Goal: Information Seeking & Learning: Find specific fact

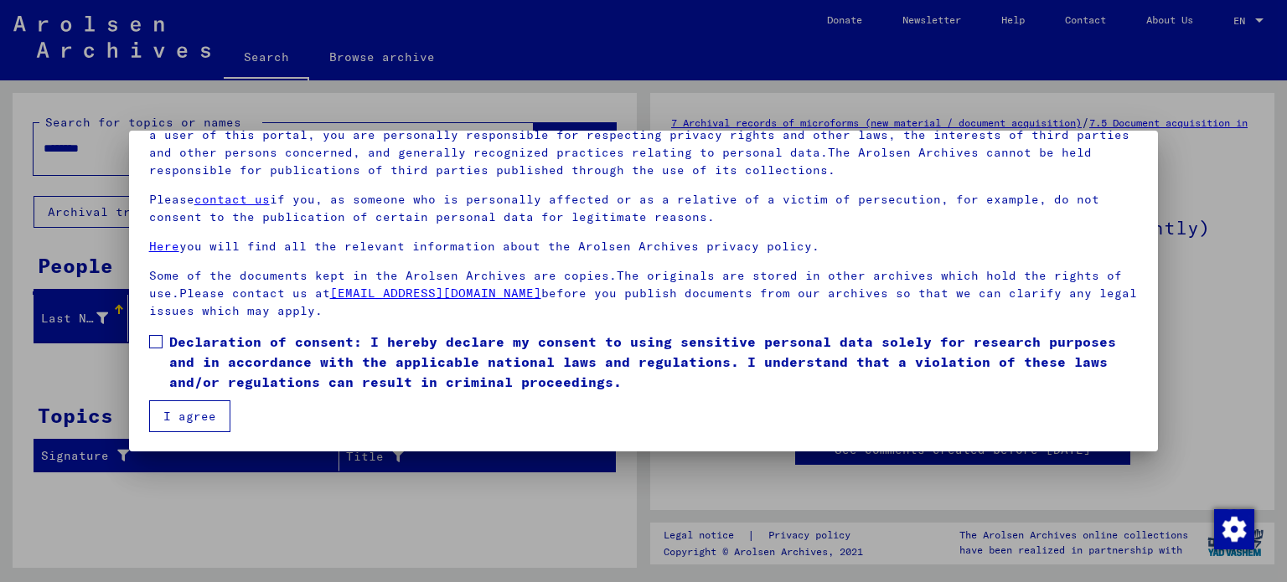
scroll to position [142, 0]
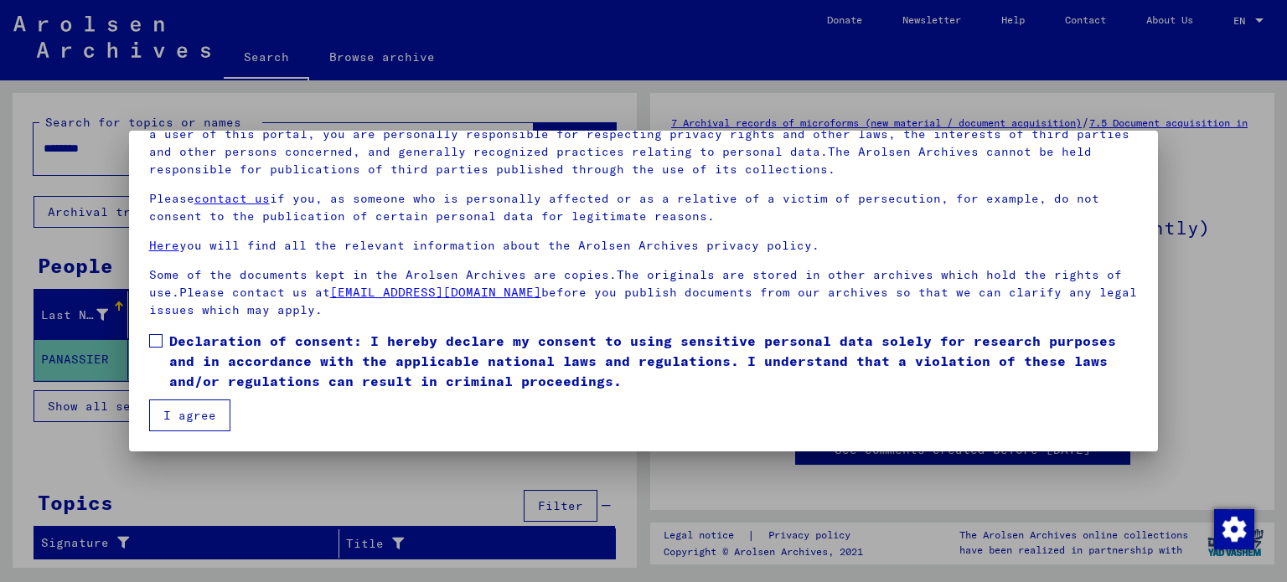
click at [154, 343] on span at bounding box center [155, 340] width 13 height 13
click at [196, 414] on button "I agree" at bounding box center [189, 416] width 81 height 32
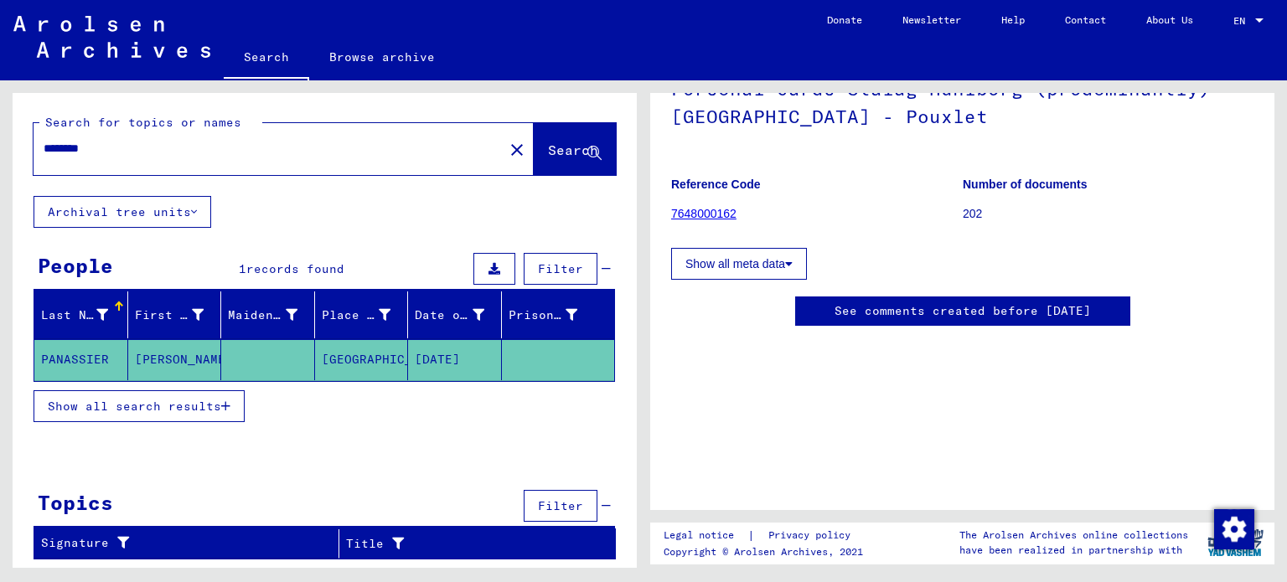
scroll to position [298, 0]
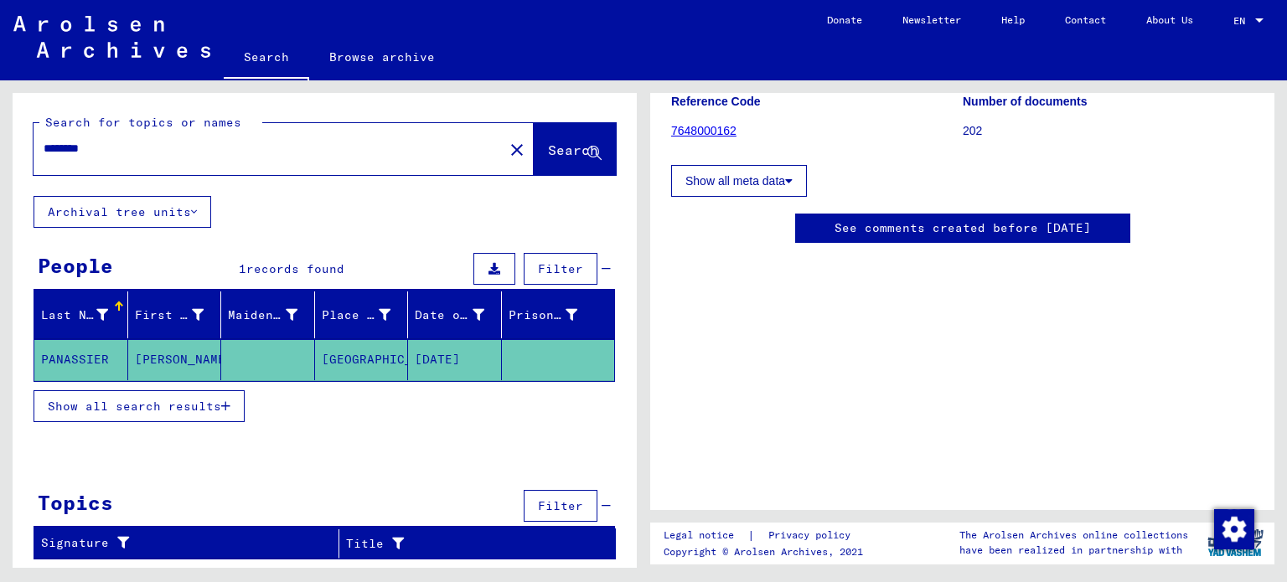
drag, startPoint x: 119, startPoint y: 148, endPoint x: 0, endPoint y: 133, distance: 119.9
click at [0, 133] on div "Search for topics or names ******** close Search Archival tree units People 1 r…" at bounding box center [322, 324] width 644 height 488
type input "*"
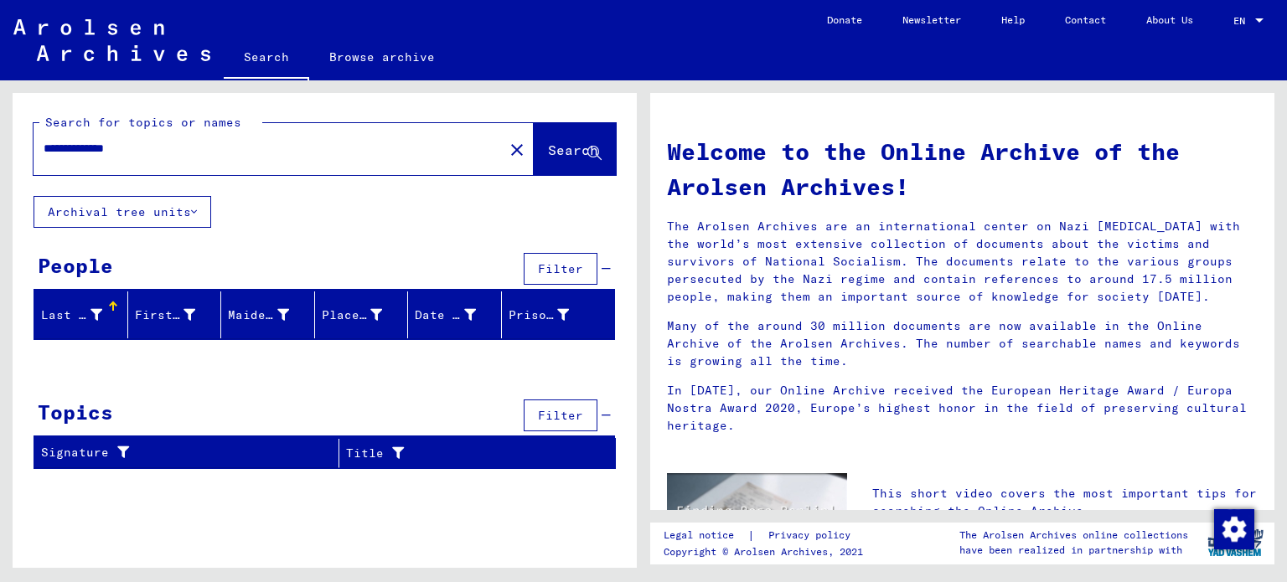
click at [108, 142] on input "**********" at bounding box center [264, 149] width 440 height 18
type input "**********"
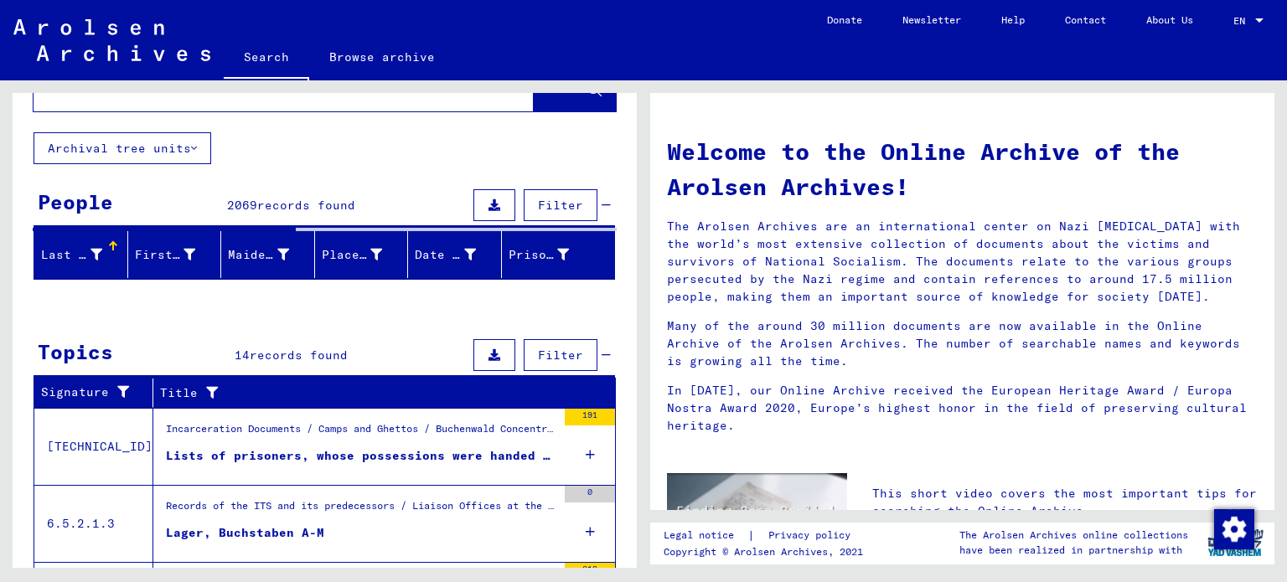
scroll to position [168, 0]
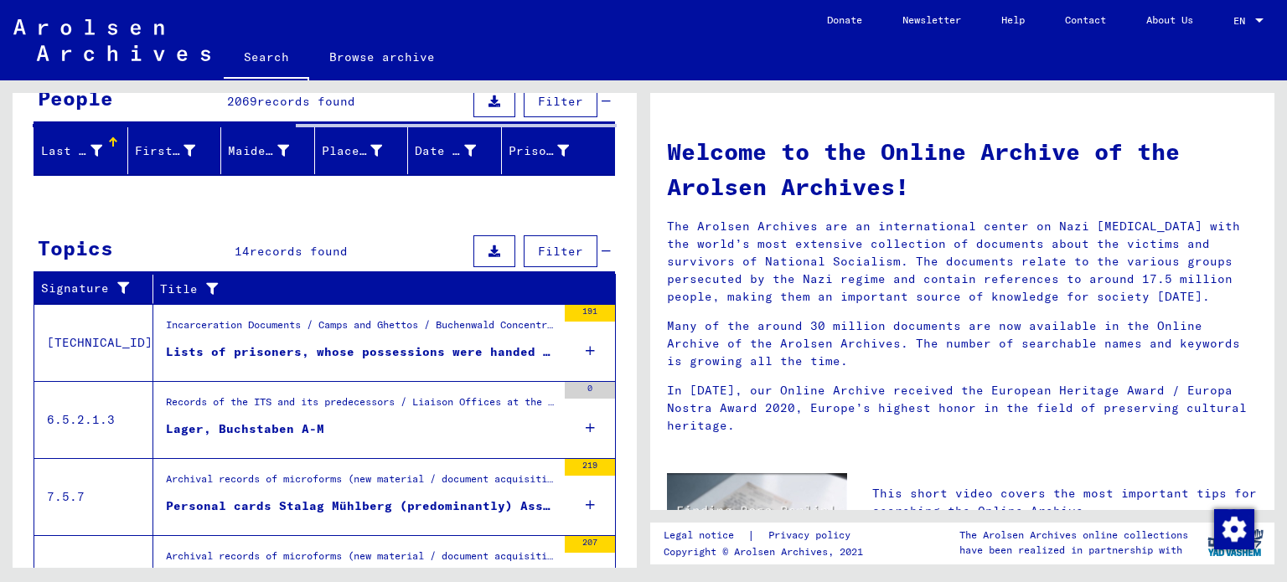
click at [580, 349] on yv-its-search-home "**********" at bounding box center [325, 338] width 624 height 827
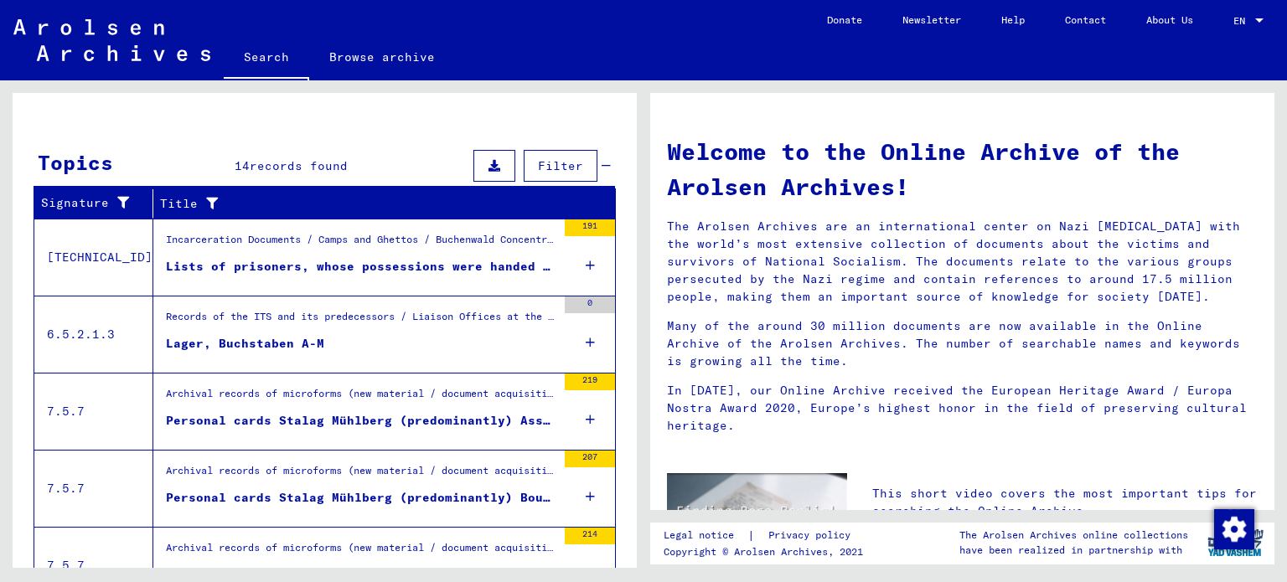
scroll to position [583, 0]
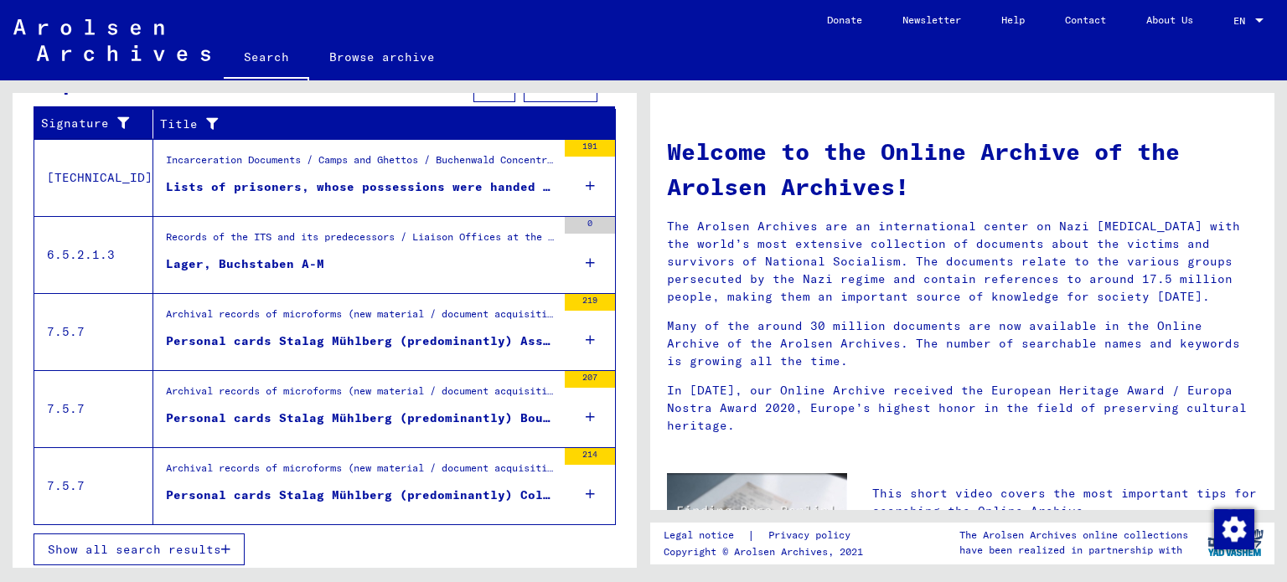
click at [586, 182] on icon at bounding box center [590, 186] width 9 height 59
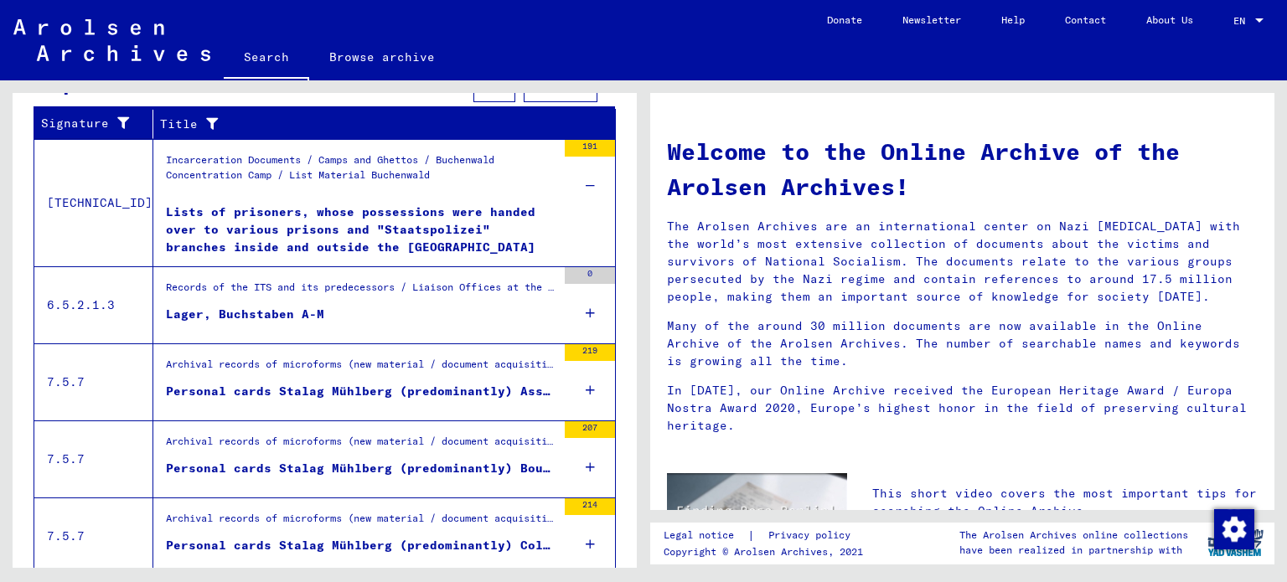
click at [312, 224] on div "Lists of prisoners, whose possessions were handed over to various prisons and "…" at bounding box center [361, 229] width 390 height 50
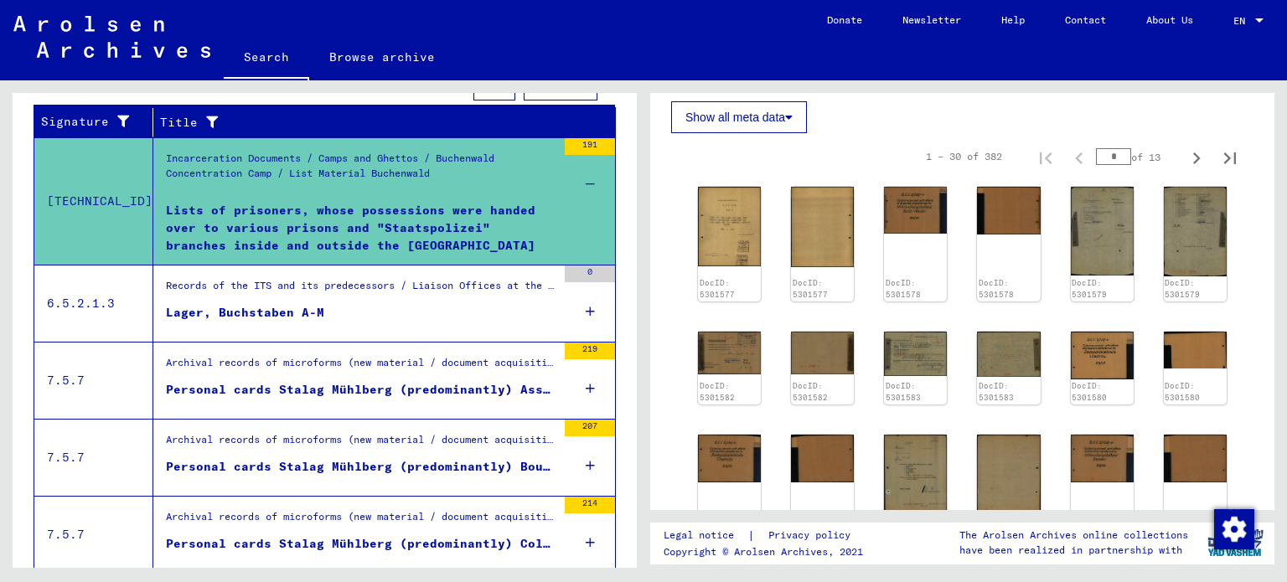
scroll to position [922, 0]
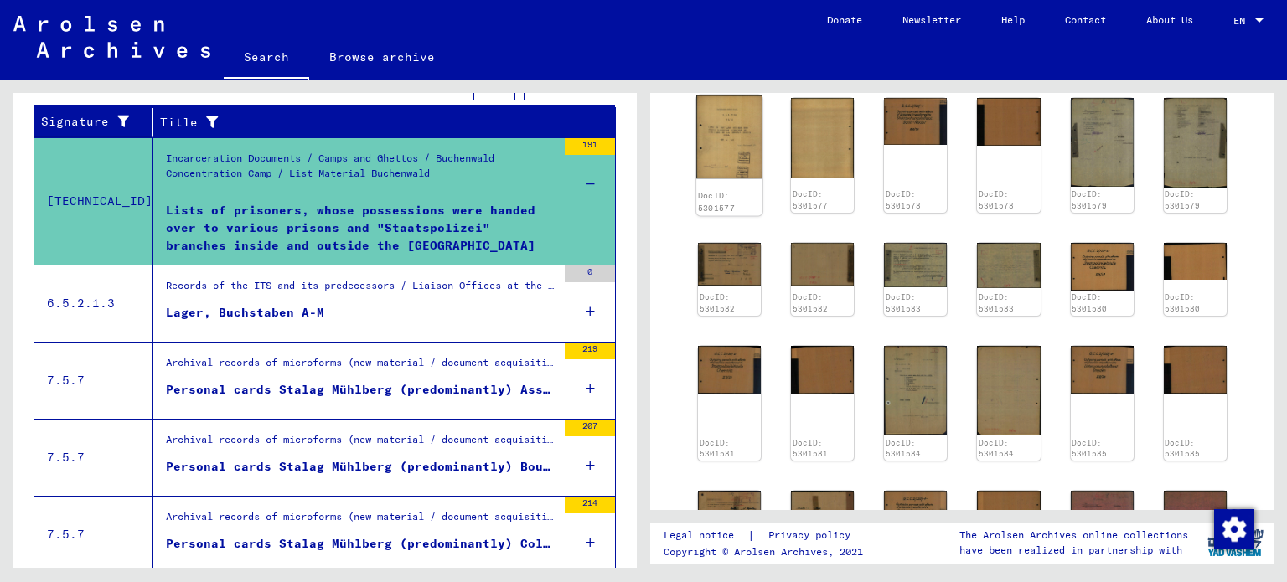
click at [748, 161] on img at bounding box center [729, 137] width 66 height 83
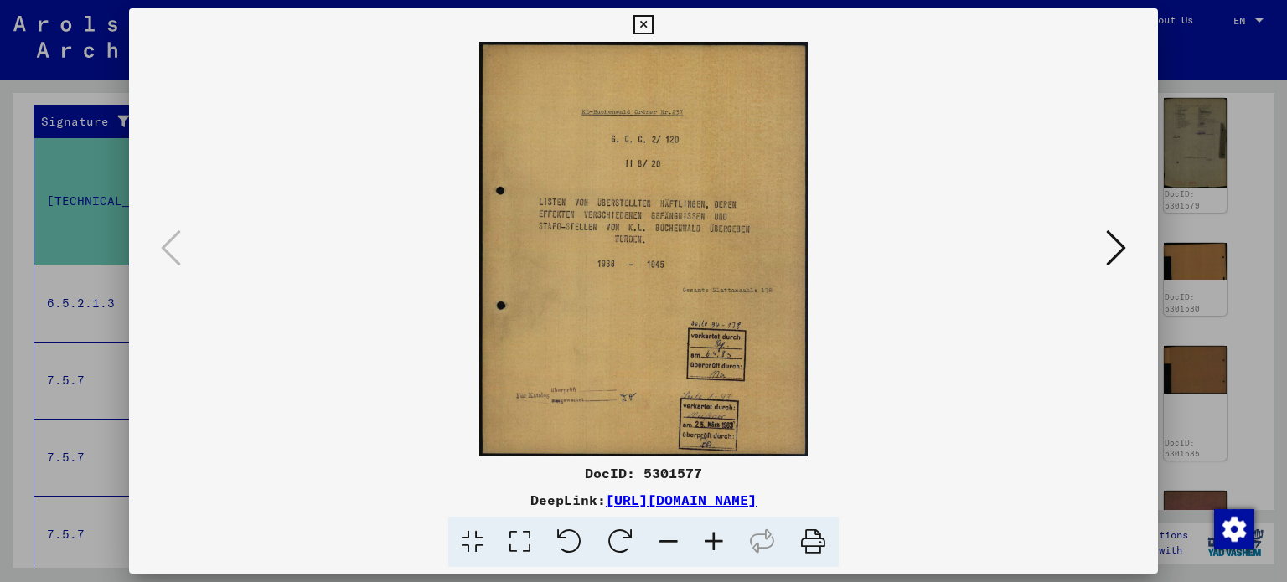
click at [1122, 256] on icon at bounding box center [1116, 248] width 20 height 40
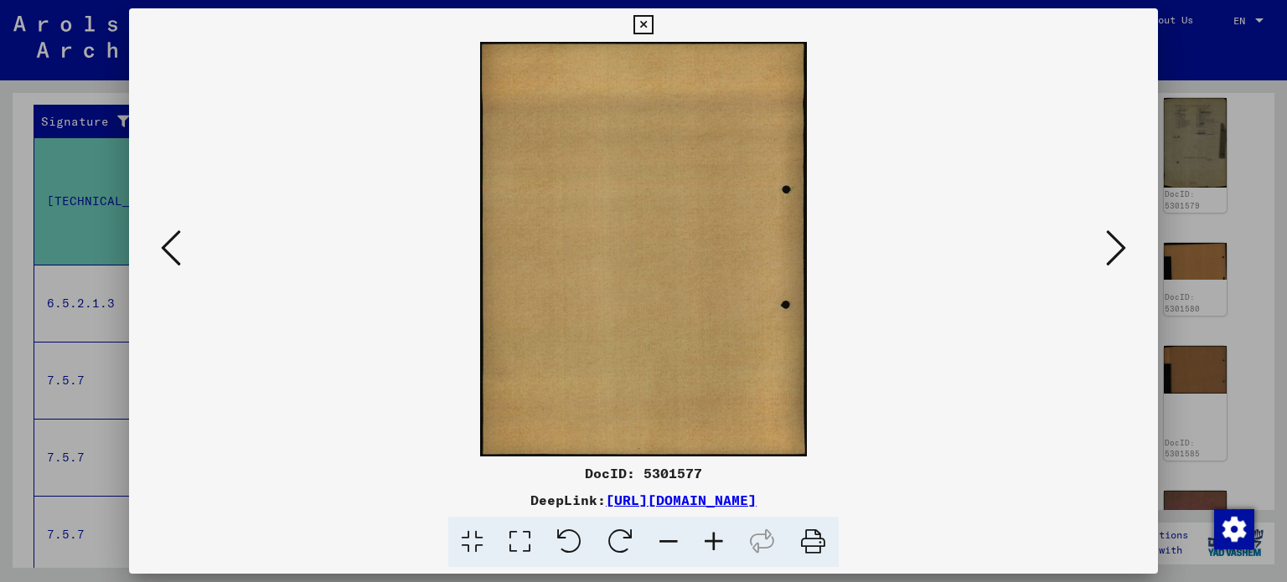
click at [1115, 240] on icon at bounding box center [1116, 248] width 20 height 40
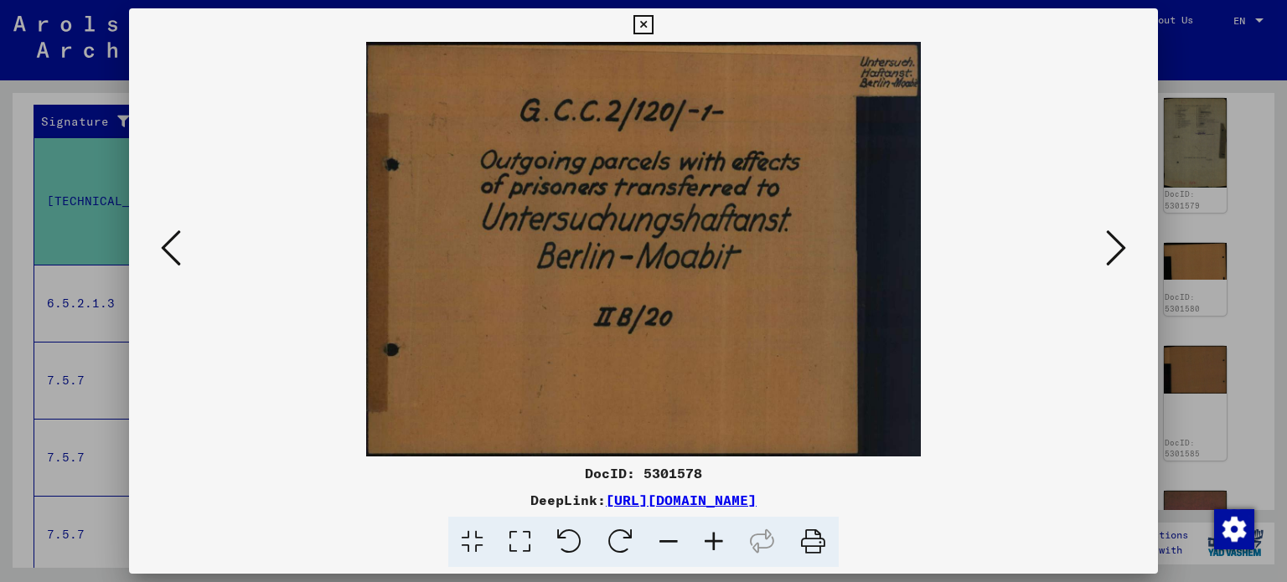
click at [1114, 240] on icon at bounding box center [1116, 248] width 20 height 40
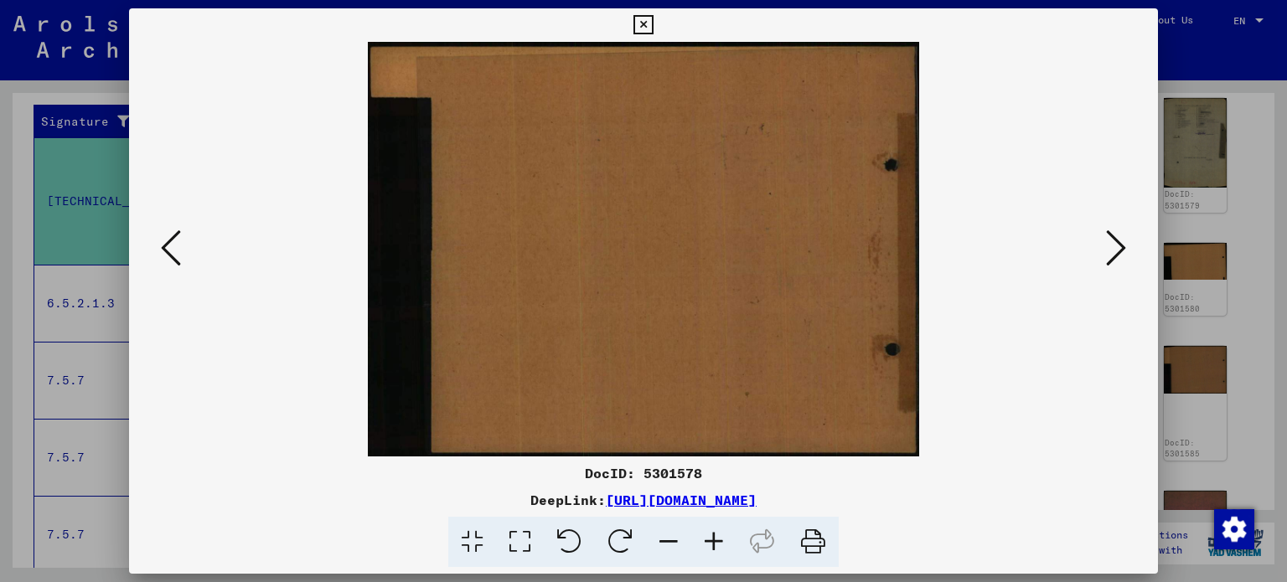
click at [1114, 240] on icon at bounding box center [1116, 248] width 20 height 40
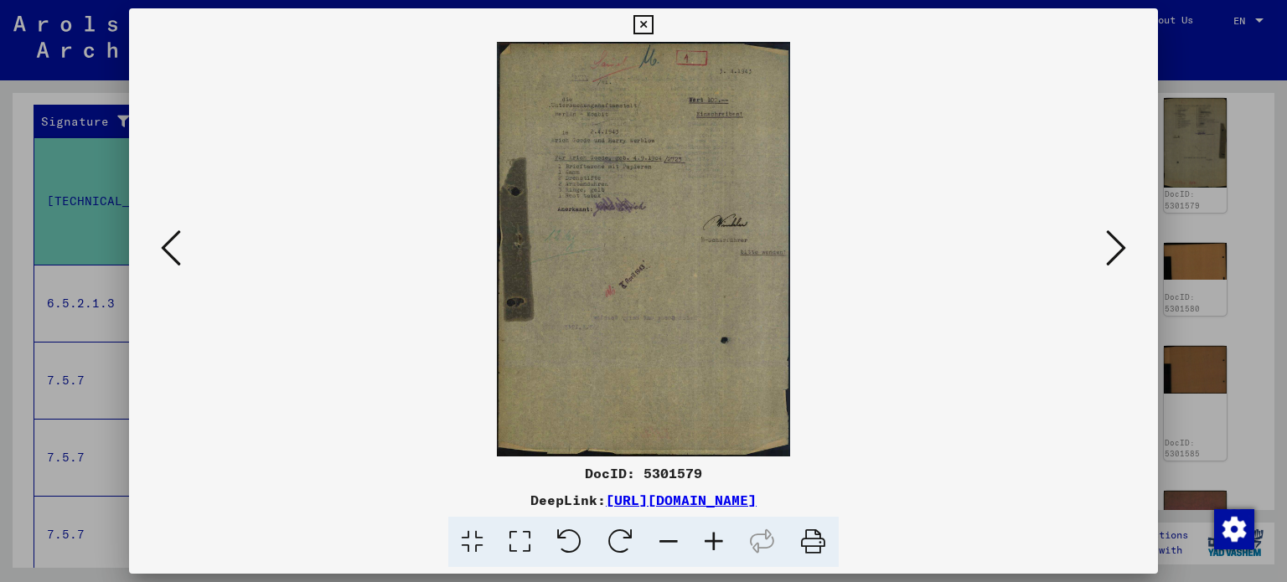
click at [716, 542] on icon at bounding box center [713, 542] width 45 height 51
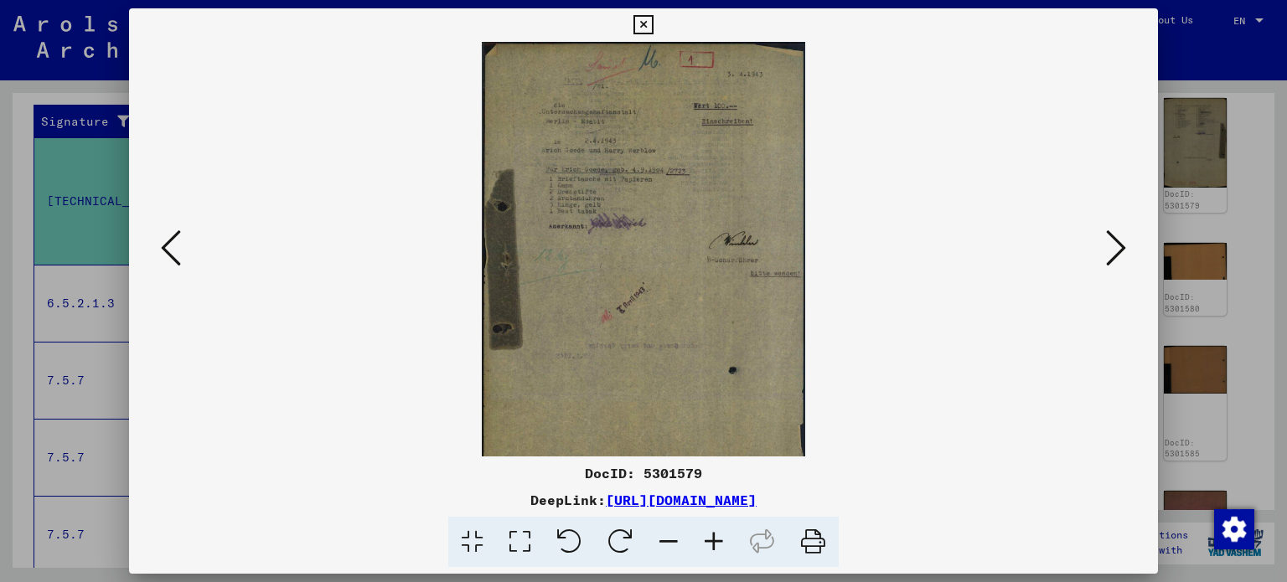
click at [716, 542] on icon at bounding box center [713, 542] width 45 height 51
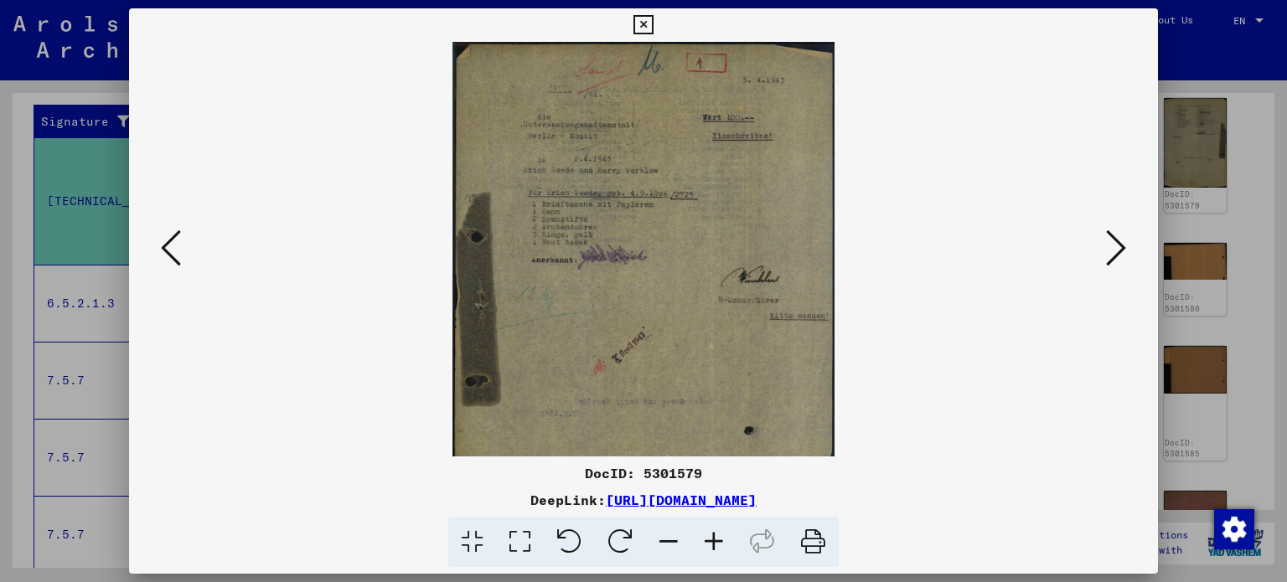
click at [716, 542] on icon at bounding box center [713, 542] width 45 height 51
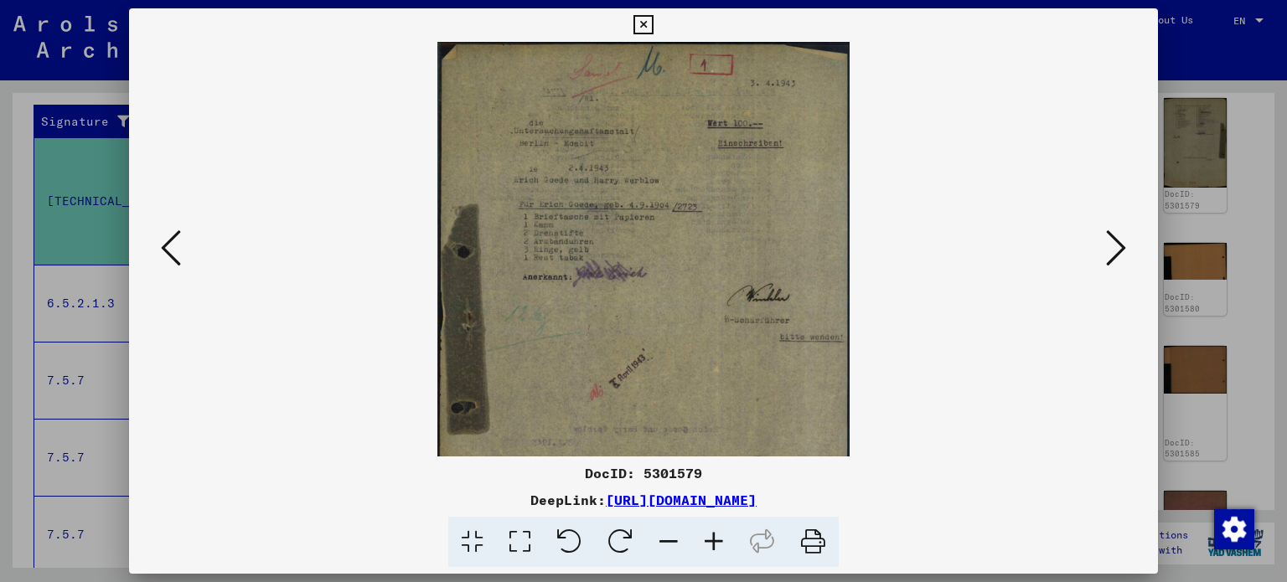
click at [716, 542] on icon at bounding box center [713, 542] width 45 height 51
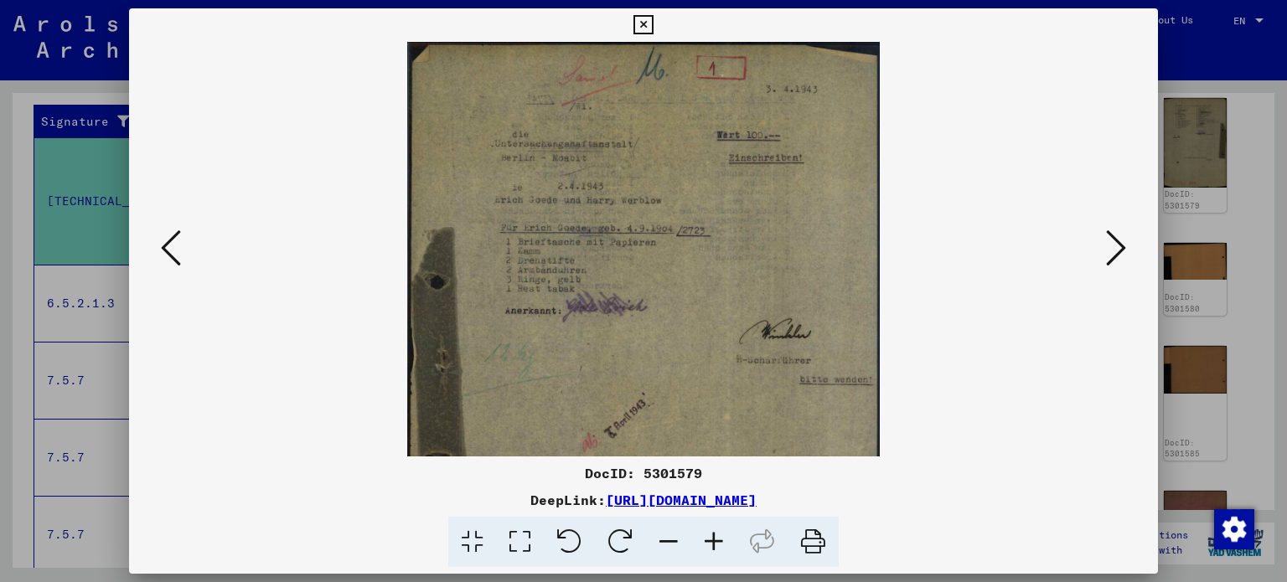
click at [716, 542] on icon at bounding box center [713, 542] width 45 height 51
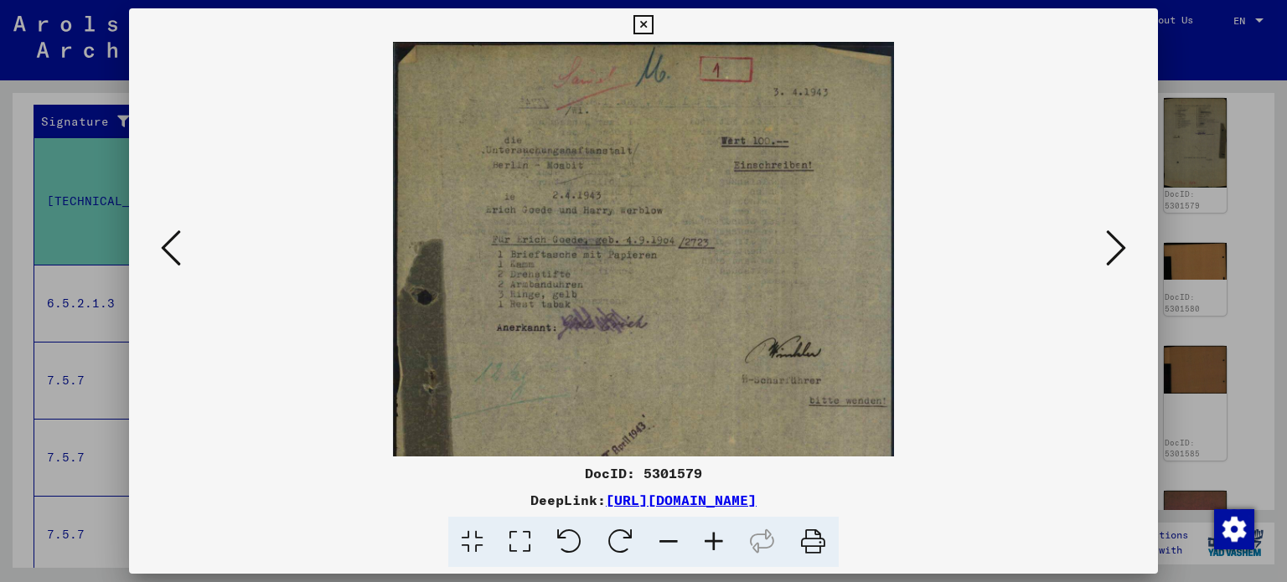
click at [716, 542] on icon at bounding box center [713, 542] width 45 height 51
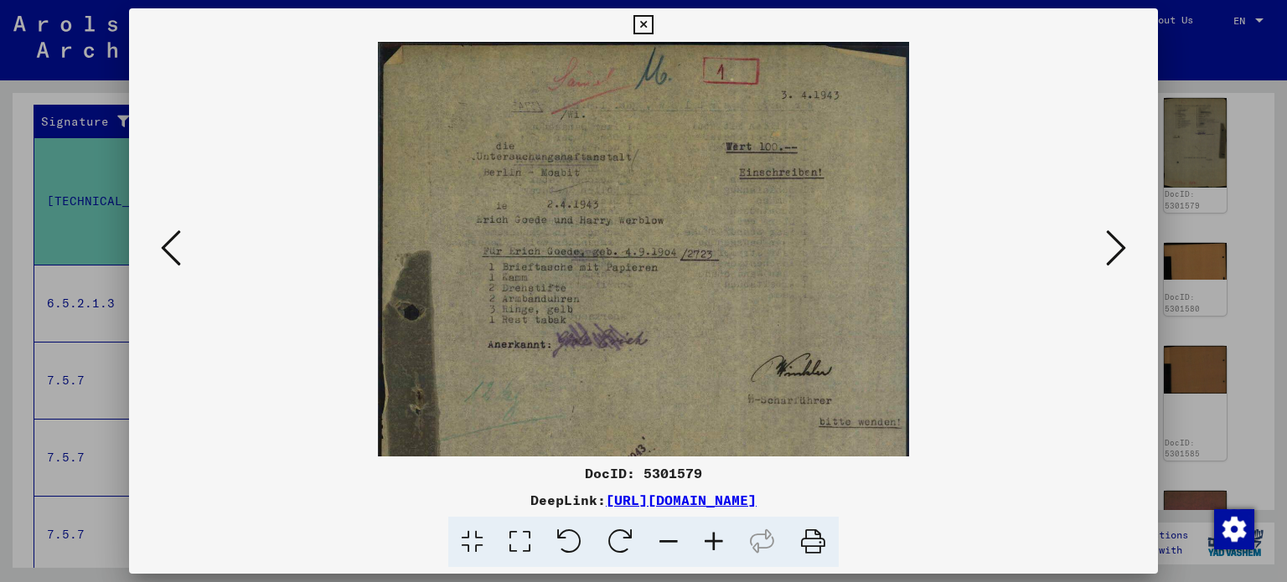
click at [716, 542] on icon at bounding box center [713, 542] width 45 height 51
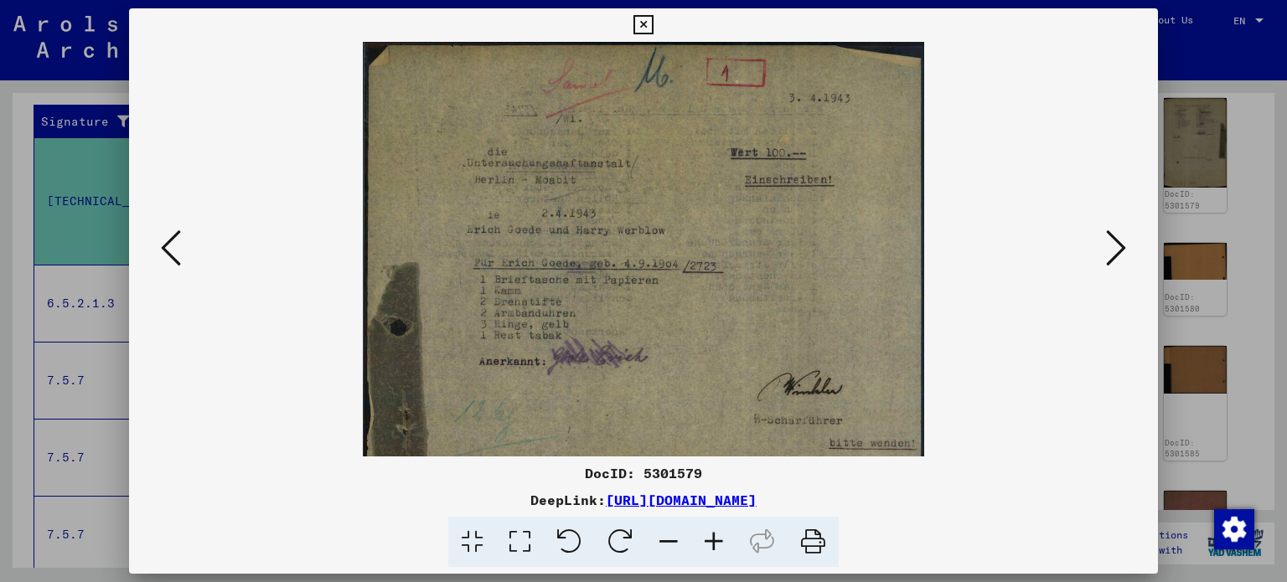
click at [716, 542] on icon at bounding box center [713, 542] width 45 height 51
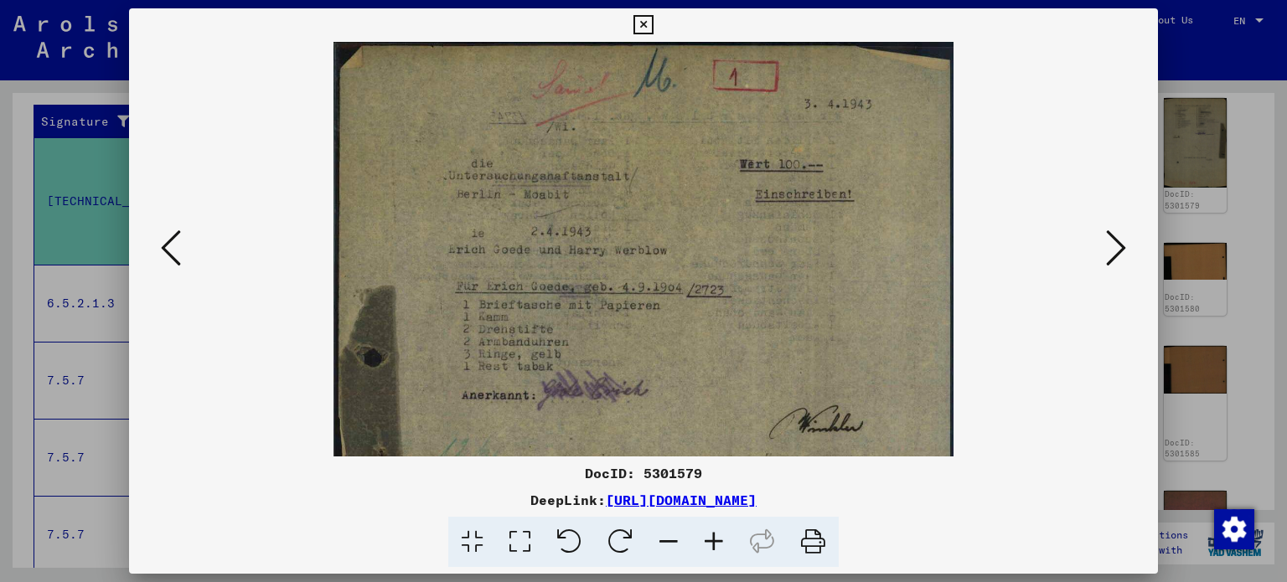
click at [716, 542] on icon at bounding box center [713, 542] width 45 height 51
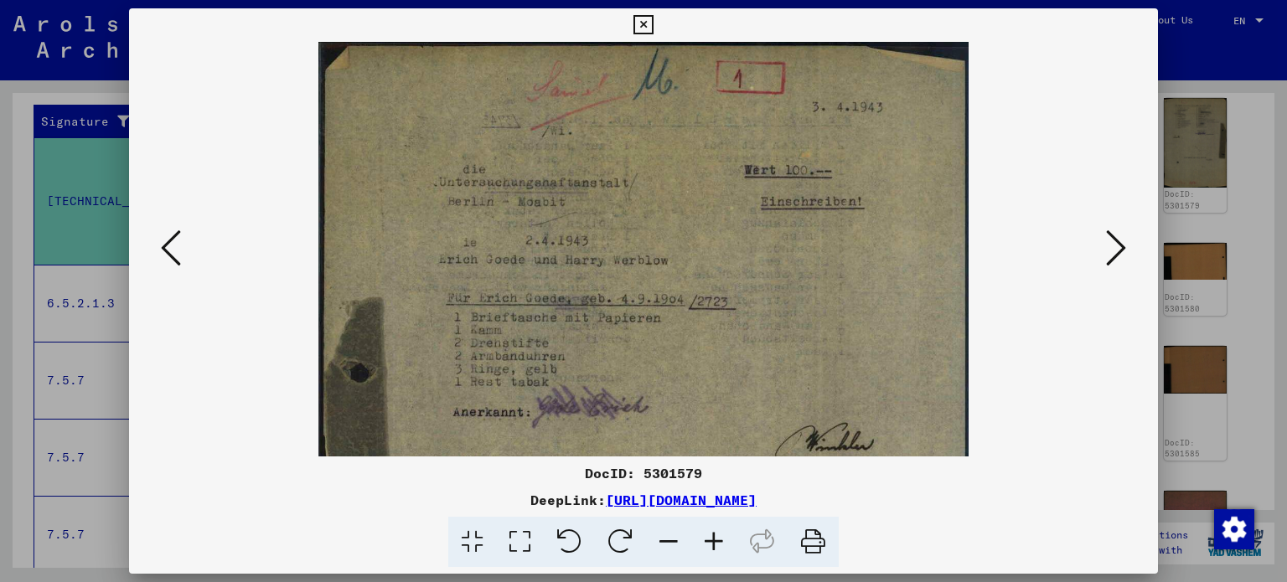
click at [1123, 245] on icon at bounding box center [1116, 248] width 20 height 40
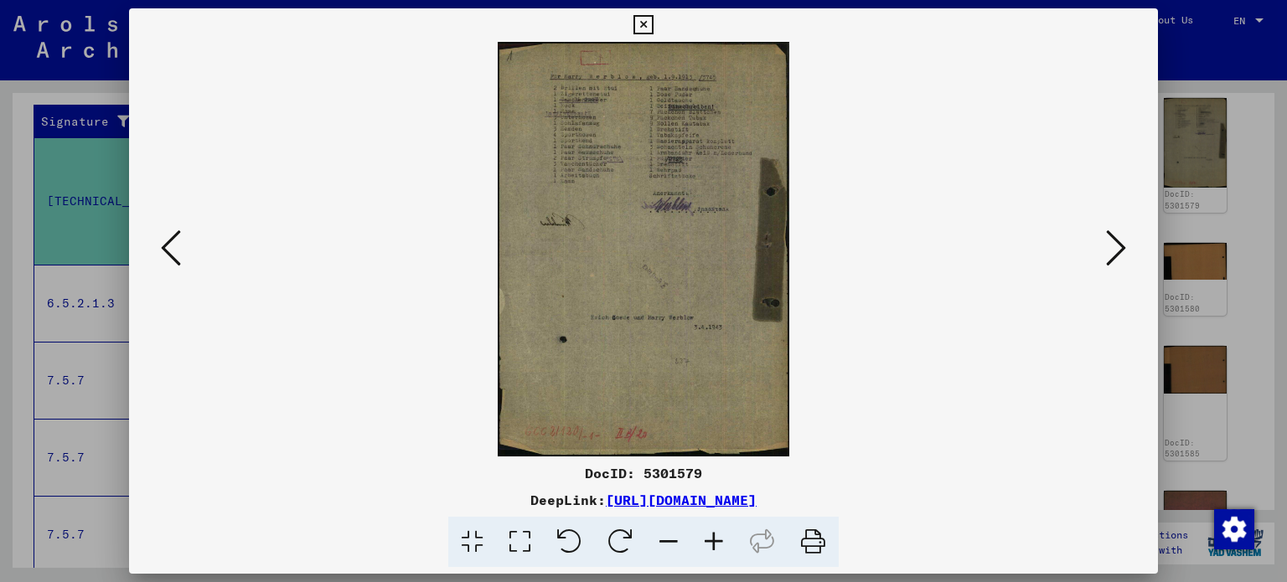
click at [711, 535] on icon at bounding box center [713, 542] width 45 height 51
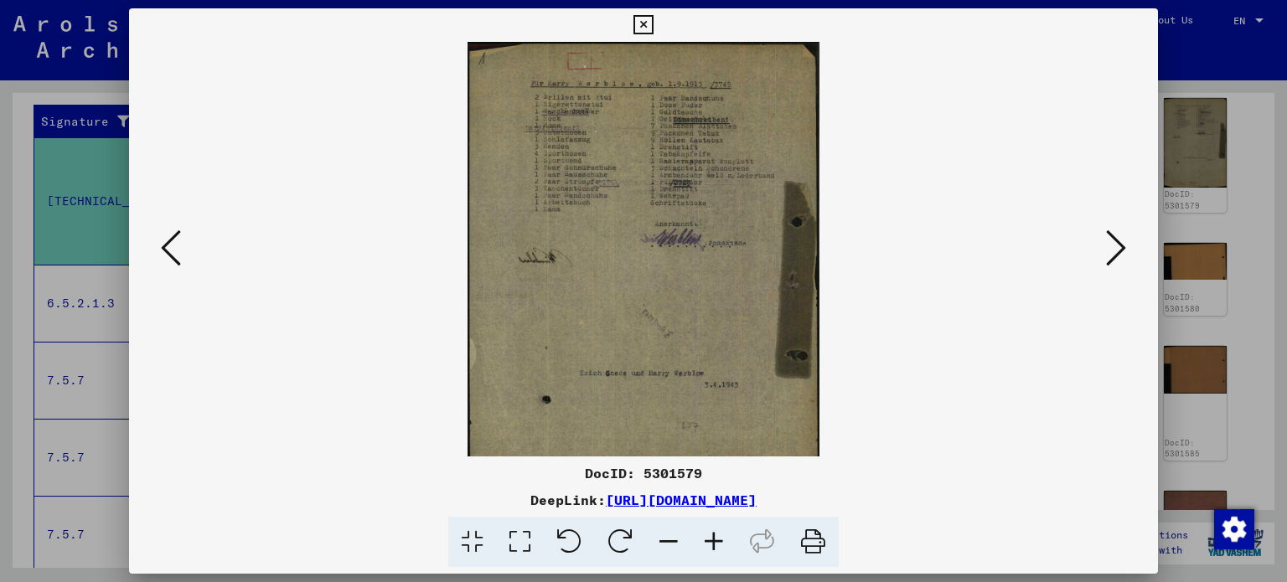
click at [711, 535] on icon at bounding box center [713, 542] width 45 height 51
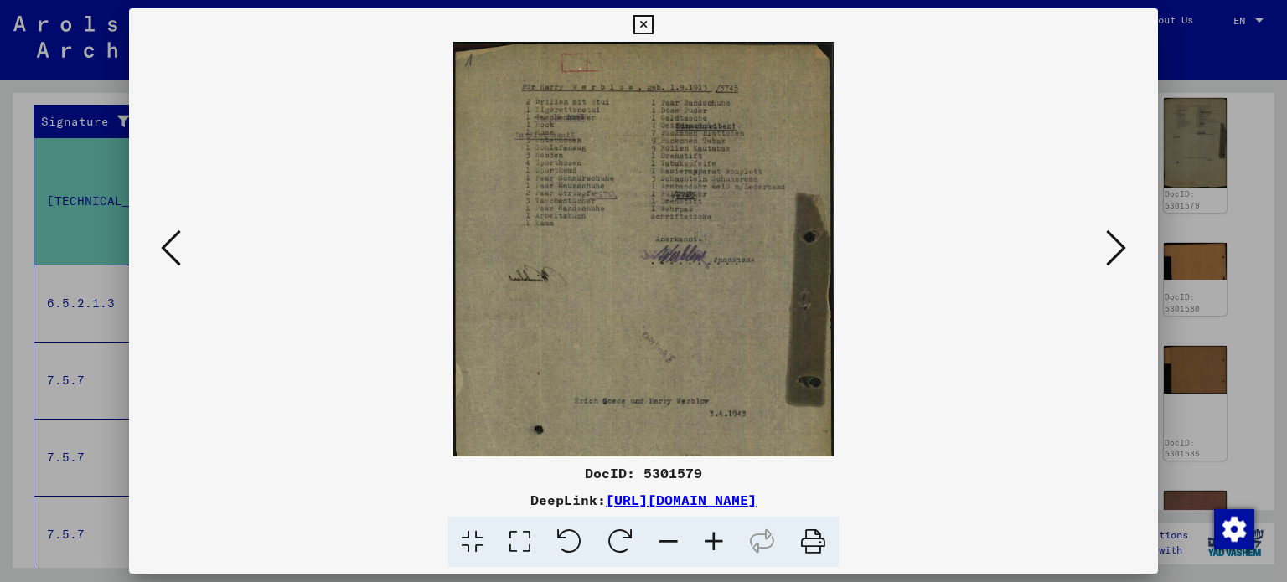
click at [711, 535] on icon at bounding box center [713, 542] width 45 height 51
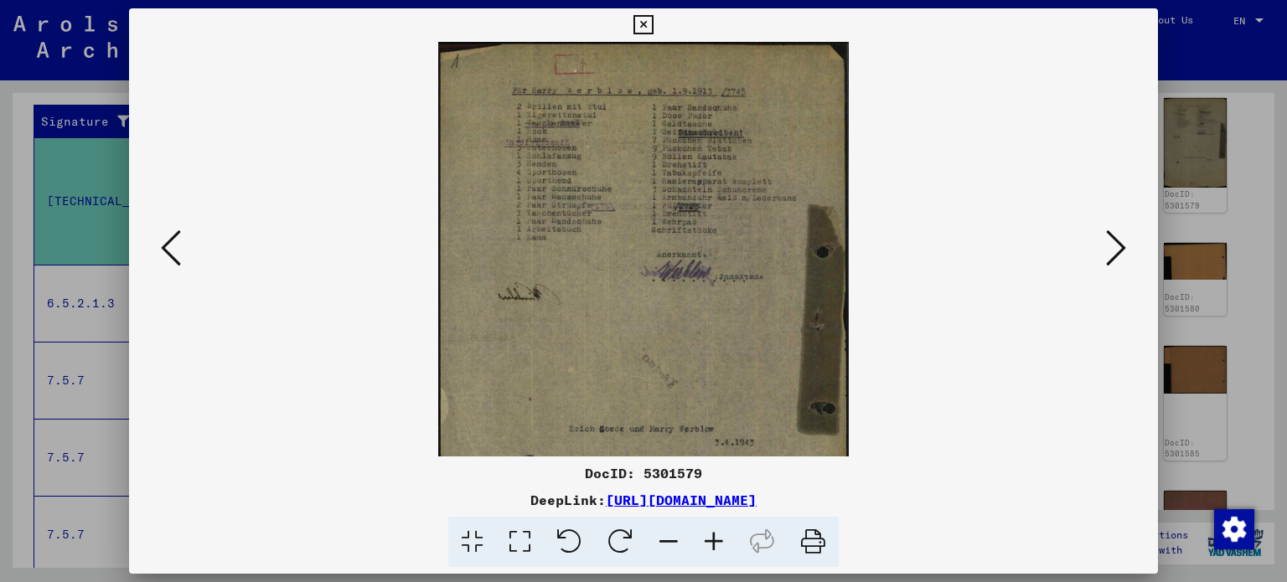
click at [711, 535] on icon at bounding box center [713, 542] width 45 height 51
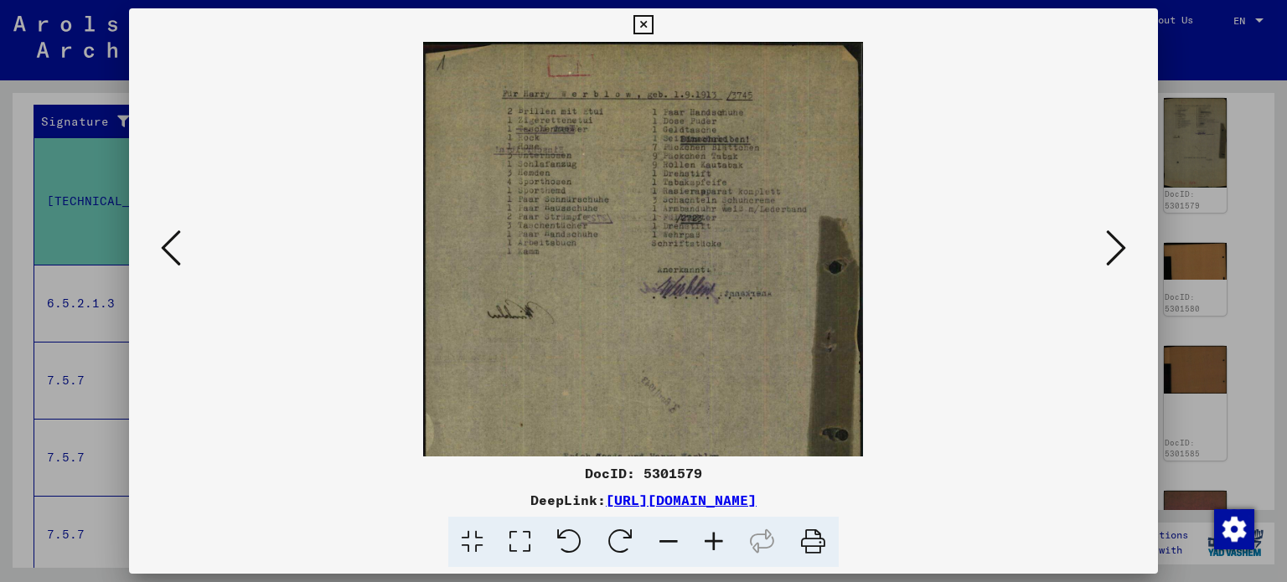
click at [711, 535] on icon at bounding box center [713, 542] width 45 height 51
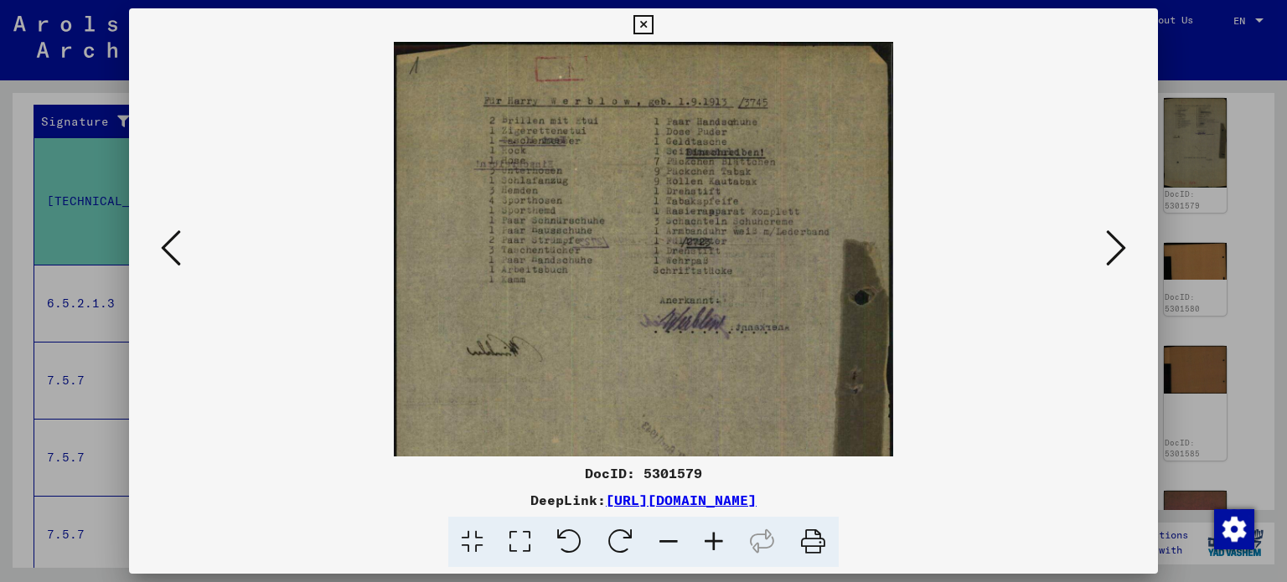
click at [711, 535] on icon at bounding box center [713, 542] width 45 height 51
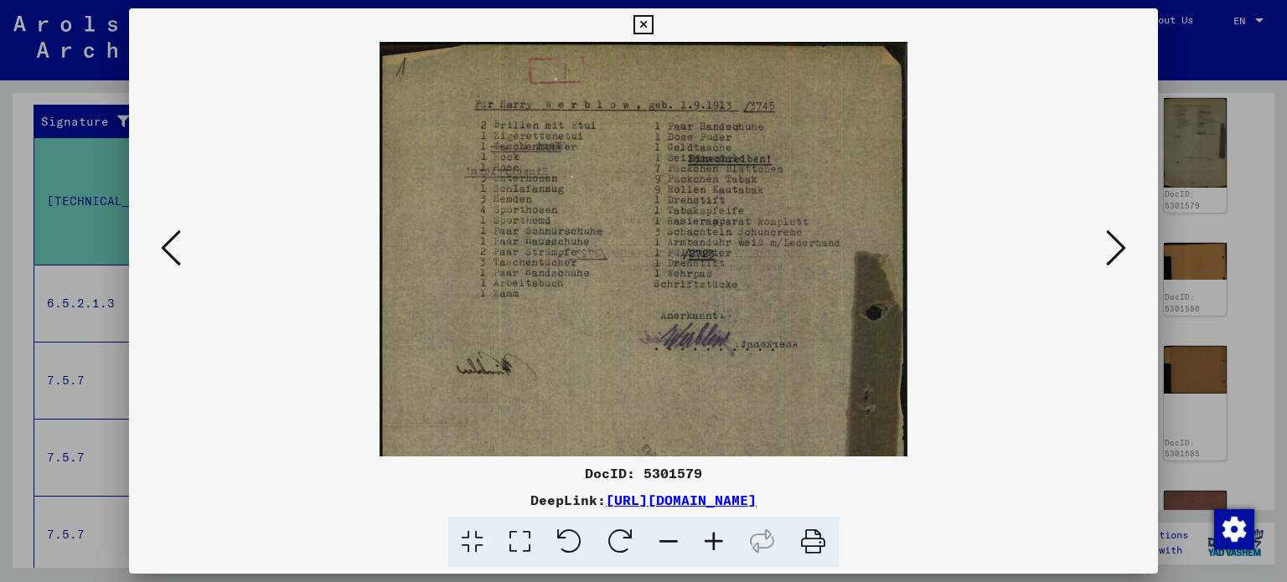
click at [711, 535] on icon at bounding box center [713, 542] width 45 height 51
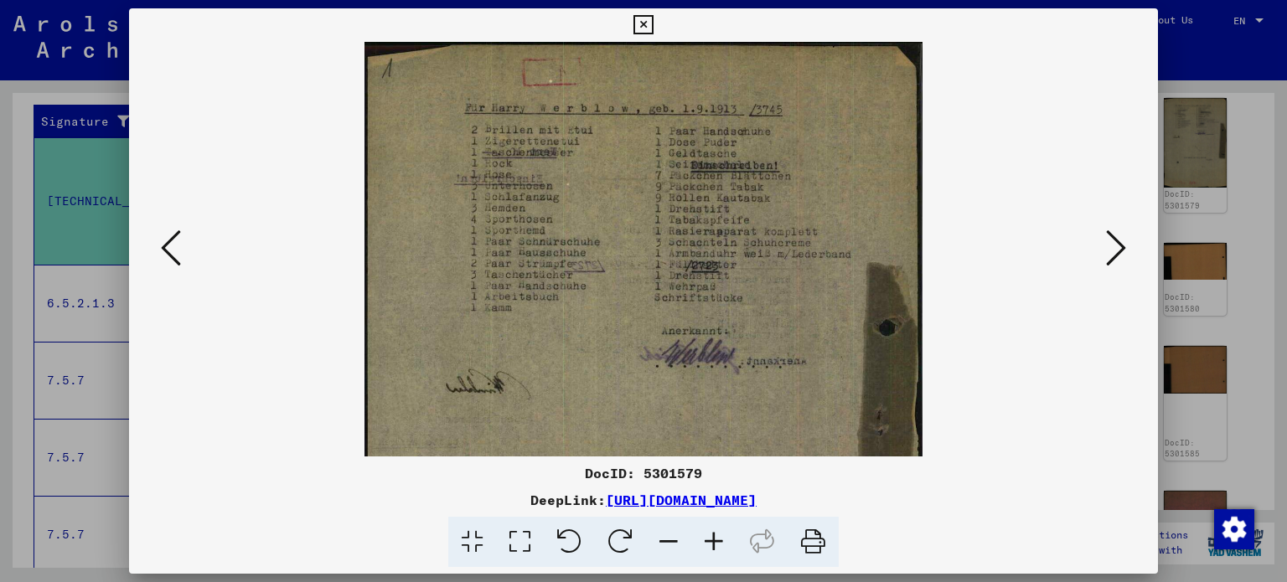
click at [711, 535] on icon at bounding box center [713, 542] width 45 height 51
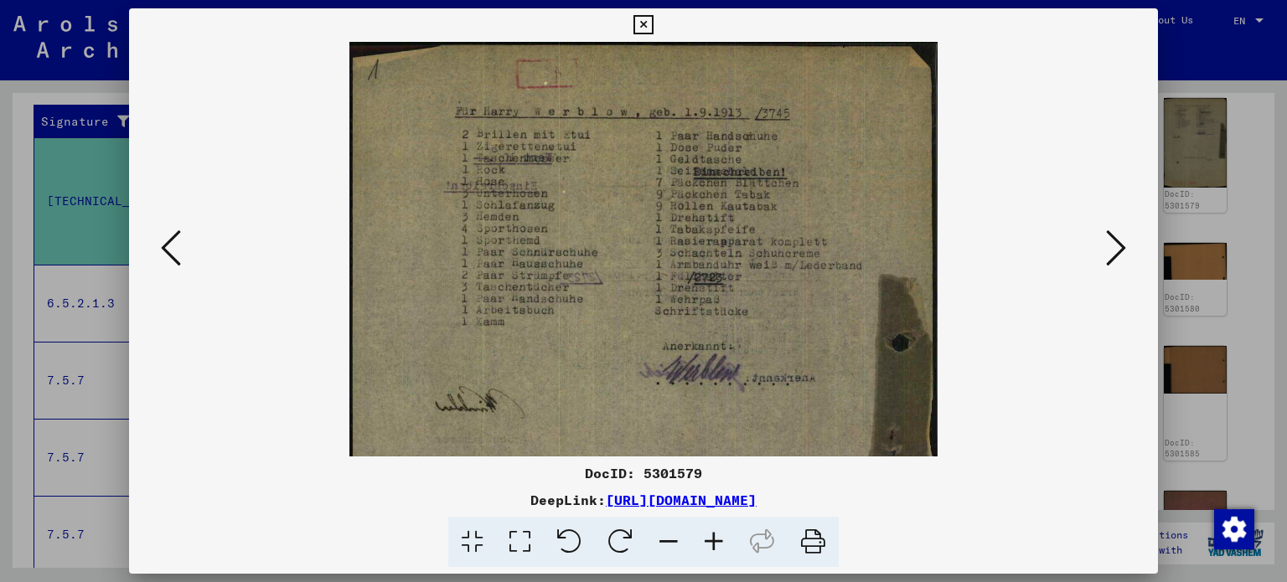
click at [711, 535] on icon at bounding box center [713, 542] width 45 height 51
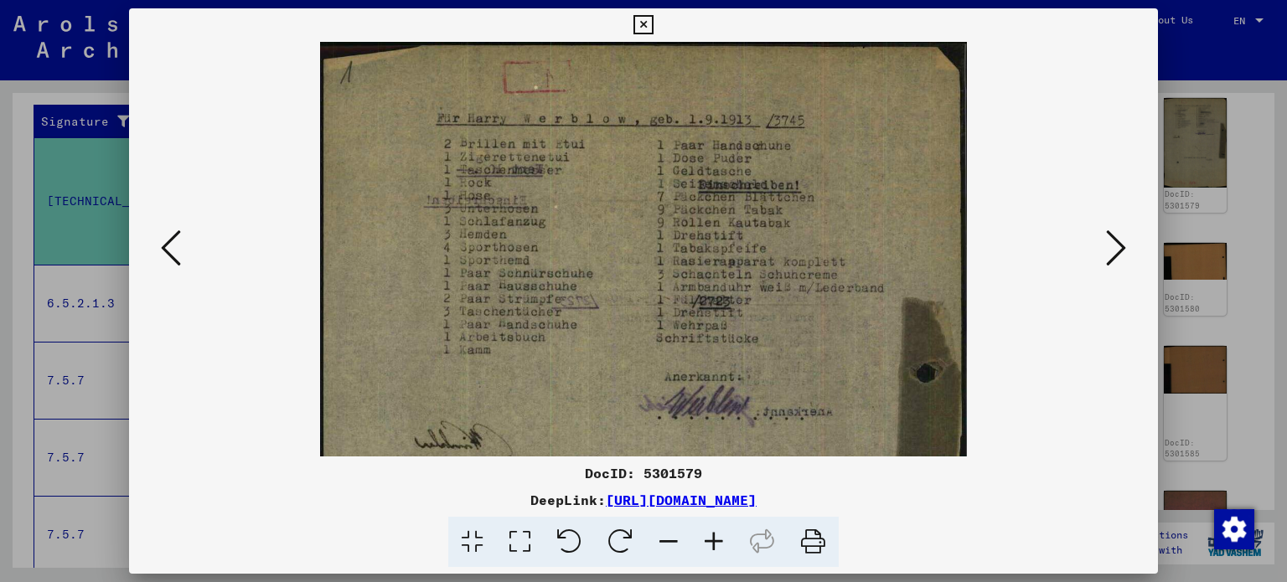
click at [711, 535] on icon at bounding box center [713, 542] width 45 height 51
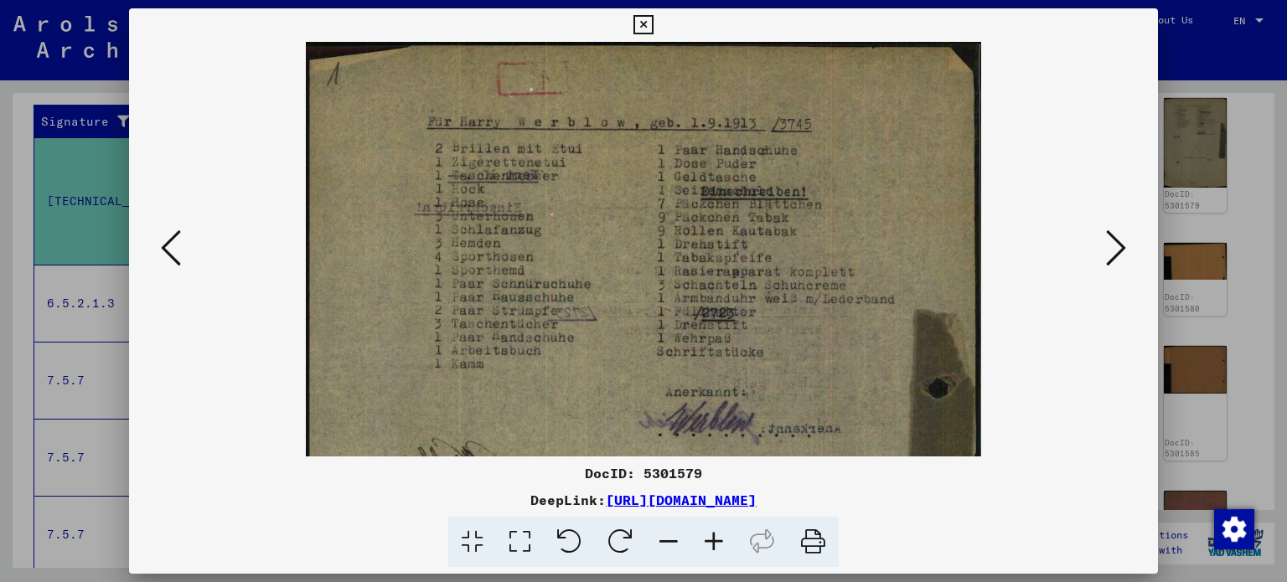
click at [711, 535] on icon at bounding box center [713, 542] width 45 height 51
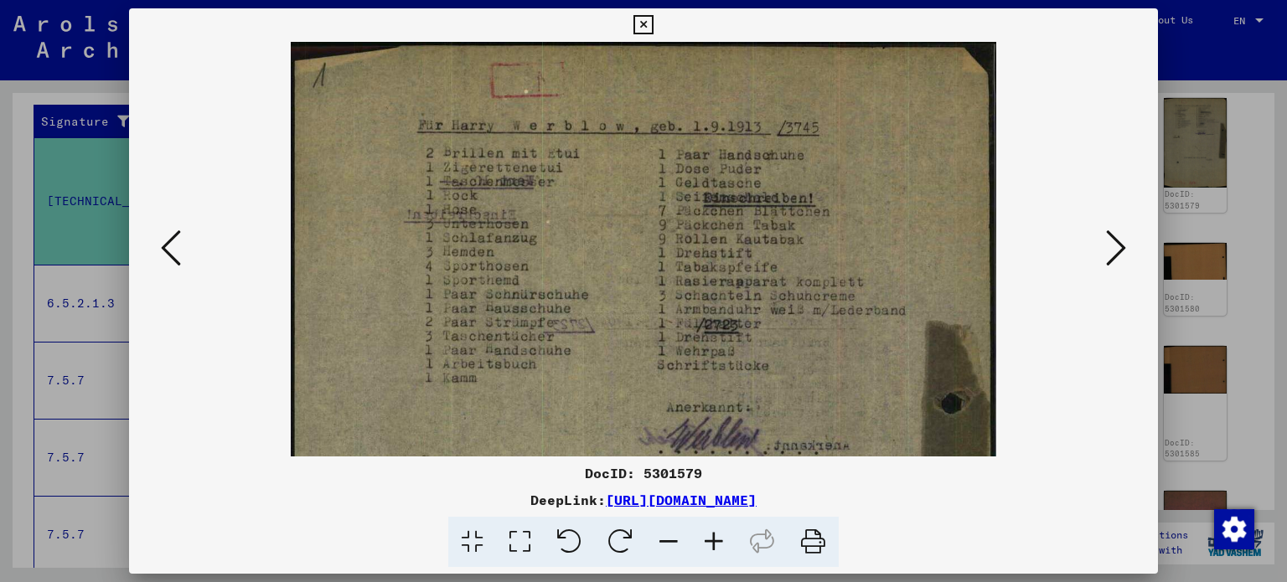
click at [711, 535] on icon at bounding box center [713, 542] width 45 height 51
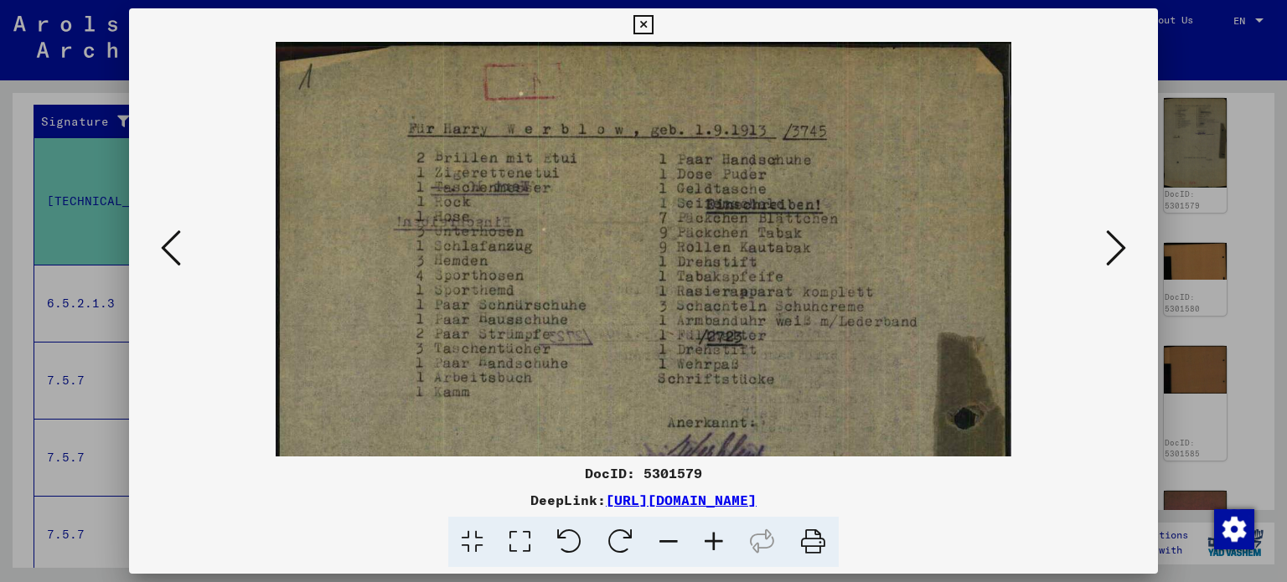
click at [1114, 246] on icon at bounding box center [1116, 248] width 20 height 40
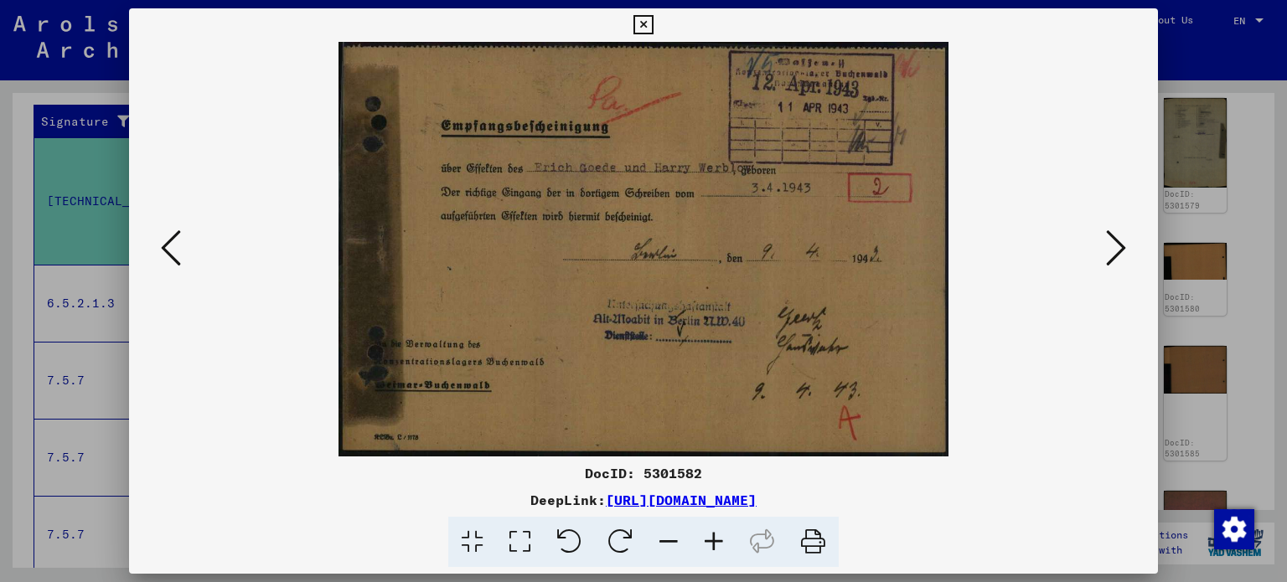
click at [1120, 239] on icon at bounding box center [1116, 248] width 20 height 40
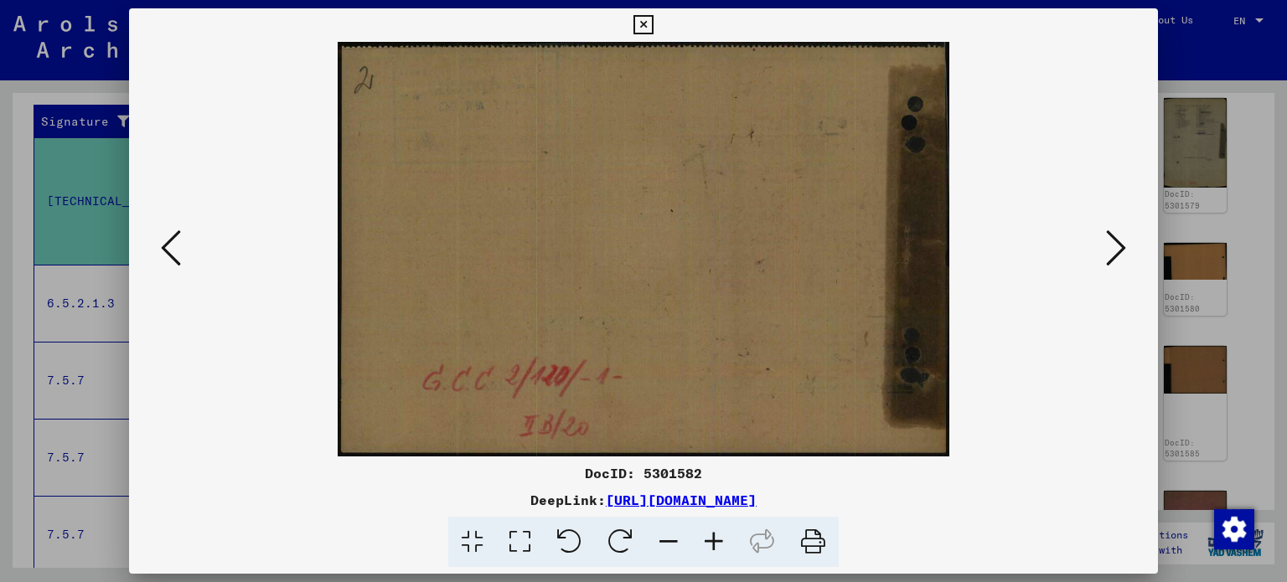
click at [1112, 256] on icon at bounding box center [1116, 248] width 20 height 40
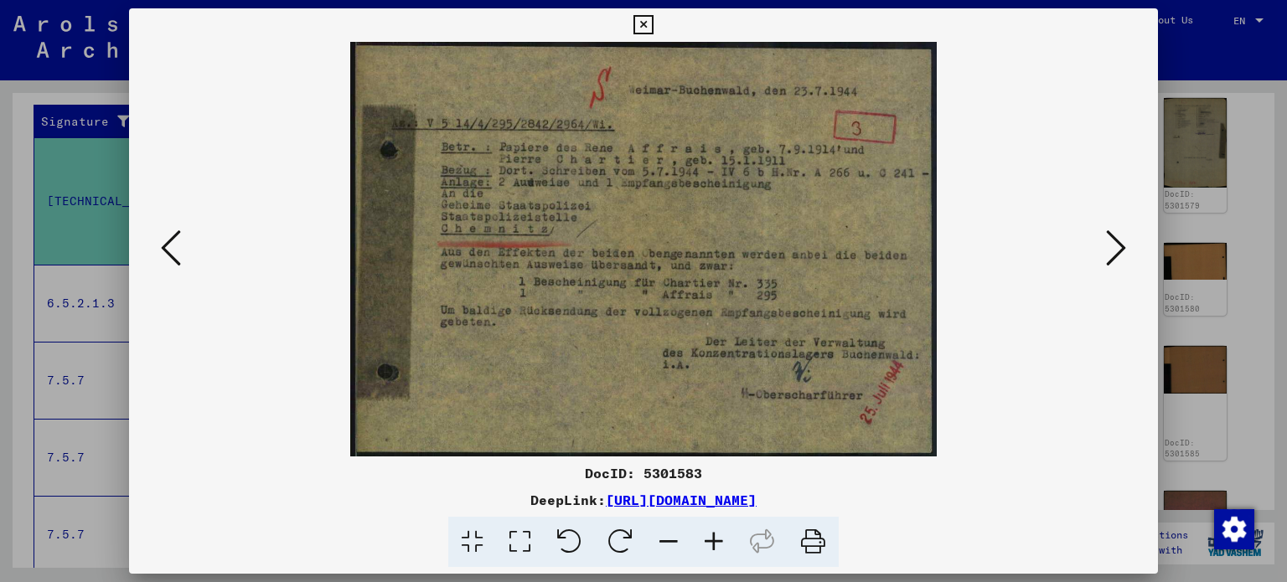
click at [1109, 240] on icon at bounding box center [1116, 248] width 20 height 40
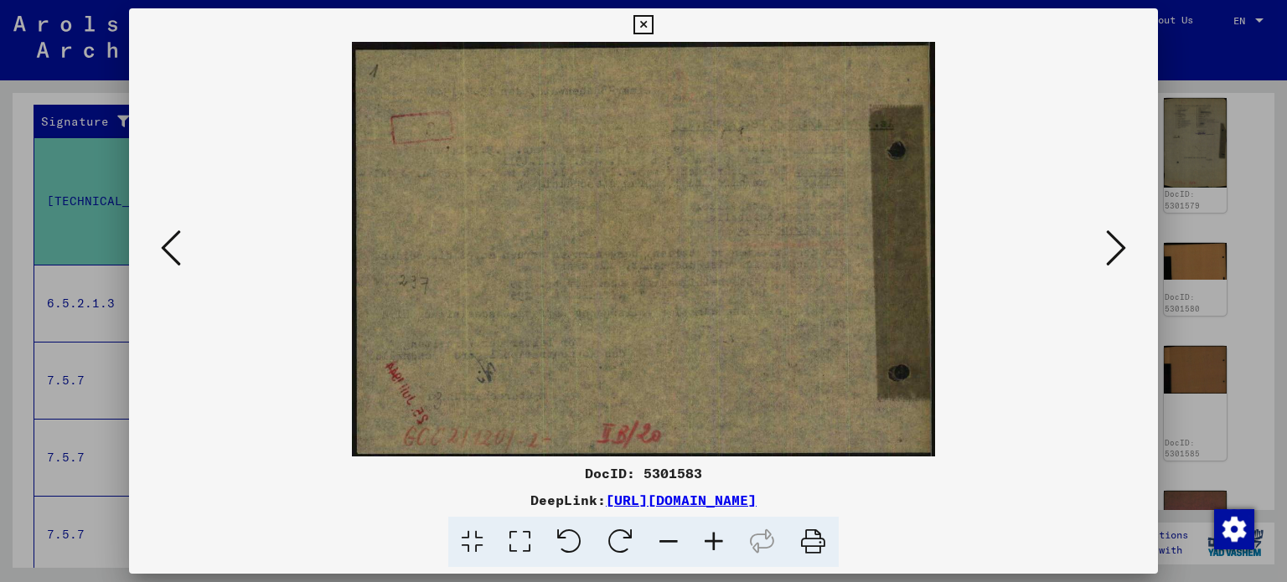
click at [1115, 251] on icon at bounding box center [1116, 248] width 20 height 40
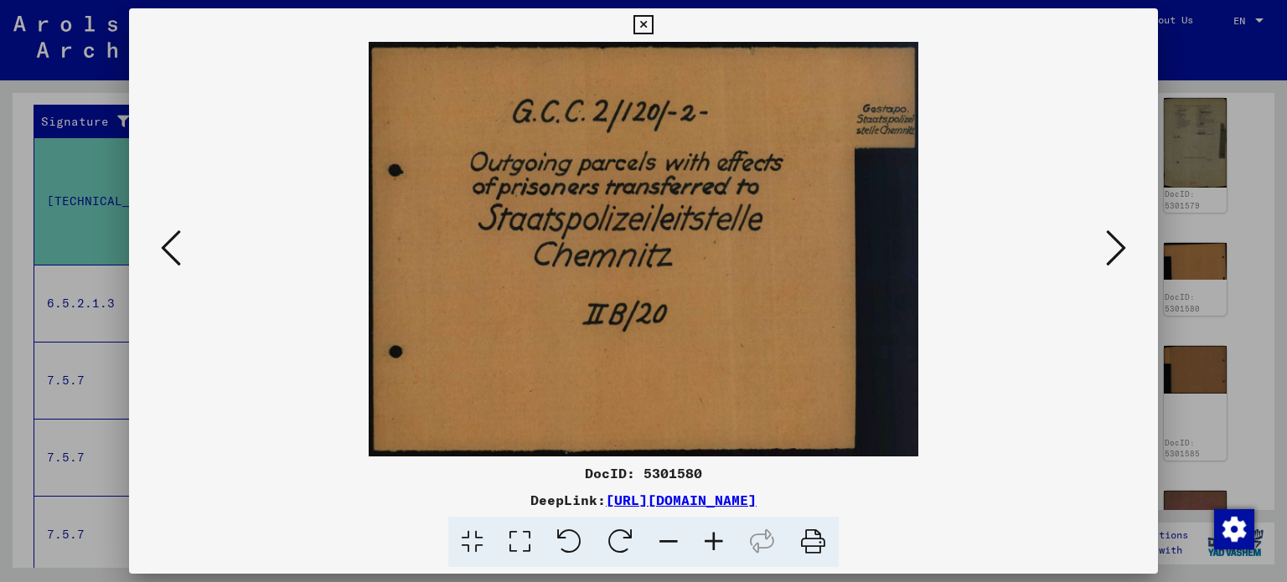
click at [1121, 249] on icon at bounding box center [1116, 248] width 20 height 40
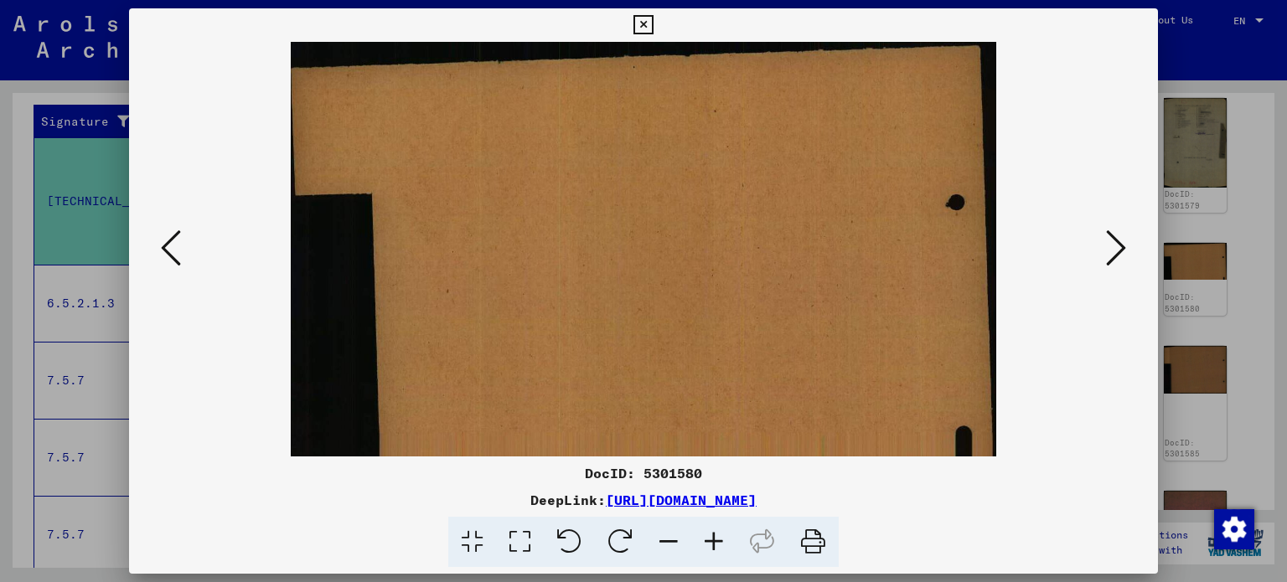
click at [1121, 249] on icon at bounding box center [1116, 248] width 20 height 40
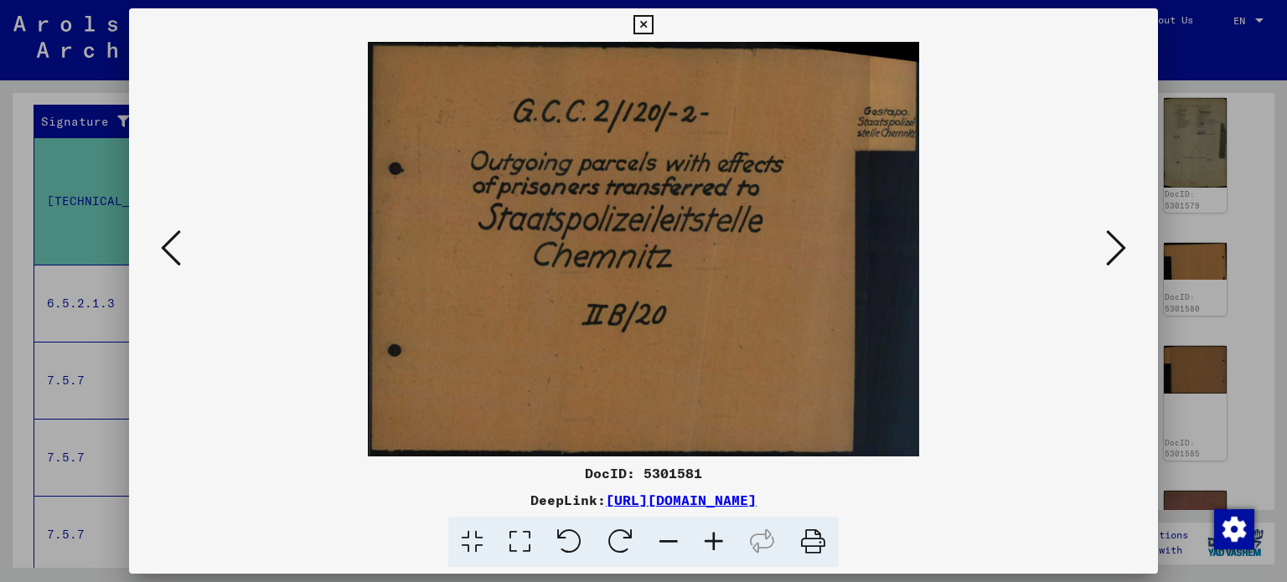
click at [1121, 249] on icon at bounding box center [1116, 248] width 20 height 40
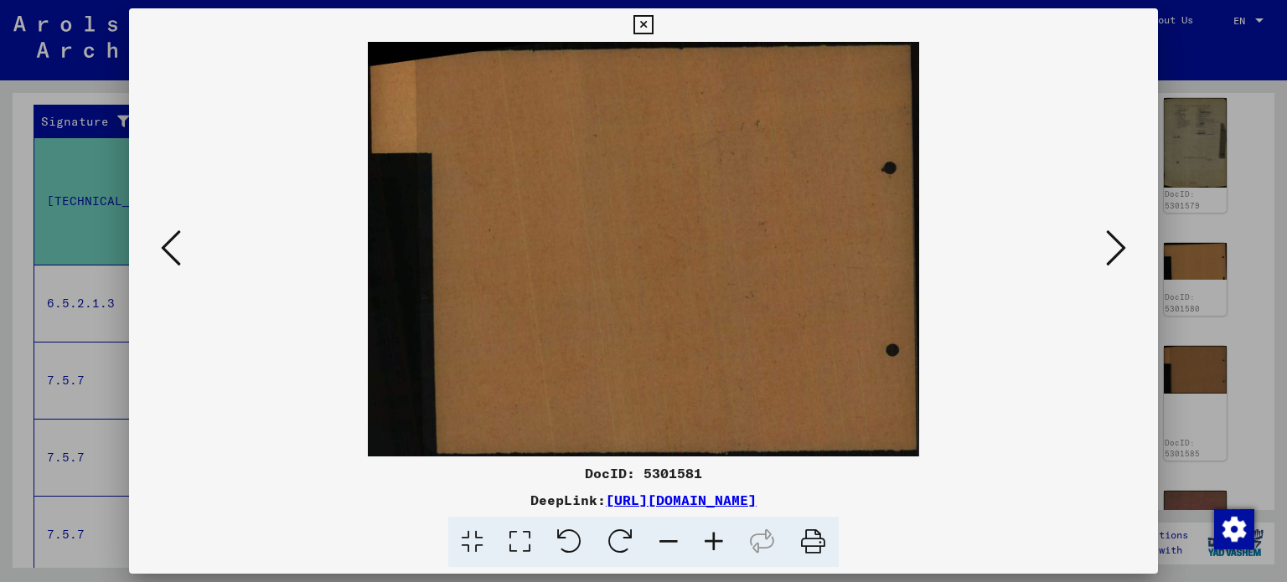
click at [1121, 249] on icon at bounding box center [1116, 248] width 20 height 40
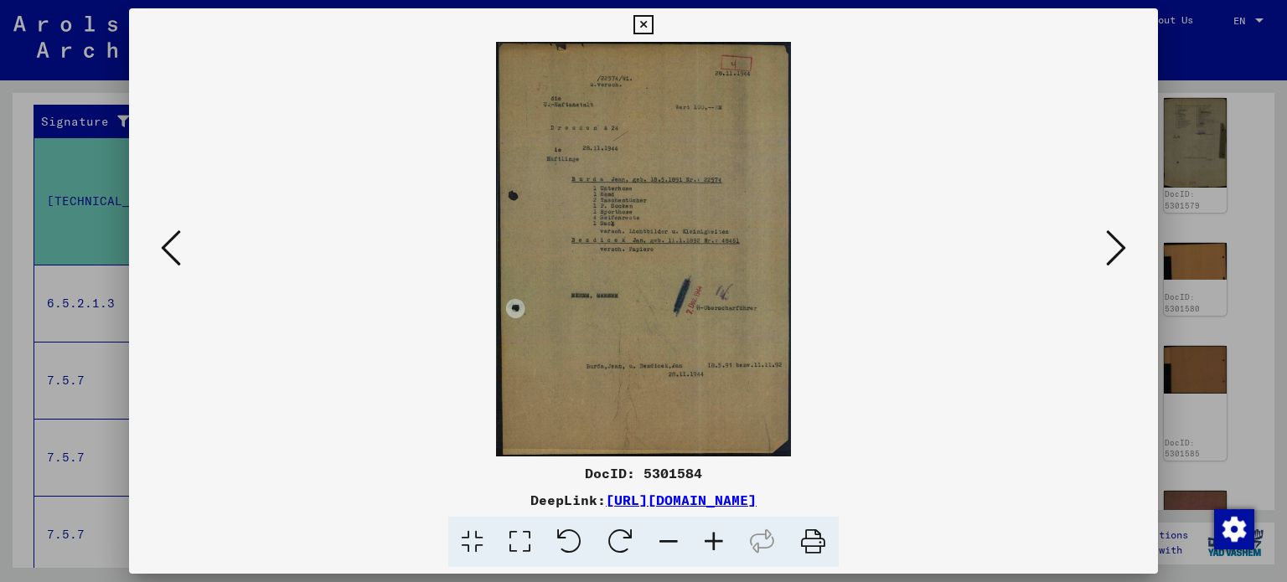
click at [624, 150] on img at bounding box center [643, 249] width 294 height 415
click at [706, 545] on icon at bounding box center [713, 542] width 45 height 51
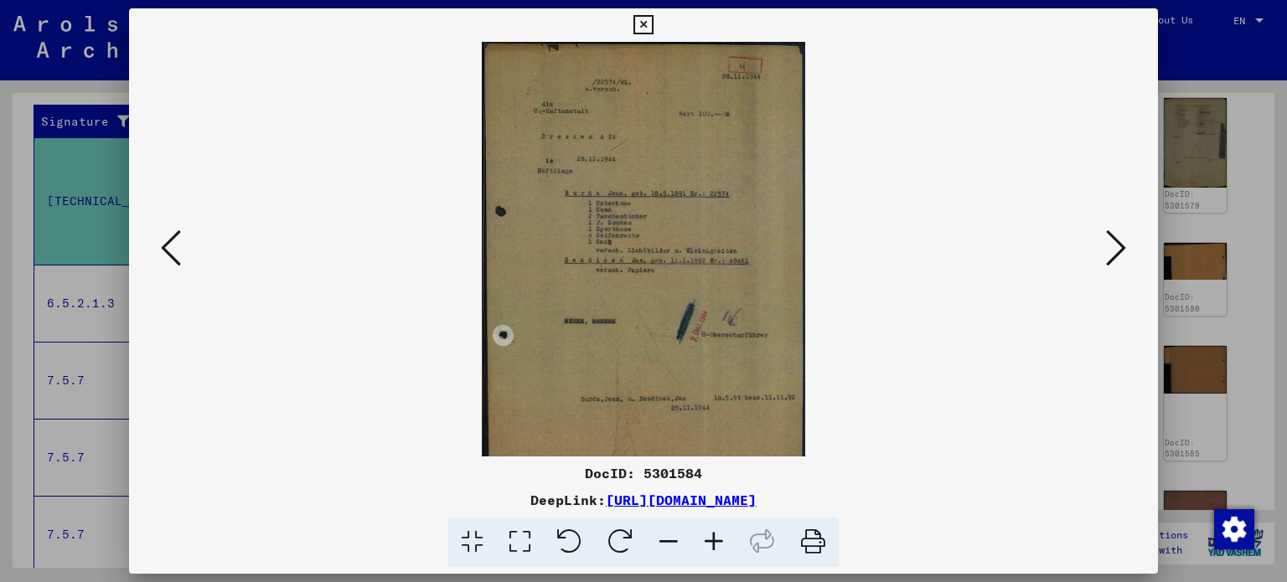
click at [707, 546] on icon at bounding box center [713, 542] width 45 height 51
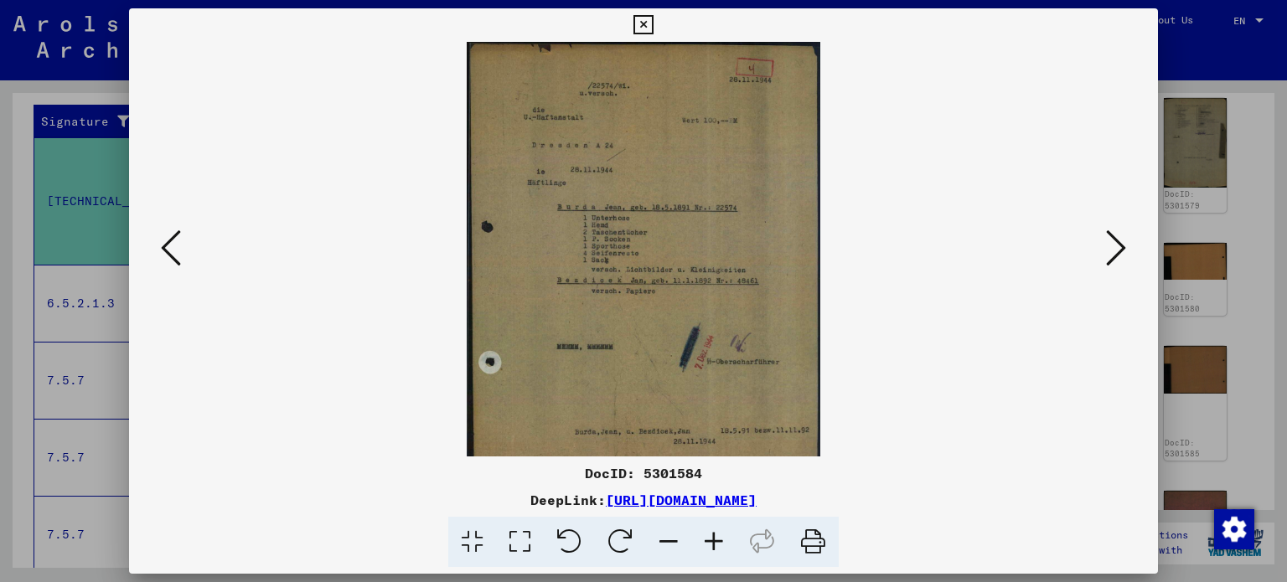
click at [707, 546] on icon at bounding box center [713, 542] width 45 height 51
click at [708, 546] on icon at bounding box center [713, 542] width 45 height 51
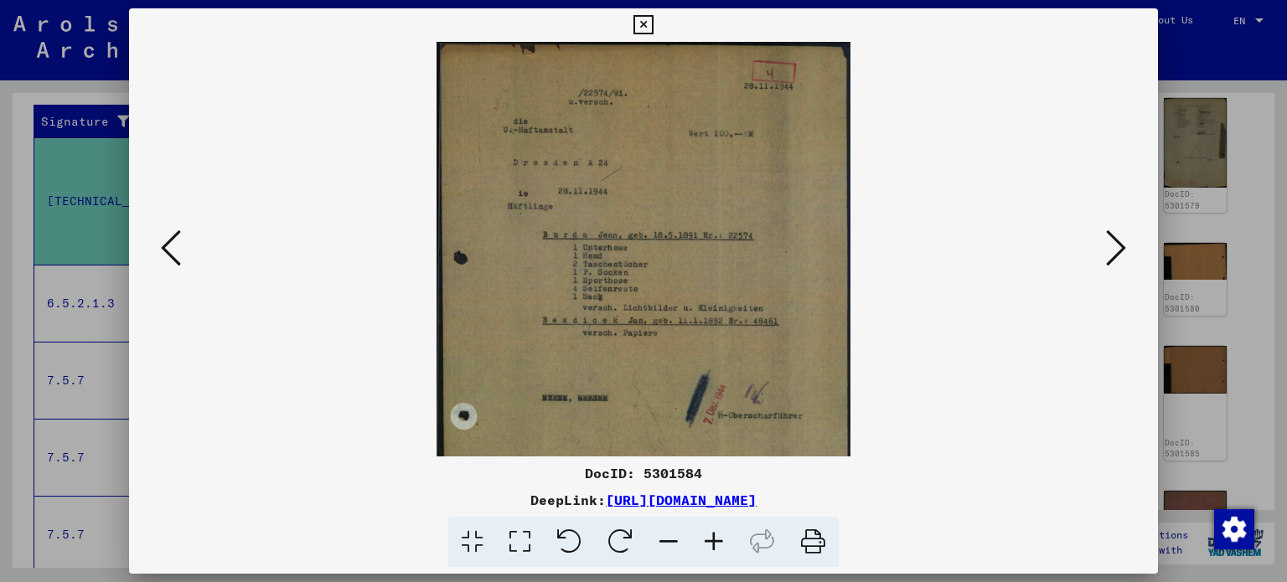
click at [709, 547] on icon at bounding box center [713, 542] width 45 height 51
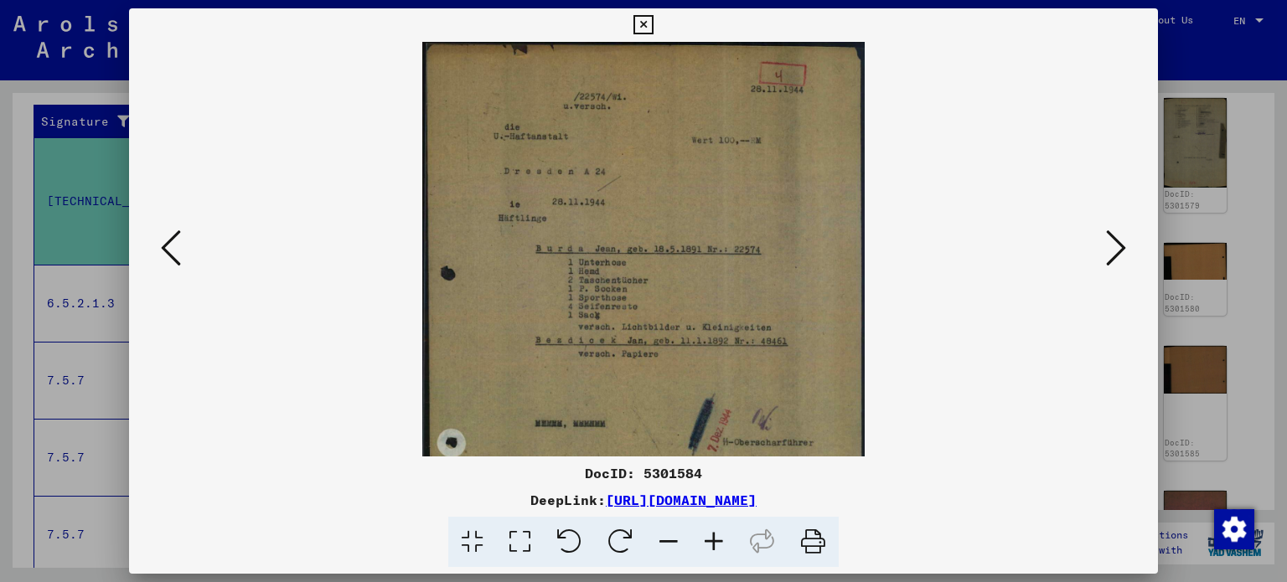
click at [709, 547] on icon at bounding box center [713, 542] width 45 height 51
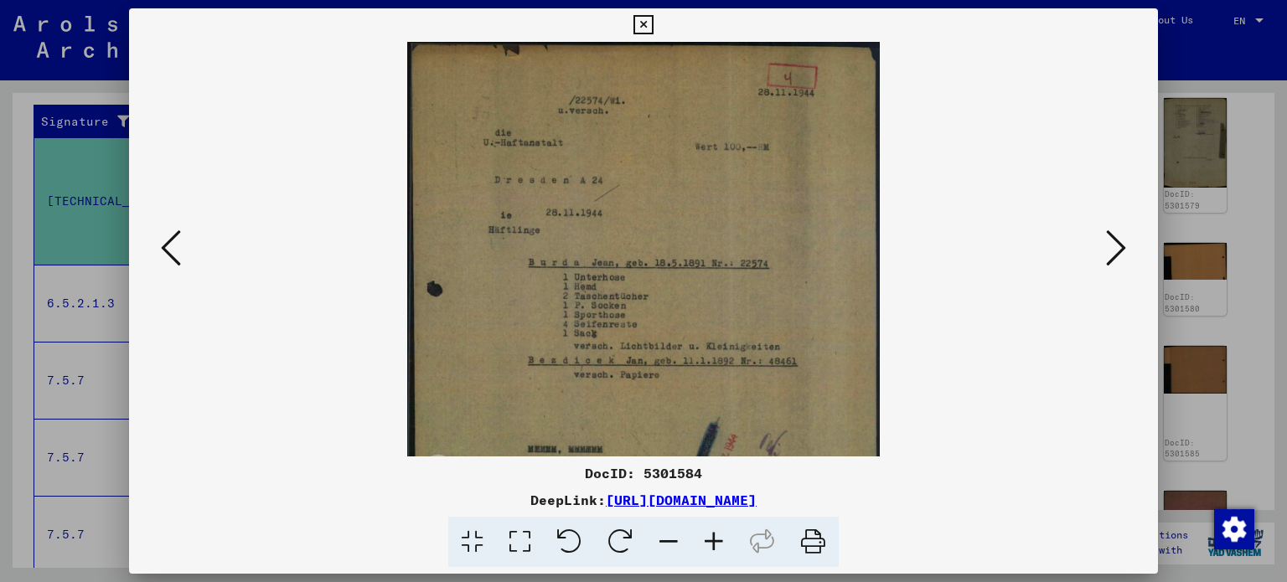
click at [709, 547] on icon at bounding box center [713, 542] width 45 height 51
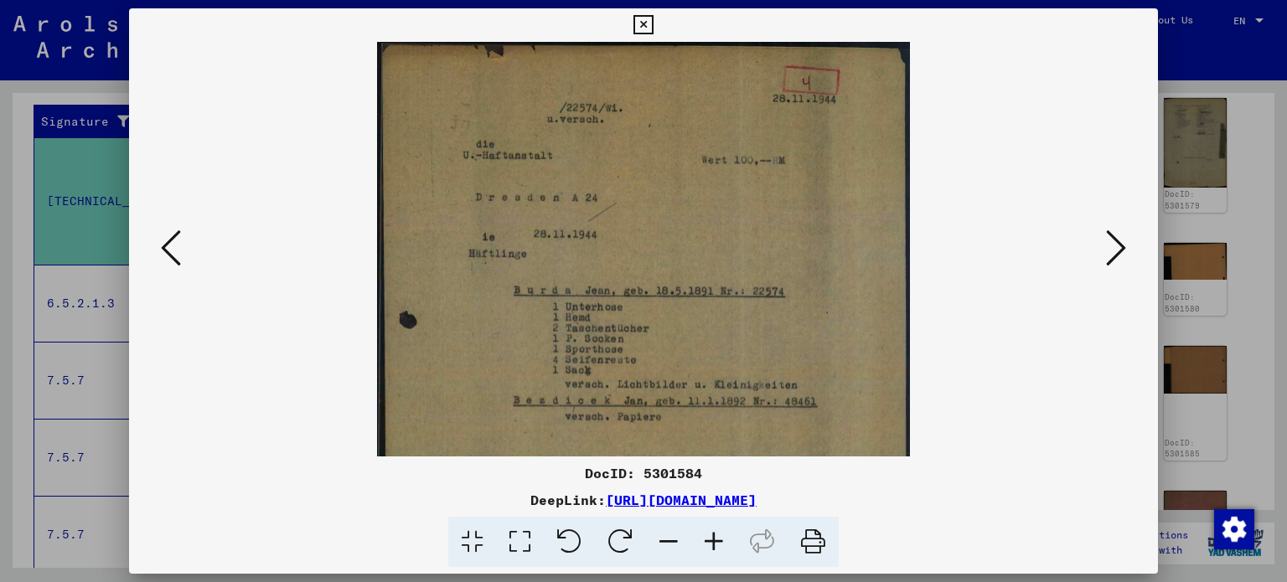
click at [1114, 252] on icon at bounding box center [1116, 248] width 20 height 40
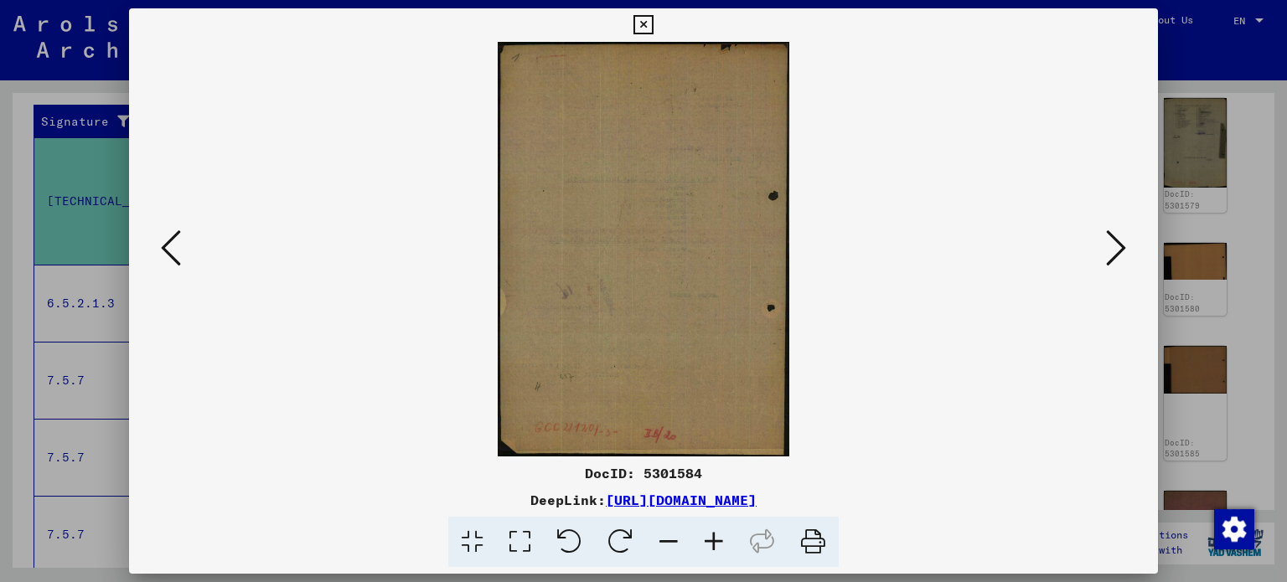
click at [1113, 252] on icon at bounding box center [1116, 248] width 20 height 40
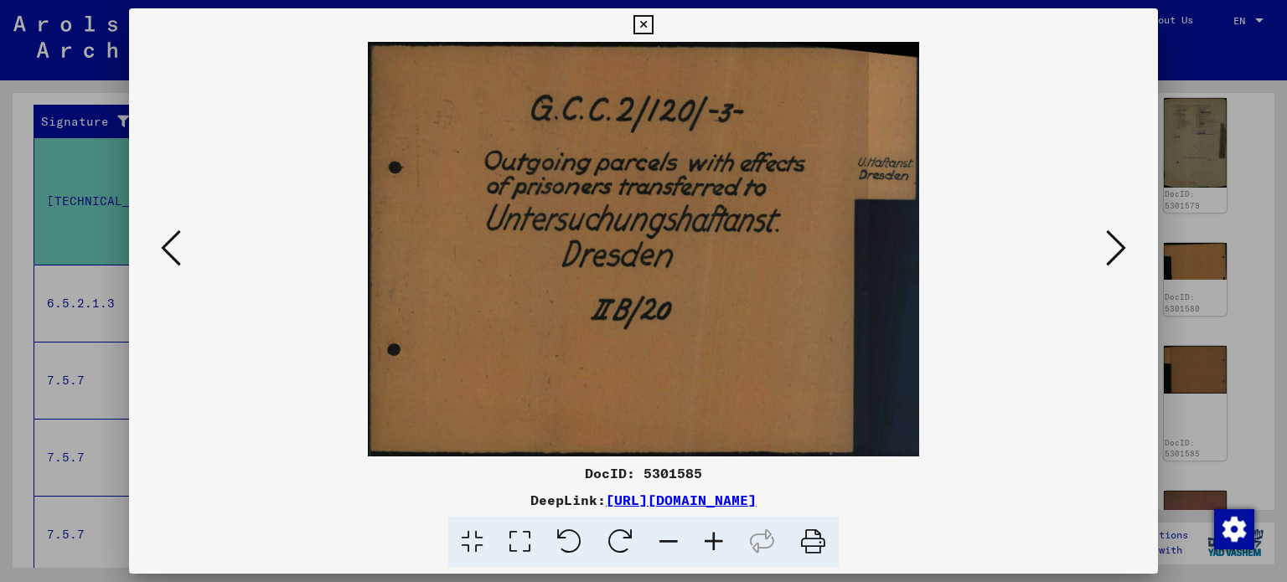
click at [1113, 252] on icon at bounding box center [1116, 248] width 20 height 40
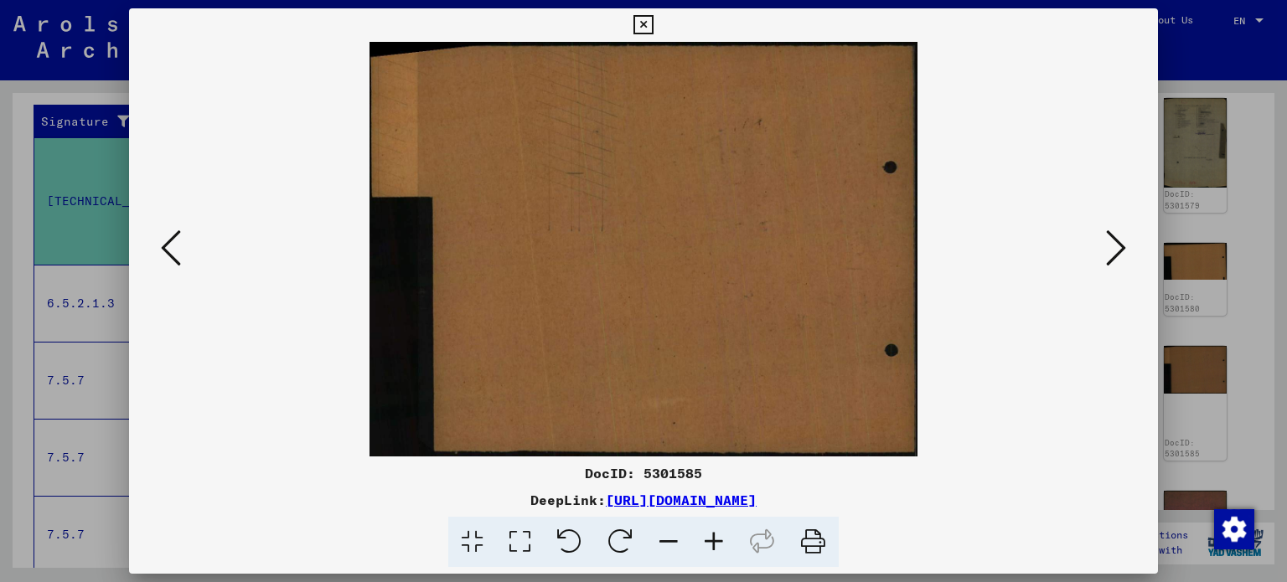
click at [1114, 251] on icon at bounding box center [1116, 248] width 20 height 40
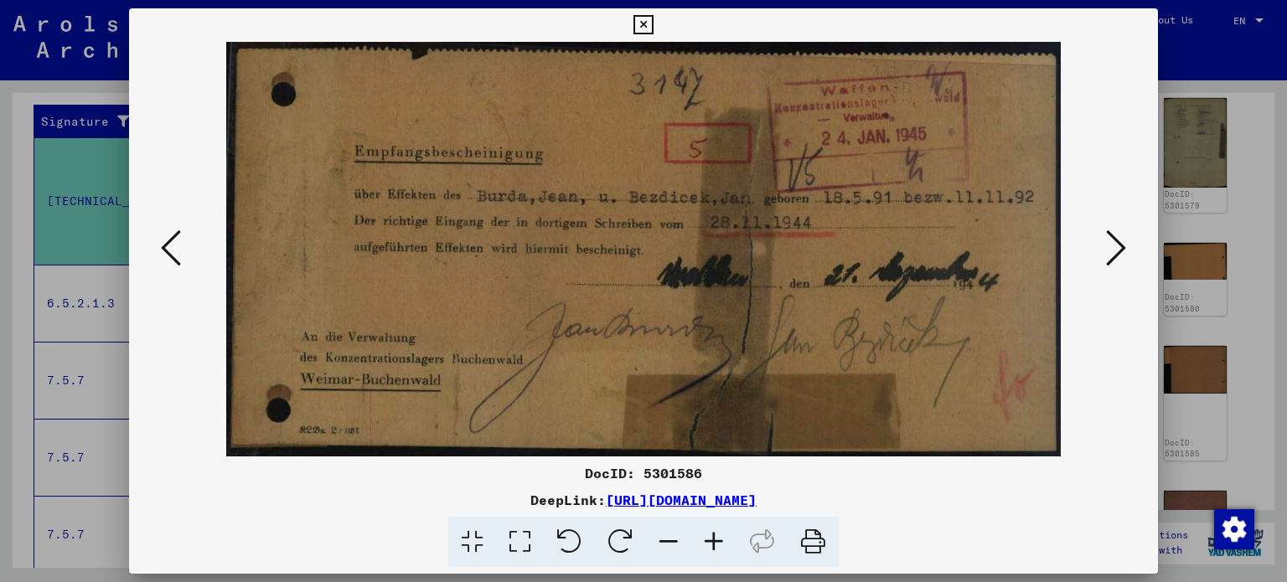
click at [1113, 251] on icon at bounding box center [1116, 248] width 20 height 40
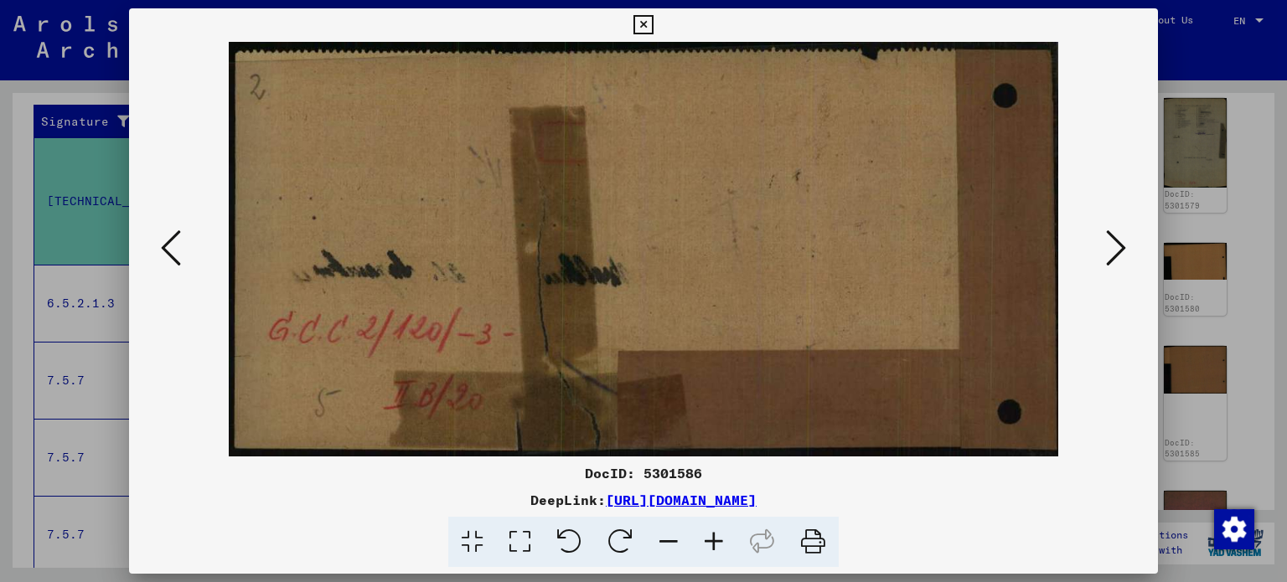
click at [1113, 251] on icon at bounding box center [1116, 248] width 20 height 40
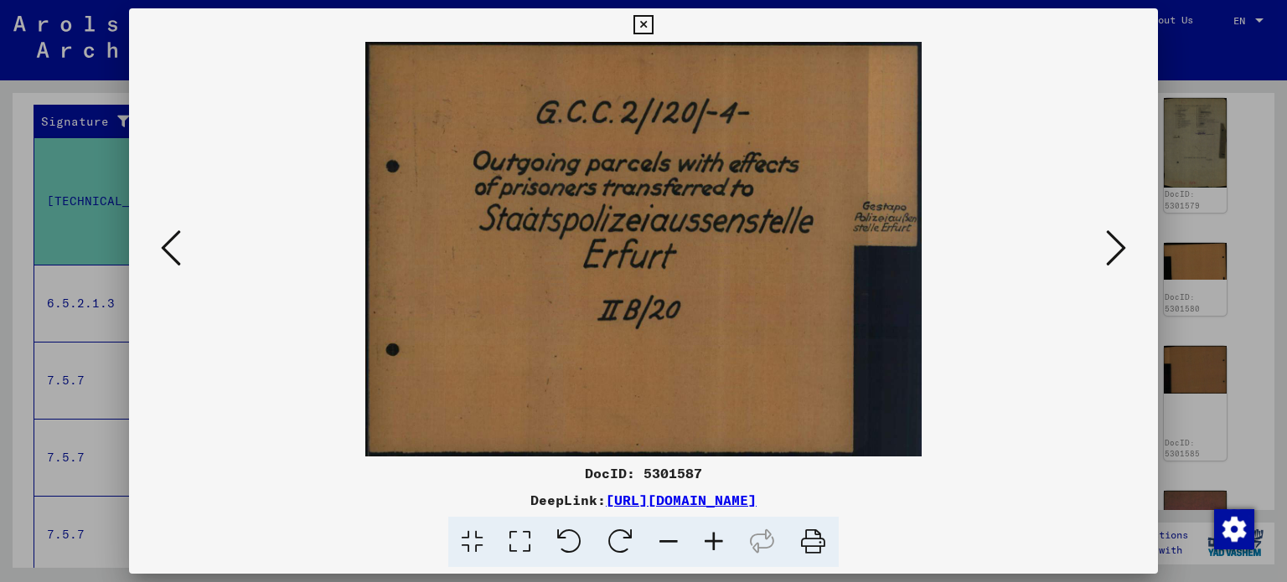
click at [1113, 251] on icon at bounding box center [1116, 248] width 20 height 40
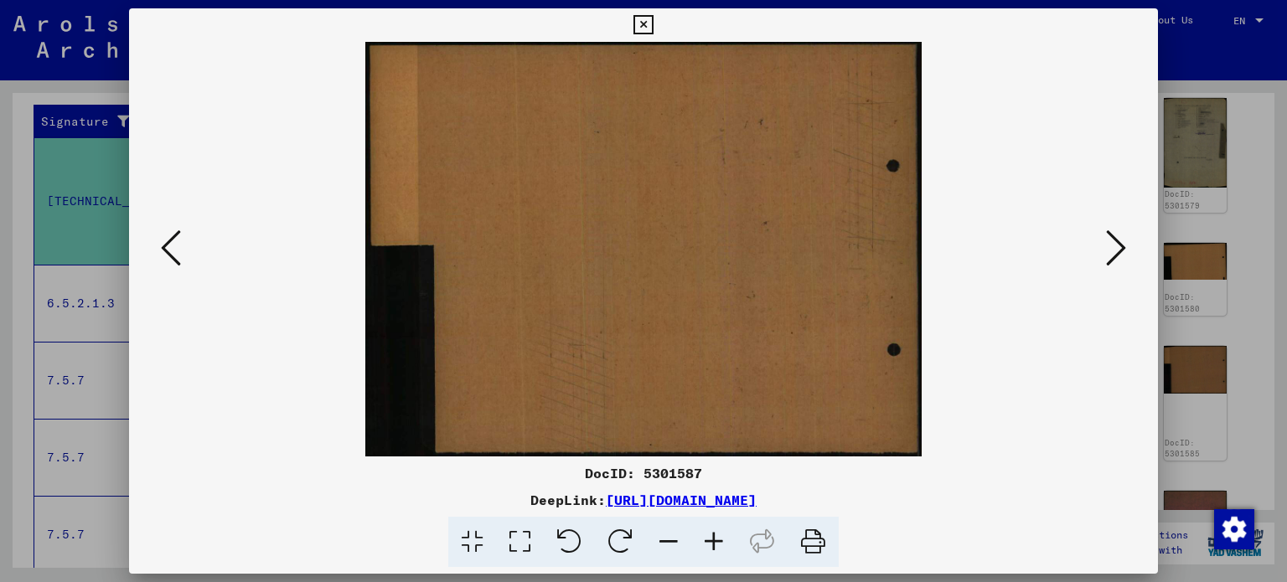
click at [1113, 251] on icon at bounding box center [1116, 248] width 20 height 40
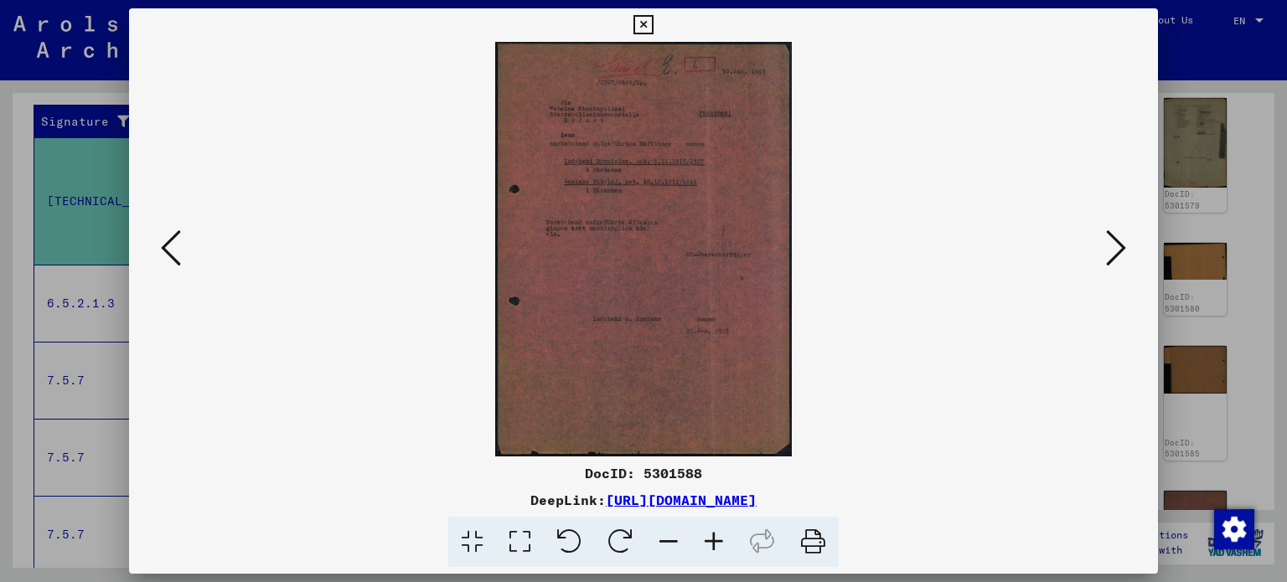
click at [713, 535] on icon at bounding box center [713, 542] width 45 height 51
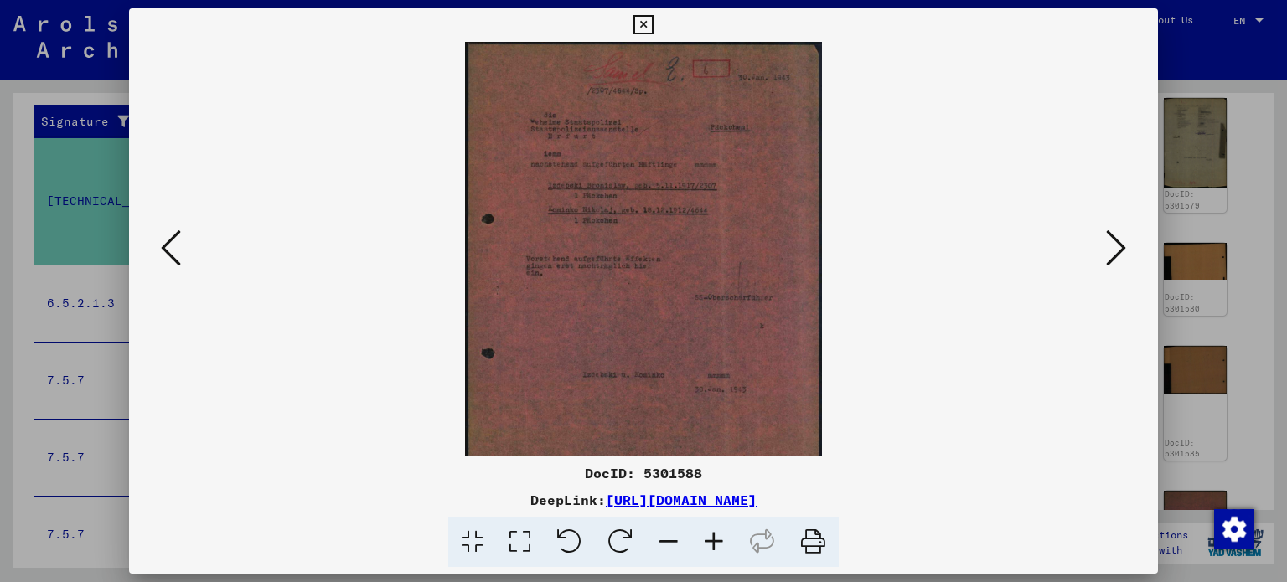
click at [713, 535] on icon at bounding box center [713, 542] width 45 height 51
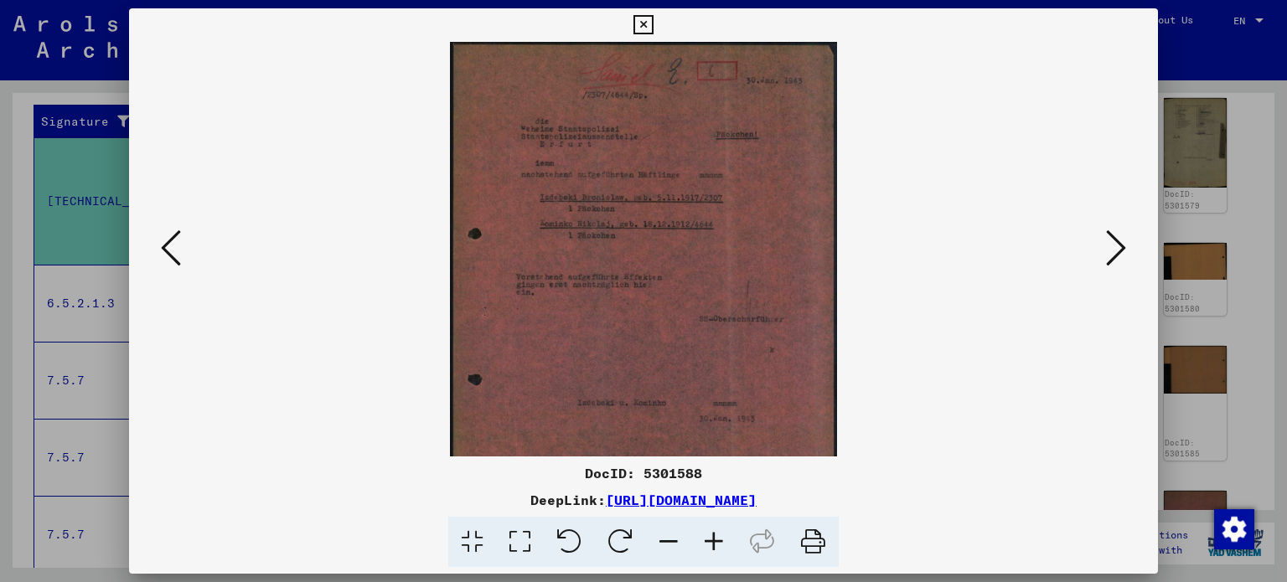
click at [713, 535] on icon at bounding box center [713, 542] width 45 height 51
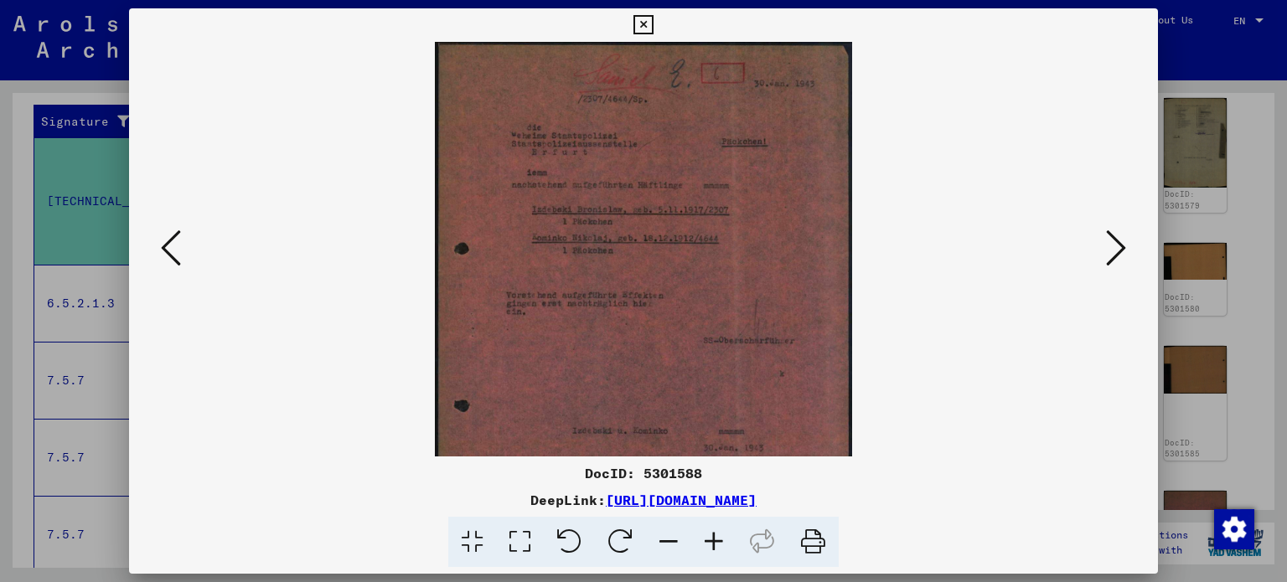
click at [713, 535] on icon at bounding box center [713, 542] width 45 height 51
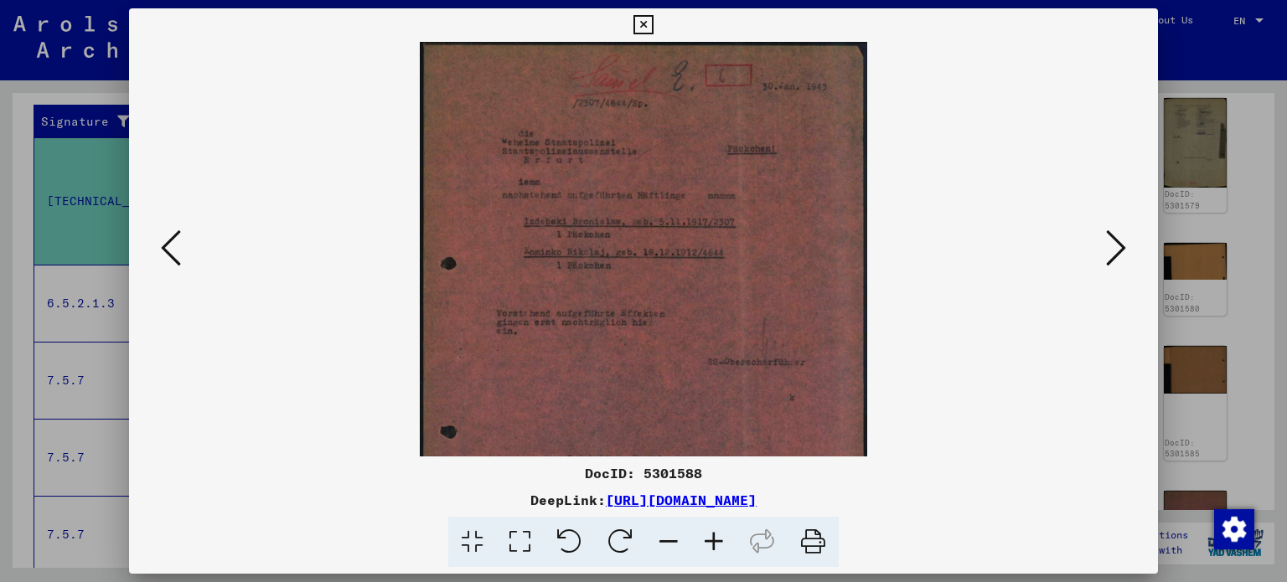
click at [713, 535] on icon at bounding box center [713, 542] width 45 height 51
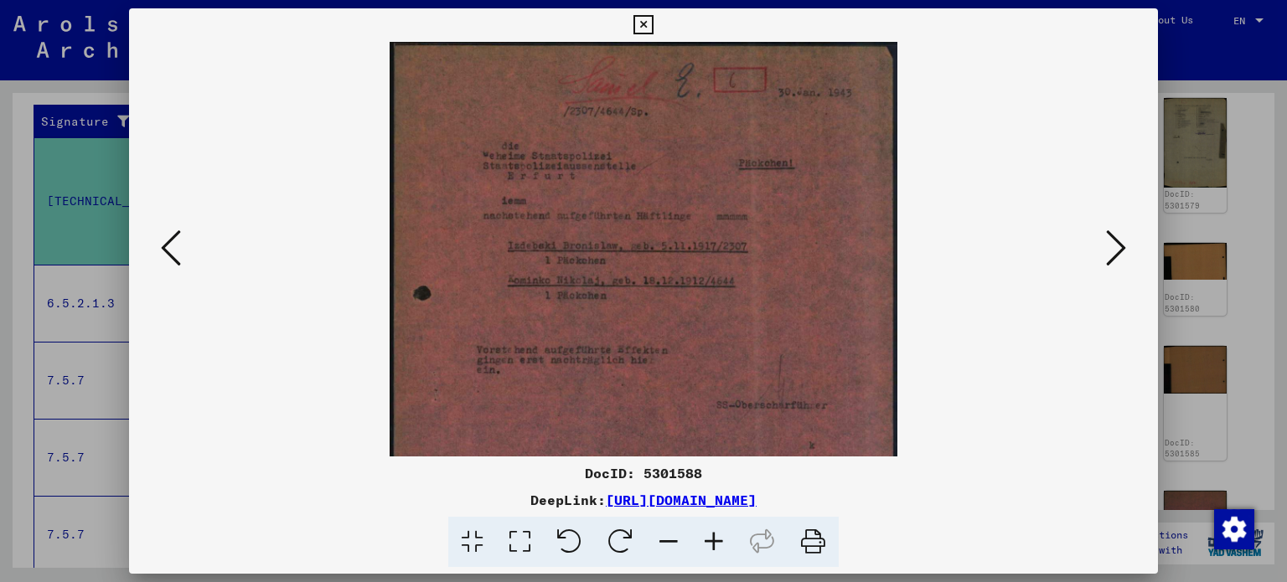
click at [713, 535] on icon at bounding box center [713, 542] width 45 height 51
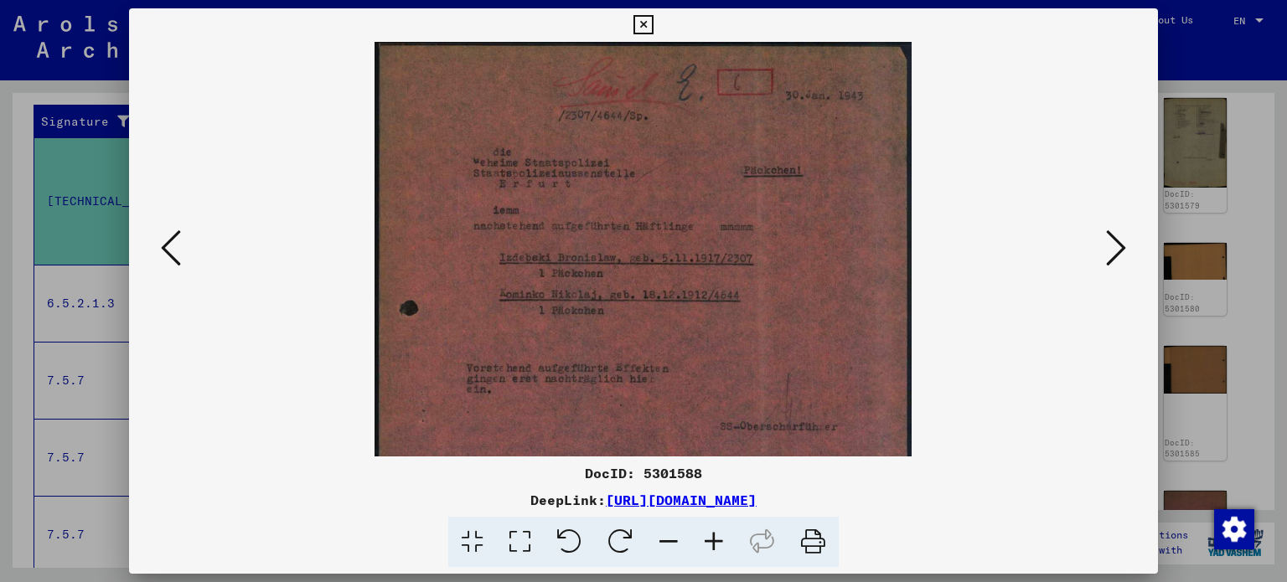
click at [713, 535] on icon at bounding box center [713, 542] width 45 height 51
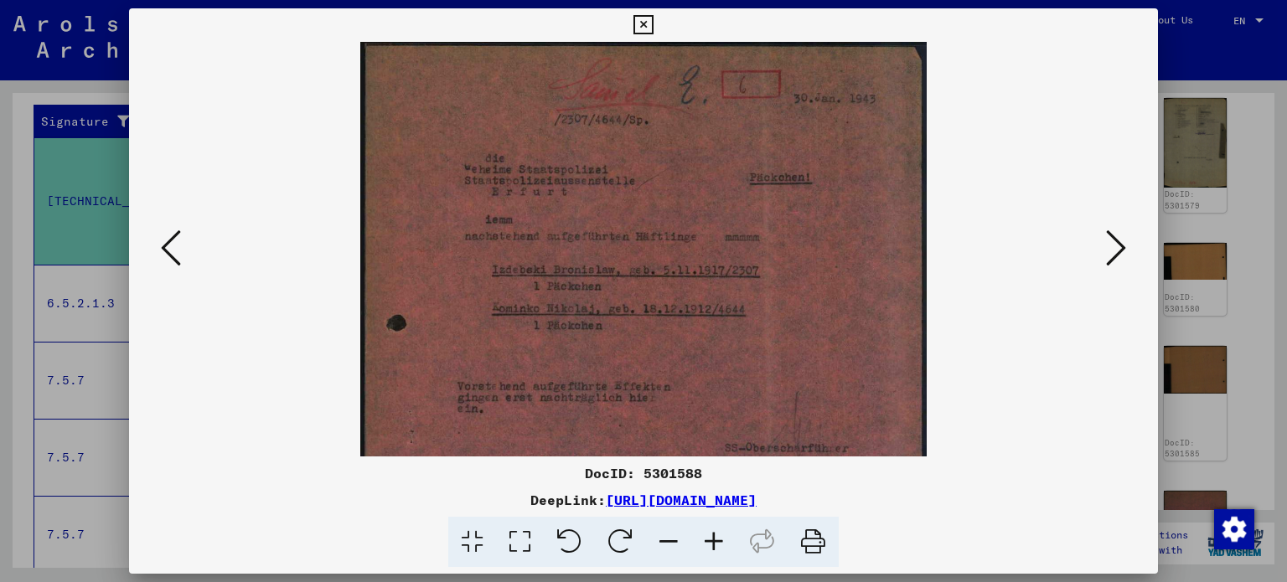
click at [713, 535] on icon at bounding box center [713, 542] width 45 height 51
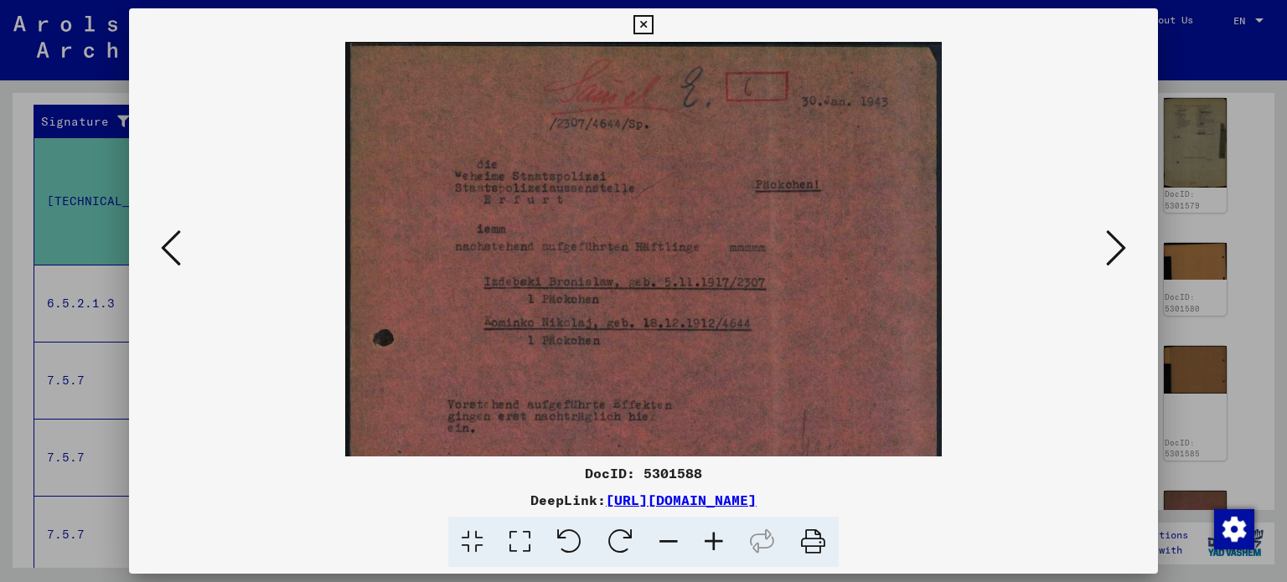
click at [713, 535] on icon at bounding box center [713, 542] width 45 height 51
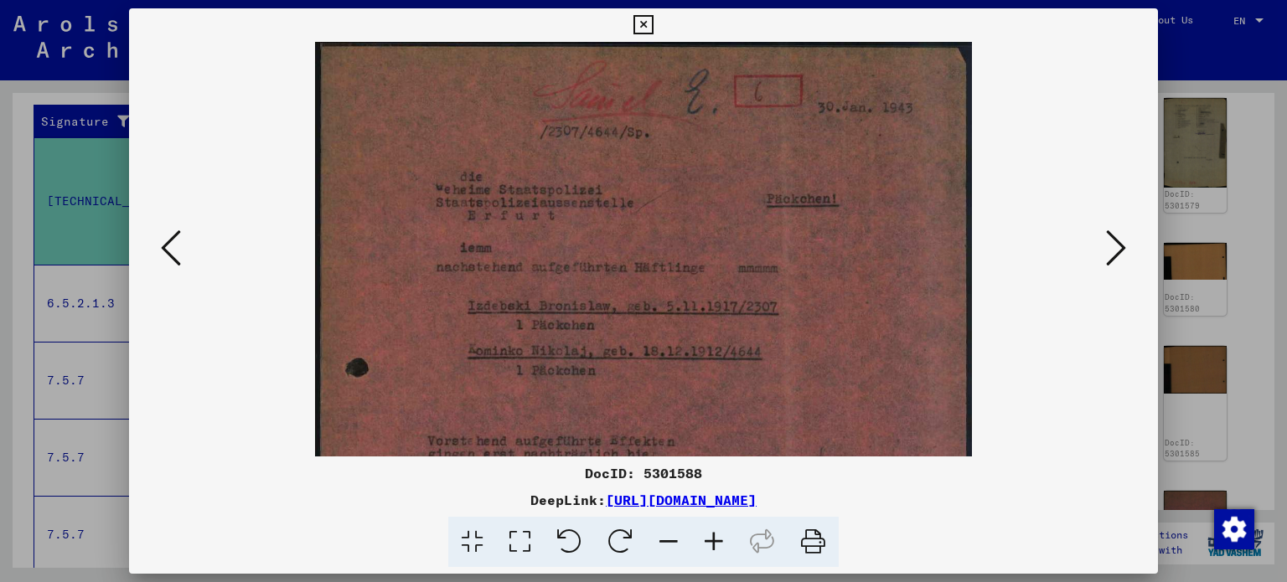
click at [713, 535] on icon at bounding box center [713, 542] width 45 height 51
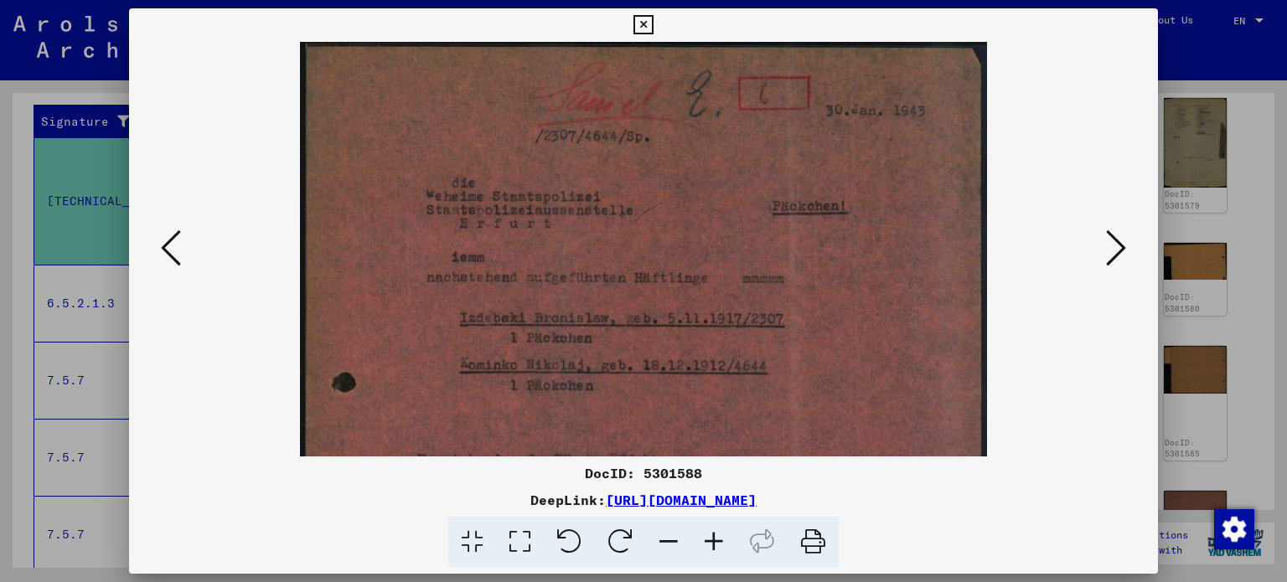
click at [1117, 239] on icon at bounding box center [1116, 248] width 20 height 40
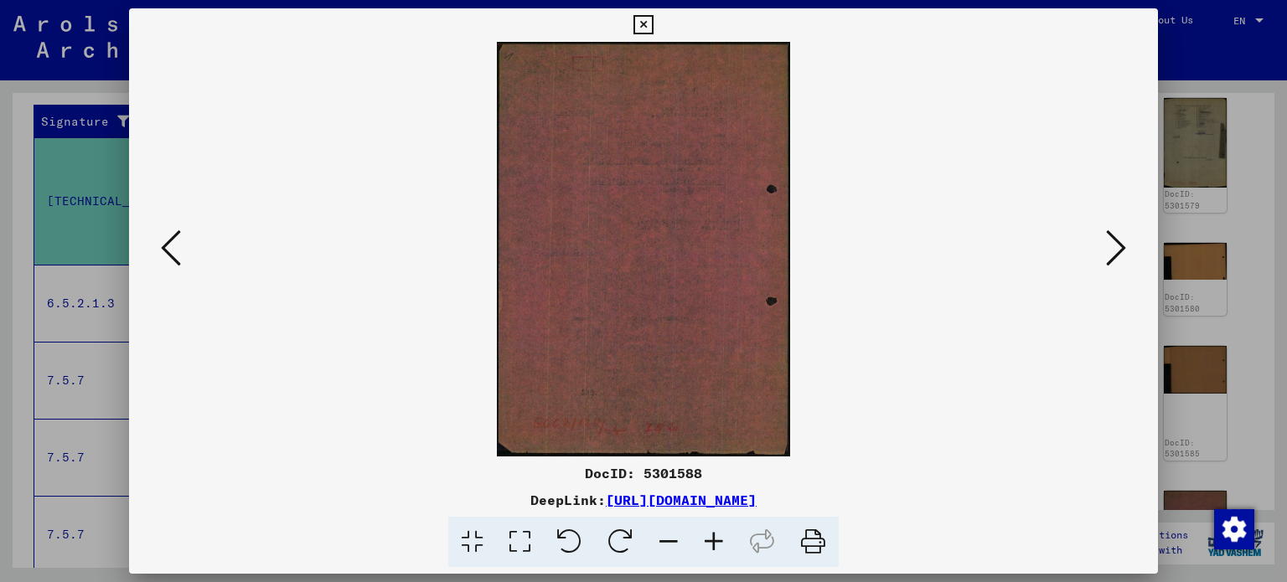
click at [1109, 238] on icon at bounding box center [1116, 248] width 20 height 40
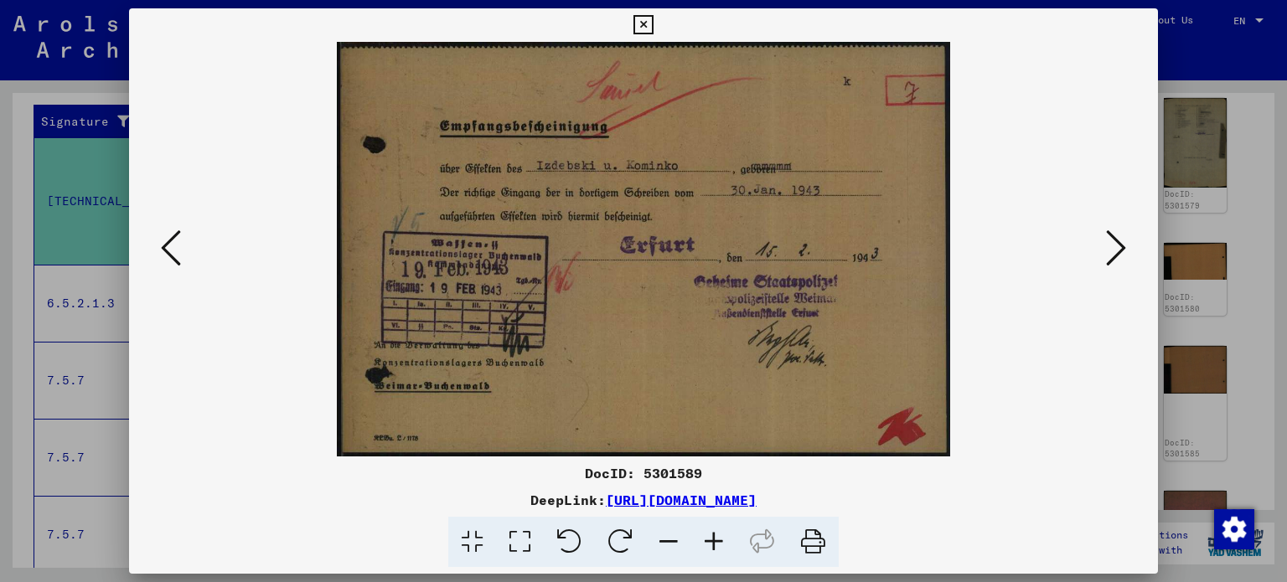
click at [1109, 238] on icon at bounding box center [1116, 248] width 20 height 40
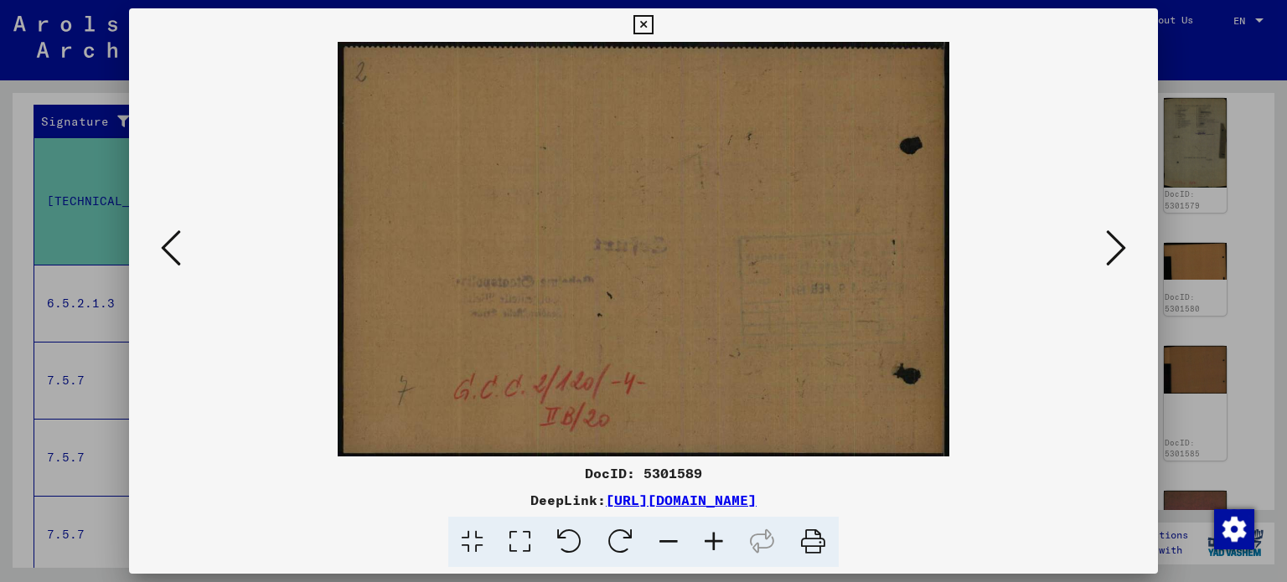
click at [1109, 238] on icon at bounding box center [1116, 248] width 20 height 40
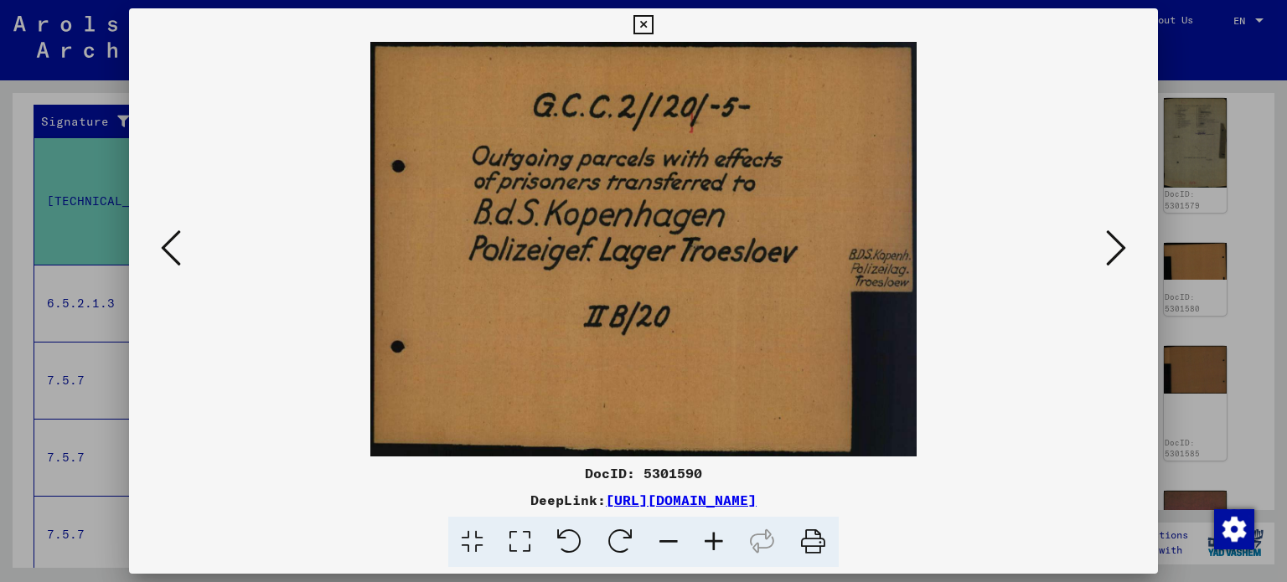
click at [1109, 238] on icon at bounding box center [1116, 248] width 20 height 40
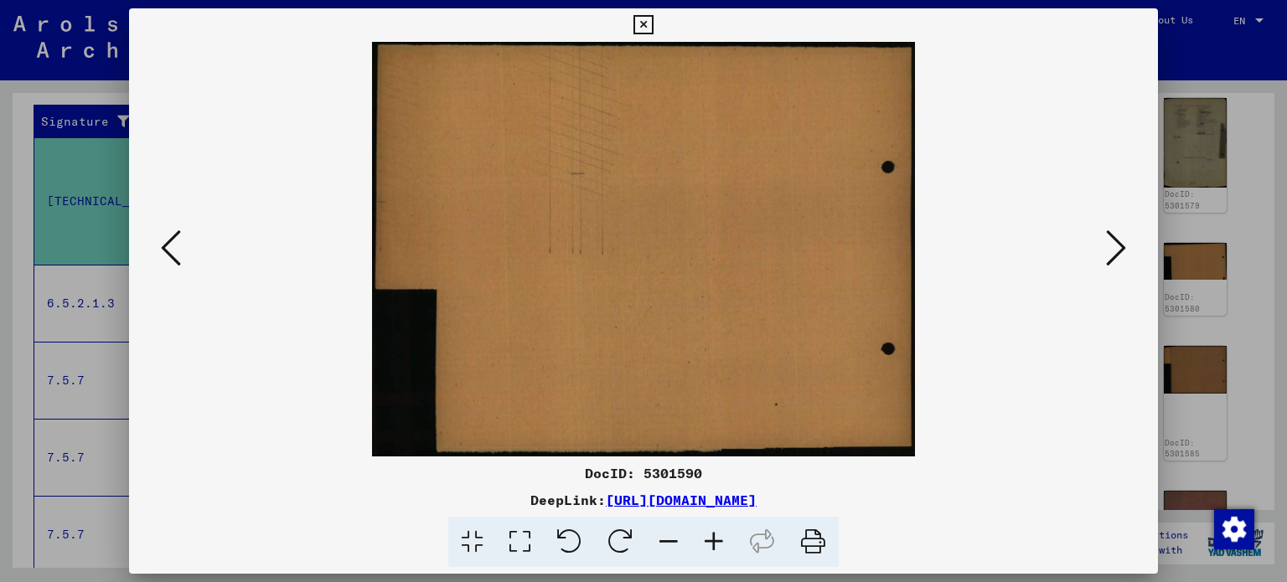
click at [1109, 238] on icon at bounding box center [1116, 248] width 20 height 40
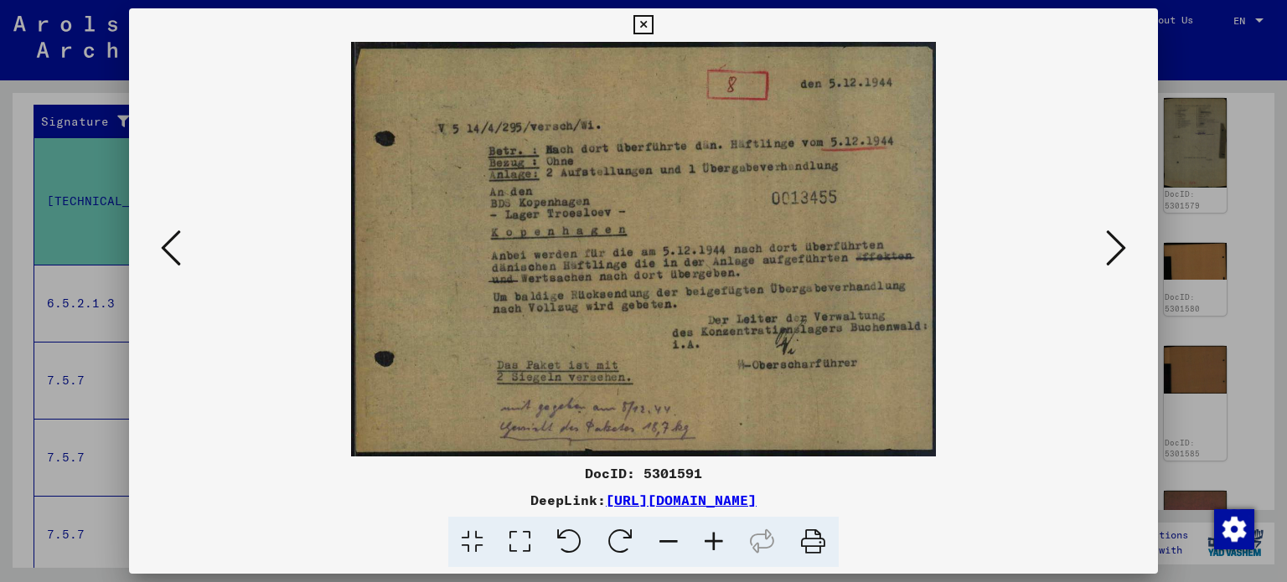
click at [1109, 237] on icon at bounding box center [1116, 248] width 20 height 40
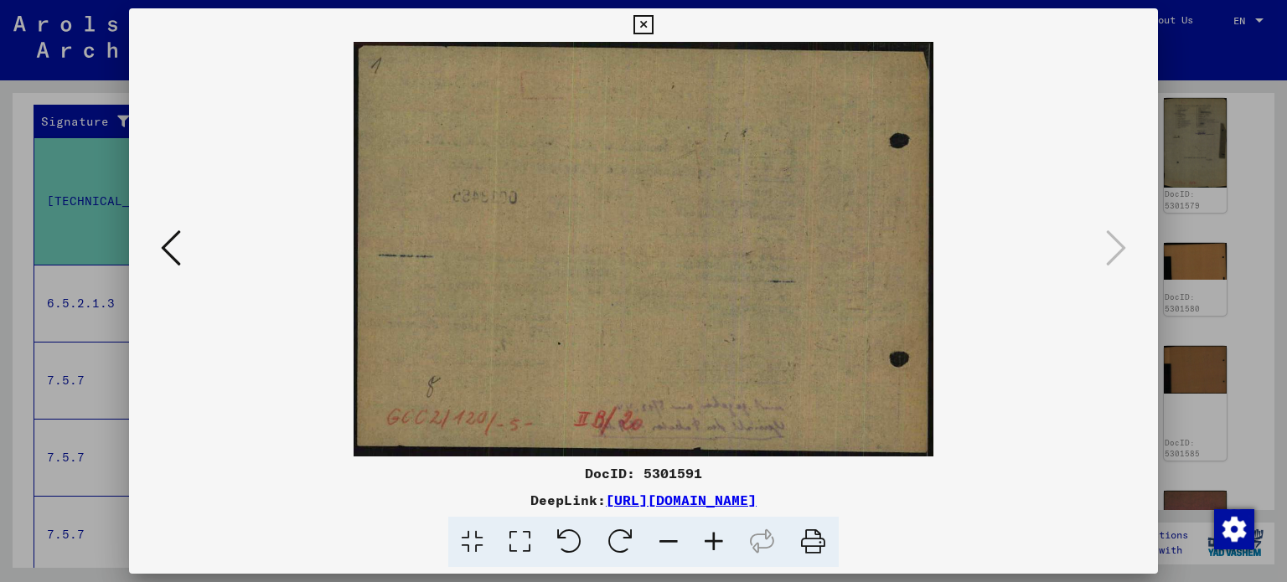
click at [648, 26] on icon at bounding box center [643, 25] width 19 height 20
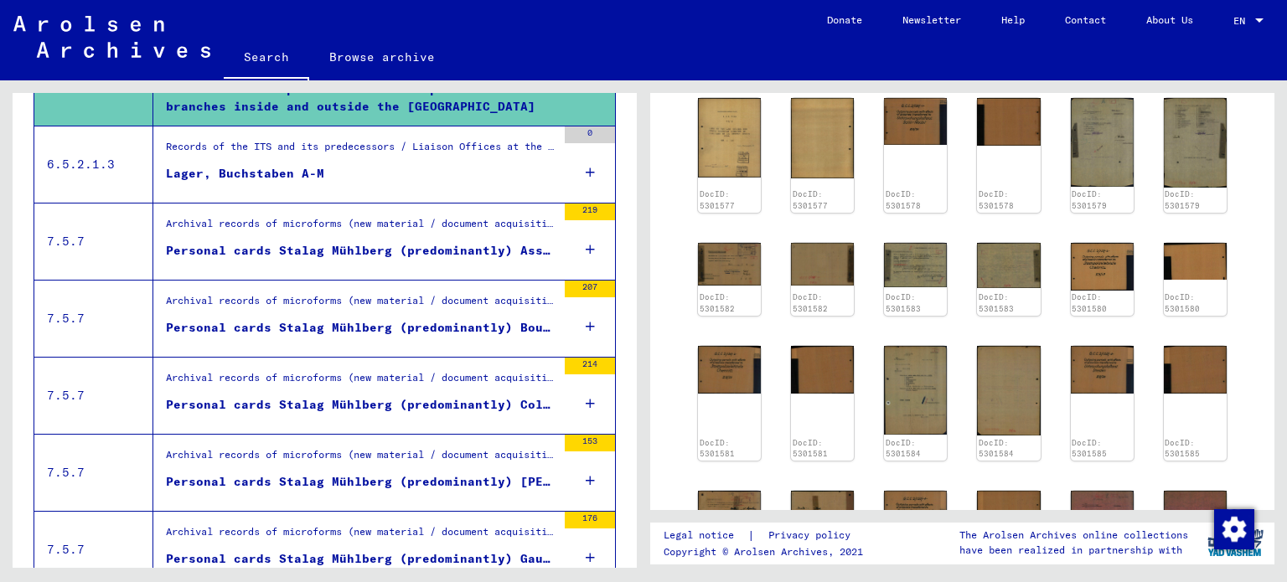
scroll to position [450, 0]
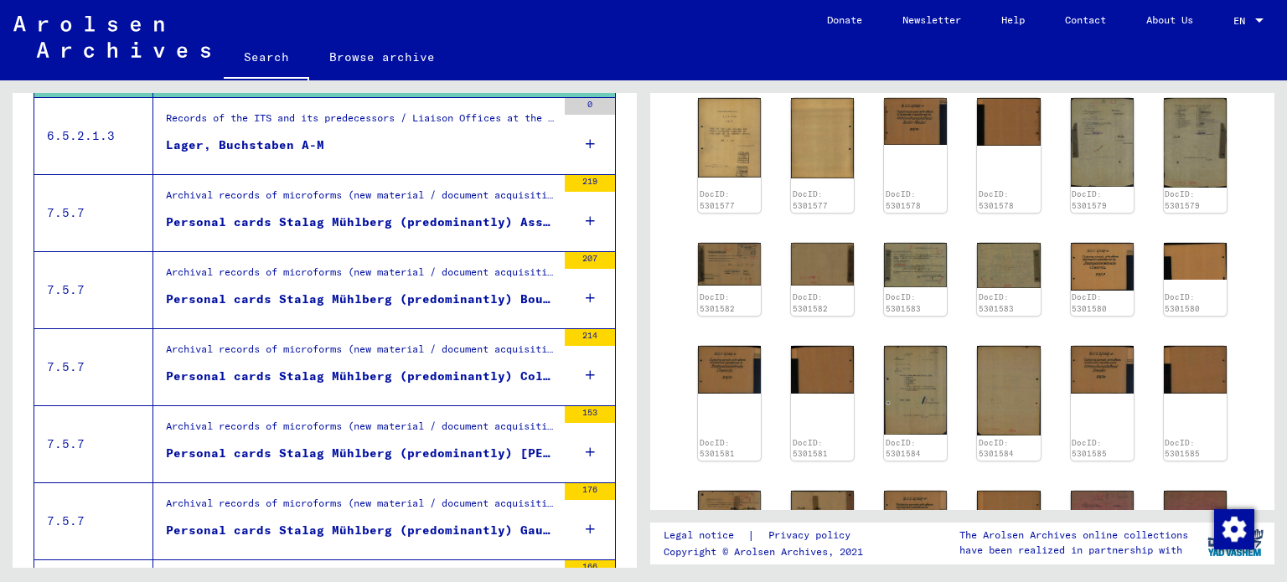
click at [586, 294] on icon at bounding box center [590, 298] width 9 height 59
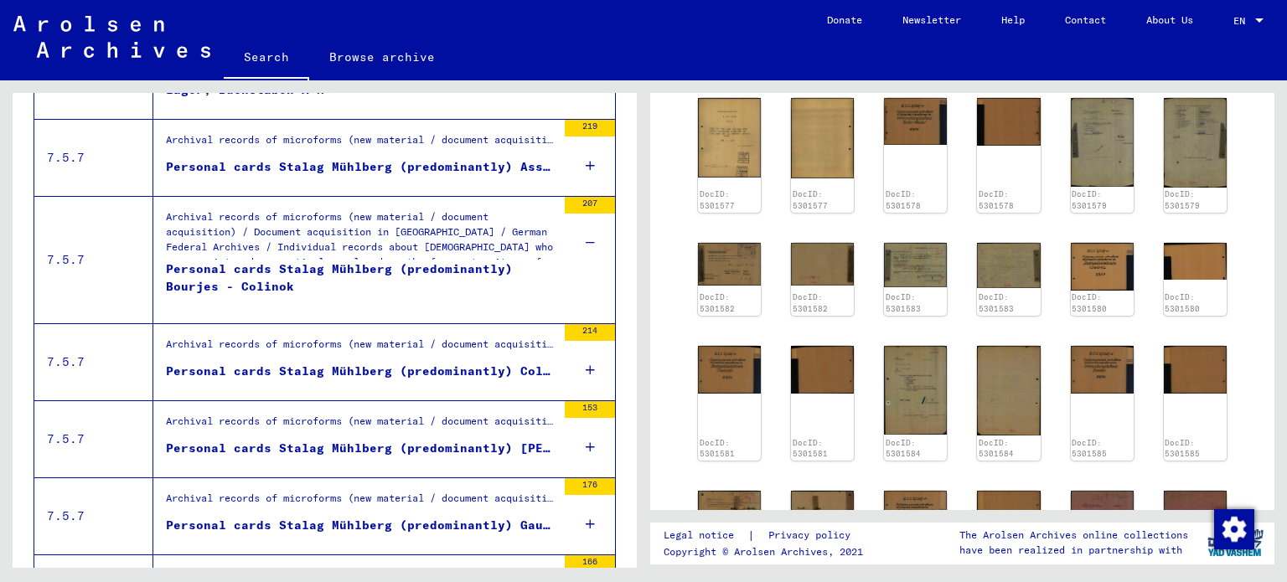
scroll to position [534, 0]
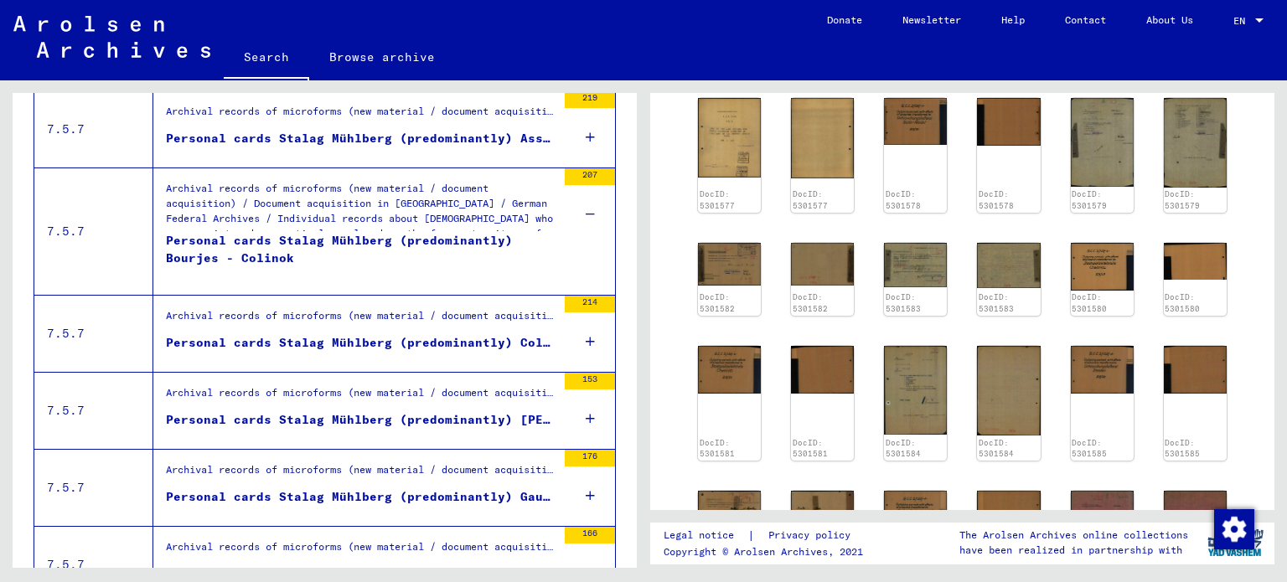
click at [586, 340] on icon at bounding box center [590, 342] width 9 height 59
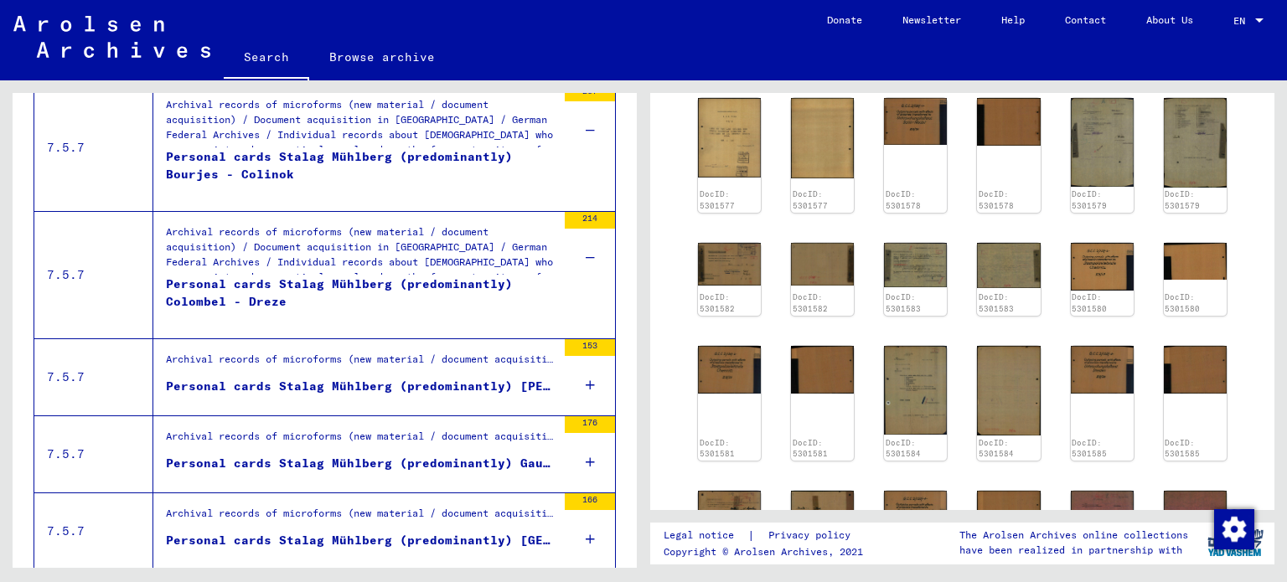
scroll to position [701, 0]
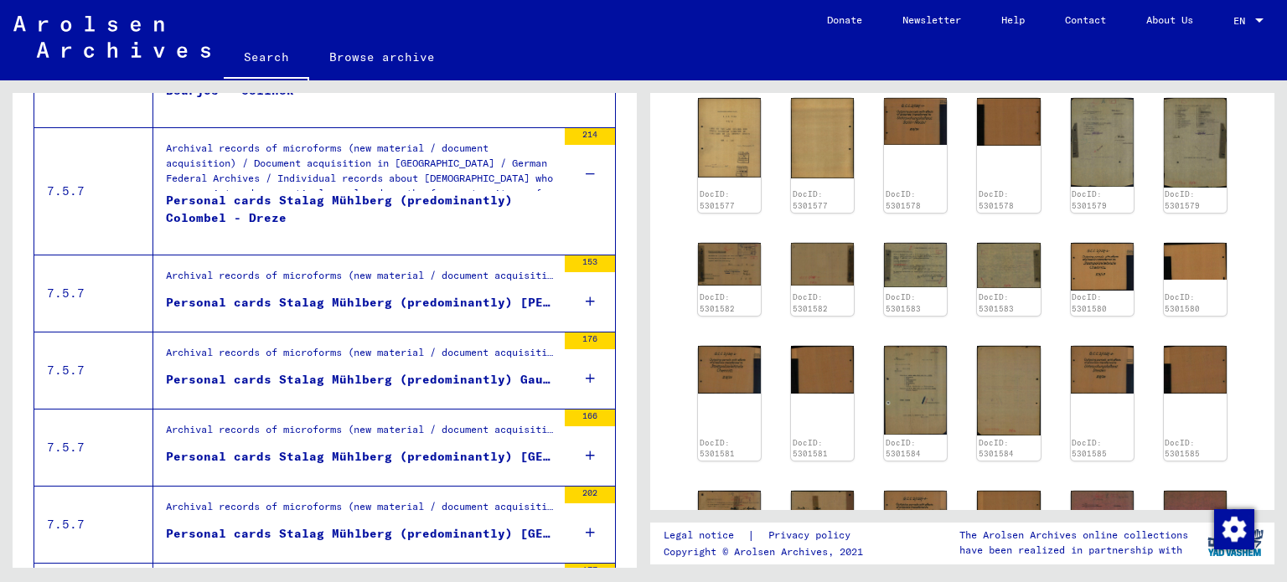
click at [586, 297] on icon at bounding box center [590, 301] width 9 height 59
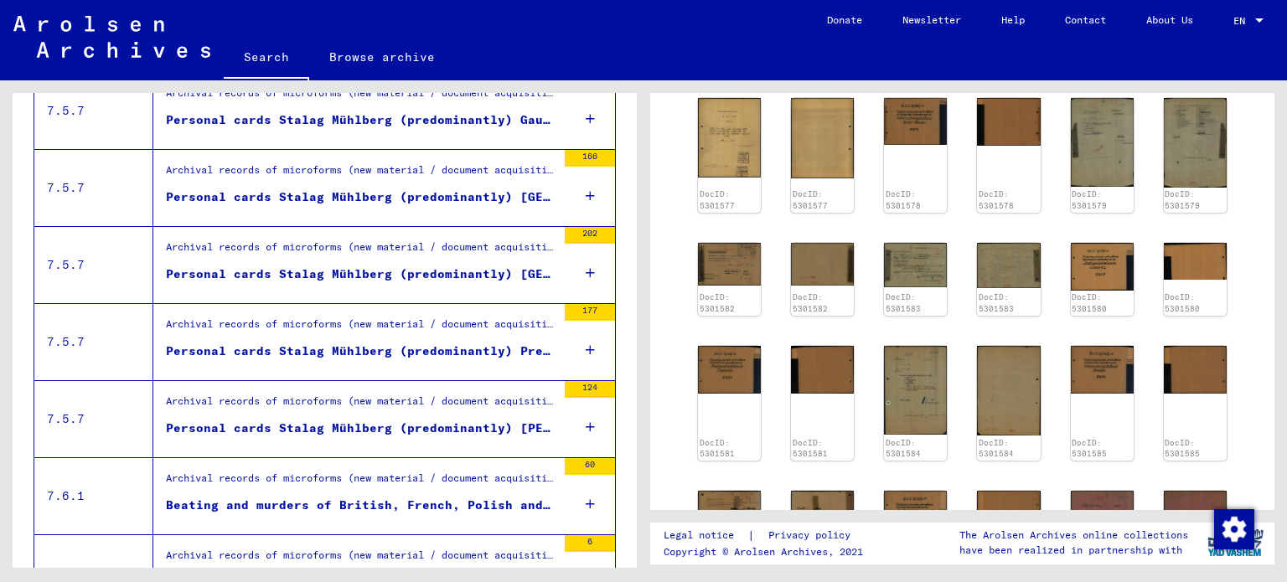
scroll to position [1037, 0]
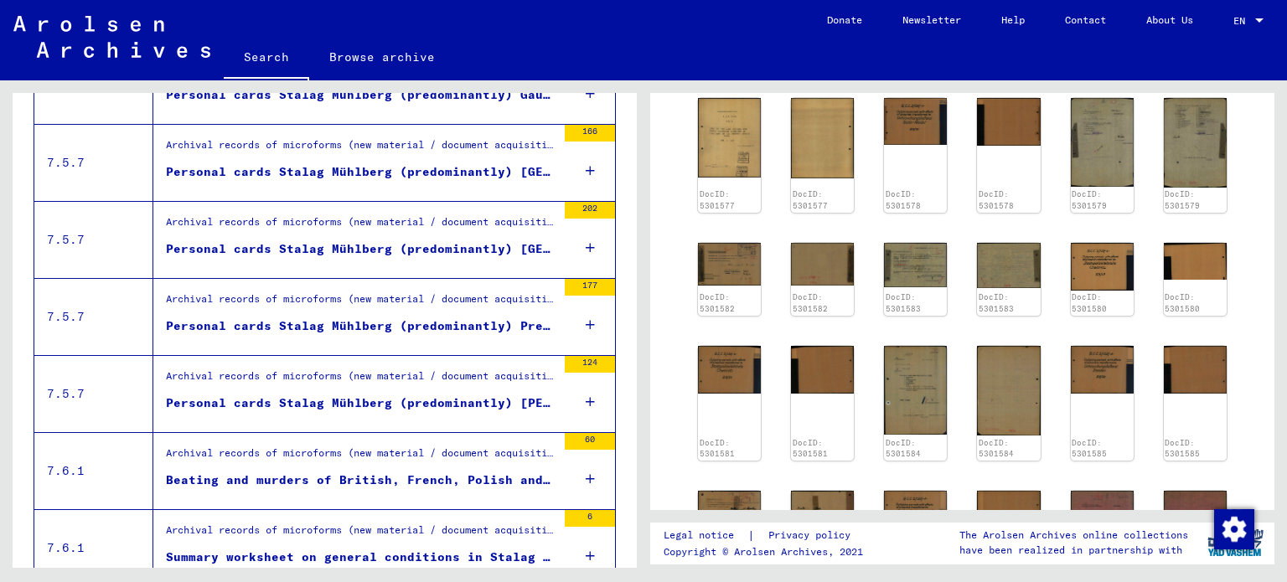
click at [586, 318] on icon at bounding box center [590, 325] width 9 height 59
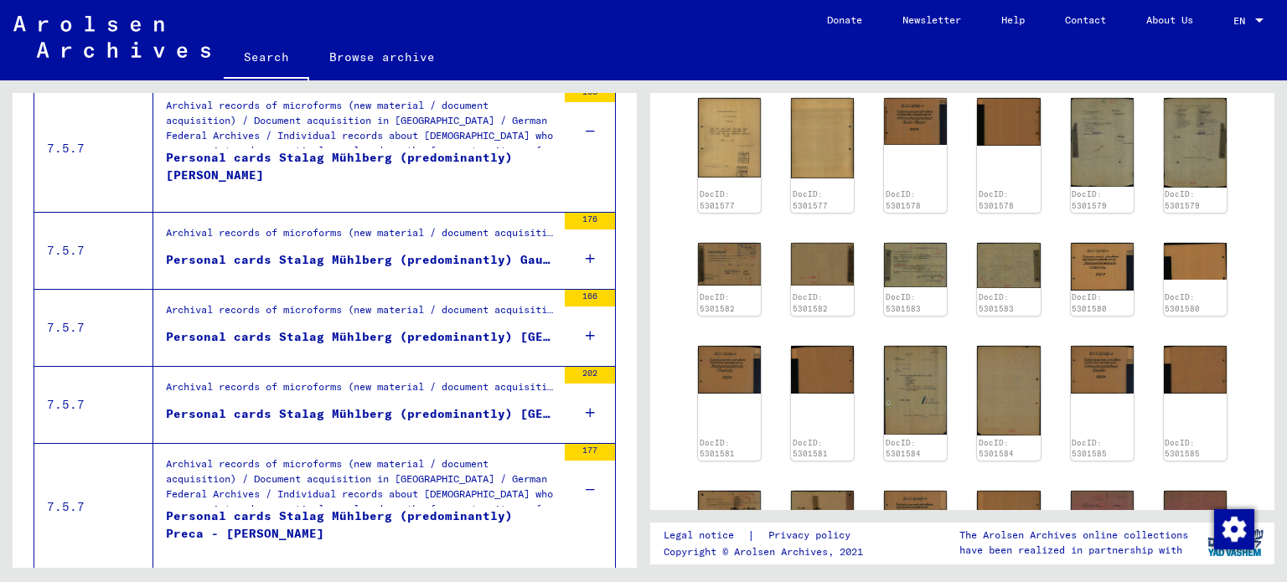
scroll to position [869, 0]
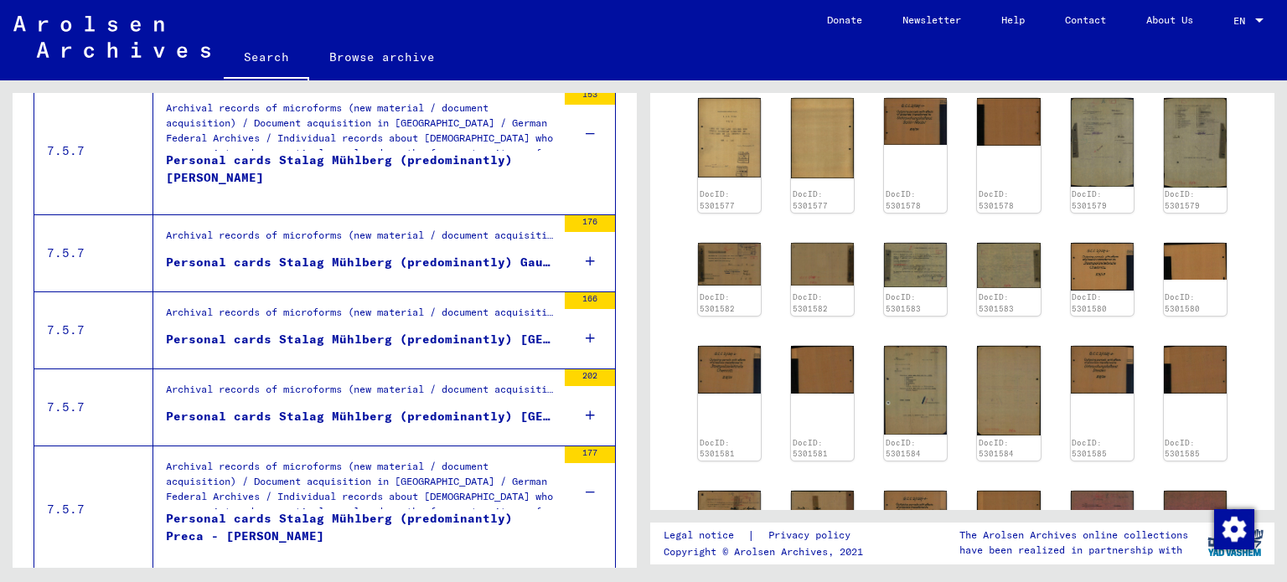
click at [586, 259] on icon at bounding box center [590, 261] width 9 height 59
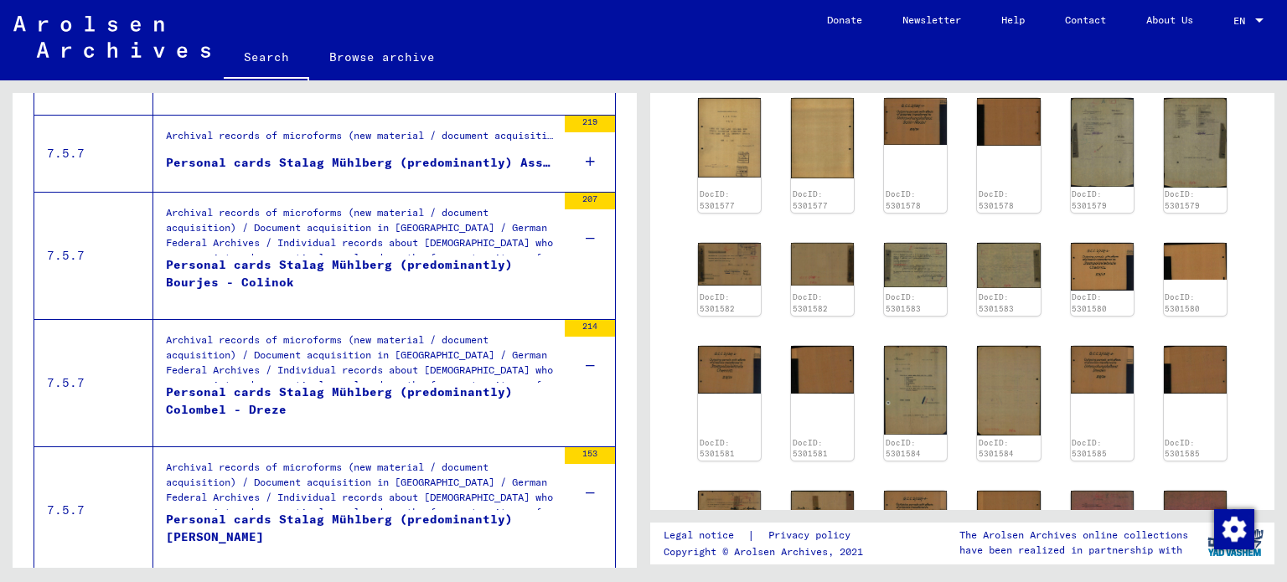
scroll to position [534, 0]
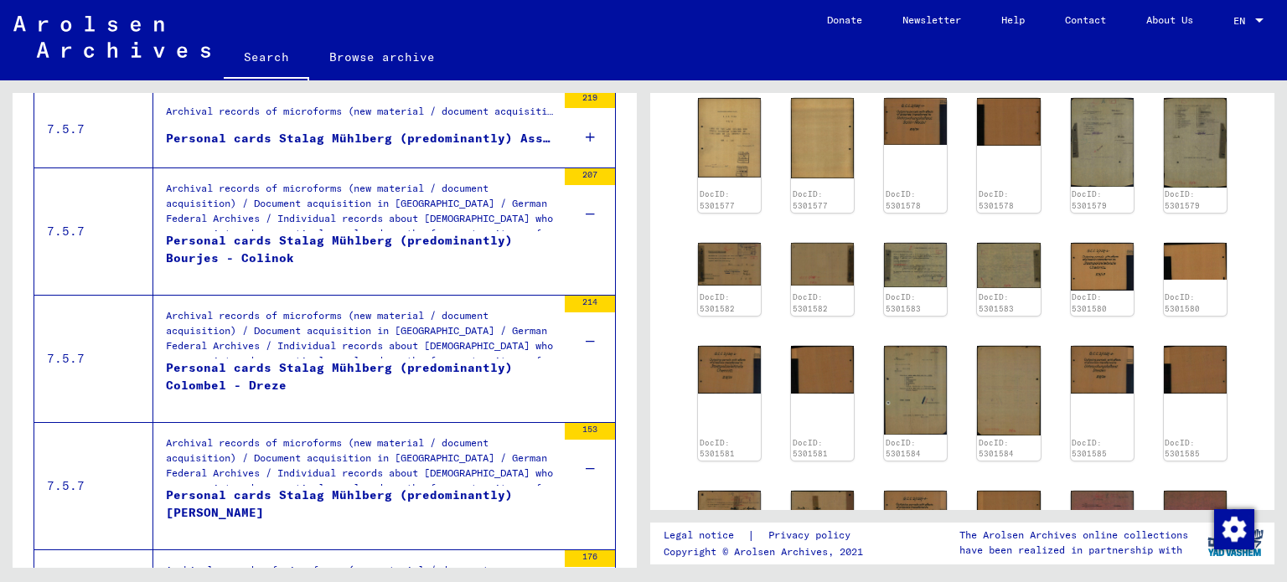
click at [330, 240] on div "Personal cards Stalag Mühlberg (predominantly) Bourjes - Colinok" at bounding box center [361, 257] width 390 height 50
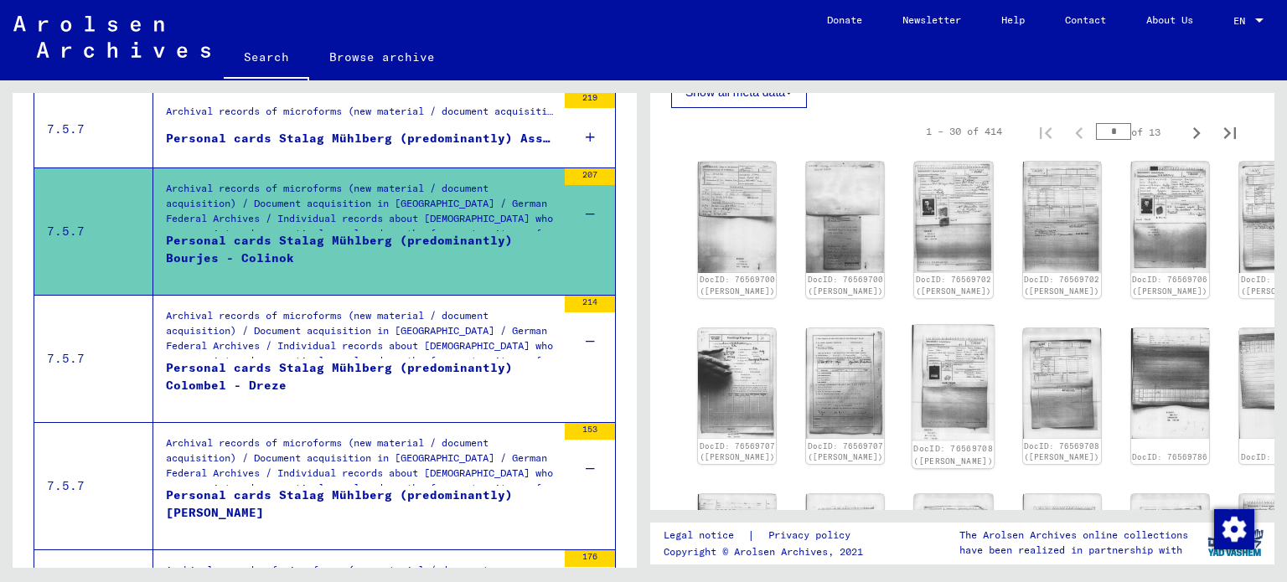
scroll to position [335, 0]
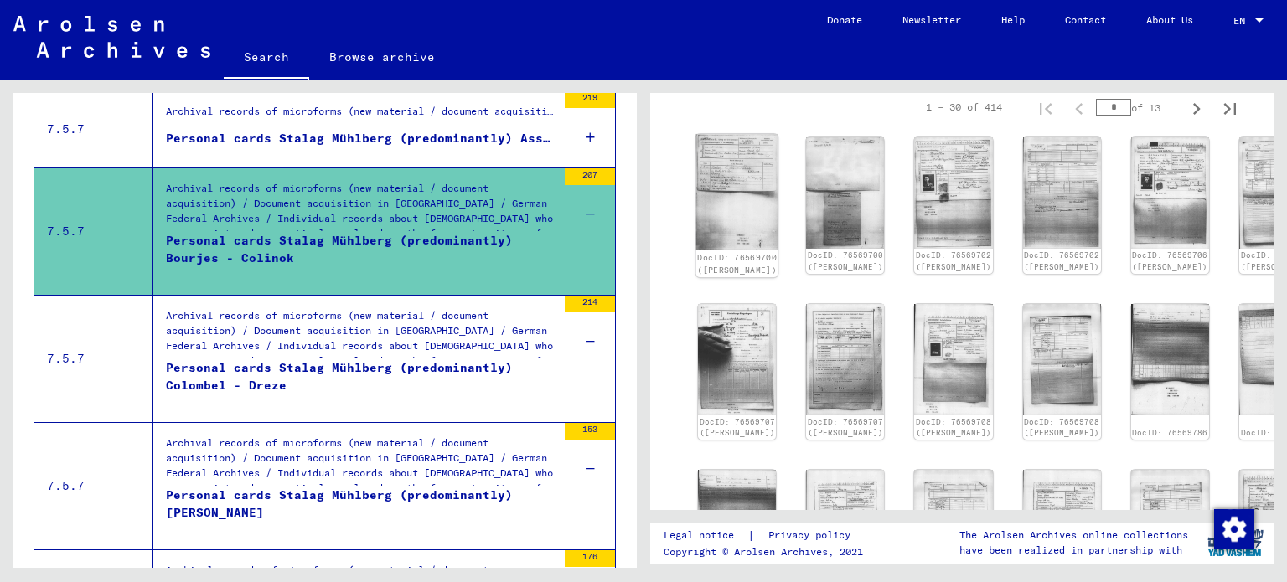
click at [724, 163] on img at bounding box center [737, 192] width 82 height 116
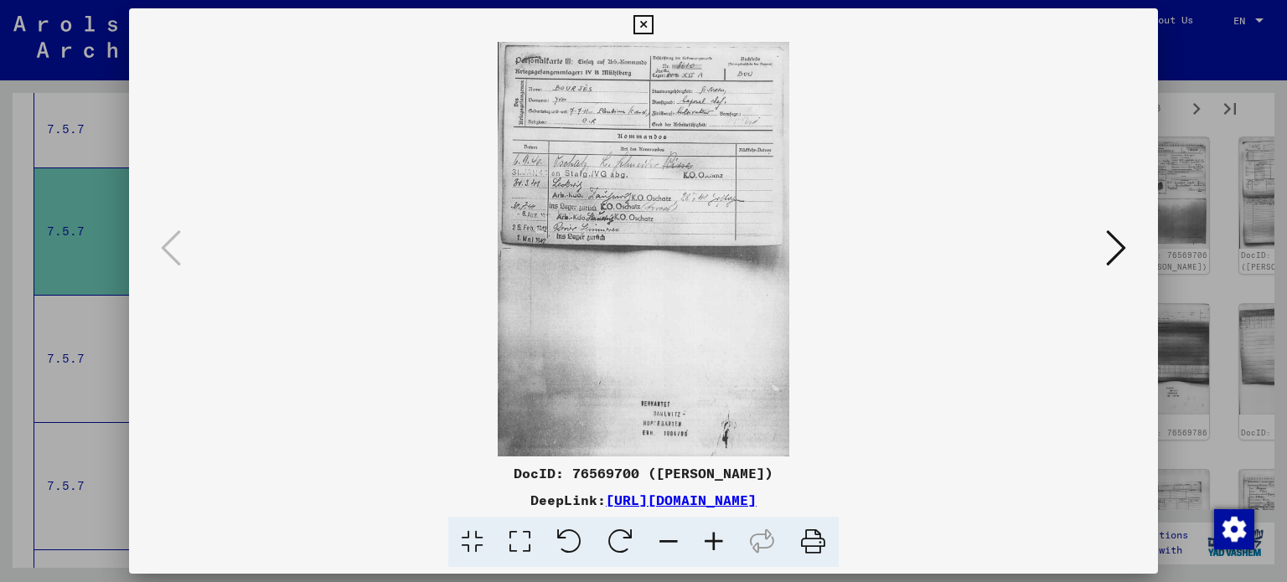
click at [724, 163] on img at bounding box center [644, 249] width 916 height 415
click at [713, 544] on icon at bounding box center [713, 542] width 45 height 51
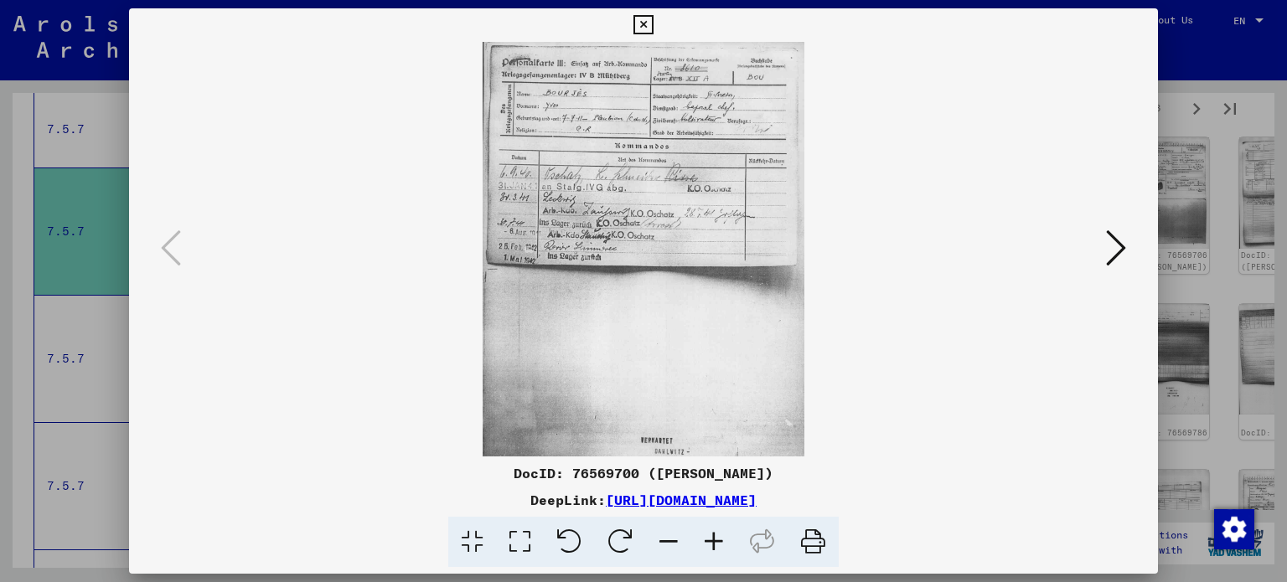
click at [714, 544] on icon at bounding box center [713, 542] width 45 height 51
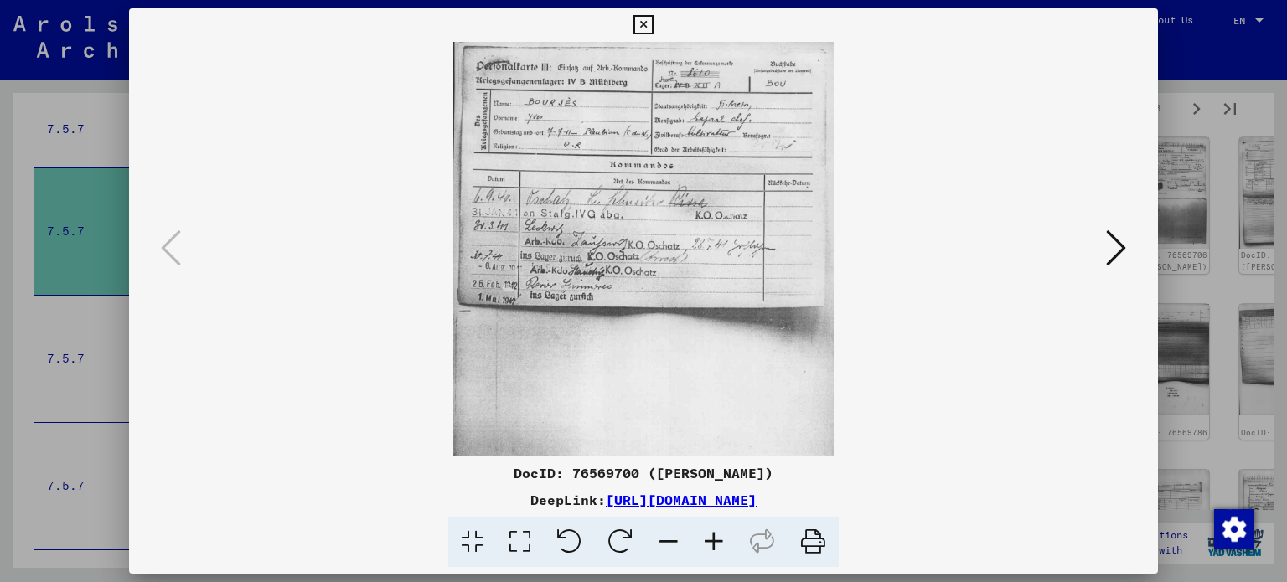
click at [714, 544] on icon at bounding box center [713, 542] width 45 height 51
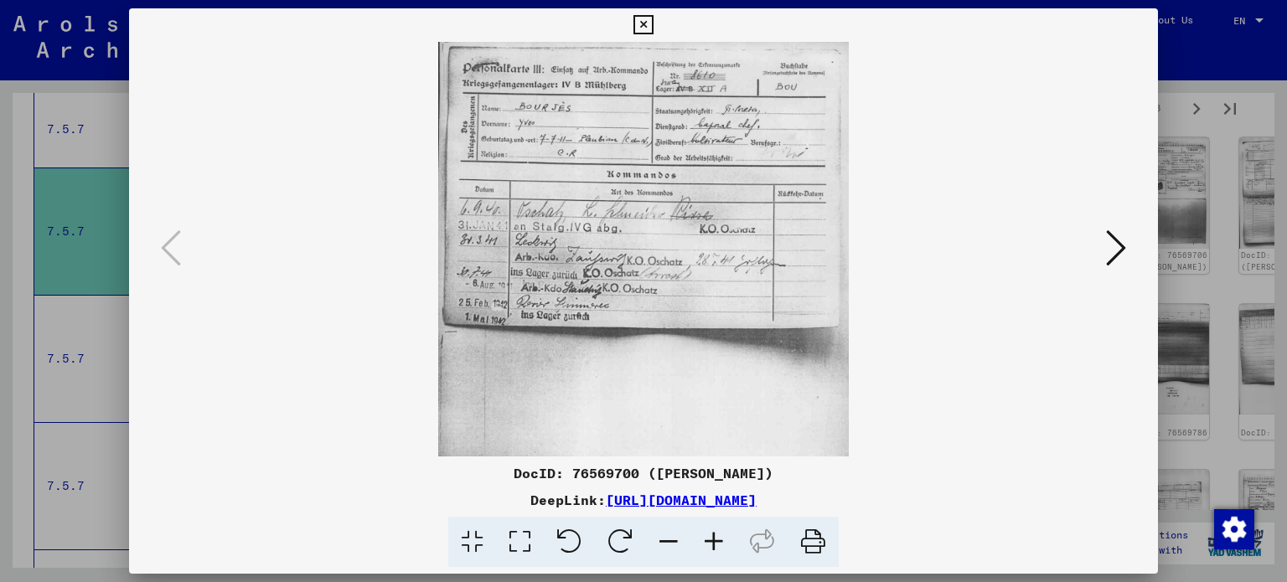
click at [714, 544] on icon at bounding box center [713, 542] width 45 height 51
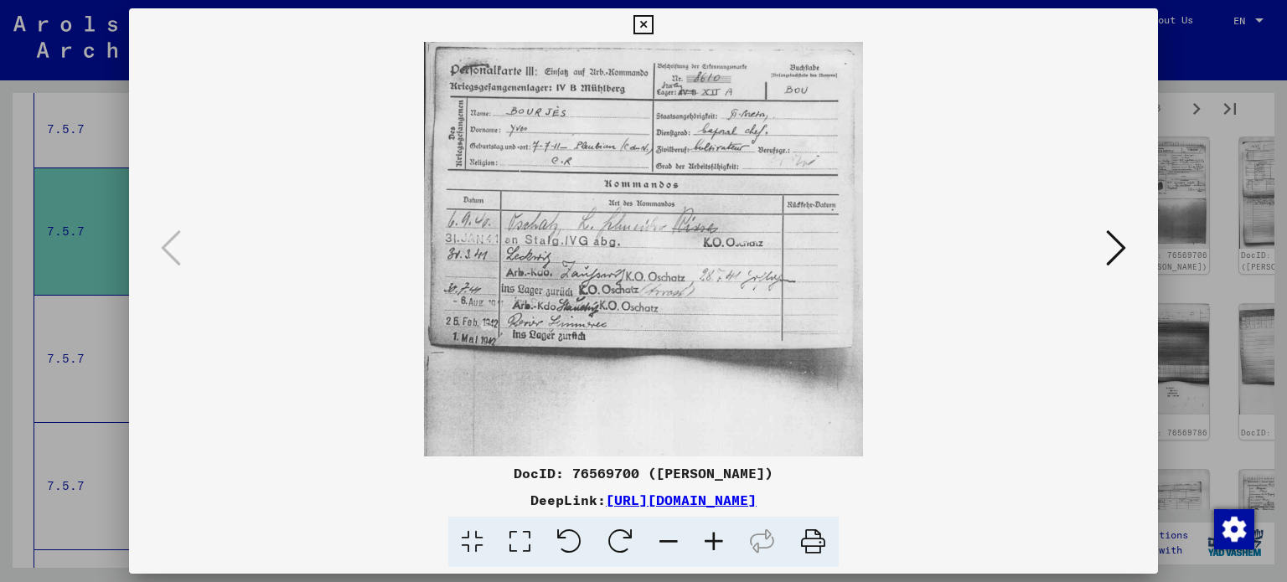
click at [713, 544] on icon at bounding box center [713, 542] width 45 height 51
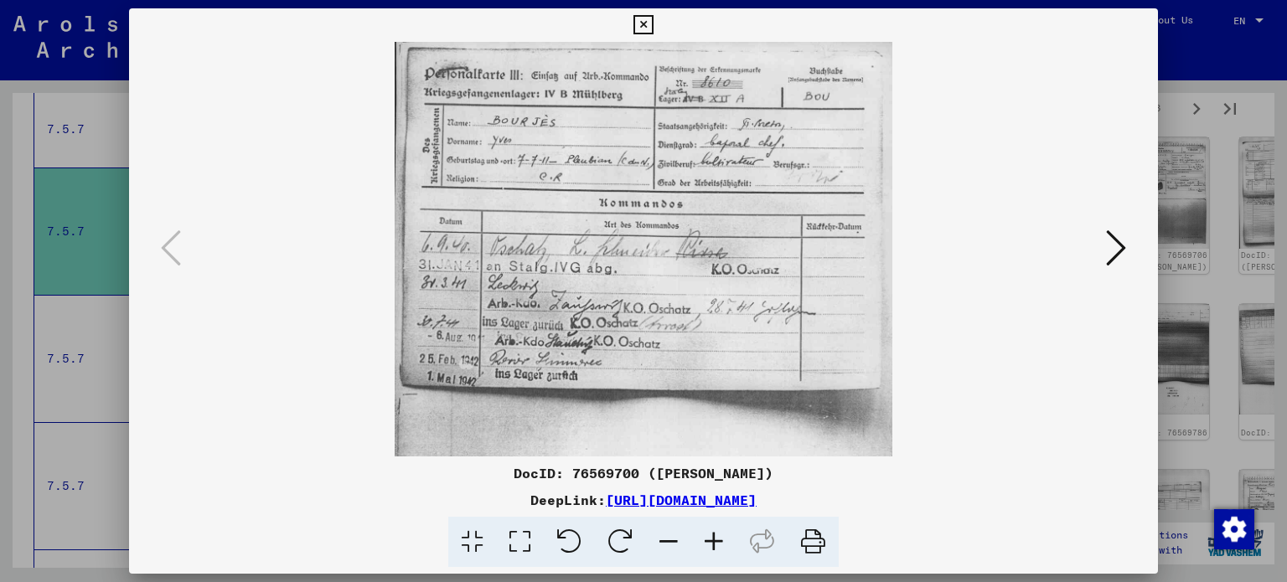
click at [713, 544] on icon at bounding box center [713, 542] width 45 height 51
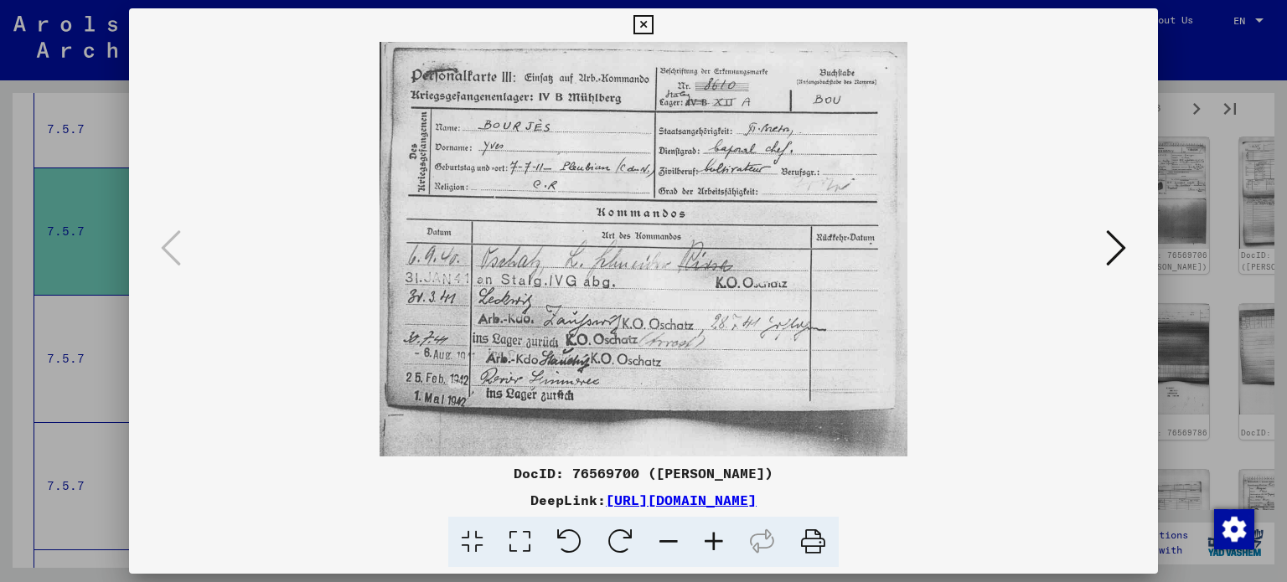
click at [713, 544] on icon at bounding box center [713, 542] width 45 height 51
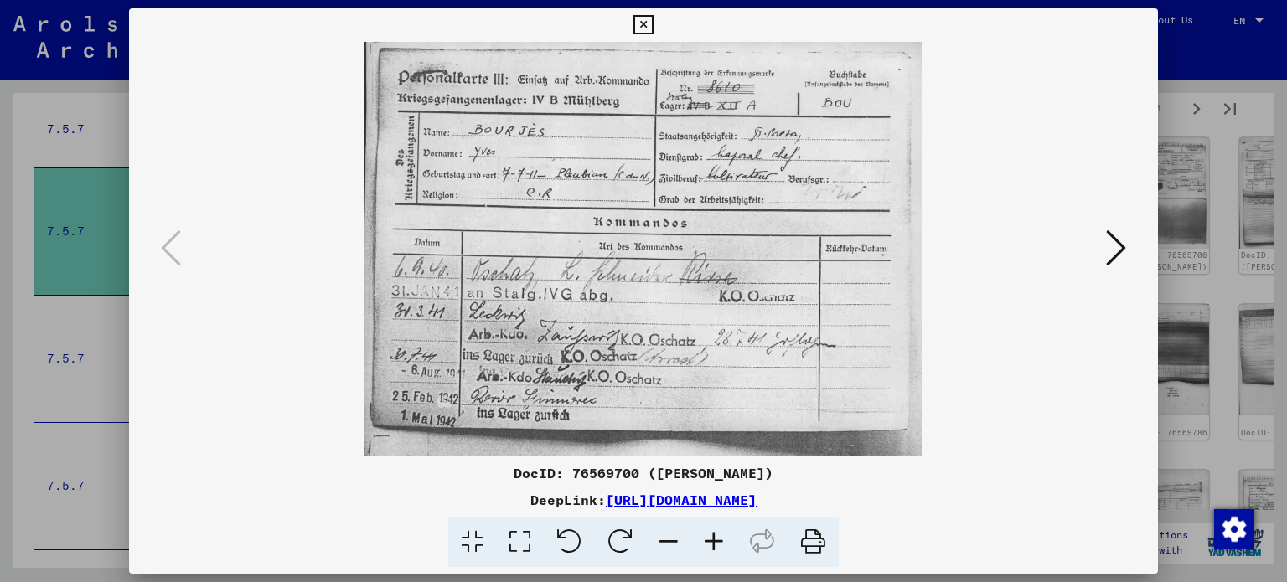
click at [713, 544] on icon at bounding box center [713, 542] width 45 height 51
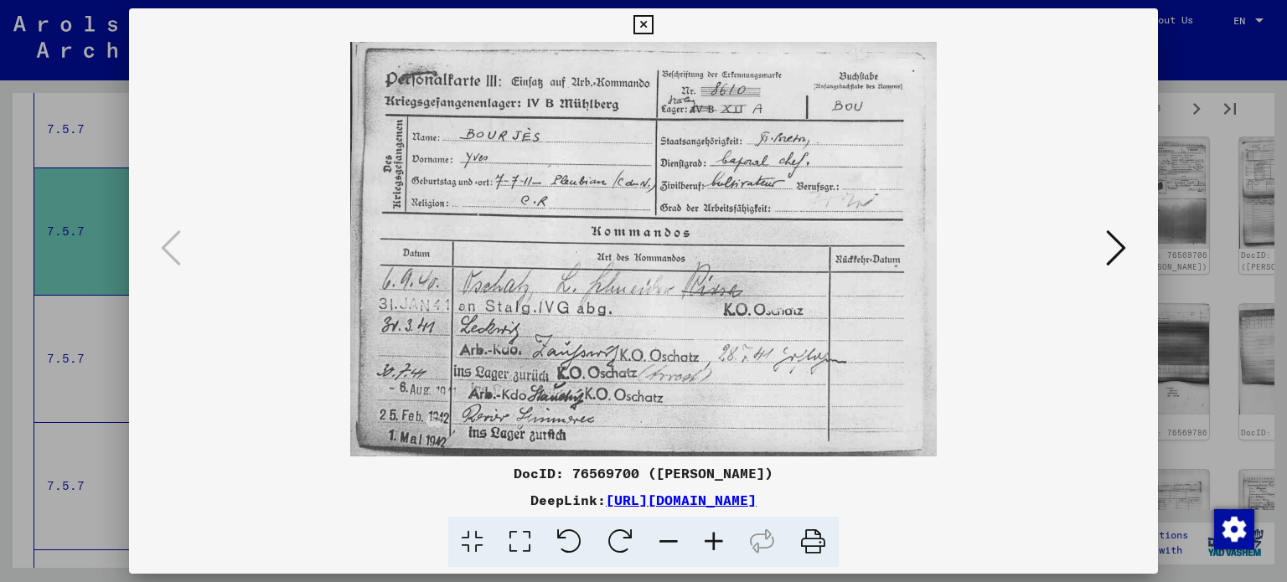
click at [713, 544] on icon at bounding box center [713, 542] width 45 height 51
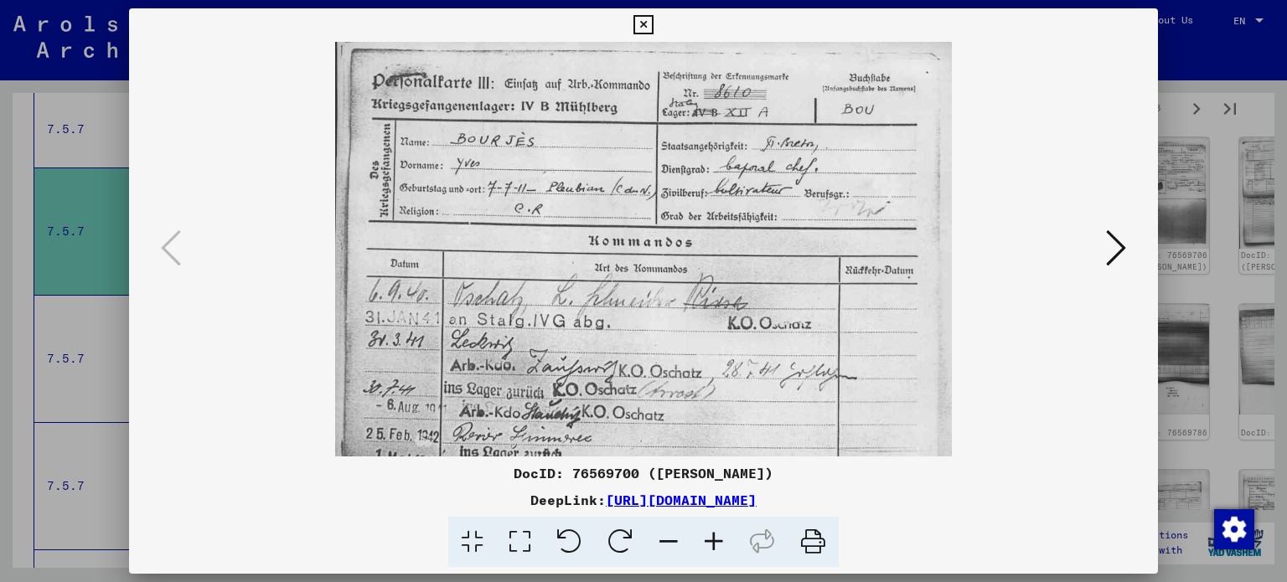
click at [1119, 247] on icon at bounding box center [1116, 248] width 20 height 40
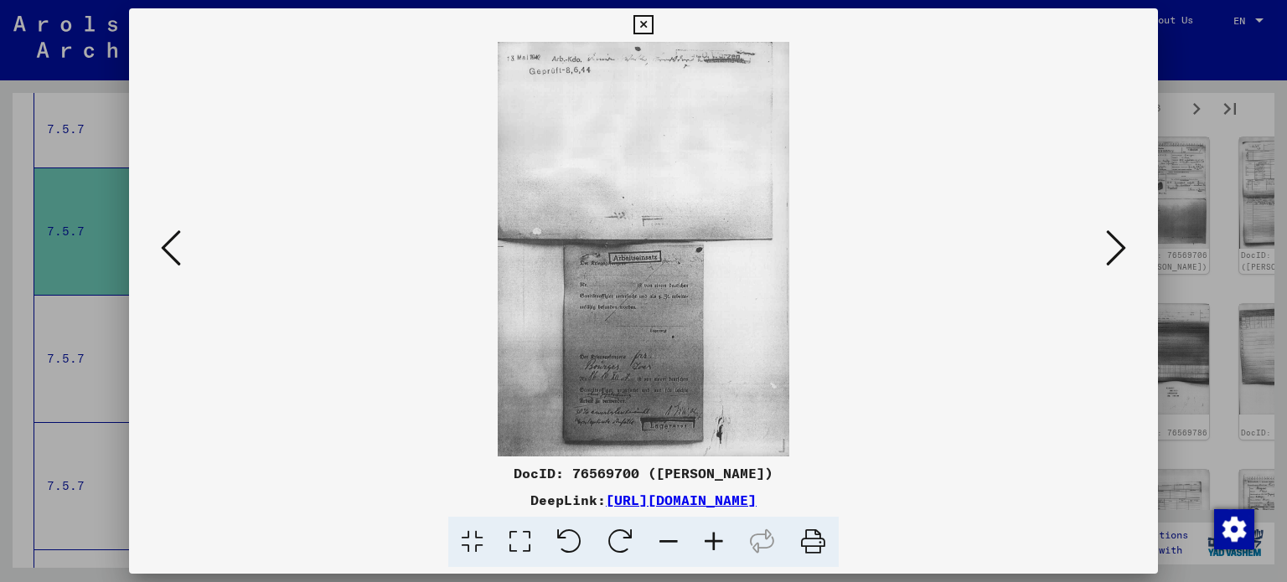
click at [712, 549] on icon at bounding box center [713, 542] width 45 height 51
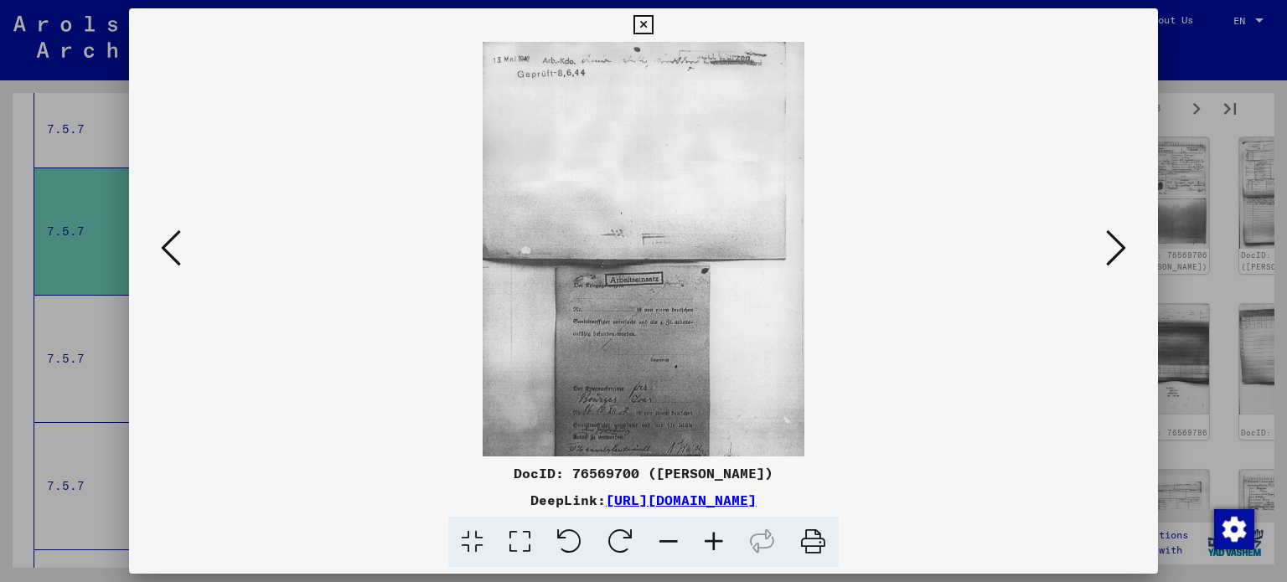
click at [713, 549] on icon at bounding box center [713, 542] width 45 height 51
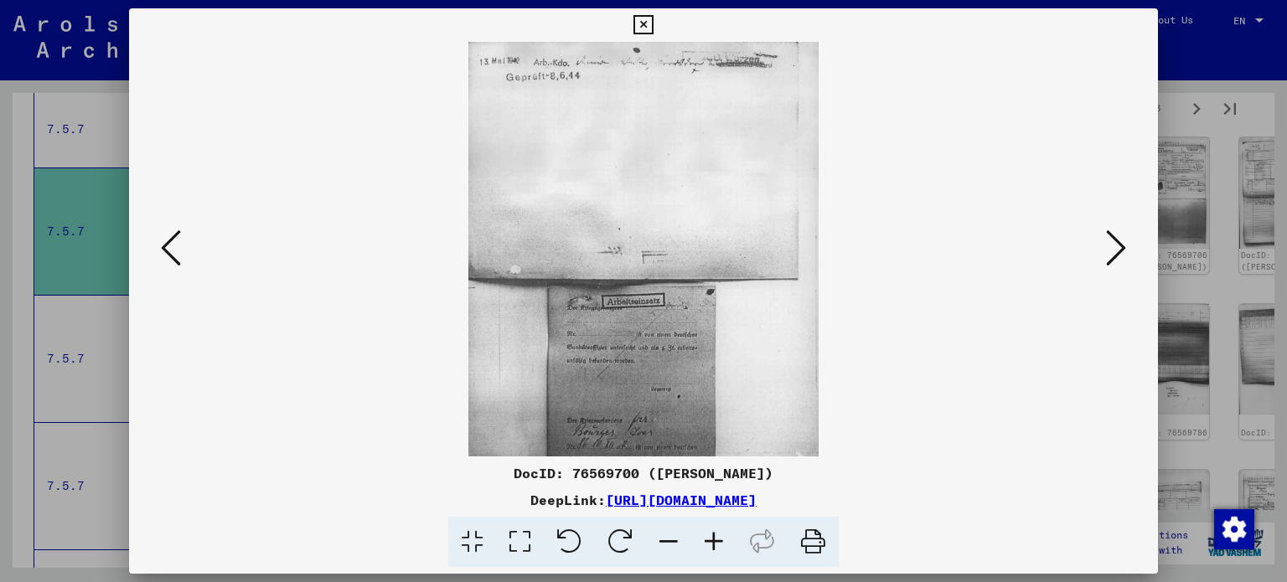
click at [713, 549] on icon at bounding box center [713, 542] width 45 height 51
click at [713, 550] on icon at bounding box center [713, 542] width 45 height 51
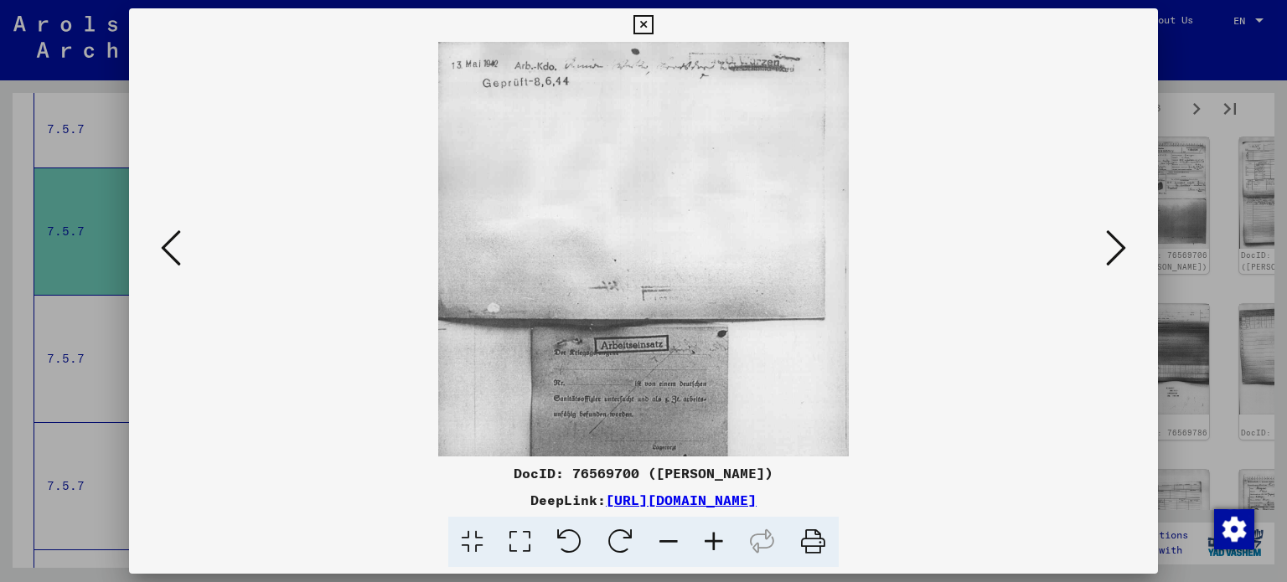
click at [713, 551] on icon at bounding box center [713, 542] width 45 height 51
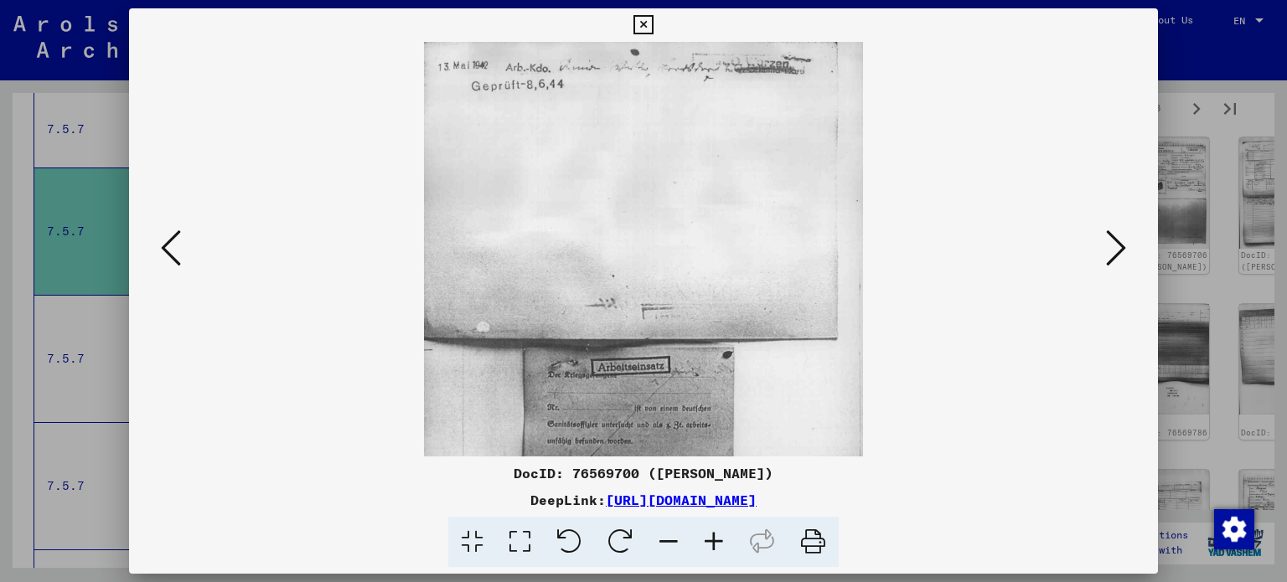
click at [713, 551] on icon at bounding box center [713, 542] width 45 height 51
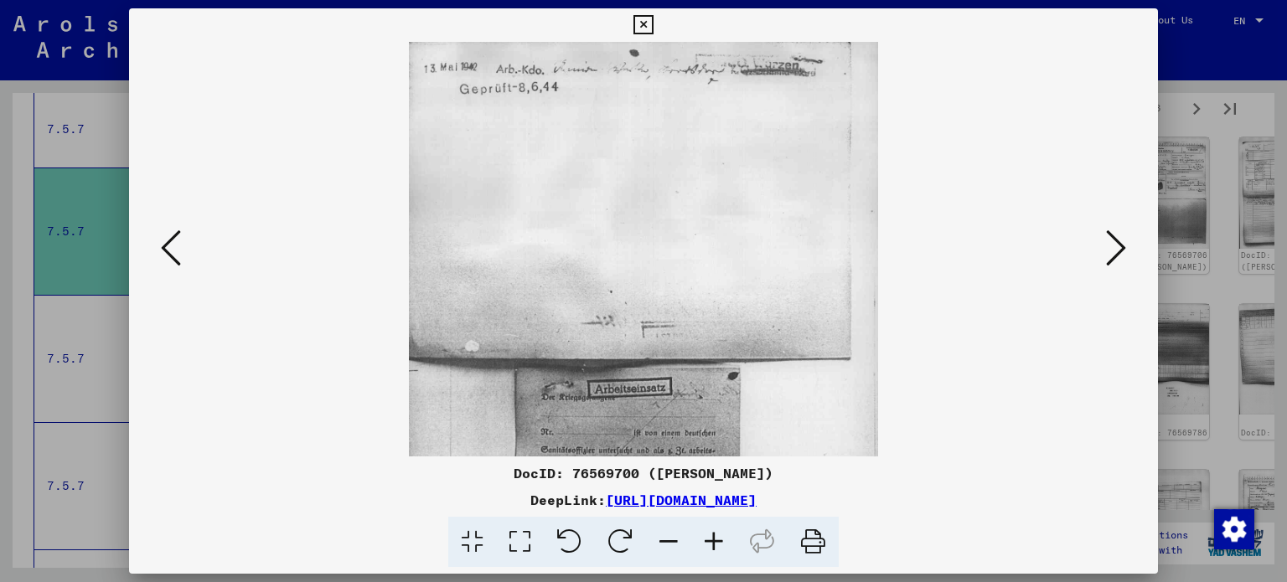
click at [713, 551] on icon at bounding box center [713, 542] width 45 height 51
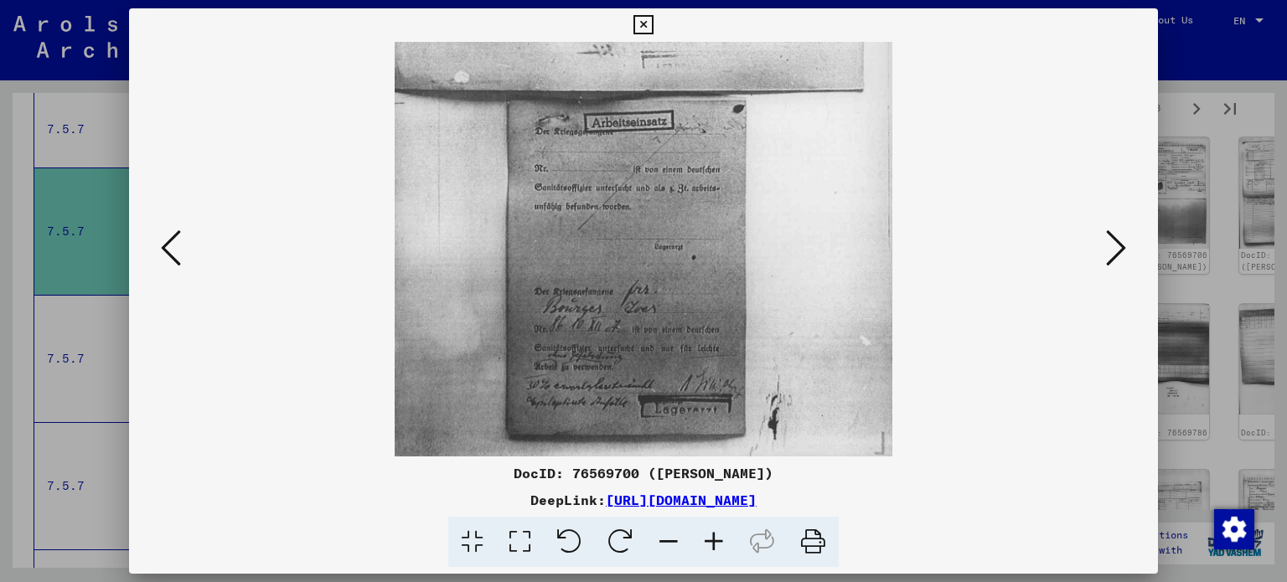
scroll to position [292, 0]
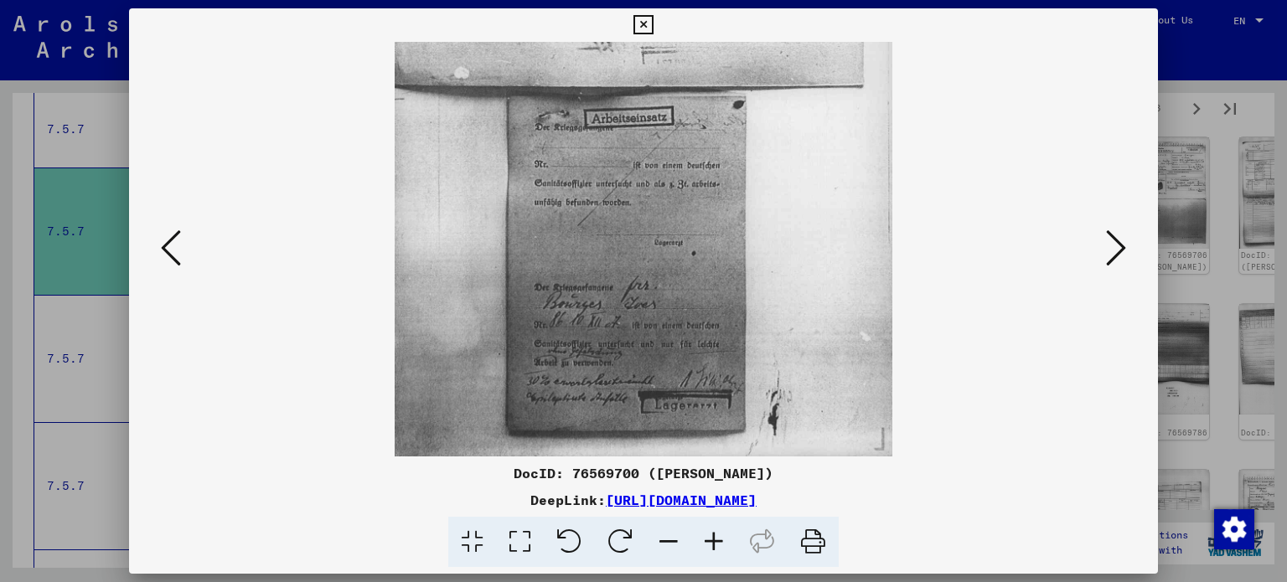
drag, startPoint x: 685, startPoint y: 408, endPoint x: 654, endPoint y: 116, distance: 294.1
click at [653, 116] on img at bounding box center [644, 103] width 499 height 708
click at [1113, 245] on icon at bounding box center [1116, 248] width 20 height 40
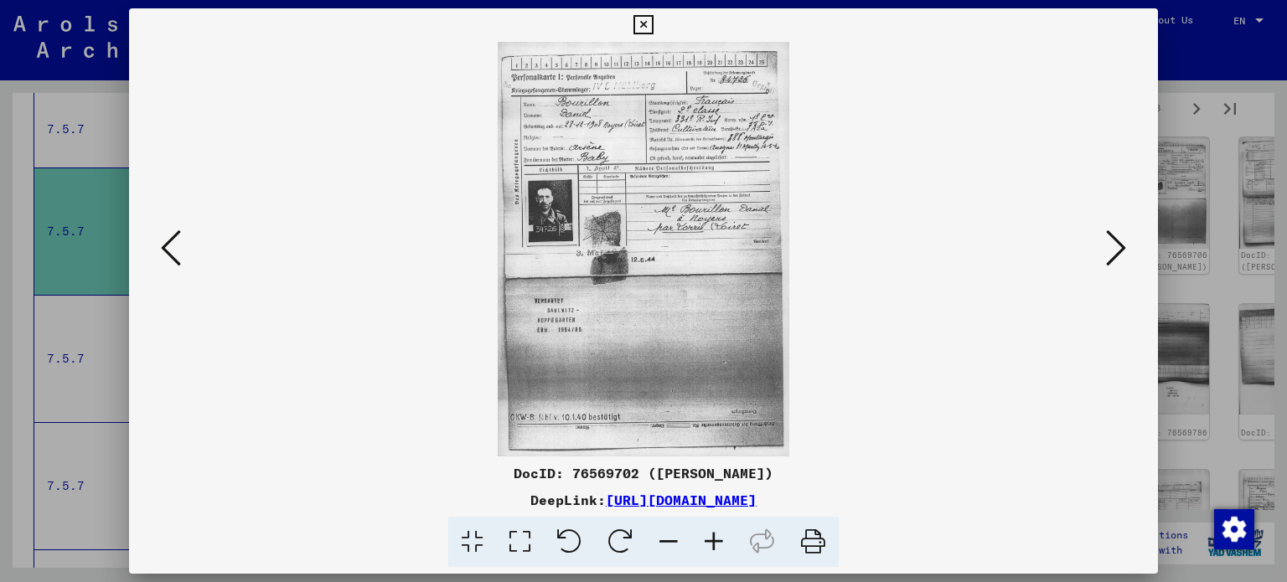
scroll to position [0, 0]
click at [708, 540] on icon at bounding box center [713, 542] width 45 height 51
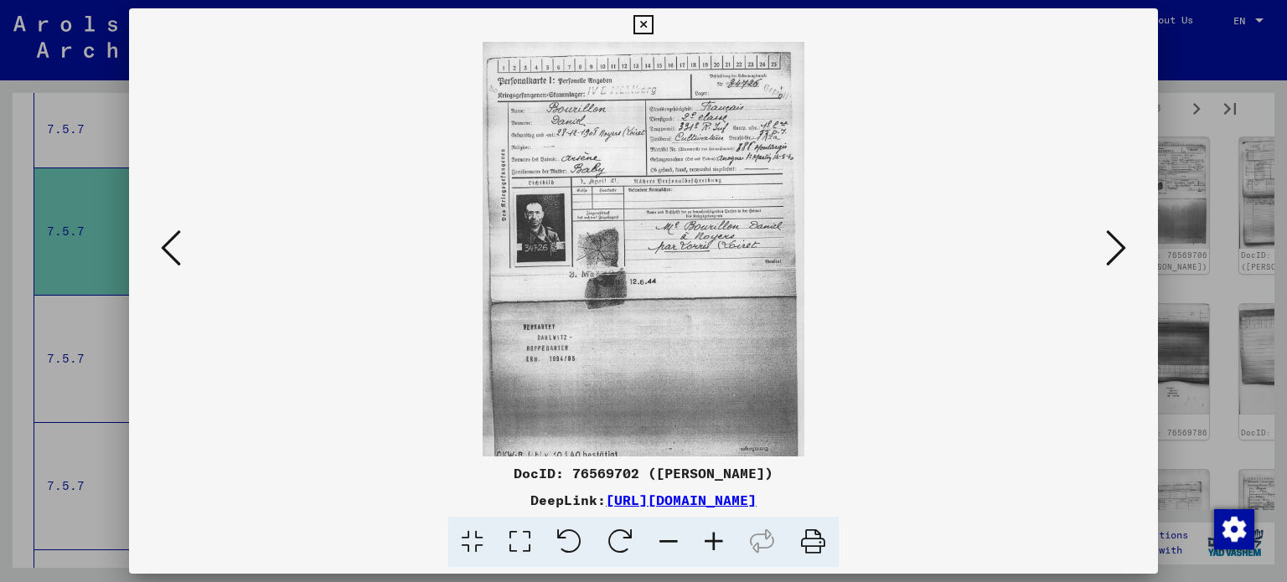
click at [708, 540] on icon at bounding box center [713, 542] width 45 height 51
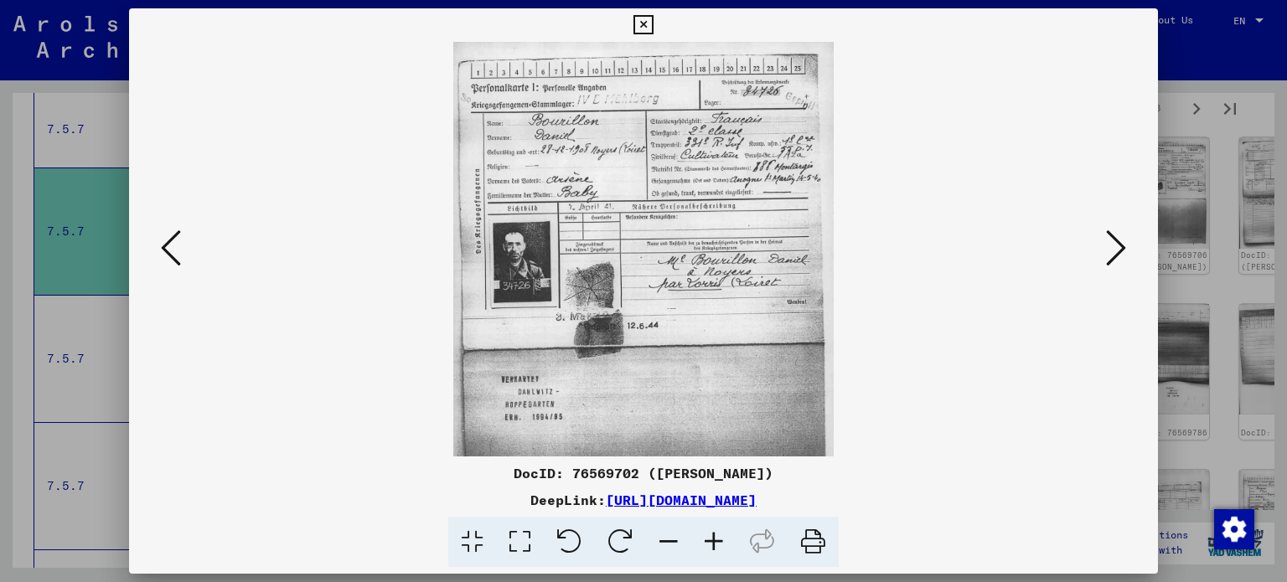
click at [708, 540] on icon at bounding box center [713, 542] width 45 height 51
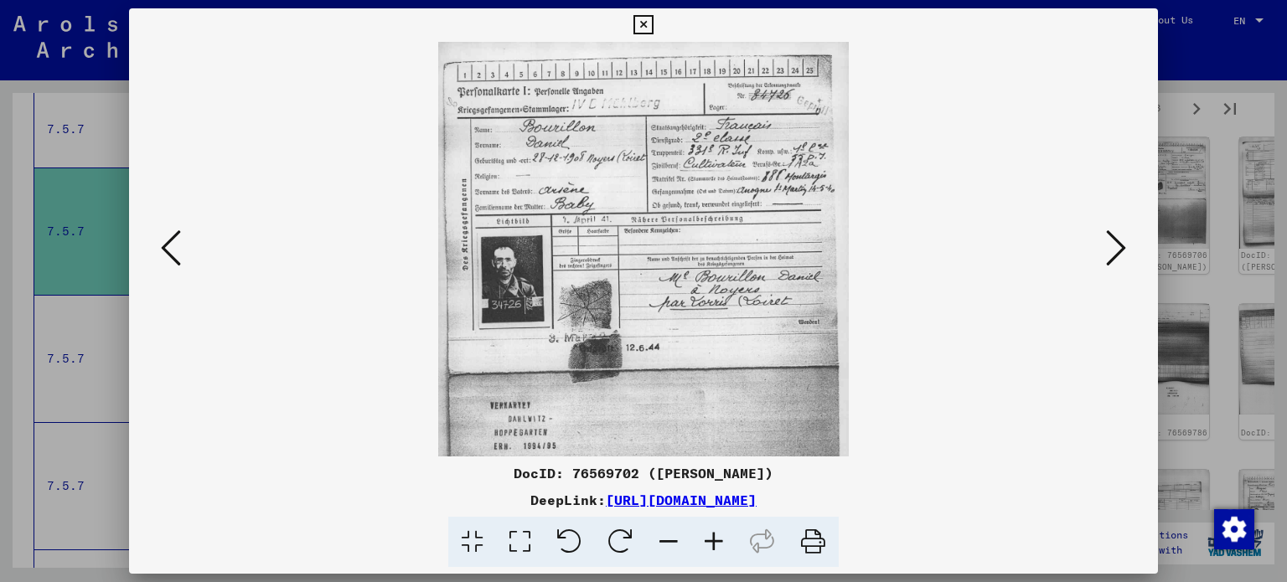
click at [708, 540] on icon at bounding box center [713, 542] width 45 height 51
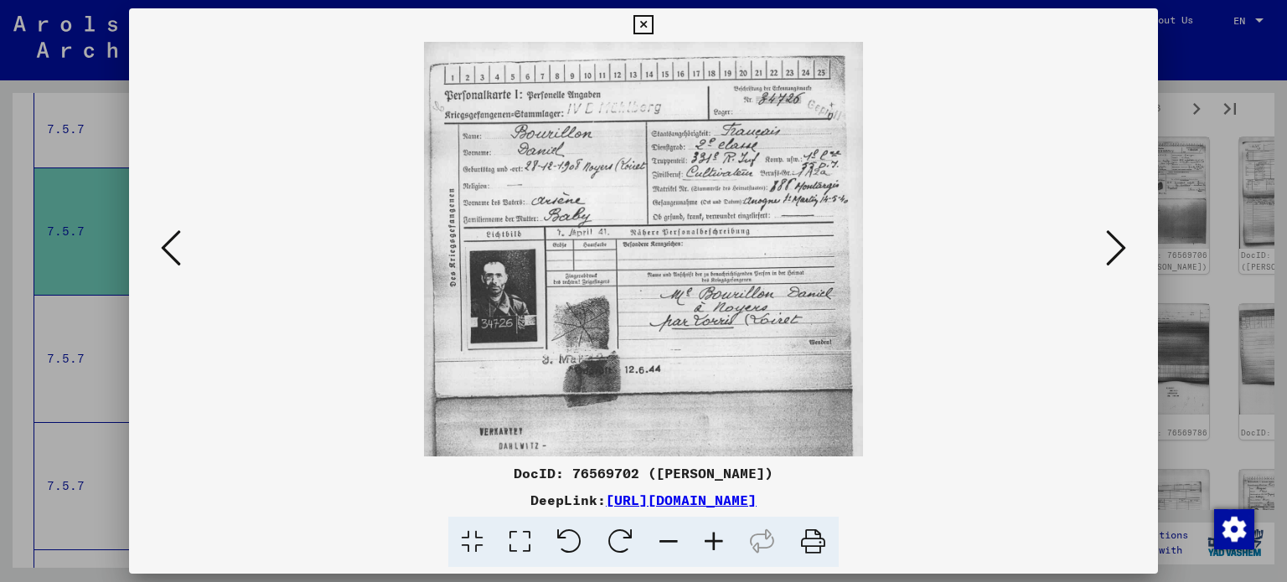
click at [708, 540] on icon at bounding box center [713, 542] width 45 height 51
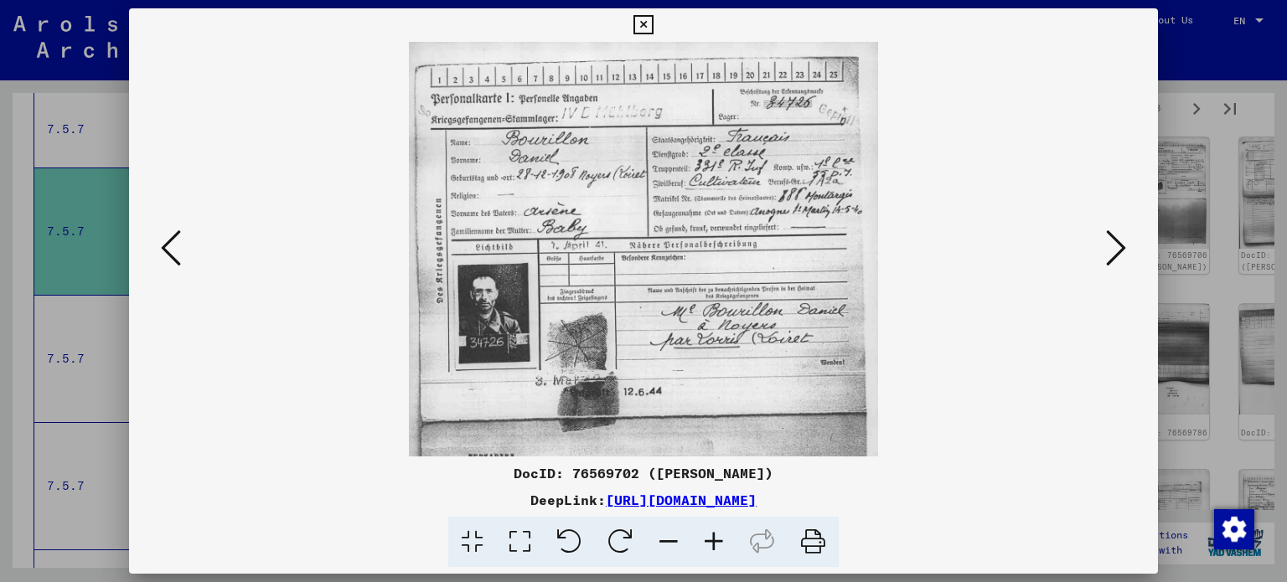
click at [708, 540] on icon at bounding box center [713, 542] width 45 height 51
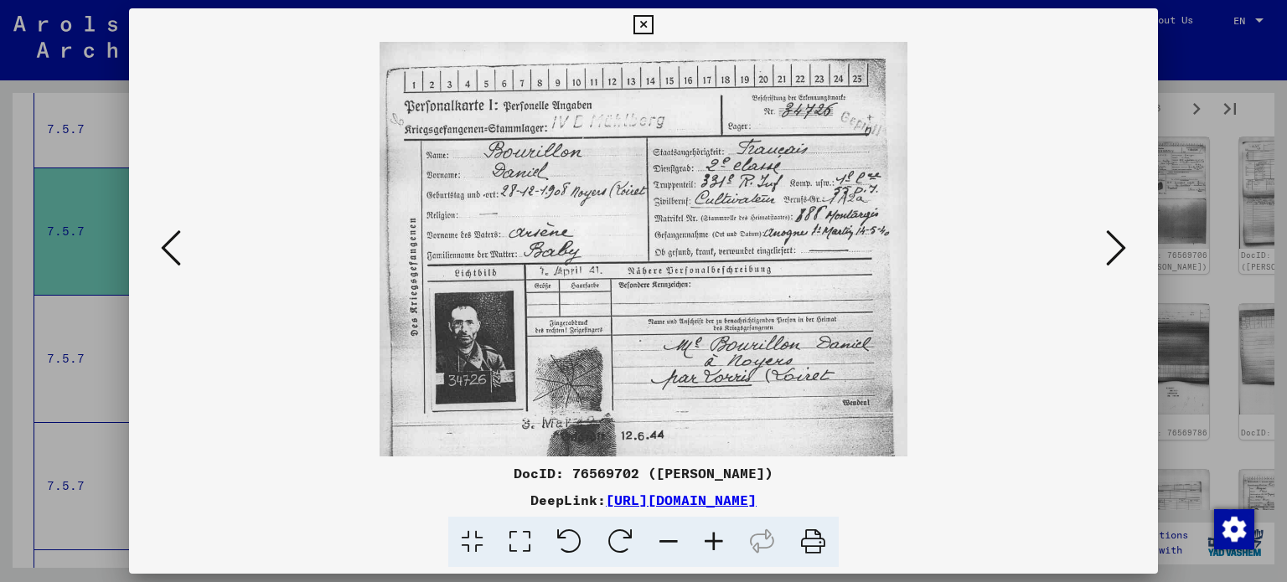
click at [707, 540] on icon at bounding box center [713, 542] width 45 height 51
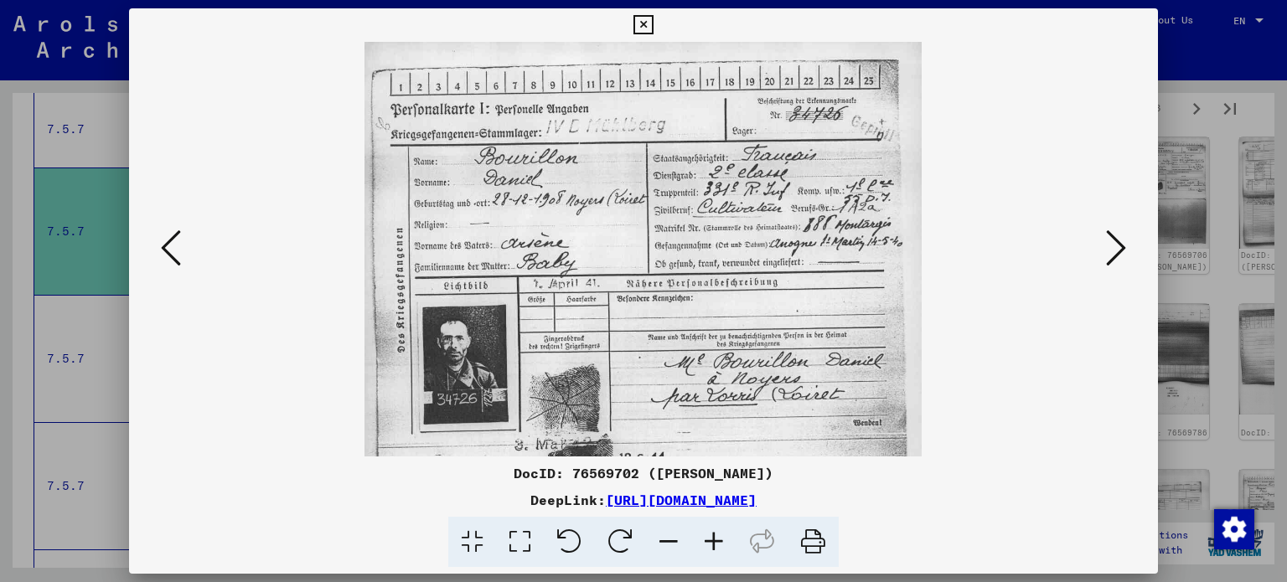
click at [706, 540] on icon at bounding box center [713, 542] width 45 height 51
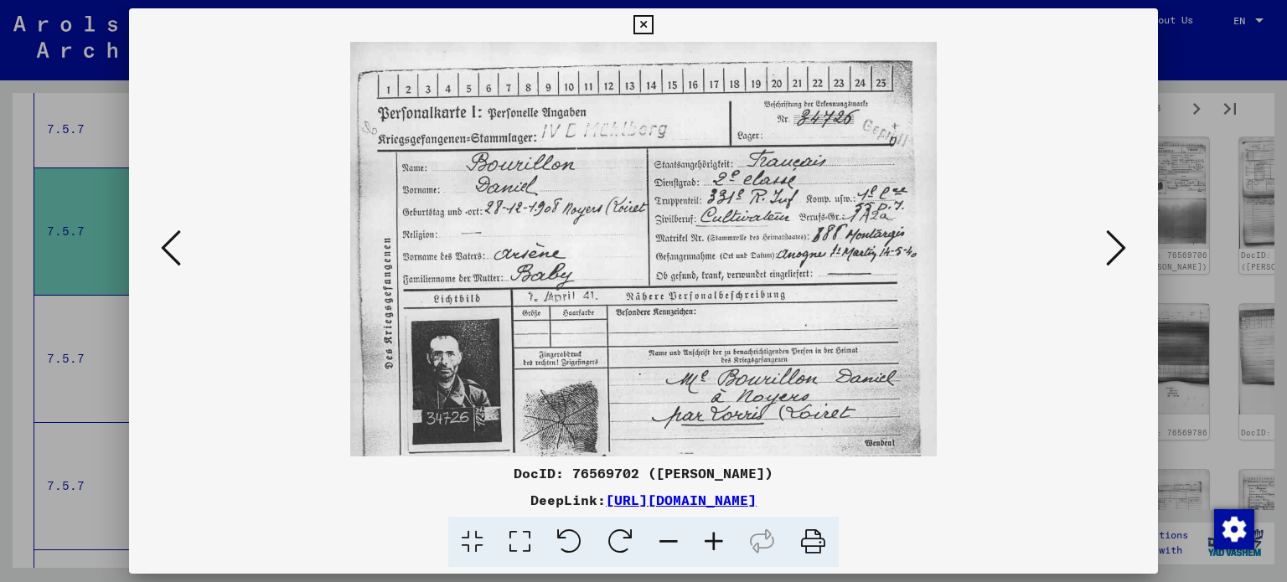
click at [1120, 241] on icon at bounding box center [1116, 248] width 20 height 40
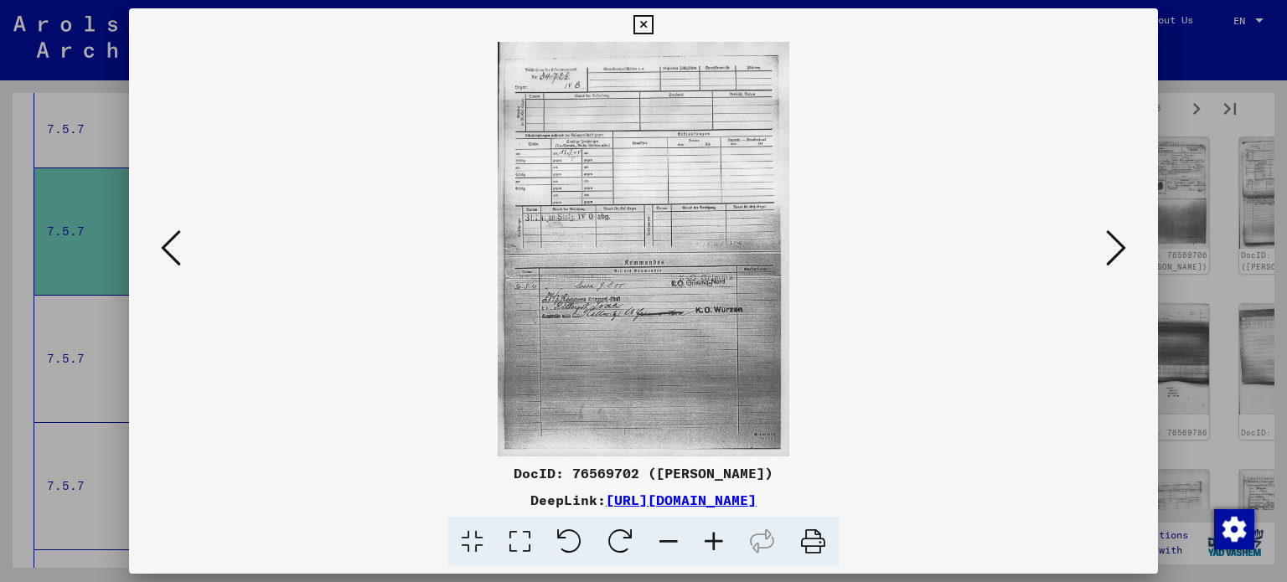
click at [1114, 251] on icon at bounding box center [1116, 248] width 20 height 40
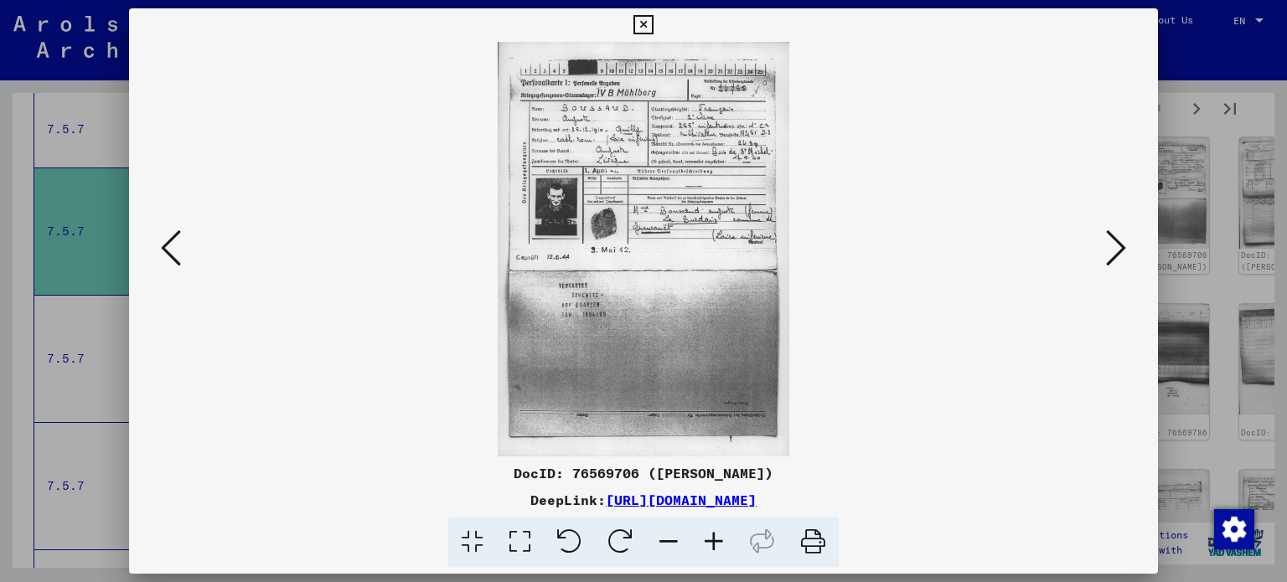
click at [1114, 237] on icon at bounding box center [1116, 248] width 20 height 40
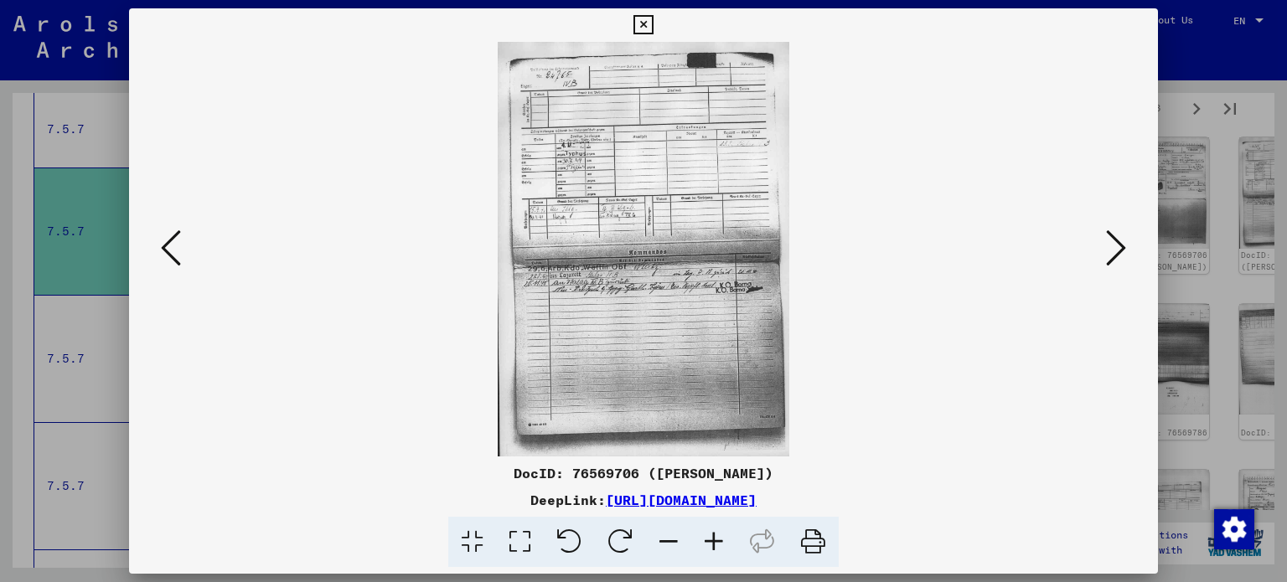
click at [1114, 237] on icon at bounding box center [1116, 248] width 20 height 40
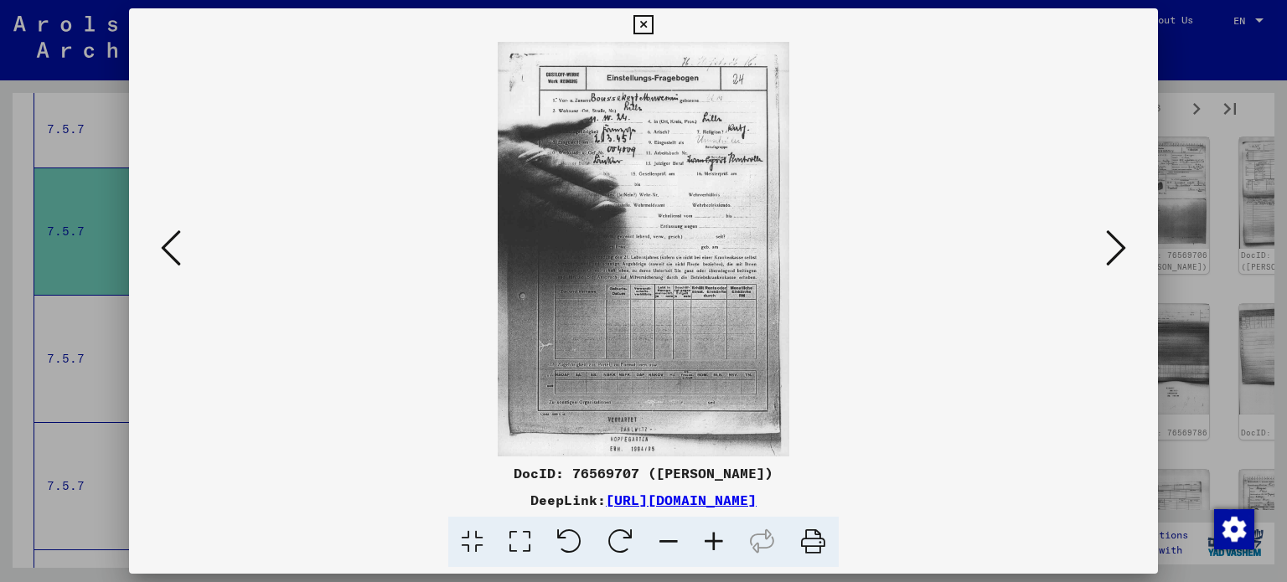
click at [713, 544] on icon at bounding box center [713, 542] width 45 height 51
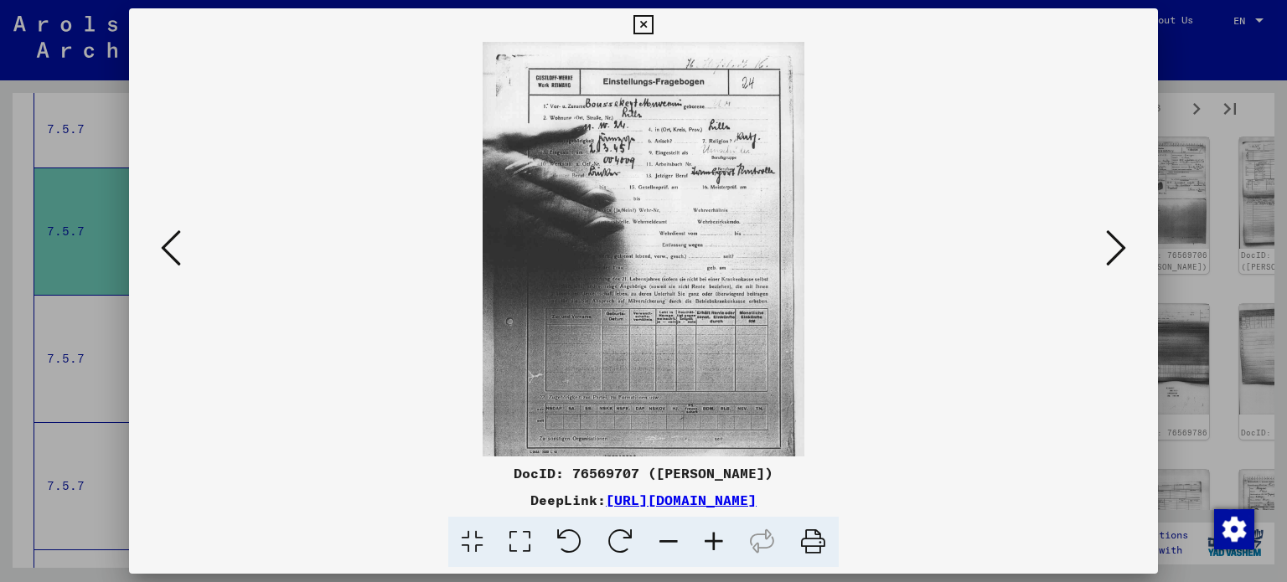
click at [713, 545] on icon at bounding box center [713, 542] width 45 height 51
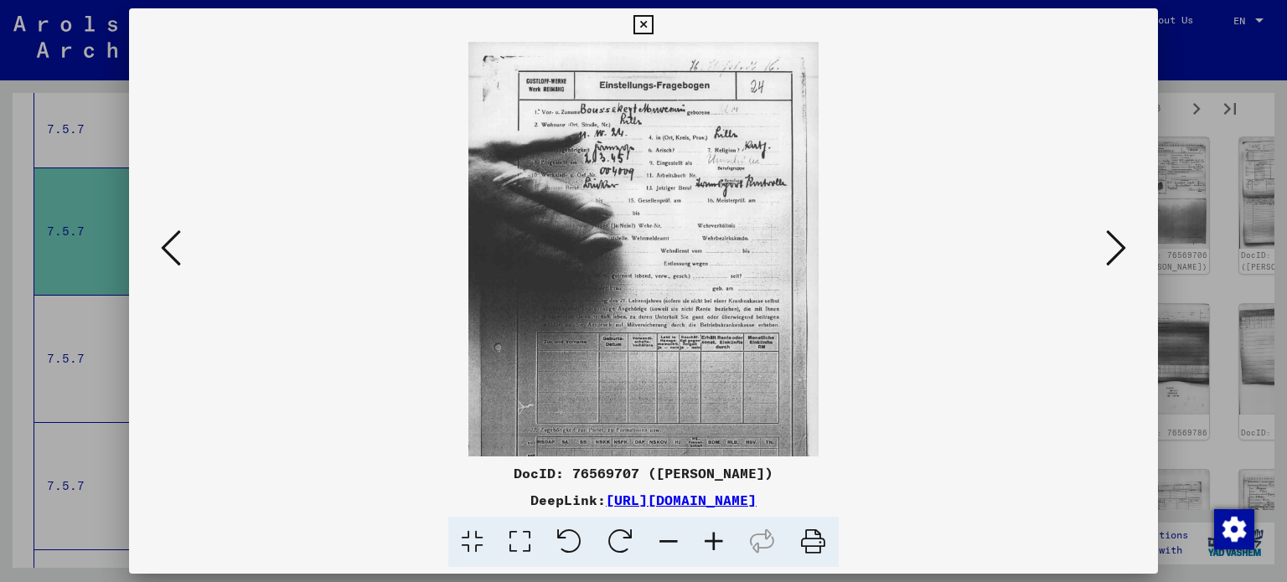
click at [711, 545] on icon at bounding box center [713, 542] width 45 height 51
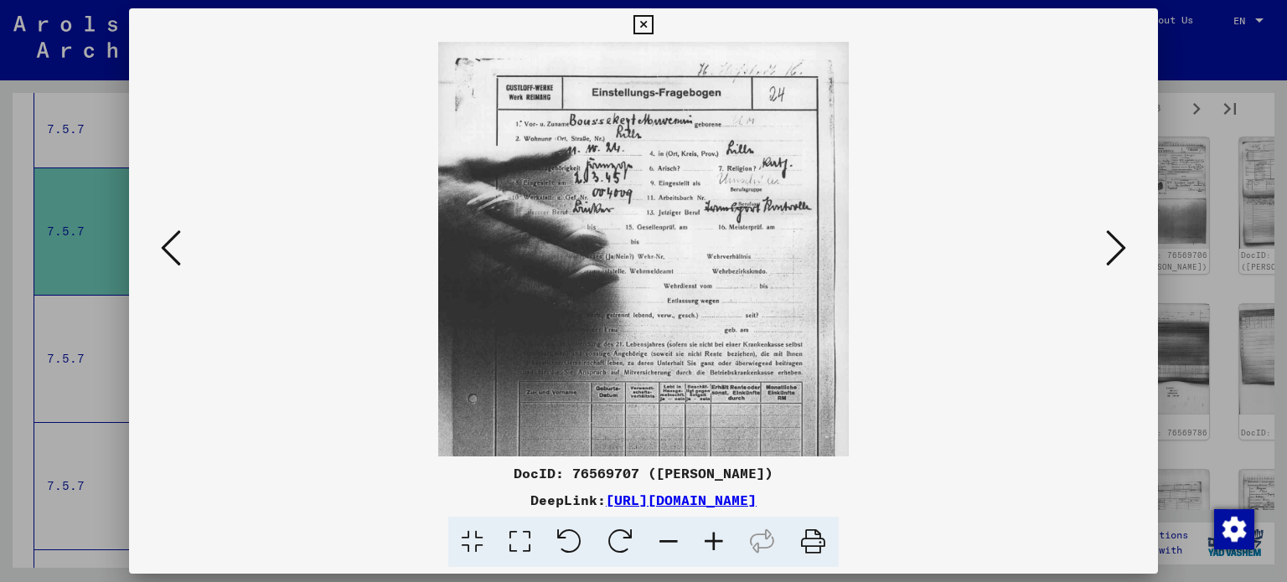
click at [710, 545] on icon at bounding box center [713, 542] width 45 height 51
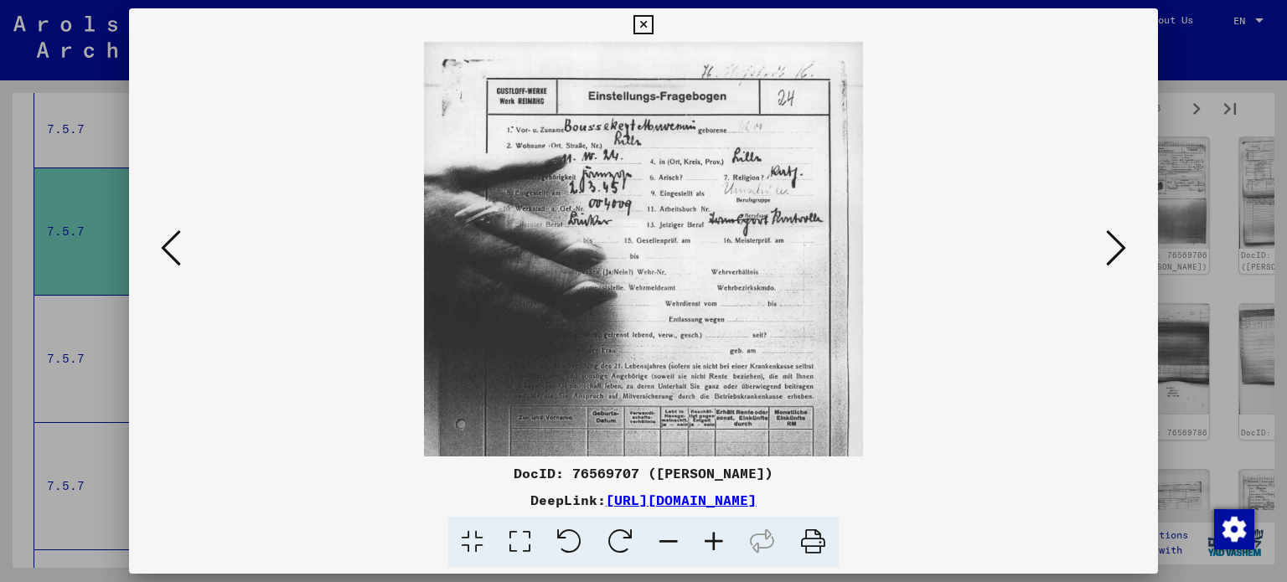
click at [709, 545] on icon at bounding box center [713, 542] width 45 height 51
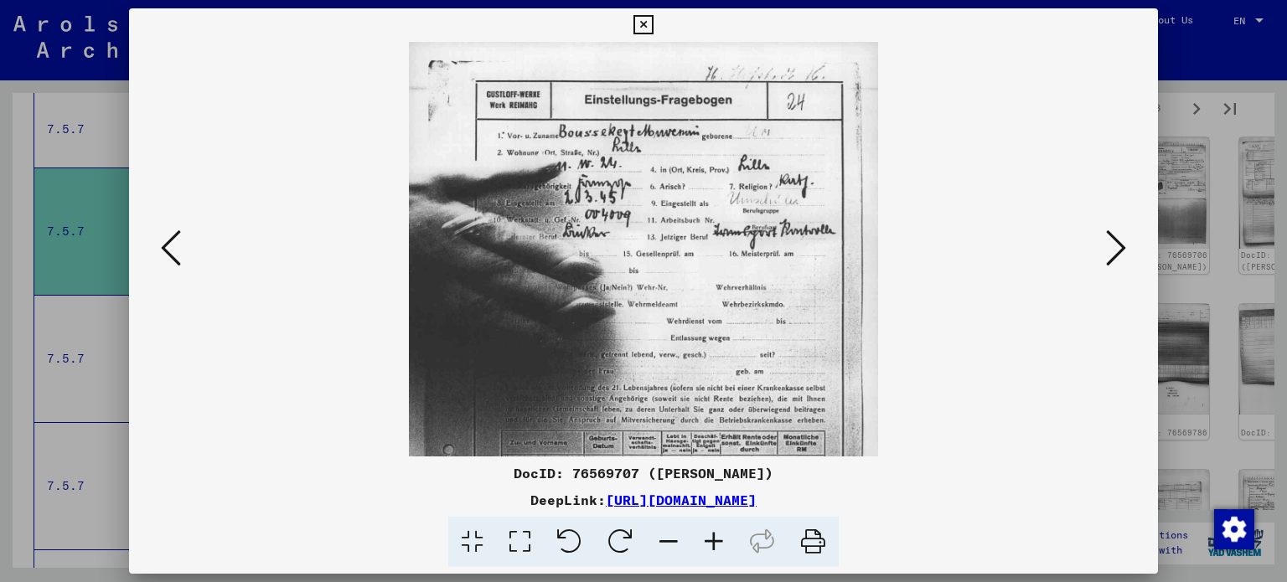
click at [709, 544] on icon at bounding box center [713, 542] width 45 height 51
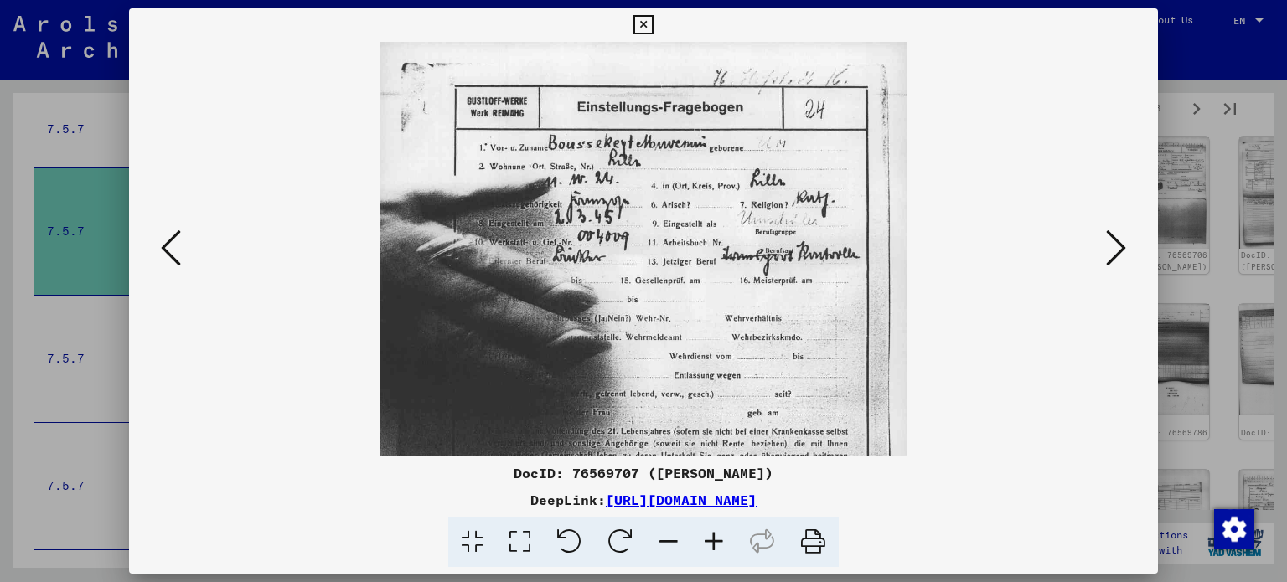
click at [709, 544] on icon at bounding box center [713, 542] width 45 height 51
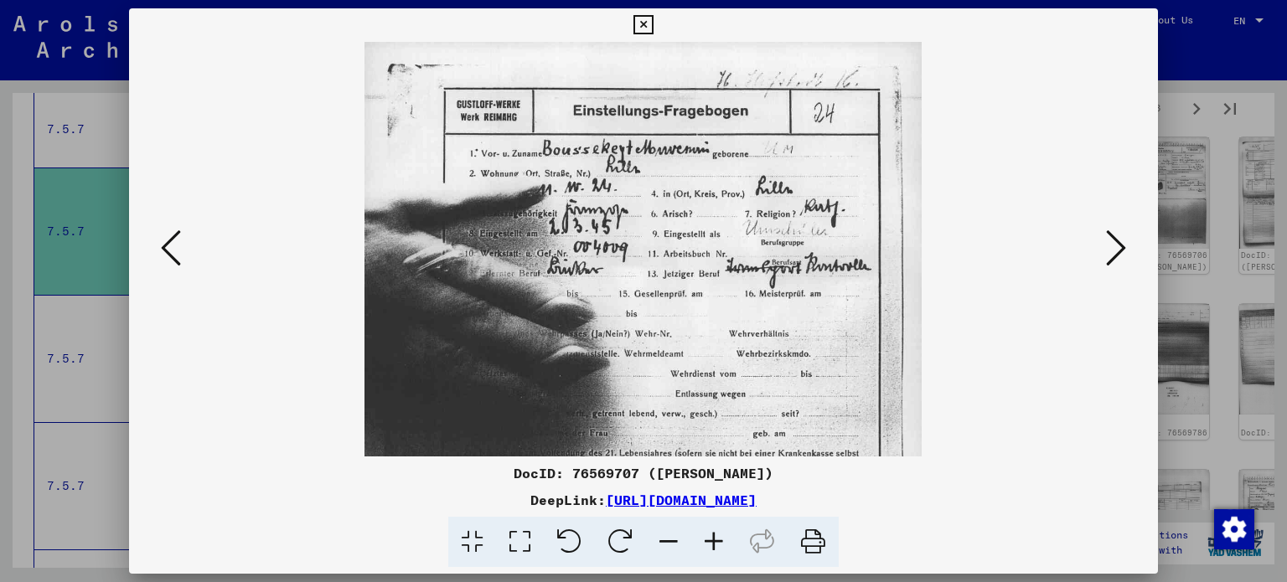
click at [709, 544] on icon at bounding box center [713, 542] width 45 height 51
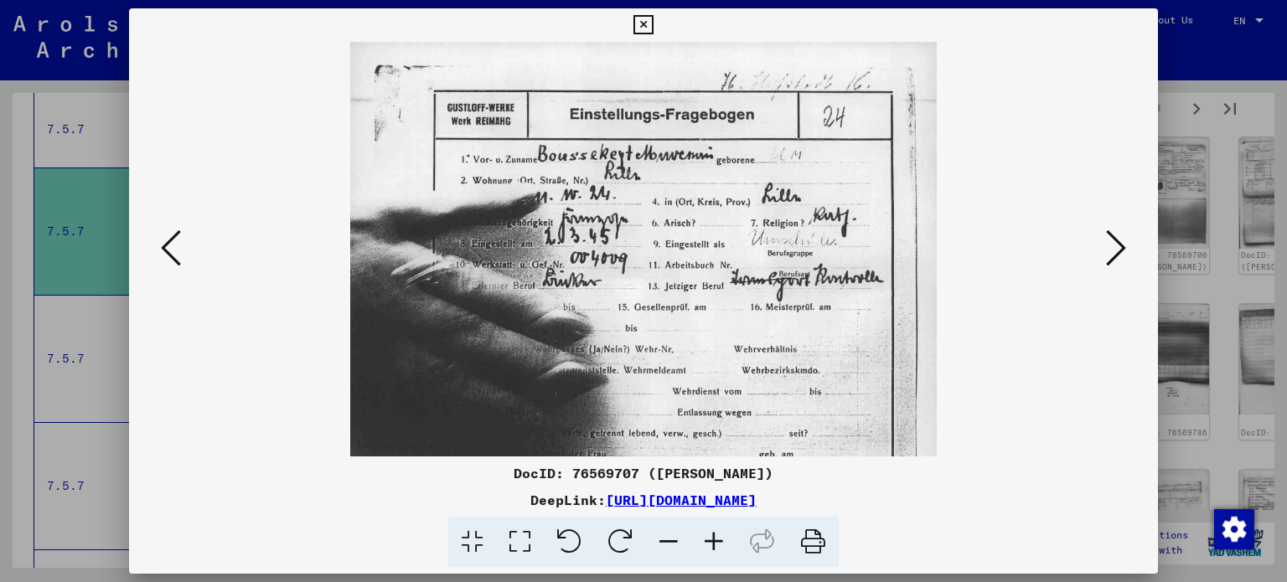
click at [709, 544] on icon at bounding box center [713, 542] width 45 height 51
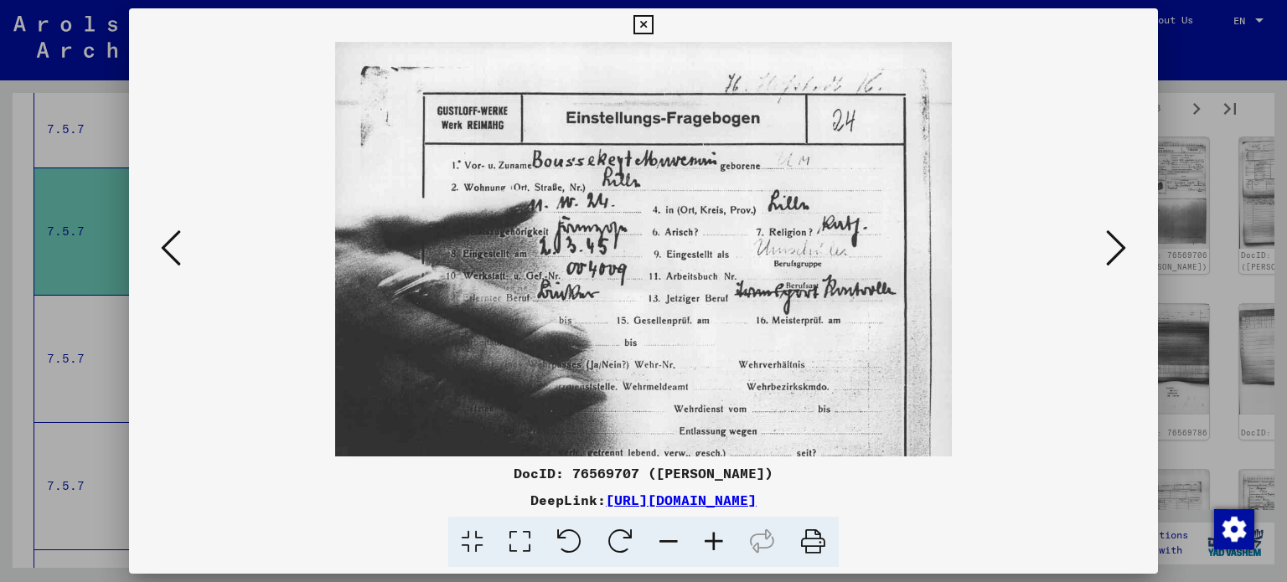
click at [709, 544] on icon at bounding box center [713, 542] width 45 height 51
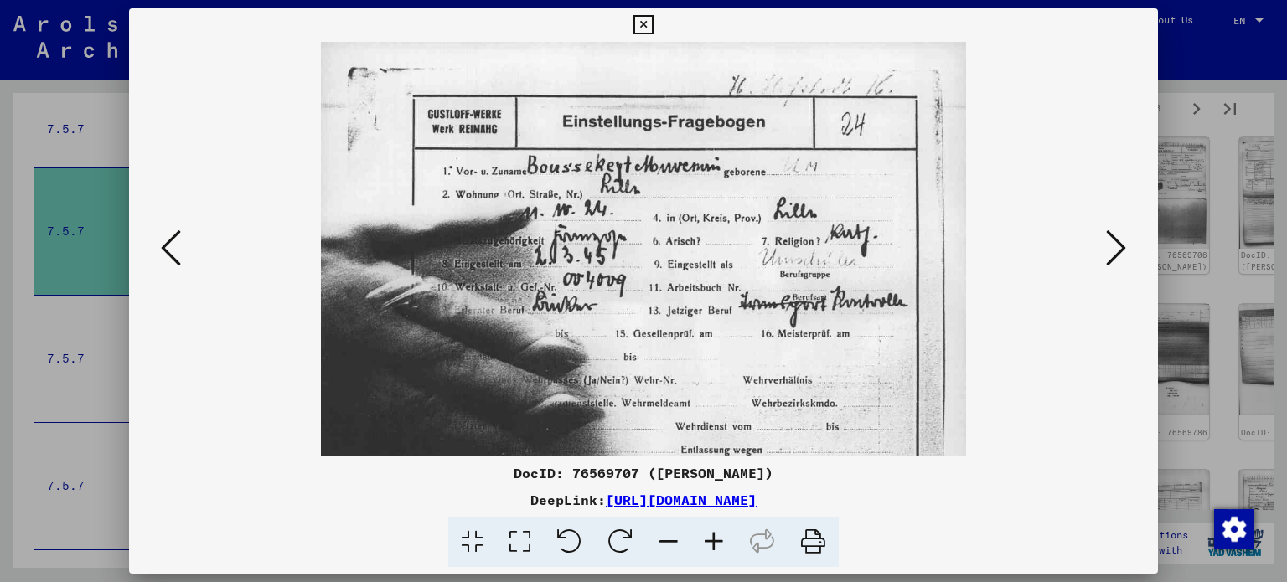
click at [1113, 244] on icon at bounding box center [1116, 248] width 20 height 40
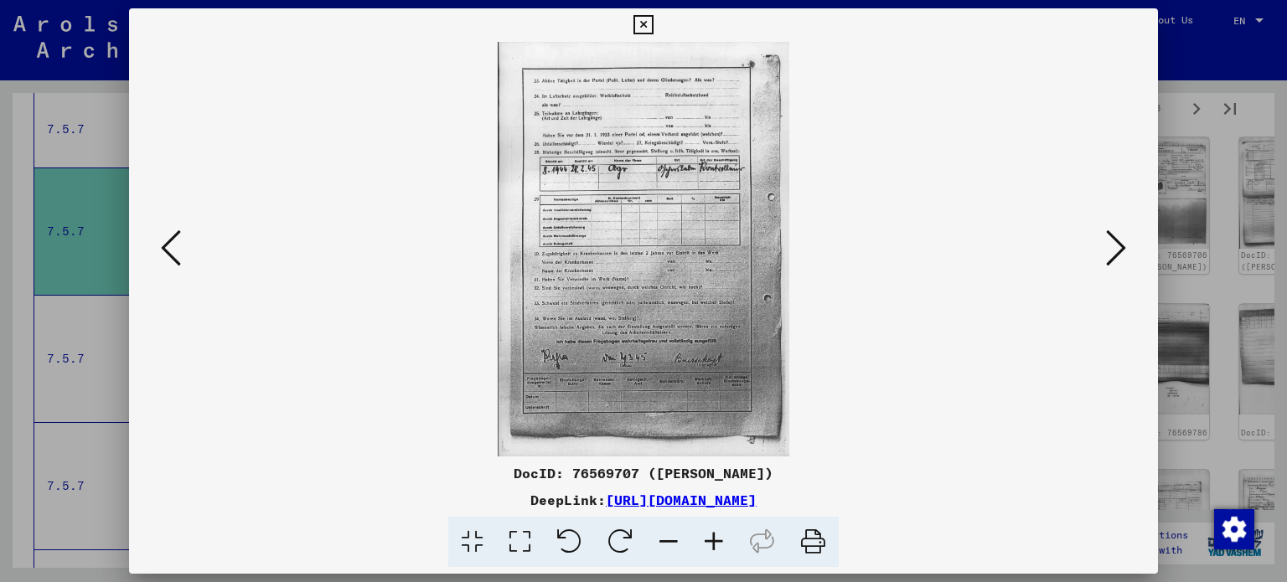
click at [1113, 244] on icon at bounding box center [1116, 248] width 20 height 40
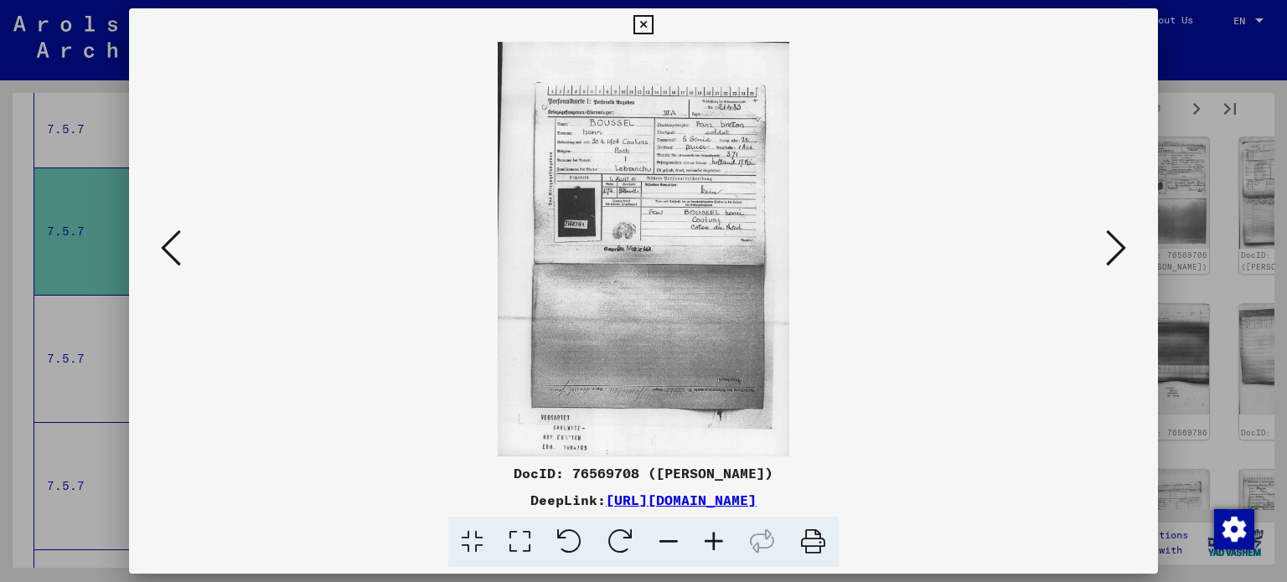
click at [1114, 254] on icon at bounding box center [1116, 248] width 20 height 40
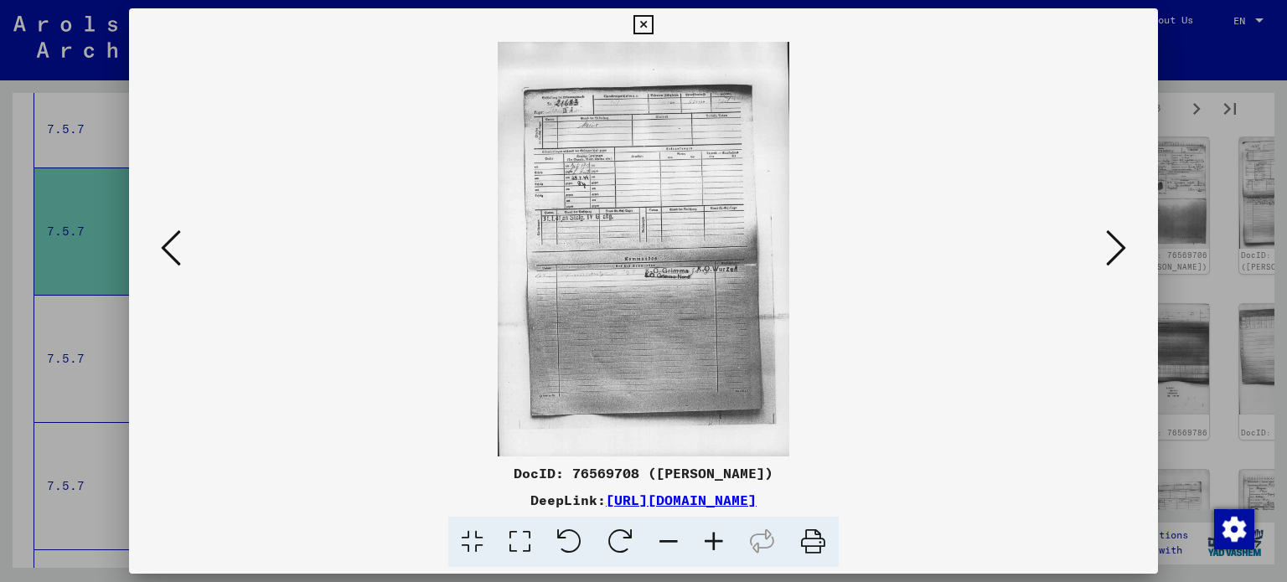
click at [1114, 254] on icon at bounding box center [1116, 248] width 20 height 40
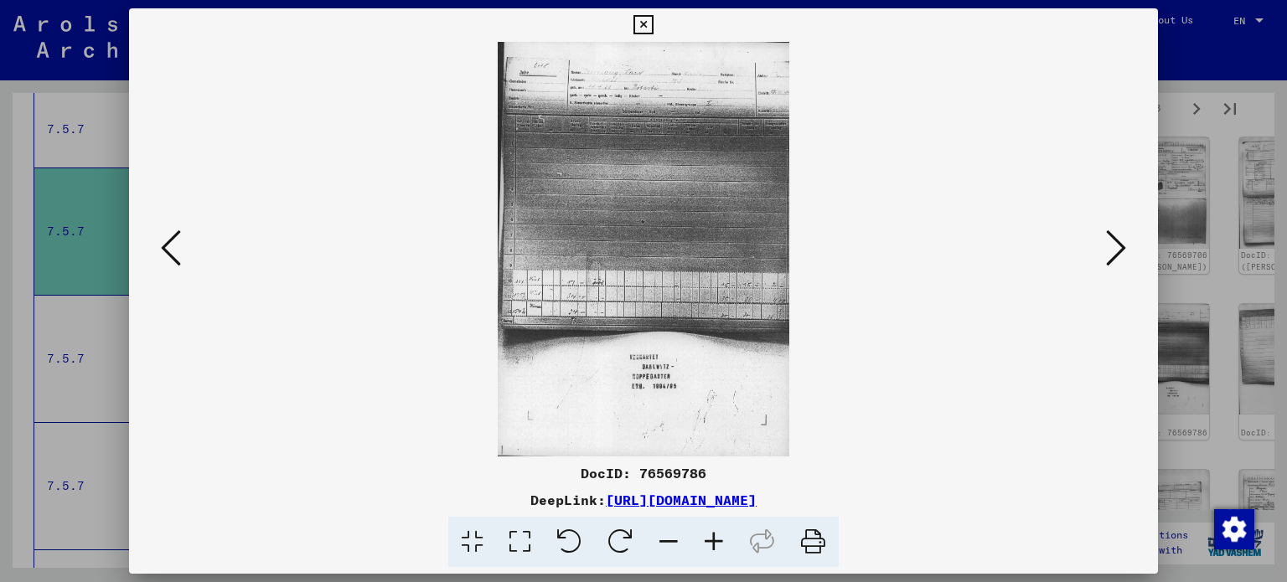
click at [1114, 254] on icon at bounding box center [1116, 248] width 20 height 40
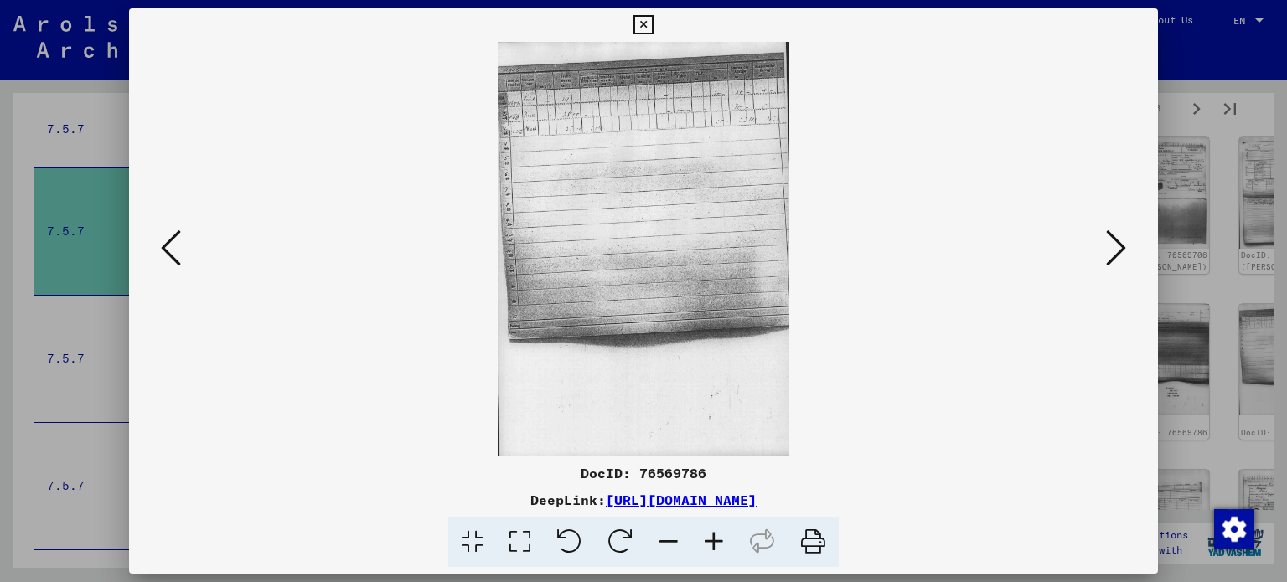
click at [1114, 254] on icon at bounding box center [1116, 248] width 20 height 40
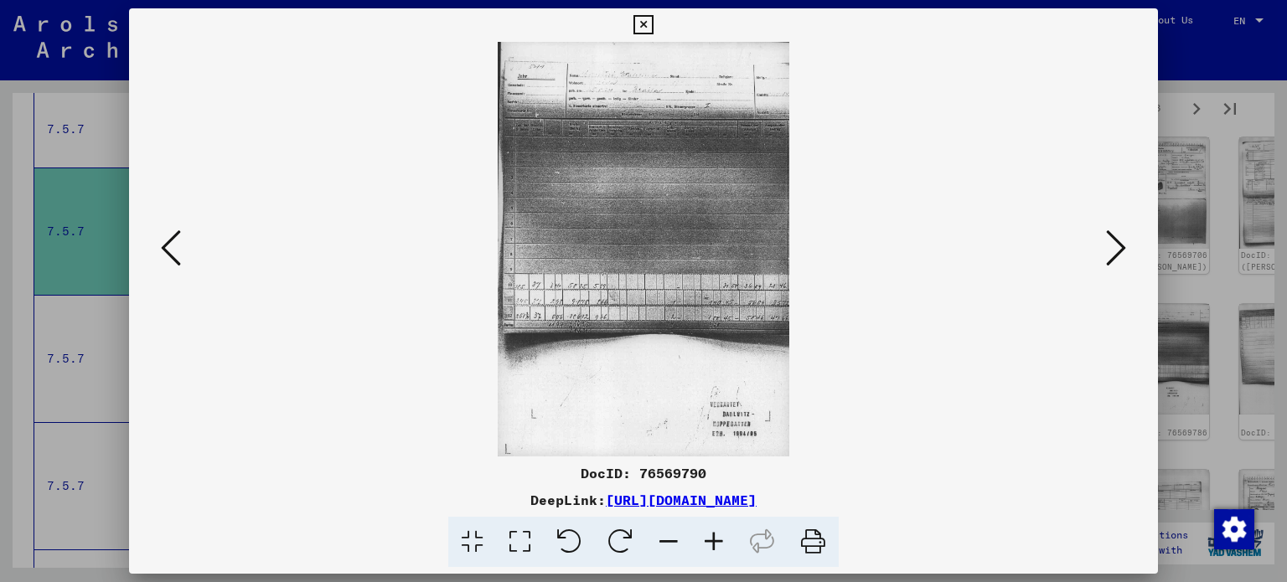
click at [1114, 254] on icon at bounding box center [1116, 248] width 20 height 40
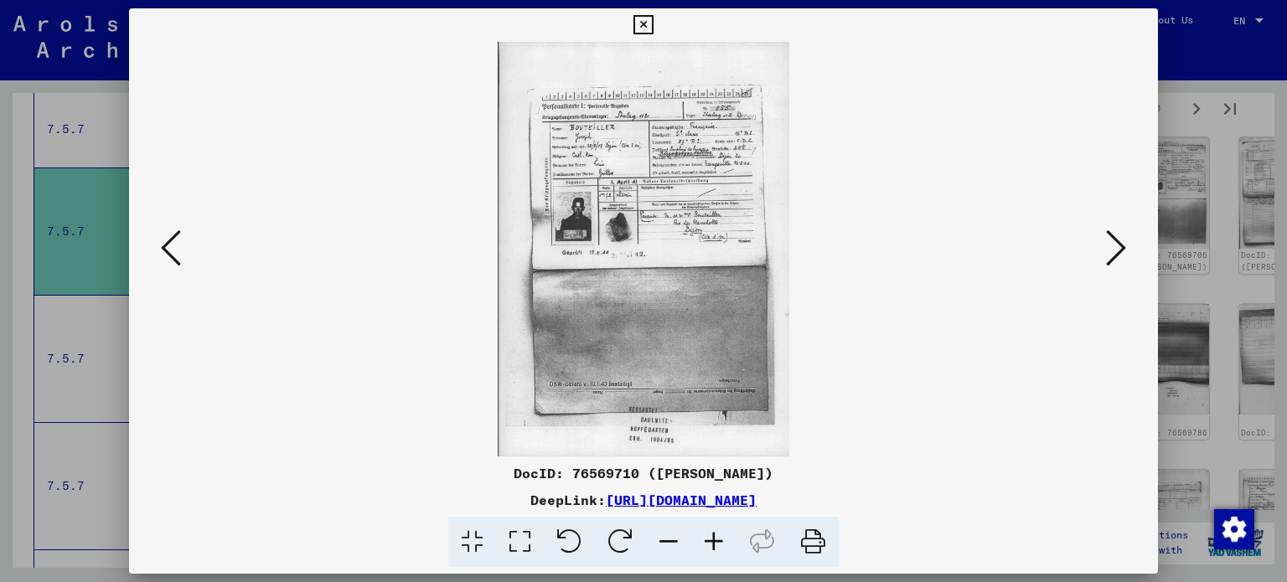
click at [1114, 254] on icon at bounding box center [1116, 248] width 20 height 40
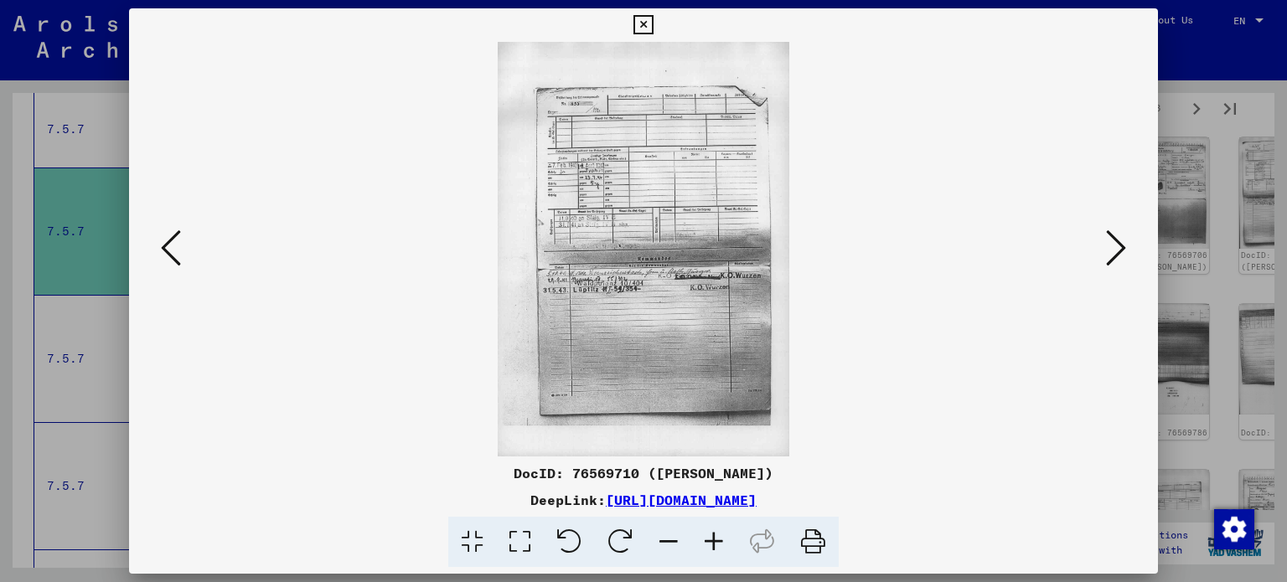
click at [1114, 254] on icon at bounding box center [1116, 248] width 20 height 40
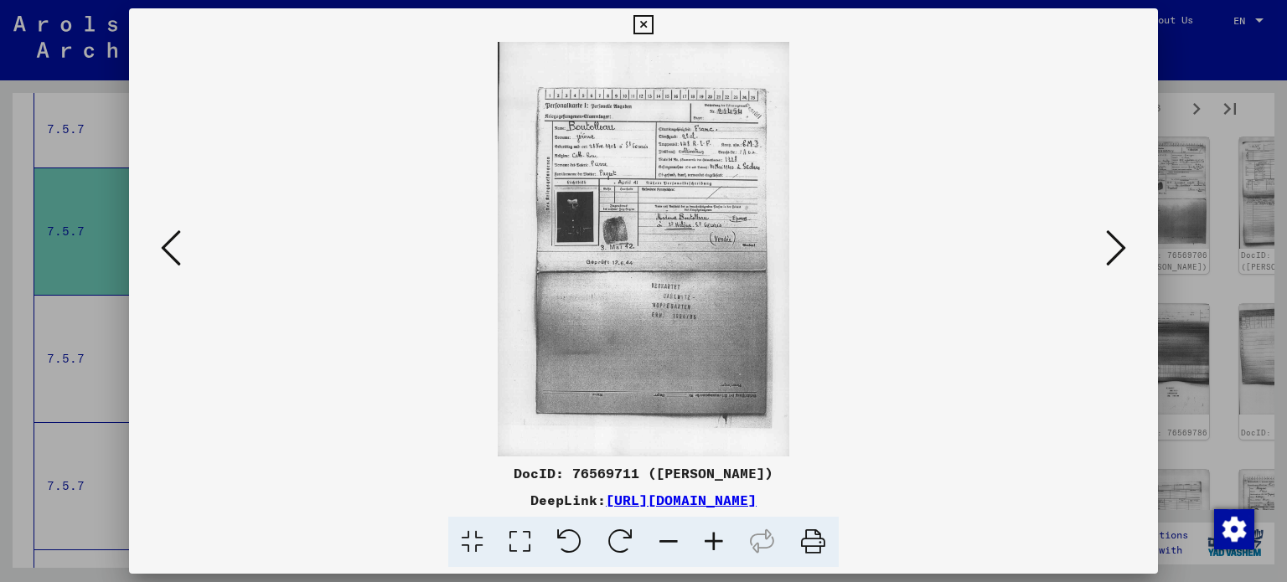
click at [1114, 254] on icon at bounding box center [1116, 248] width 20 height 40
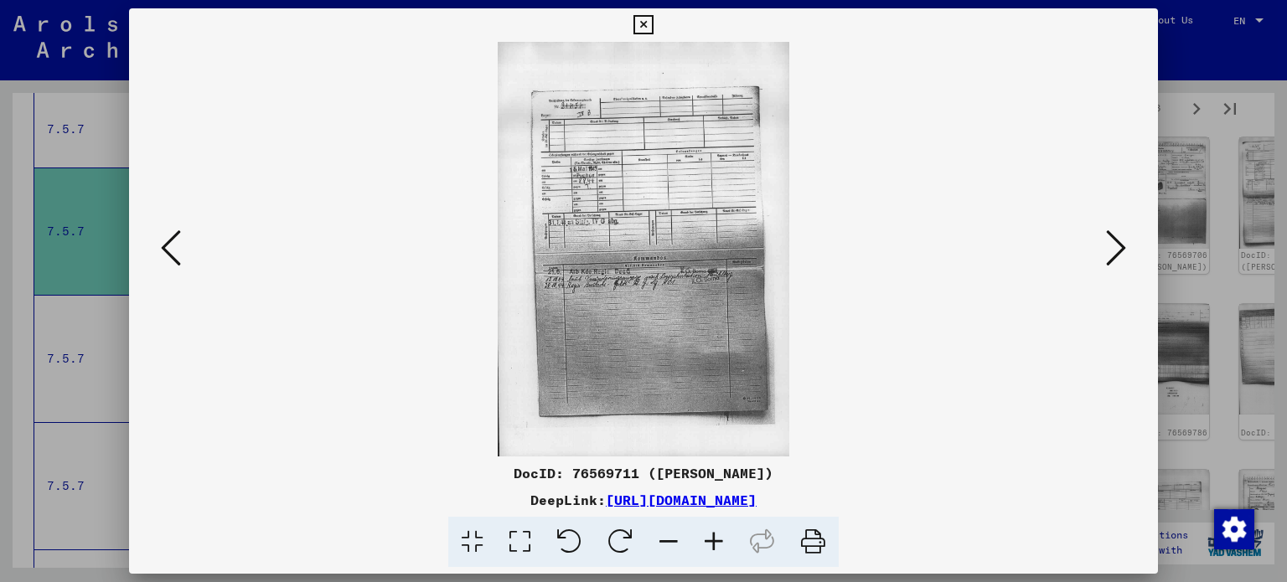
click at [1114, 254] on icon at bounding box center [1116, 248] width 20 height 40
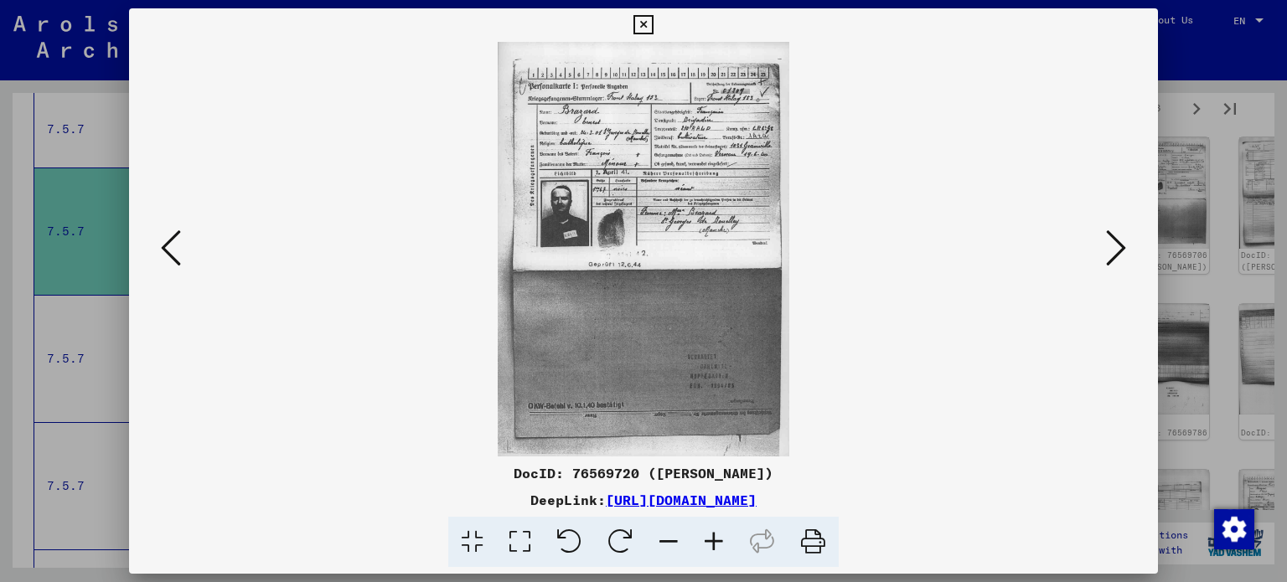
click at [1114, 254] on icon at bounding box center [1116, 248] width 20 height 40
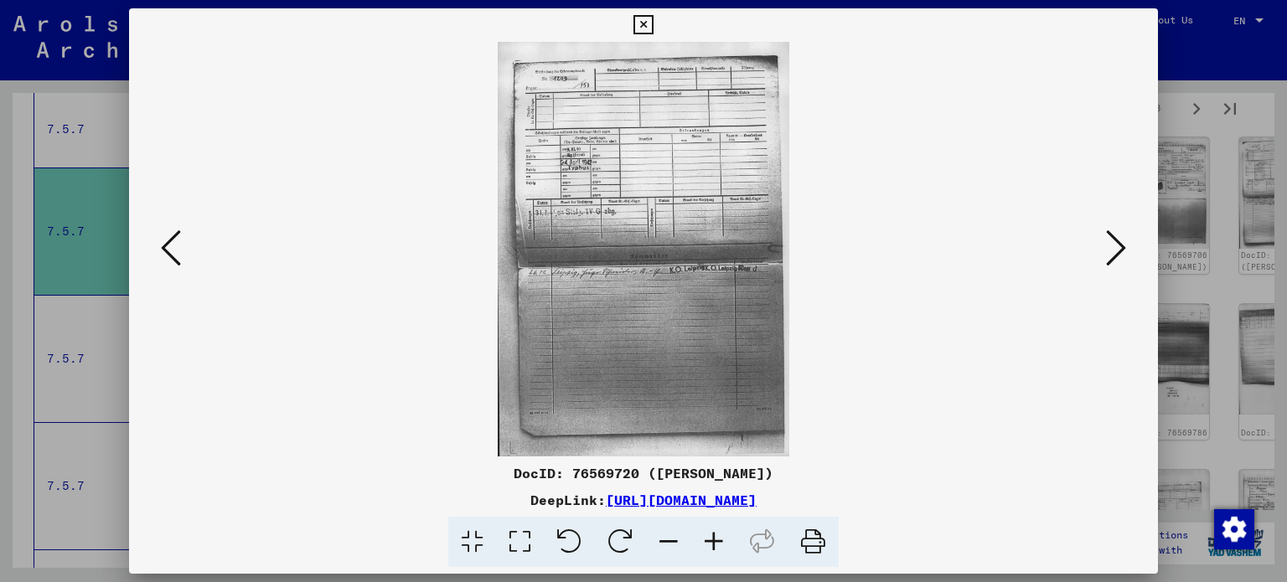
click at [1115, 254] on icon at bounding box center [1116, 248] width 20 height 40
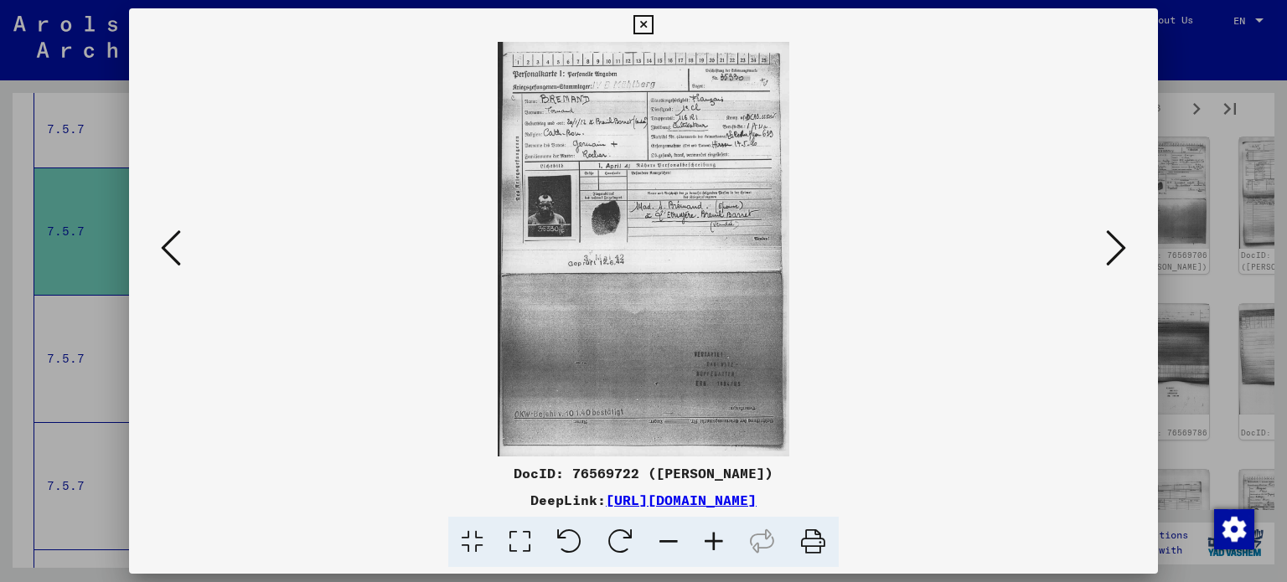
click at [1115, 254] on icon at bounding box center [1116, 248] width 20 height 40
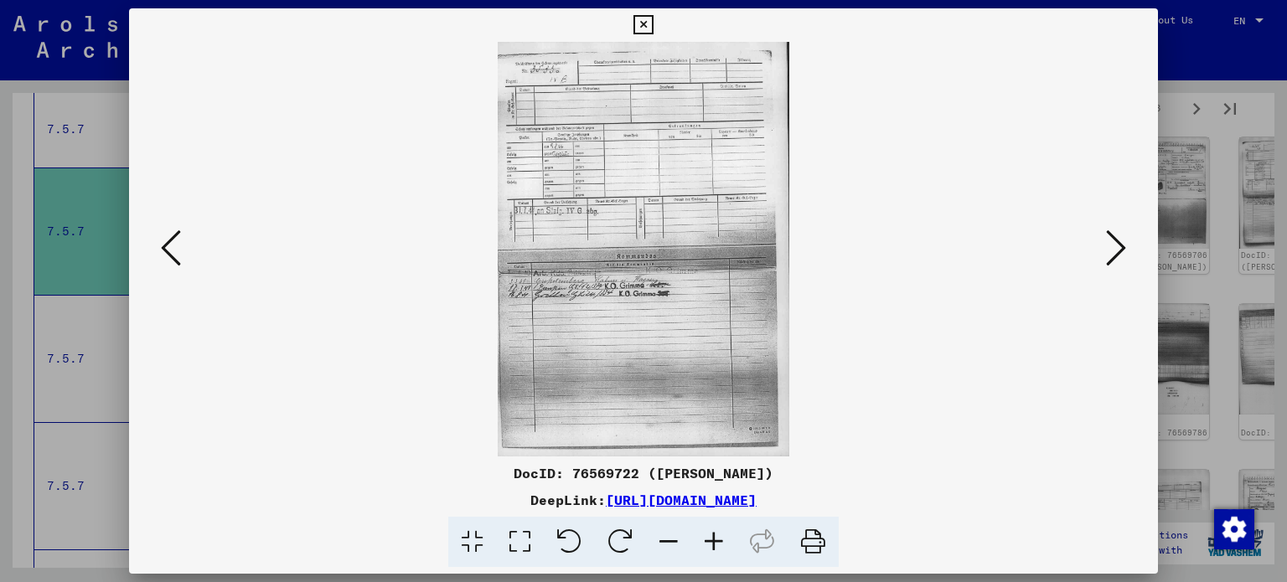
click at [1115, 254] on icon at bounding box center [1116, 248] width 20 height 40
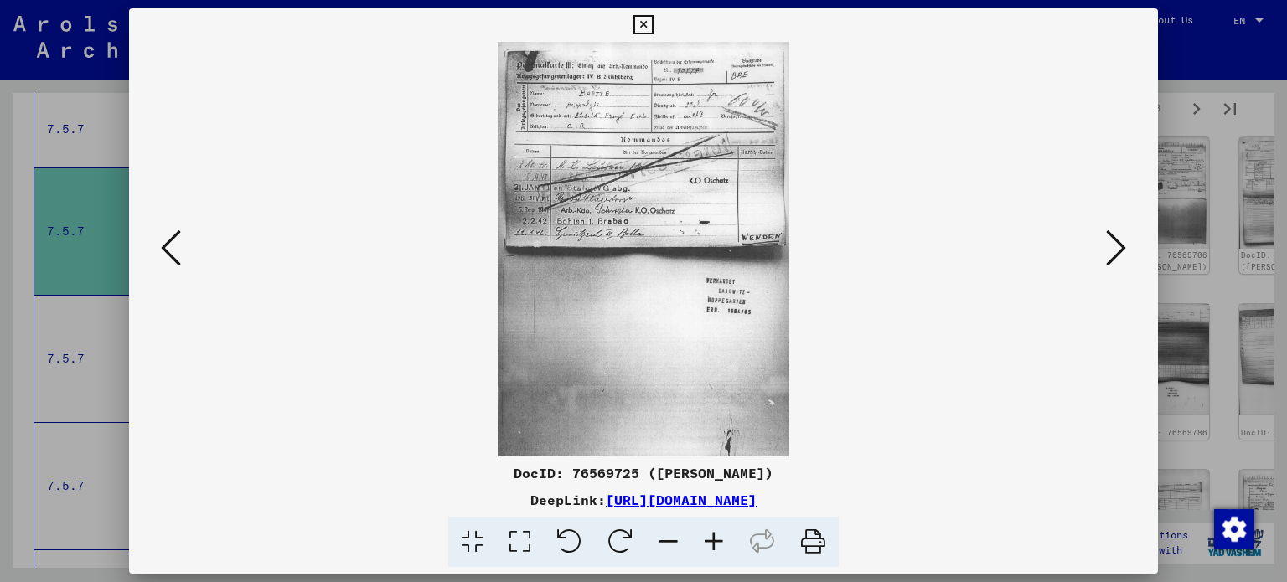
click at [1115, 256] on icon at bounding box center [1116, 248] width 20 height 40
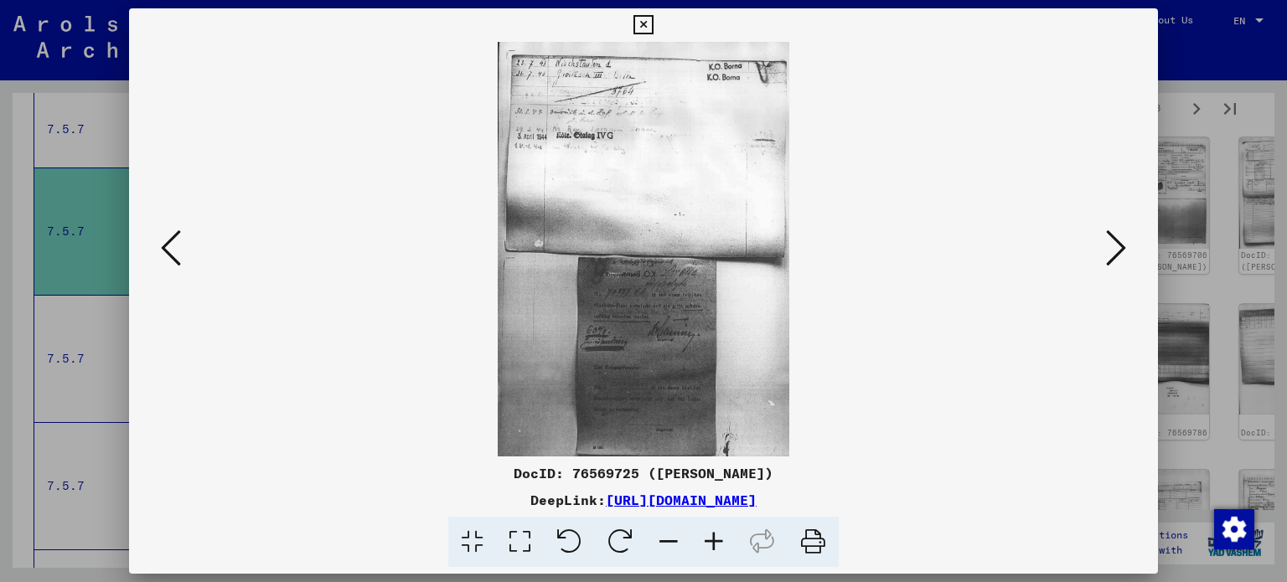
click at [1115, 256] on icon at bounding box center [1116, 248] width 20 height 40
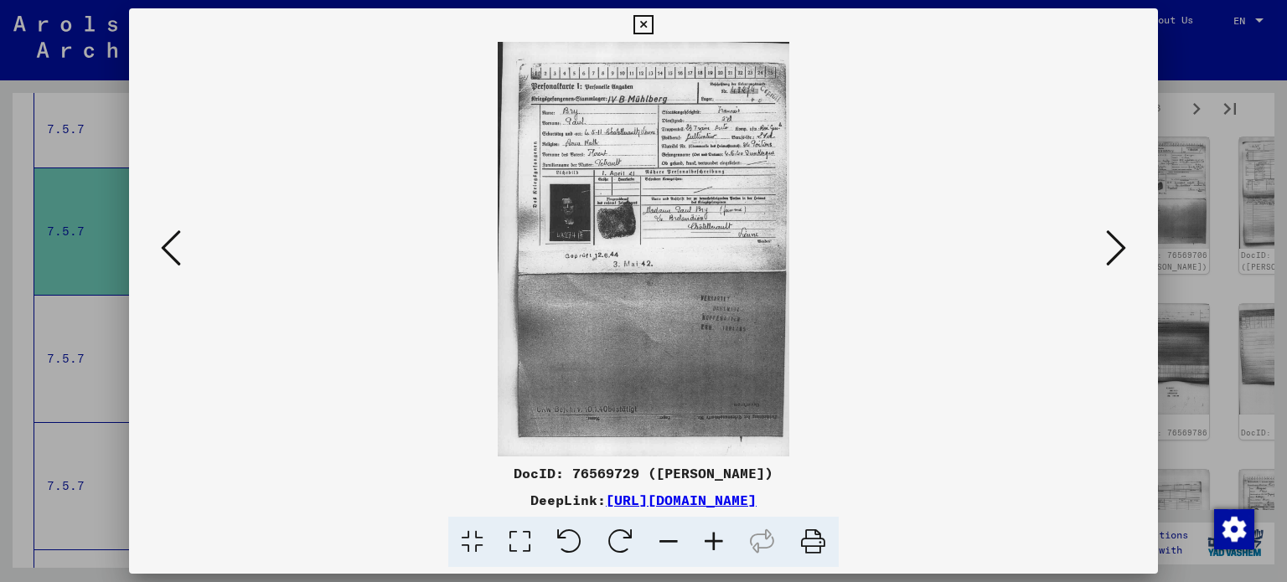
click at [1115, 256] on icon at bounding box center [1116, 248] width 20 height 40
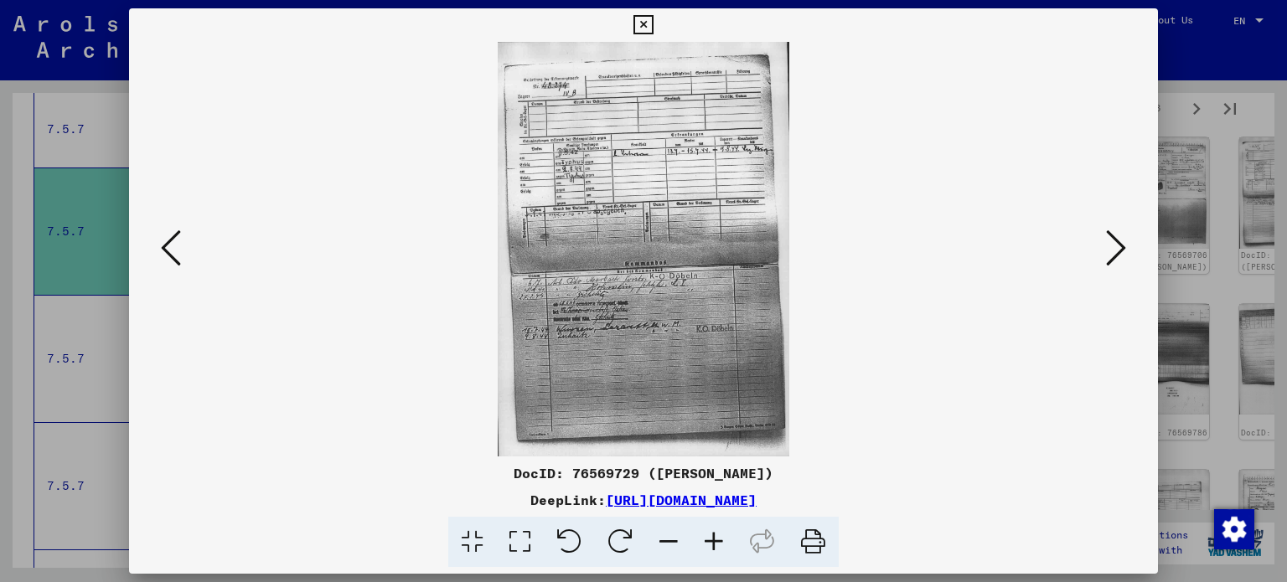
click at [1115, 256] on icon at bounding box center [1116, 248] width 20 height 40
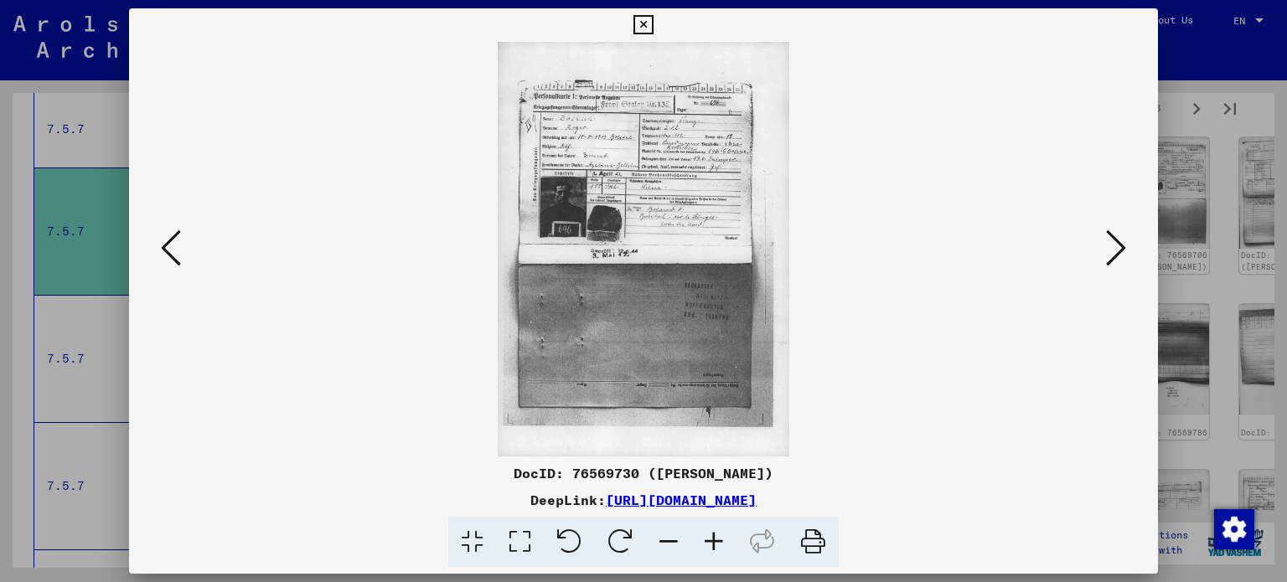
click at [1115, 256] on icon at bounding box center [1116, 248] width 20 height 40
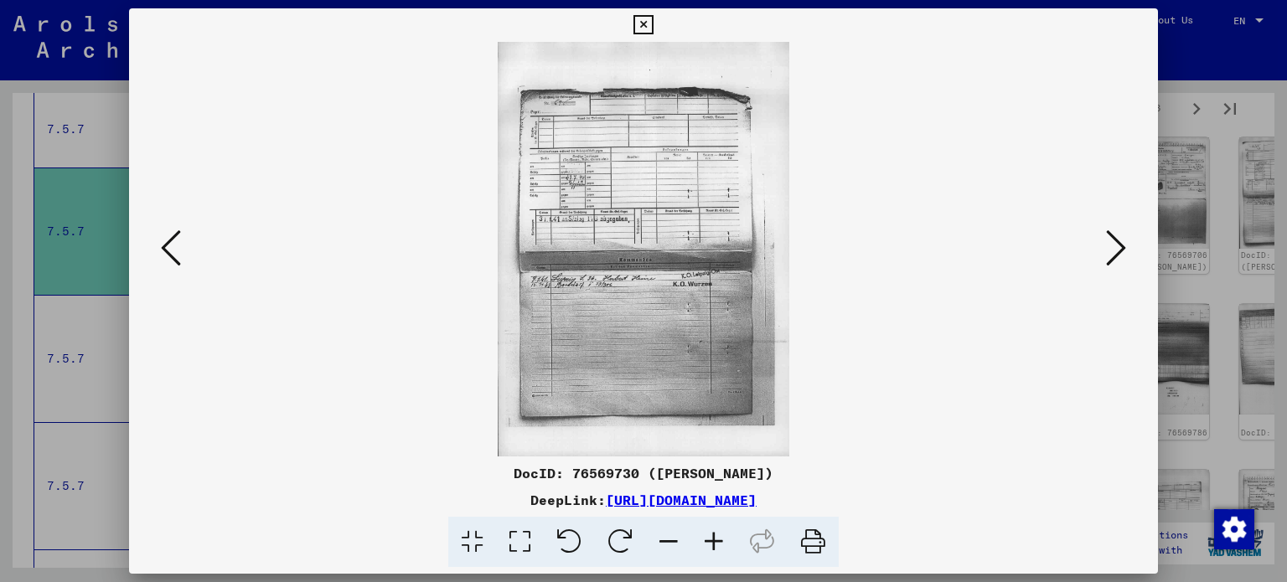
click at [1115, 256] on icon at bounding box center [1116, 248] width 20 height 40
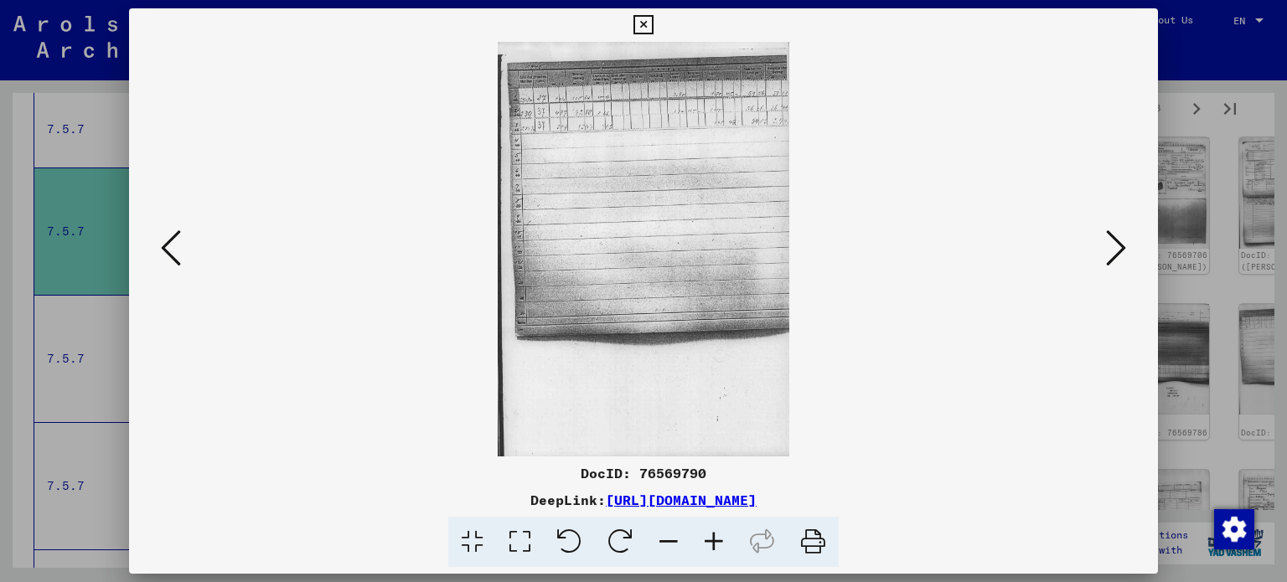
click at [1111, 237] on icon at bounding box center [1116, 248] width 20 height 40
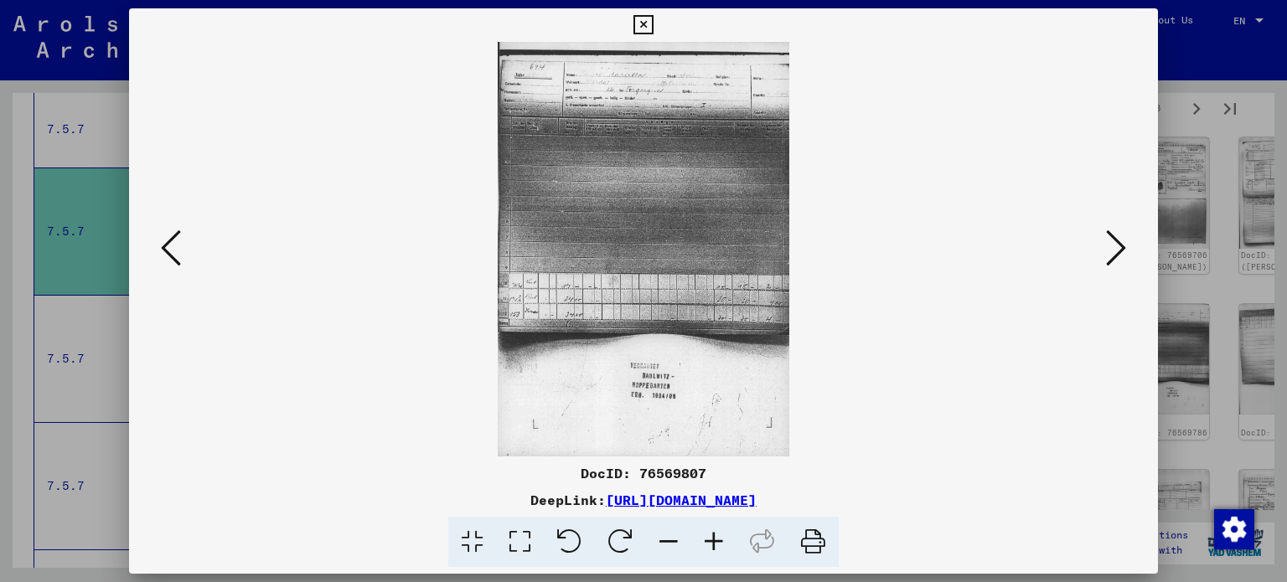
click at [1111, 237] on icon at bounding box center [1116, 248] width 20 height 40
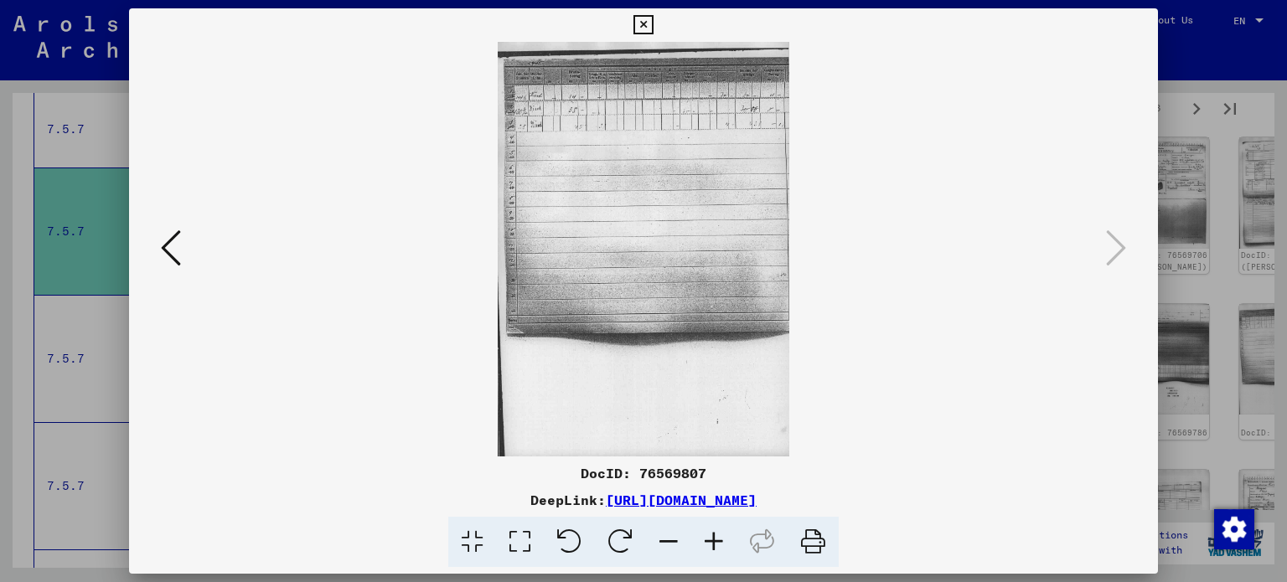
click at [644, 28] on icon at bounding box center [643, 25] width 19 height 20
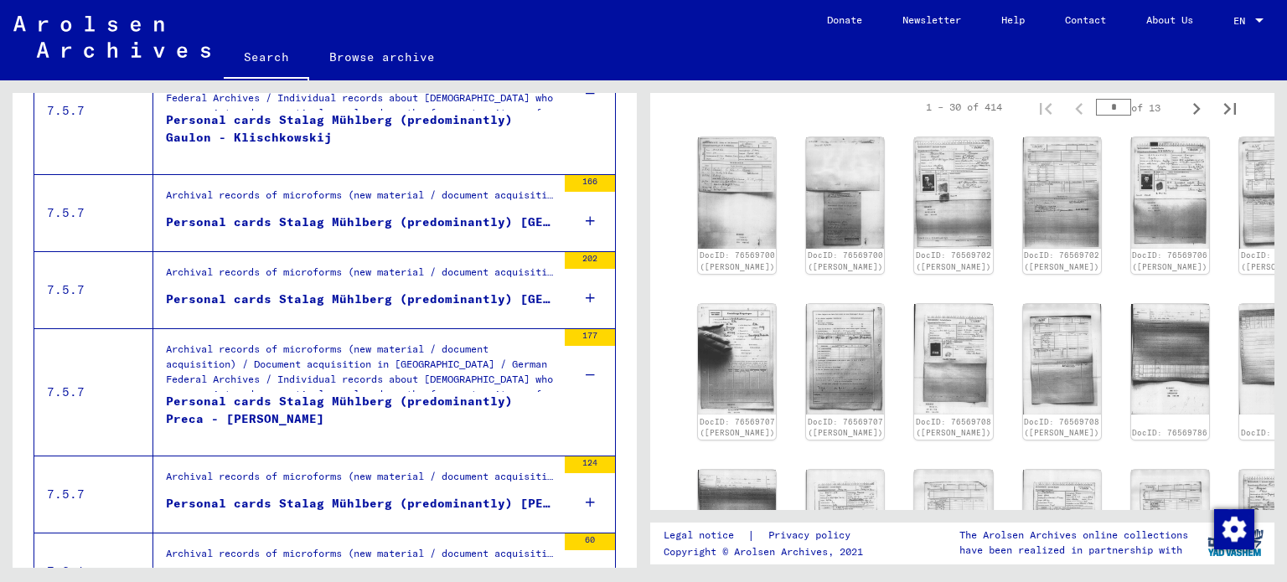
scroll to position [1120, 0]
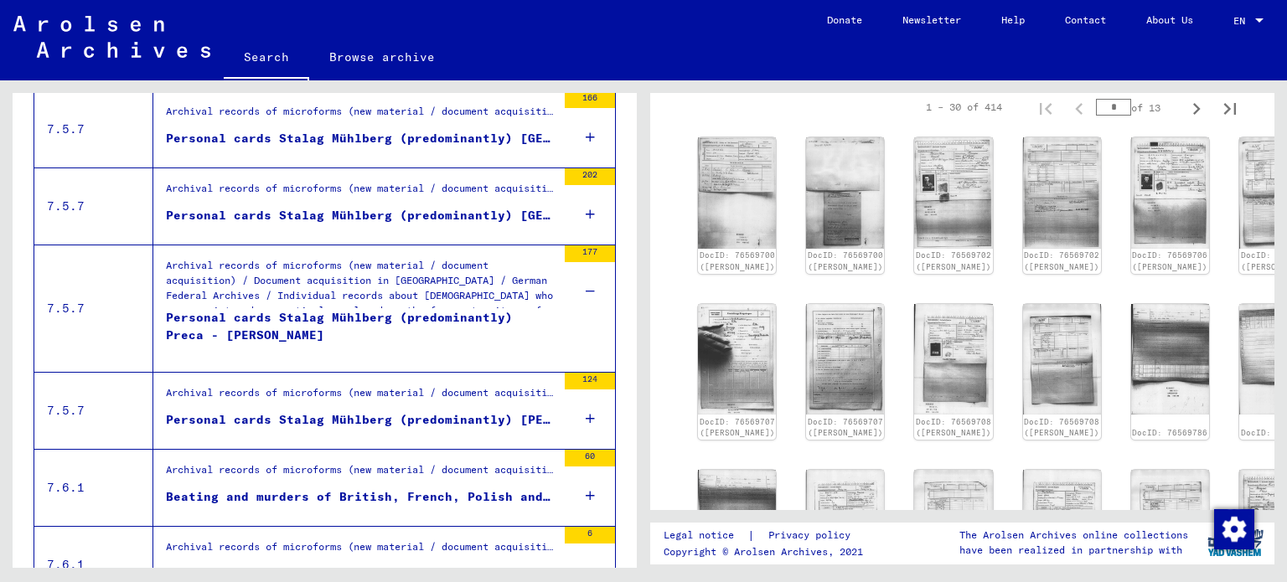
click at [570, 214] on div "202" at bounding box center [590, 205] width 50 height 75
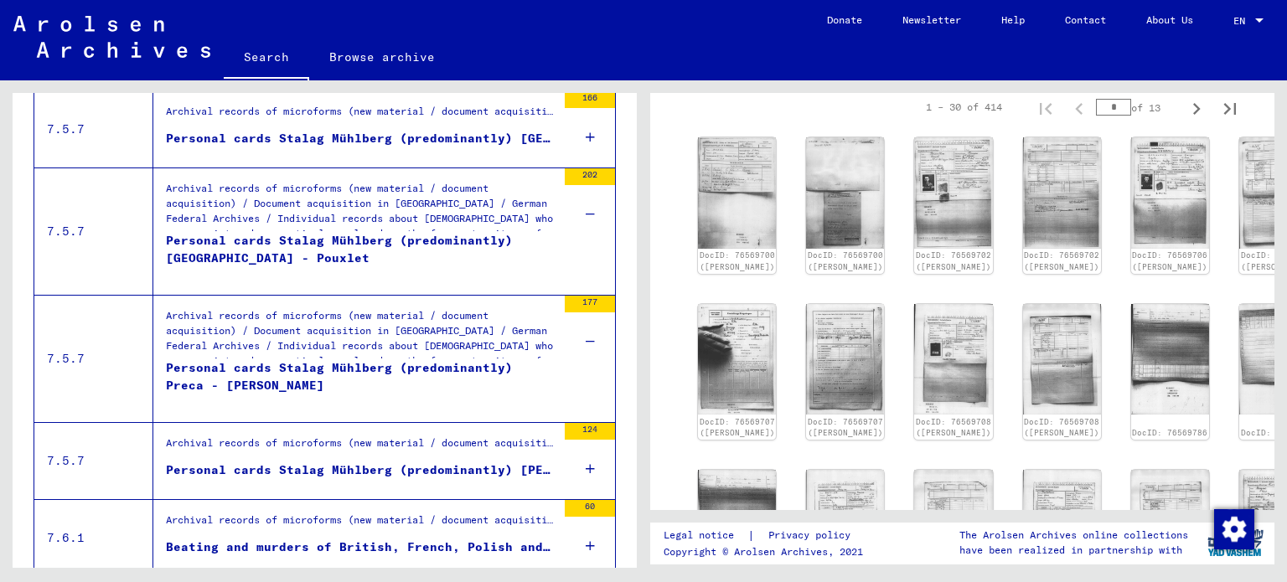
click at [279, 236] on div "Personal cards Stalag Mühlberg (predominantly) [GEOGRAPHIC_DATA] - Pouxlet" at bounding box center [361, 257] width 390 height 50
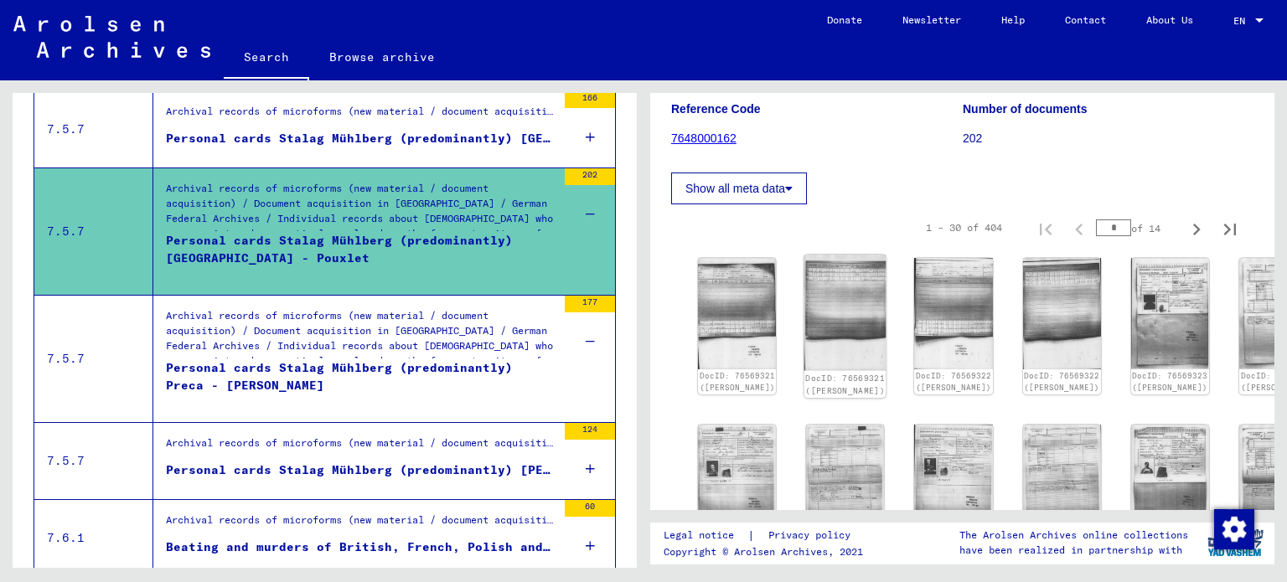
scroll to position [251, 0]
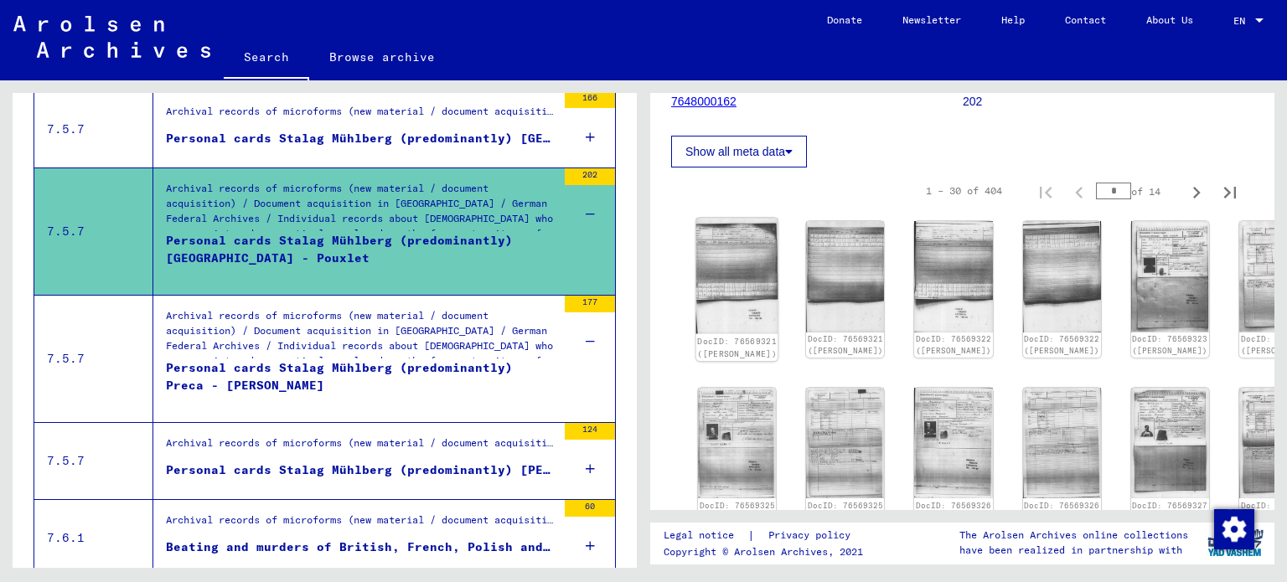
click at [737, 264] on img at bounding box center [737, 276] width 82 height 116
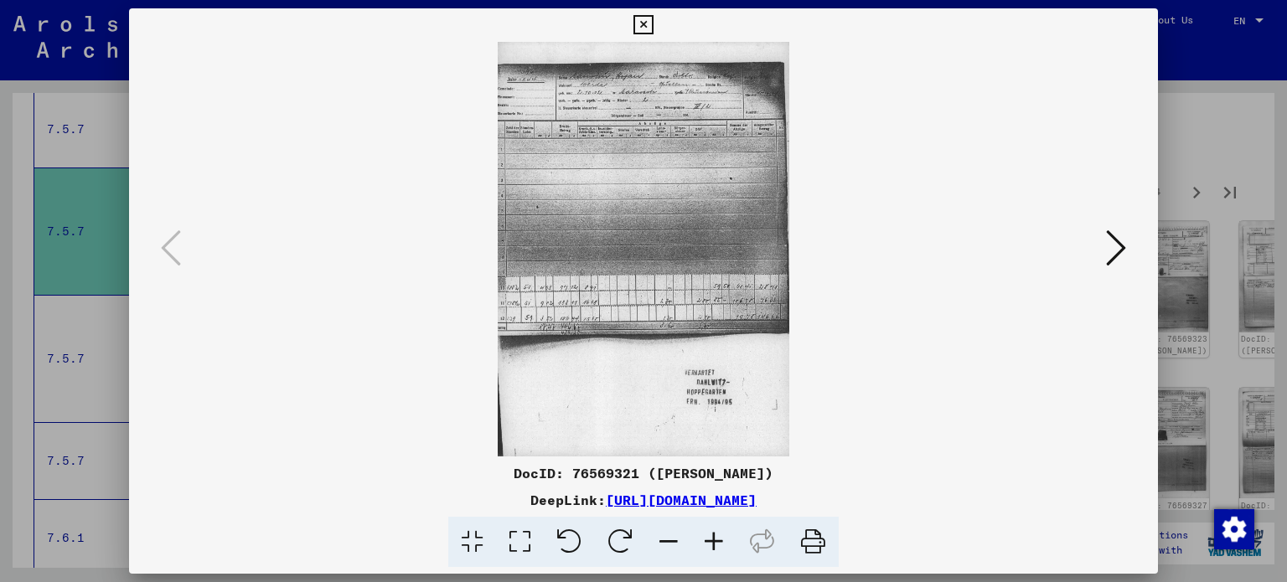
click at [736, 262] on img at bounding box center [644, 249] width 916 height 415
click at [711, 546] on icon at bounding box center [713, 542] width 45 height 51
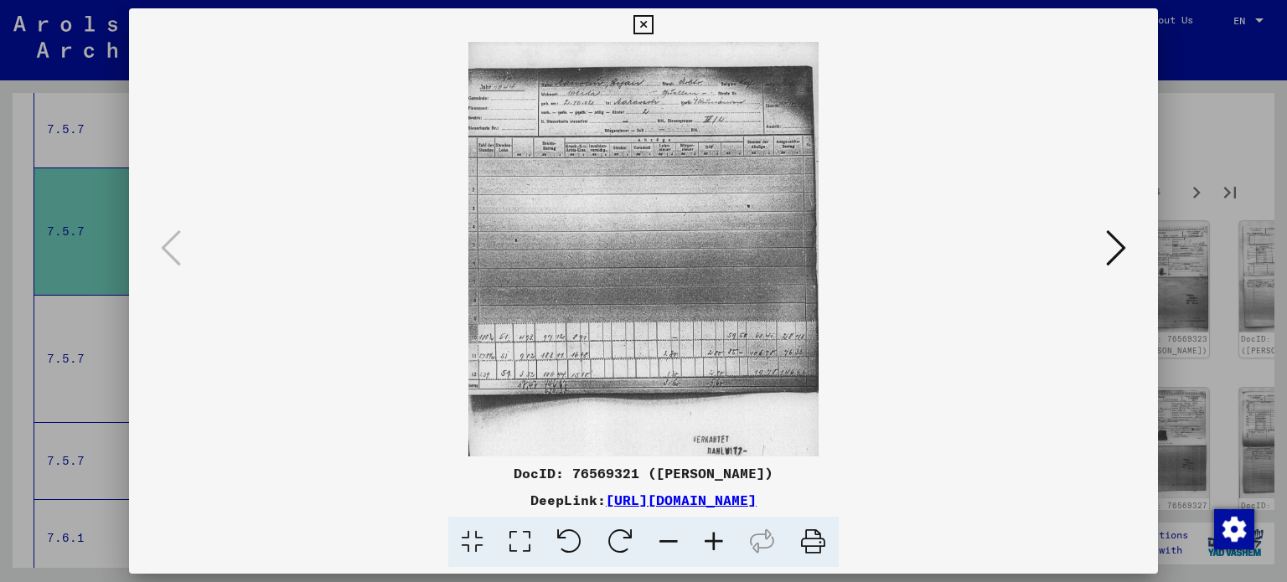
click at [711, 546] on icon at bounding box center [713, 542] width 45 height 51
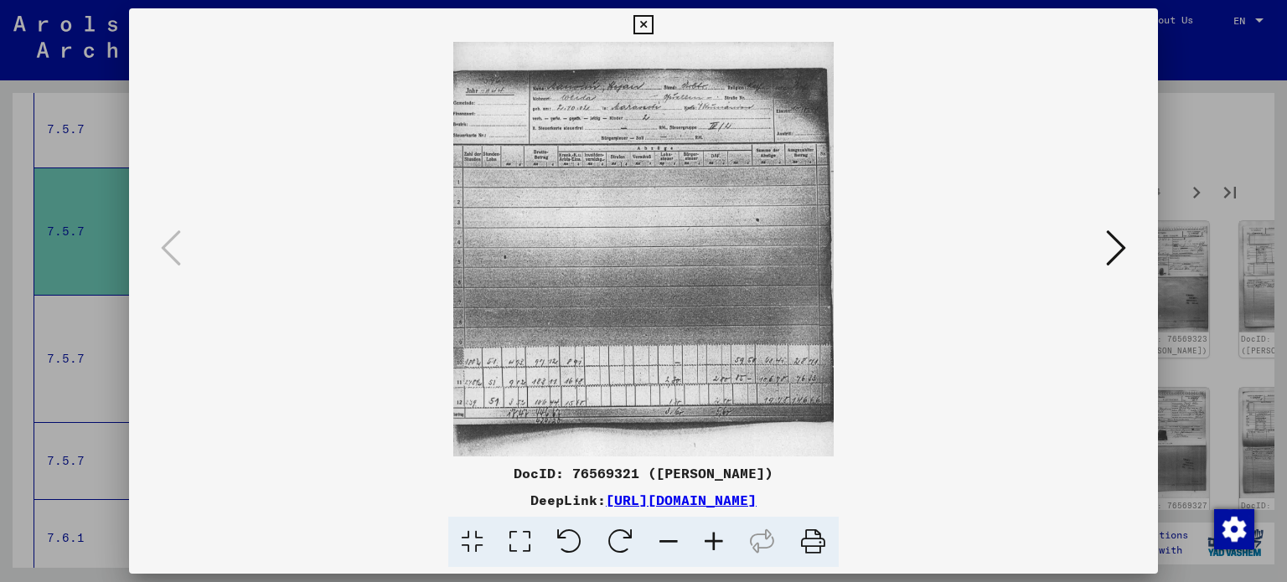
click at [711, 546] on icon at bounding box center [713, 542] width 45 height 51
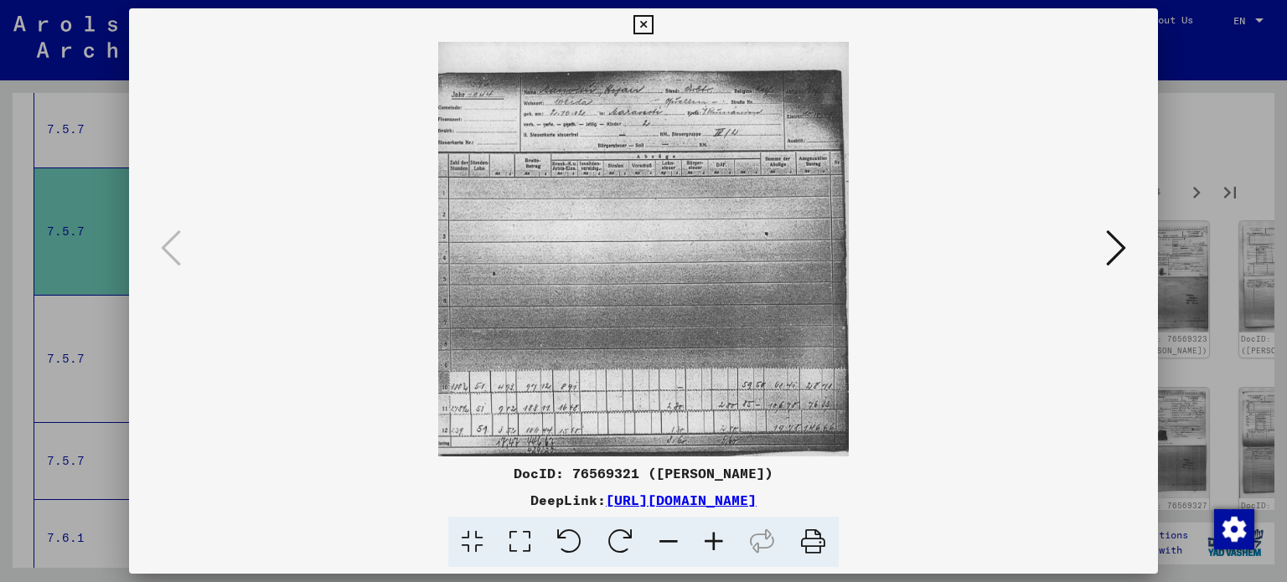
click at [711, 546] on icon at bounding box center [713, 542] width 45 height 51
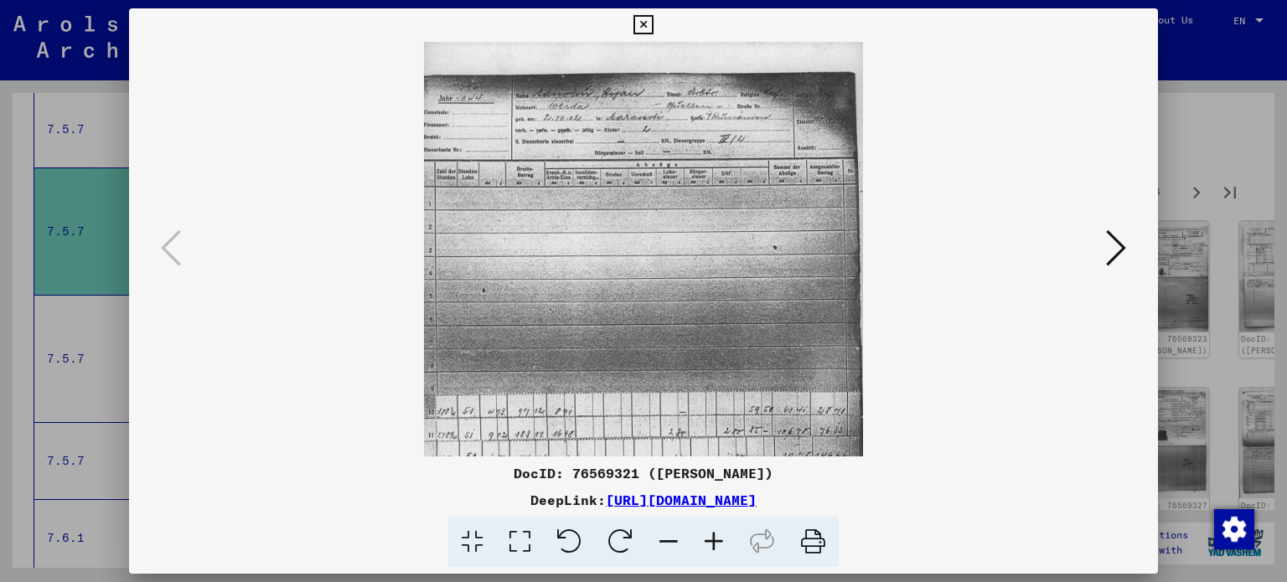
click at [711, 546] on icon at bounding box center [713, 542] width 45 height 51
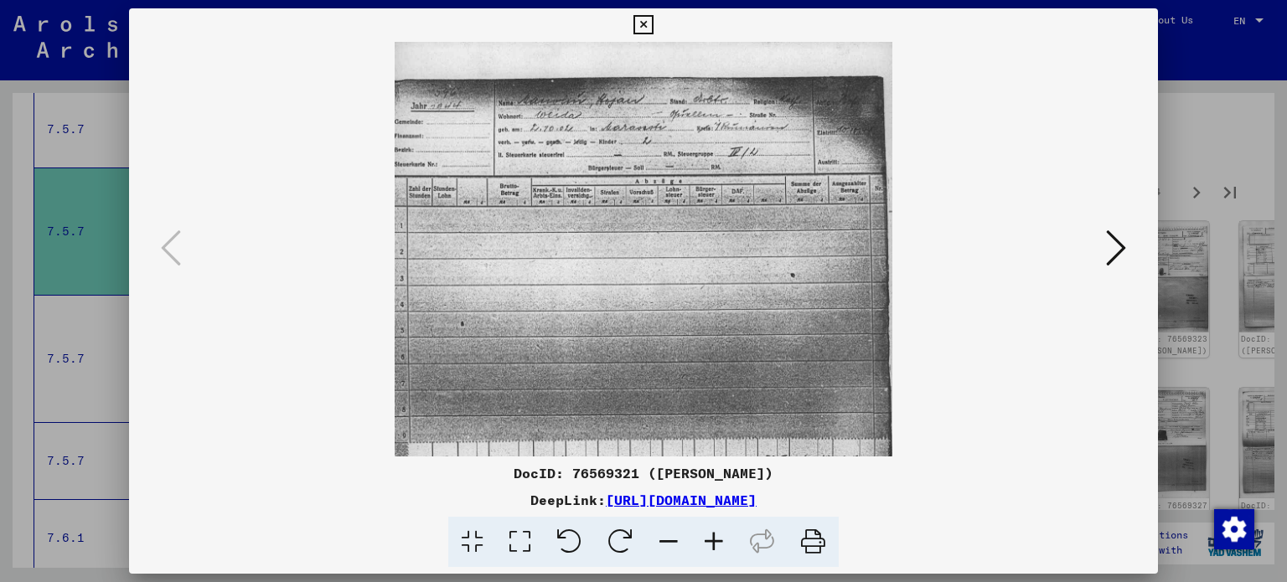
click at [711, 546] on icon at bounding box center [713, 542] width 45 height 51
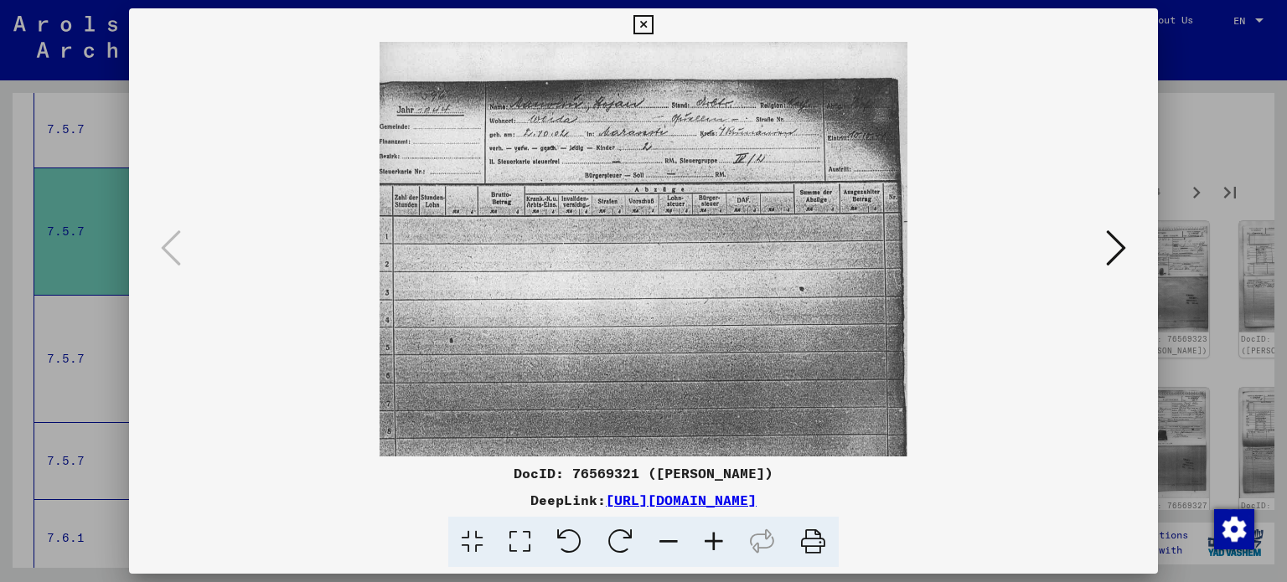
click at [711, 546] on icon at bounding box center [713, 542] width 45 height 51
click at [711, 545] on icon at bounding box center [713, 542] width 45 height 51
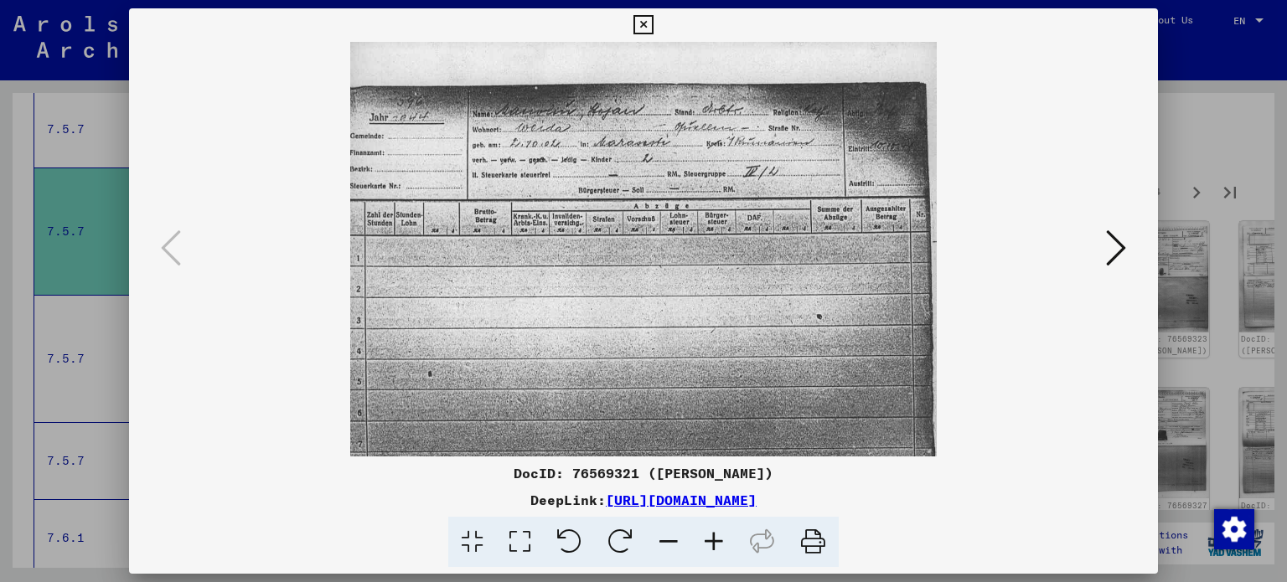
click at [1109, 246] on icon at bounding box center [1116, 248] width 20 height 40
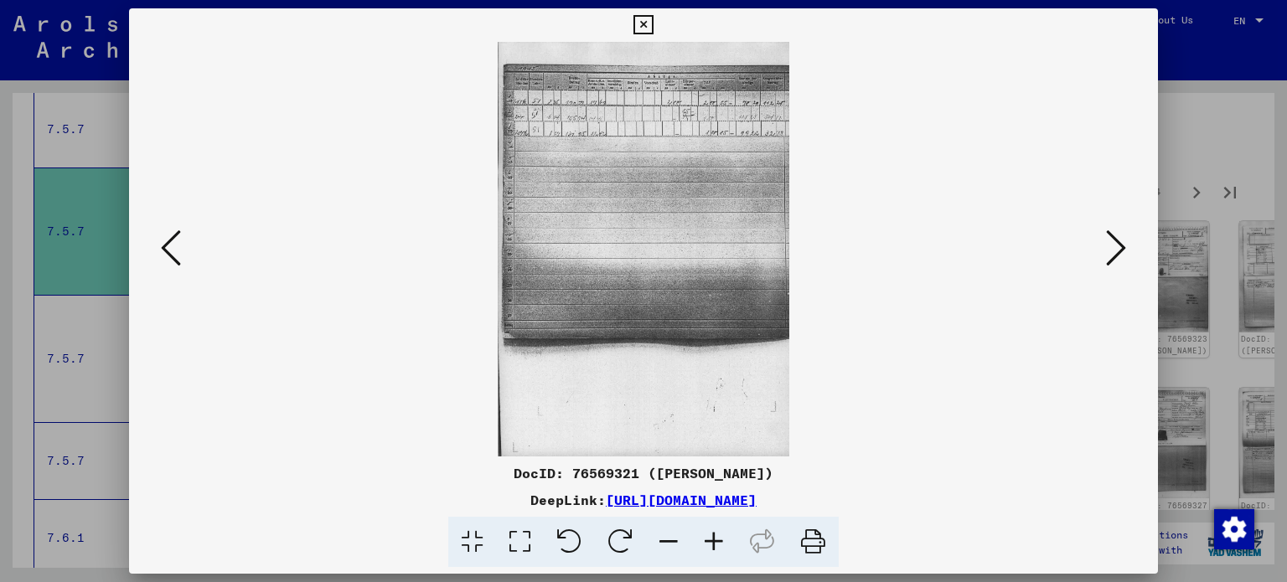
click at [1109, 246] on icon at bounding box center [1116, 248] width 20 height 40
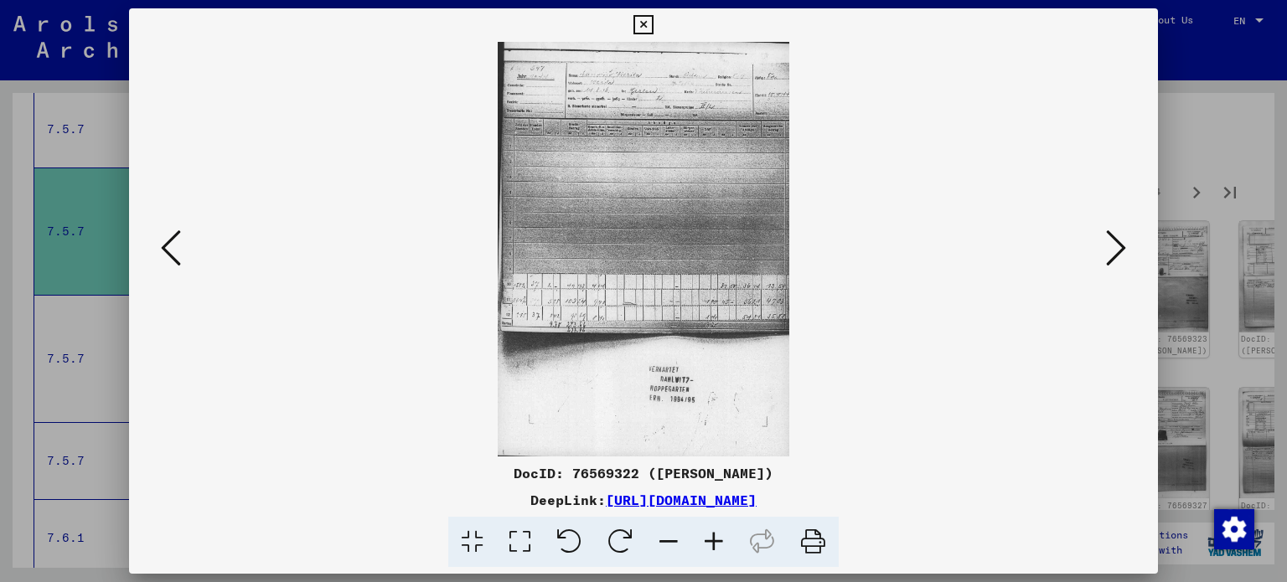
click at [1121, 246] on icon at bounding box center [1116, 248] width 20 height 40
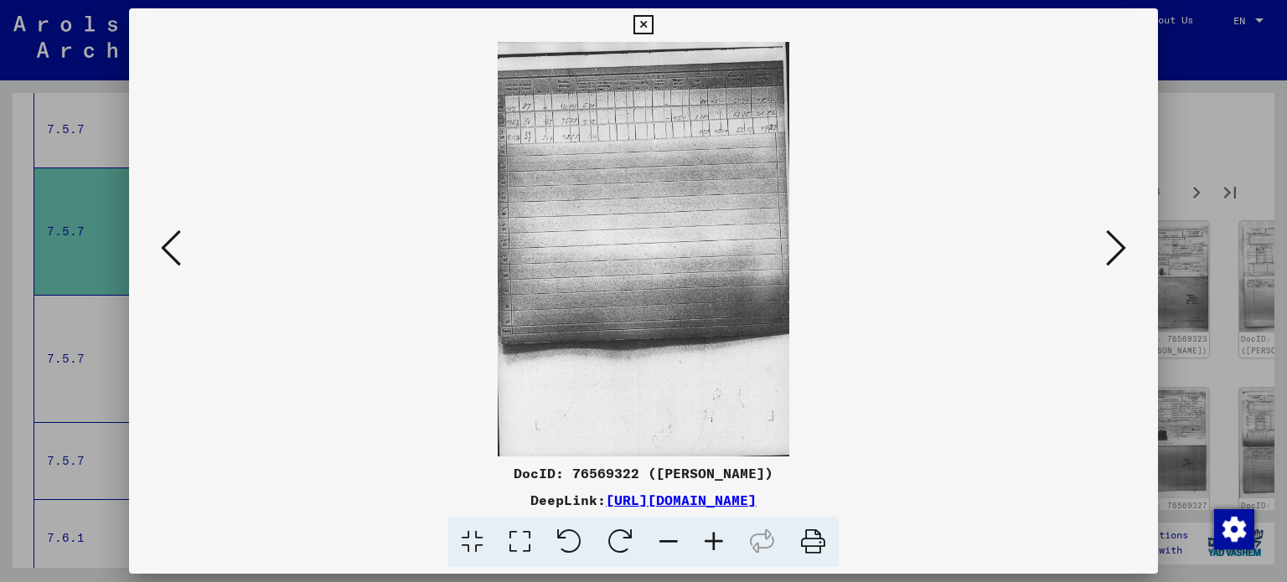
click at [1121, 246] on icon at bounding box center [1116, 248] width 20 height 40
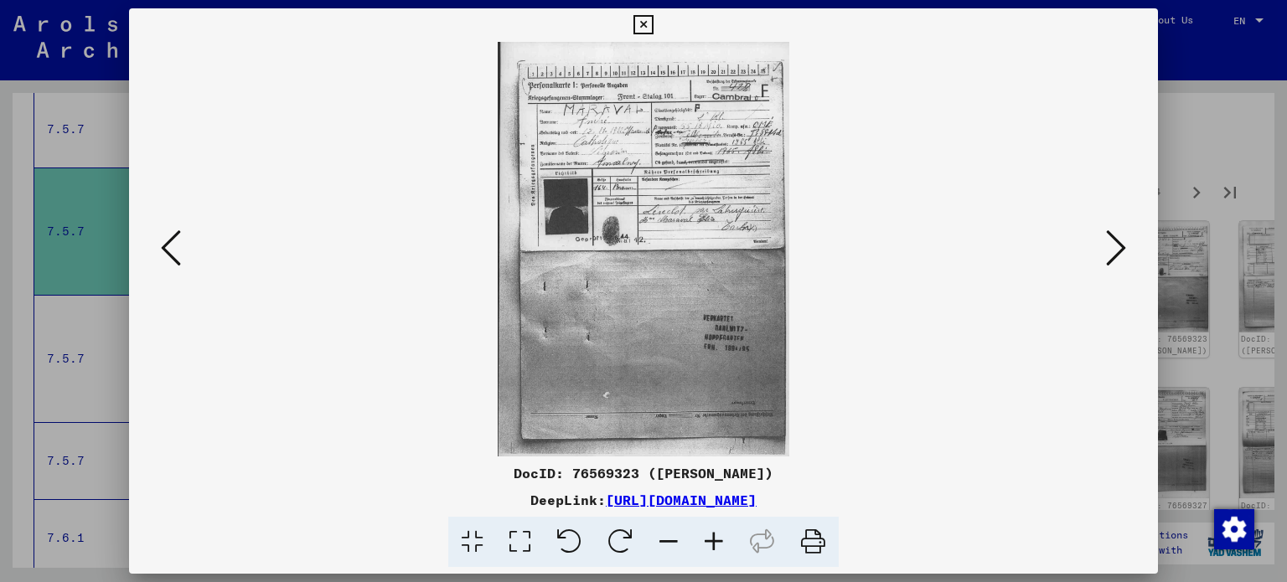
click at [1121, 246] on icon at bounding box center [1116, 248] width 20 height 40
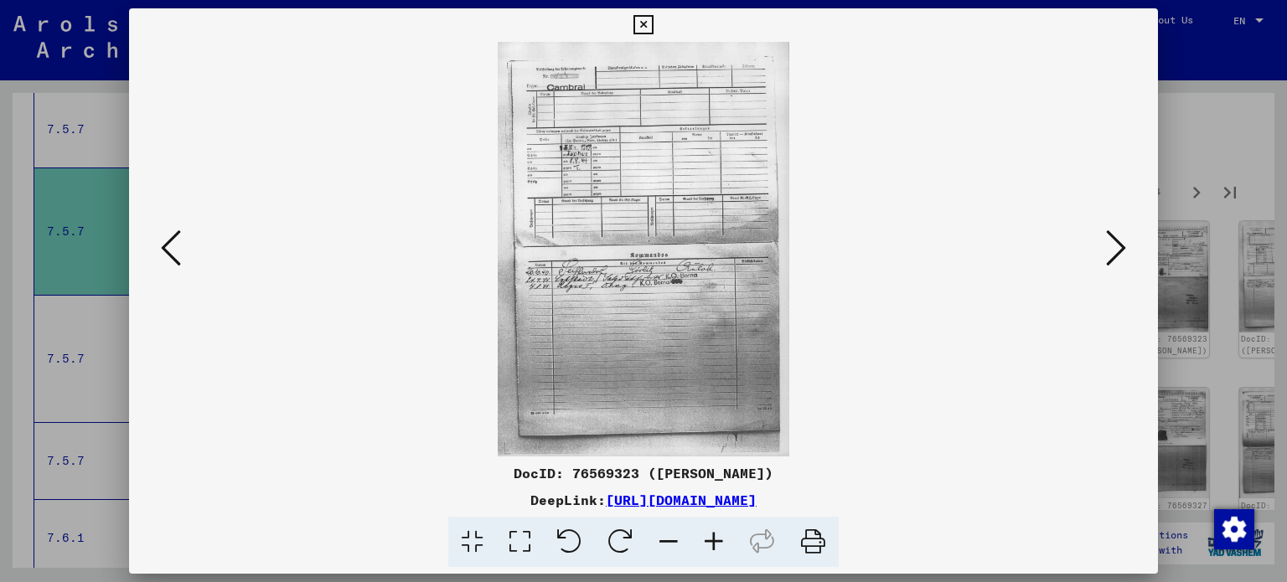
click at [1121, 246] on icon at bounding box center [1116, 248] width 20 height 40
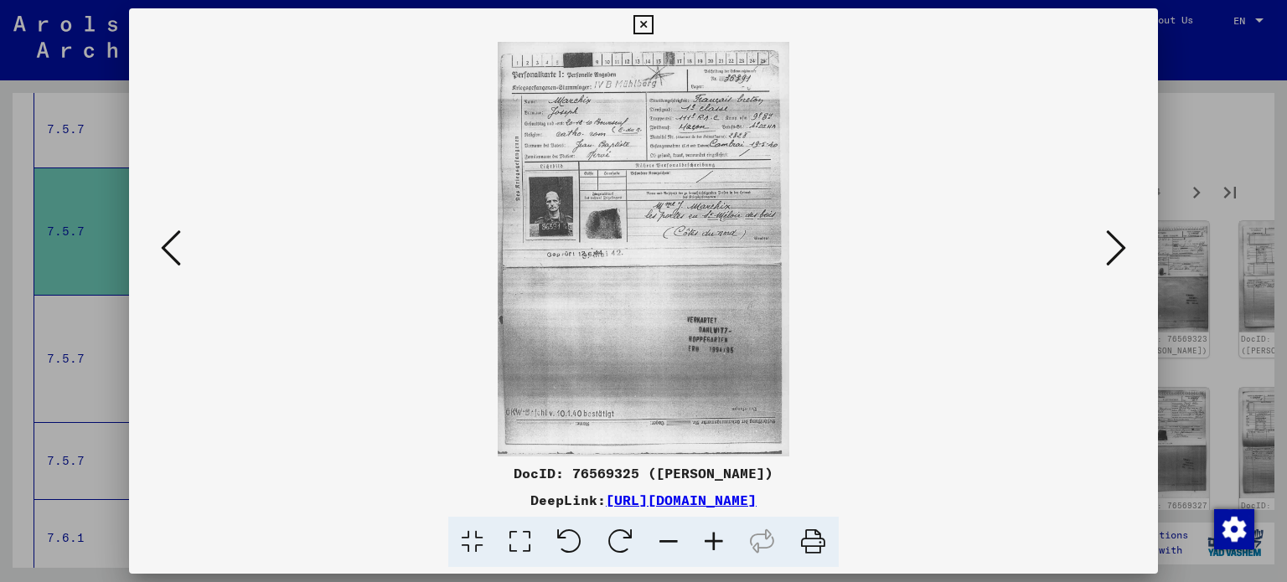
click at [1121, 246] on icon at bounding box center [1116, 248] width 20 height 40
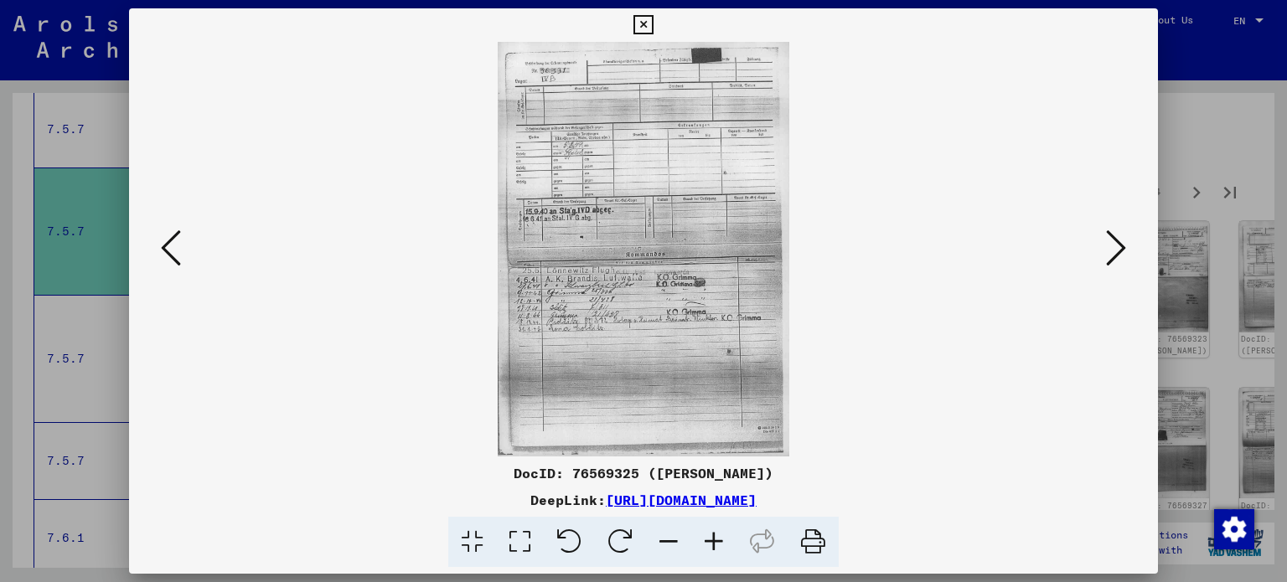
click at [1121, 246] on icon at bounding box center [1116, 248] width 20 height 40
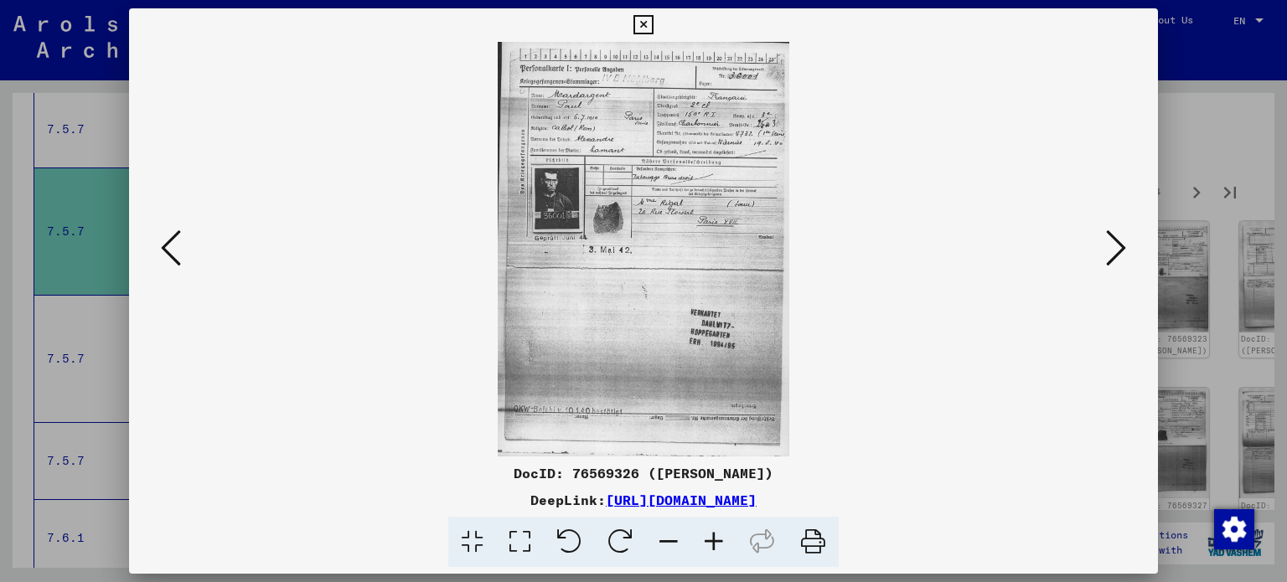
click at [1121, 246] on icon at bounding box center [1116, 248] width 20 height 40
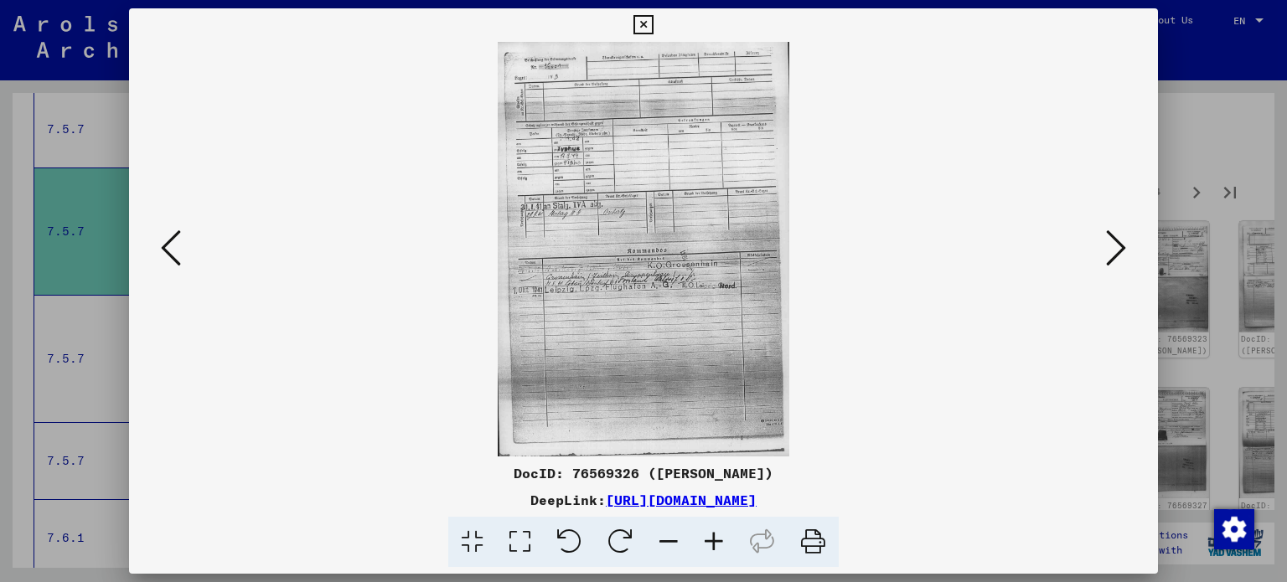
click at [1121, 246] on icon at bounding box center [1116, 248] width 20 height 40
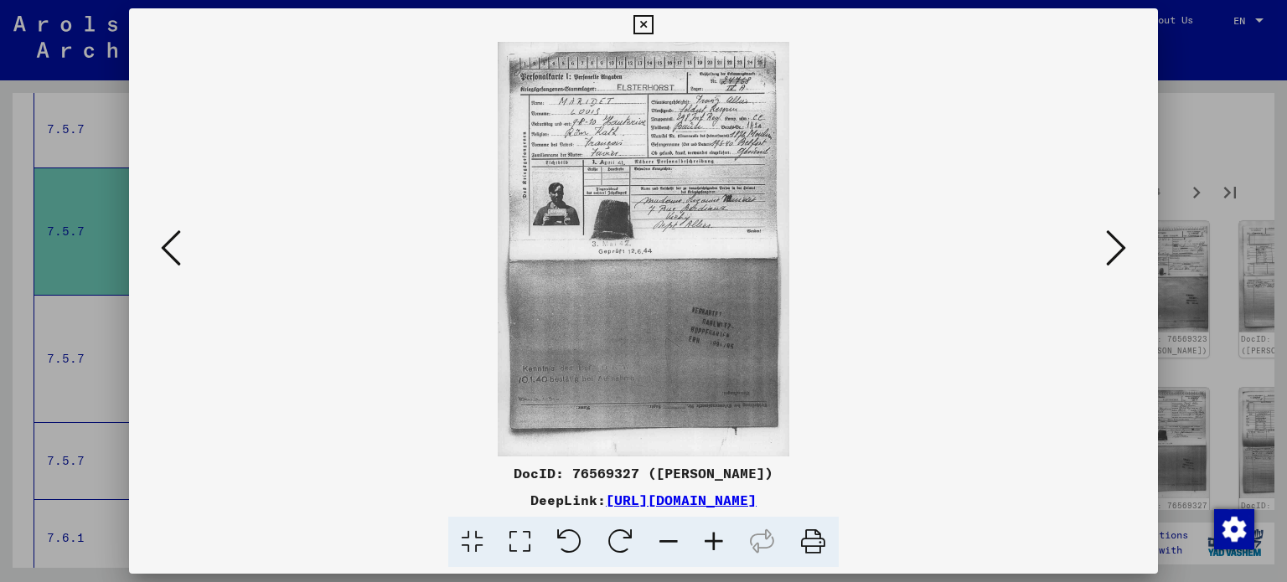
click at [1121, 246] on icon at bounding box center [1116, 248] width 20 height 40
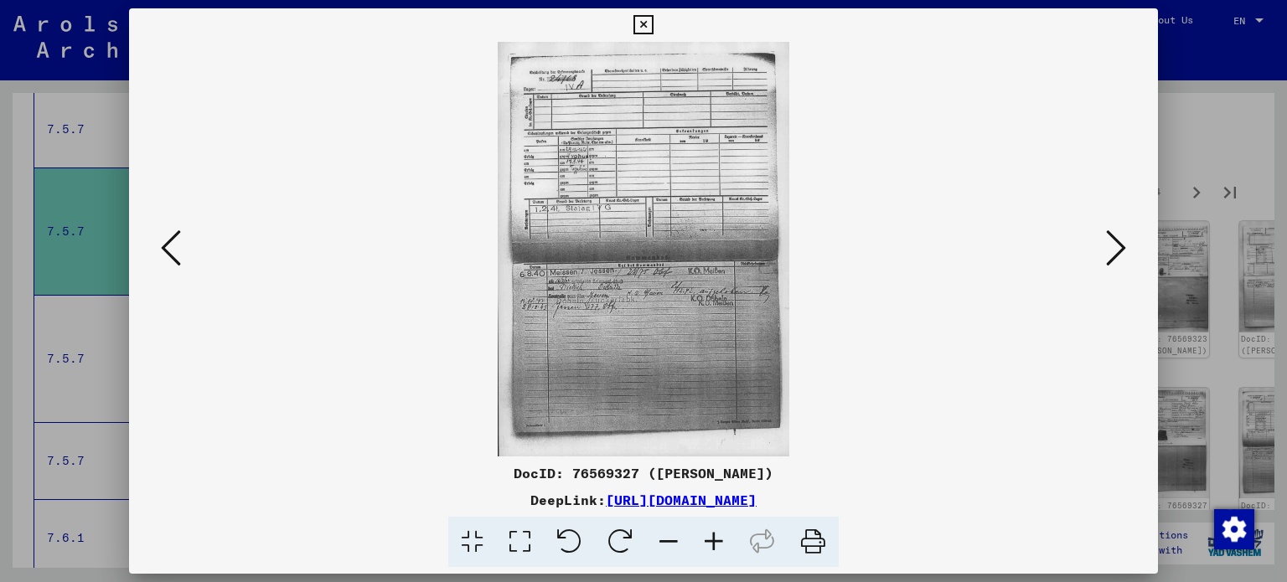
click at [1121, 246] on icon at bounding box center [1116, 248] width 20 height 40
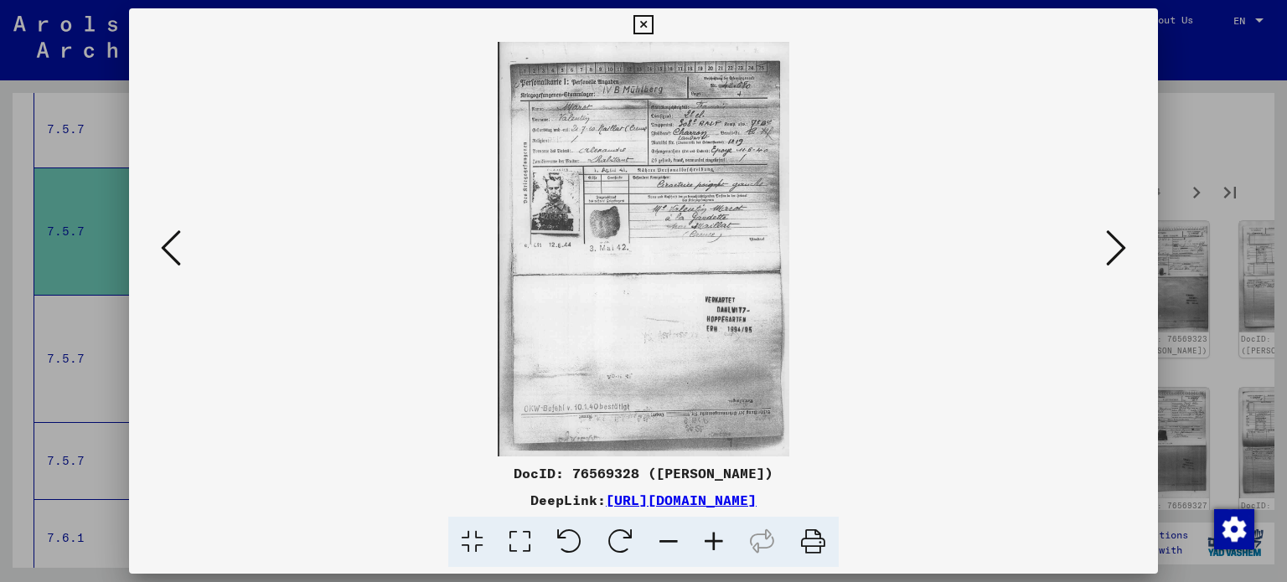
click at [1121, 246] on icon at bounding box center [1116, 248] width 20 height 40
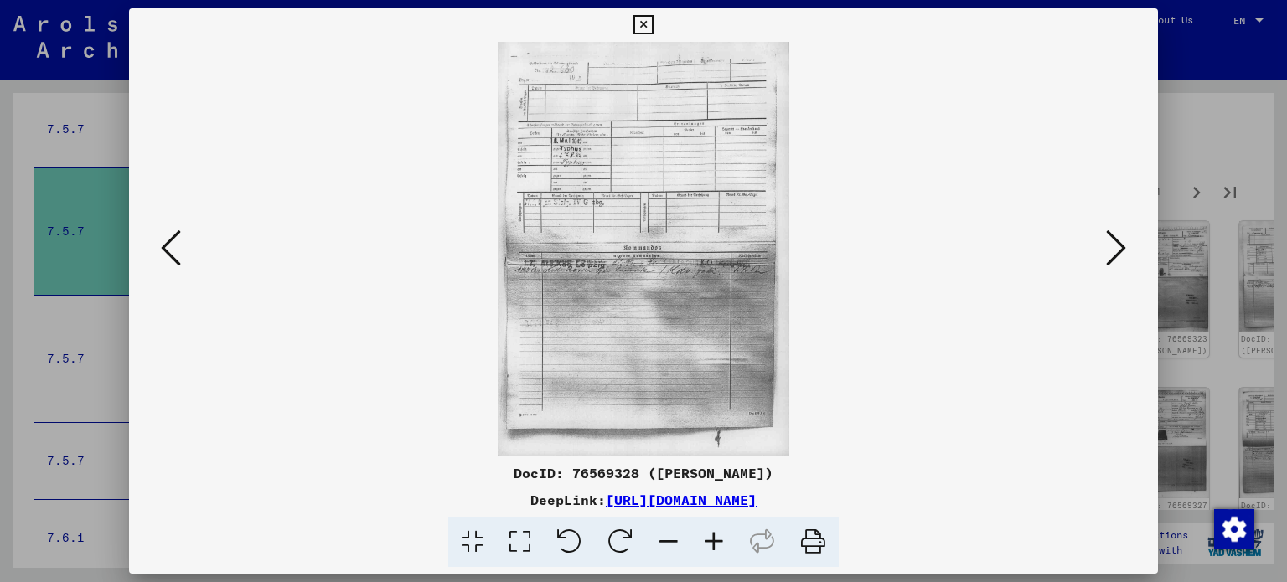
click at [1121, 246] on icon at bounding box center [1116, 248] width 20 height 40
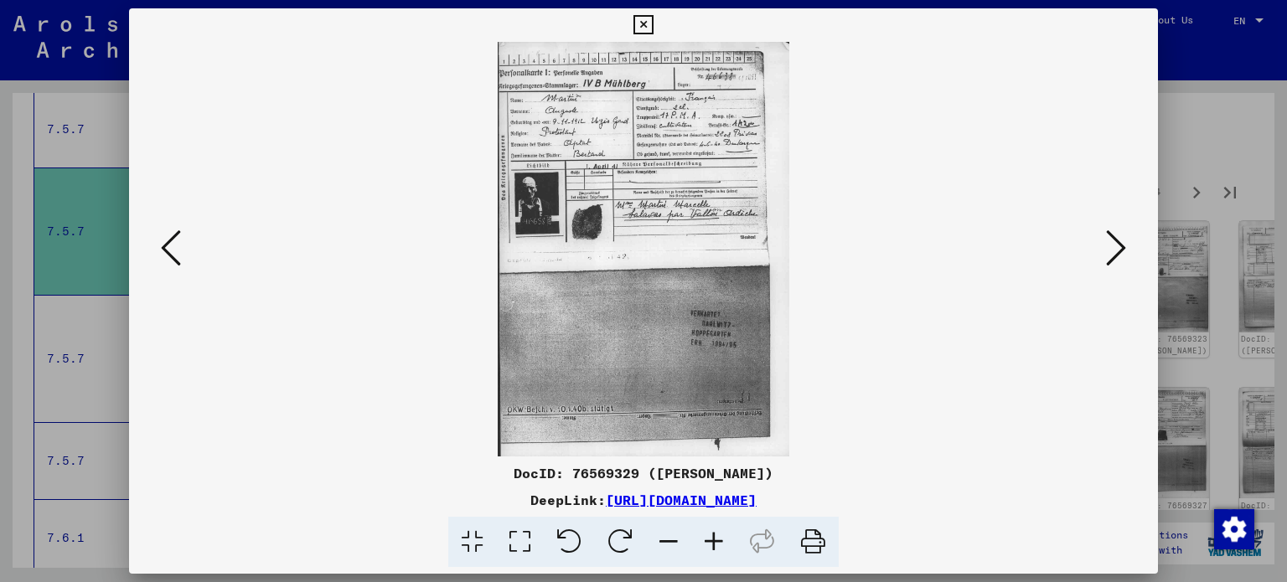
click at [1121, 246] on icon at bounding box center [1116, 248] width 20 height 40
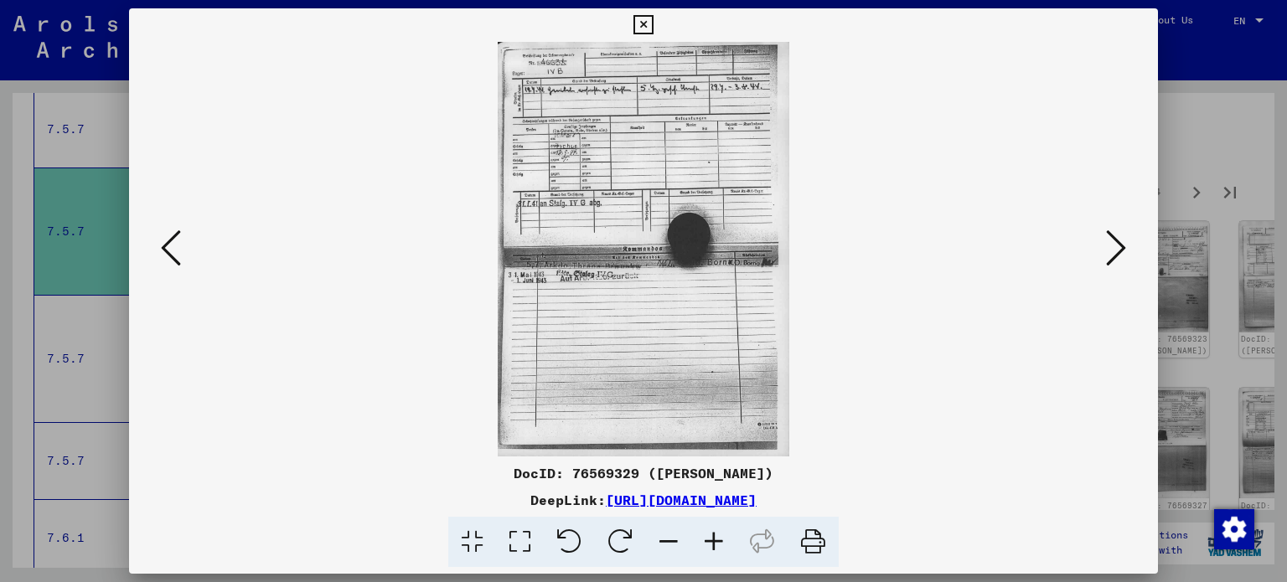
click at [1121, 246] on icon at bounding box center [1116, 248] width 20 height 40
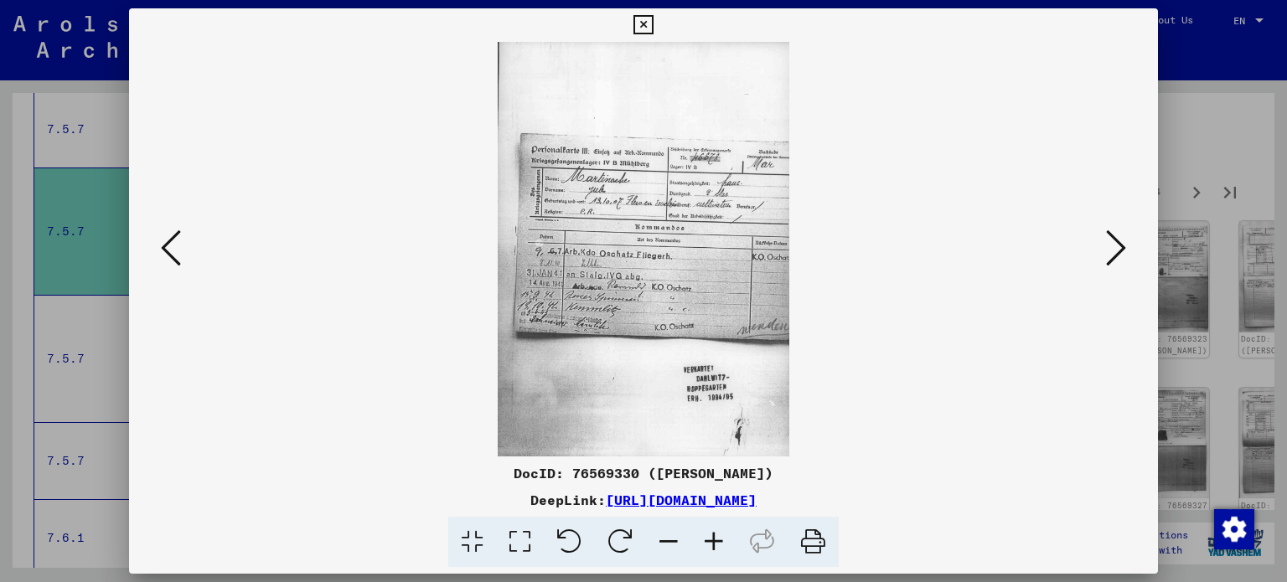
click at [1121, 246] on icon at bounding box center [1116, 248] width 20 height 40
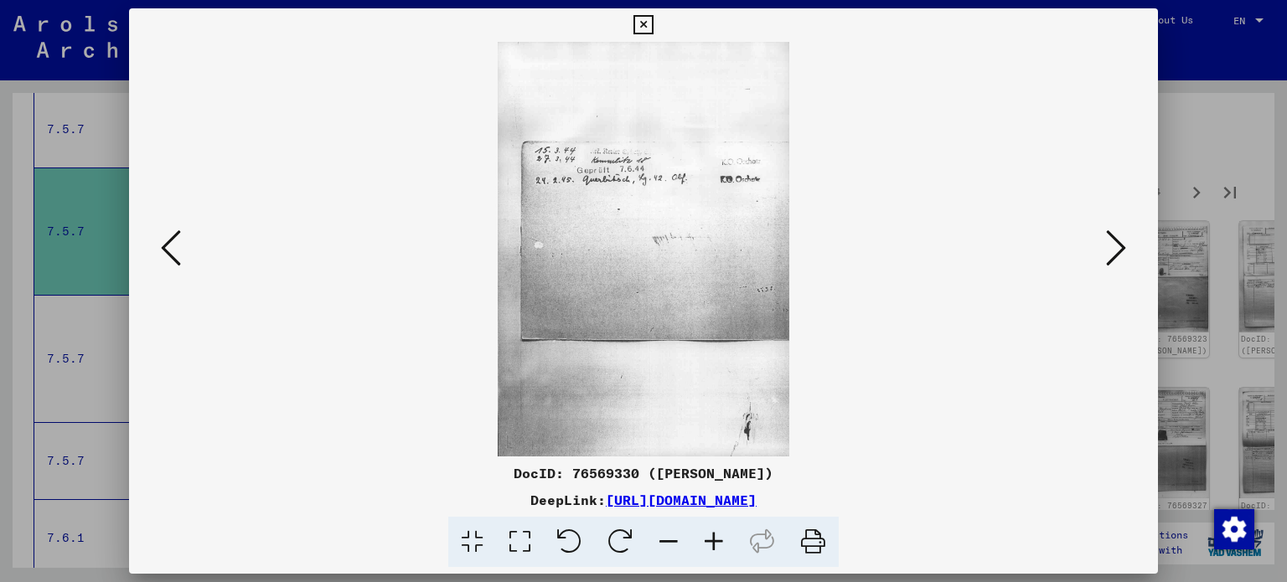
click at [1121, 246] on icon at bounding box center [1116, 248] width 20 height 40
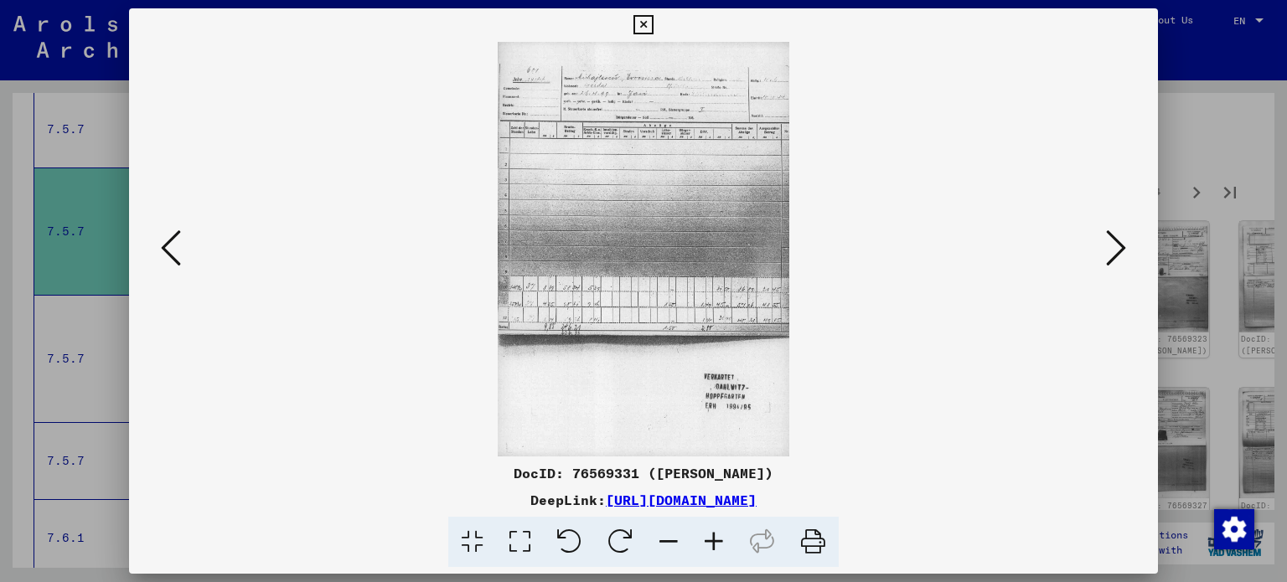
click at [1120, 246] on icon at bounding box center [1116, 248] width 20 height 40
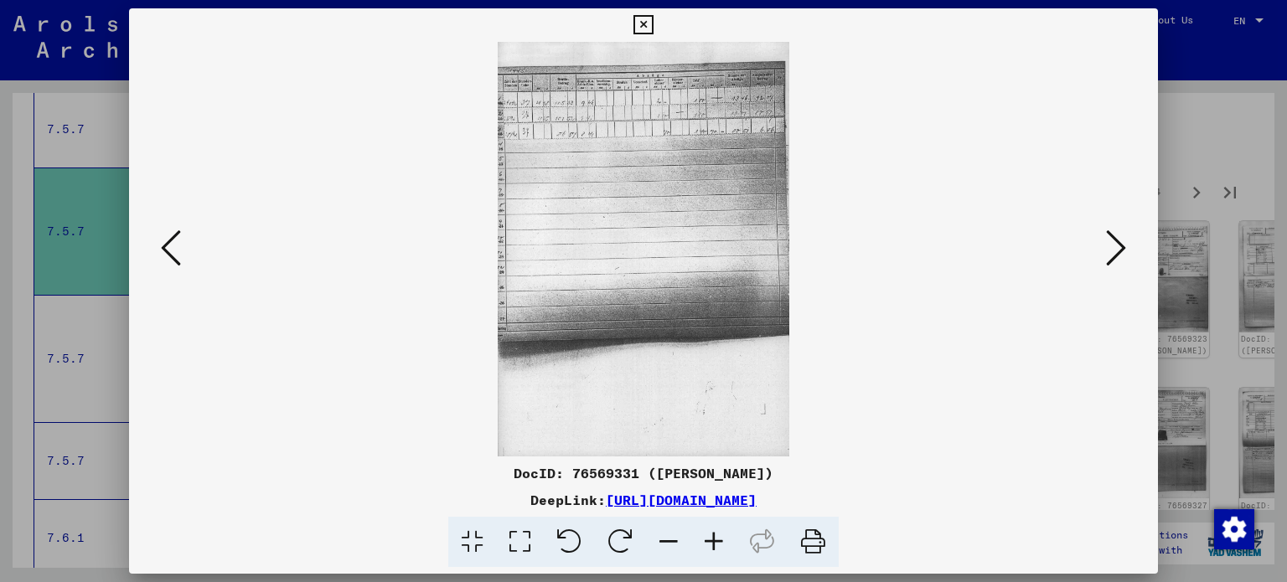
click at [1120, 246] on icon at bounding box center [1116, 248] width 20 height 40
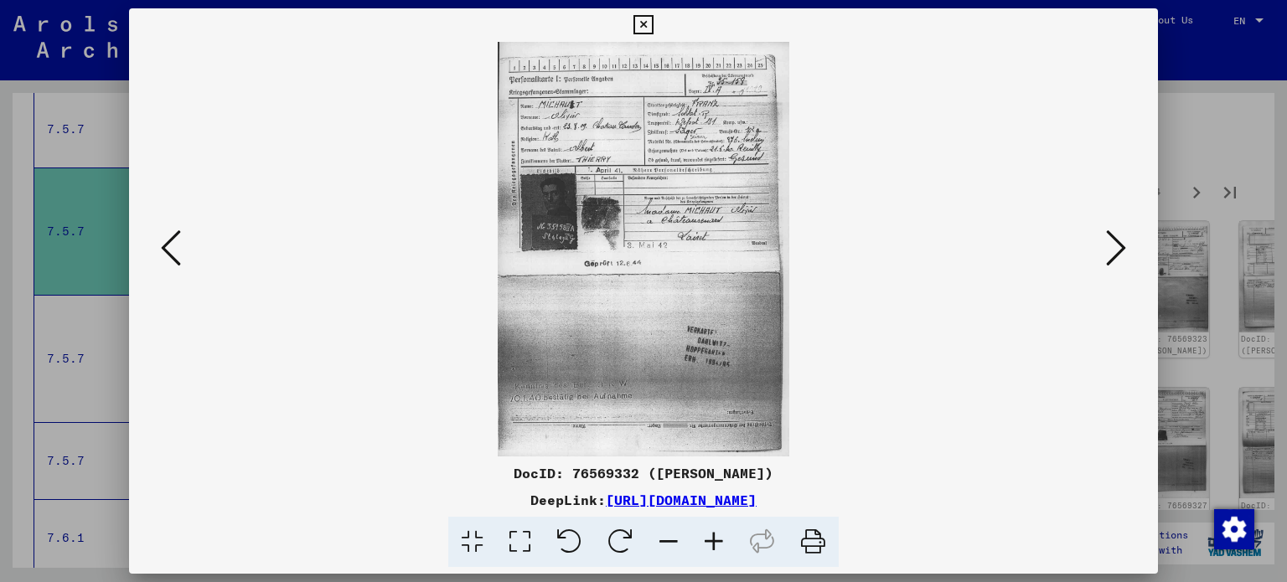
click at [1120, 246] on icon at bounding box center [1116, 248] width 20 height 40
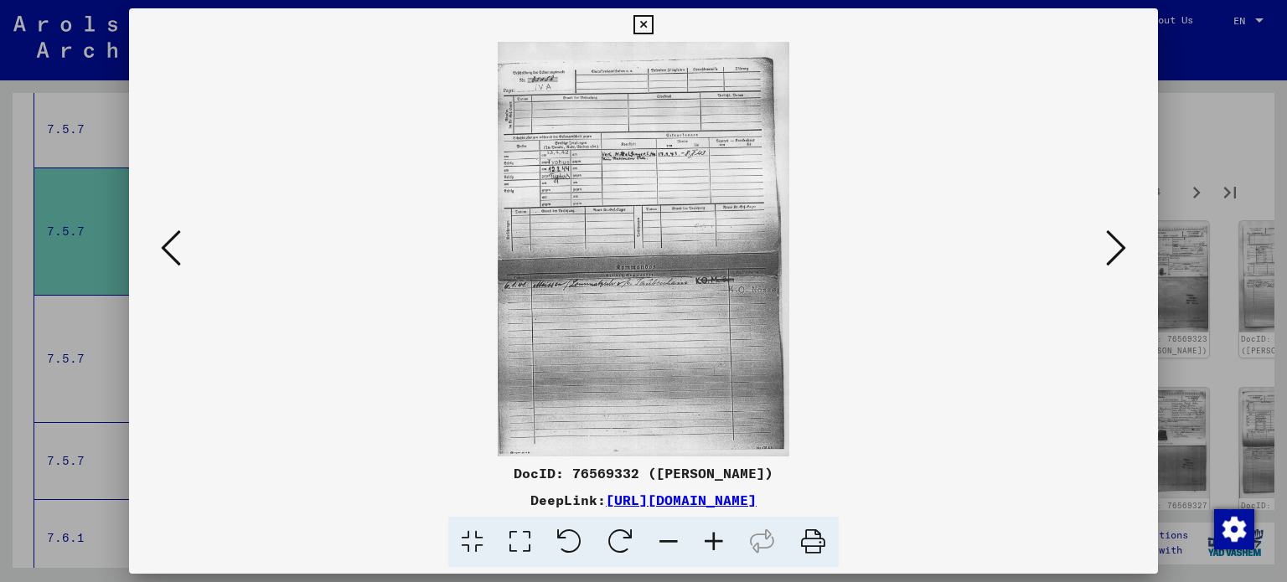
click at [1120, 246] on icon at bounding box center [1116, 248] width 20 height 40
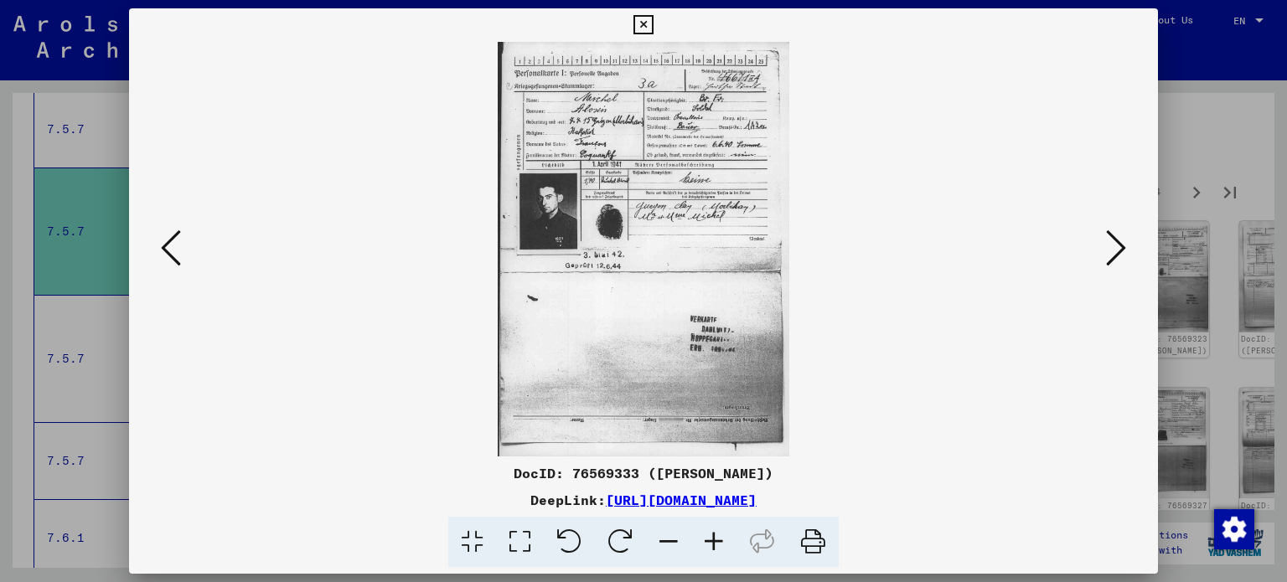
click at [1120, 246] on icon at bounding box center [1116, 248] width 20 height 40
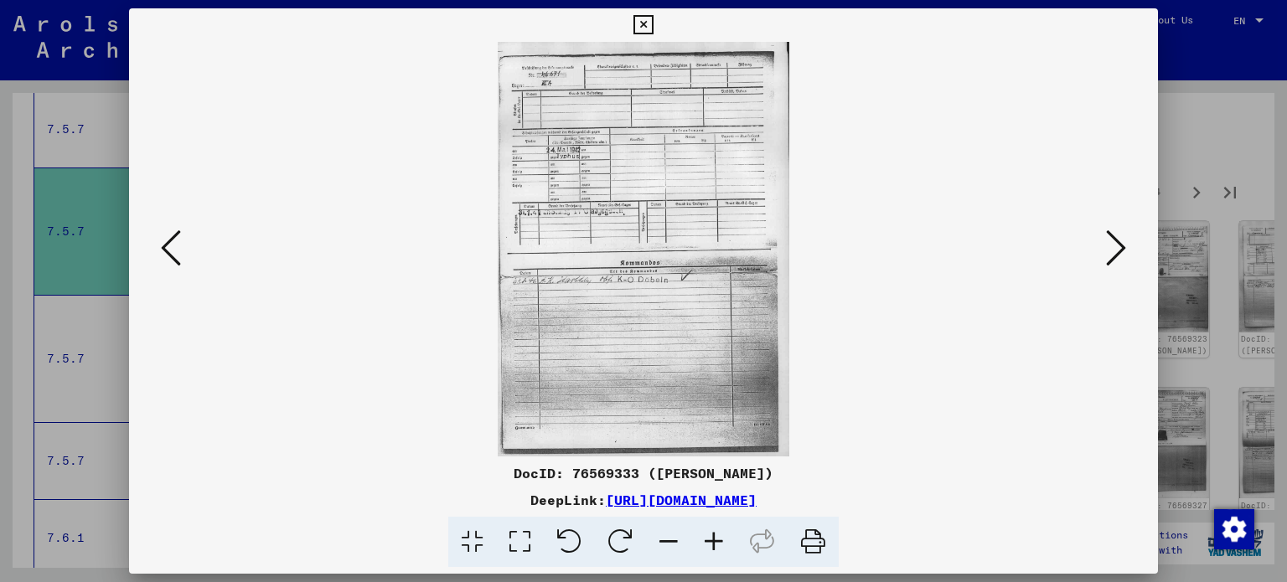
click at [1120, 246] on icon at bounding box center [1116, 248] width 20 height 40
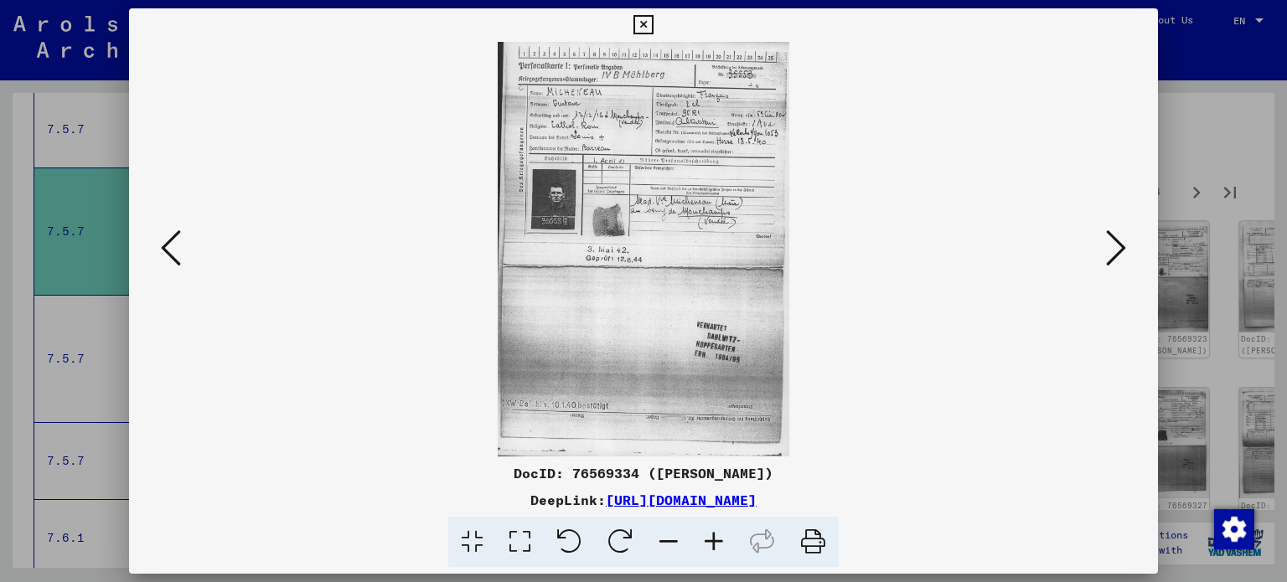
click at [1120, 246] on icon at bounding box center [1116, 248] width 20 height 40
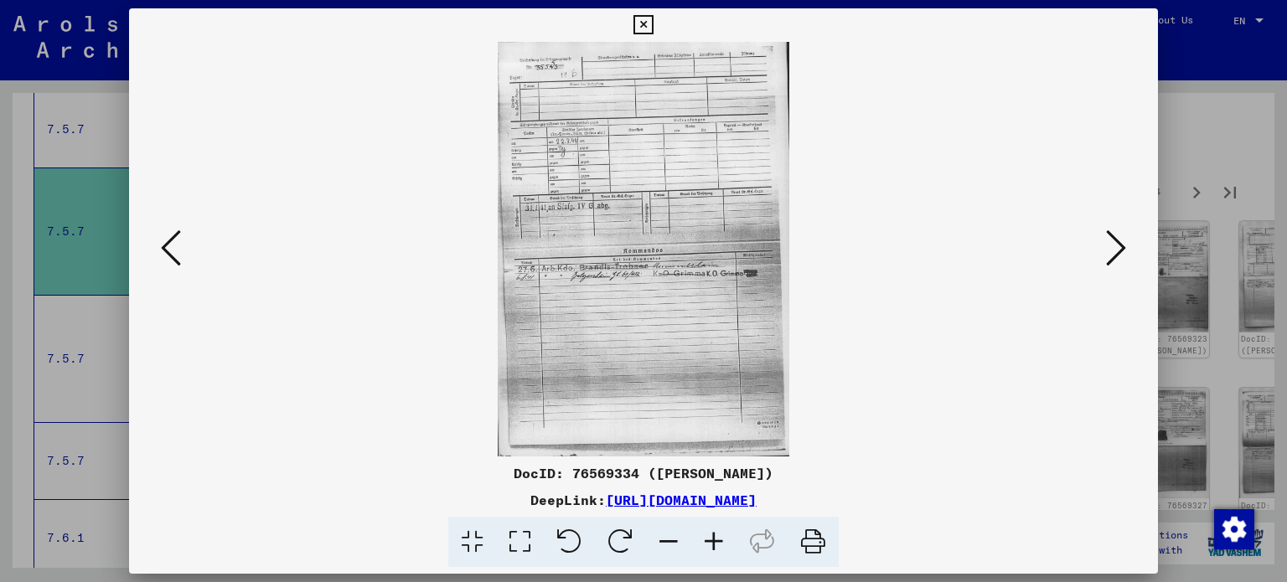
click at [1120, 246] on icon at bounding box center [1116, 248] width 20 height 40
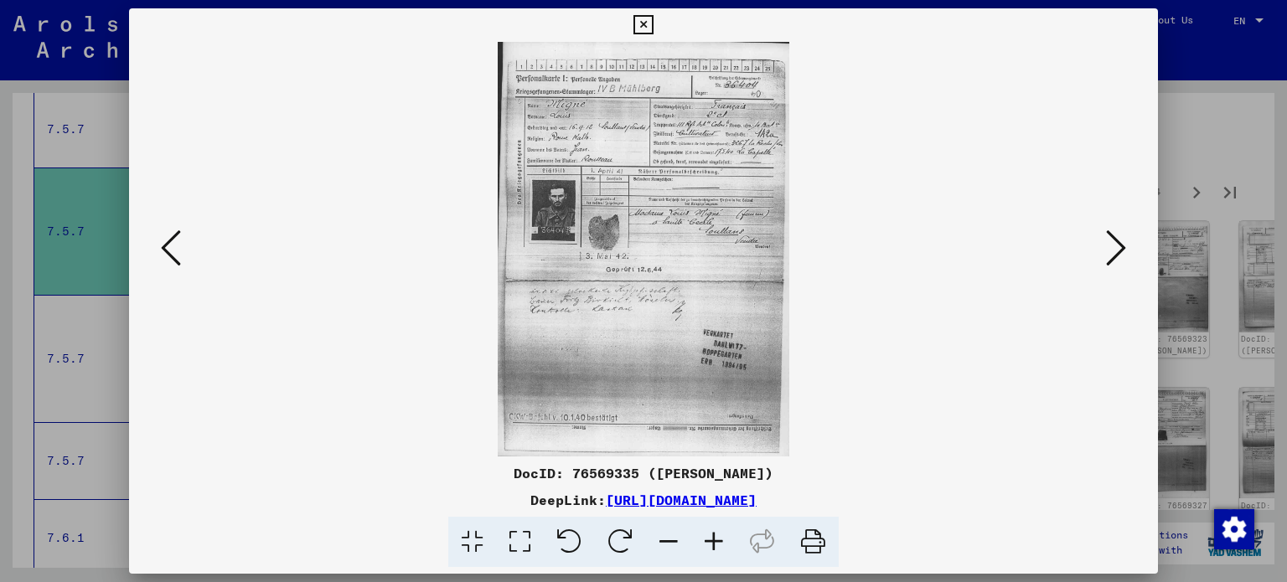
click at [1120, 246] on icon at bounding box center [1116, 248] width 20 height 40
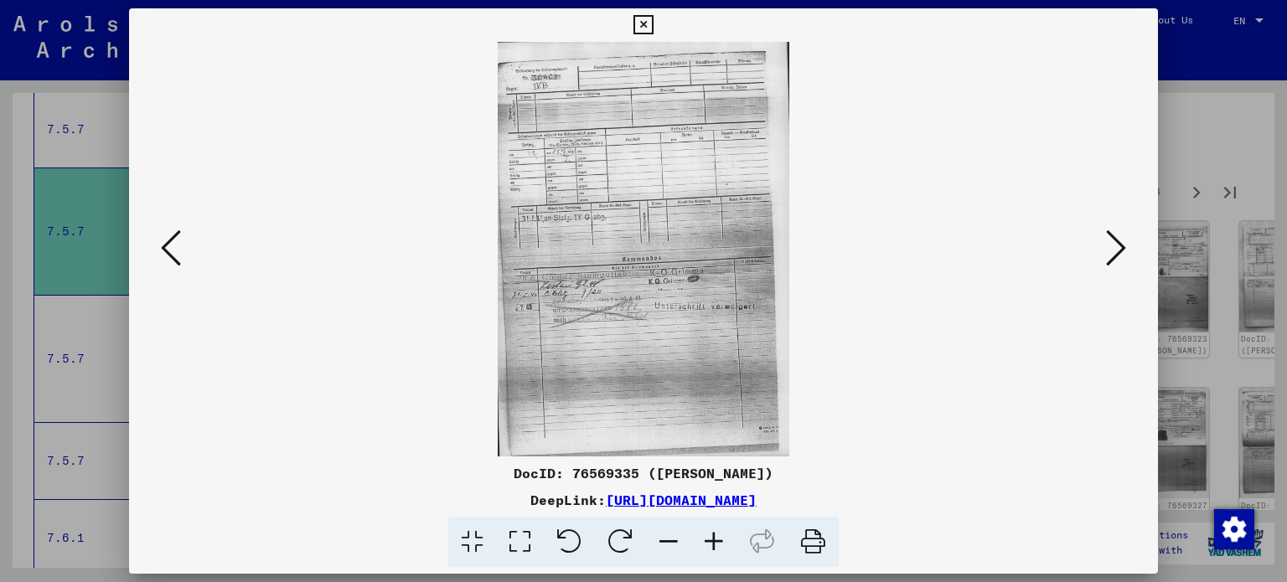
click at [1120, 246] on icon at bounding box center [1116, 248] width 20 height 40
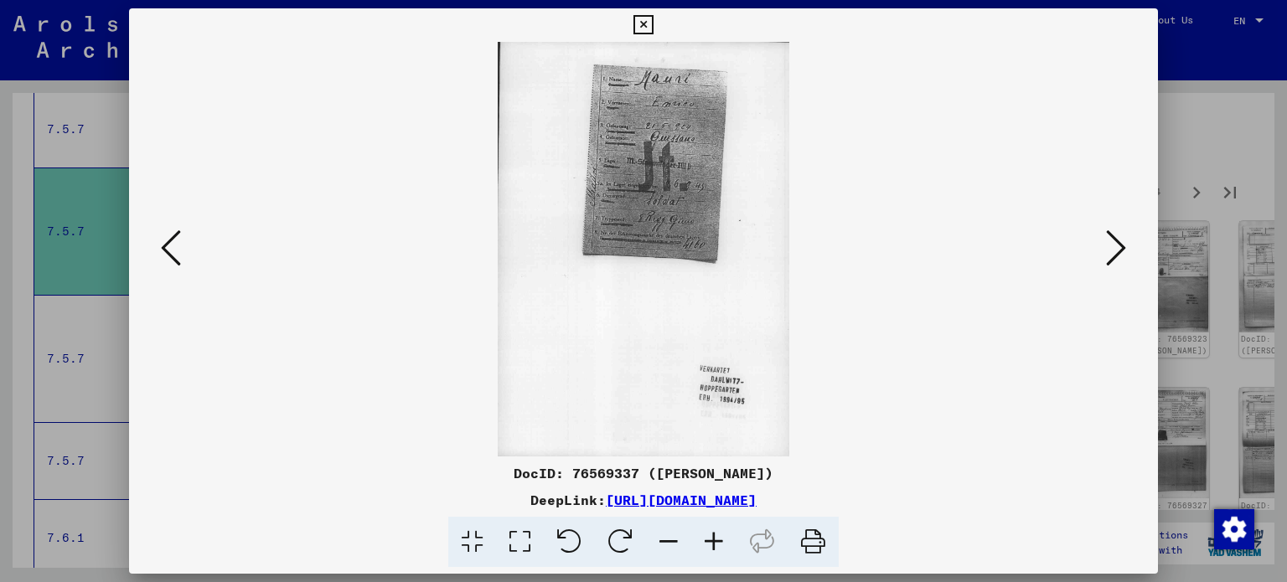
click at [1120, 246] on icon at bounding box center [1116, 248] width 20 height 40
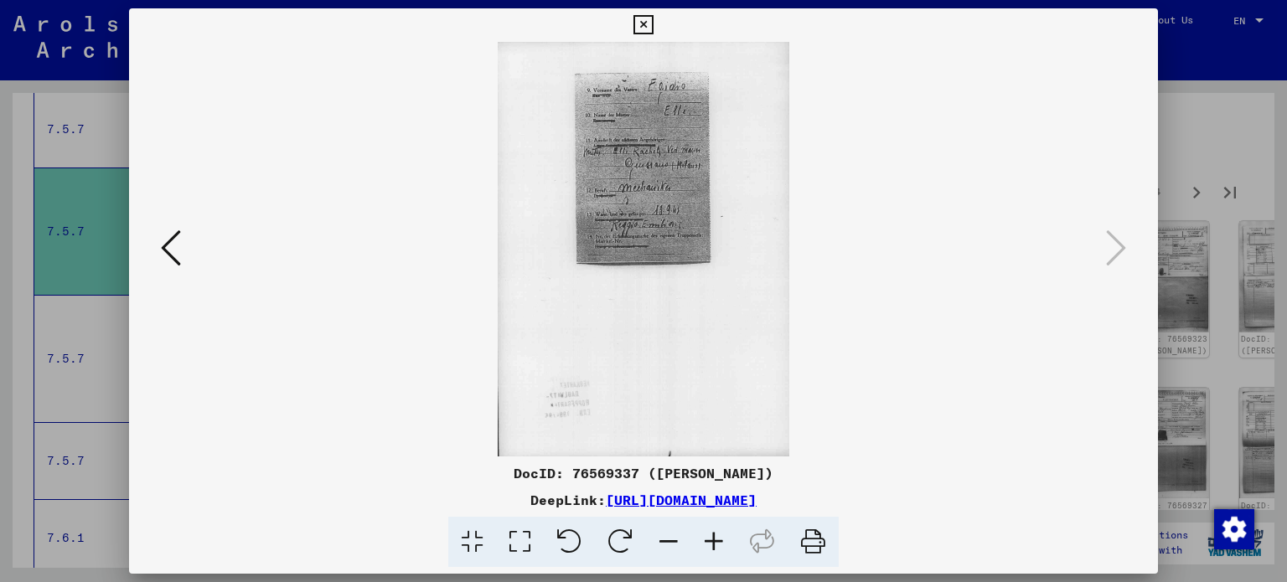
click at [644, 20] on icon at bounding box center [643, 25] width 19 height 20
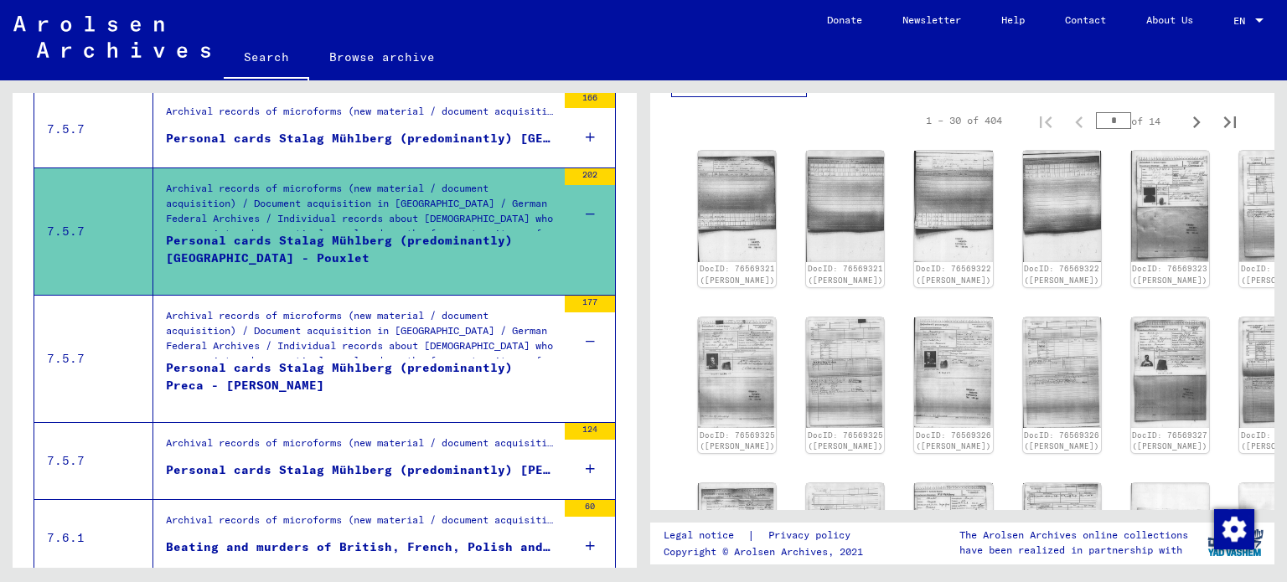
scroll to position [0, 0]
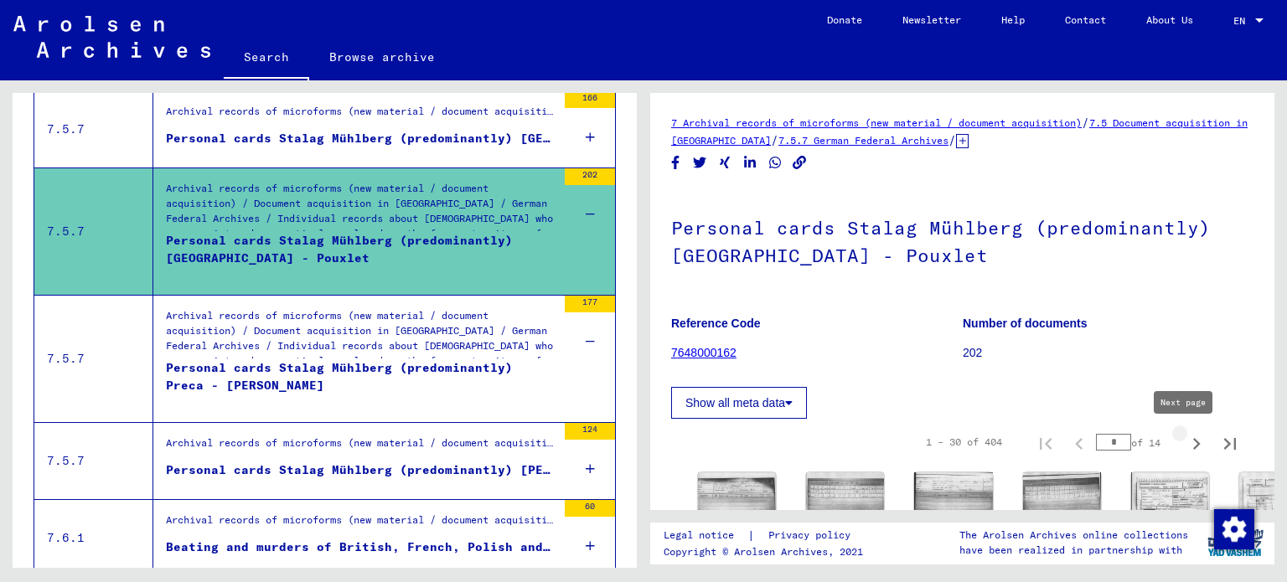
click at [1185, 443] on icon "Next page" at bounding box center [1196, 443] width 23 height 23
type input "*"
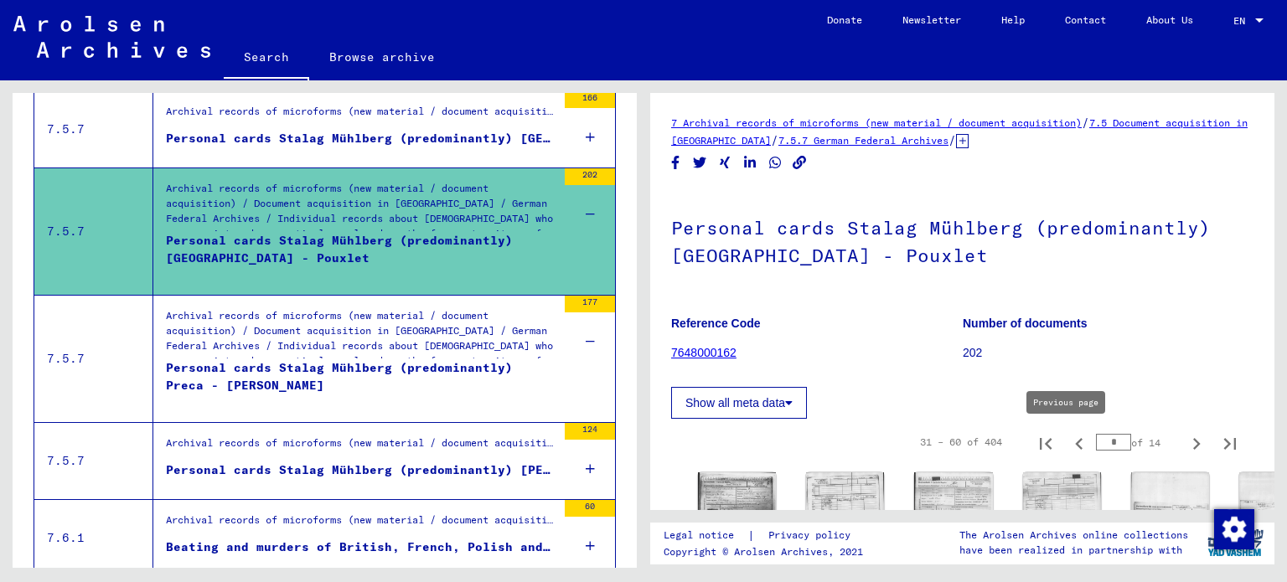
scroll to position [251, 0]
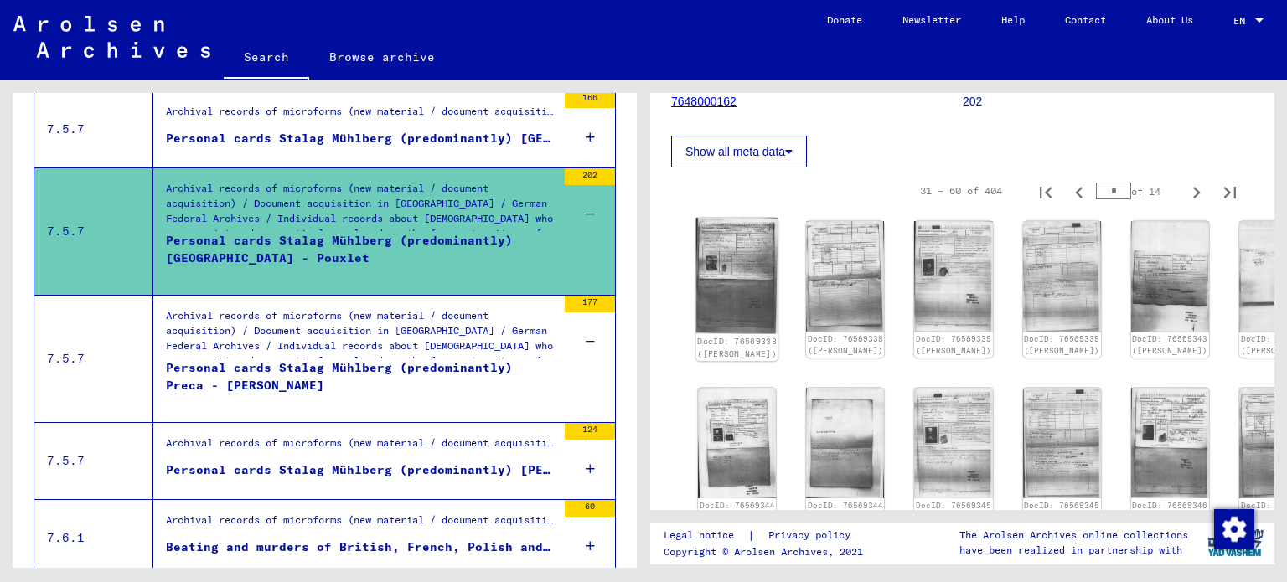
click at [720, 249] on img at bounding box center [737, 276] width 82 height 116
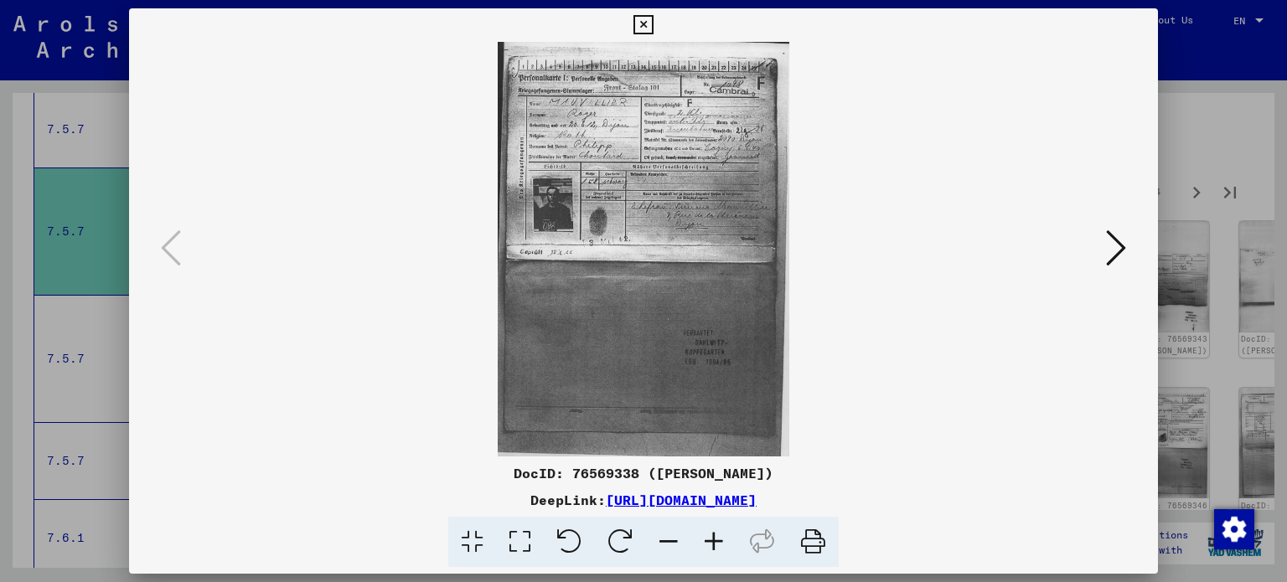
click at [721, 247] on img at bounding box center [644, 249] width 916 height 415
click at [1126, 249] on button at bounding box center [1116, 249] width 30 height 48
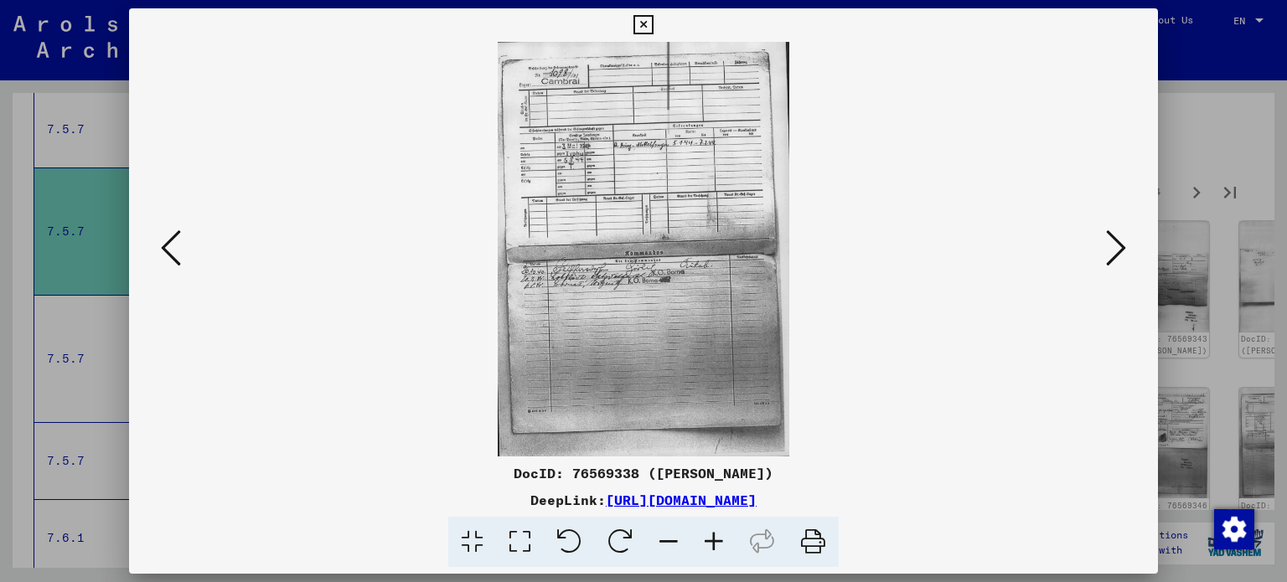
click at [1126, 249] on button at bounding box center [1116, 249] width 30 height 48
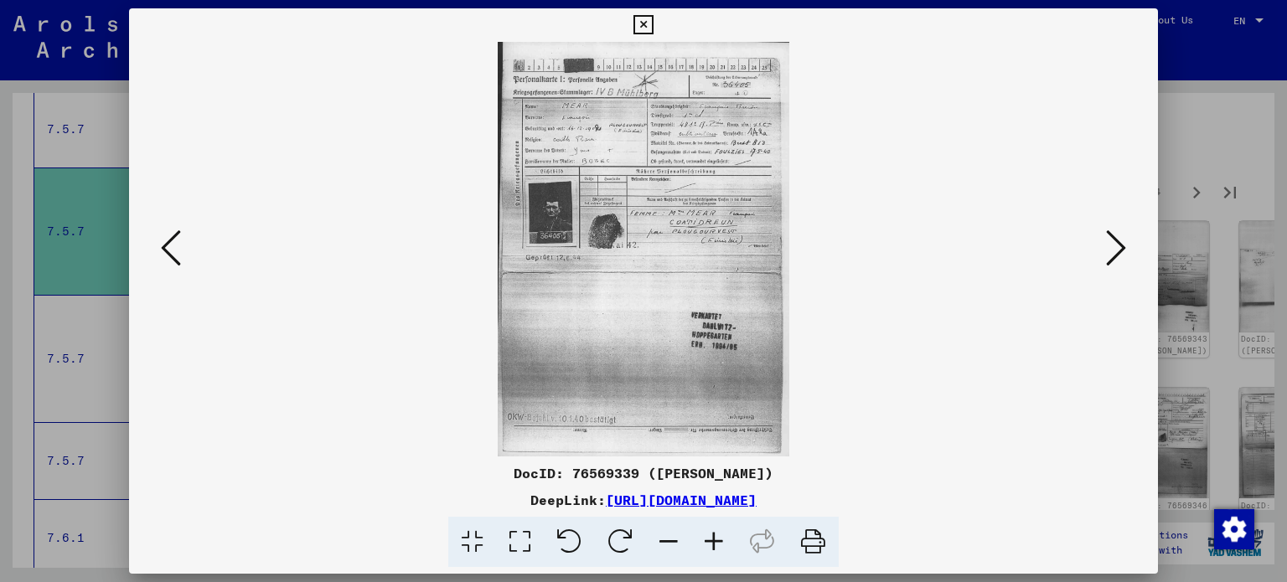
click at [1126, 249] on button at bounding box center [1116, 249] width 30 height 48
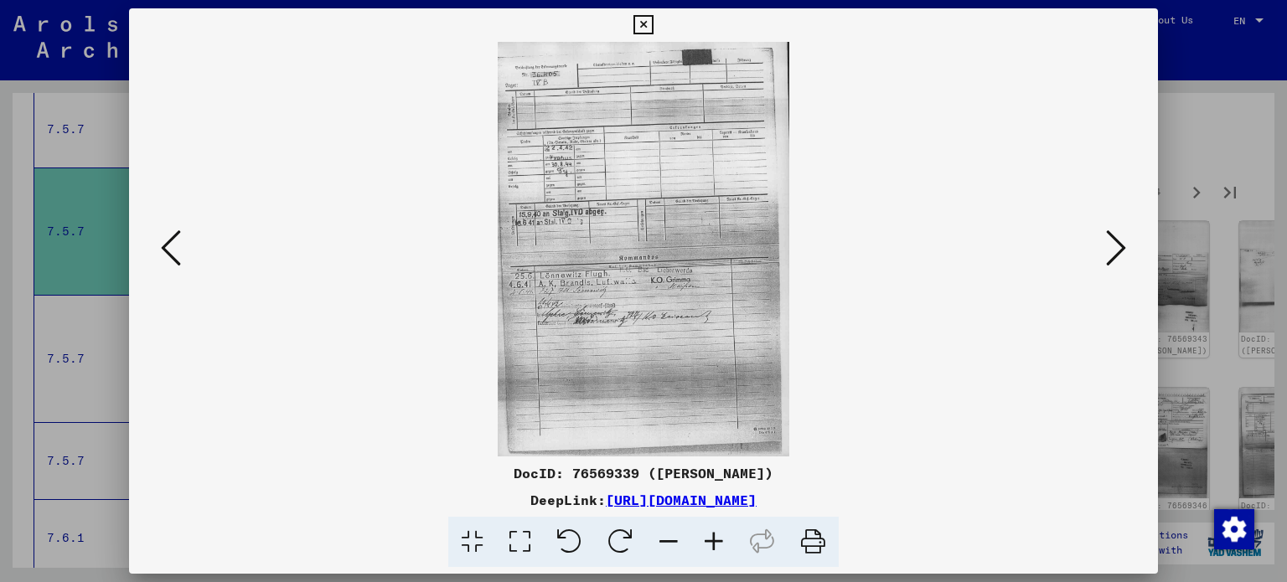
click at [1126, 249] on button at bounding box center [1116, 249] width 30 height 48
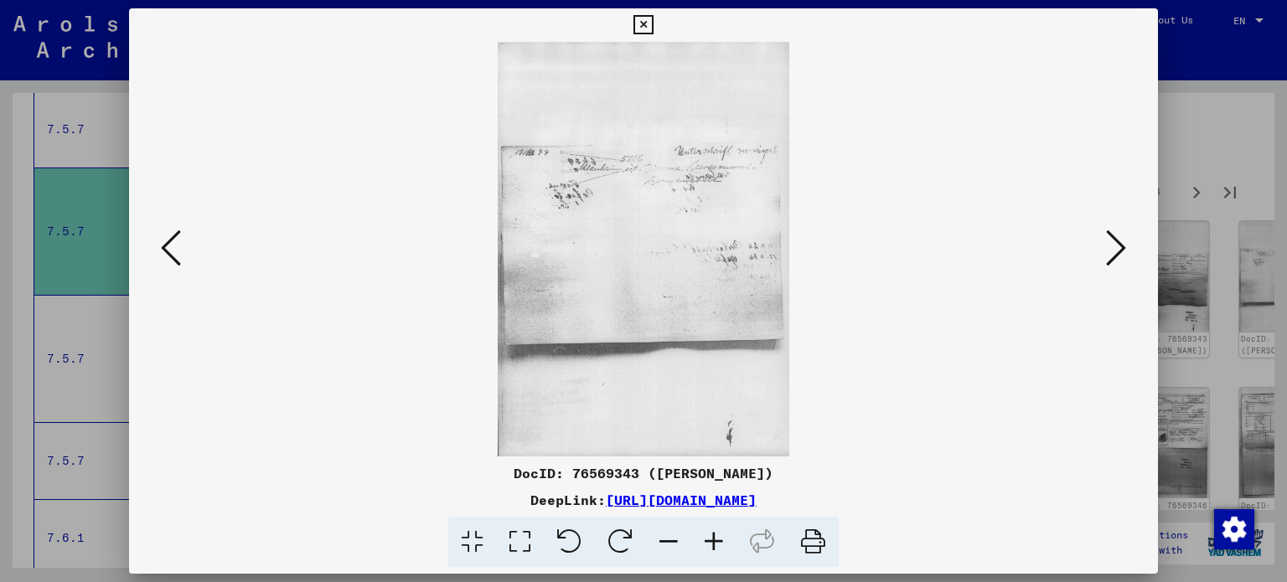
click at [1126, 249] on button at bounding box center [1116, 249] width 30 height 48
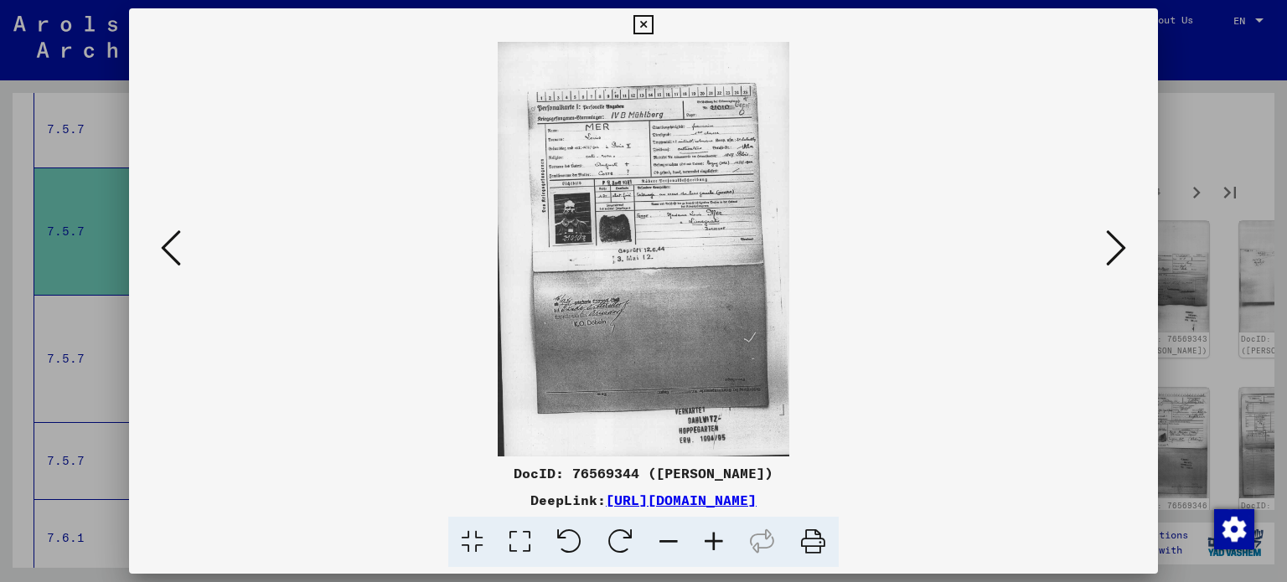
click at [1126, 249] on button at bounding box center [1116, 249] width 30 height 48
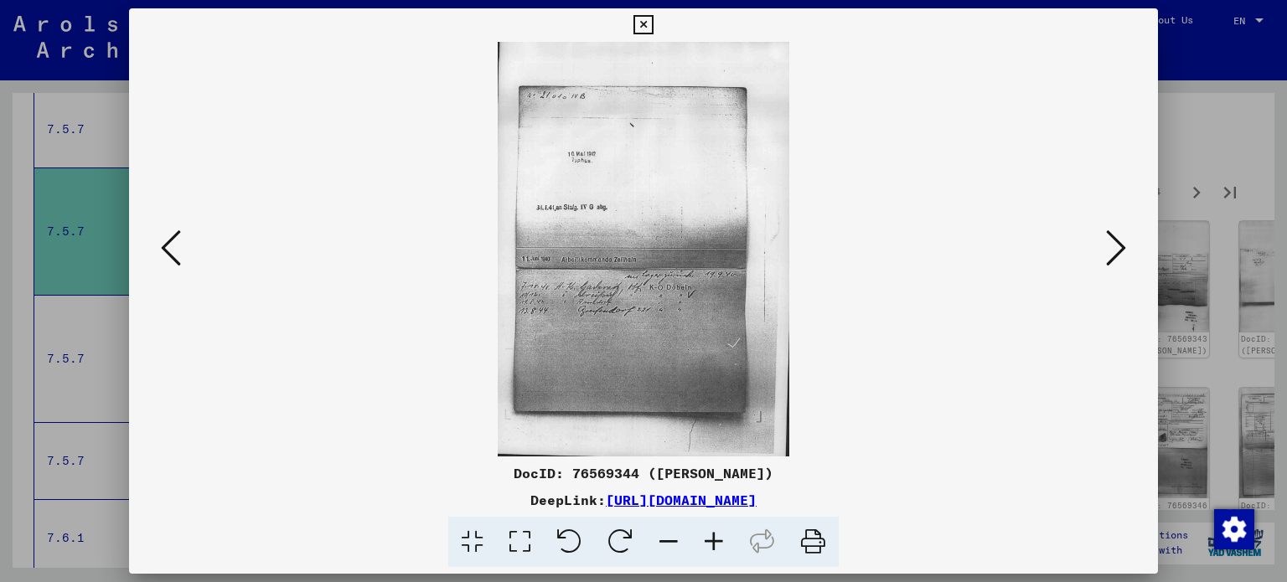
click at [1126, 249] on button at bounding box center [1116, 249] width 30 height 48
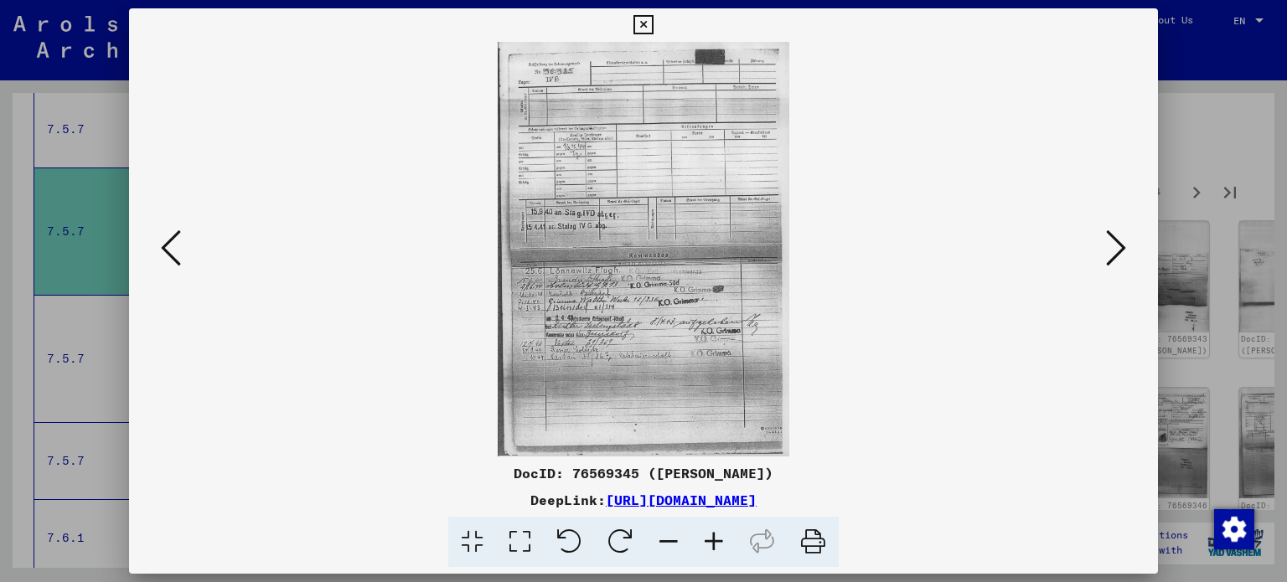
click at [1126, 249] on button at bounding box center [1116, 249] width 30 height 48
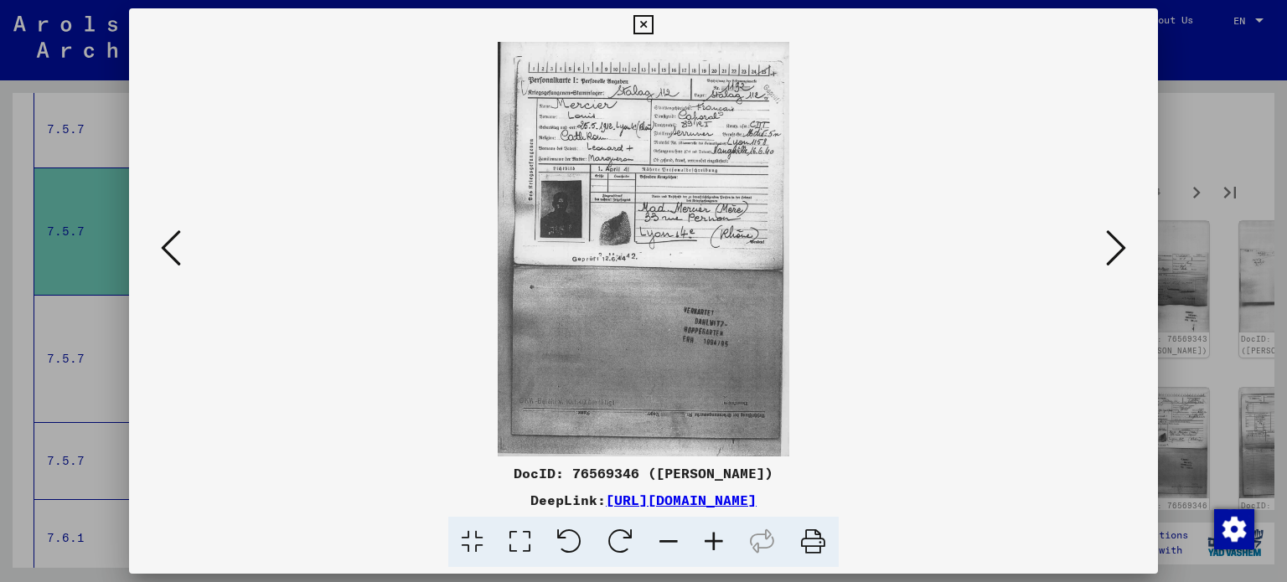
click at [1126, 249] on button at bounding box center [1116, 249] width 30 height 48
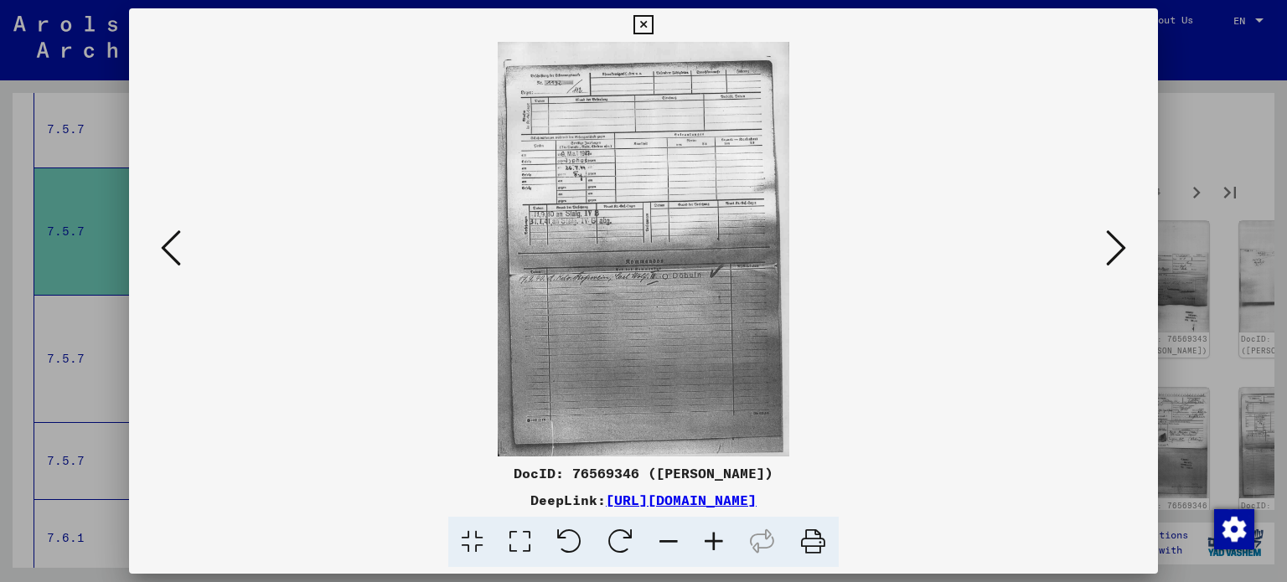
click at [1126, 249] on button at bounding box center [1116, 249] width 30 height 48
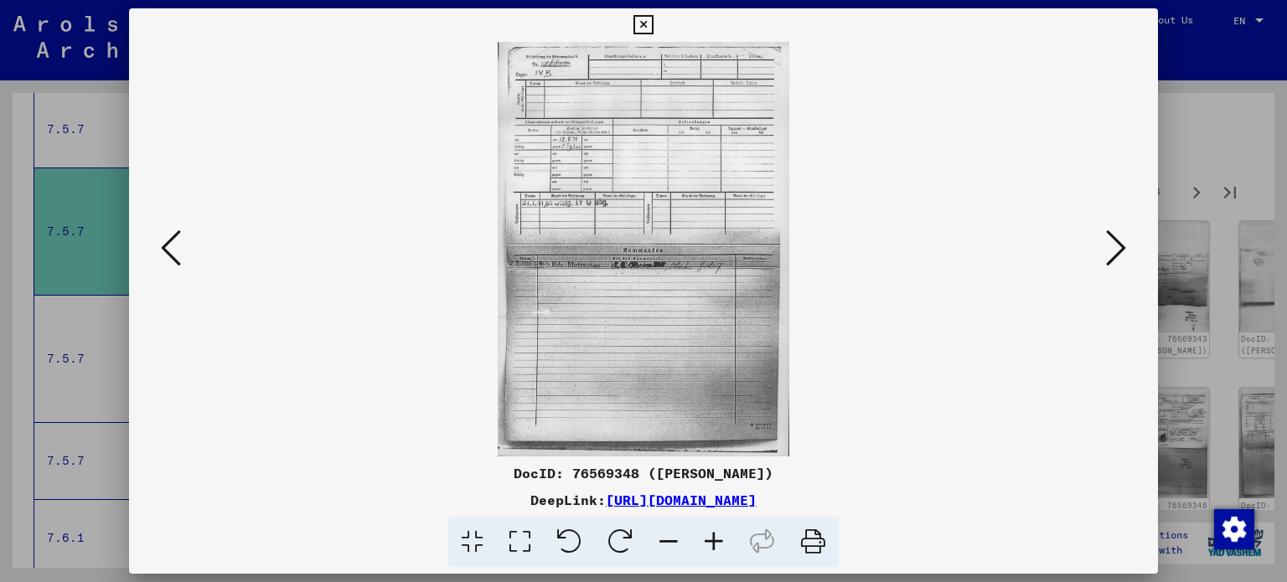
click at [1126, 249] on button at bounding box center [1116, 249] width 30 height 48
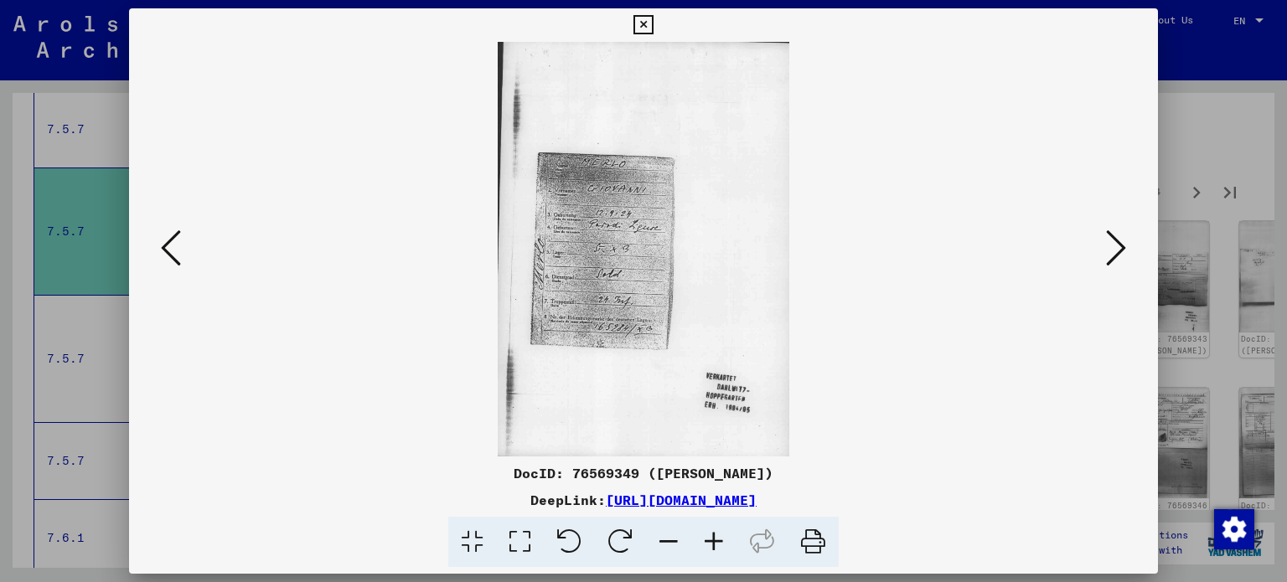
click at [1126, 249] on button at bounding box center [1116, 249] width 30 height 48
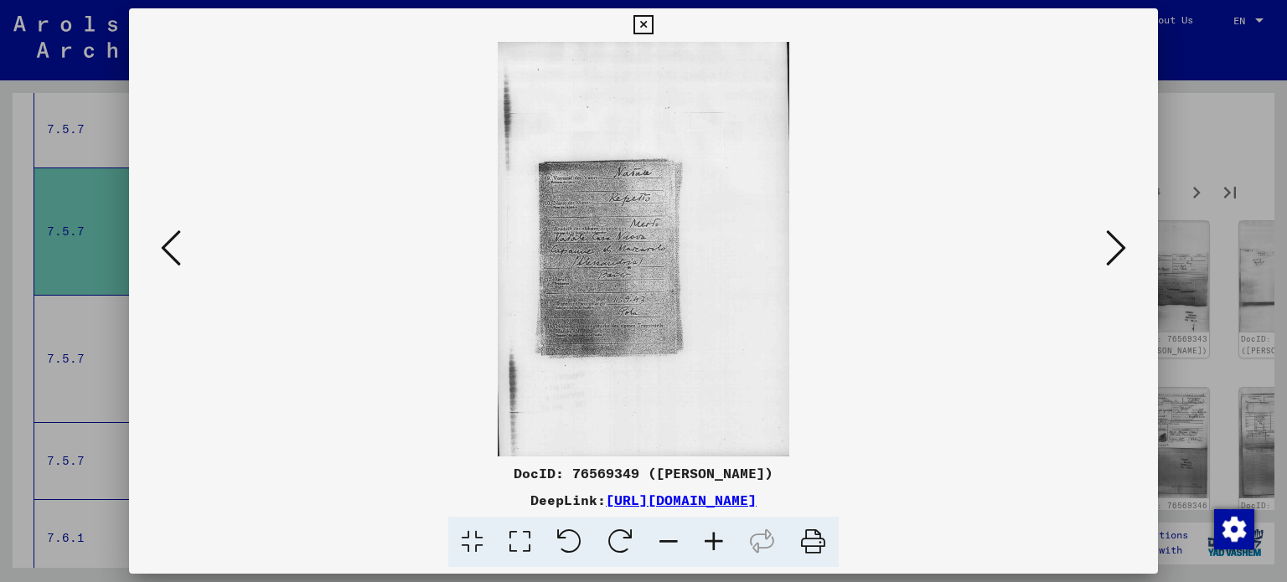
click at [1126, 249] on button at bounding box center [1116, 249] width 30 height 48
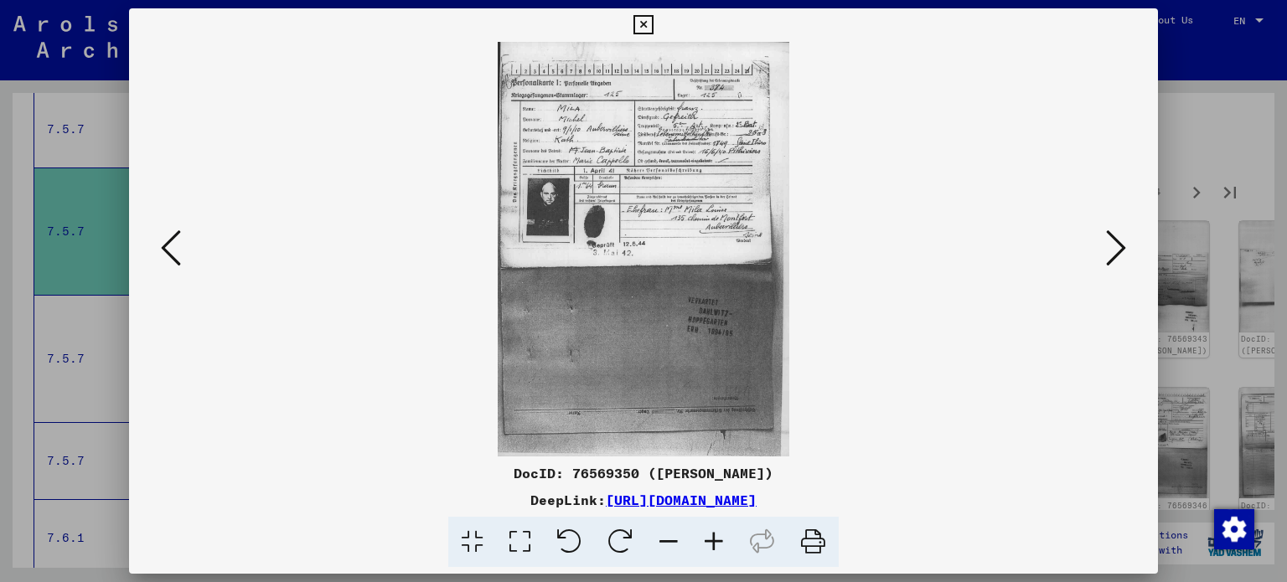
click at [1126, 249] on button at bounding box center [1116, 249] width 30 height 48
click at [1127, 249] on button at bounding box center [1116, 249] width 30 height 48
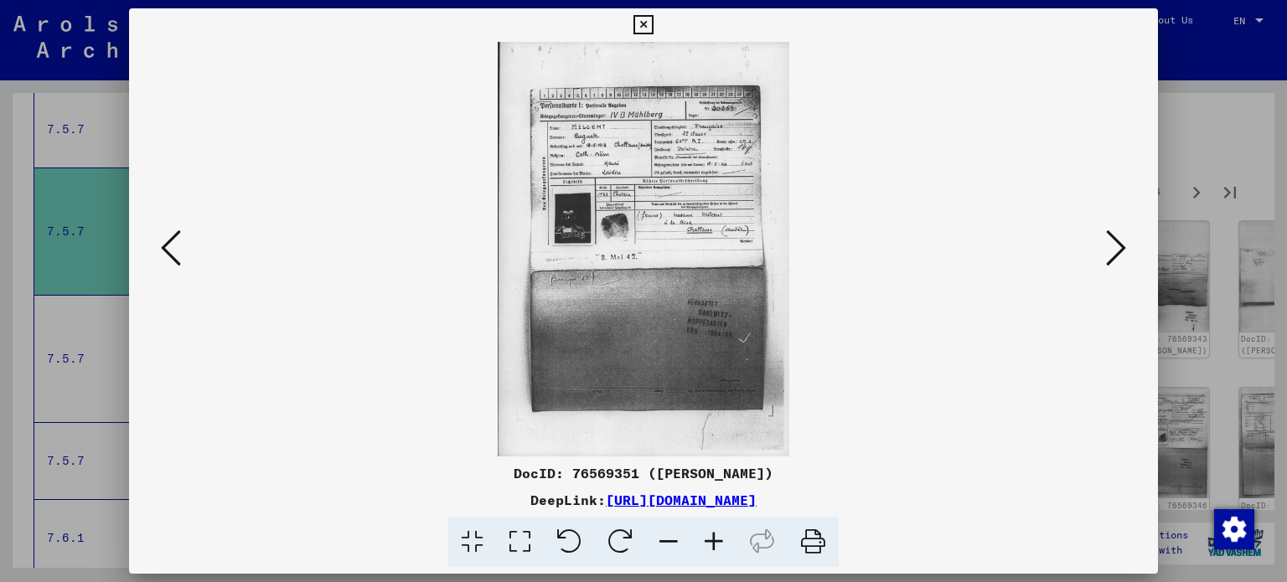
click at [1127, 249] on button at bounding box center [1116, 249] width 30 height 48
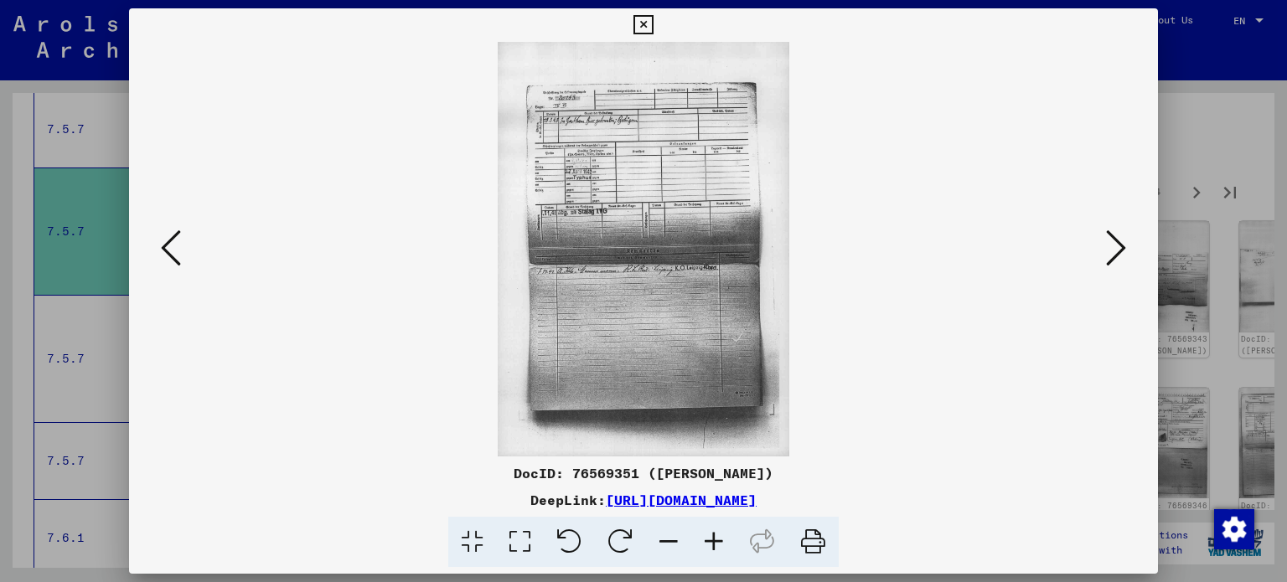
click at [1127, 249] on button at bounding box center [1116, 249] width 30 height 48
click at [1128, 249] on button at bounding box center [1116, 249] width 30 height 48
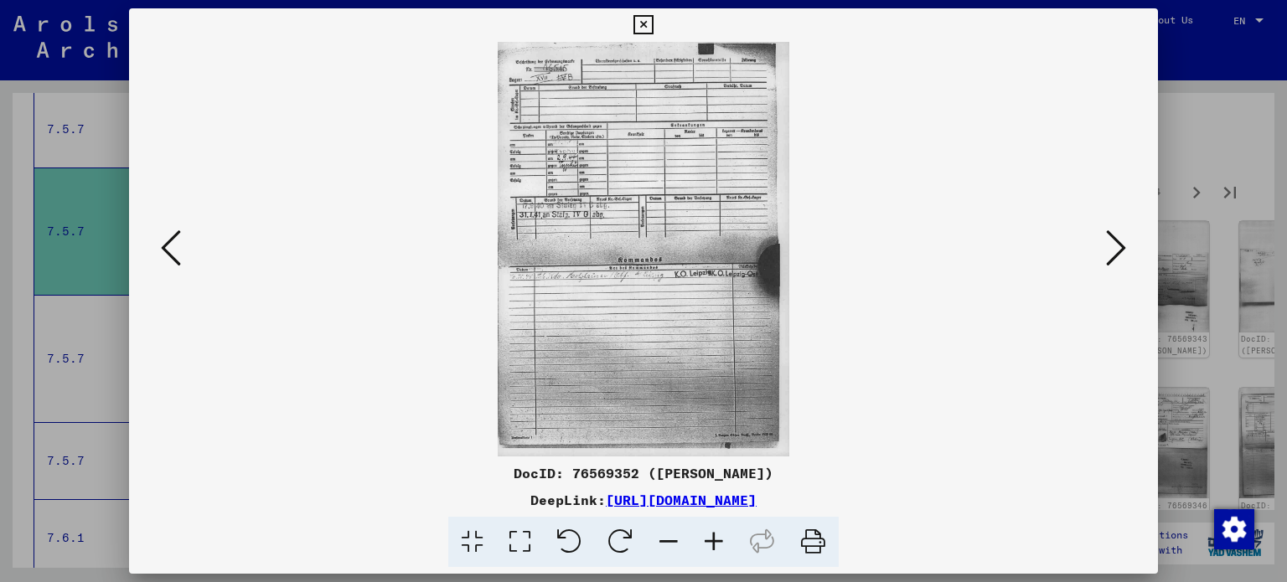
click at [1129, 249] on button at bounding box center [1116, 249] width 30 height 48
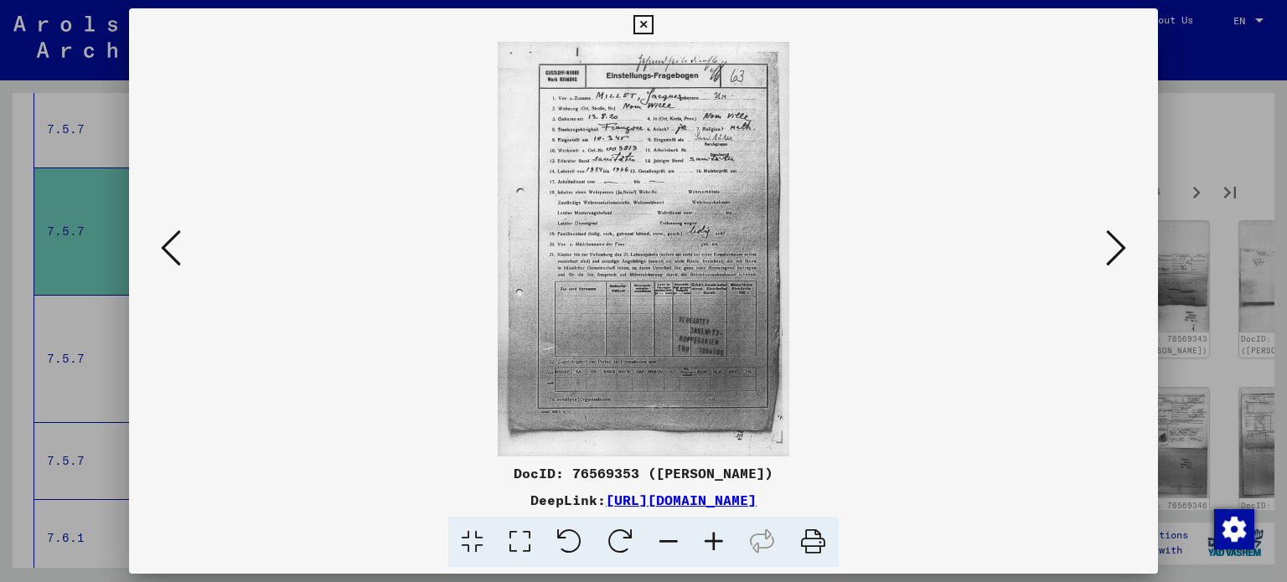
click at [1130, 250] on button at bounding box center [1116, 249] width 30 height 48
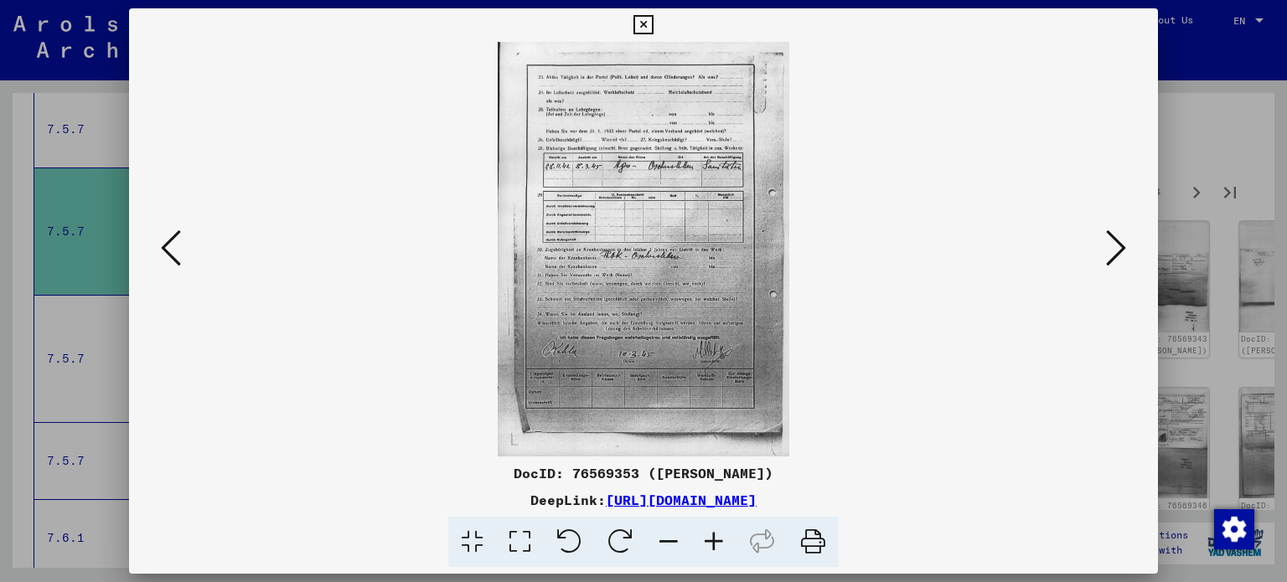
click at [1130, 250] on button at bounding box center [1116, 249] width 30 height 48
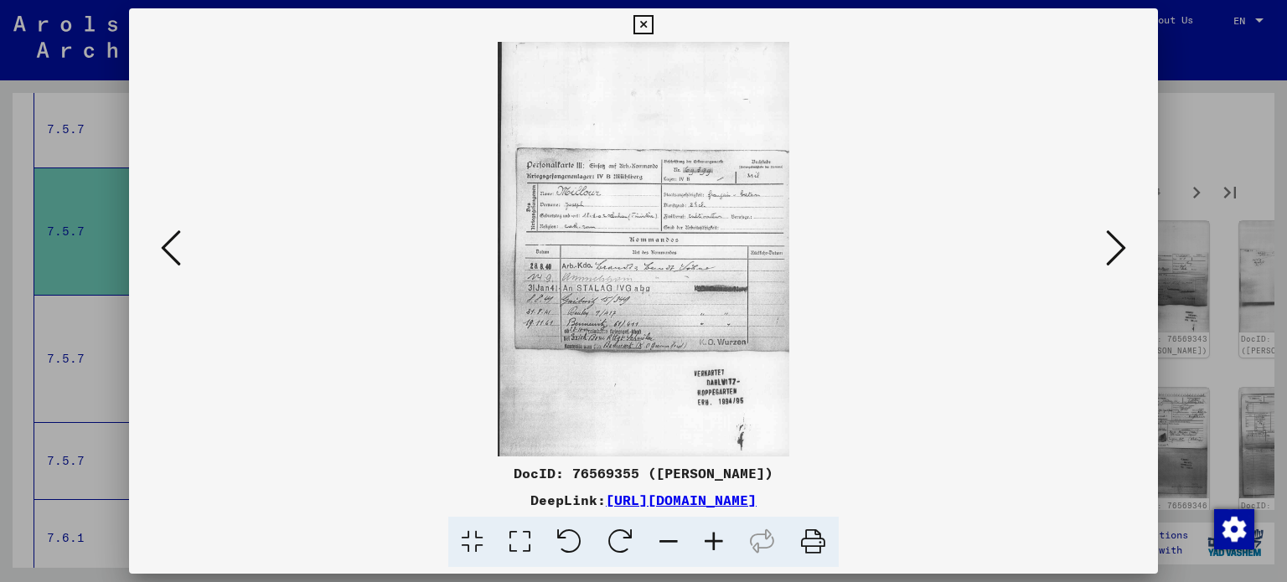
click at [1130, 250] on button at bounding box center [1116, 249] width 30 height 48
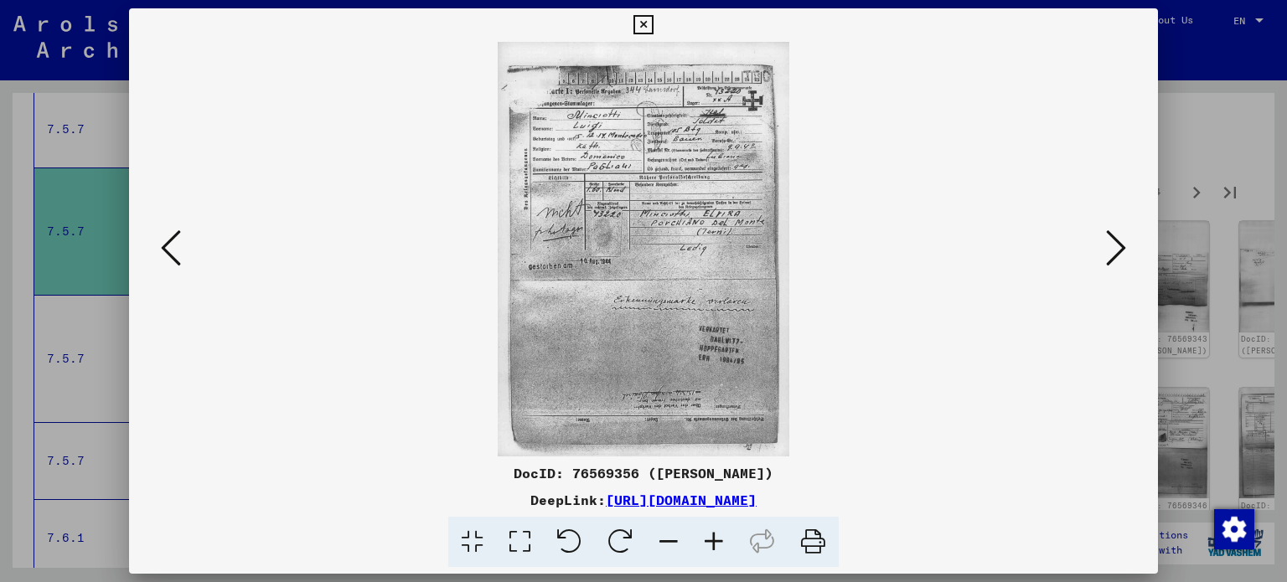
click at [1130, 250] on button at bounding box center [1116, 249] width 30 height 48
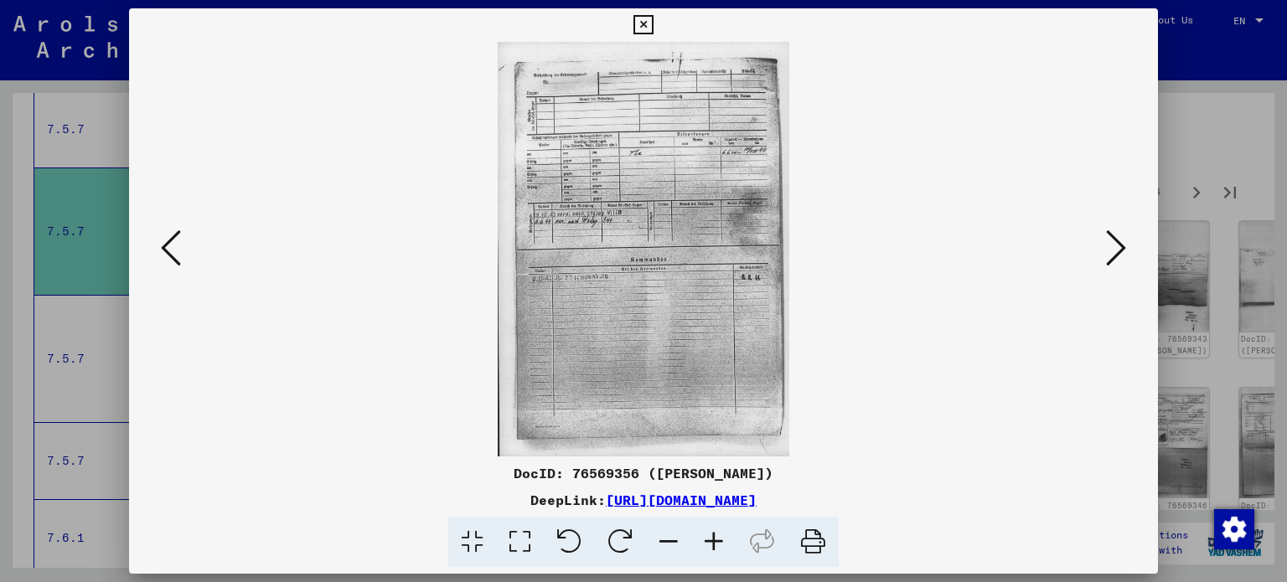
click at [1130, 250] on button at bounding box center [1116, 249] width 30 height 48
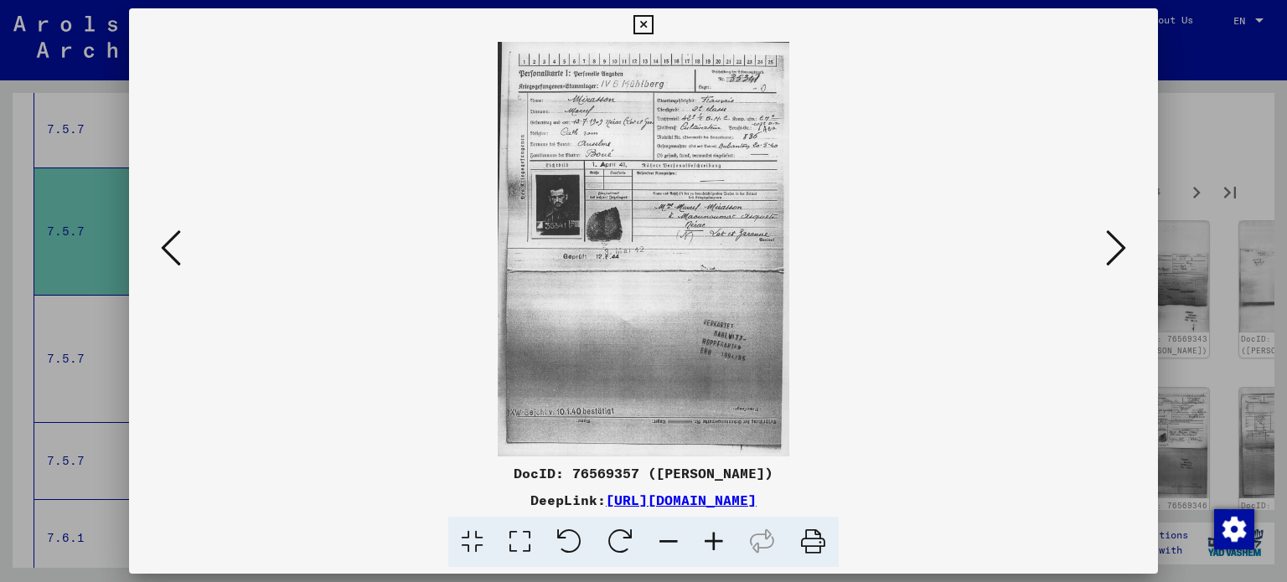
click at [1130, 250] on button at bounding box center [1116, 249] width 30 height 48
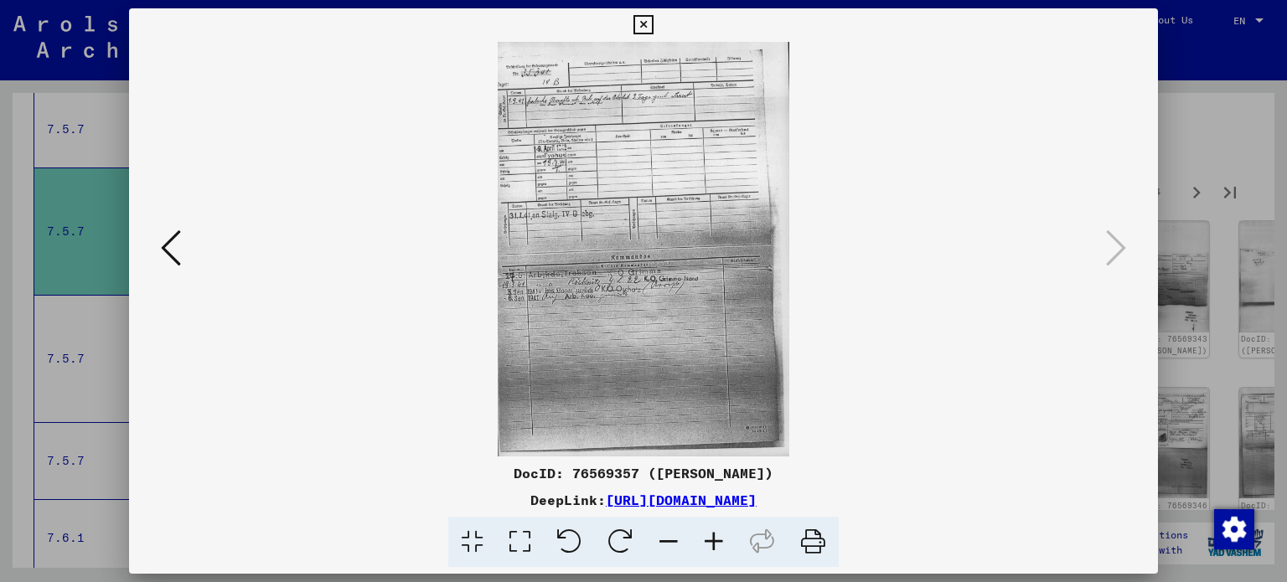
click at [156, 244] on button at bounding box center [171, 249] width 30 height 48
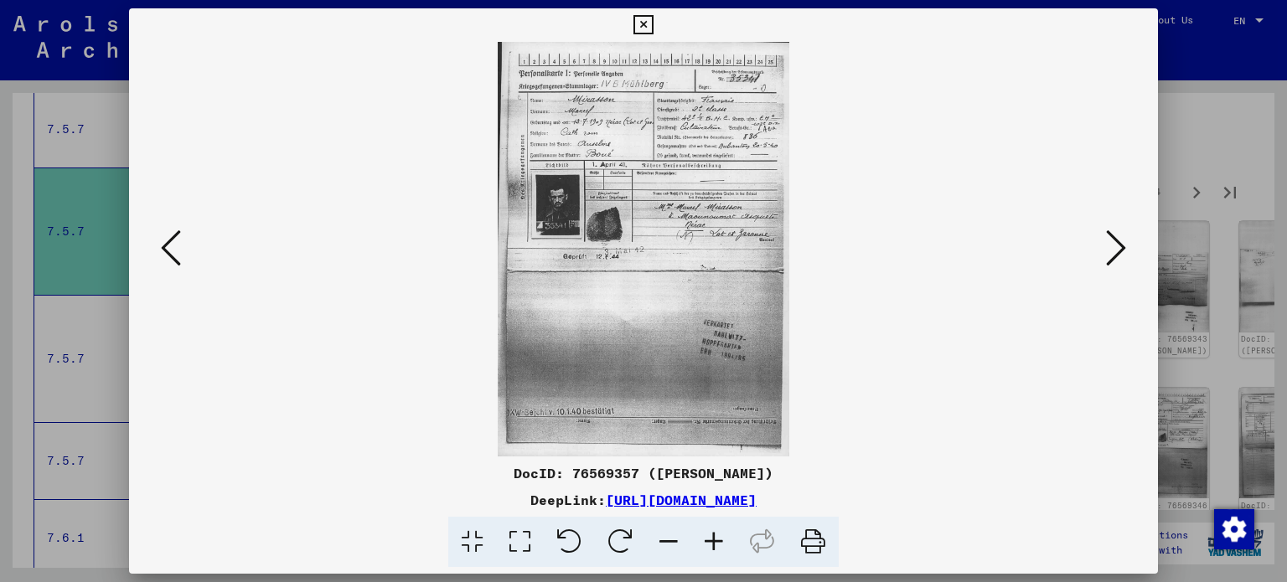
click at [156, 244] on button at bounding box center [171, 249] width 30 height 48
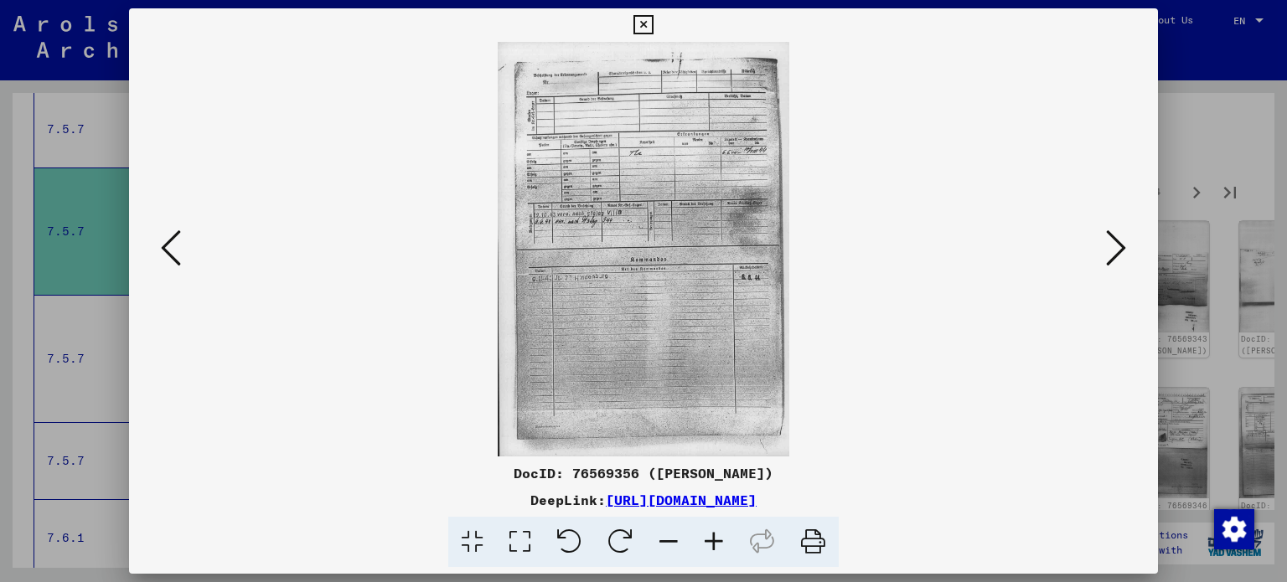
click at [1125, 243] on icon at bounding box center [1116, 248] width 20 height 40
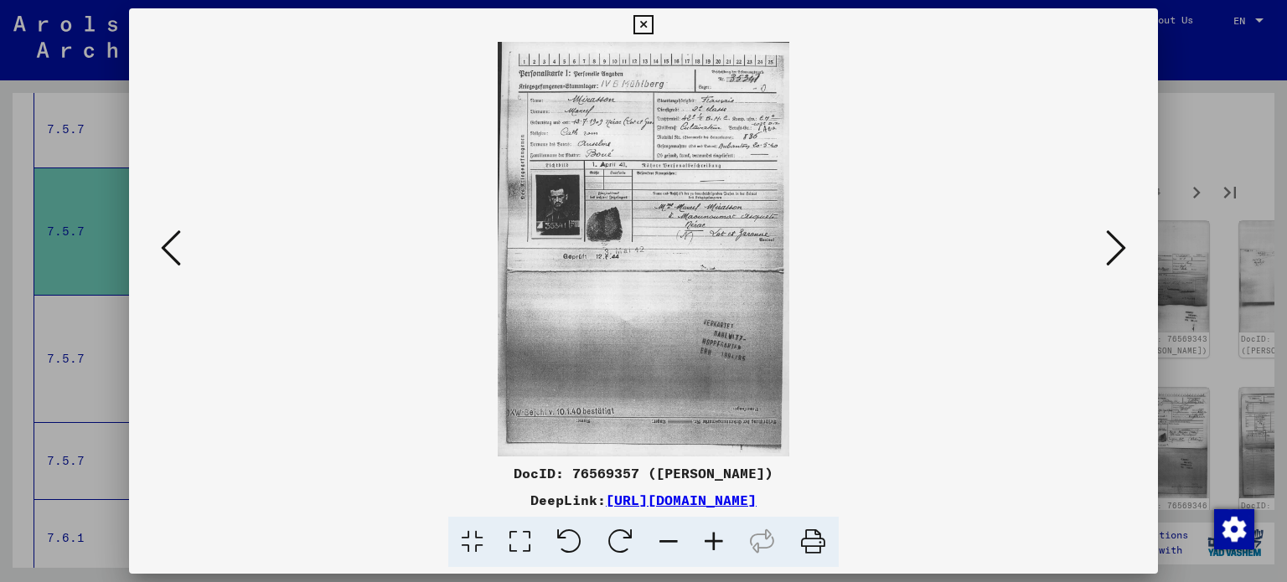
click at [1125, 243] on icon at bounding box center [1116, 248] width 20 height 40
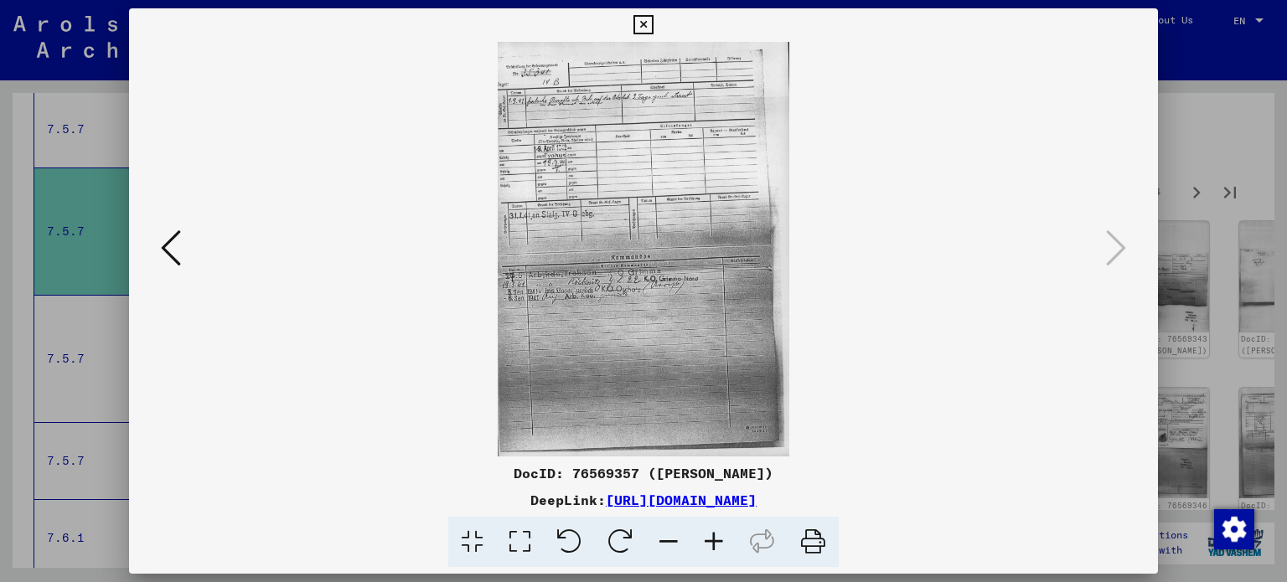
click at [644, 26] on icon at bounding box center [643, 25] width 19 height 20
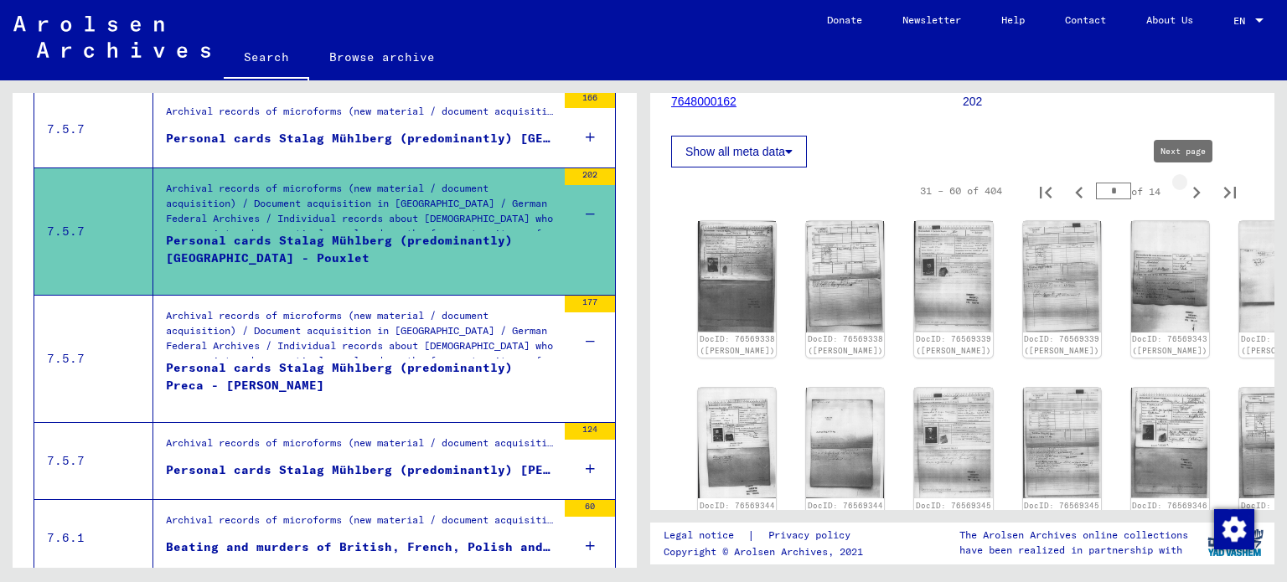
click at [1185, 185] on icon "Next page" at bounding box center [1196, 192] width 23 height 23
type input "*"
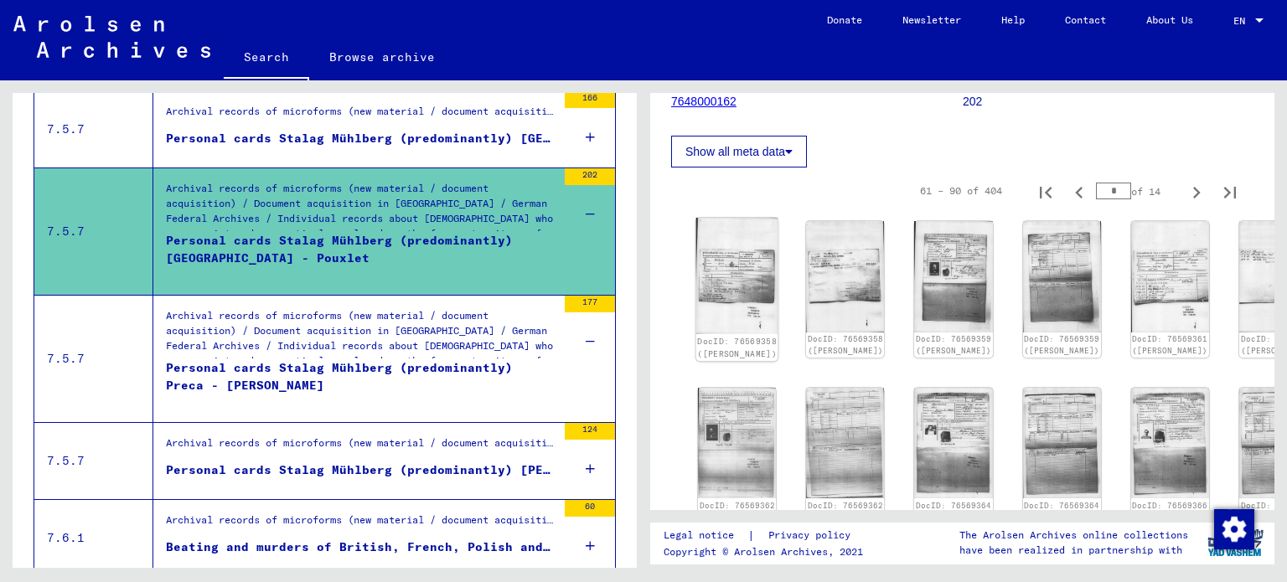
click at [718, 261] on img at bounding box center [737, 276] width 82 height 116
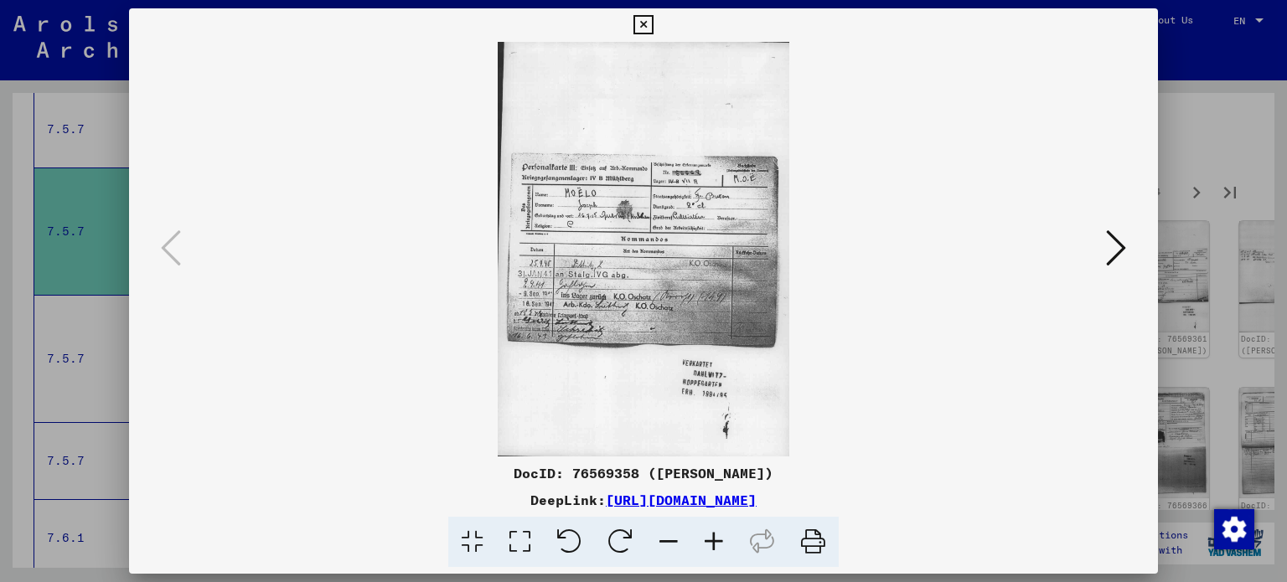
click at [647, 18] on icon at bounding box center [643, 25] width 19 height 20
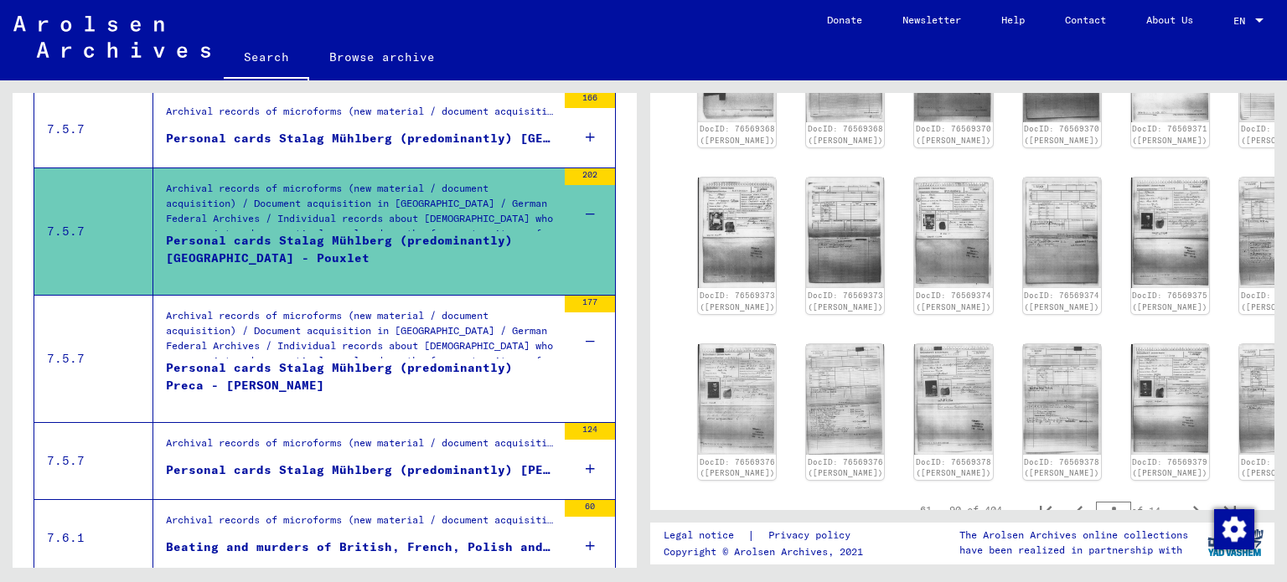
scroll to position [791, 0]
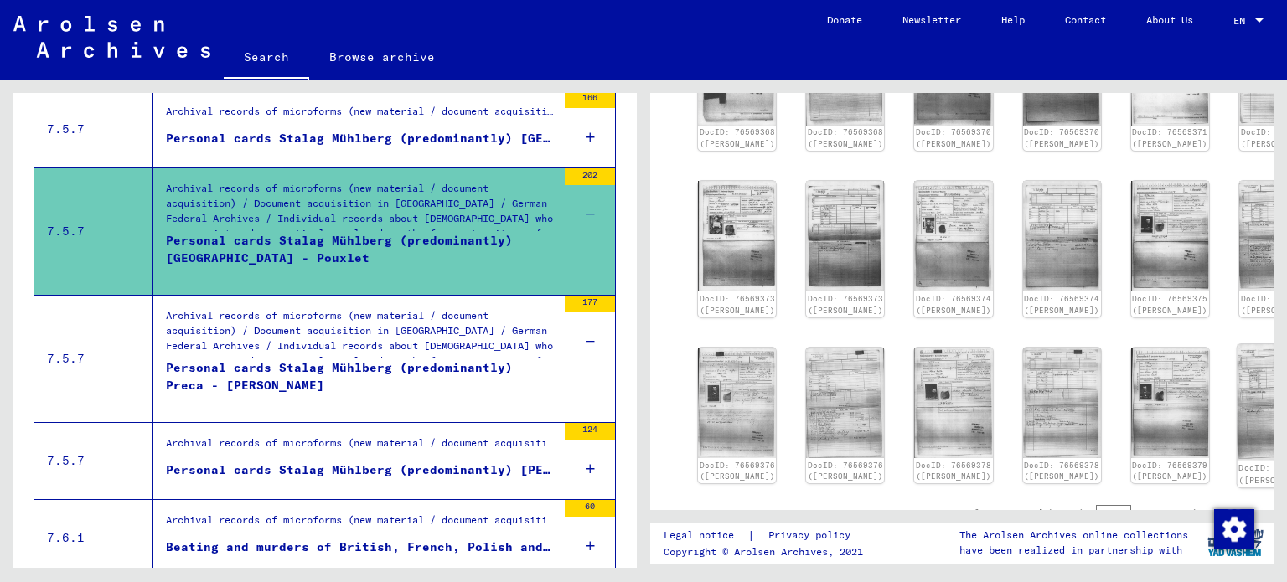
click at [1238, 385] on img at bounding box center [1279, 402] width 82 height 116
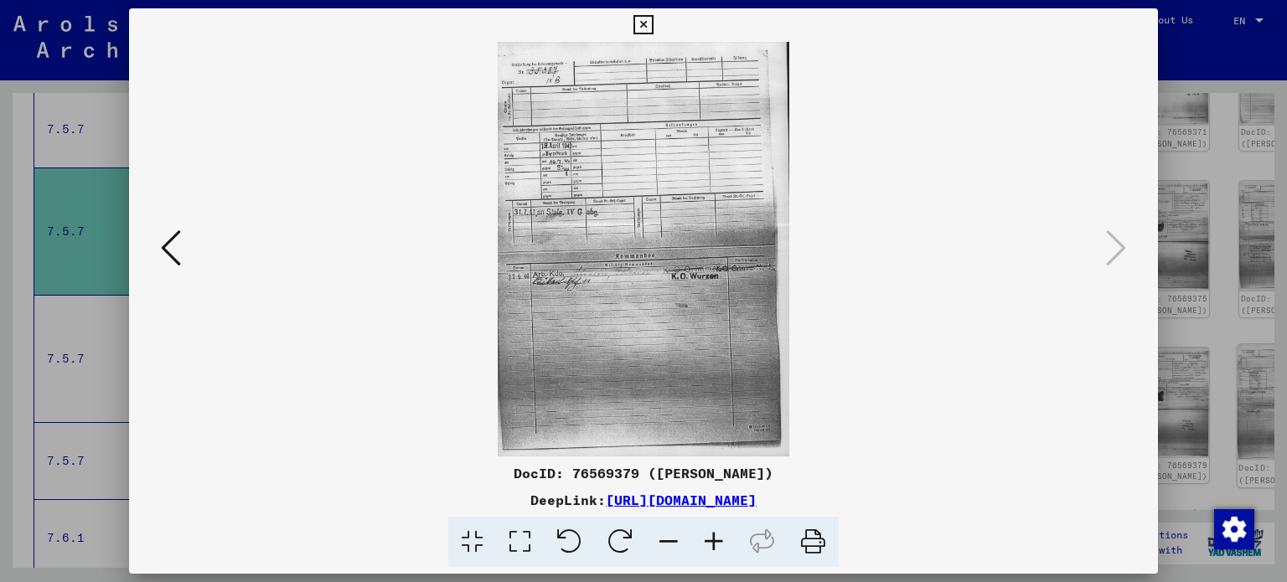
click at [1177, 385] on div at bounding box center [643, 291] width 1287 height 582
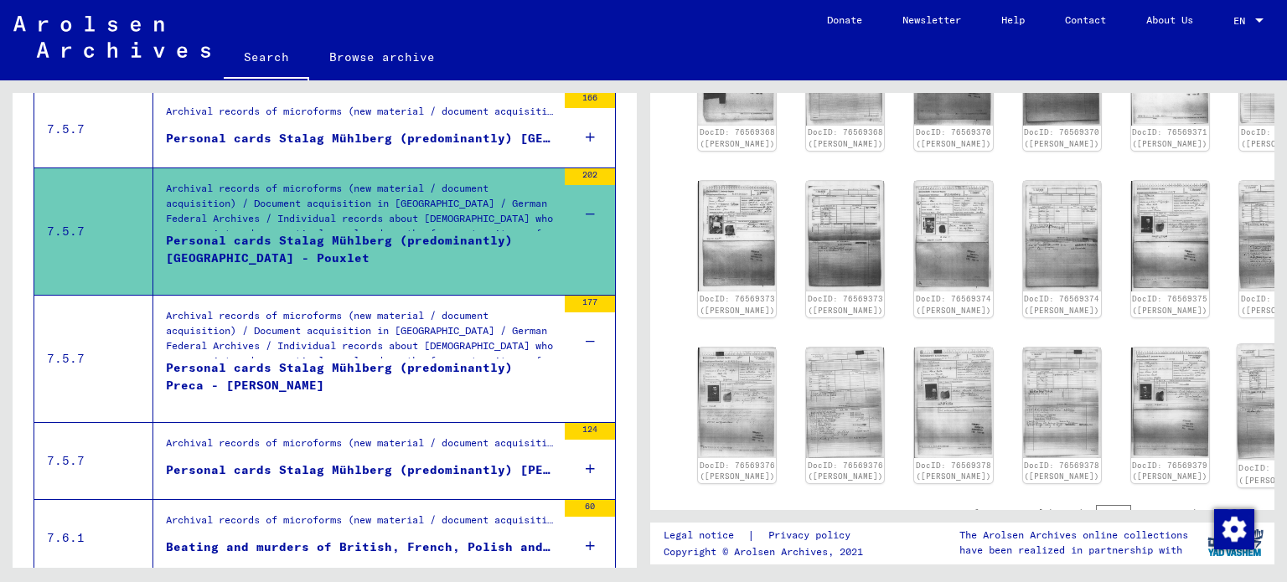
click at [1238, 385] on img at bounding box center [1279, 402] width 82 height 116
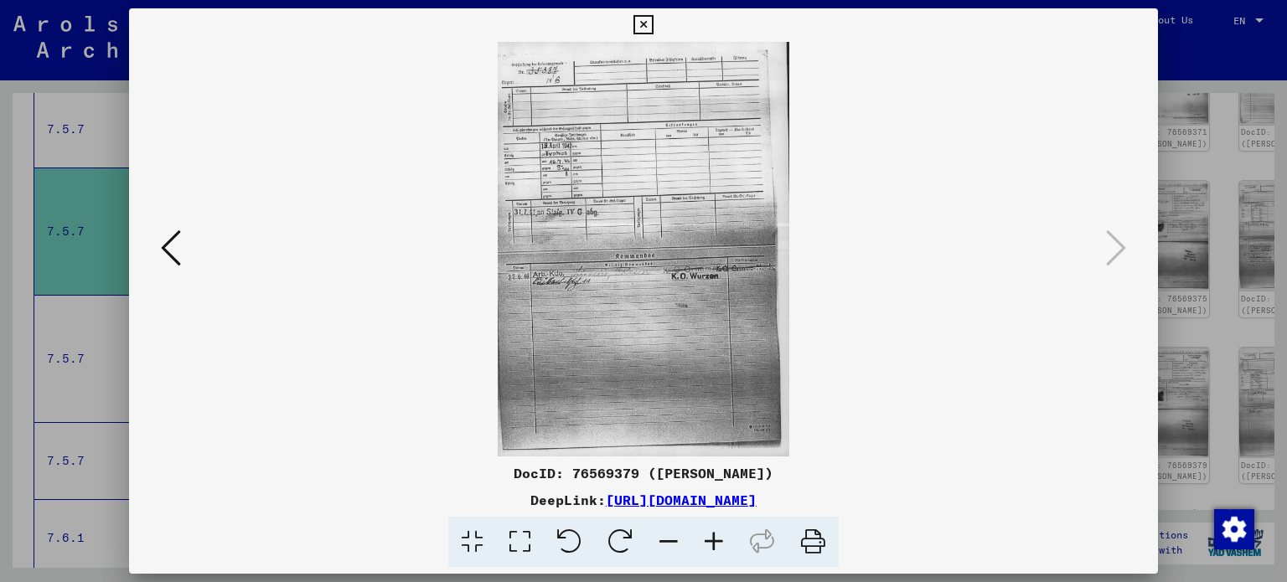
click at [641, 26] on icon at bounding box center [643, 25] width 19 height 20
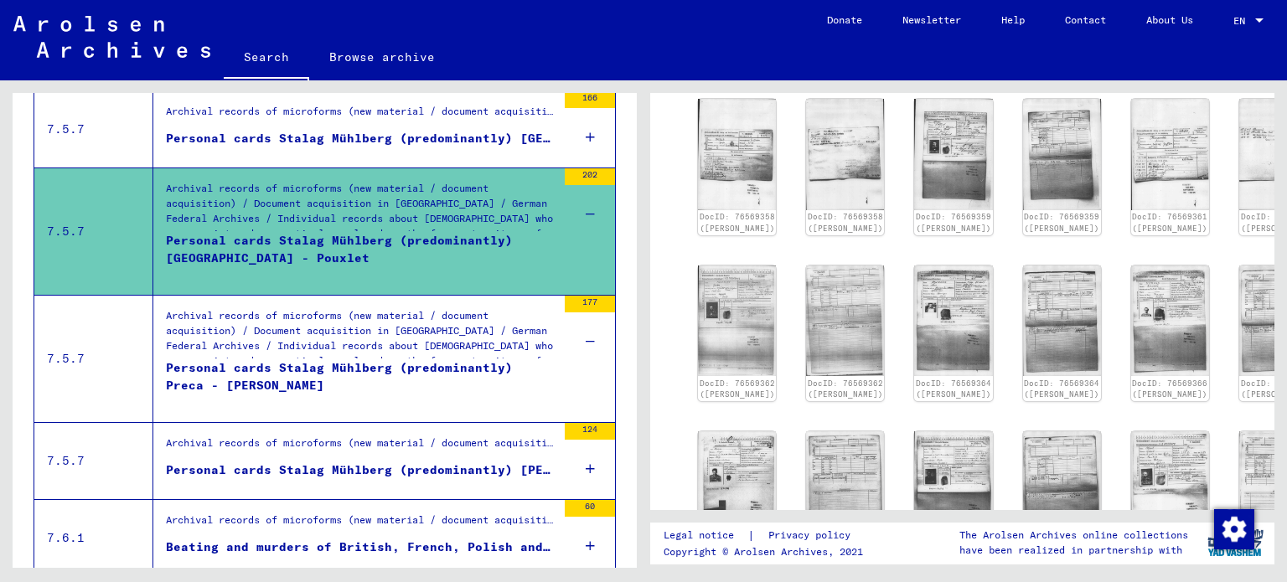
scroll to position [37, 0]
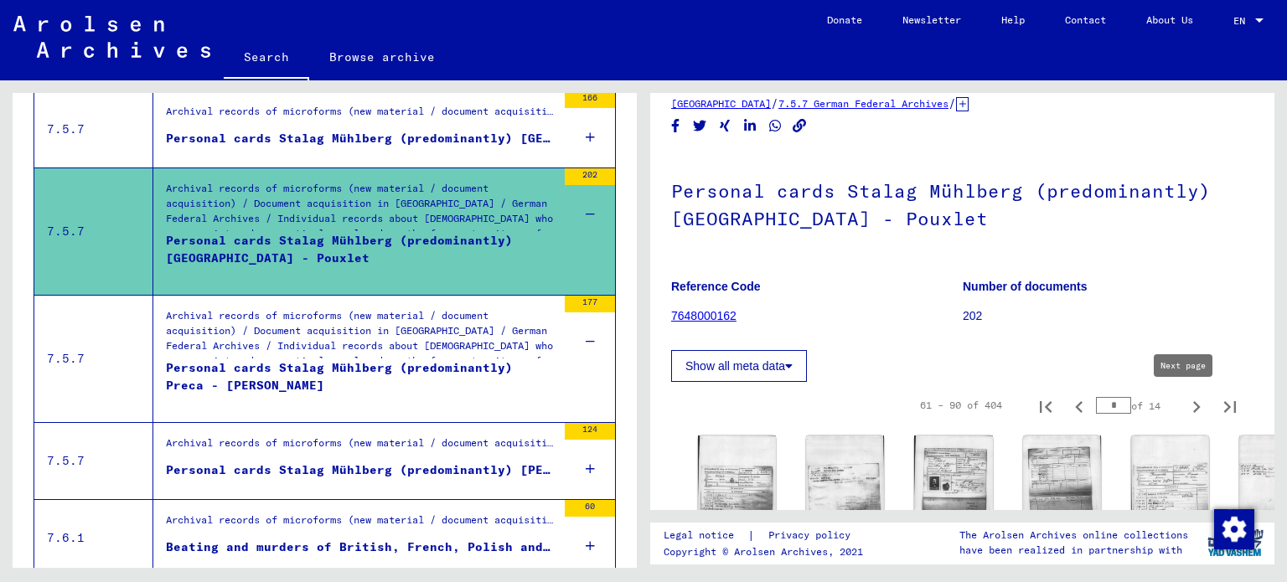
click at [1193, 405] on icon "Next page" at bounding box center [1197, 407] width 8 height 12
type input "*"
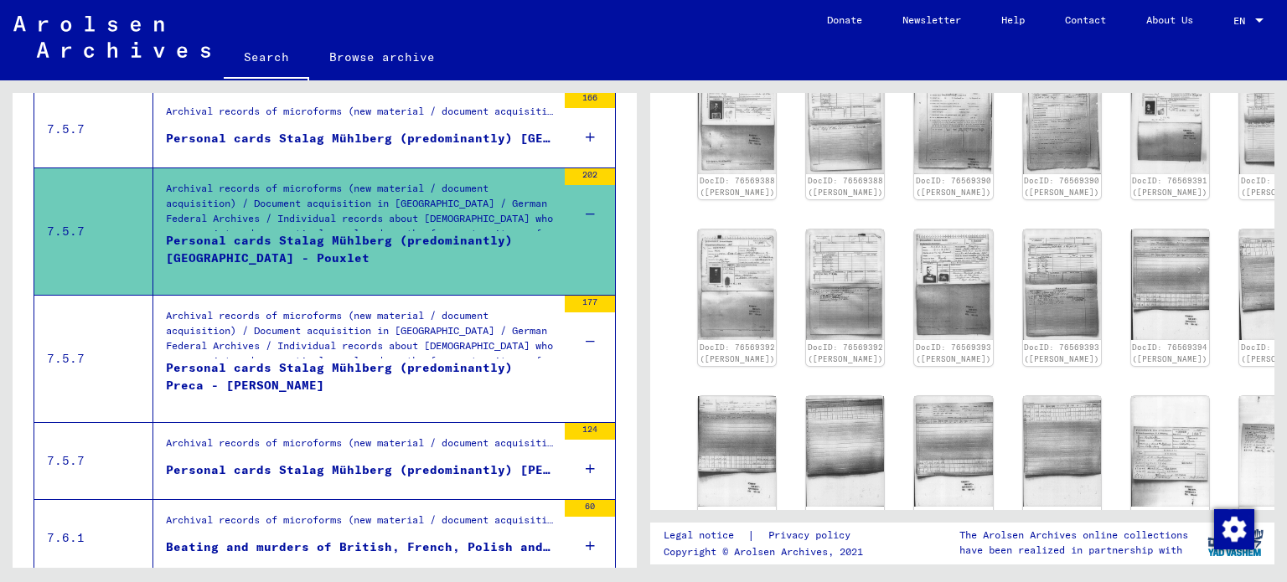
scroll to position [771, 0]
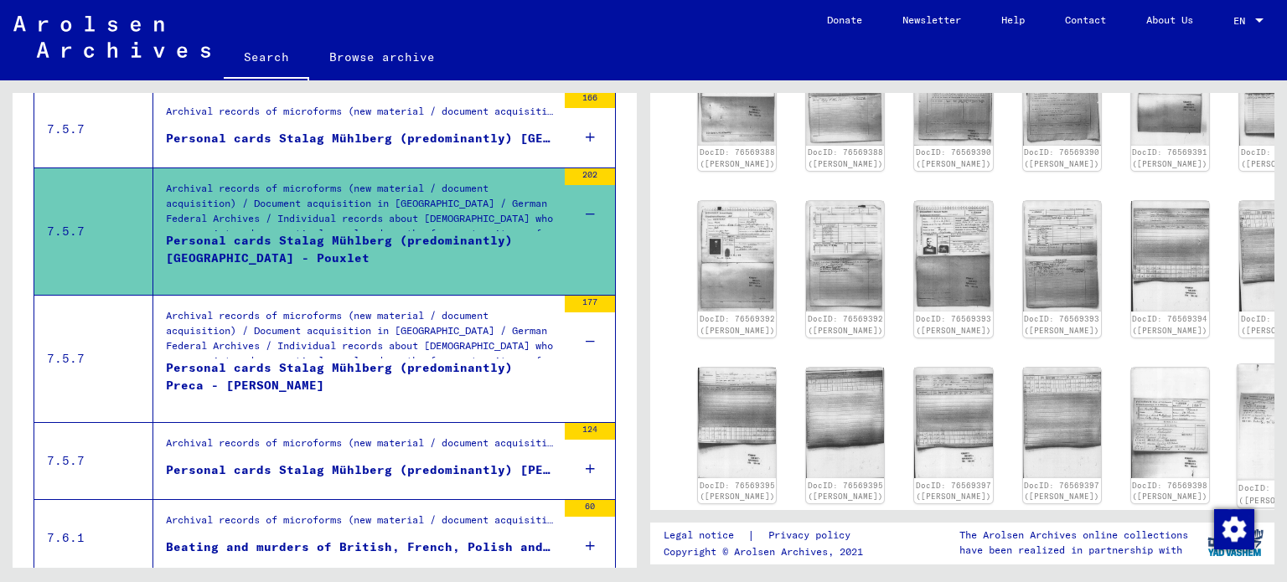
click at [1238, 395] on img at bounding box center [1279, 423] width 82 height 116
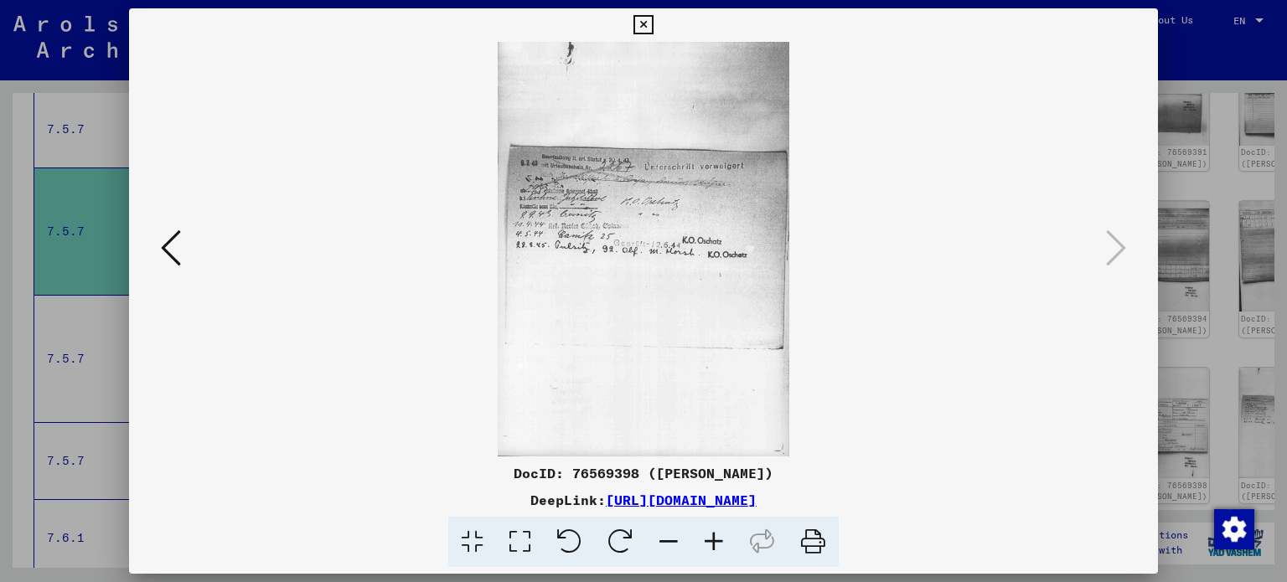
drag, startPoint x: 641, startPoint y: 29, endPoint x: 657, endPoint y: 46, distance: 23.1
click at [643, 29] on icon at bounding box center [643, 25] width 19 height 20
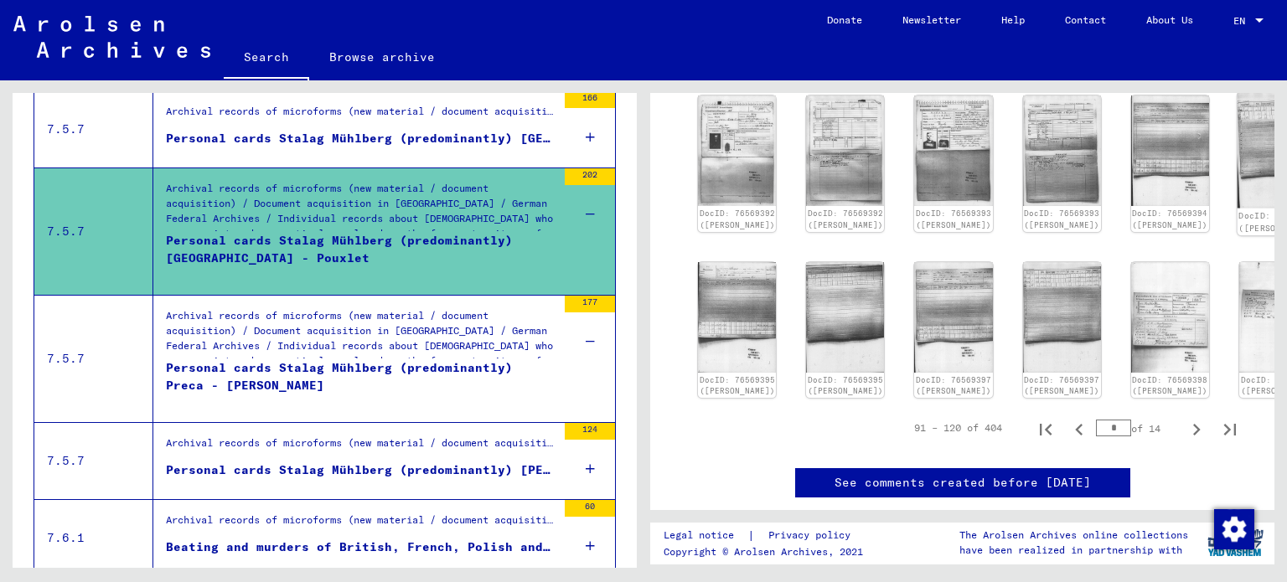
scroll to position [1106, 0]
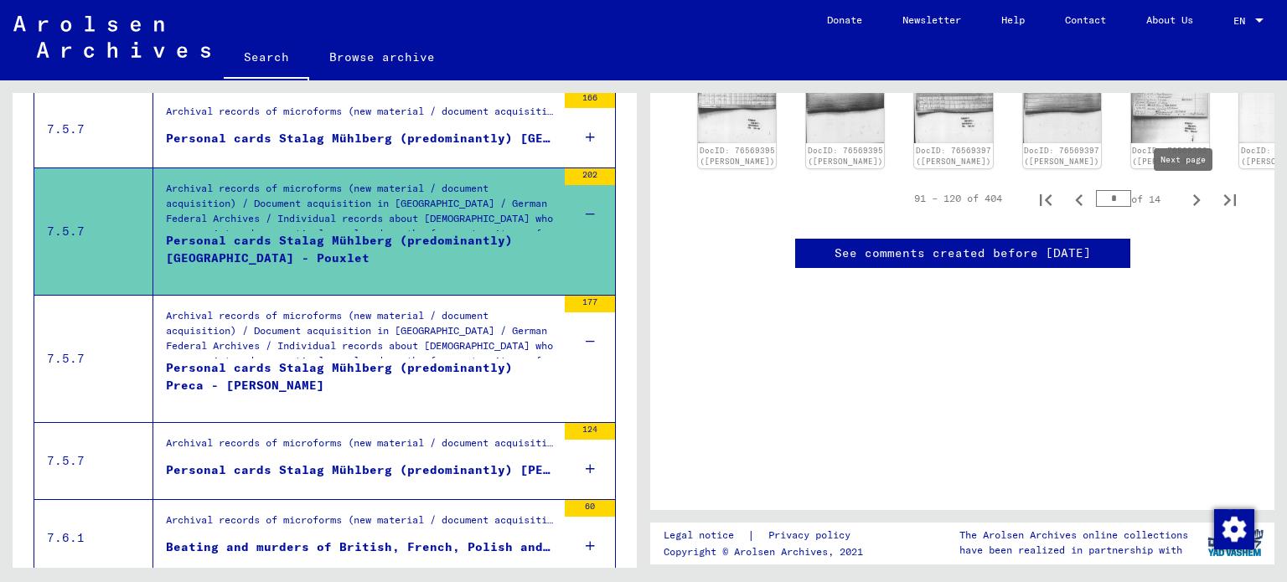
click at [1185, 204] on icon "Next page" at bounding box center [1196, 200] width 23 height 23
type input "*"
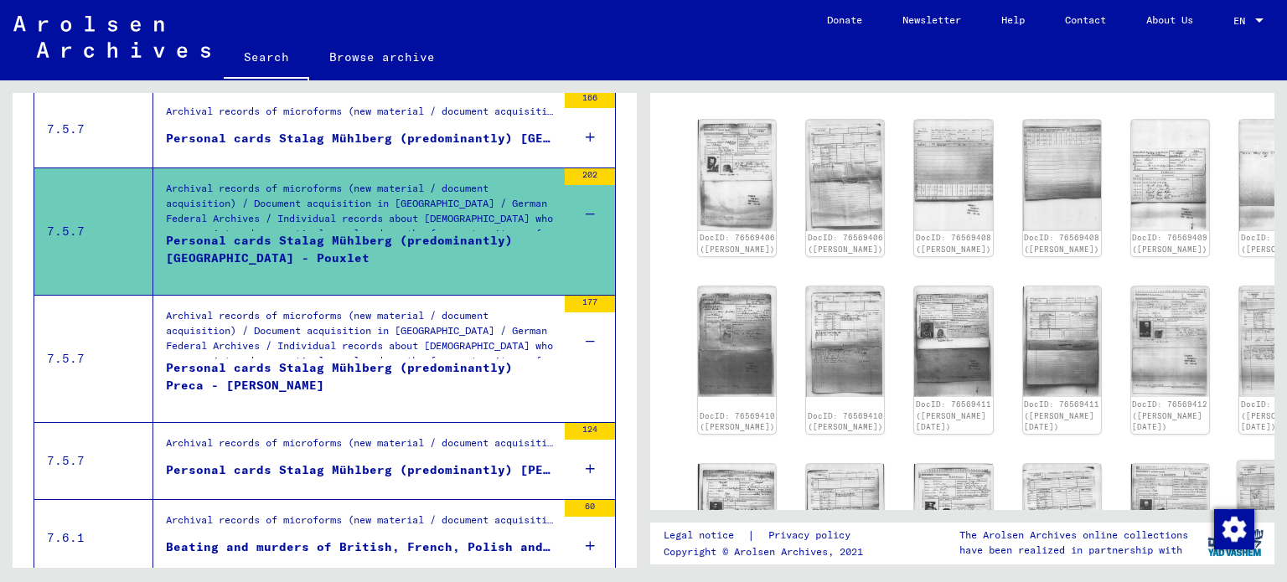
scroll to position [705, 0]
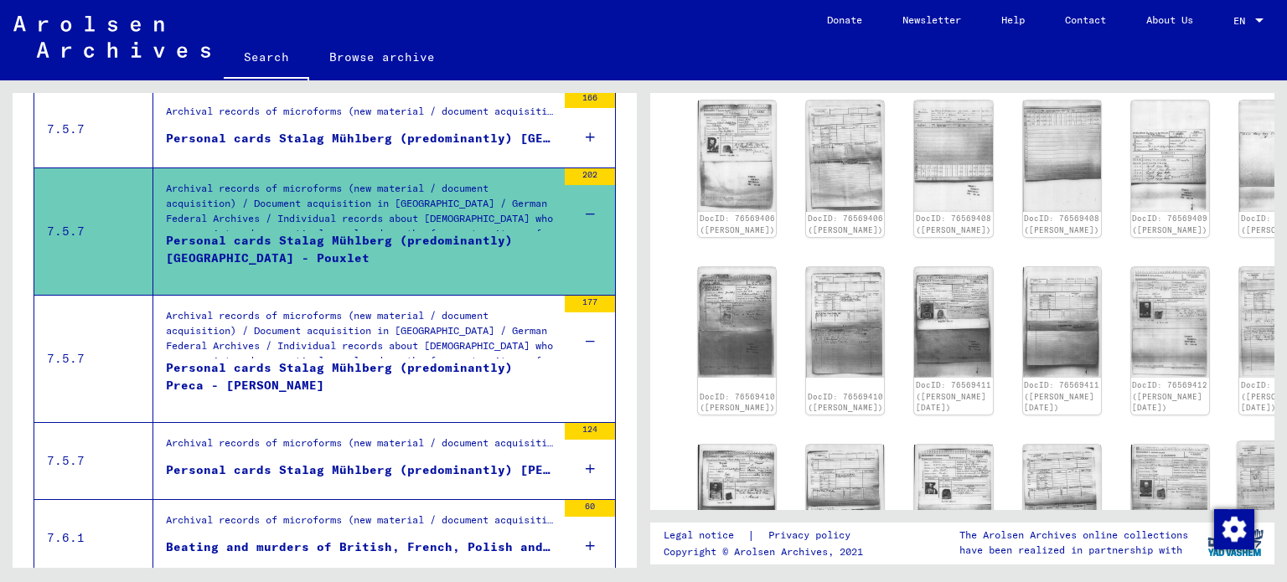
click at [1238, 471] on img at bounding box center [1279, 500] width 82 height 116
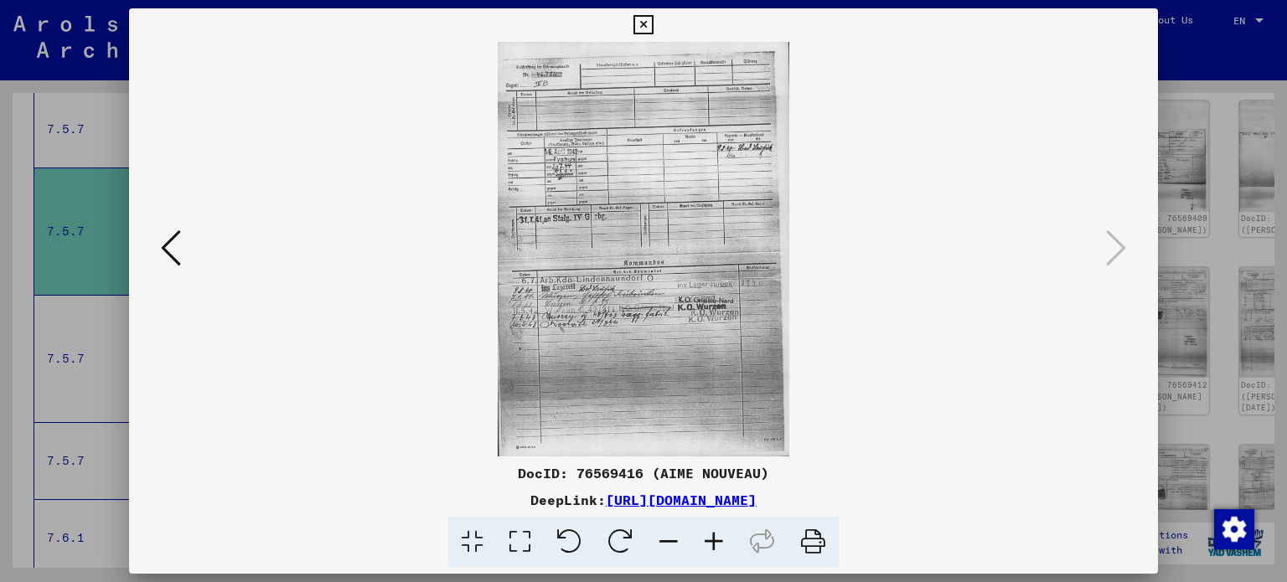
drag, startPoint x: 641, startPoint y: 22, endPoint x: 868, endPoint y: 119, distance: 247.0
click at [643, 22] on icon at bounding box center [643, 25] width 19 height 20
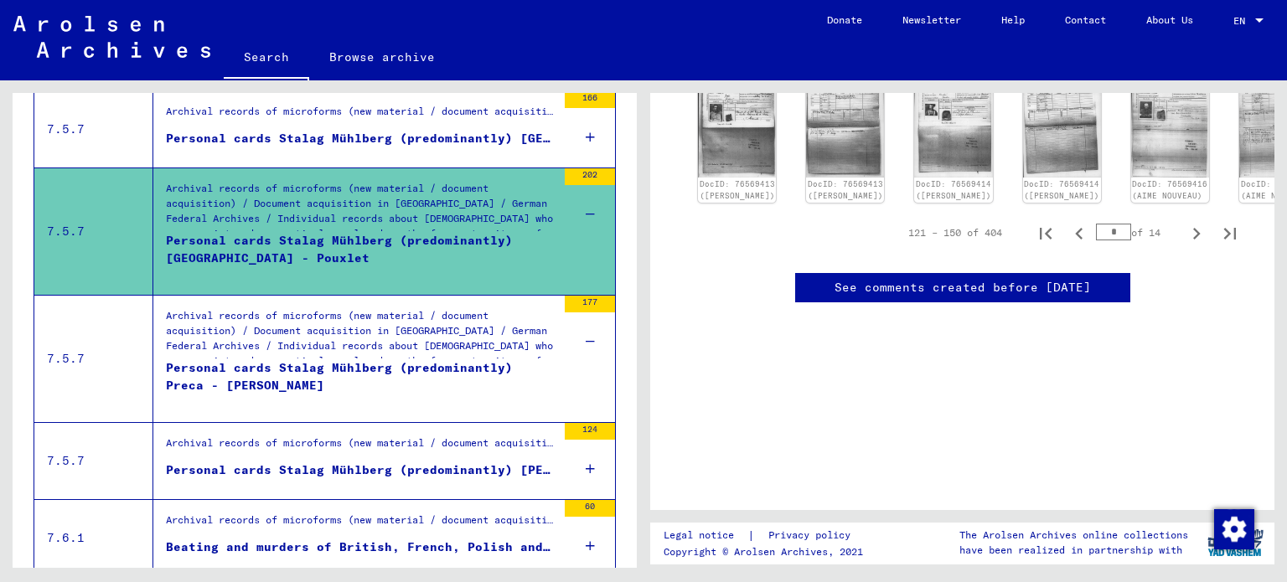
scroll to position [1124, 0]
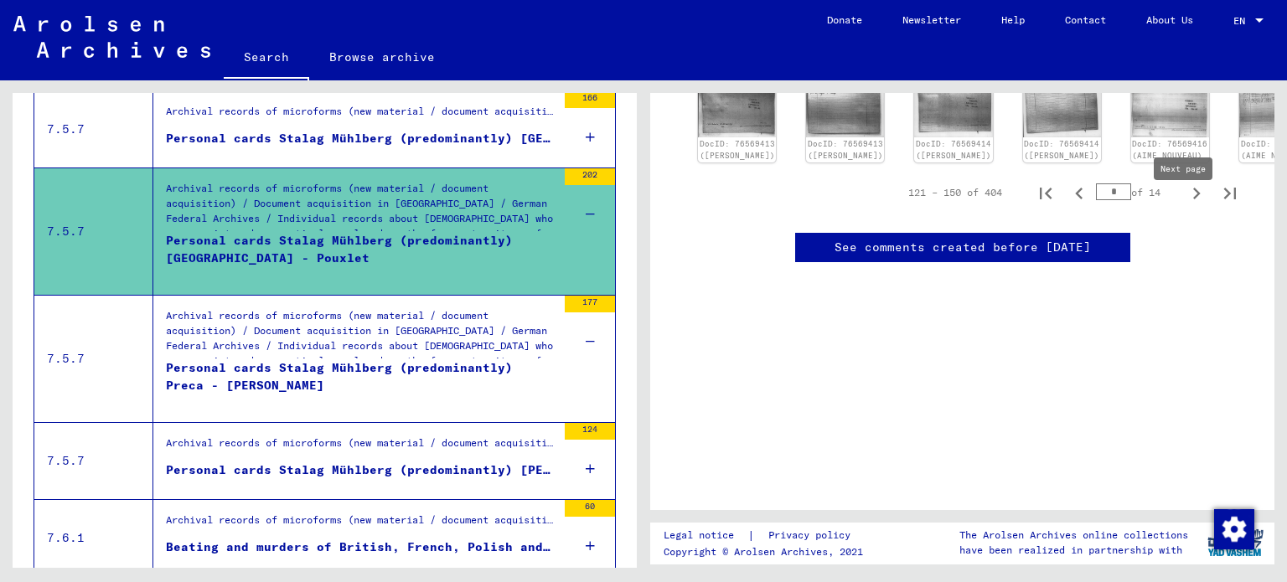
click at [1193, 199] on icon "Next page" at bounding box center [1197, 194] width 8 height 12
type input "*"
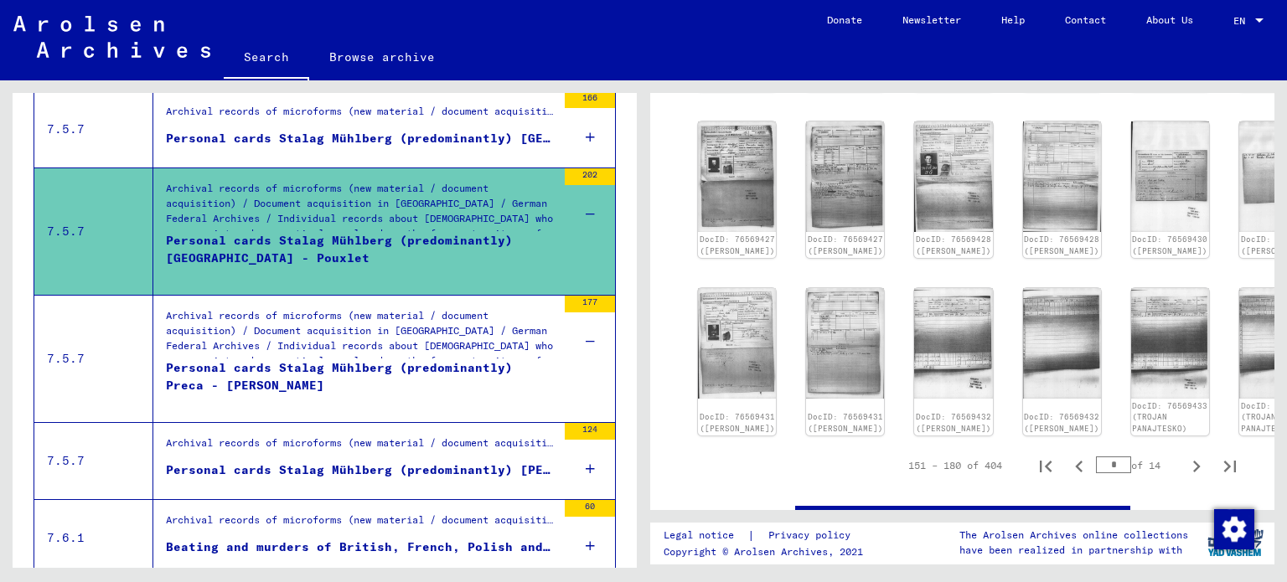
scroll to position [860, 0]
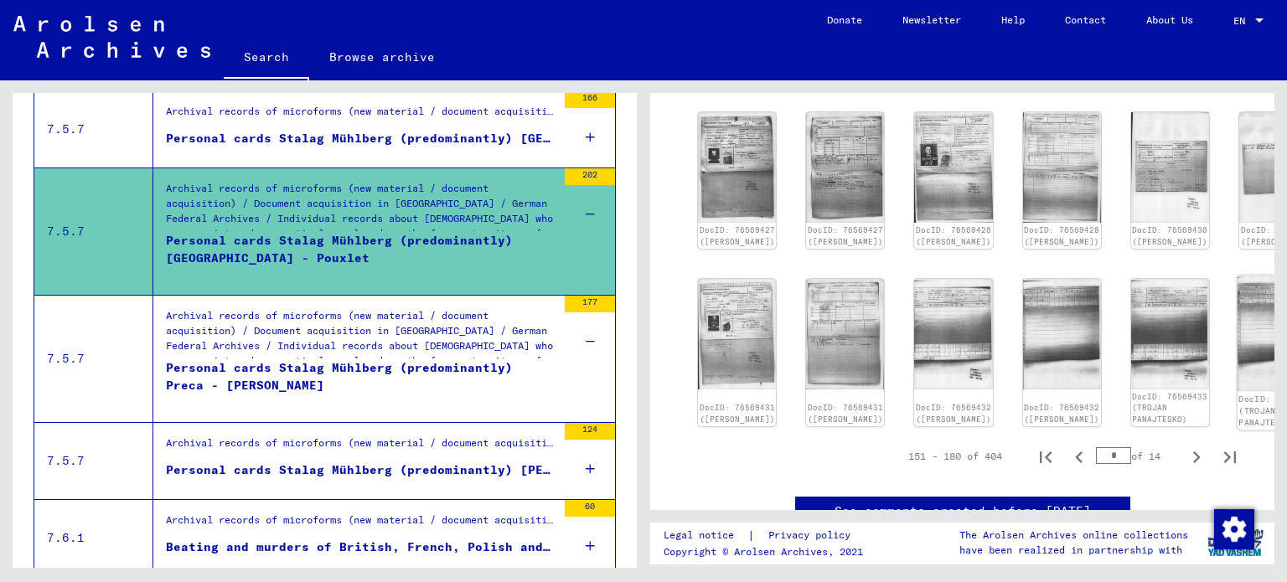
click at [1238, 347] on img at bounding box center [1279, 333] width 82 height 116
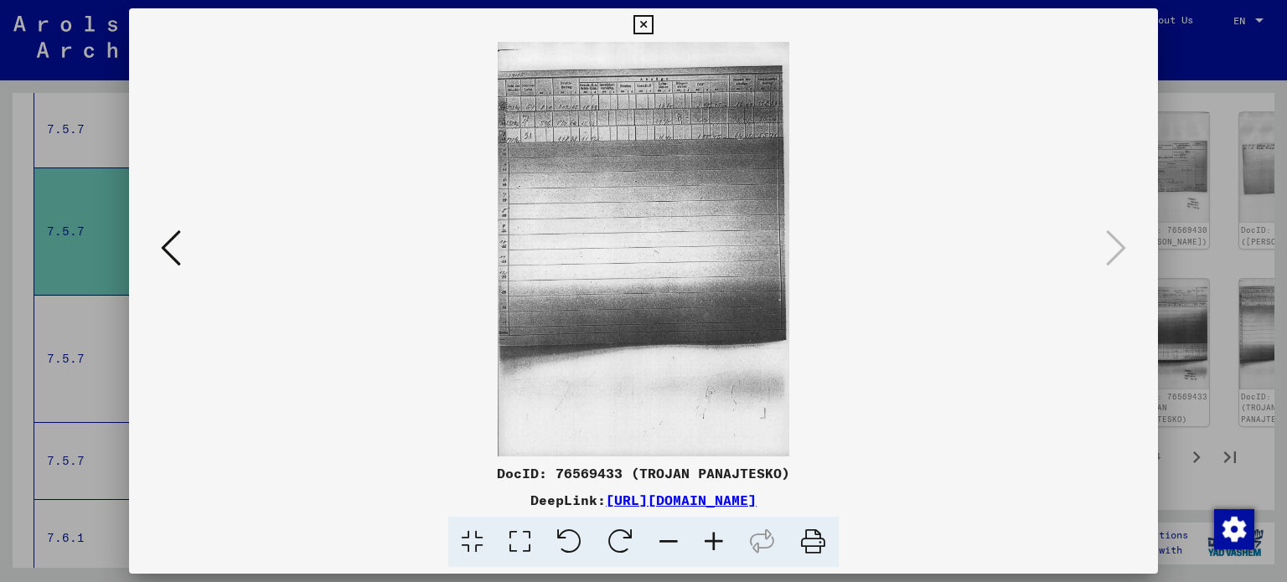
click at [639, 24] on icon at bounding box center [643, 25] width 19 height 20
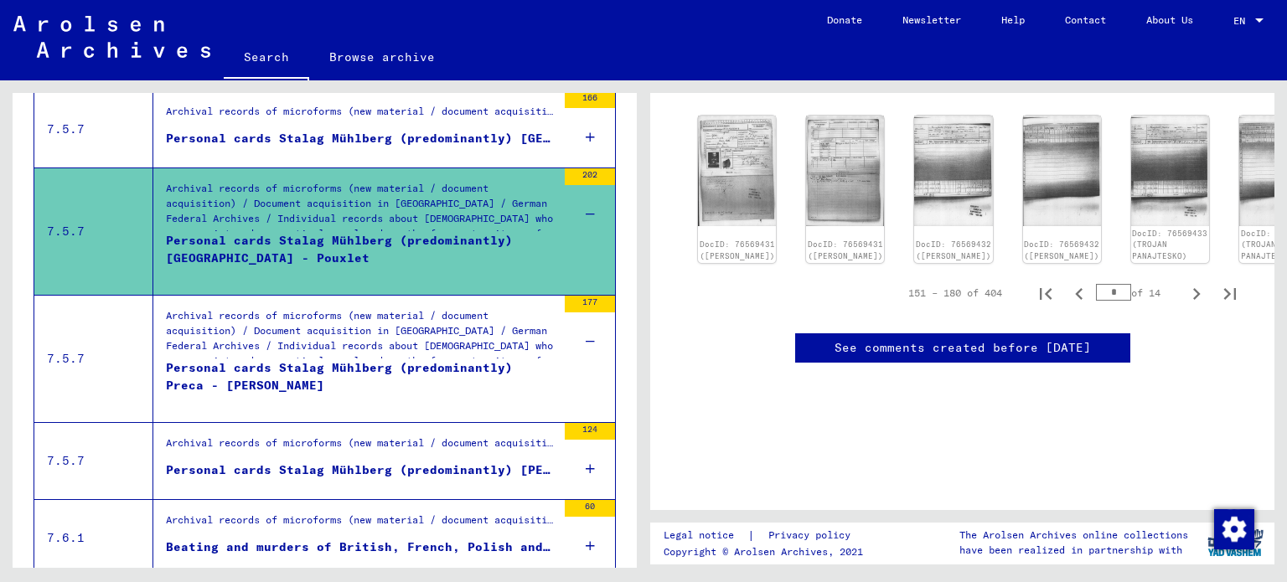
scroll to position [1027, 0]
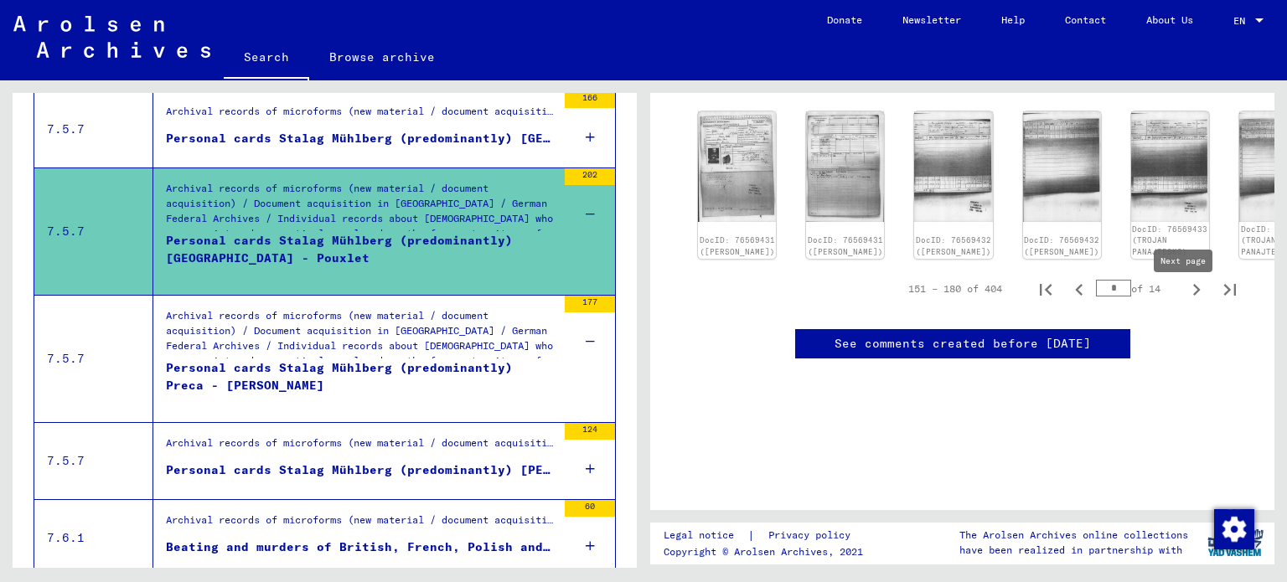
click at [1187, 302] on icon "Next page" at bounding box center [1196, 289] width 23 height 23
type input "*"
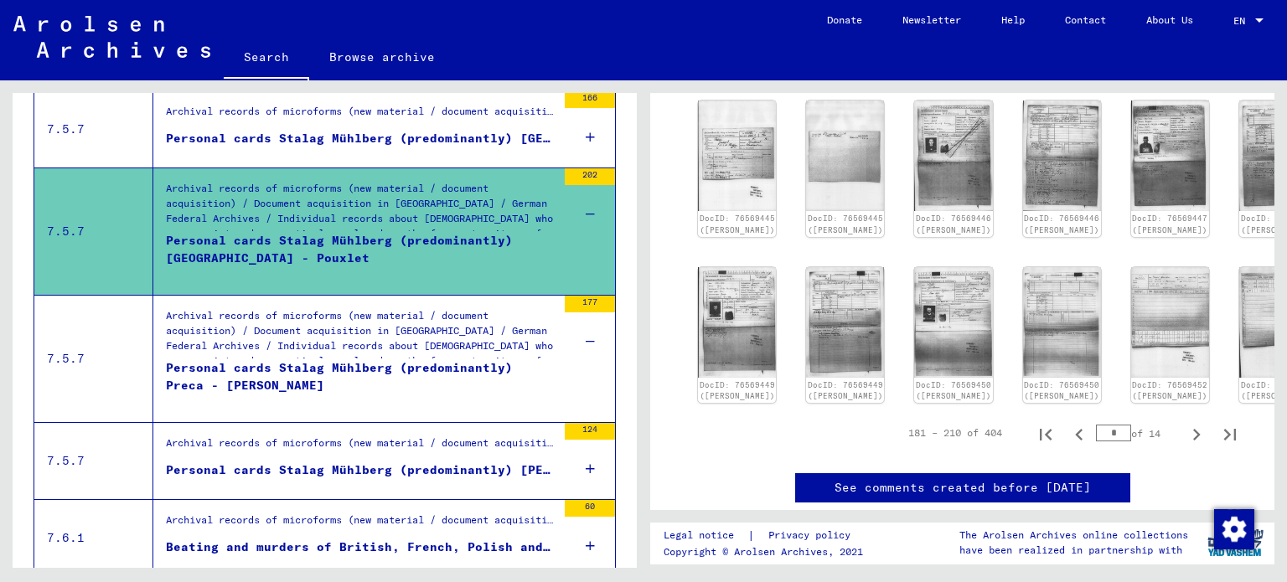
scroll to position [955, 0]
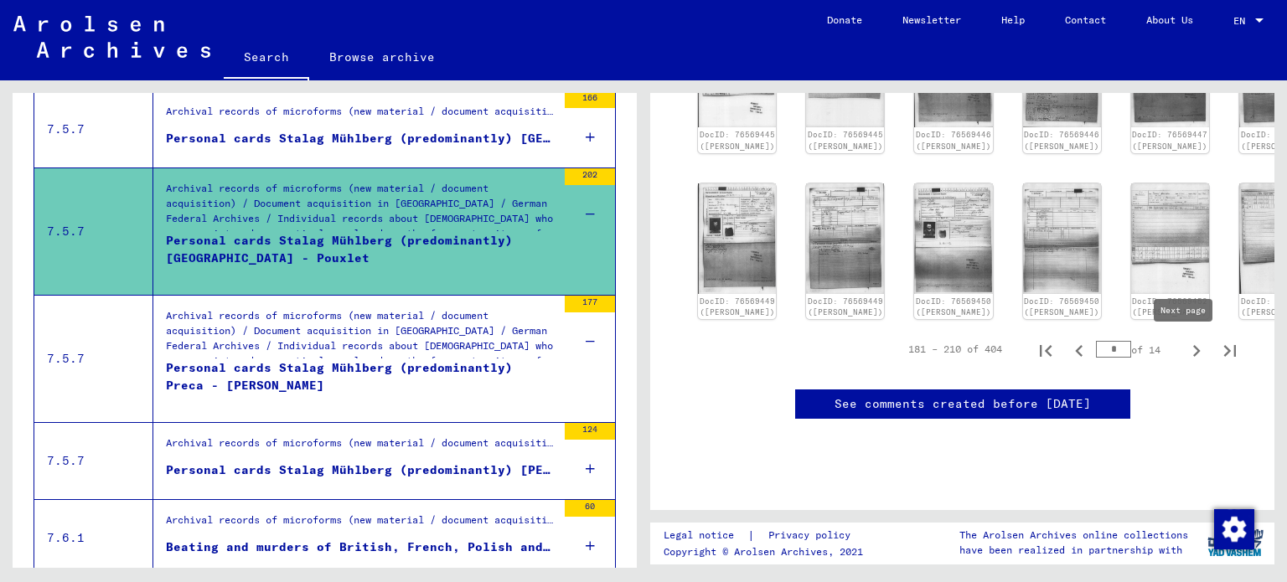
click at [1187, 351] on icon "Next page" at bounding box center [1196, 350] width 23 height 23
type input "*"
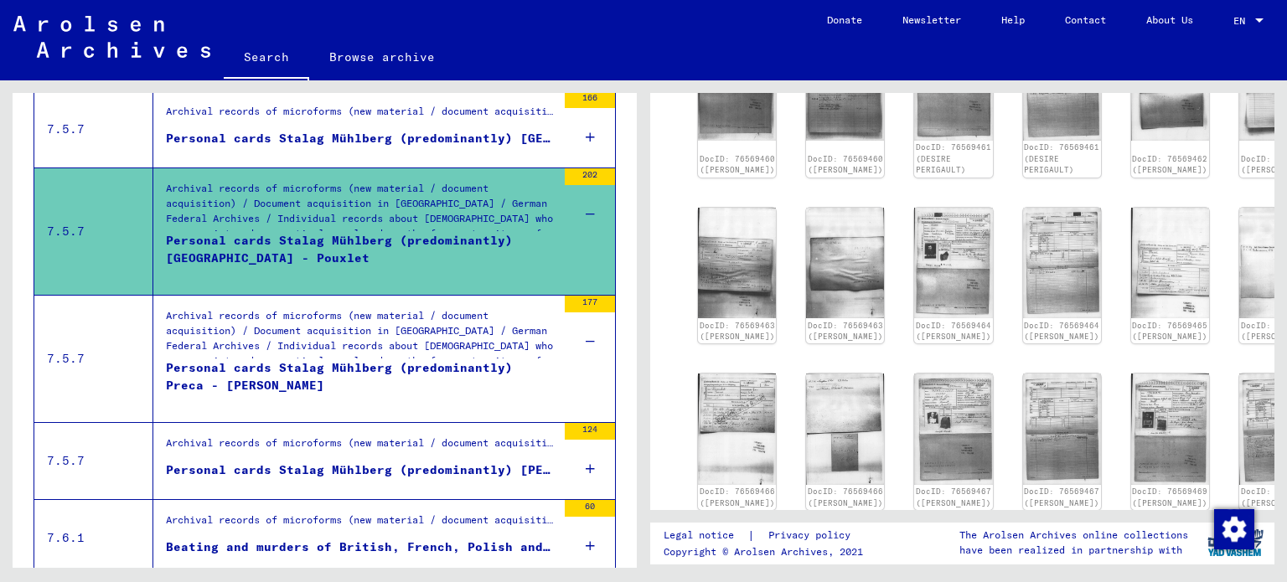
scroll to position [944, 0]
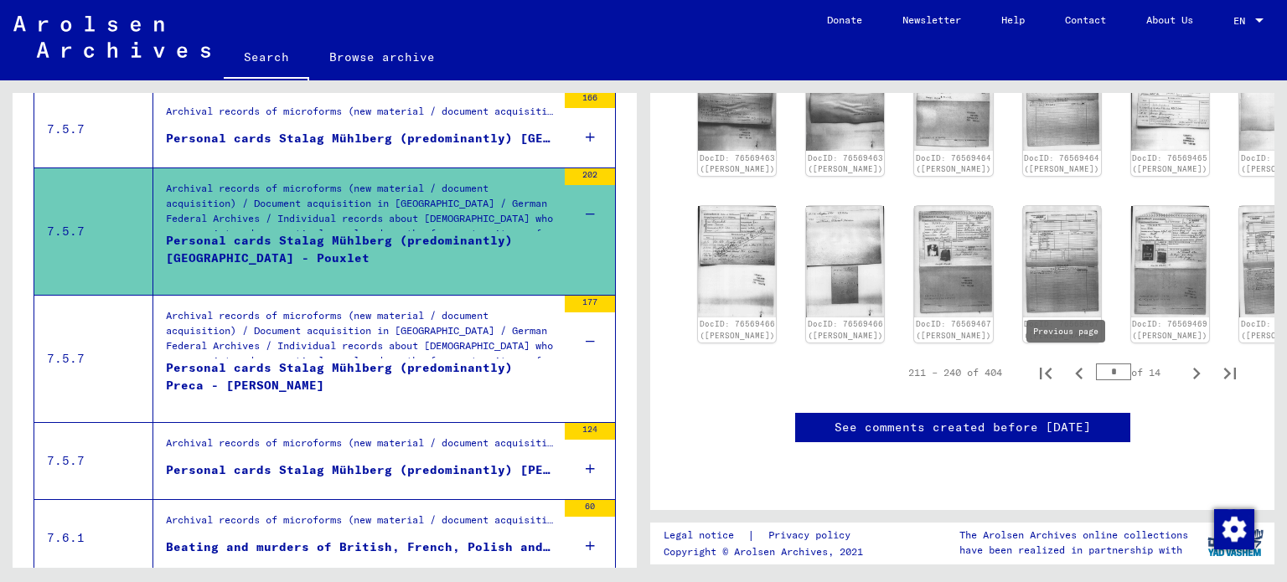
click at [1075, 373] on icon "Previous page" at bounding box center [1079, 374] width 8 height 12
type input "*"
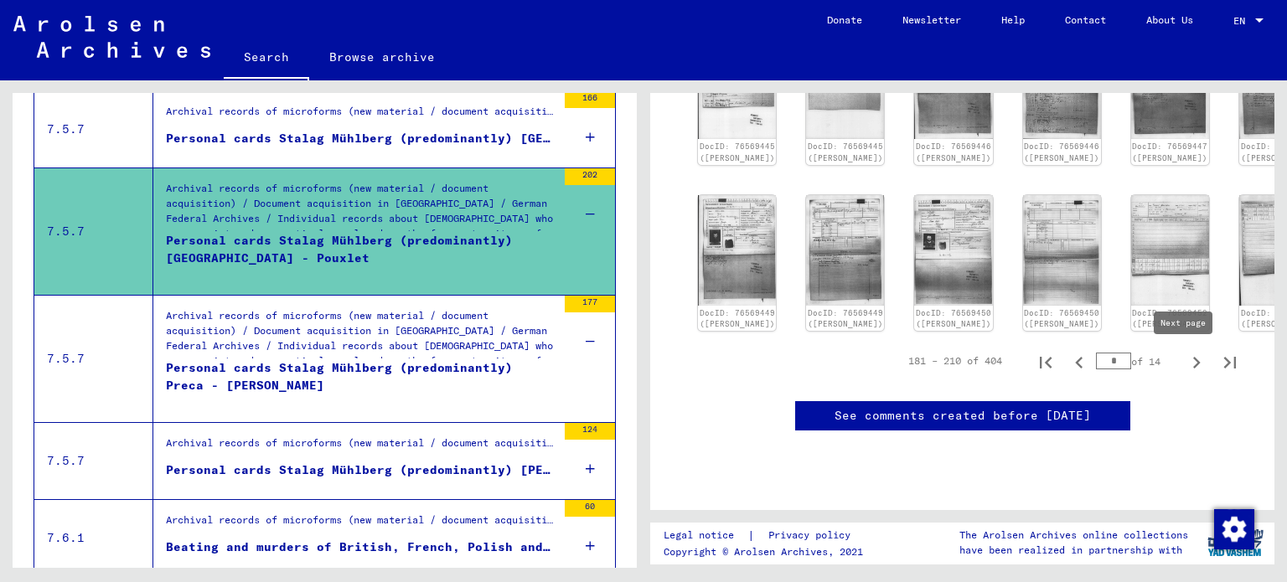
click at [1185, 363] on icon "Next page" at bounding box center [1196, 362] width 23 height 23
type input "*"
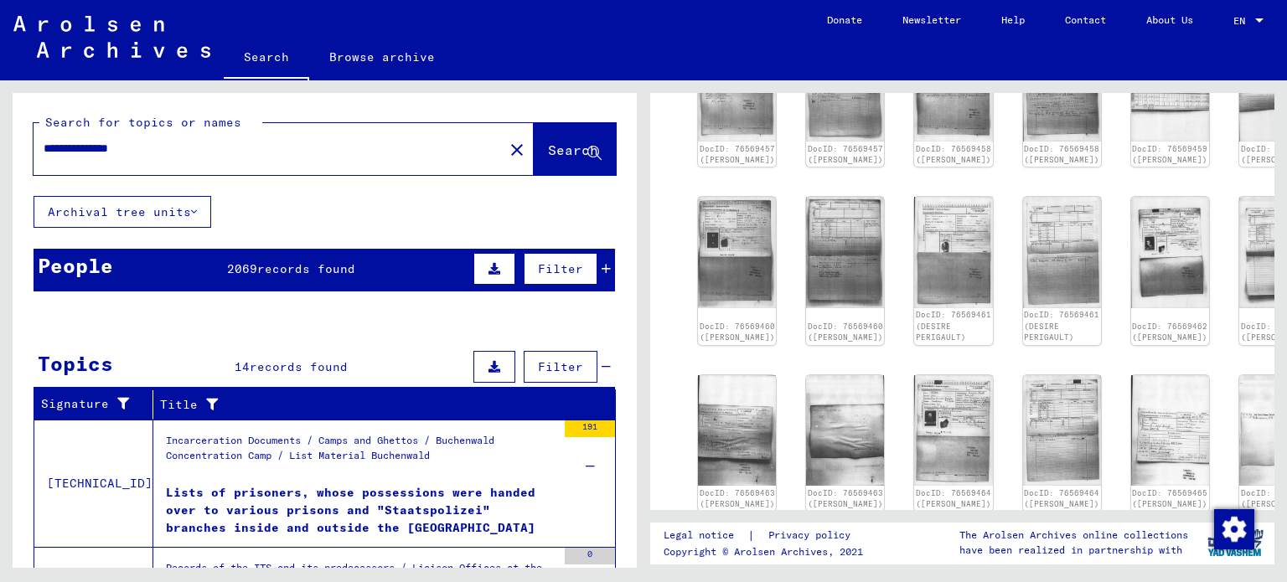
scroll to position [0, 0]
click at [602, 264] on icon at bounding box center [606, 269] width 9 height 12
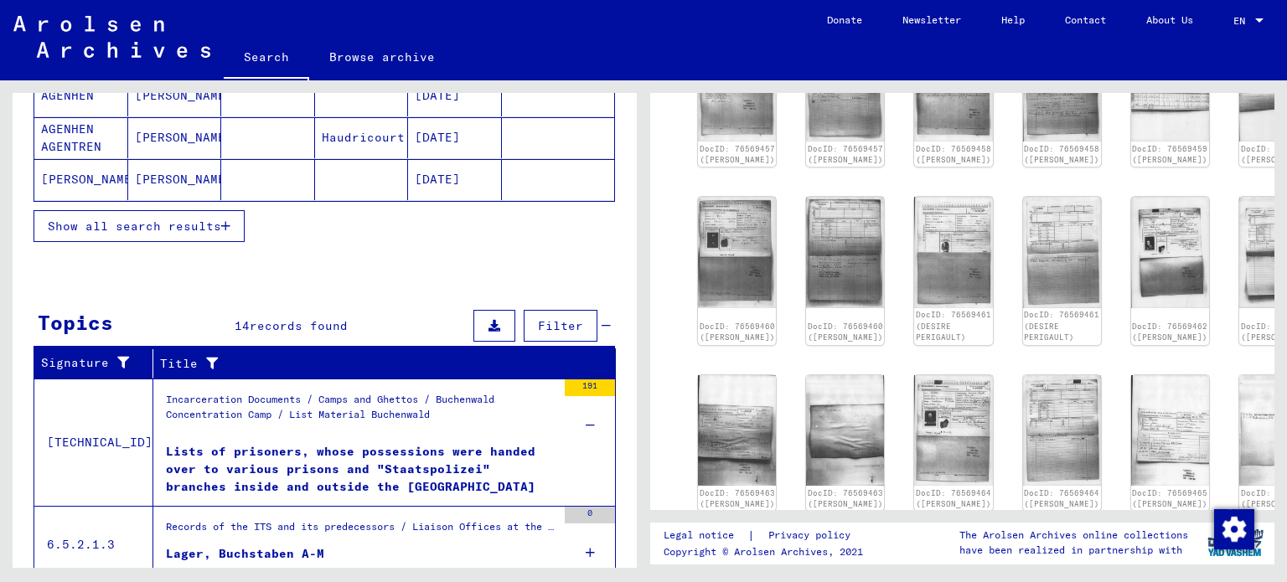
scroll to position [251, 0]
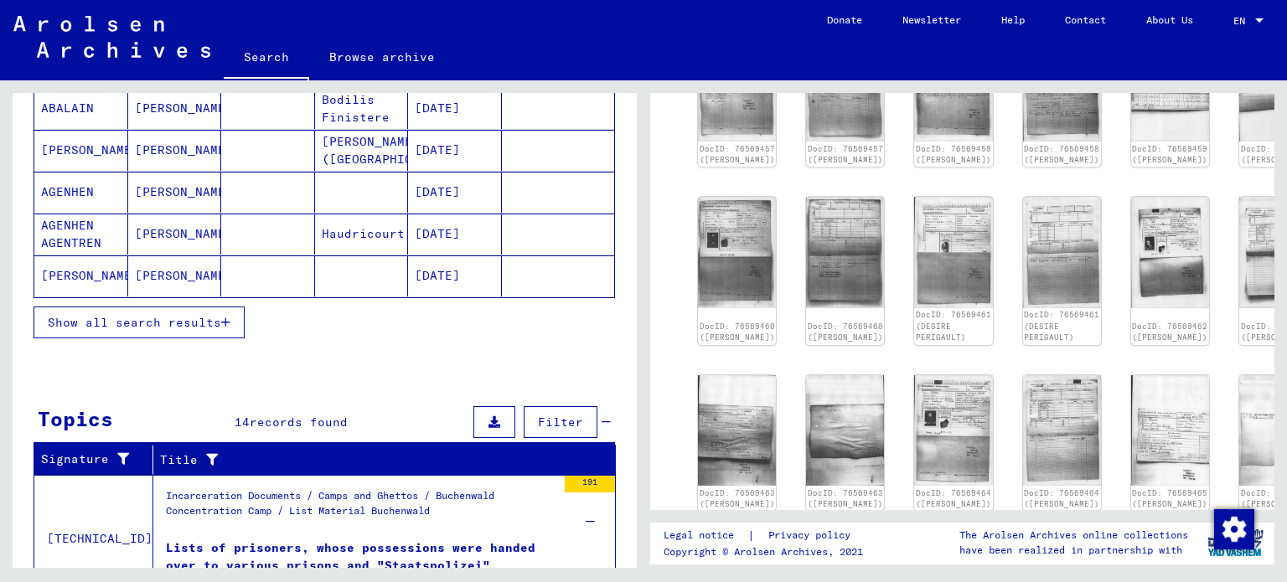
click at [225, 318] on icon "button" at bounding box center [225, 323] width 9 height 12
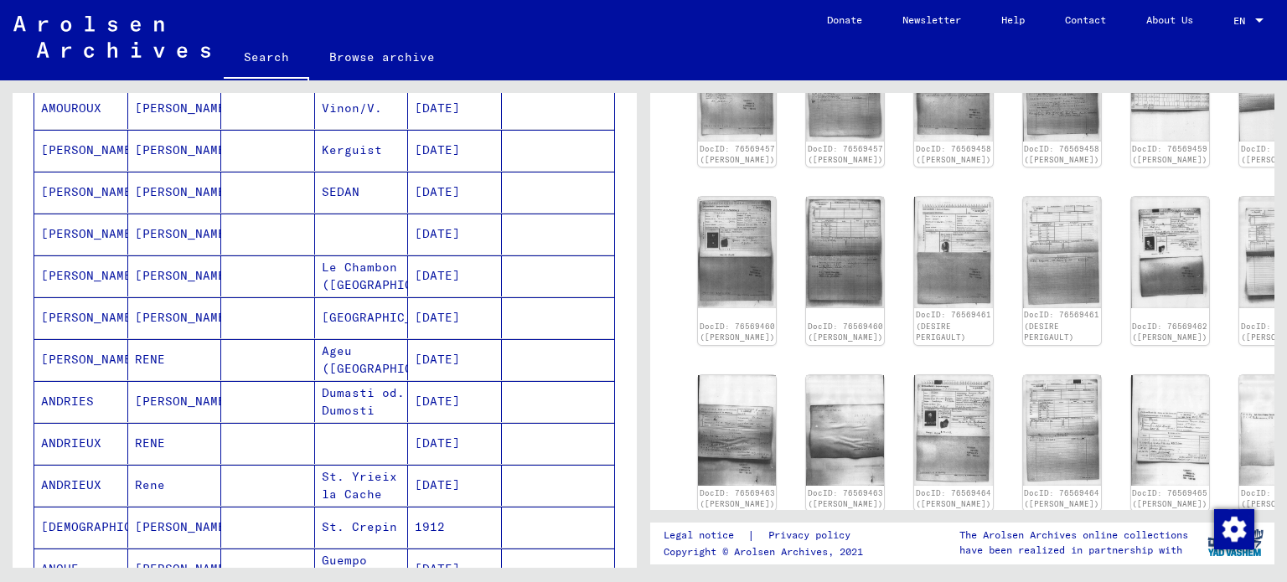
scroll to position [1173, 0]
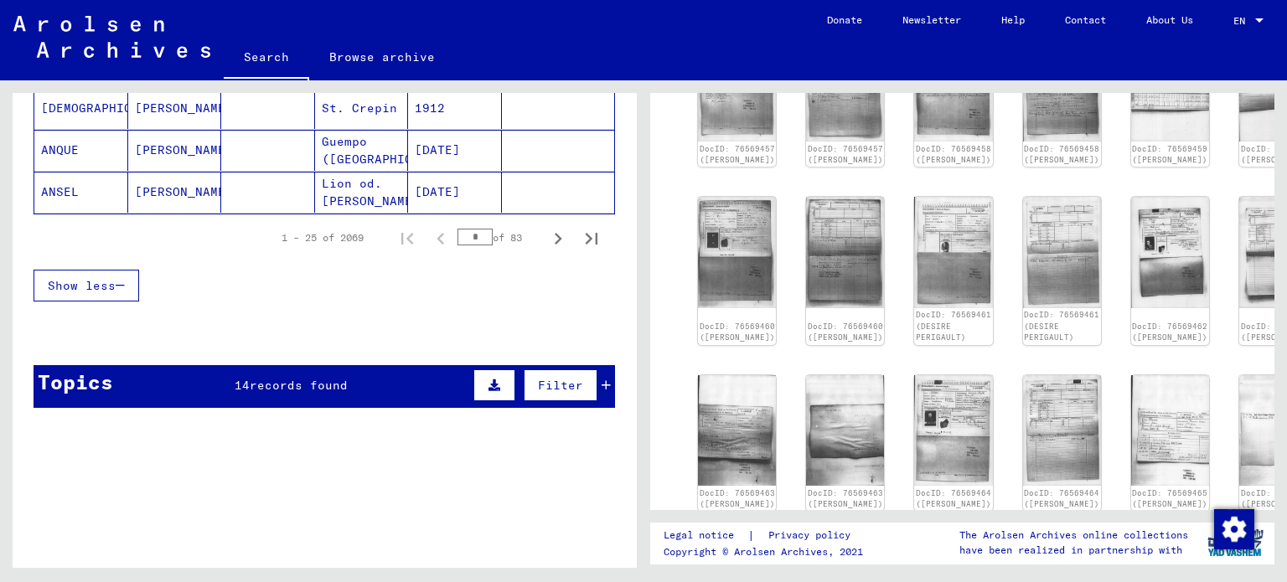
click at [422, 222] on div "1 – 25 of 2069 * of 83" at bounding box center [434, 238] width 347 height 34
type input "**"
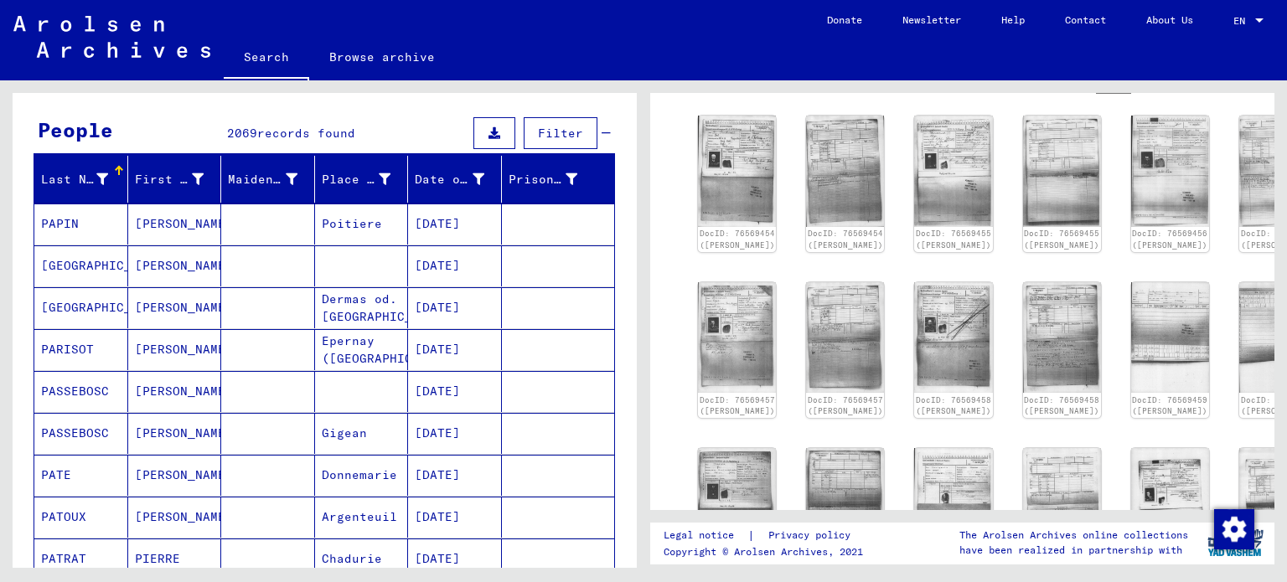
scroll to position [0, 0]
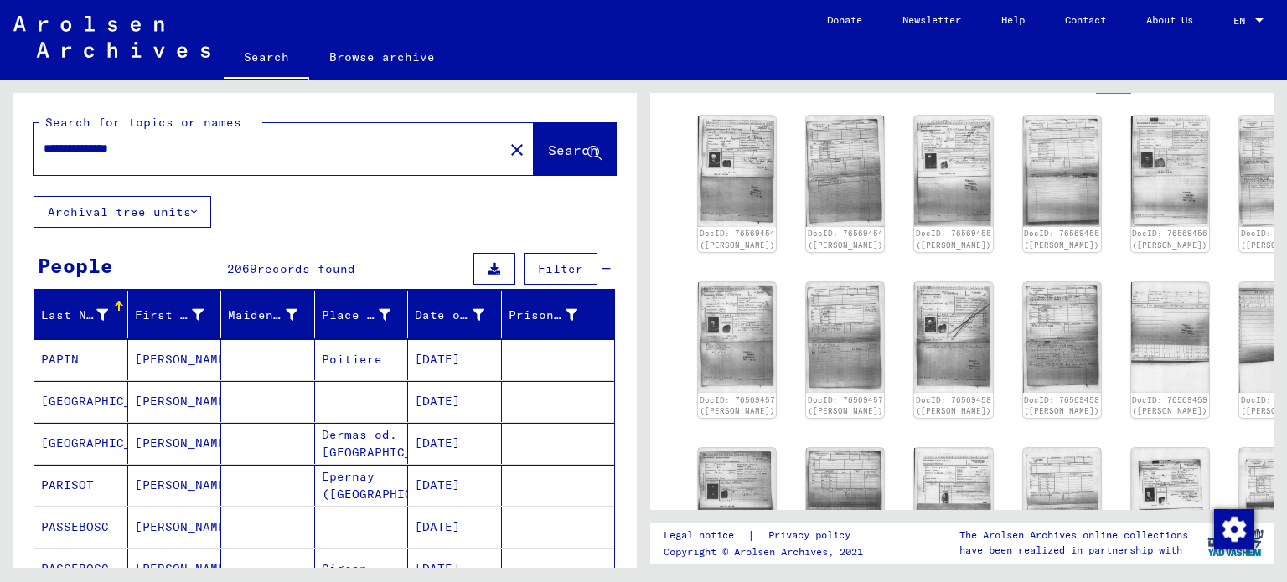
drag, startPoint x: 163, startPoint y: 145, endPoint x: 94, endPoint y: 140, distance: 69.7
click at [97, 144] on input "**********" at bounding box center [269, 149] width 450 height 18
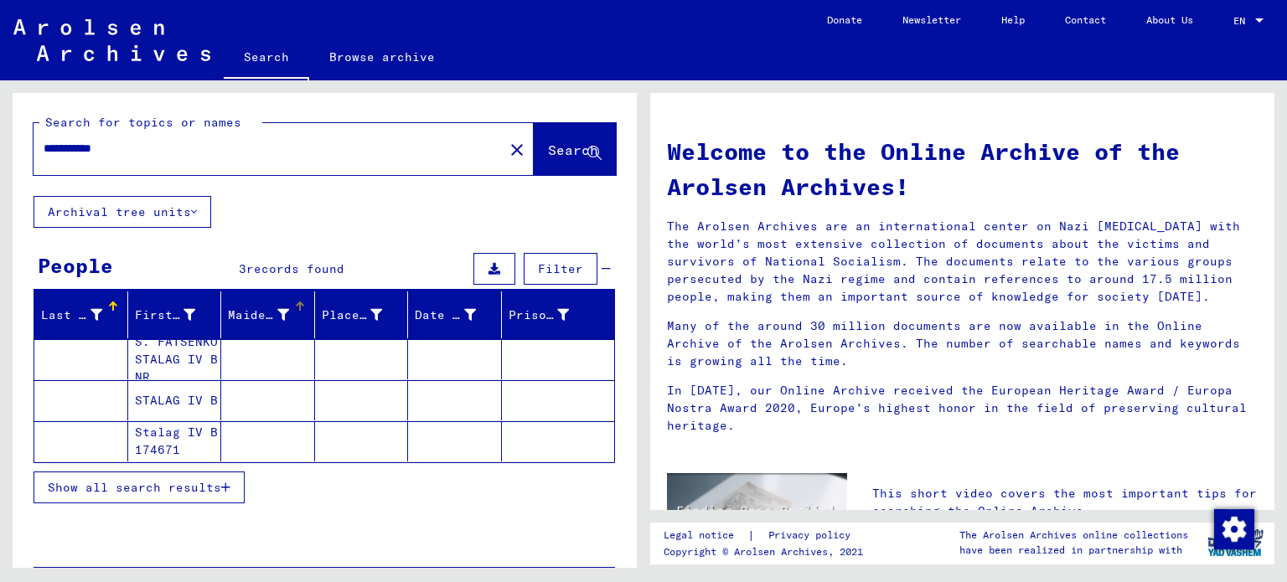
scroll to position [84, 0]
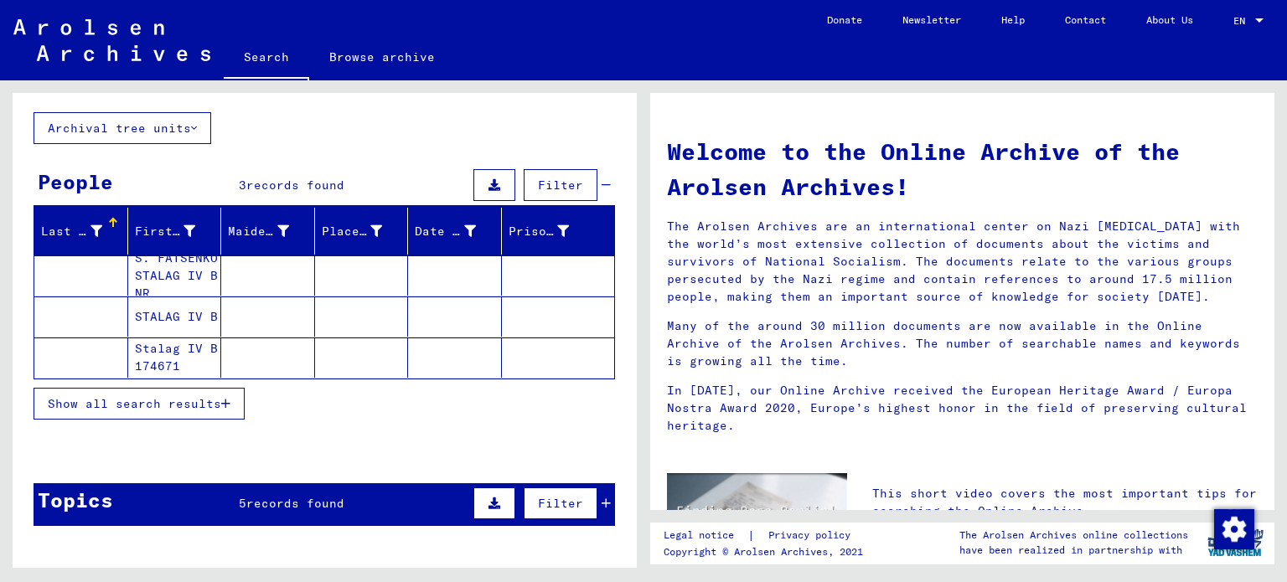
click at [166, 266] on mat-cell "S. FATSENKO STALAG IV B NR" at bounding box center [175, 276] width 94 height 40
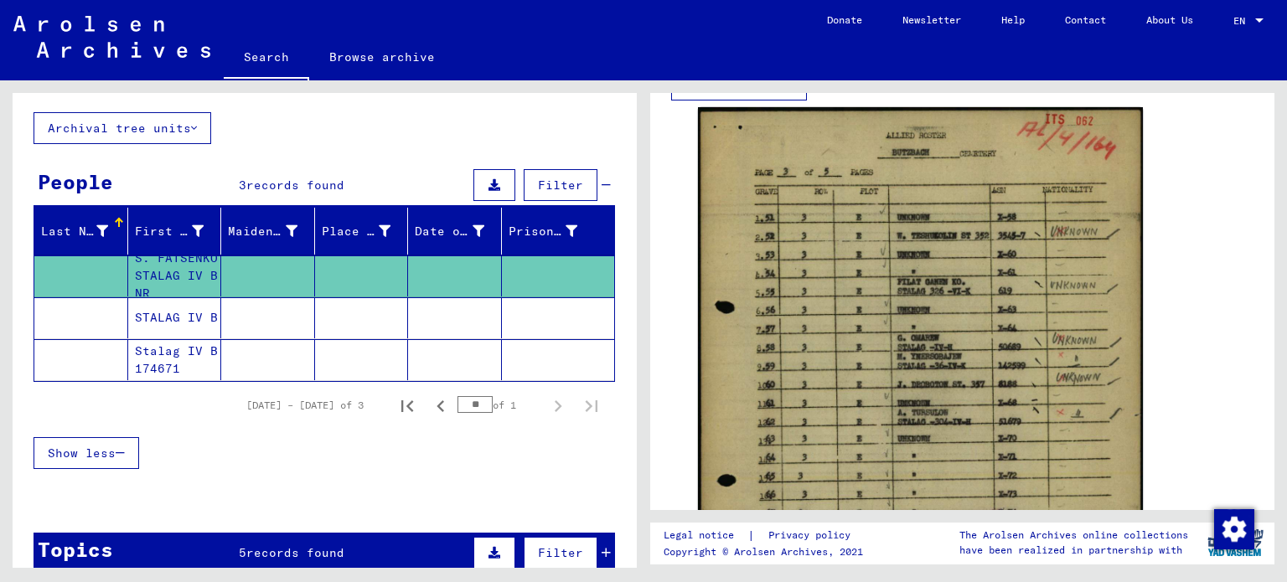
scroll to position [335, 0]
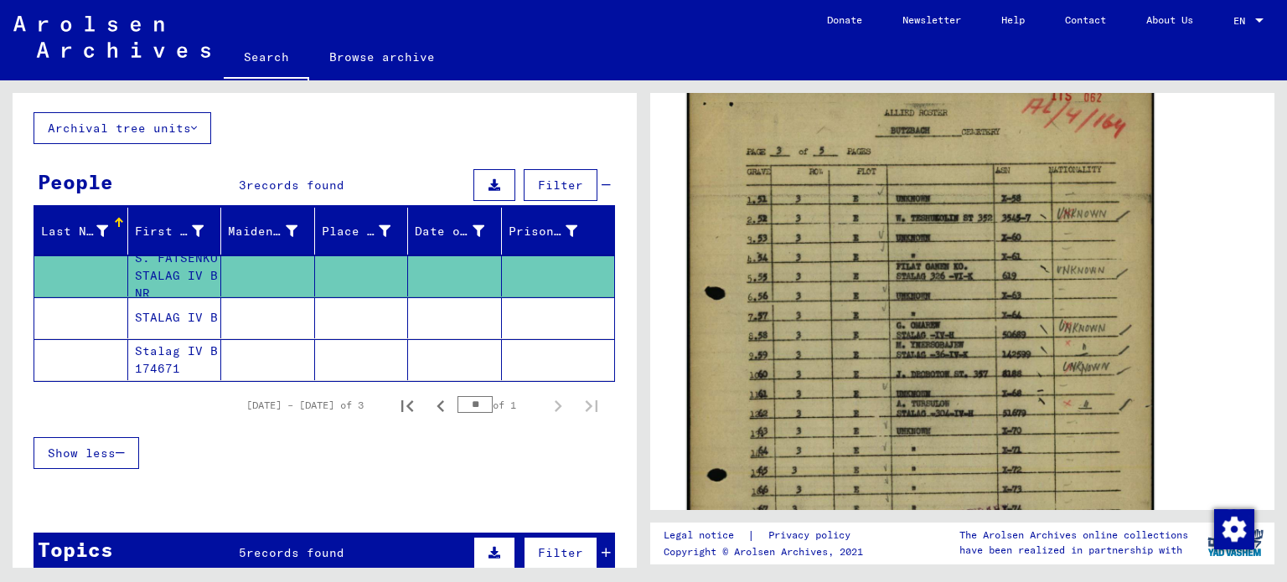
click at [932, 234] on img at bounding box center [921, 389] width 468 height 612
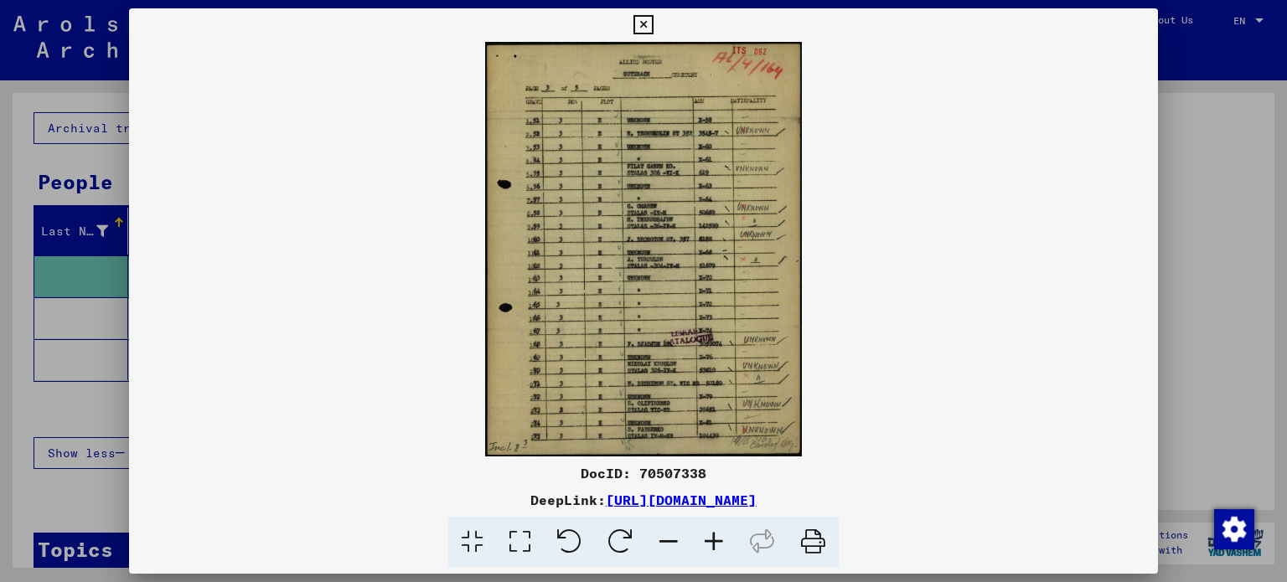
click at [710, 540] on icon at bounding box center [713, 542] width 45 height 51
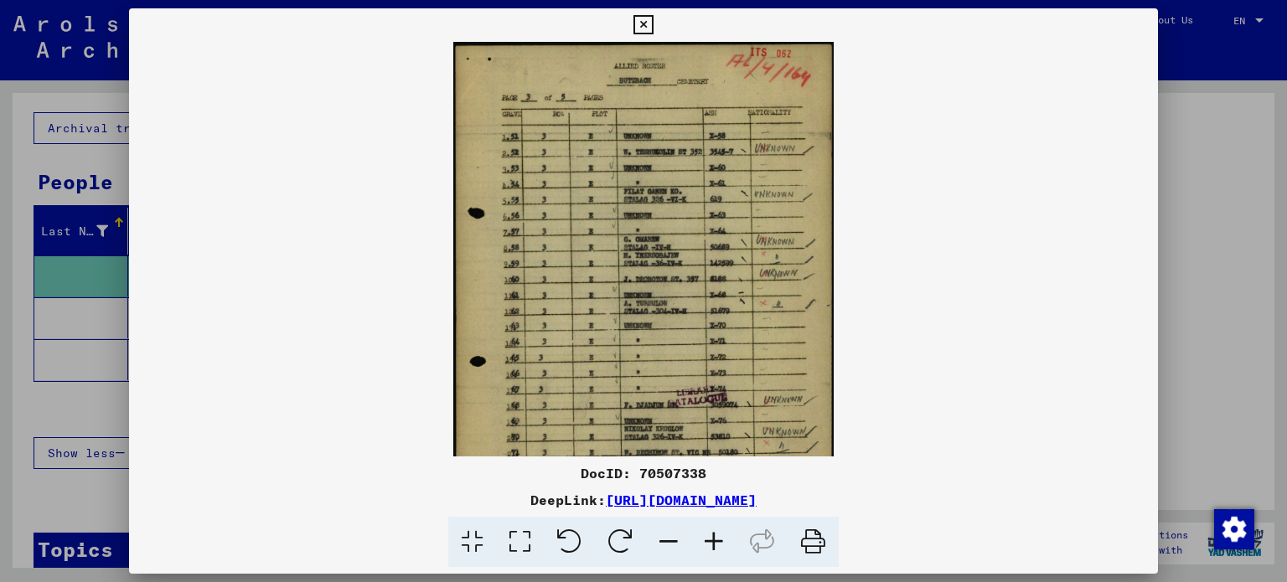
click at [710, 540] on icon at bounding box center [713, 542] width 45 height 51
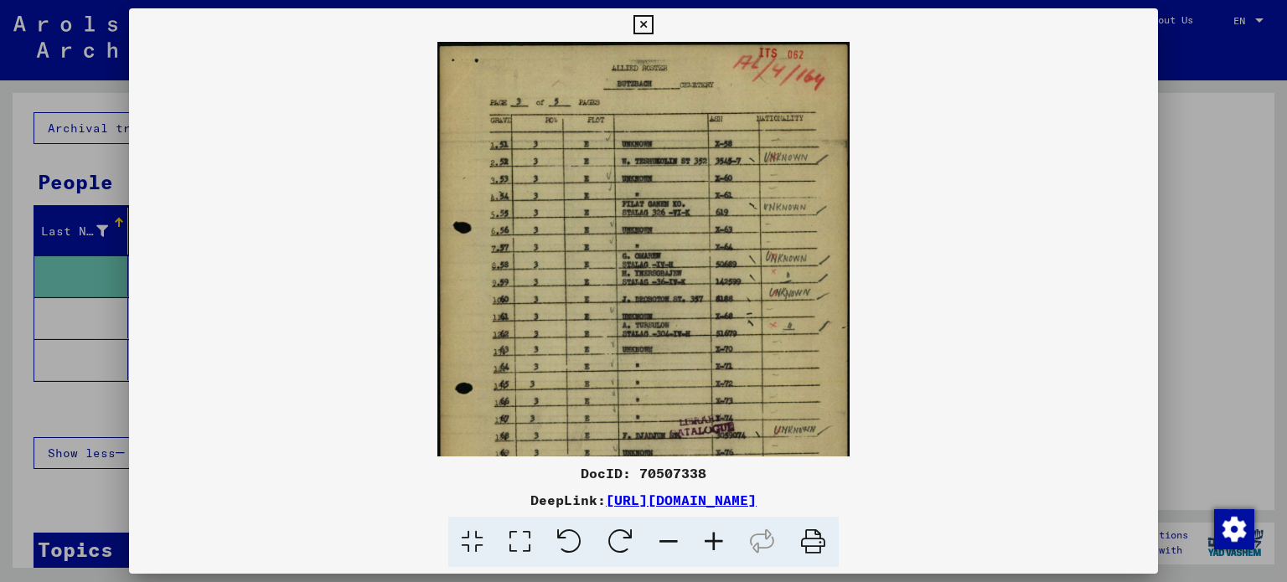
click at [710, 540] on icon at bounding box center [713, 542] width 45 height 51
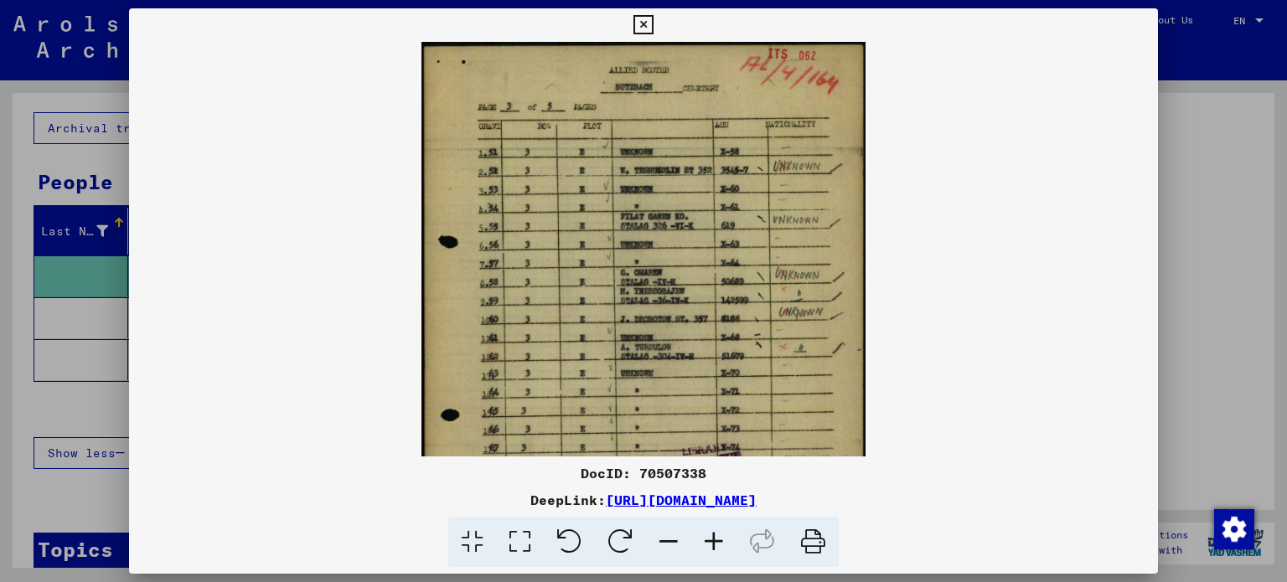
click at [710, 540] on icon at bounding box center [713, 542] width 45 height 51
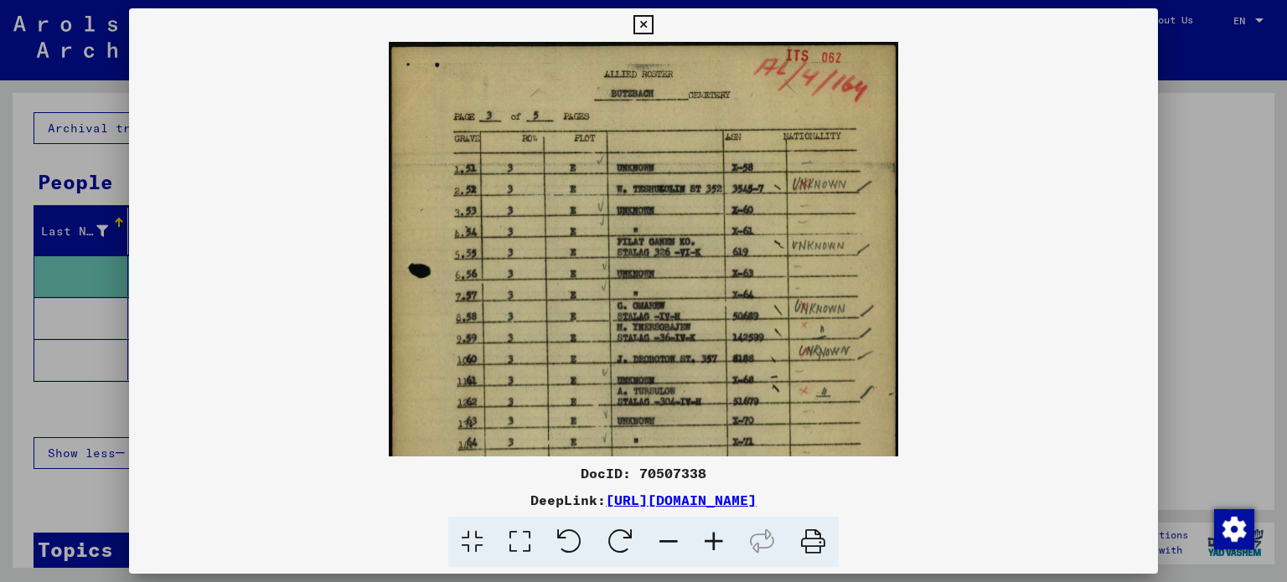
click at [710, 540] on icon at bounding box center [713, 542] width 45 height 51
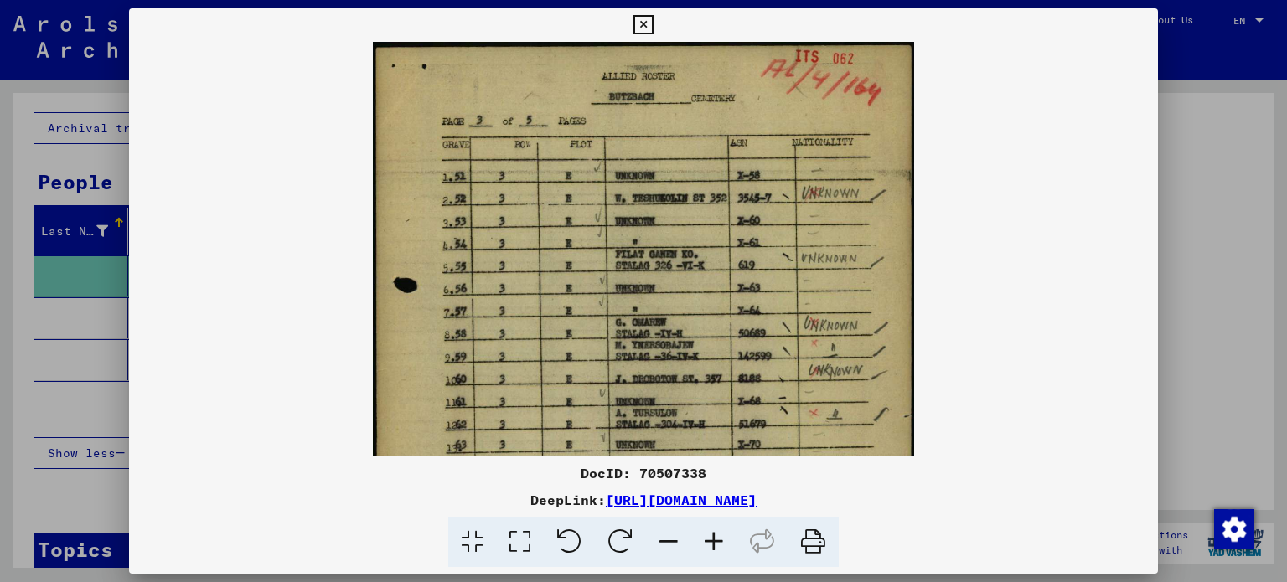
click at [710, 540] on icon at bounding box center [713, 542] width 45 height 51
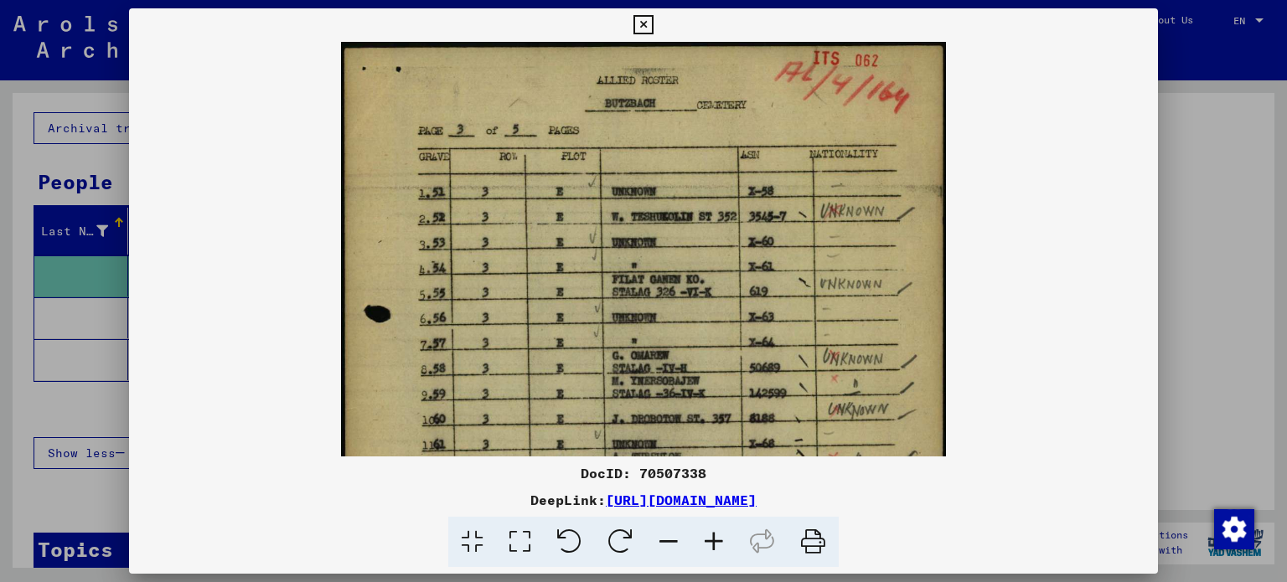
click at [710, 540] on icon at bounding box center [713, 542] width 45 height 51
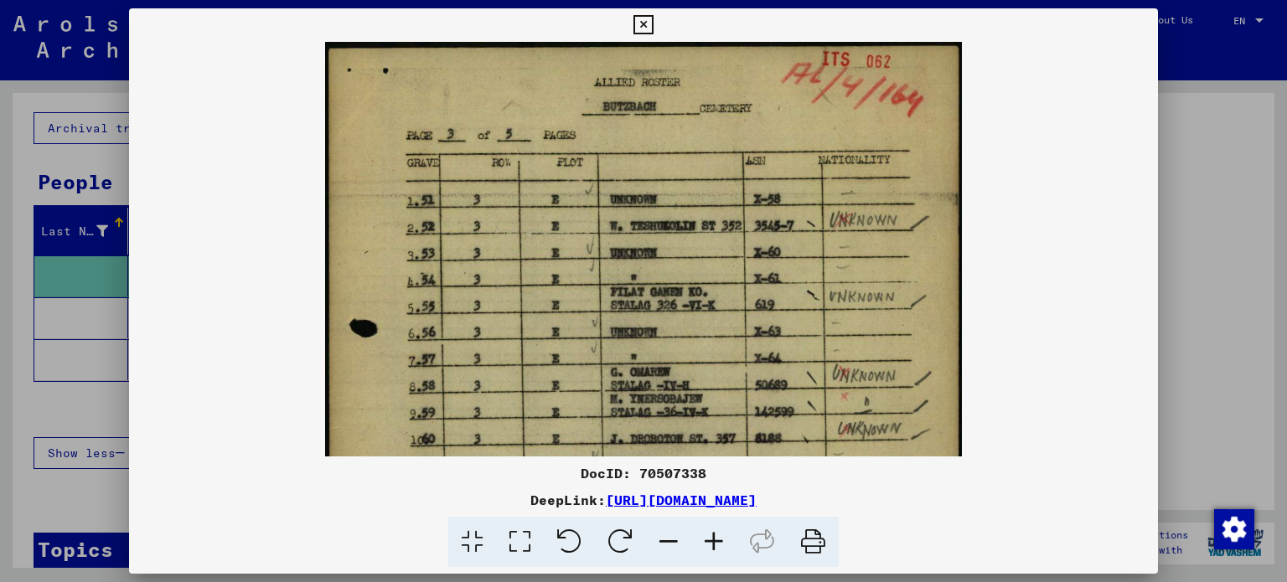
click at [709, 541] on icon at bounding box center [713, 542] width 45 height 51
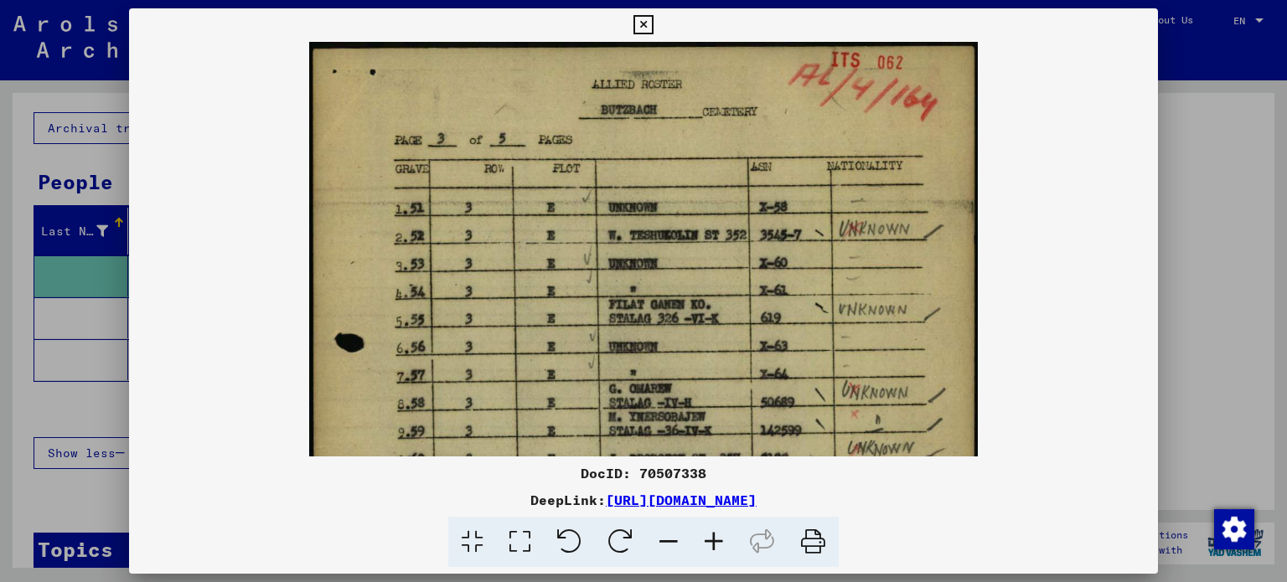
click at [707, 541] on icon at bounding box center [713, 542] width 45 height 51
click at [707, 542] on icon at bounding box center [713, 542] width 45 height 51
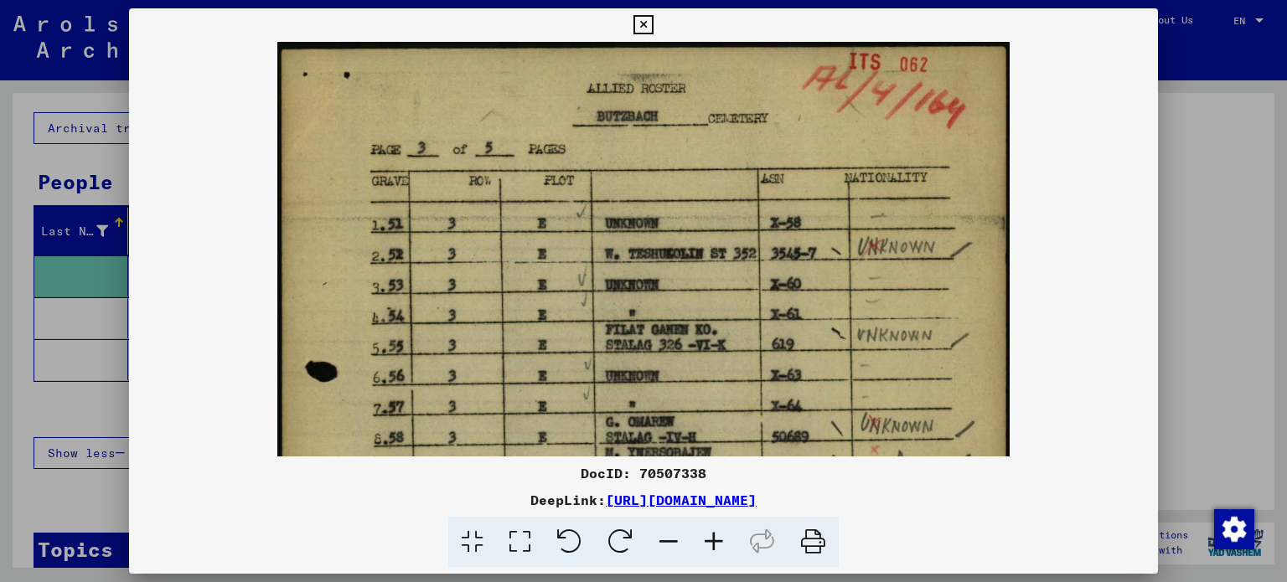
click at [707, 542] on icon at bounding box center [713, 542] width 45 height 51
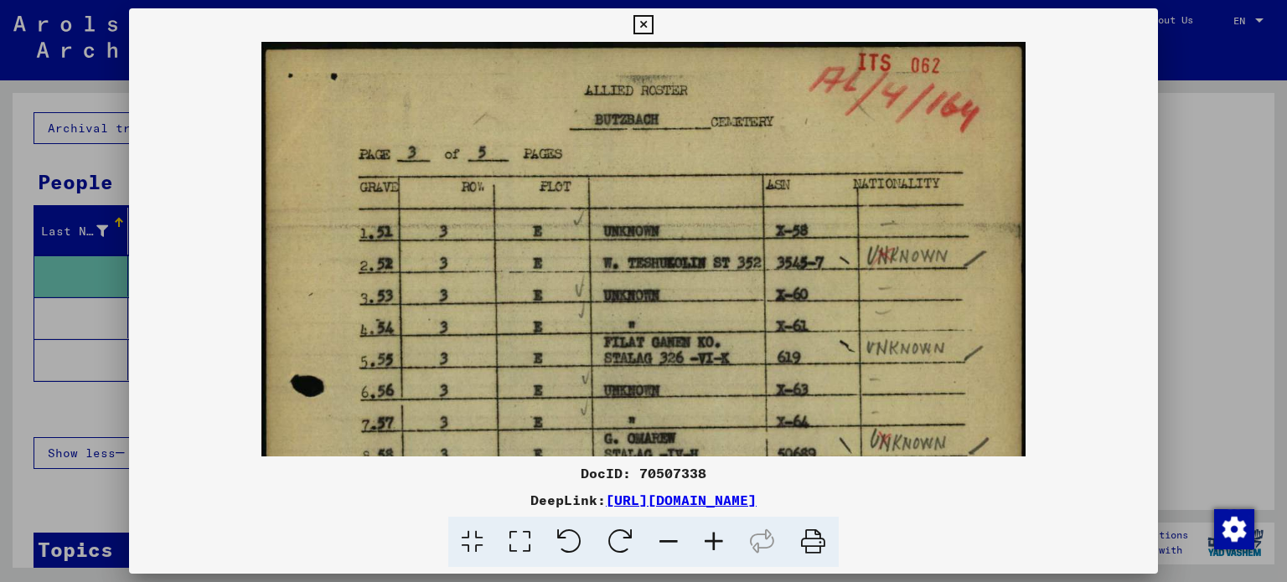
click at [707, 542] on icon at bounding box center [713, 542] width 45 height 51
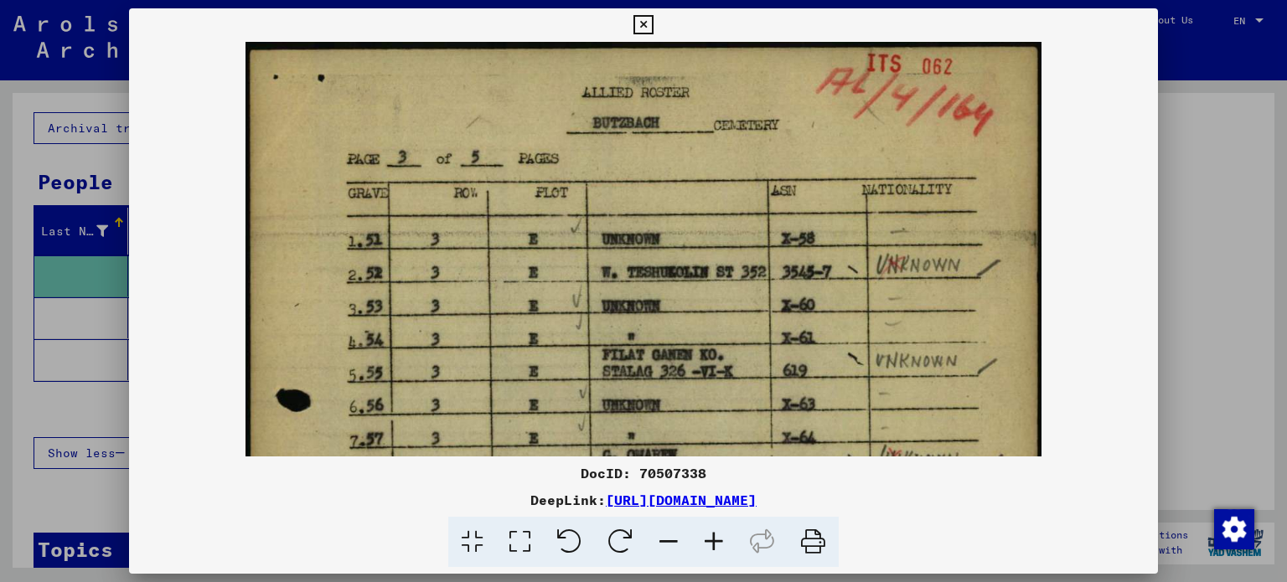
click at [707, 542] on icon at bounding box center [713, 542] width 45 height 51
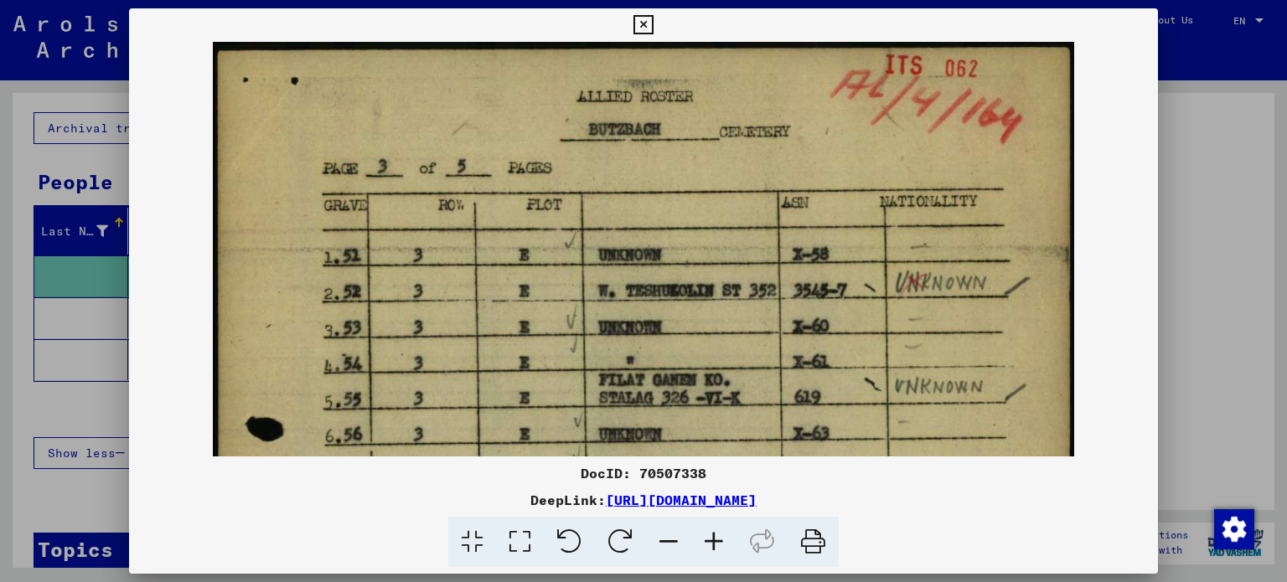
click at [707, 542] on icon at bounding box center [713, 542] width 45 height 51
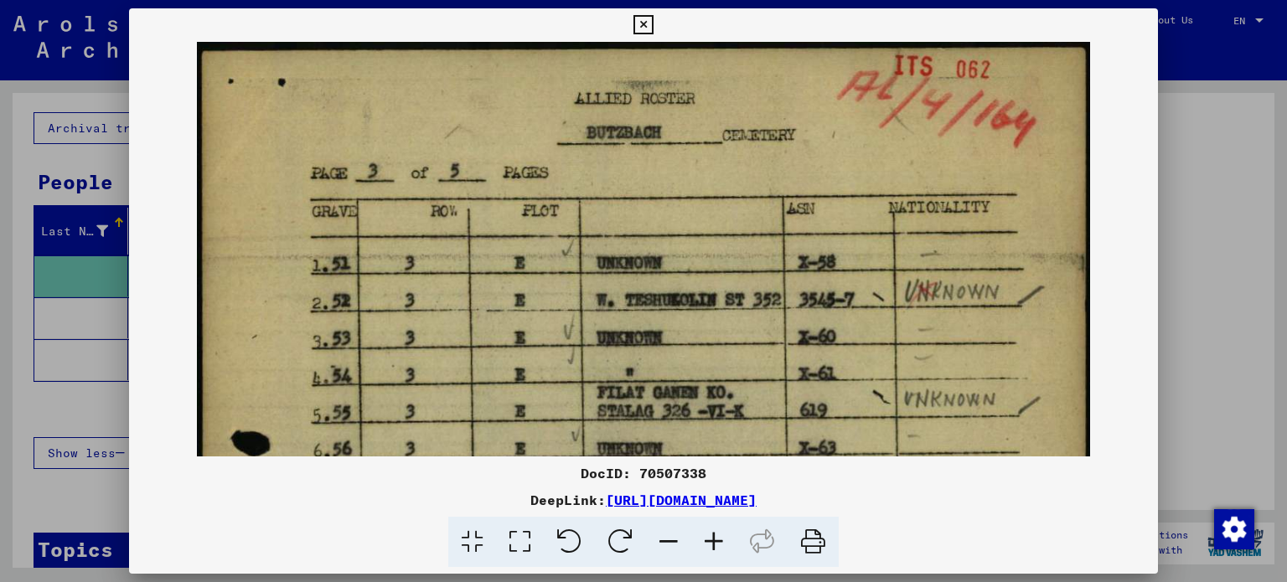
click at [707, 542] on icon at bounding box center [713, 542] width 45 height 51
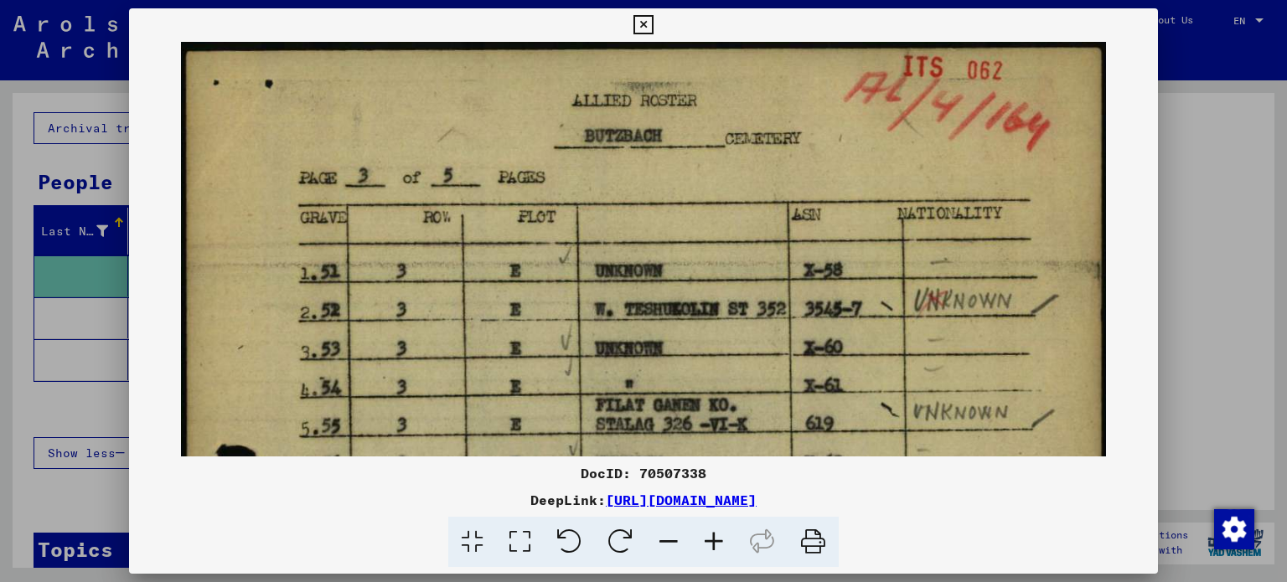
click at [707, 542] on icon at bounding box center [713, 542] width 45 height 51
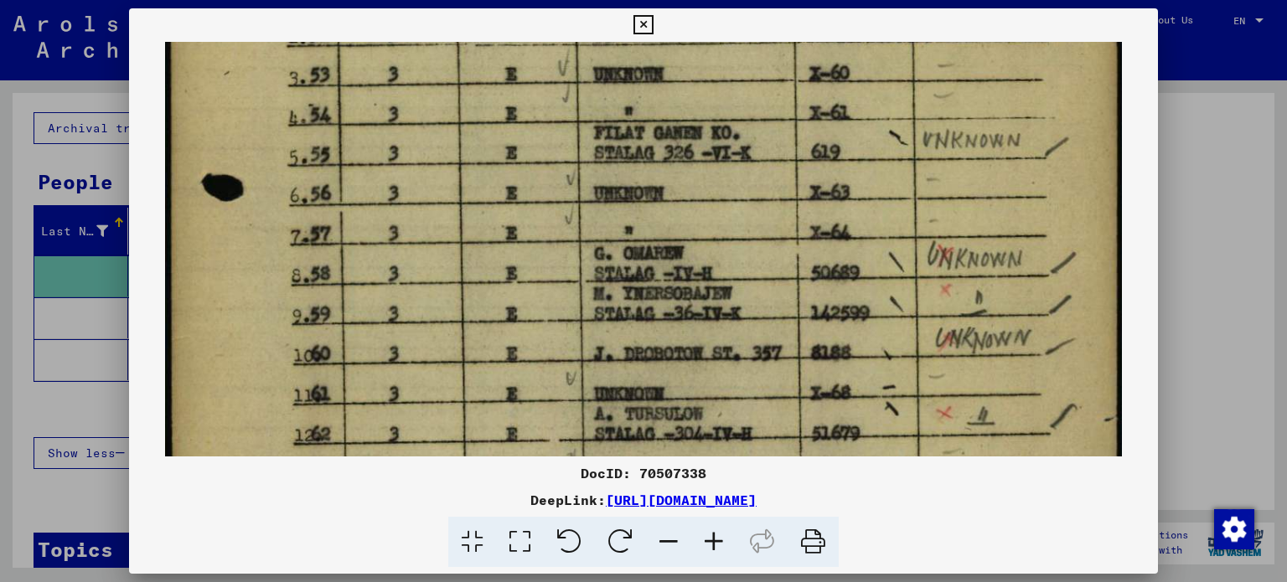
scroll to position [287, 0]
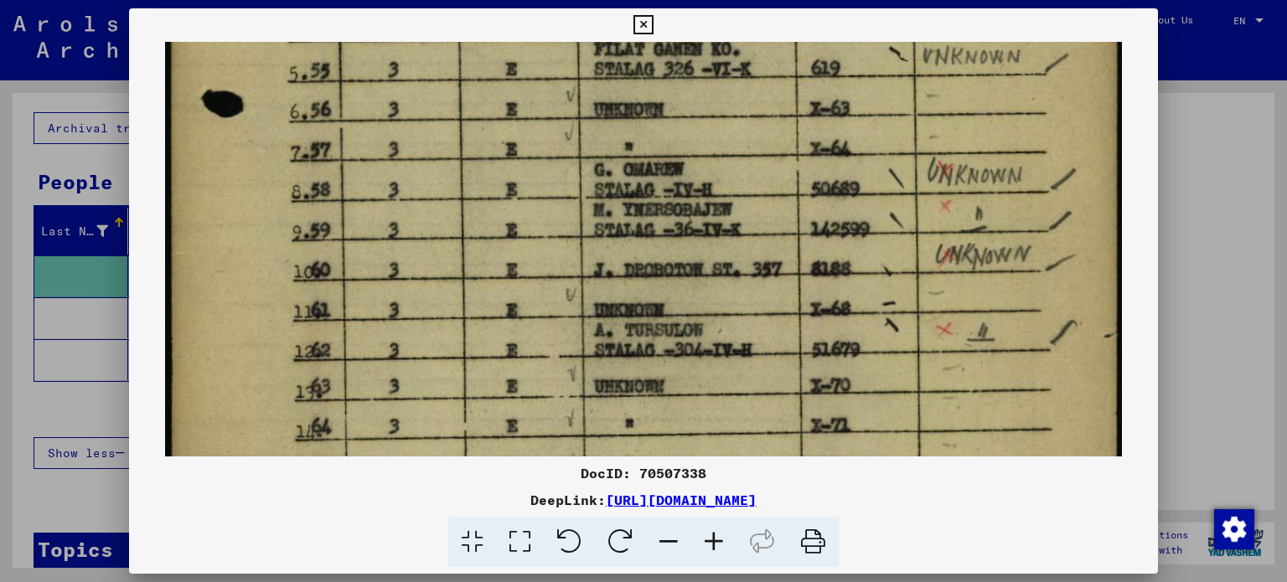
drag, startPoint x: 758, startPoint y: 408, endPoint x: 709, endPoint y: 37, distance: 374.5
click at [709, 38] on div "DocID: 70507338 DeepLink: [URL][DOMAIN_NAME]" at bounding box center [644, 288] width 1030 height 560
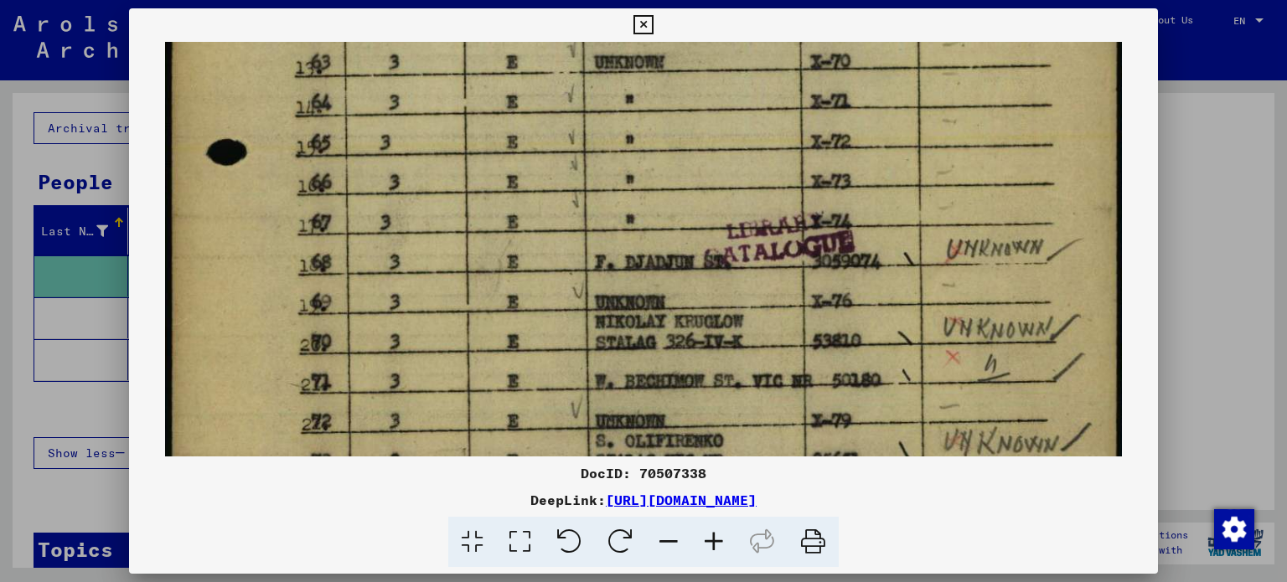
drag, startPoint x: 741, startPoint y: 330, endPoint x: 720, endPoint y: 60, distance: 270.6
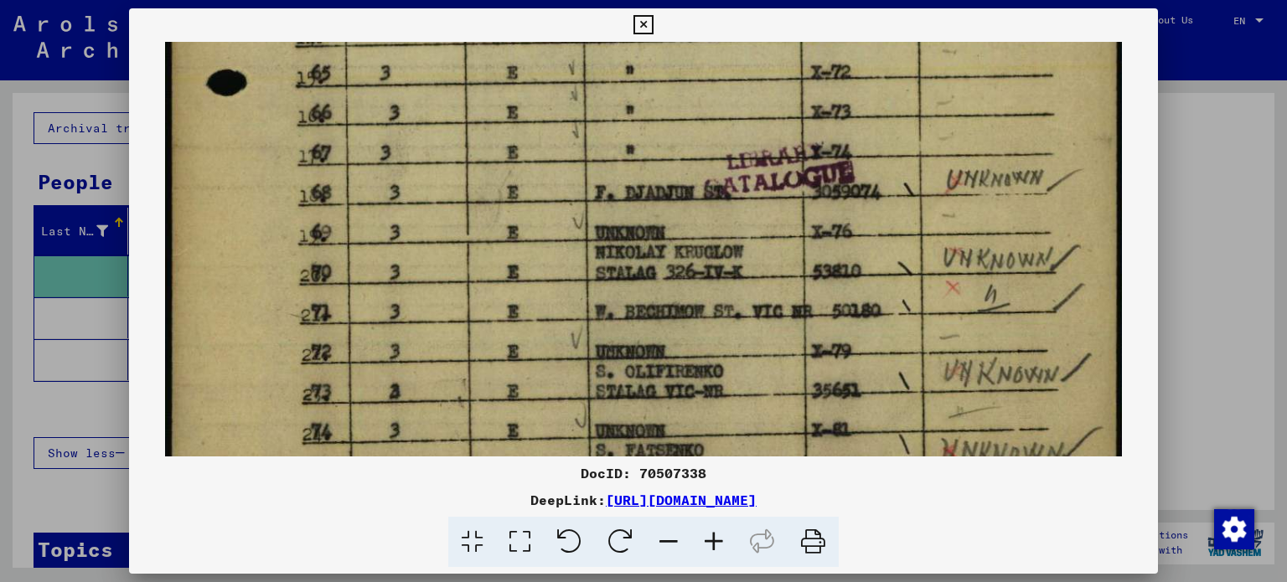
scroll to position [838, 0]
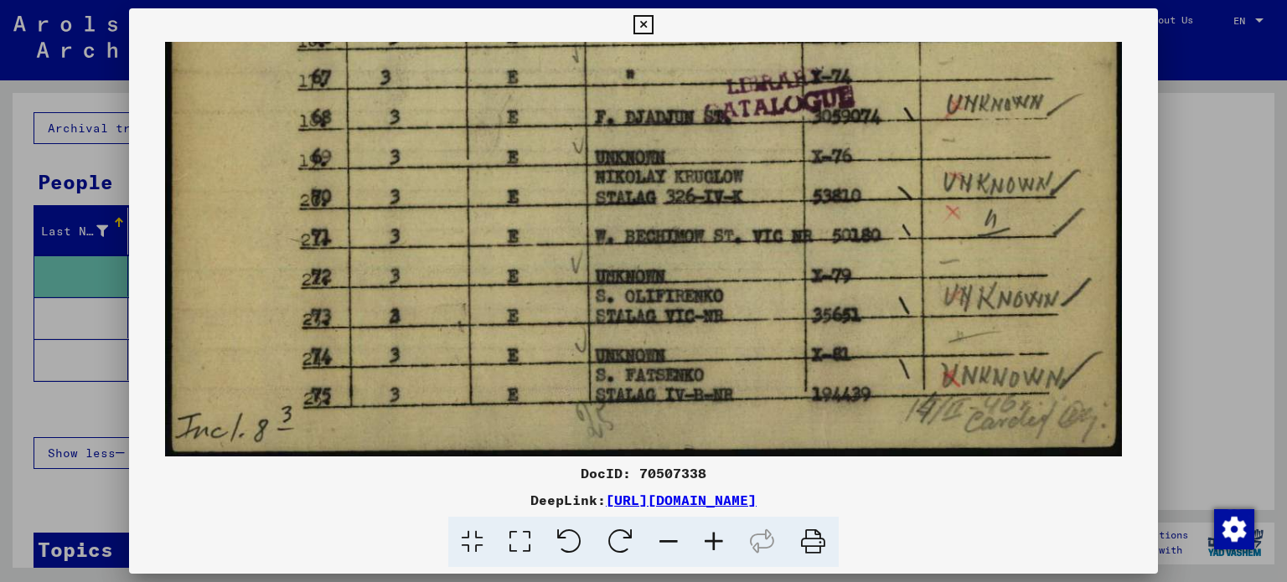
drag, startPoint x: 736, startPoint y: 346, endPoint x: 733, endPoint y: 89, distance: 257.3
click at [645, 20] on icon at bounding box center [643, 25] width 19 height 20
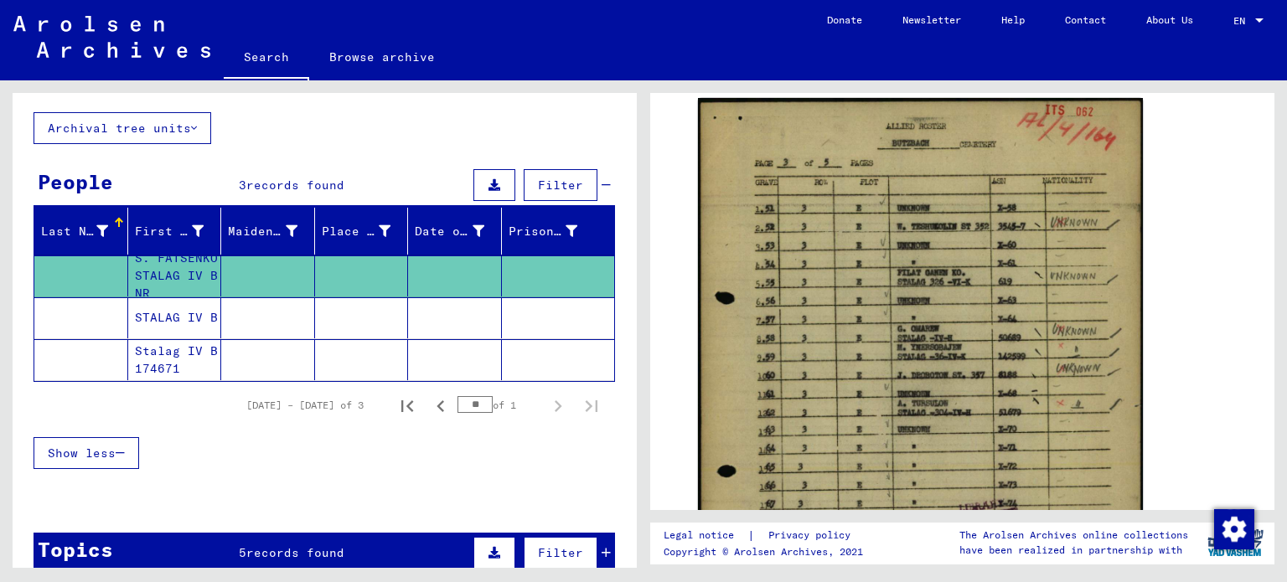
click at [178, 314] on mat-cell "STALAG IV B" at bounding box center [175, 317] width 94 height 41
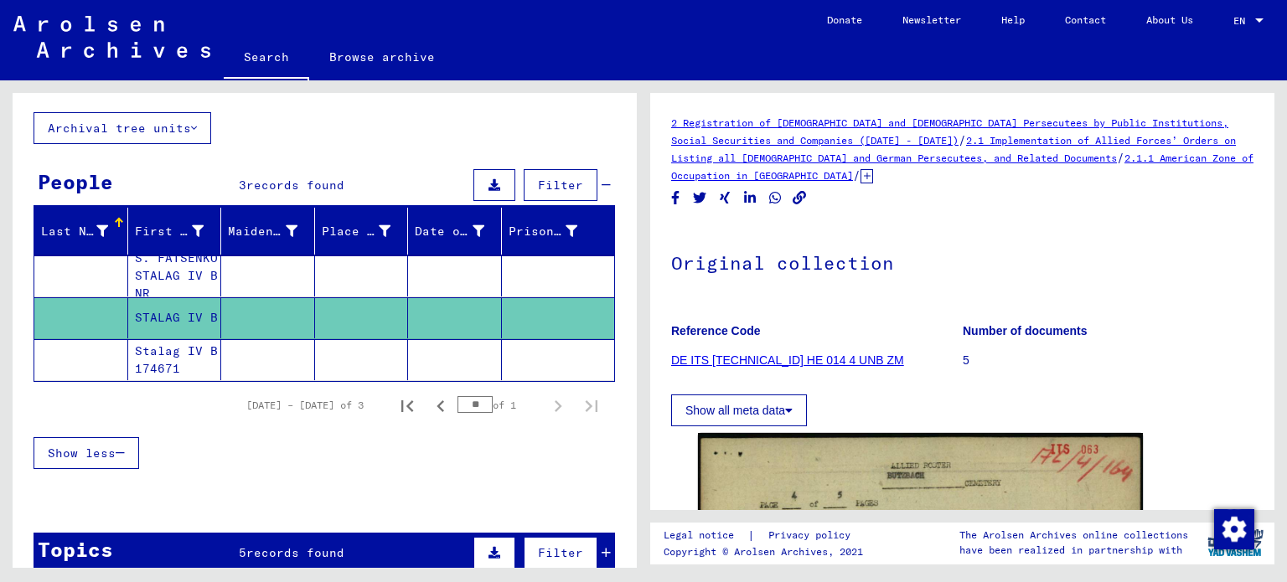
click at [198, 278] on mat-cell "S. FATSENKO STALAG IV B NR" at bounding box center [175, 276] width 94 height 41
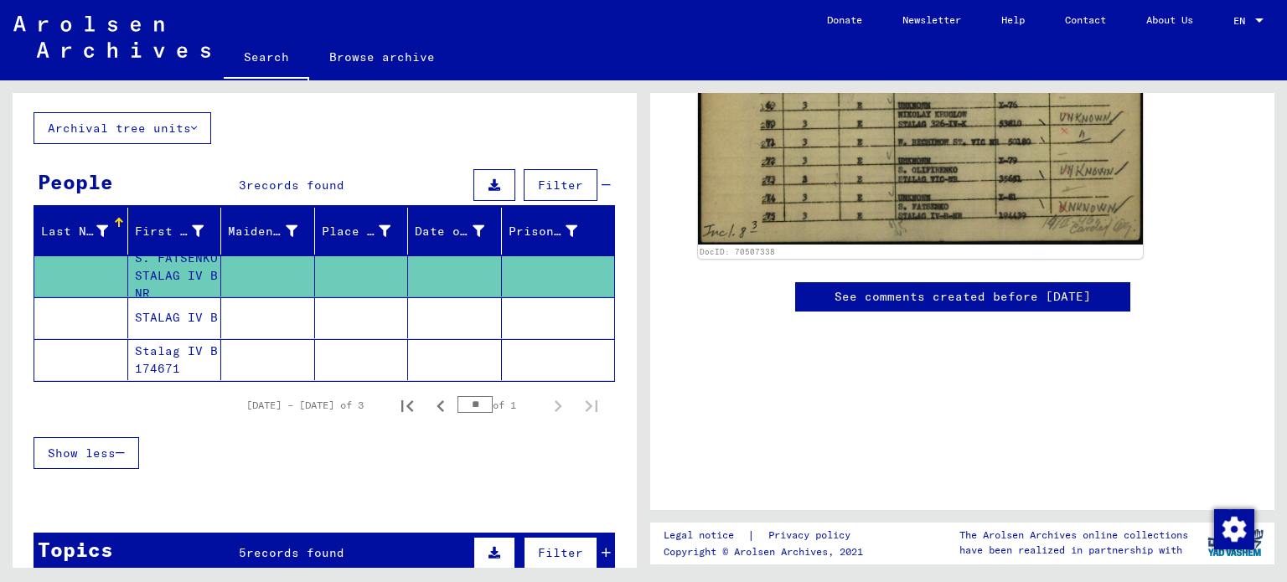
scroll to position [648, 0]
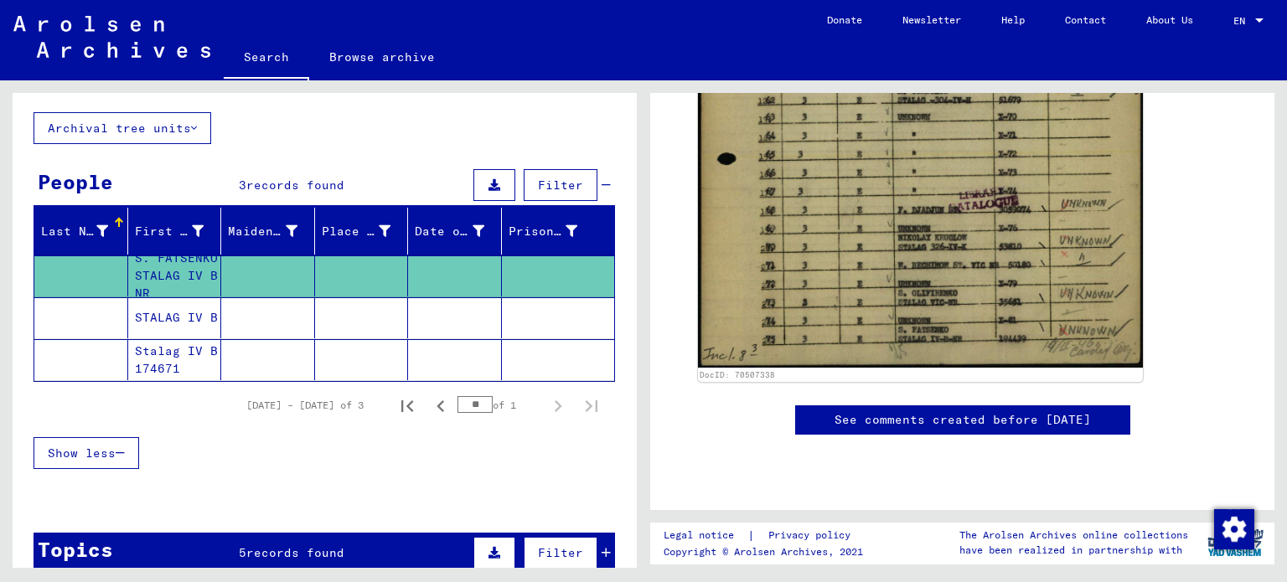
click at [173, 318] on mat-cell "STALAG IV B" at bounding box center [175, 317] width 94 height 41
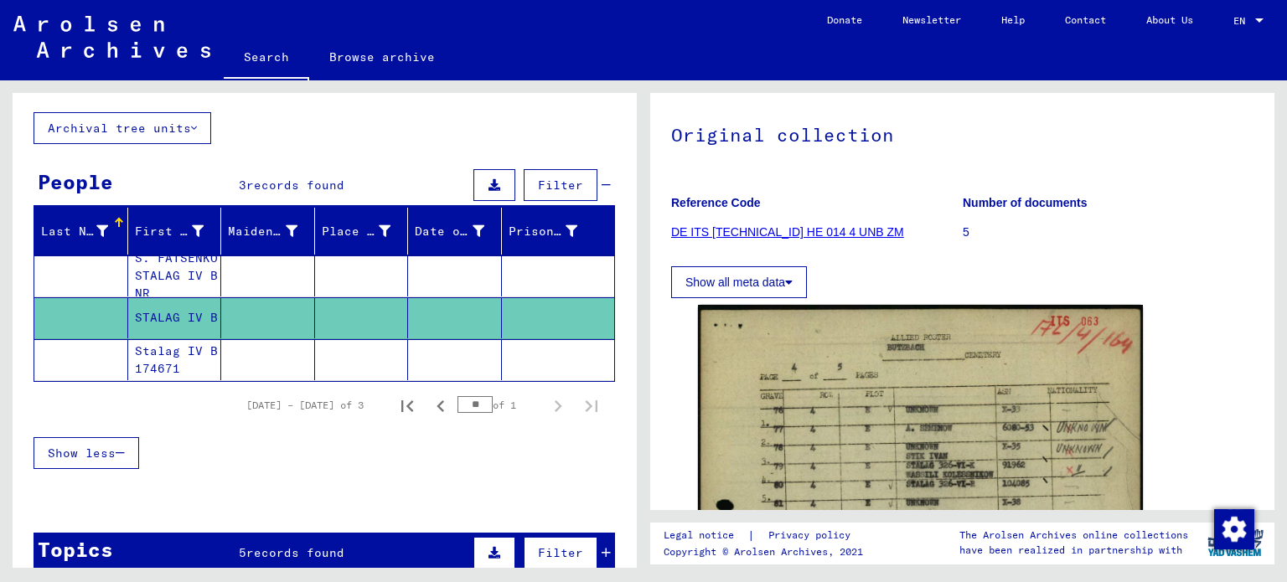
scroll to position [335, 0]
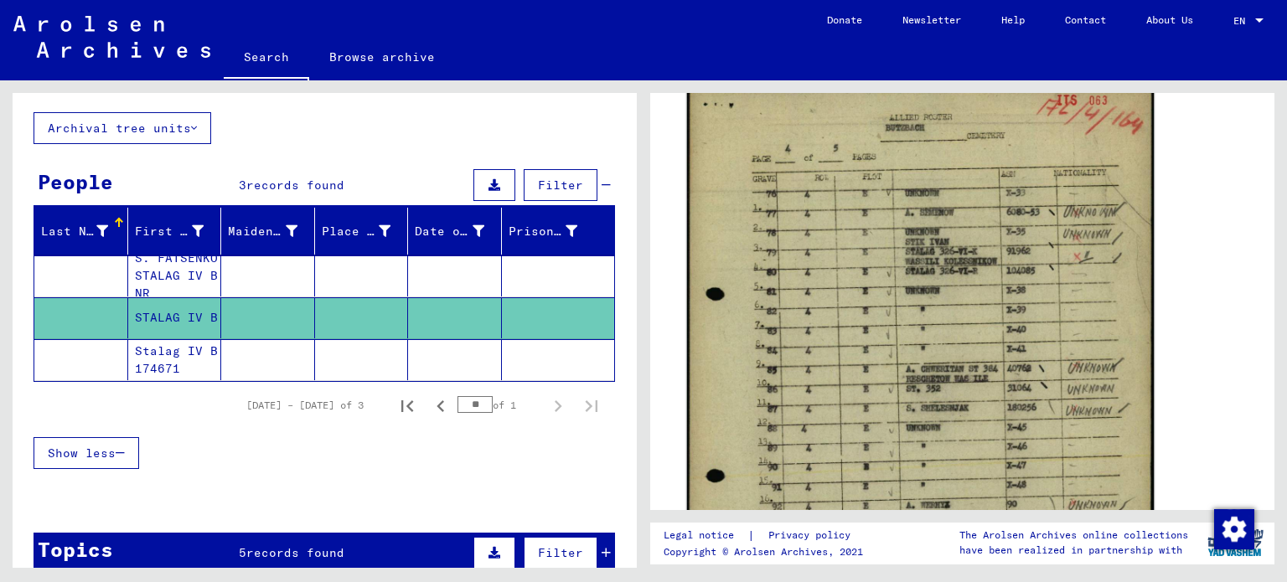
click at [922, 257] on img at bounding box center [921, 389] width 468 height 612
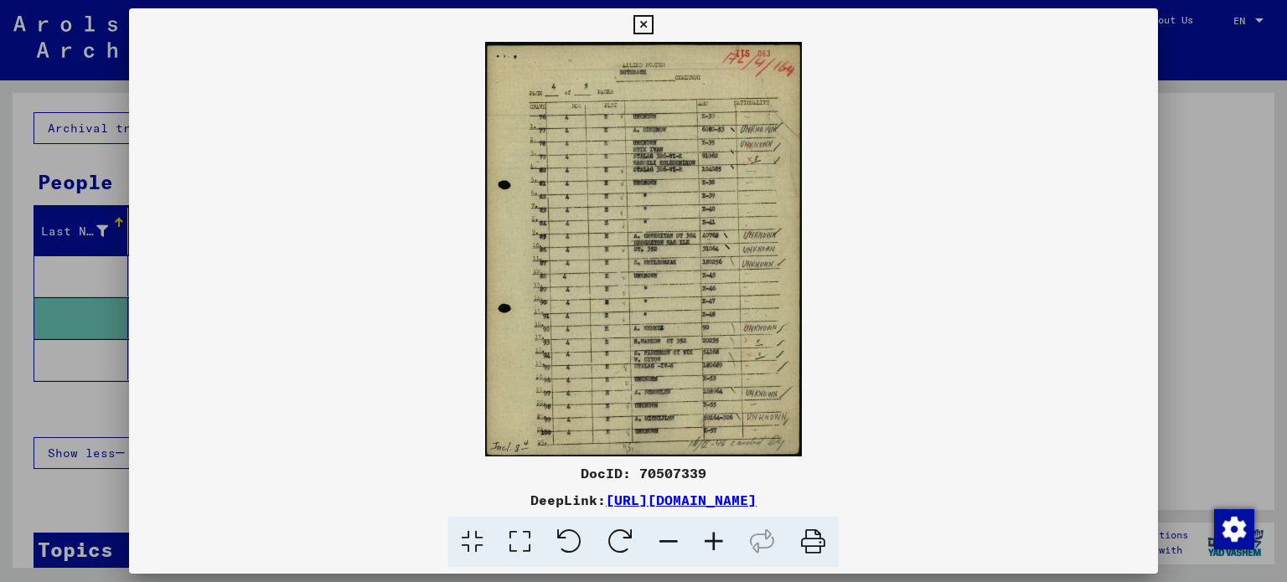
click at [922, 257] on img at bounding box center [644, 249] width 1030 height 415
click at [714, 540] on icon at bounding box center [713, 542] width 45 height 51
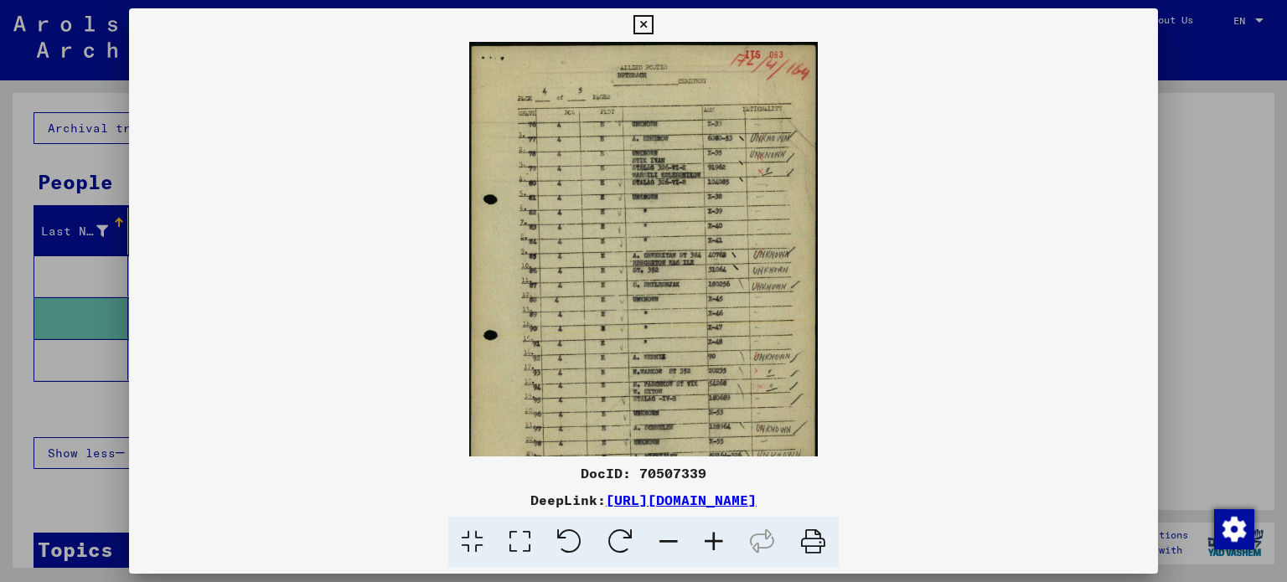
click at [712, 537] on icon at bounding box center [713, 542] width 45 height 51
click at [711, 537] on icon at bounding box center [713, 542] width 45 height 51
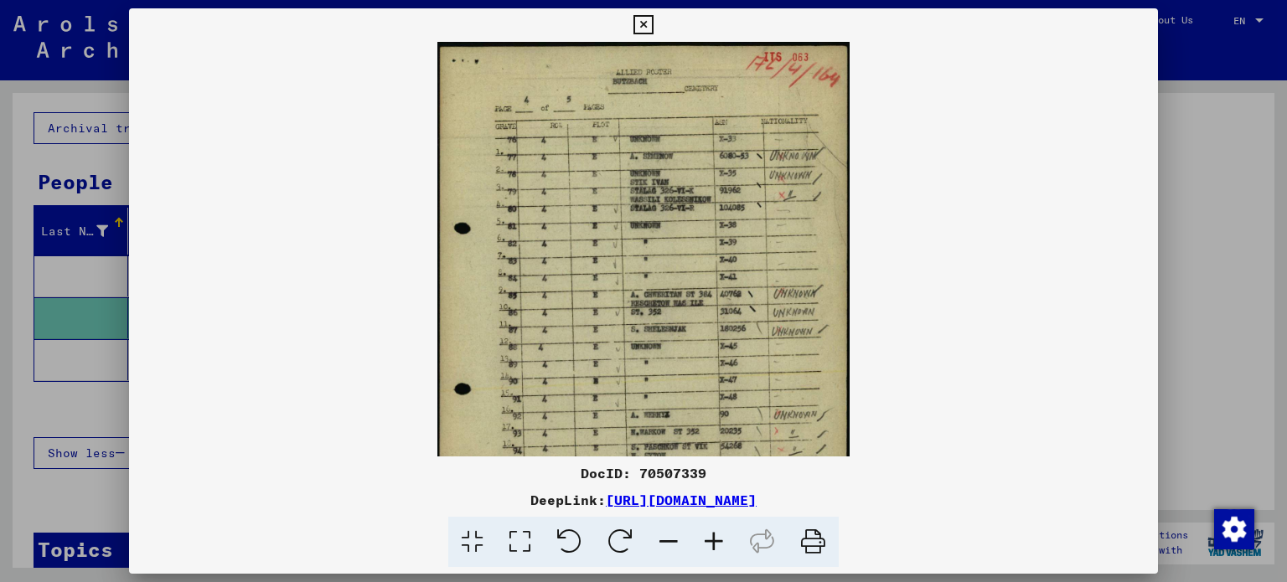
click at [711, 537] on icon at bounding box center [713, 542] width 45 height 51
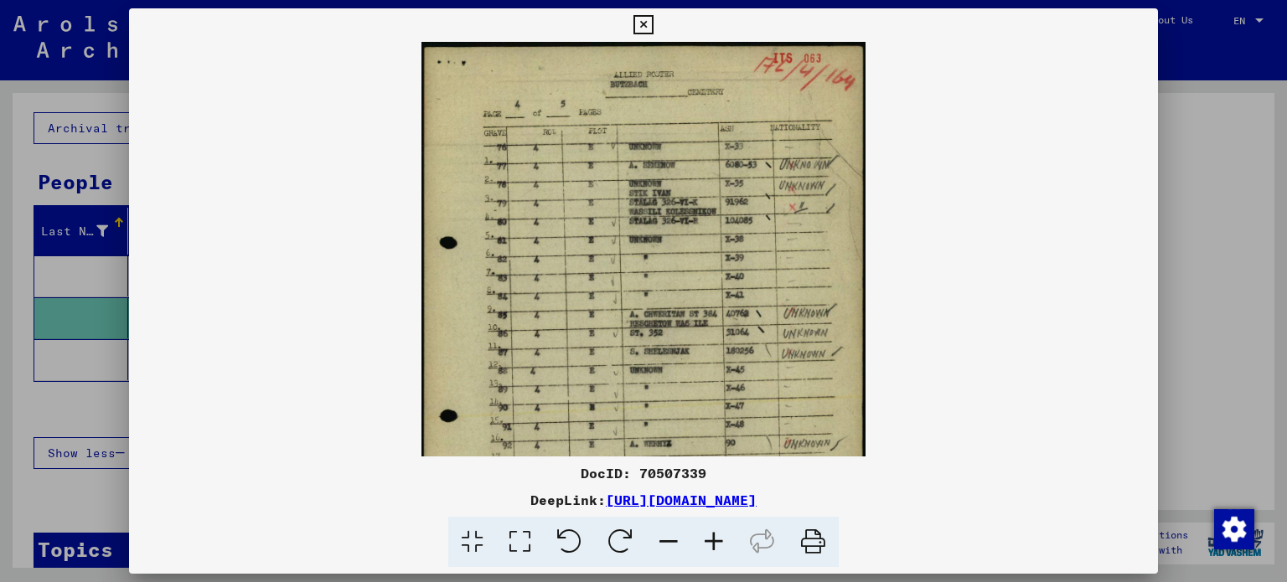
click at [709, 538] on icon at bounding box center [713, 542] width 45 height 51
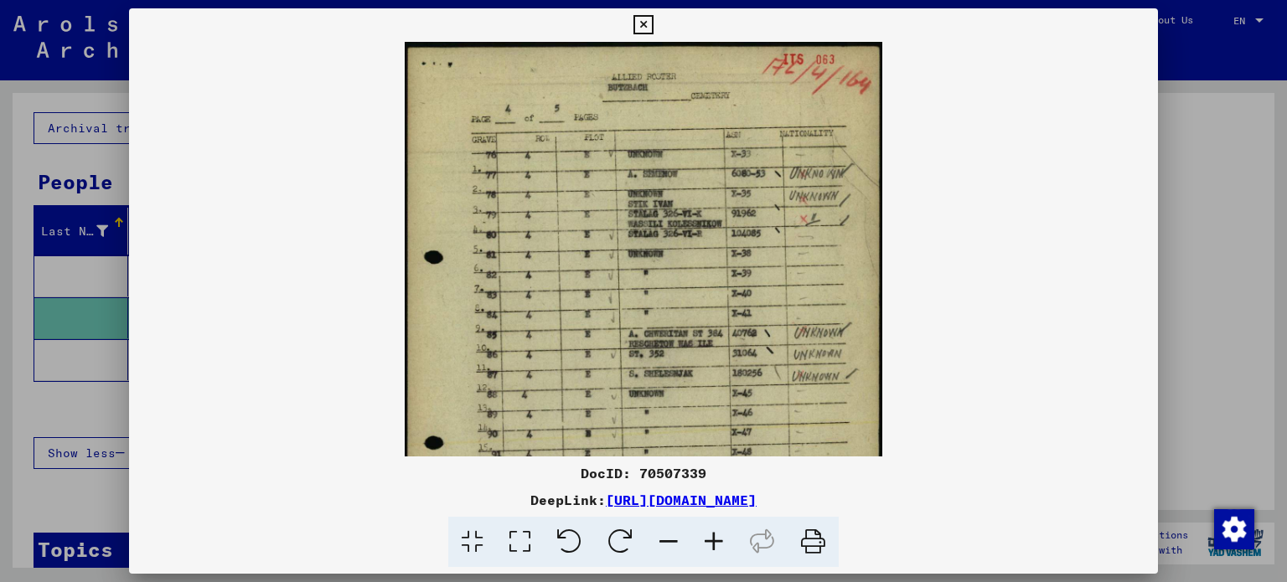
click at [708, 539] on icon at bounding box center [713, 542] width 45 height 51
click at [706, 539] on icon at bounding box center [713, 542] width 45 height 51
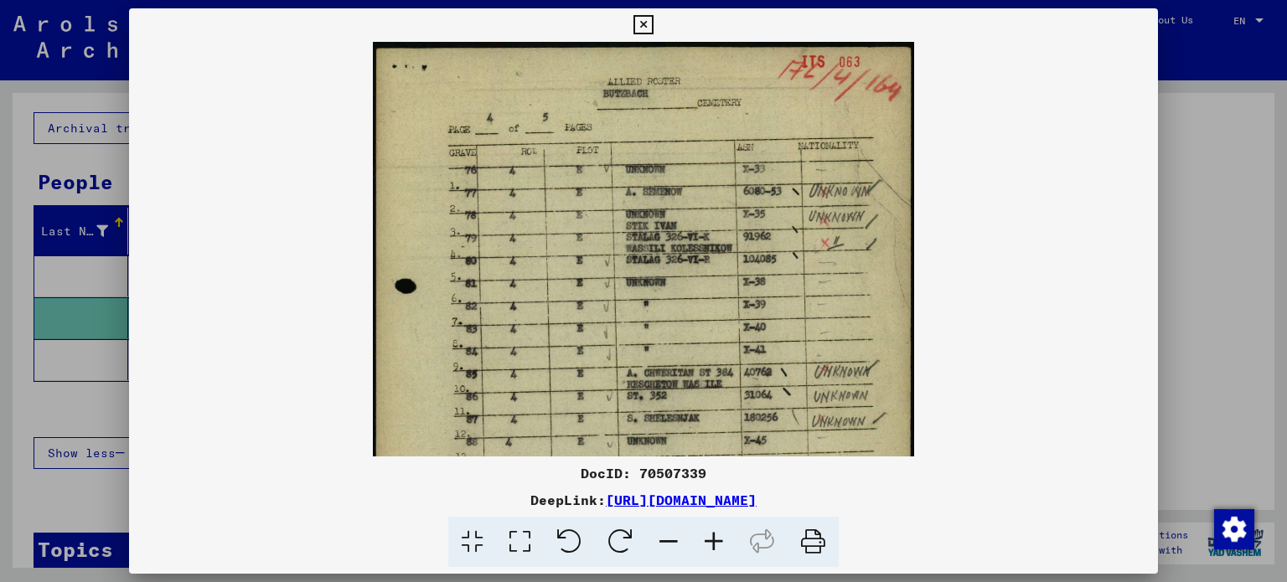
click at [702, 540] on icon at bounding box center [713, 542] width 45 height 51
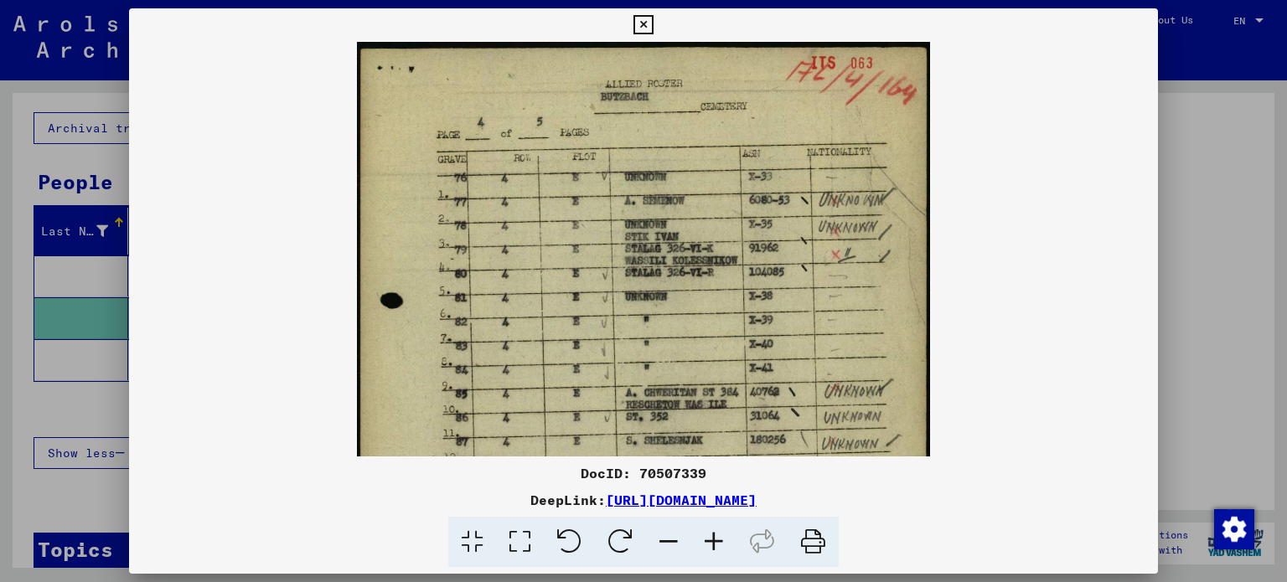
click at [701, 540] on icon at bounding box center [713, 542] width 45 height 51
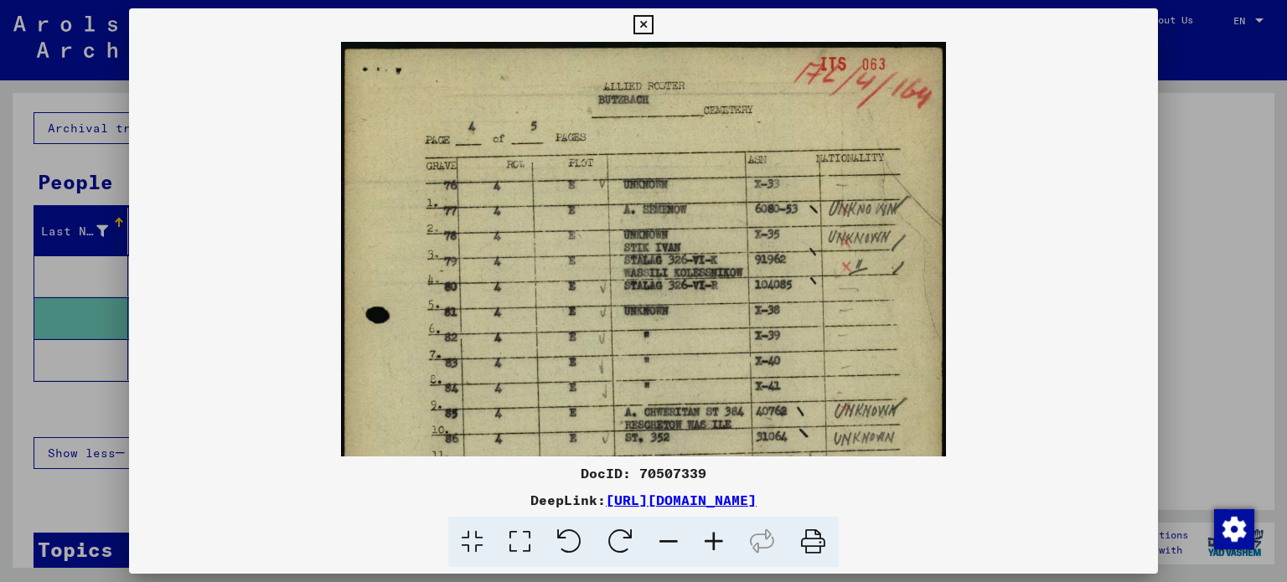
click at [700, 540] on icon at bounding box center [713, 542] width 45 height 51
click at [697, 539] on icon at bounding box center [713, 542] width 45 height 51
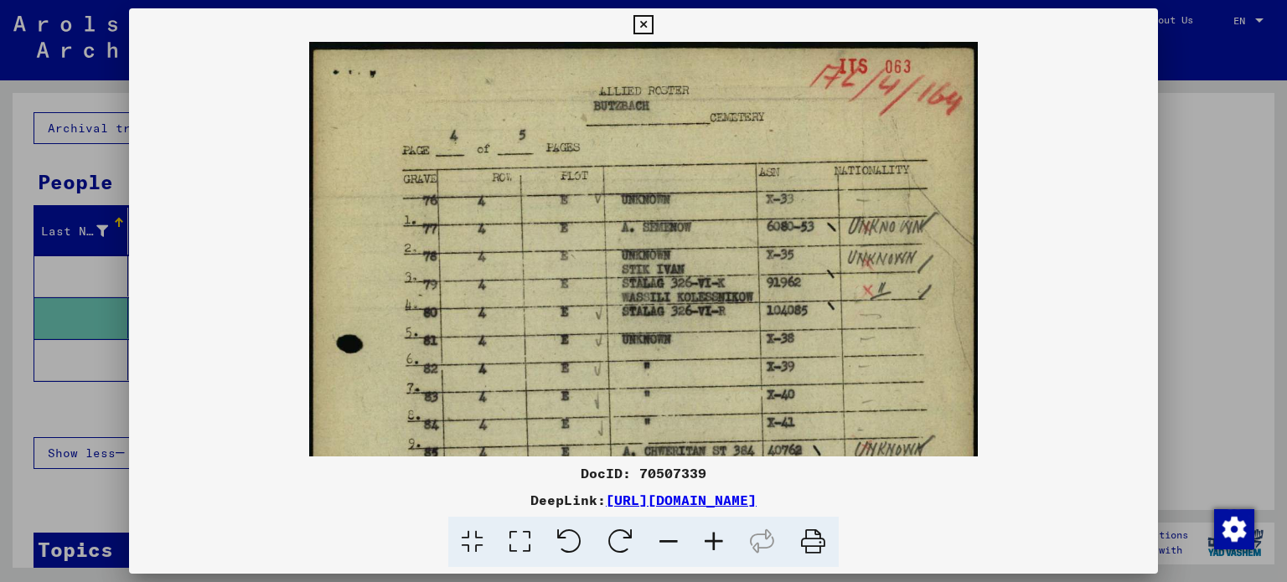
click at [696, 539] on icon at bounding box center [713, 542] width 45 height 51
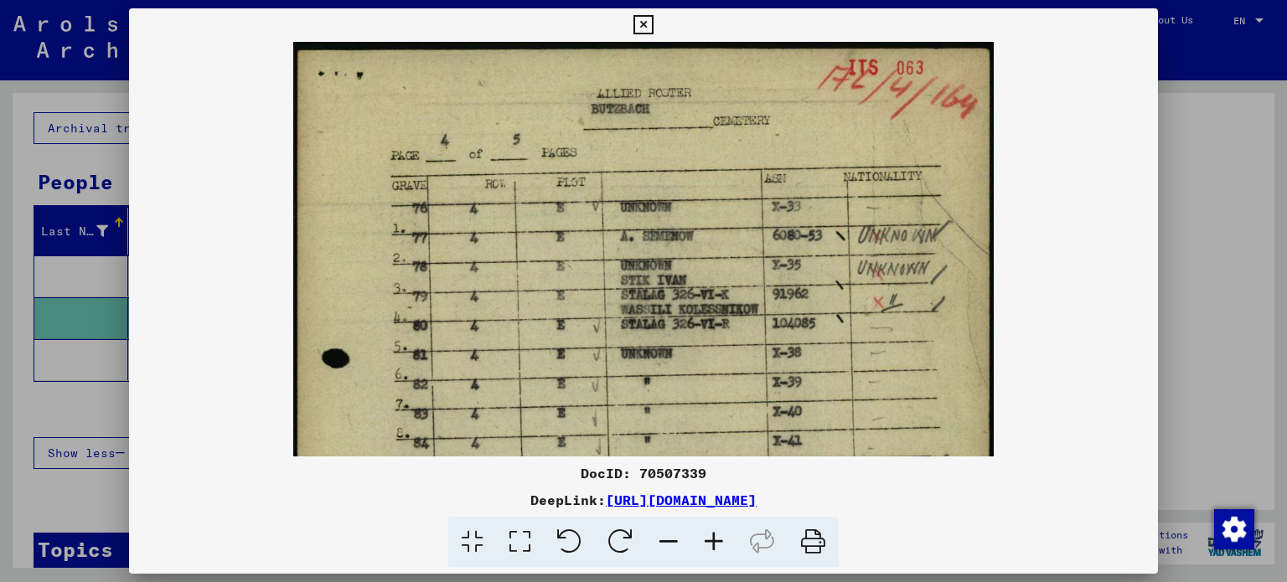
click at [694, 538] on icon at bounding box center [713, 542] width 45 height 51
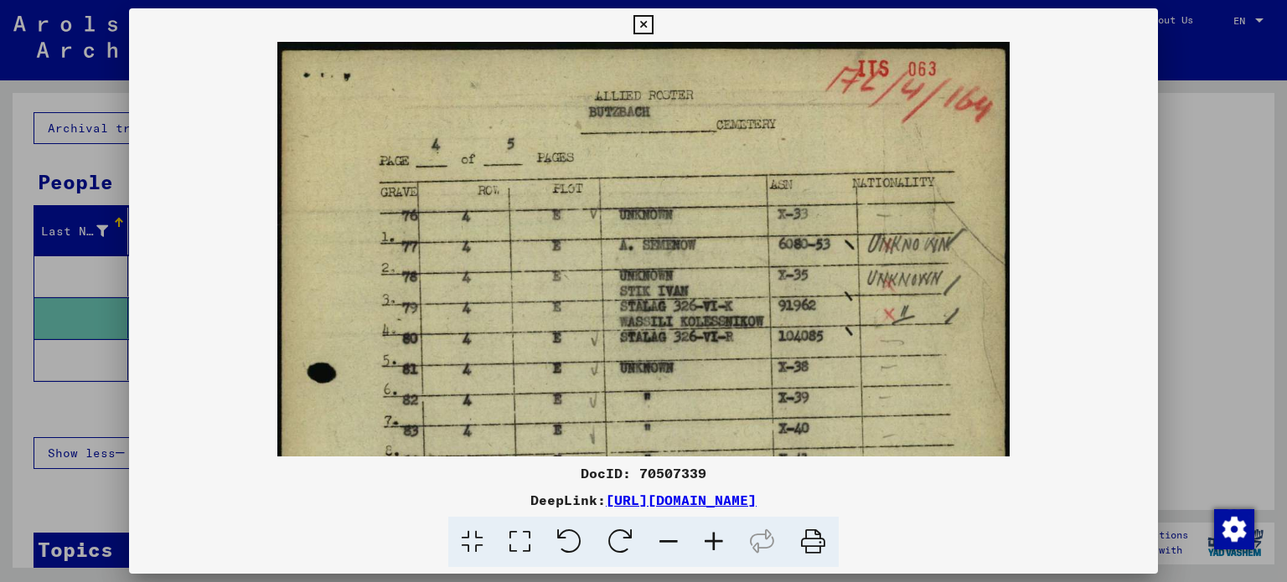
click at [693, 537] on icon at bounding box center [713, 542] width 45 height 51
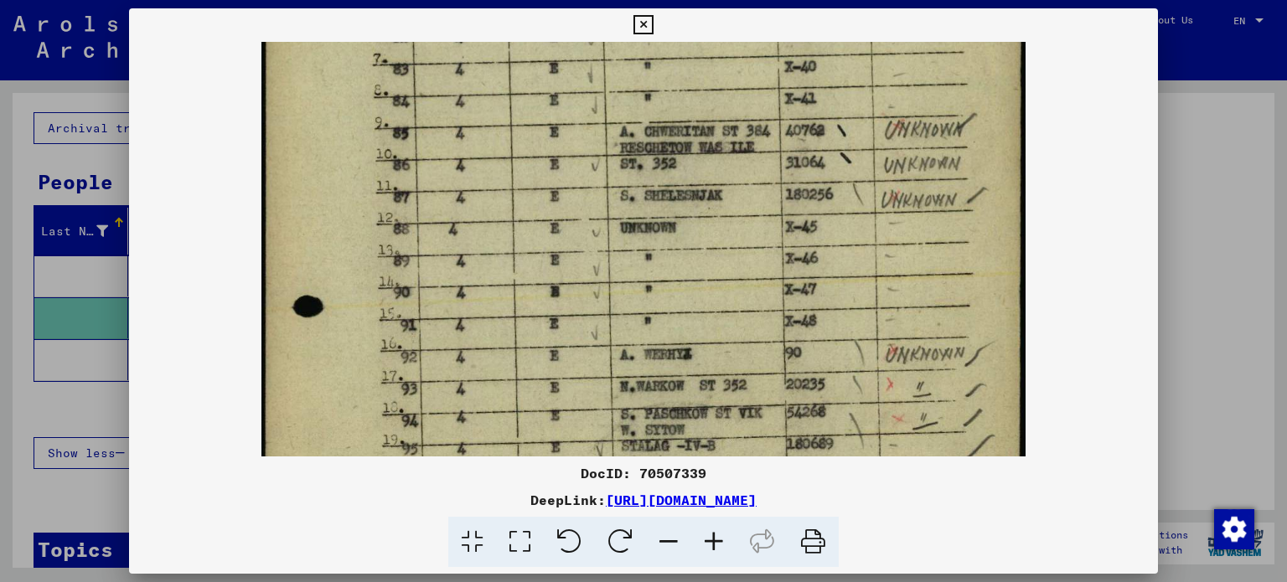
scroll to position [390, 0]
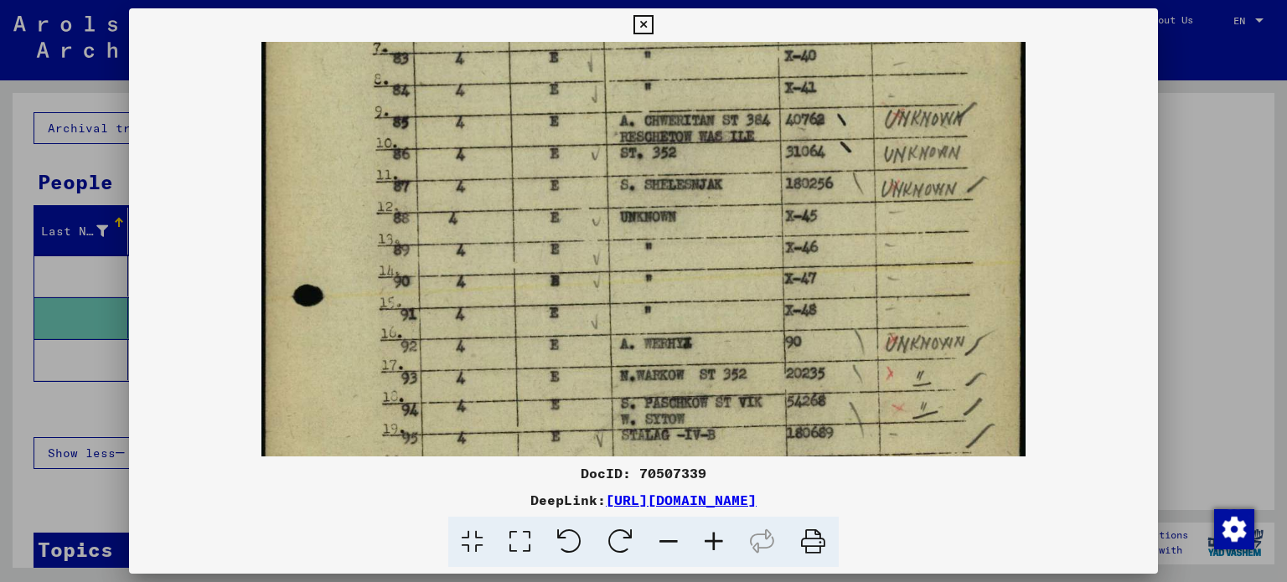
drag, startPoint x: 730, startPoint y: 371, endPoint x: 706, endPoint y: 2, distance: 370.3
click at [706, 2] on div "DocID: 70507339 DeepLink: [URL][DOMAIN_NAME]" at bounding box center [643, 291] width 1287 height 582
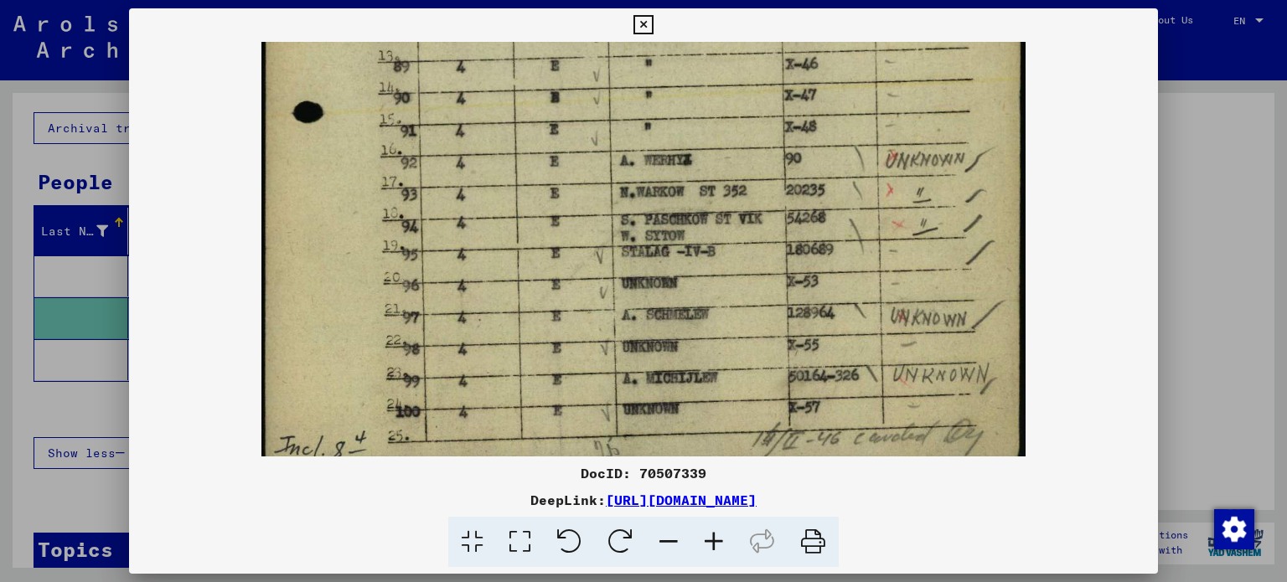
scroll to position [587, 0]
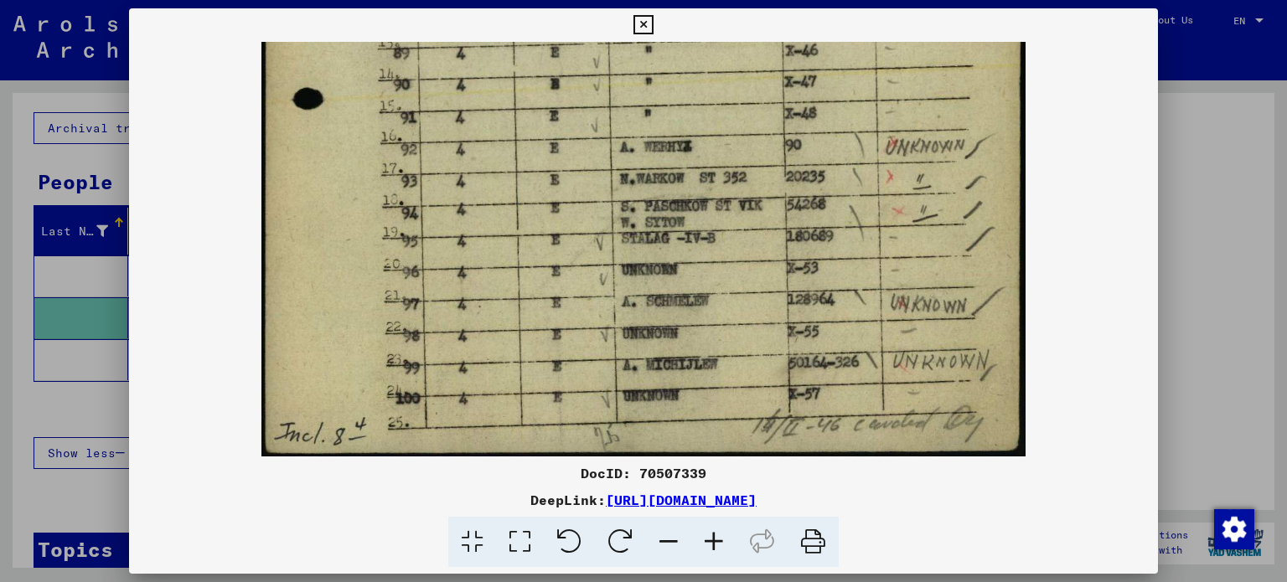
drag, startPoint x: 696, startPoint y: 370, endPoint x: 669, endPoint y: 116, distance: 255.3
click at [640, 20] on icon at bounding box center [643, 25] width 19 height 20
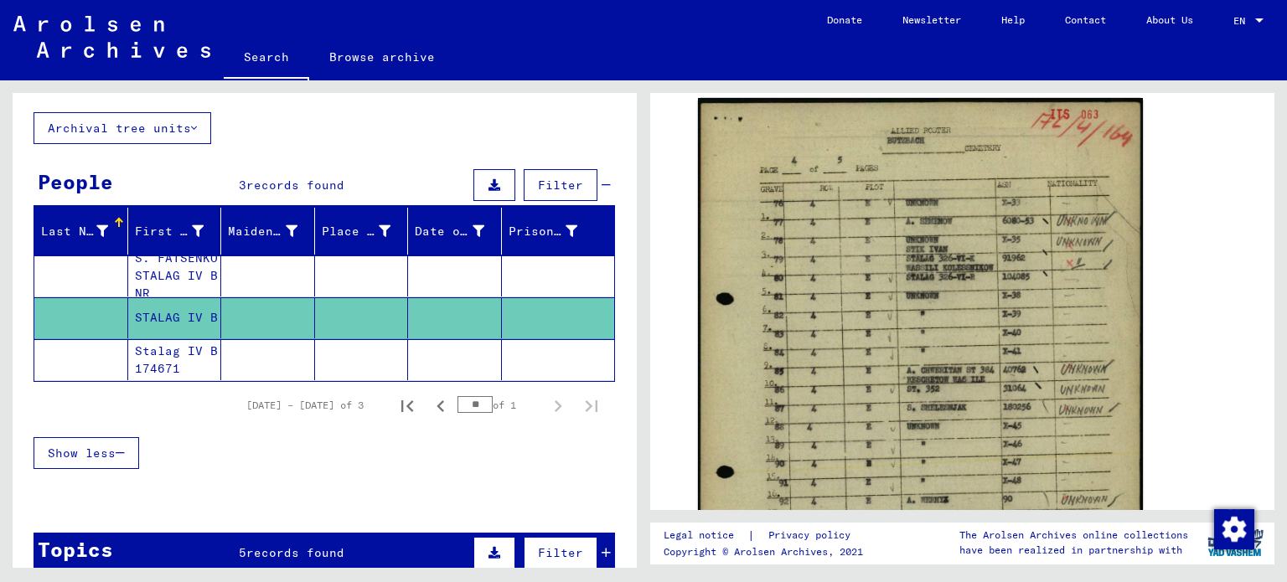
click at [158, 362] on mat-cell "Stalag IV B 174671" at bounding box center [175, 359] width 94 height 41
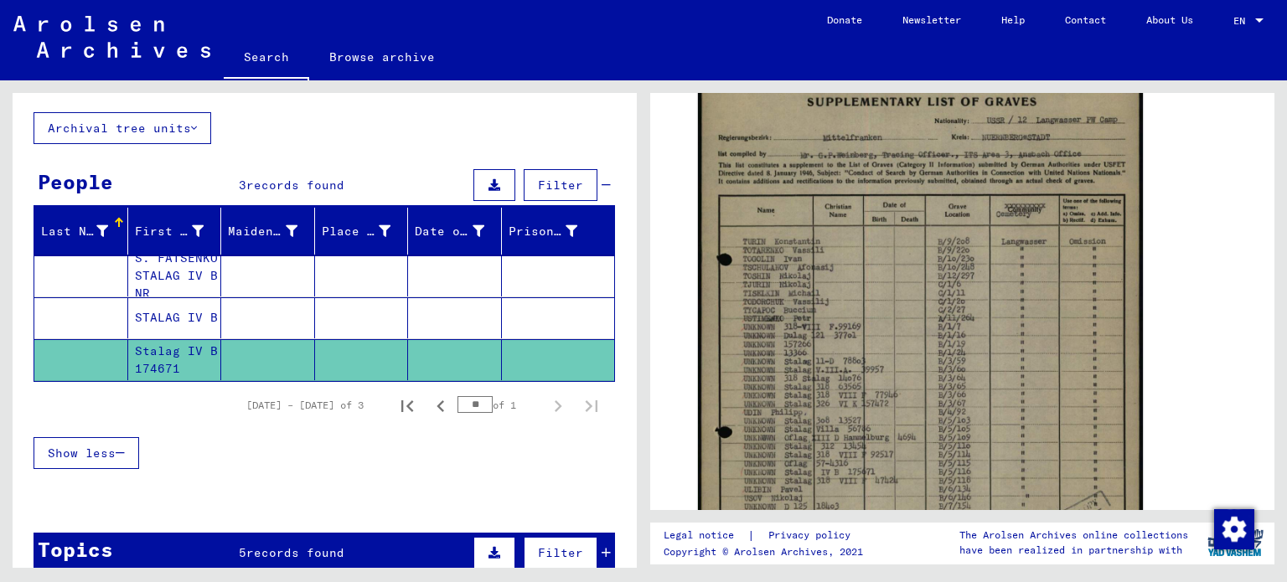
scroll to position [419, 0]
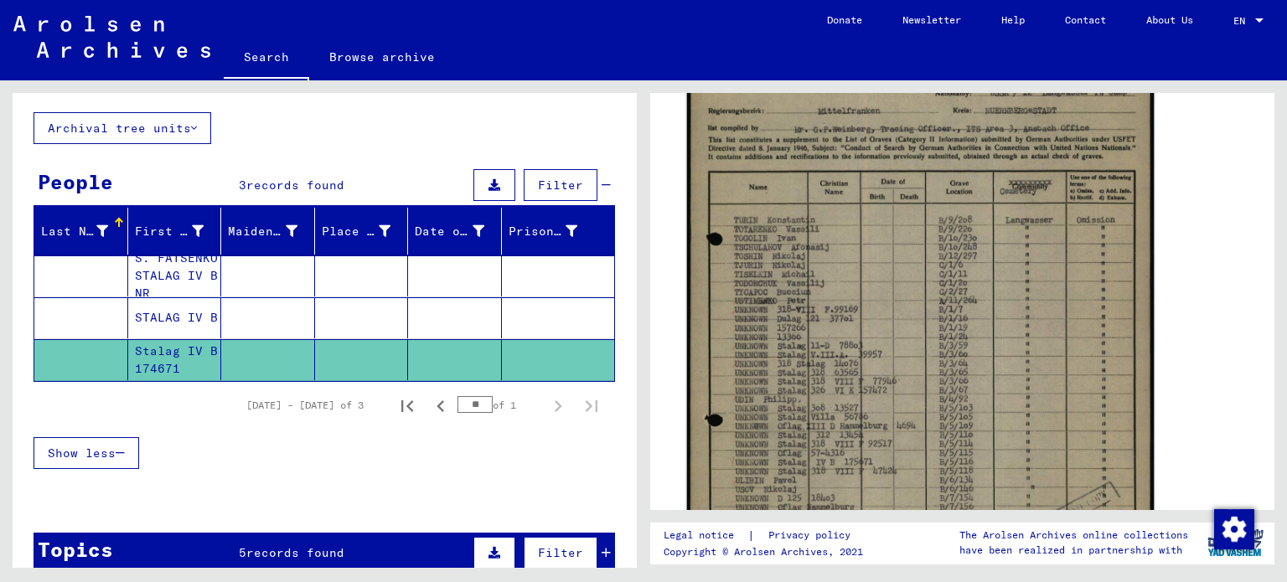
click at [840, 283] on img at bounding box center [921, 312] width 468 height 711
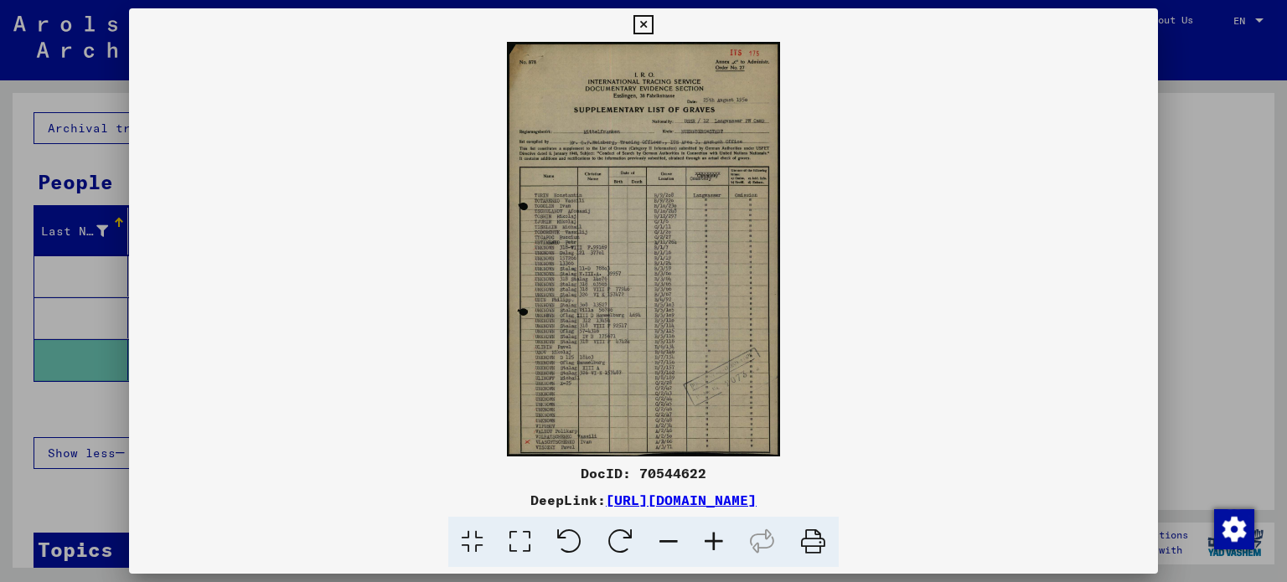
click at [714, 550] on icon at bounding box center [713, 542] width 45 height 51
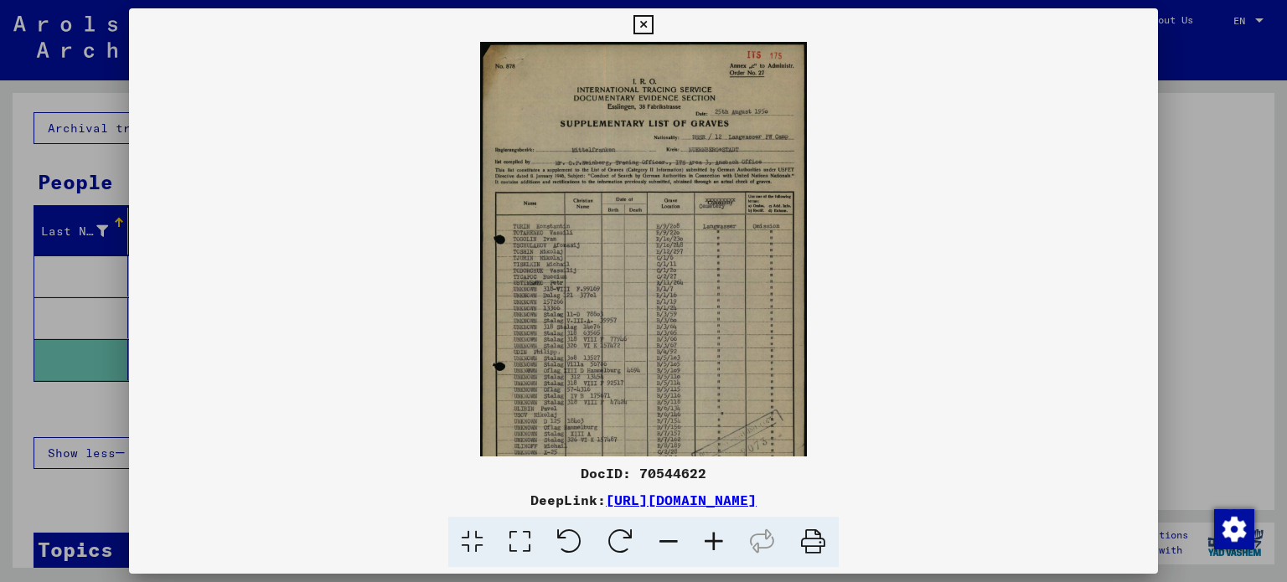
click at [714, 550] on icon at bounding box center [713, 542] width 45 height 51
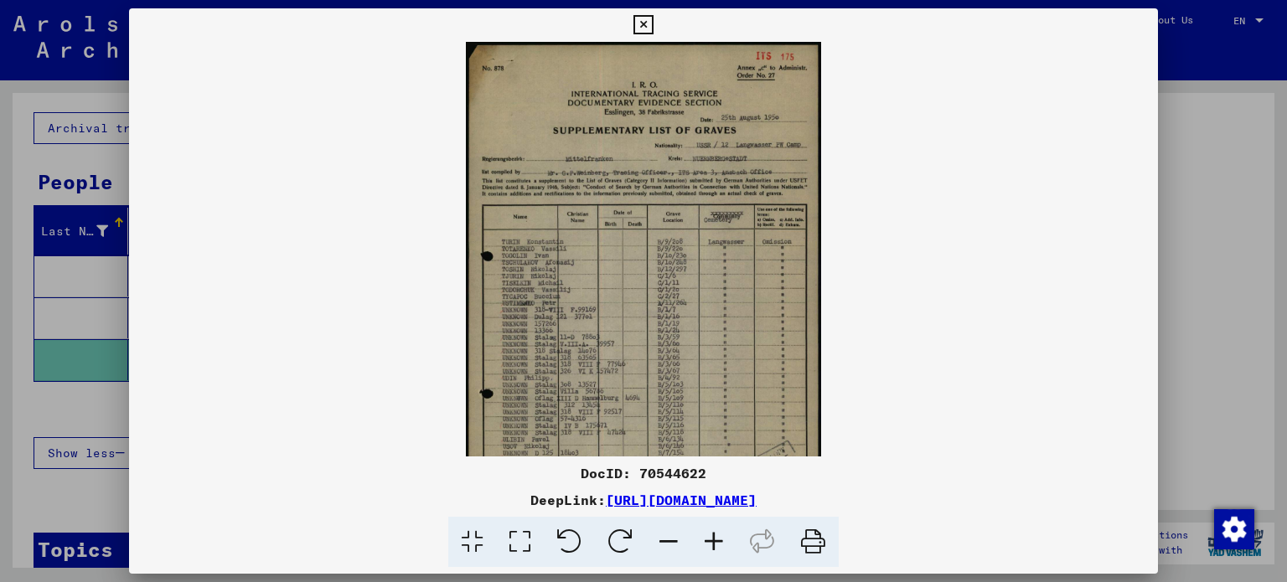
click at [714, 550] on icon at bounding box center [713, 542] width 45 height 51
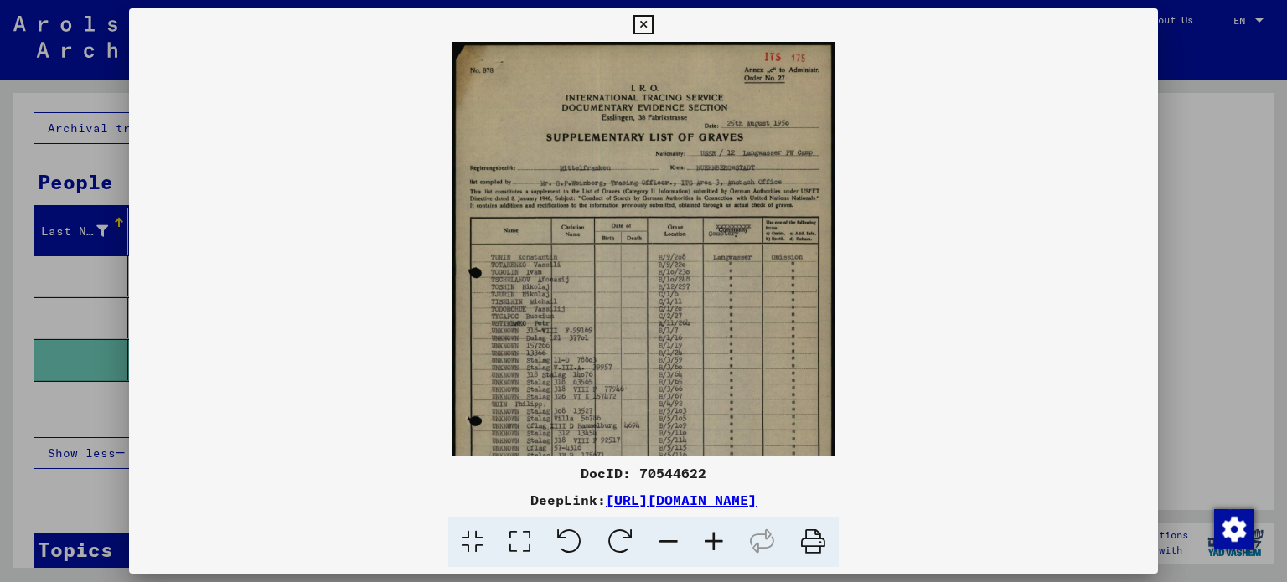
click at [714, 550] on icon at bounding box center [713, 542] width 45 height 51
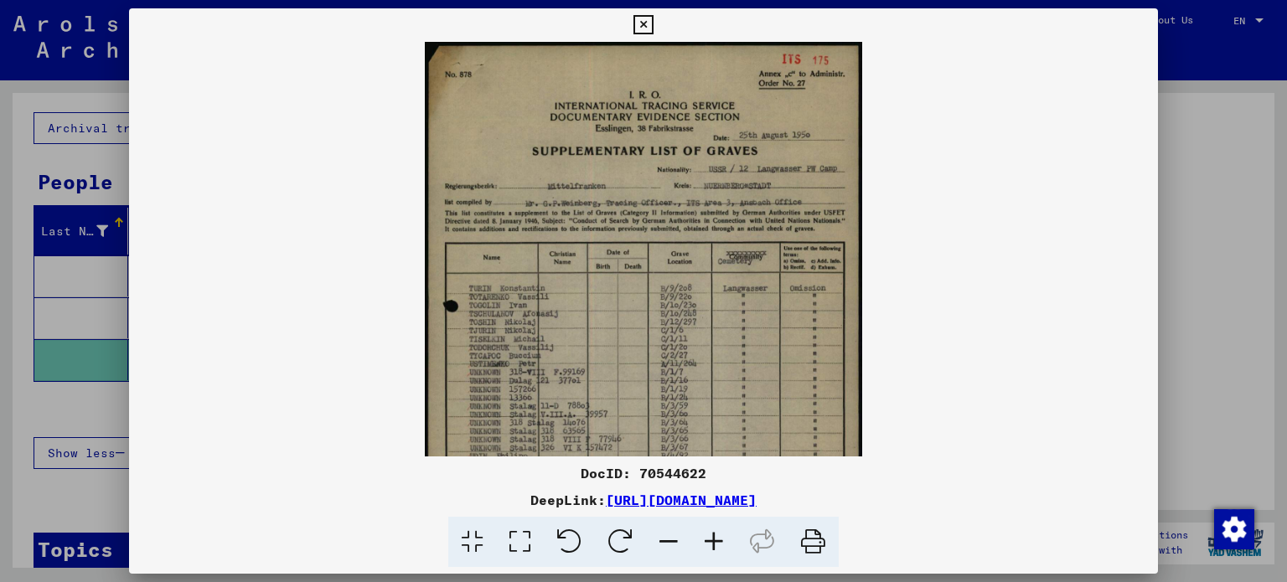
click at [714, 550] on icon at bounding box center [713, 542] width 45 height 51
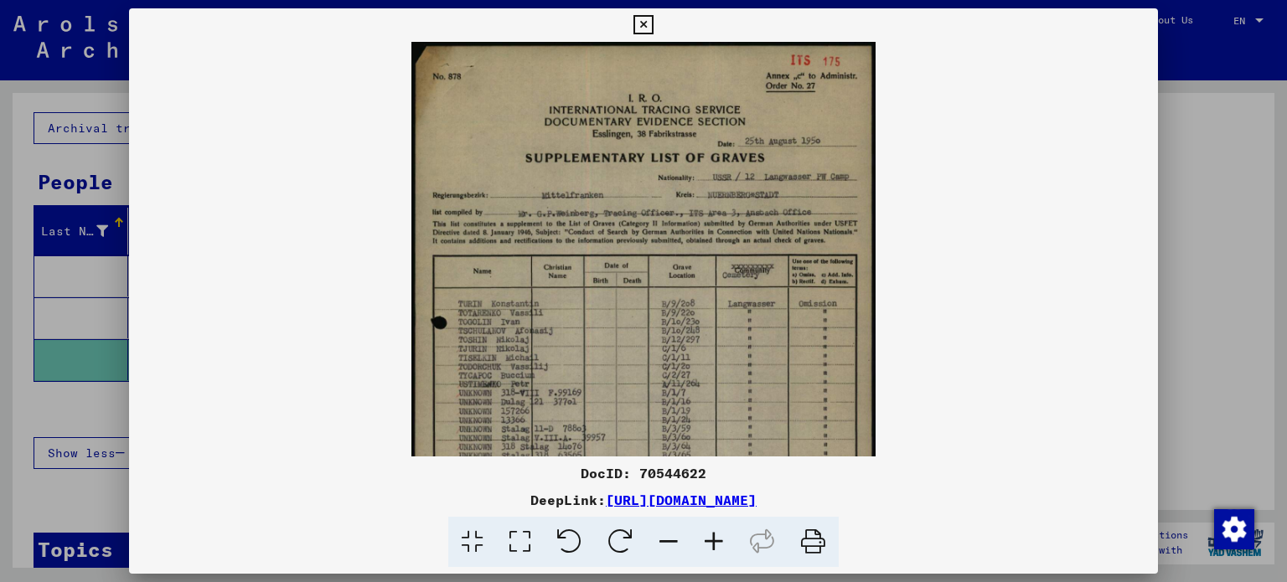
click at [714, 550] on icon at bounding box center [713, 542] width 45 height 51
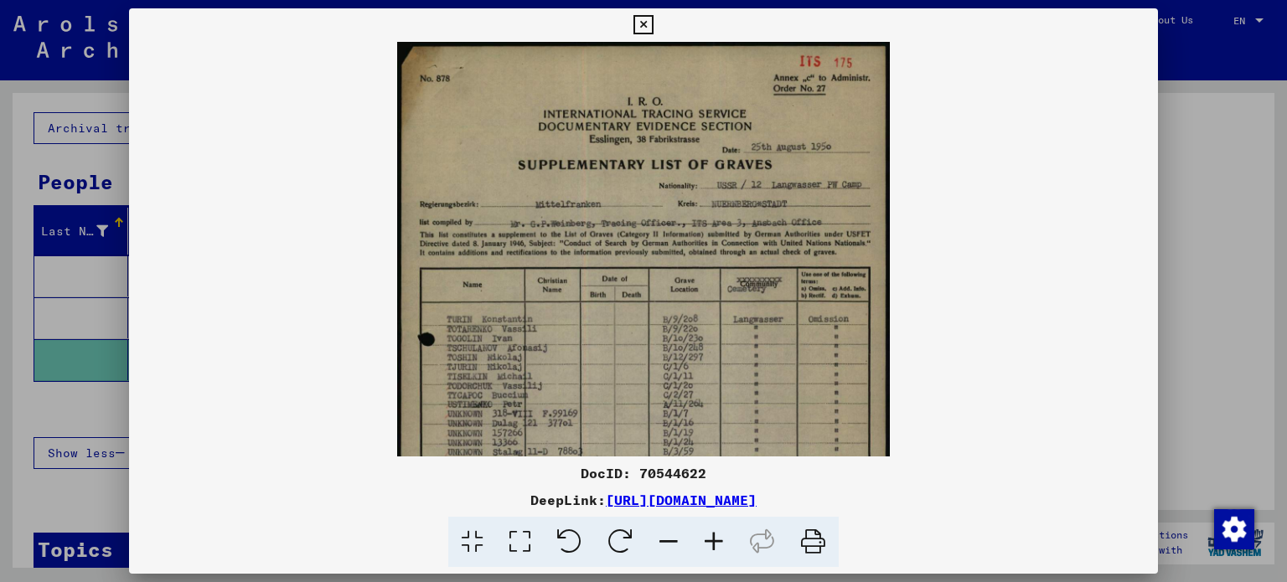
click at [713, 550] on icon at bounding box center [713, 542] width 45 height 51
click at [712, 550] on icon at bounding box center [713, 542] width 45 height 51
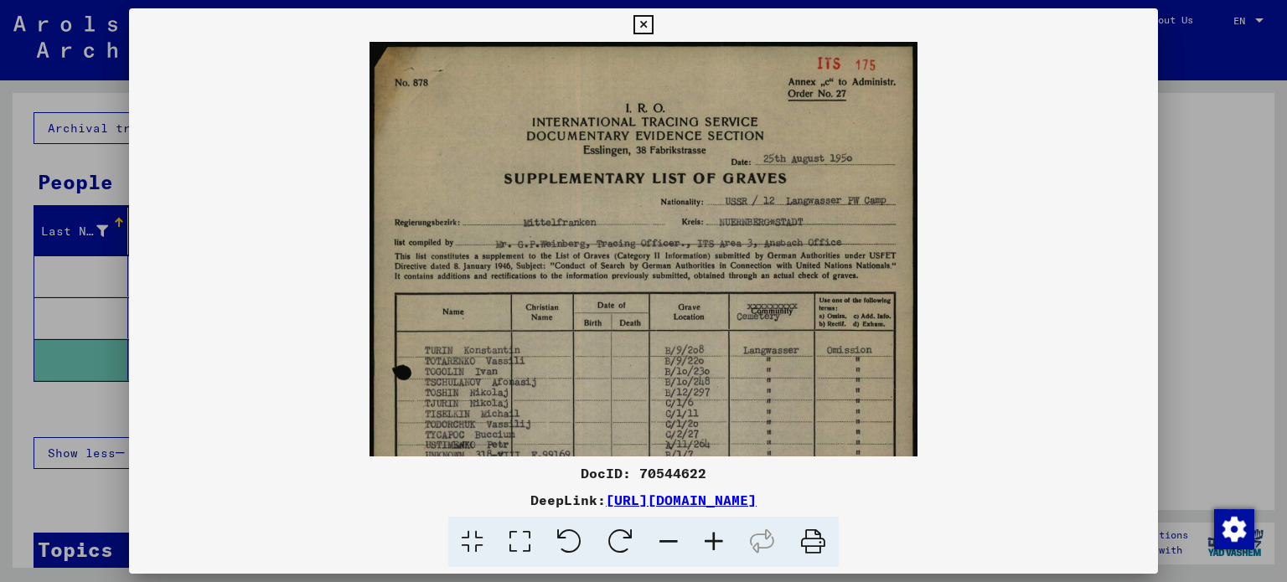
click at [711, 550] on icon at bounding box center [713, 542] width 45 height 51
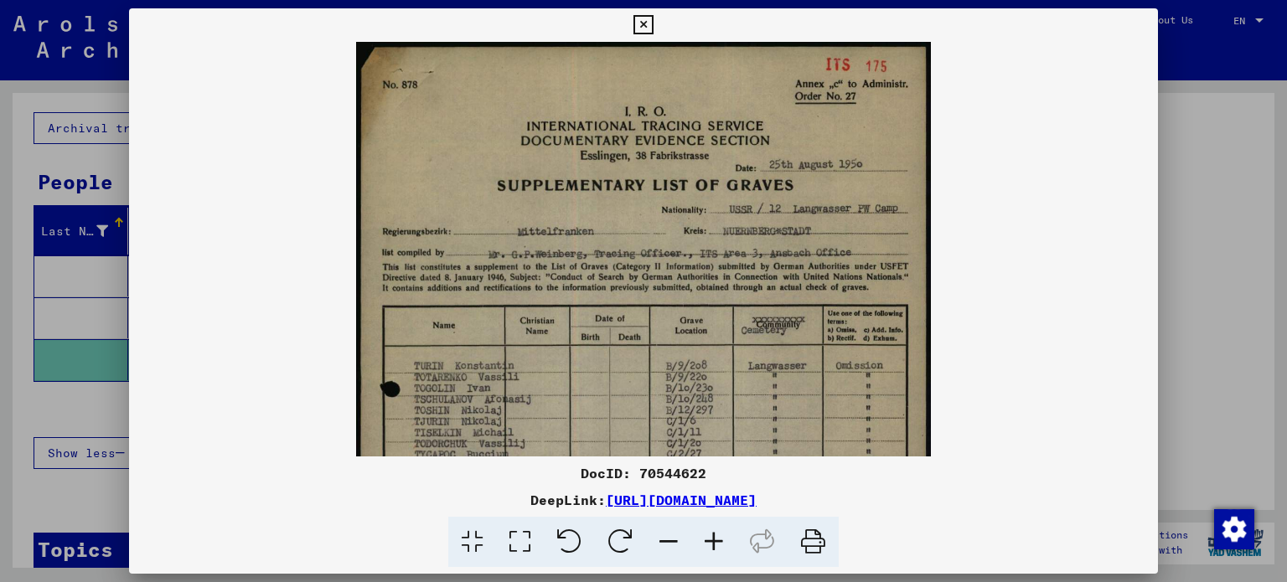
click at [711, 550] on icon at bounding box center [713, 542] width 45 height 51
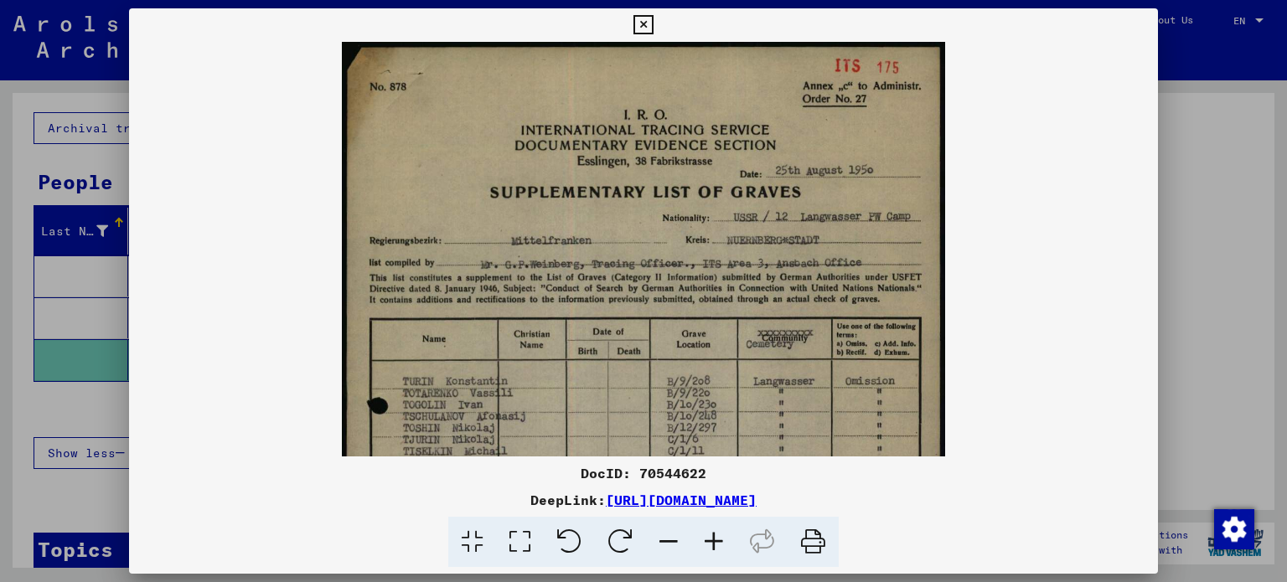
click at [711, 550] on icon at bounding box center [713, 542] width 45 height 51
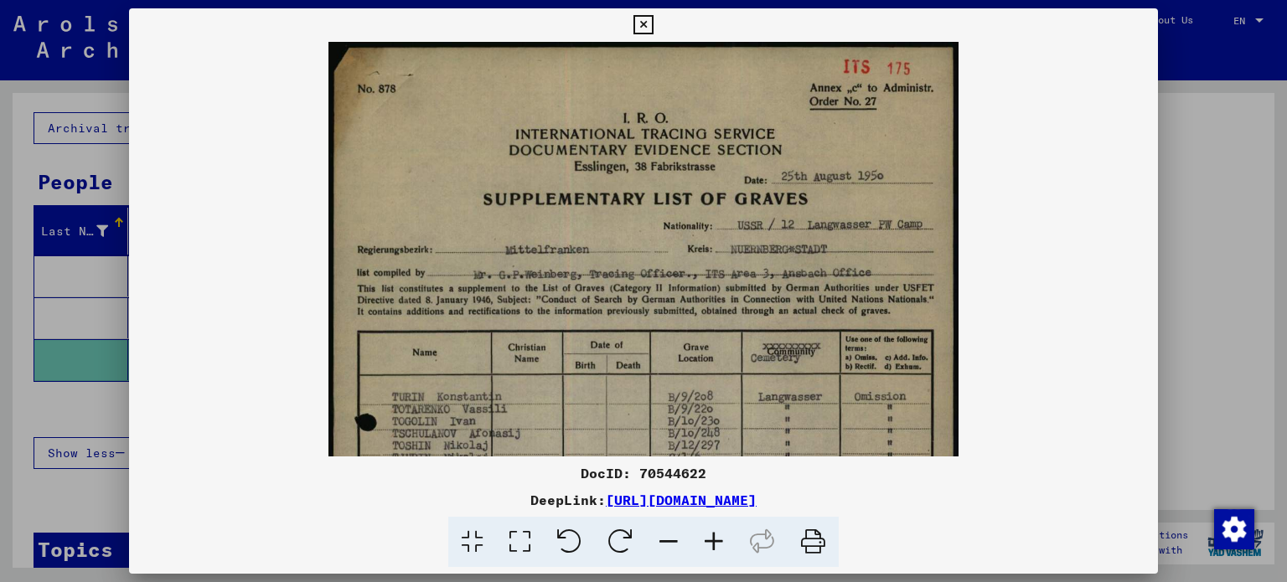
click at [710, 549] on icon at bounding box center [713, 542] width 45 height 51
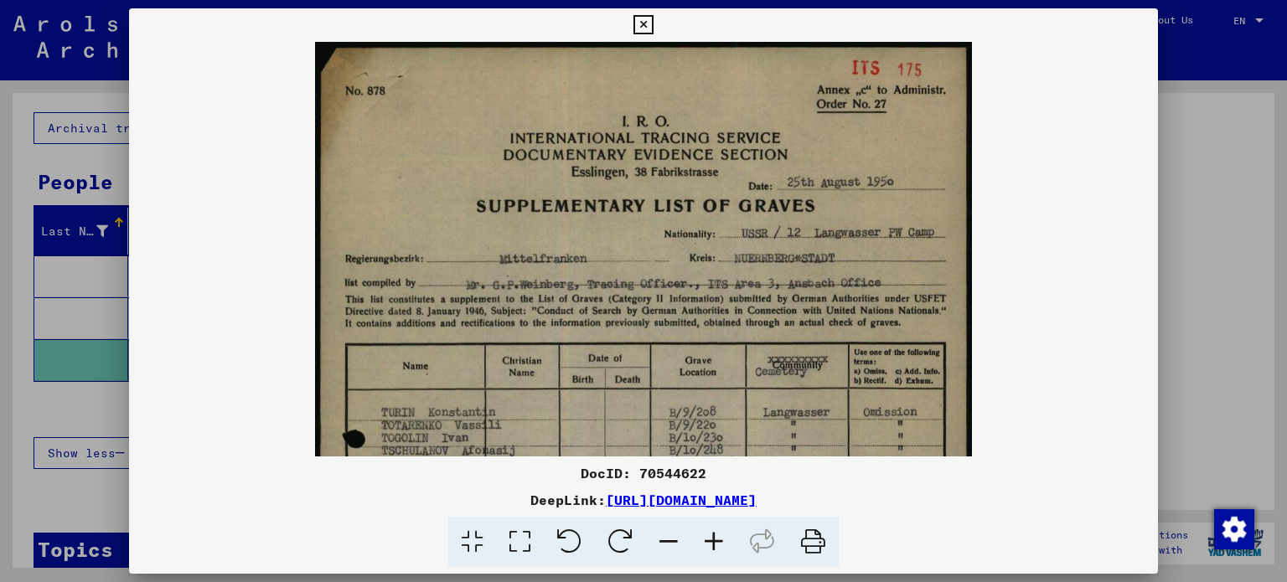
click at [710, 549] on icon at bounding box center [713, 542] width 45 height 51
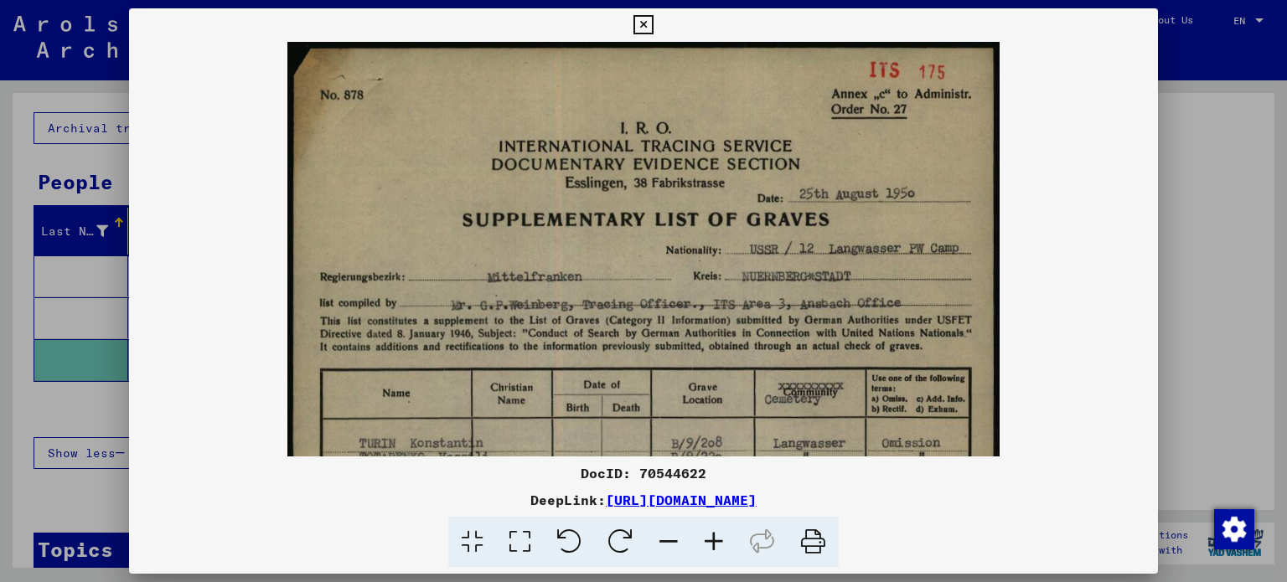
click at [710, 549] on icon at bounding box center [713, 542] width 45 height 51
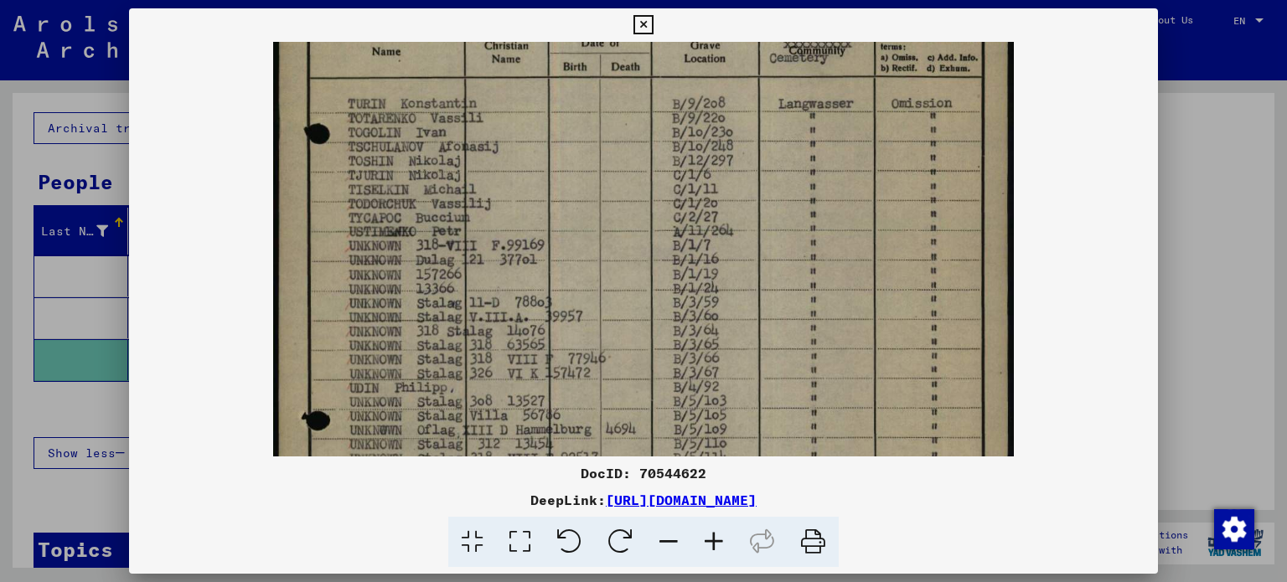
scroll to position [355, 0]
drag, startPoint x: 651, startPoint y: 388, endPoint x: 596, endPoint y: 39, distance: 353.8
click at [596, 39] on div "DocID: 70544622 DeepLink: [URL][DOMAIN_NAME]" at bounding box center [644, 288] width 1030 height 560
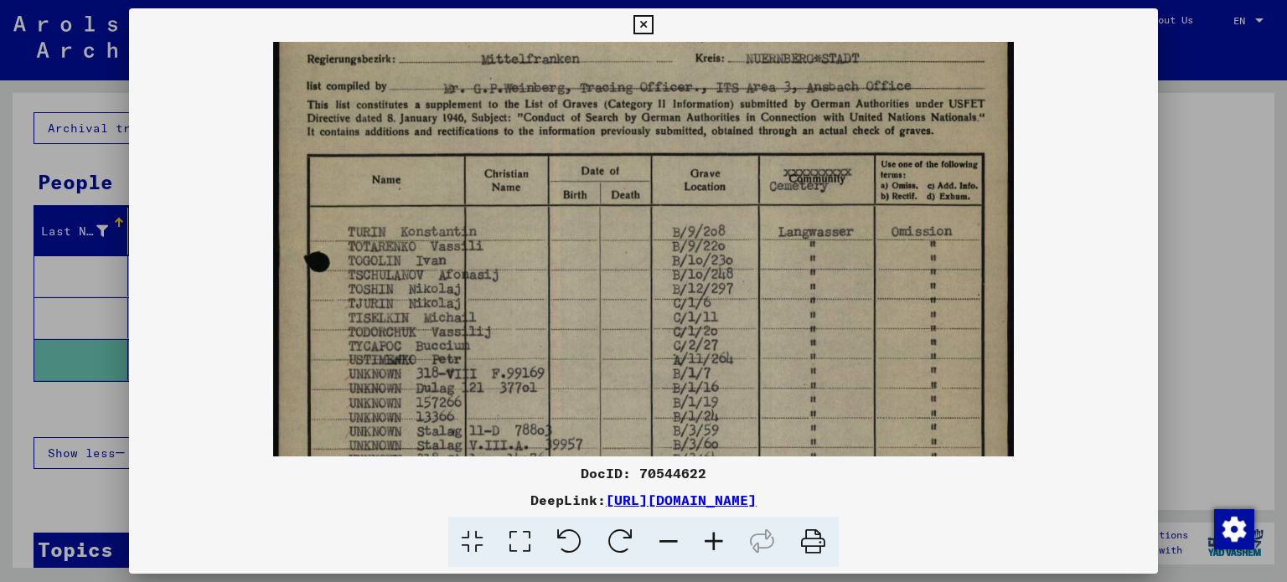
scroll to position [224, 0]
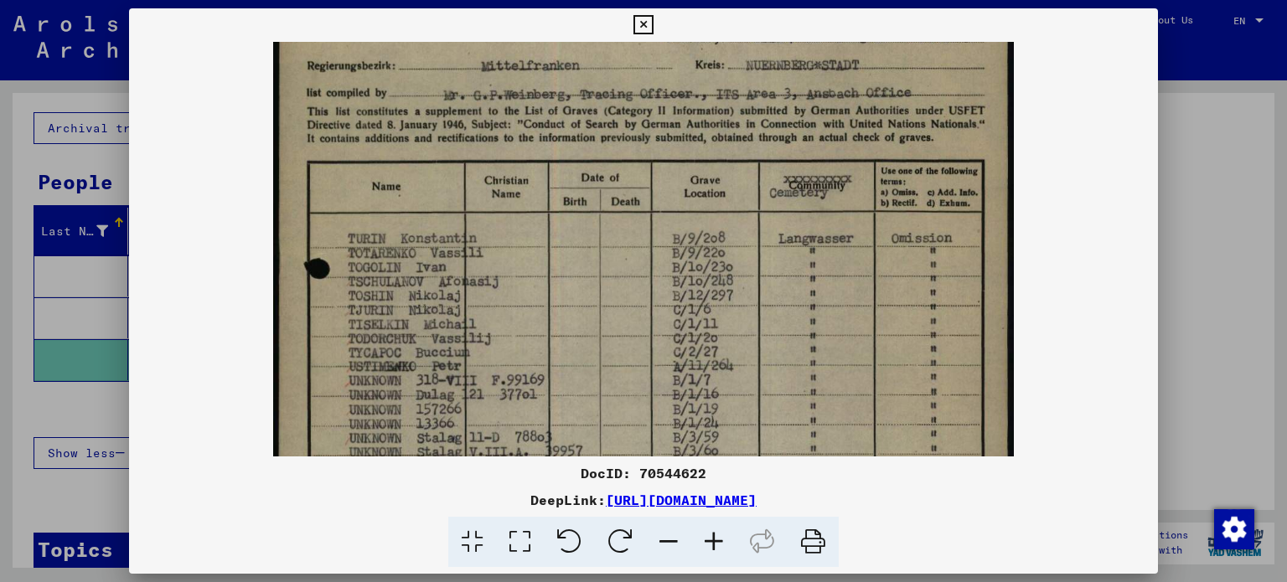
drag, startPoint x: 618, startPoint y: 378, endPoint x: 683, endPoint y: 384, distance: 64.8
click at [696, 455] on img at bounding box center [643, 385] width 740 height 1127
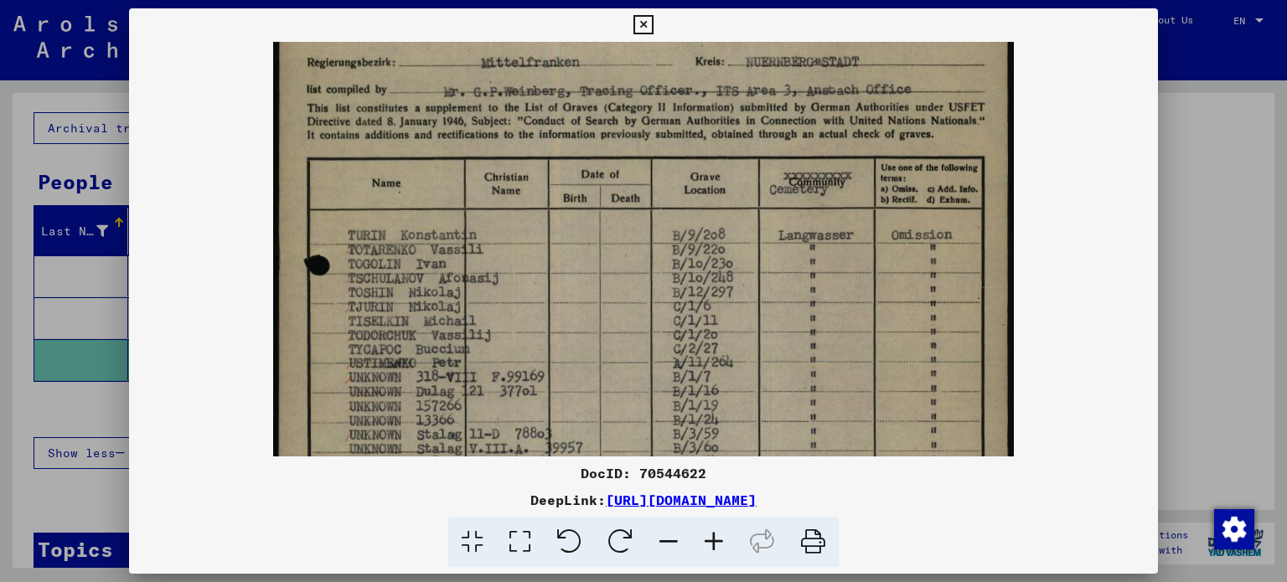
click at [644, 23] on icon at bounding box center [643, 25] width 19 height 20
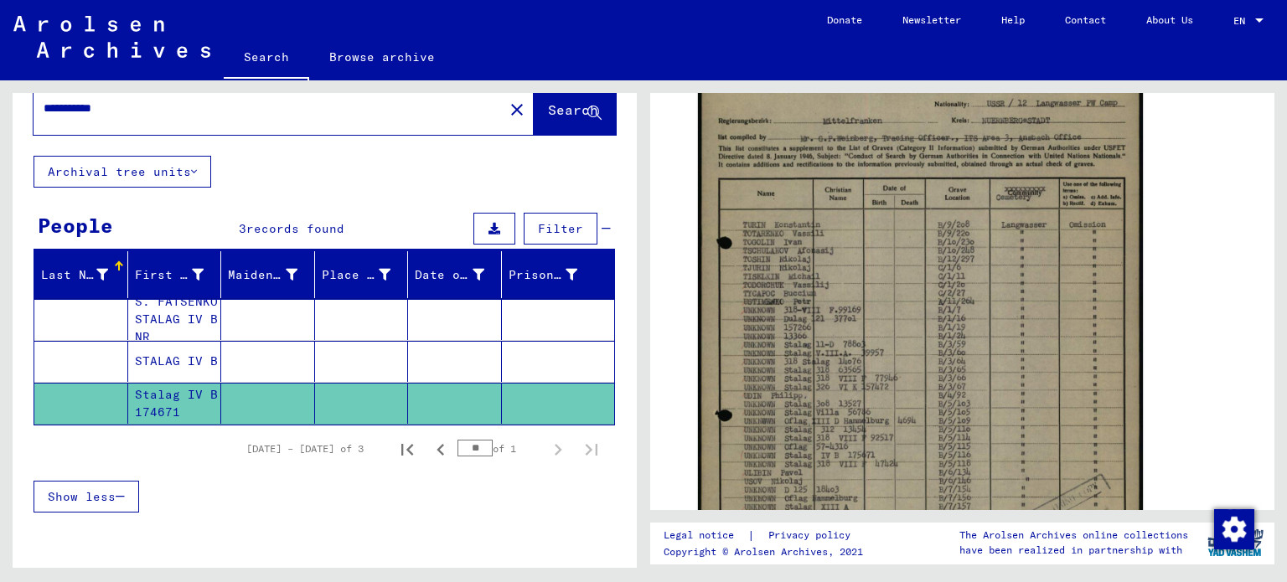
scroll to position [0, 0]
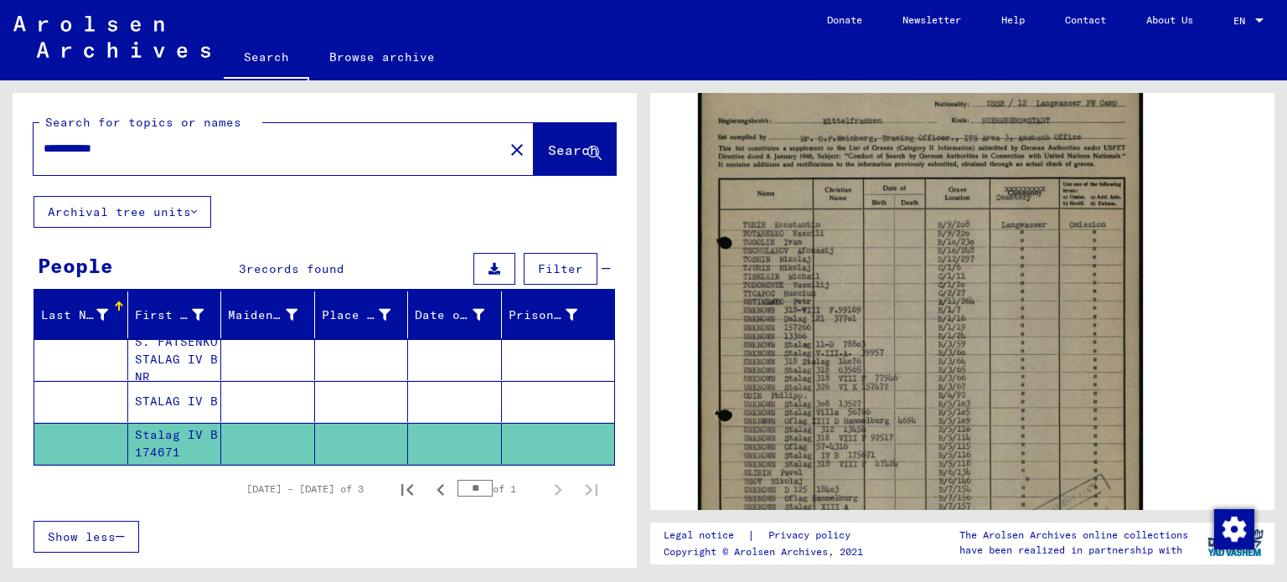
click at [66, 147] on input "**********" at bounding box center [269, 149] width 450 height 18
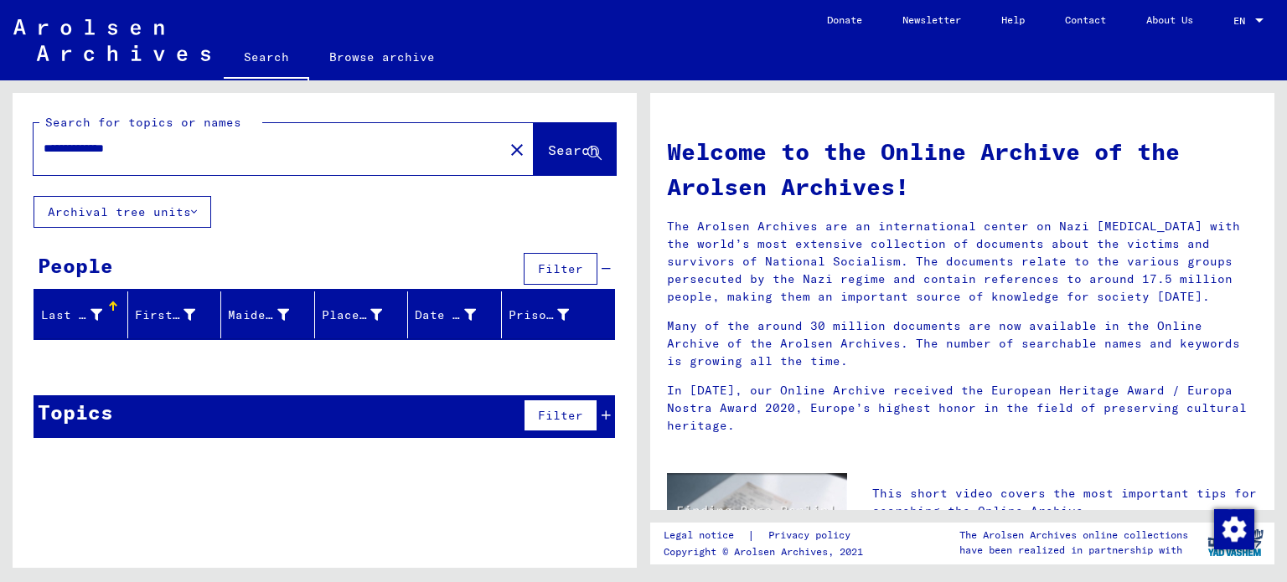
click at [70, 150] on input "**********" at bounding box center [264, 149] width 440 height 18
click at [147, 148] on input "**********" at bounding box center [264, 149] width 440 height 18
drag, startPoint x: 119, startPoint y: 149, endPoint x: 0, endPoint y: 162, distance: 119.7
click at [0, 162] on div "**********" at bounding box center [322, 324] width 644 height 488
click at [54, 147] on input "***" at bounding box center [264, 149] width 440 height 18
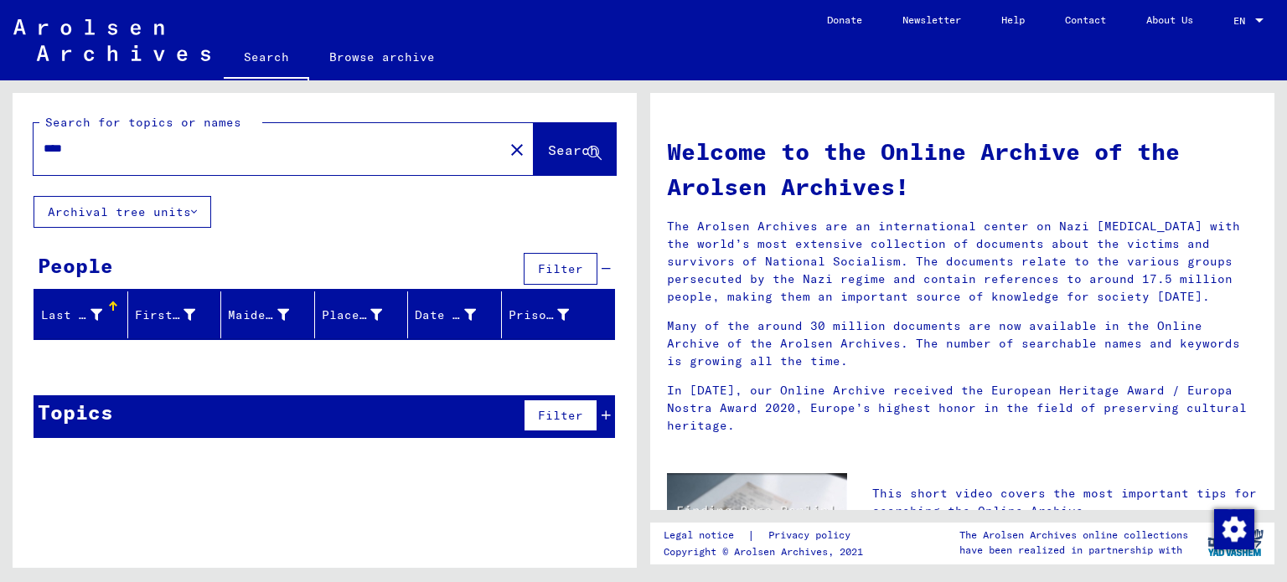
click at [125, 153] on input "****" at bounding box center [264, 149] width 440 height 18
drag, startPoint x: 61, startPoint y: 150, endPoint x: 78, endPoint y: 178, distance: 33.1
click at [64, 156] on input "**********" at bounding box center [264, 149] width 440 height 18
drag, startPoint x: 72, startPoint y: 147, endPoint x: 70, endPoint y: 159, distance: 12.8
click at [71, 147] on input "**********" at bounding box center [264, 149] width 440 height 18
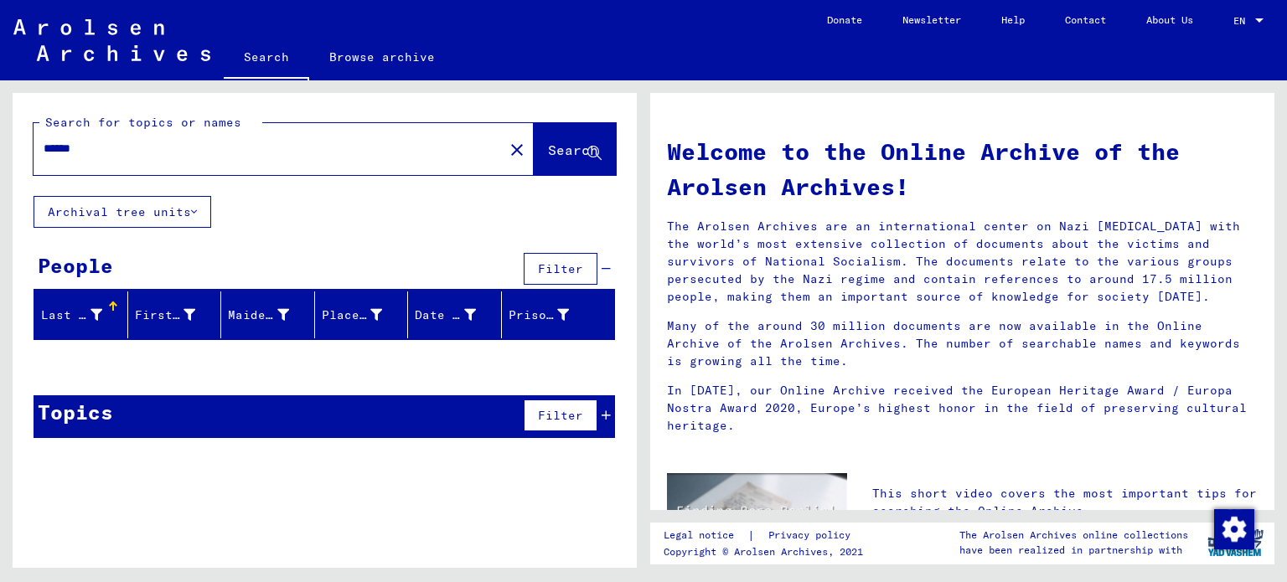
type input "******"
click at [557, 312] on icon at bounding box center [563, 315] width 12 height 12
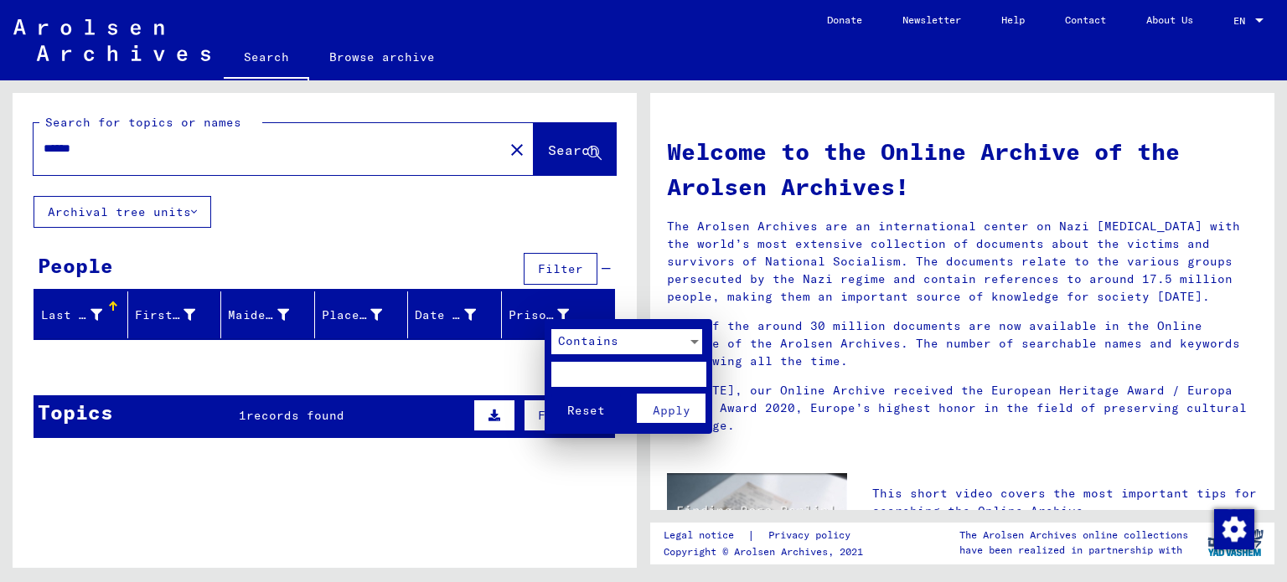
click at [586, 364] on input "text" at bounding box center [628, 374] width 155 height 25
type input "******"
drag, startPoint x: 107, startPoint y: 145, endPoint x: 0, endPoint y: 124, distance: 109.3
click at [0, 124] on div at bounding box center [643, 291] width 1287 height 582
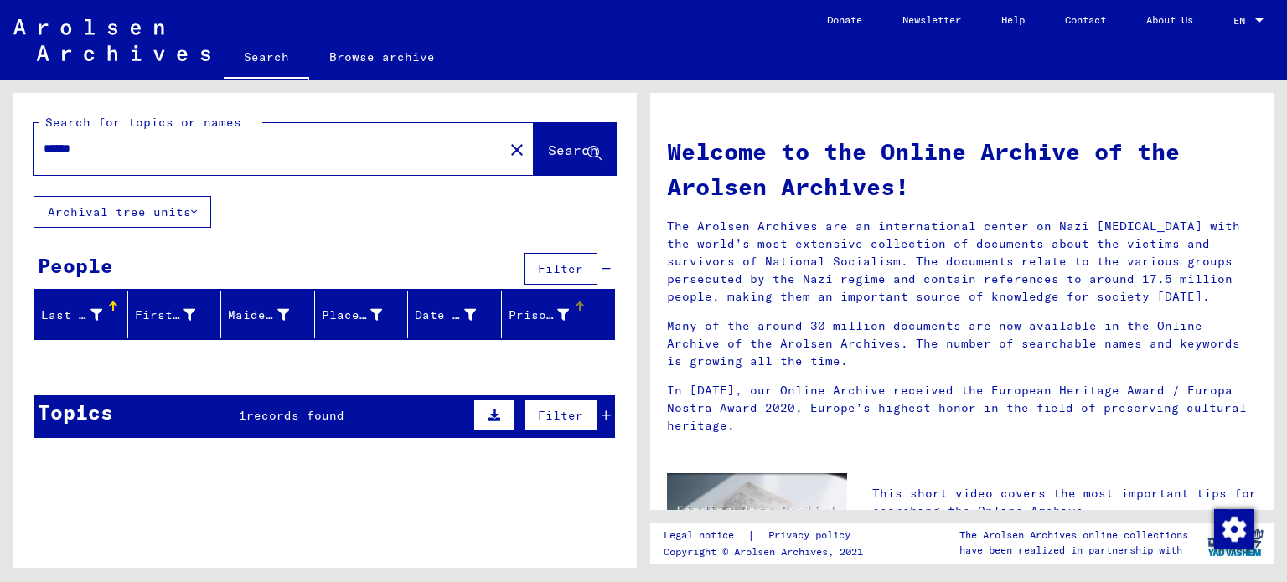
click at [104, 151] on input "******" at bounding box center [264, 149] width 440 height 18
drag, startPoint x: 102, startPoint y: 150, endPoint x: 8, endPoint y: 128, distance: 96.3
click at [8, 129] on div "Search for topics or names ****** close Search Archival tree units People Filte…" at bounding box center [322, 324] width 644 height 488
click at [576, 303] on div at bounding box center [578, 304] width 5 height 5
click at [557, 311] on icon at bounding box center [563, 315] width 12 height 12
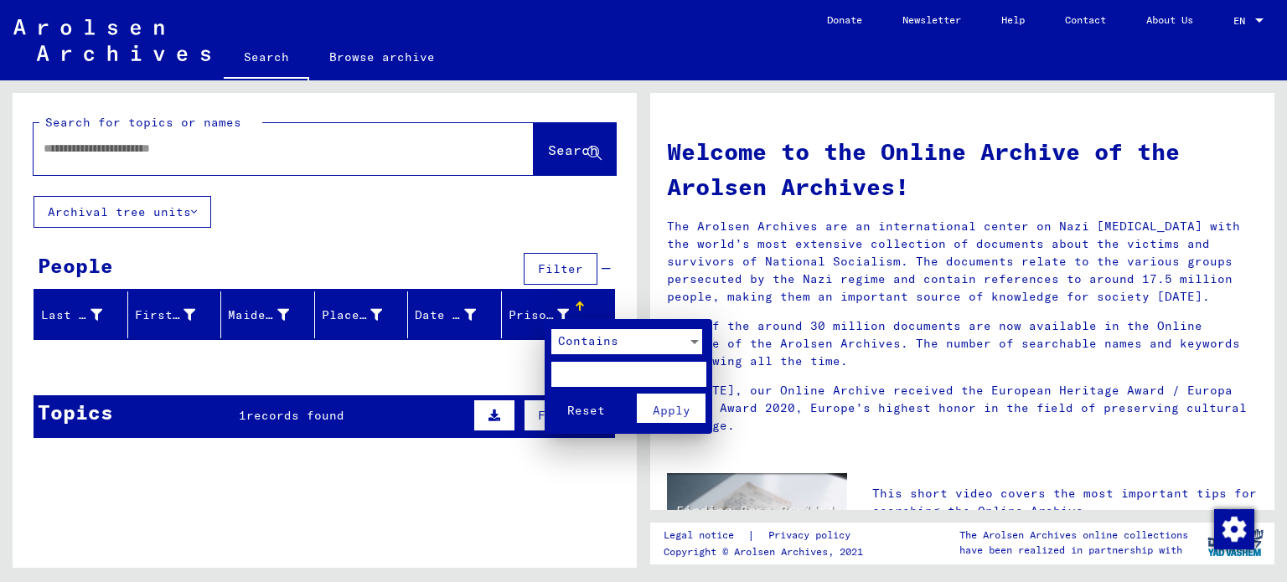
click at [587, 369] on input "text" at bounding box center [628, 374] width 155 height 25
type input "******"
click at [689, 413] on button "Apply" at bounding box center [672, 408] width 70 height 29
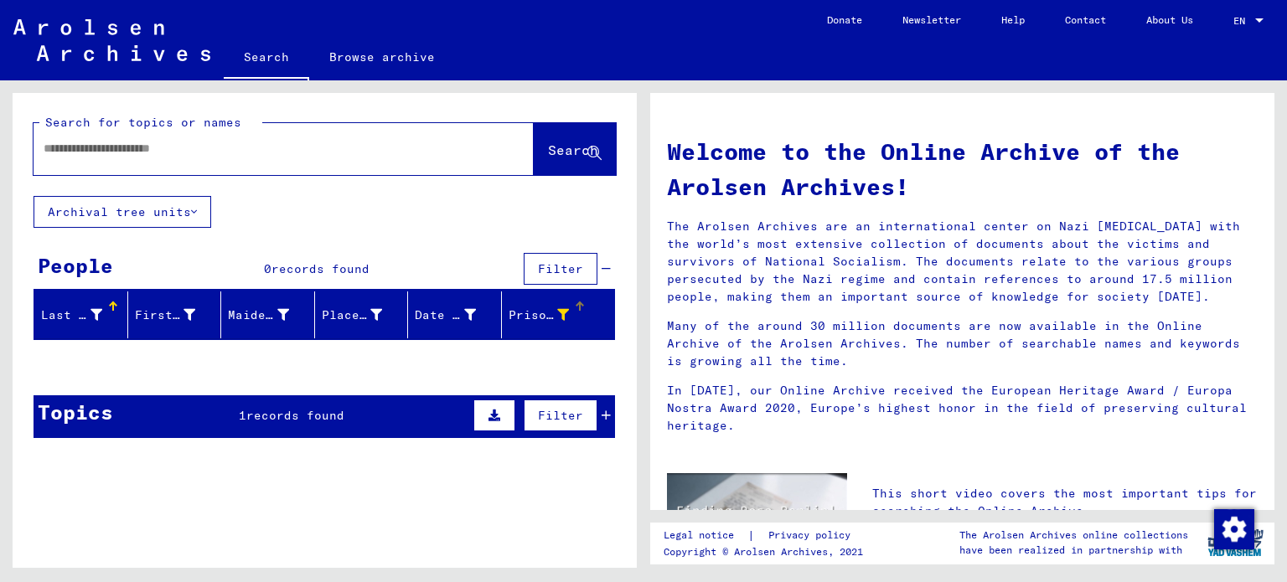
click at [557, 314] on icon at bounding box center [563, 315] width 12 height 12
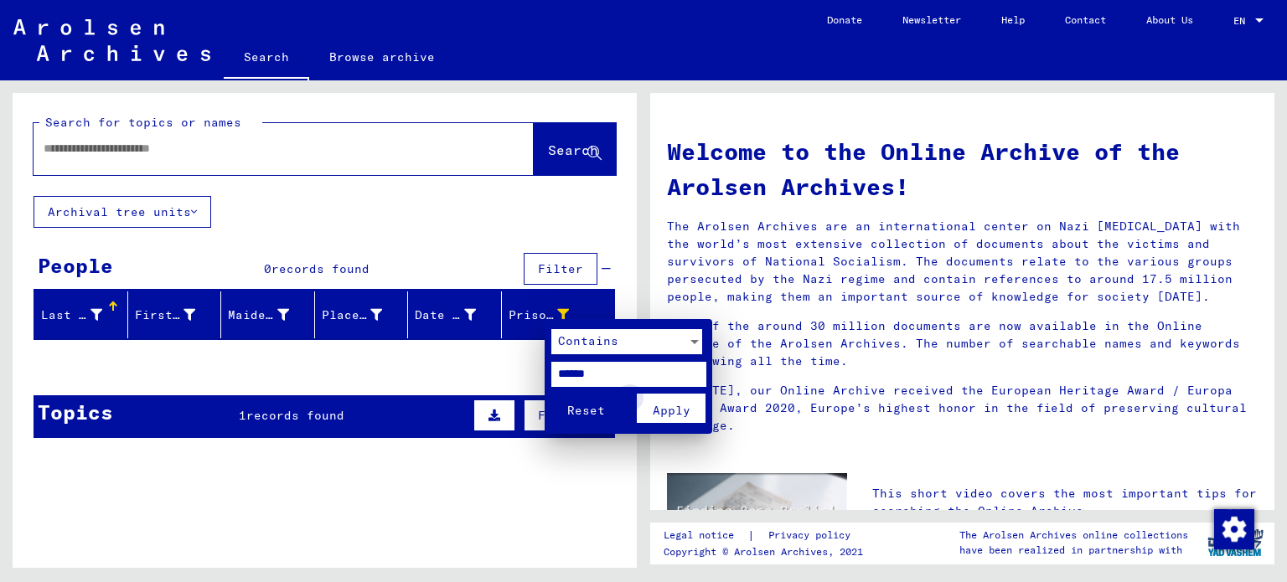
click at [683, 406] on span "Apply" at bounding box center [672, 410] width 38 height 15
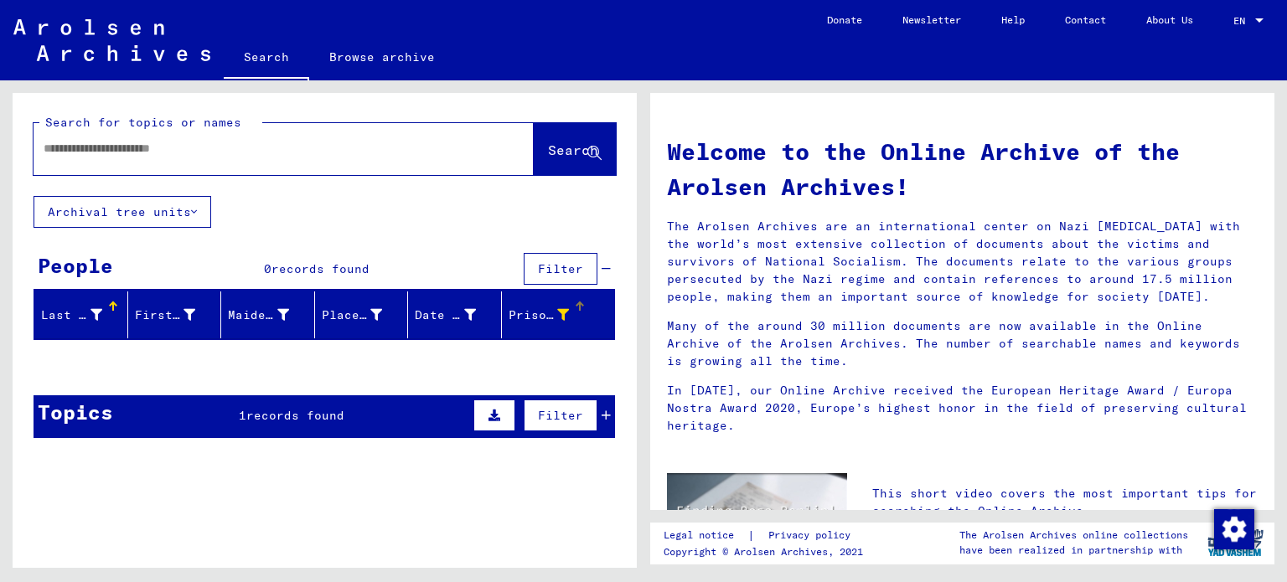
click at [561, 314] on div "Prisoner #" at bounding box center [552, 315] width 86 height 27
click at [575, 302] on div at bounding box center [580, 303] width 10 height 2
click at [557, 317] on icon at bounding box center [563, 315] width 12 height 12
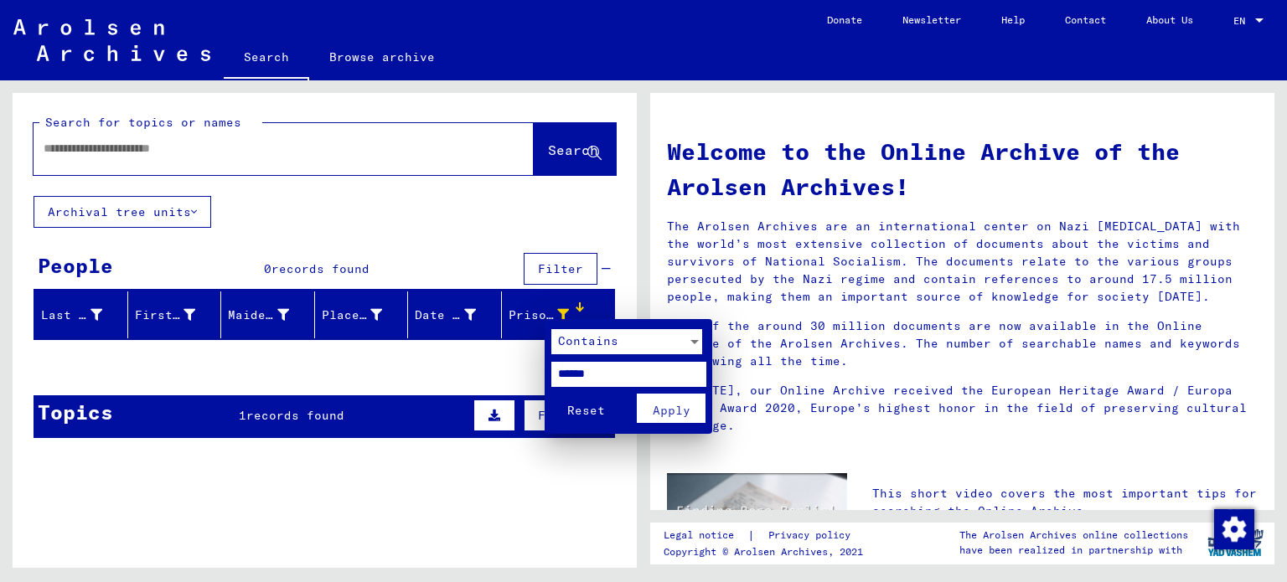
click at [588, 411] on span "Reset" at bounding box center [586, 410] width 38 height 15
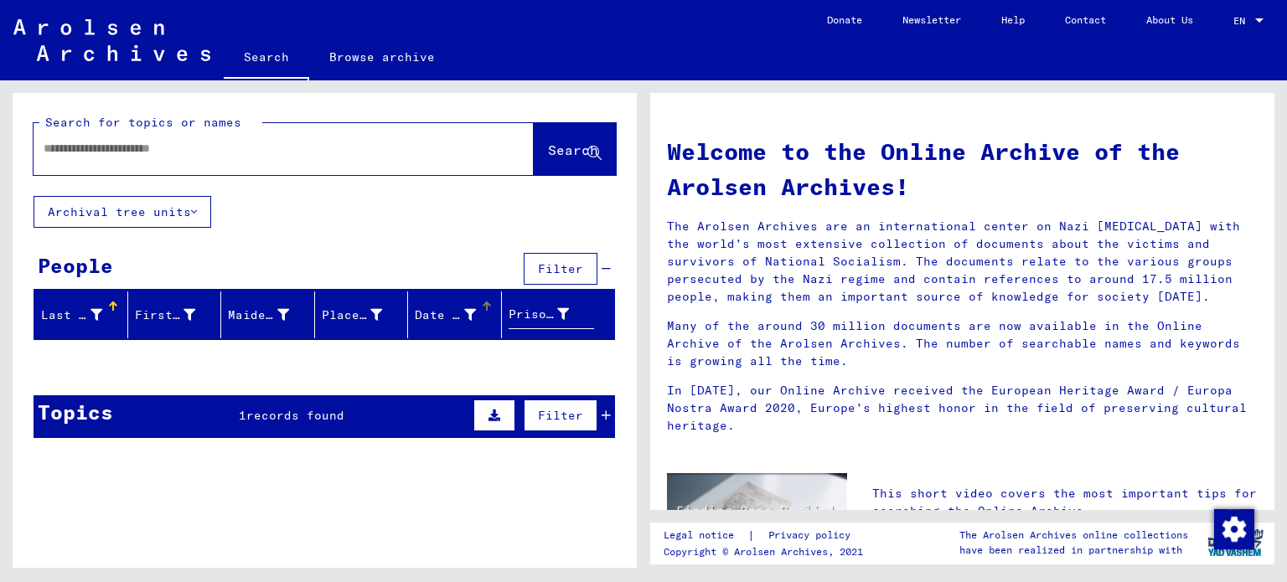
click at [464, 314] on icon at bounding box center [470, 315] width 12 height 12
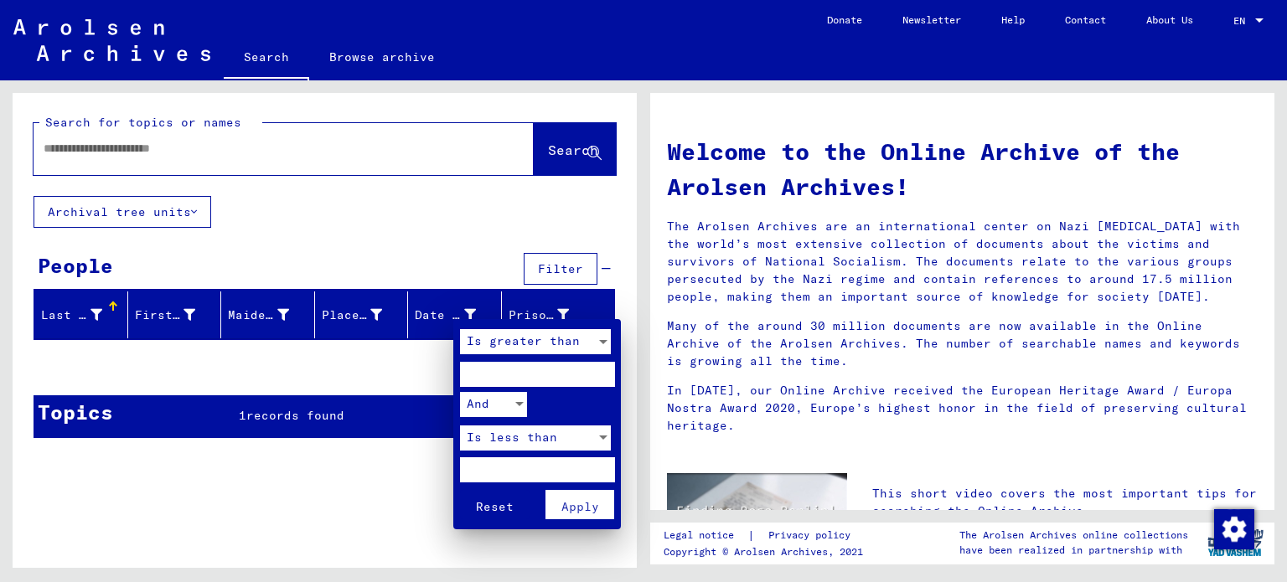
click at [87, 312] on div at bounding box center [643, 291] width 1287 height 582
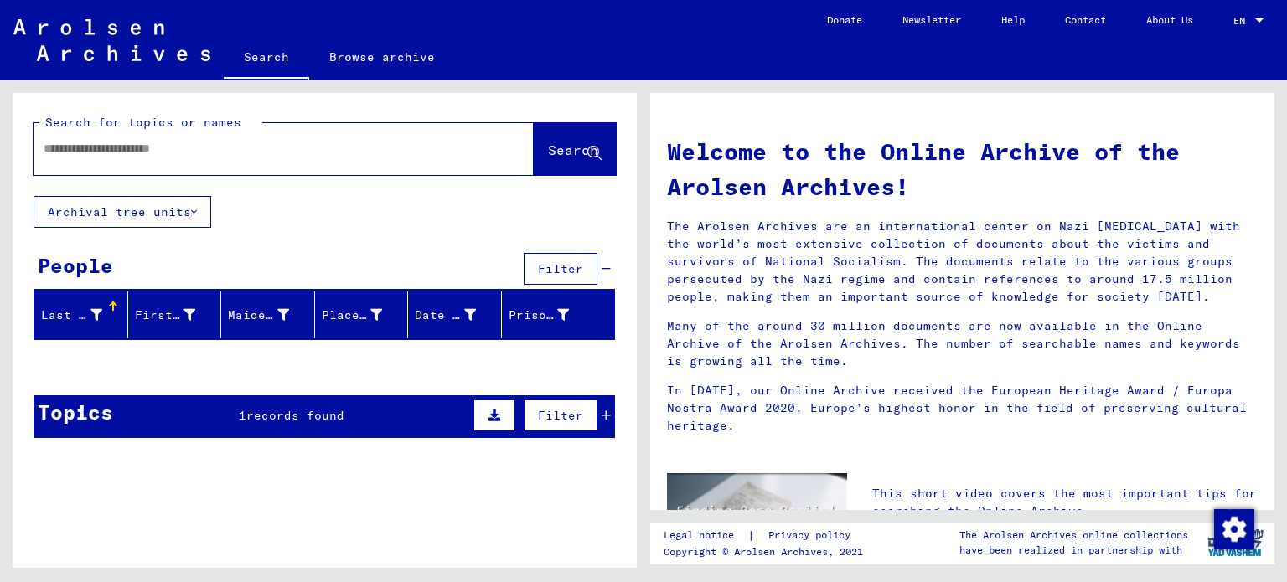
click at [91, 318] on icon at bounding box center [97, 315] width 12 height 12
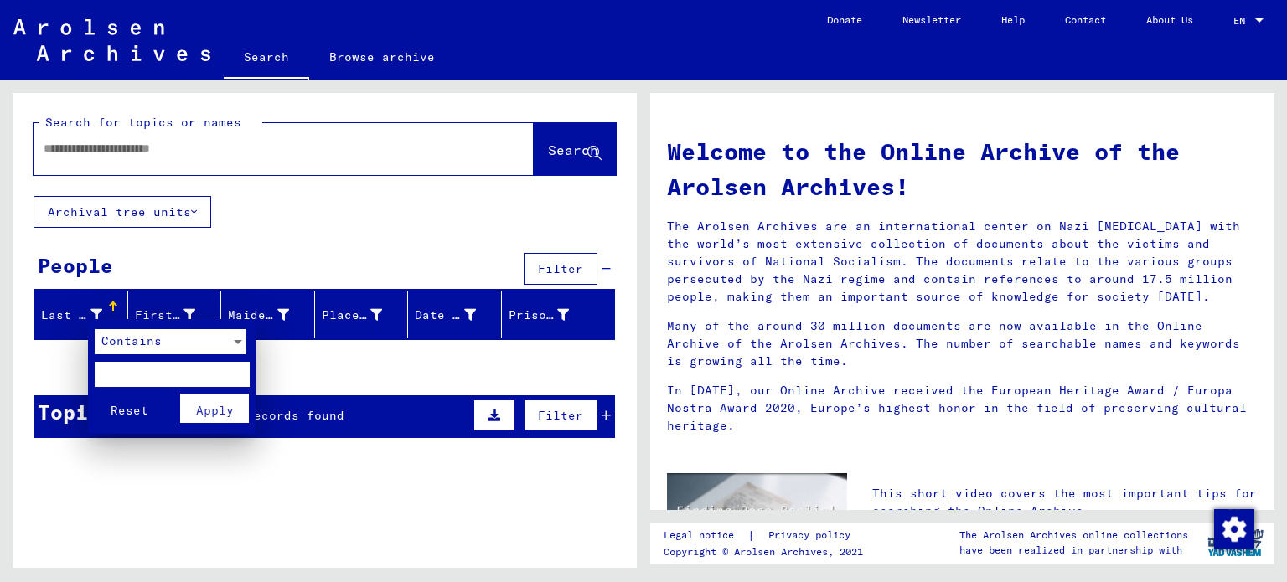
click at [144, 368] on input "text" at bounding box center [172, 374] width 155 height 25
type input "**********"
click at [204, 418] on span "Apply" at bounding box center [215, 410] width 38 height 15
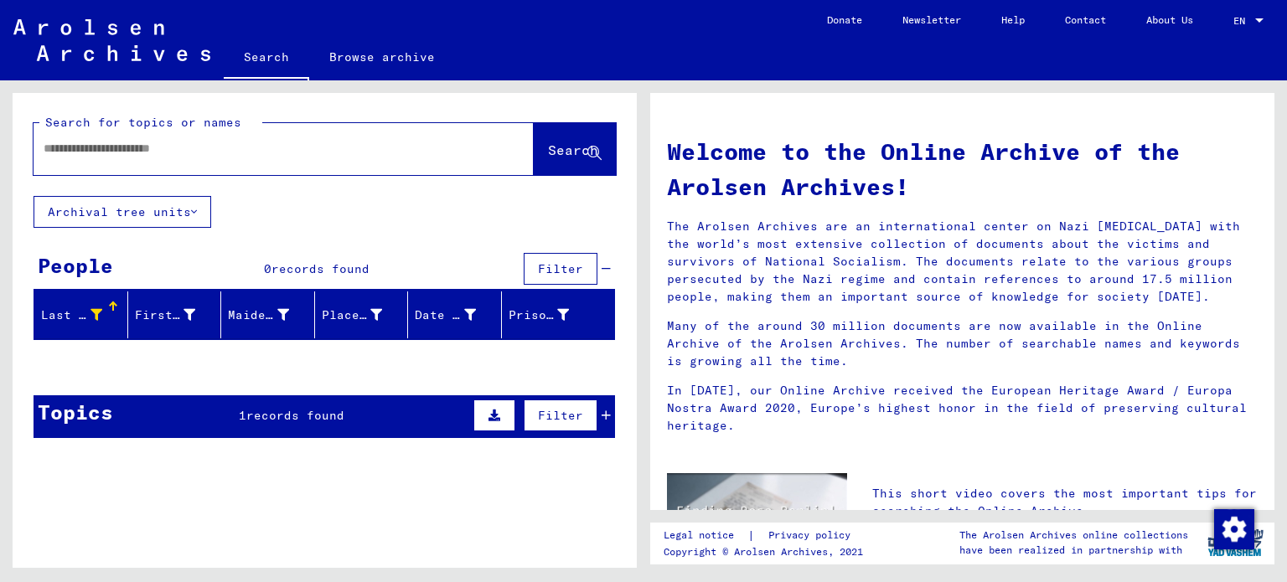
click at [100, 313] on div "Last Name" at bounding box center [73, 316] width 65 height 18
click at [94, 309] on icon at bounding box center [97, 315] width 12 height 12
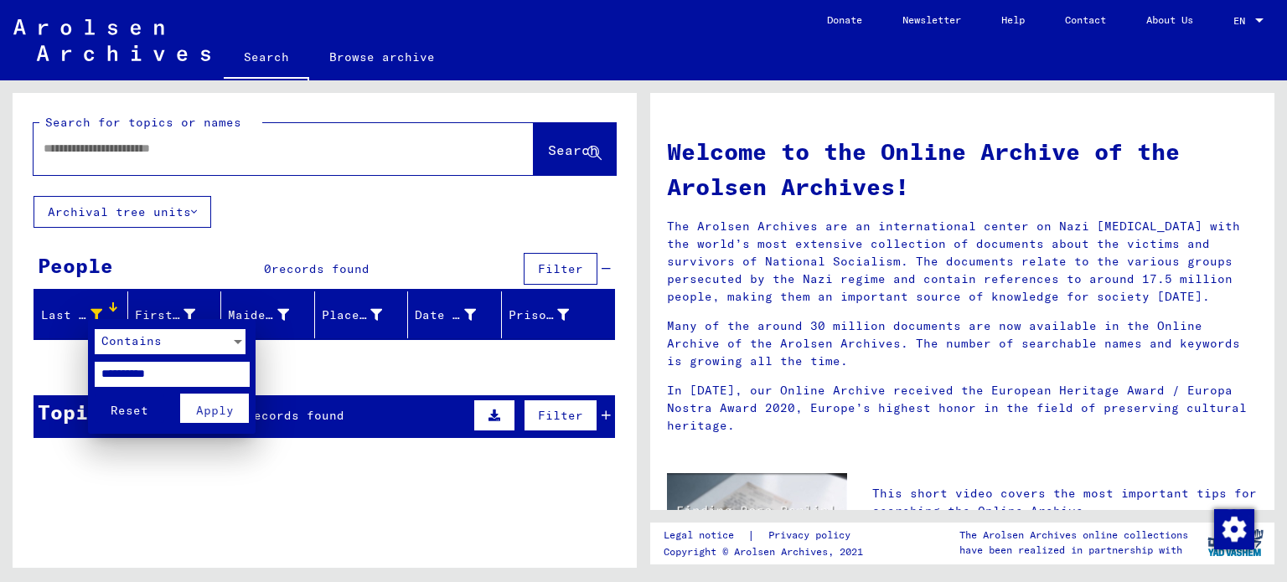
click at [132, 403] on span "Reset" at bounding box center [130, 410] width 38 height 15
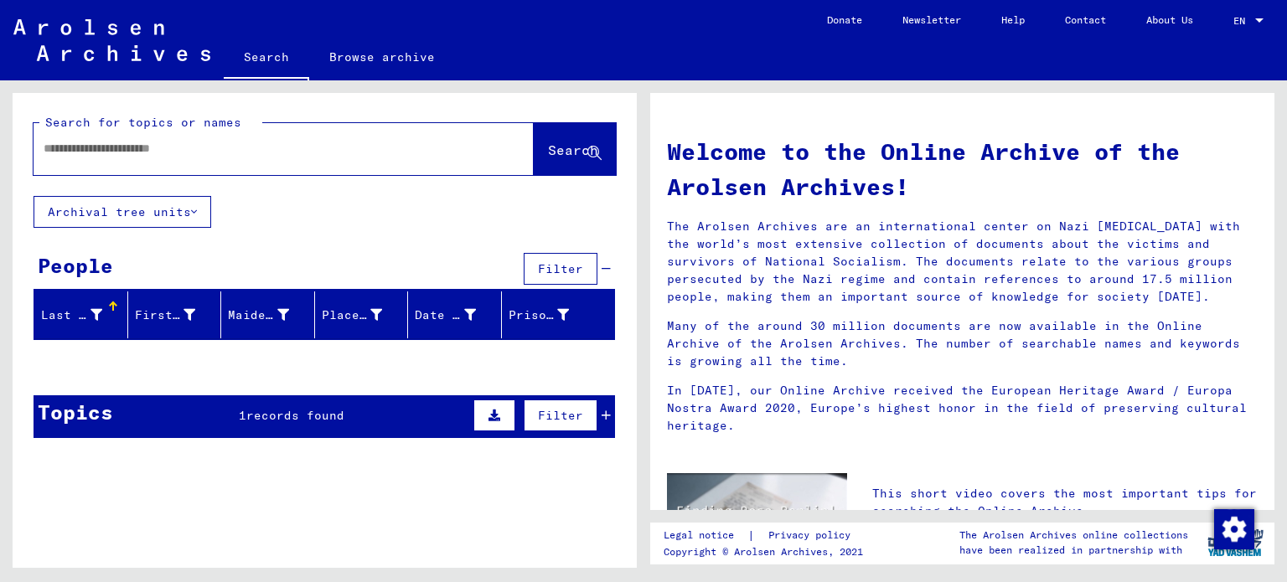
click at [212, 153] on input "text" at bounding box center [264, 149] width 440 height 18
click at [548, 147] on span "Search" at bounding box center [573, 150] width 50 height 17
click at [548, 148] on span "Search" at bounding box center [573, 150] width 50 height 17
click at [102, 147] on input "******" at bounding box center [264, 149] width 440 height 18
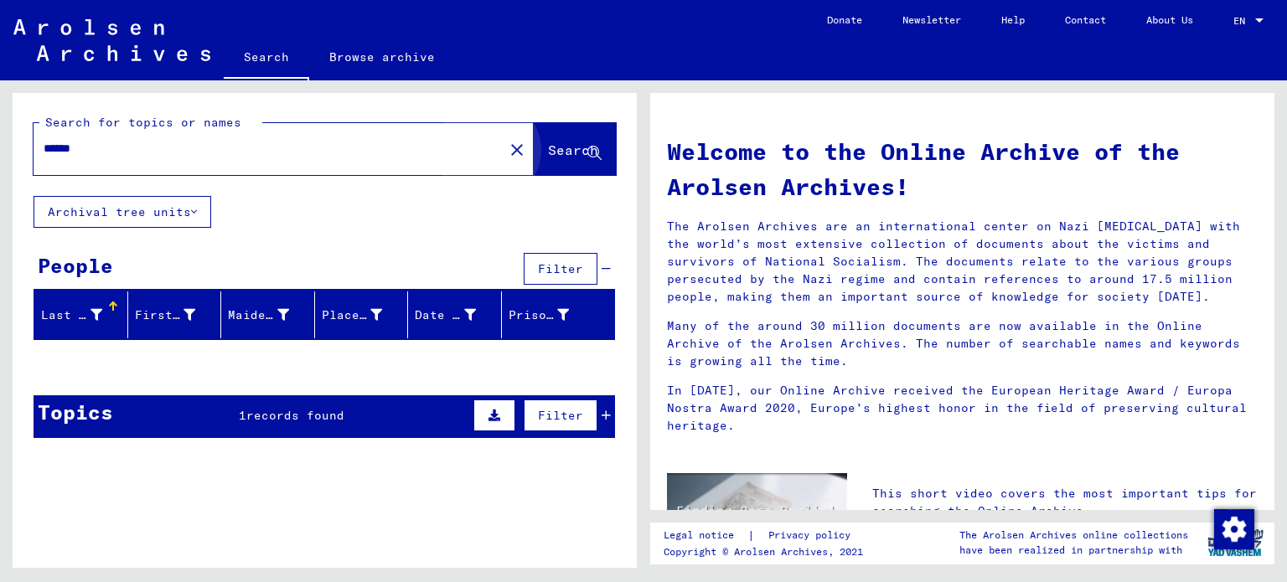
click at [544, 170] on button "Search" at bounding box center [575, 149] width 82 height 52
click at [555, 154] on span "Search" at bounding box center [573, 150] width 50 height 17
click at [116, 137] on div "******" at bounding box center [259, 149] width 450 height 38
click at [114, 146] on input "******" at bounding box center [264, 149] width 440 height 18
type input "*"
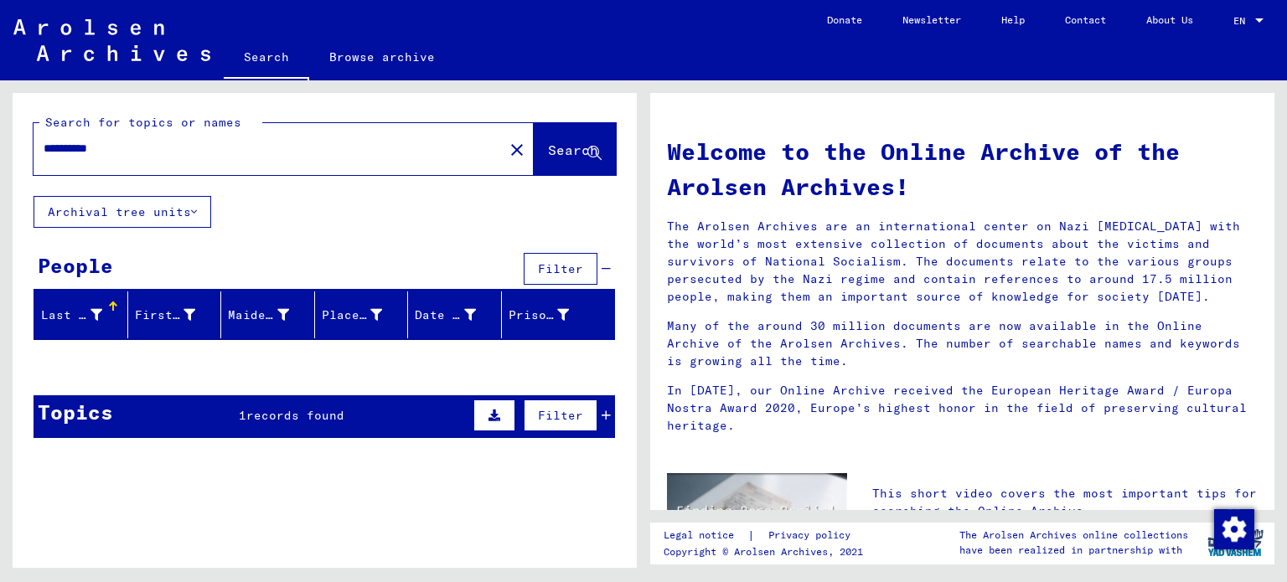
type input "**********"
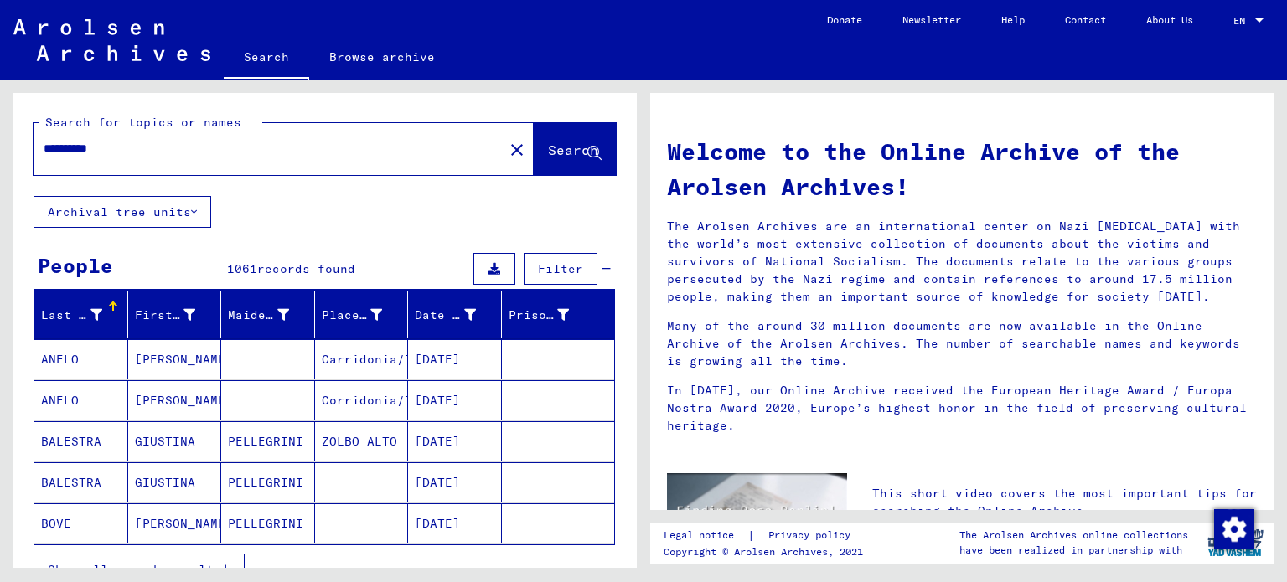
click at [190, 212] on button "Archival tree units" at bounding box center [123, 212] width 178 height 32
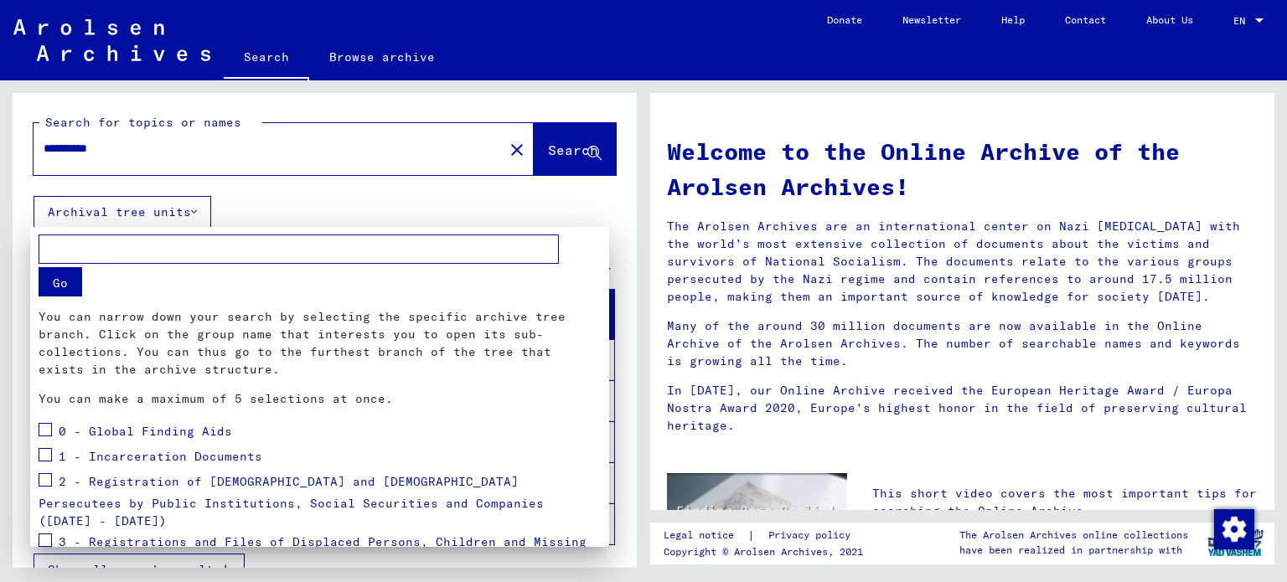
click at [44, 453] on span at bounding box center [45, 454] width 13 height 13
click at [52, 281] on button "Go" at bounding box center [61, 281] width 44 height 29
click at [43, 448] on span at bounding box center [45, 454] width 13 height 13
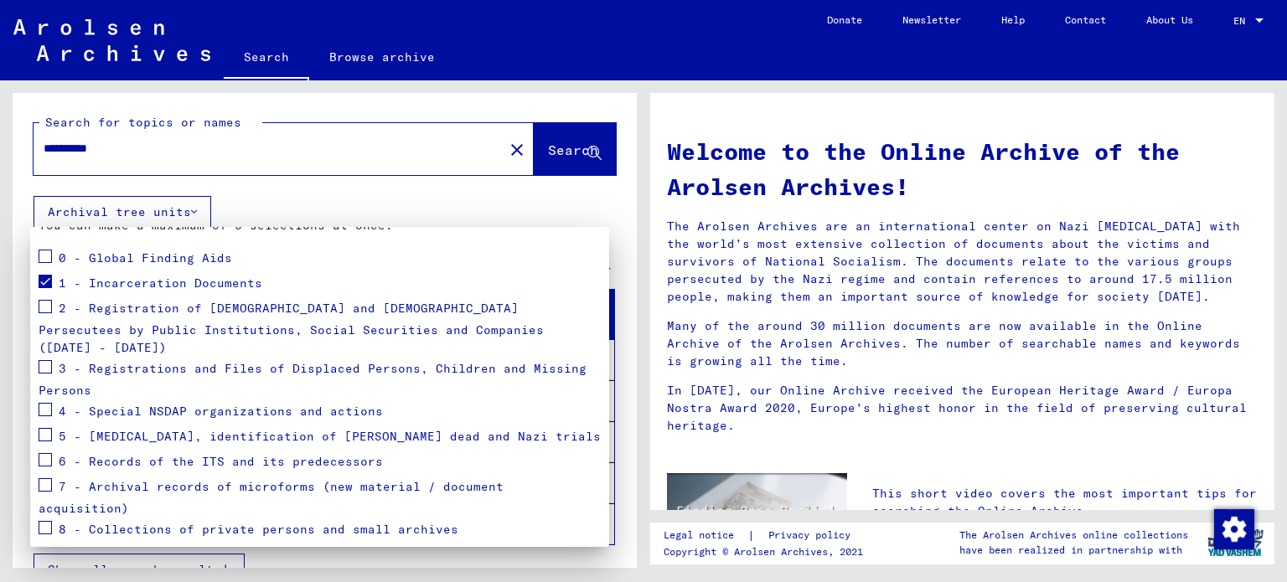
scroll to position [184, 0]
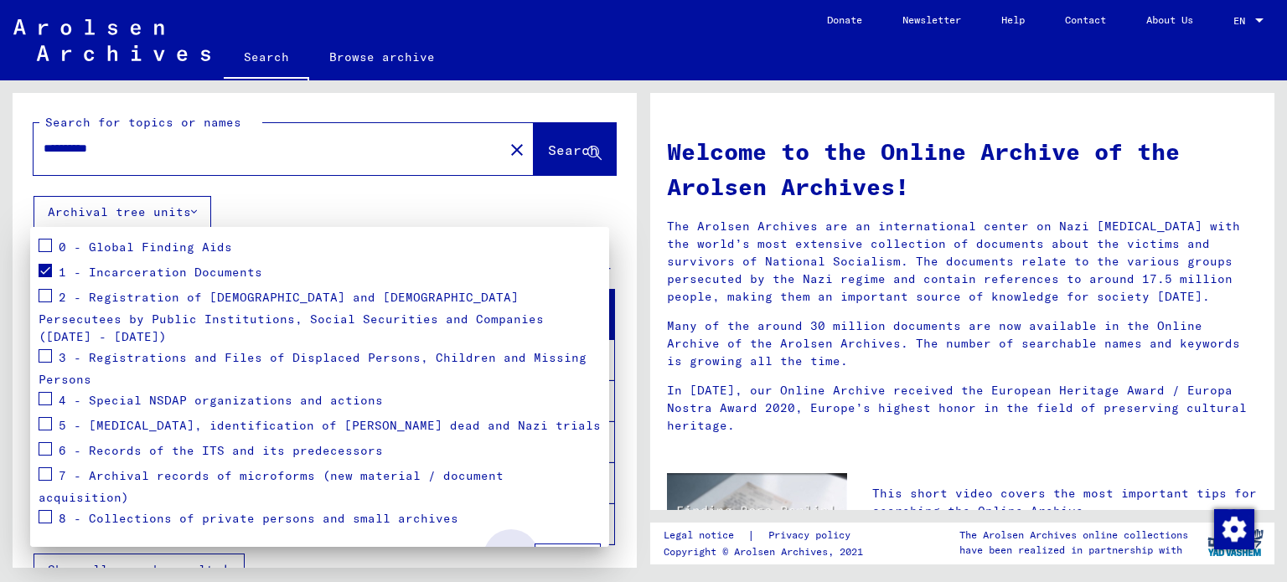
click at [551, 552] on span "Apply" at bounding box center [568, 559] width 38 height 15
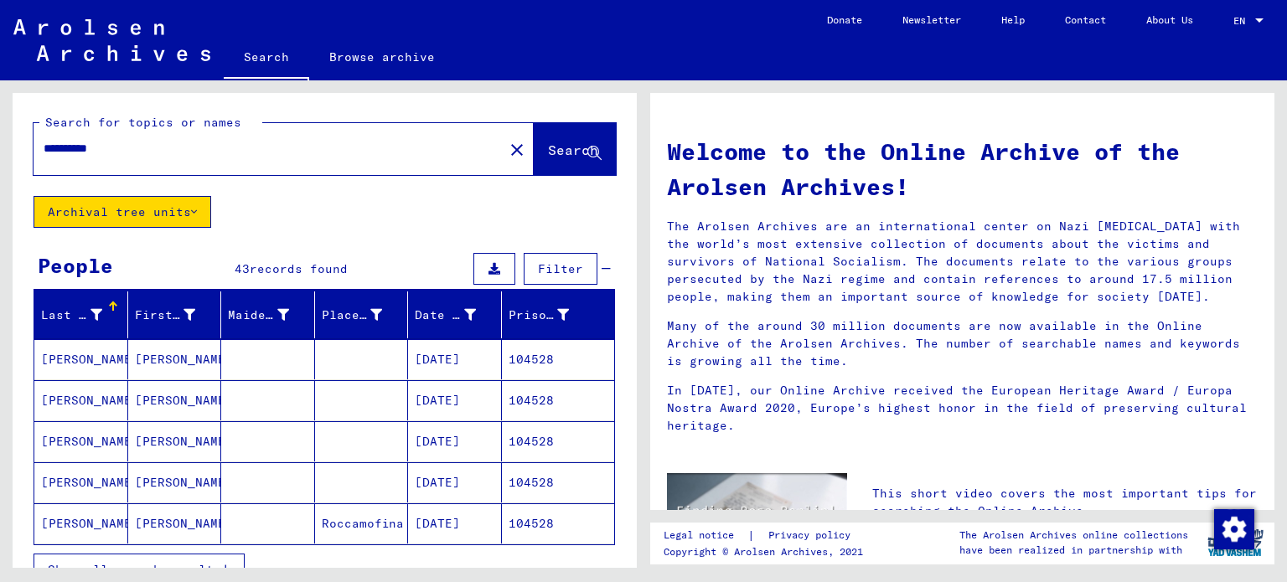
scroll to position [168, 0]
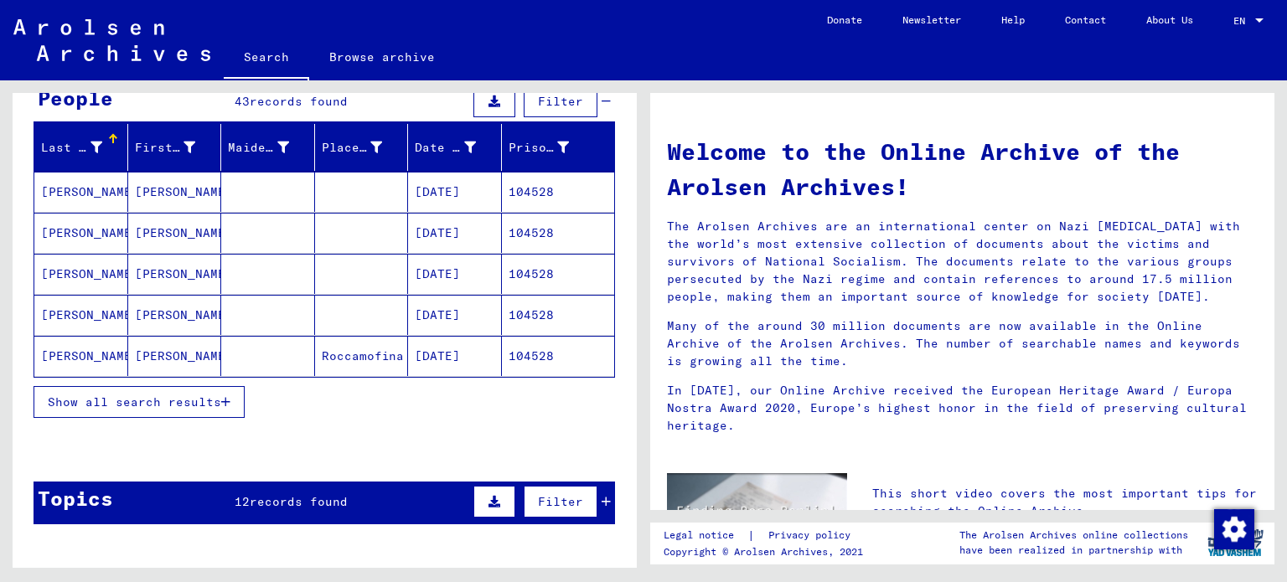
click at [208, 398] on span "Show all search results" at bounding box center [134, 402] width 173 height 15
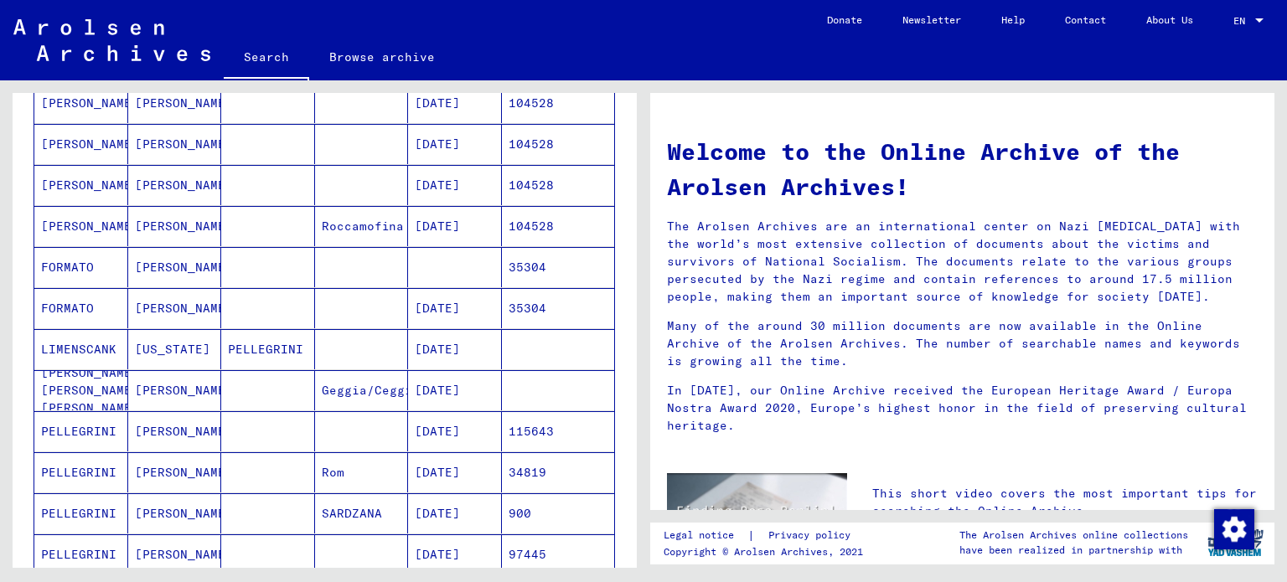
scroll to position [0, 0]
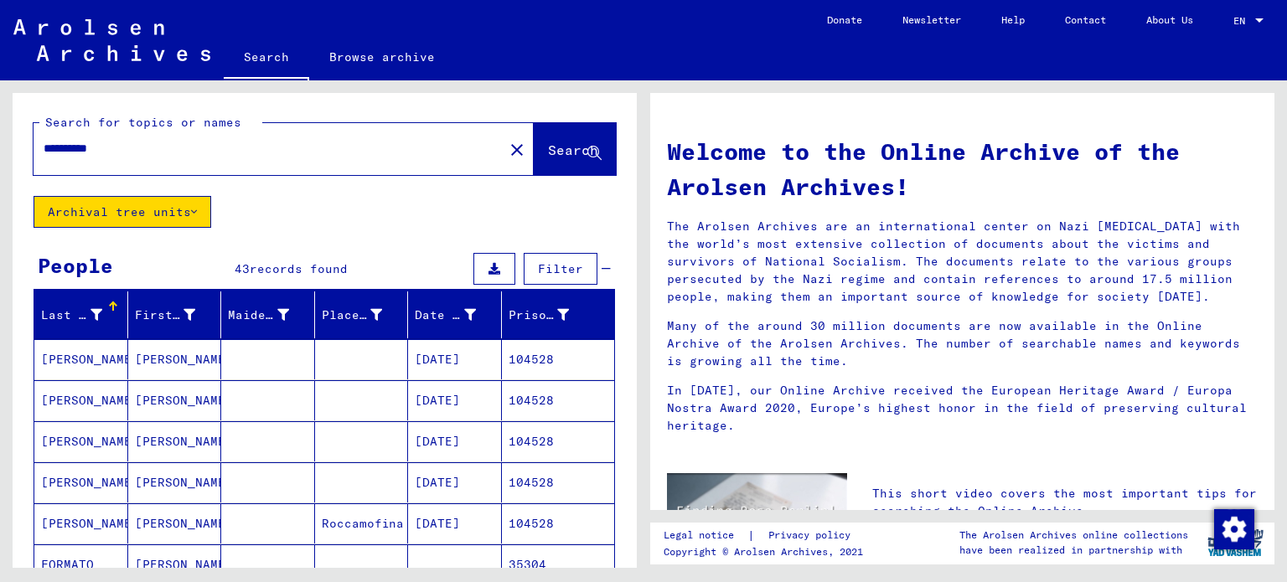
click at [194, 215] on icon at bounding box center [194, 212] width 6 height 12
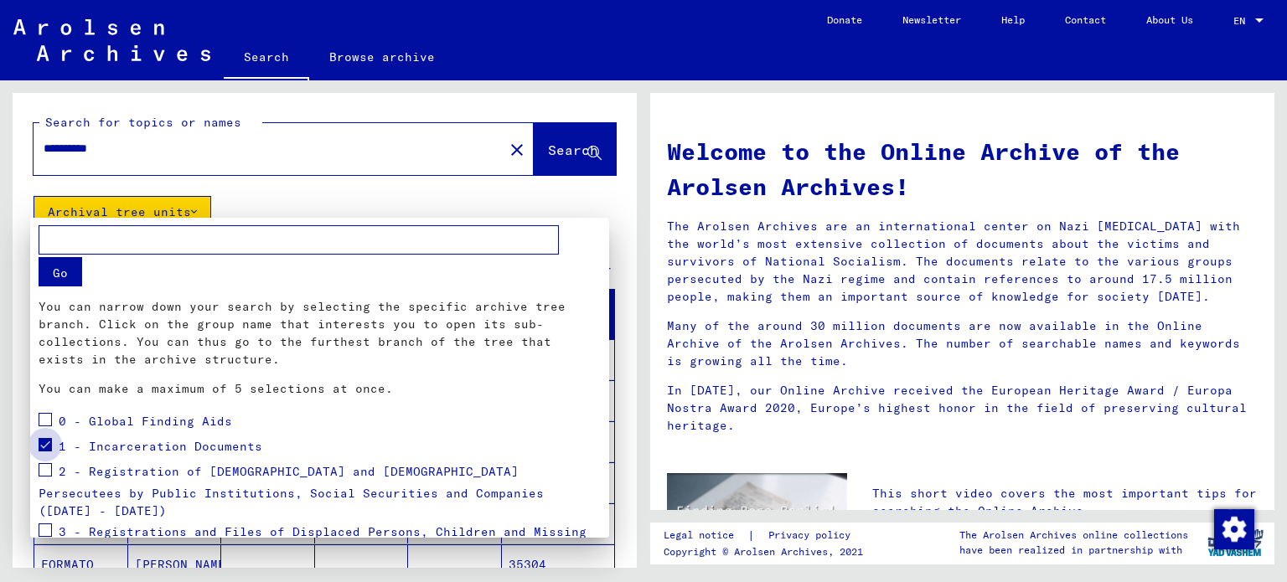
click at [47, 446] on span at bounding box center [45, 444] width 13 height 13
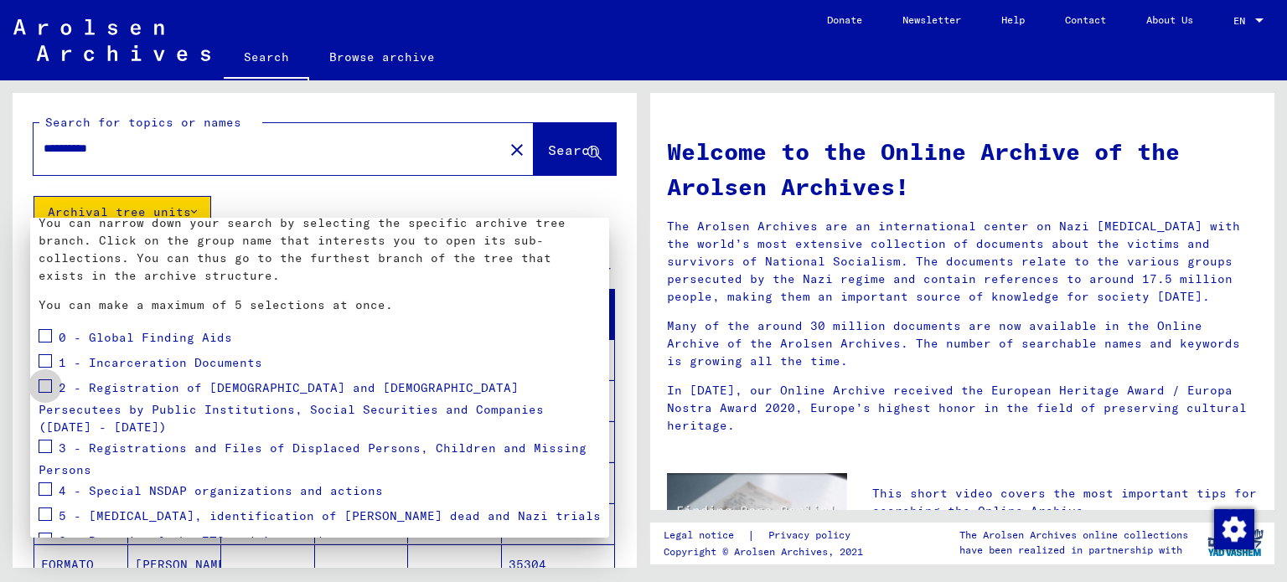
click at [44, 385] on span at bounding box center [45, 386] width 13 height 13
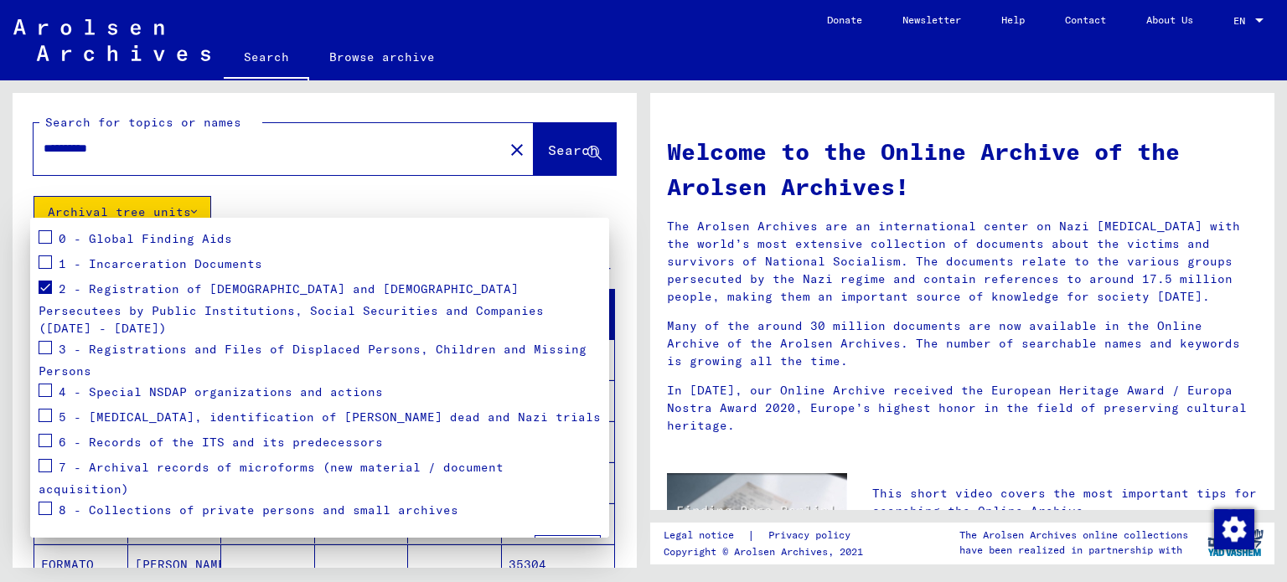
scroll to position [184, 0]
click at [561, 542] on span "Apply" at bounding box center [568, 549] width 38 height 15
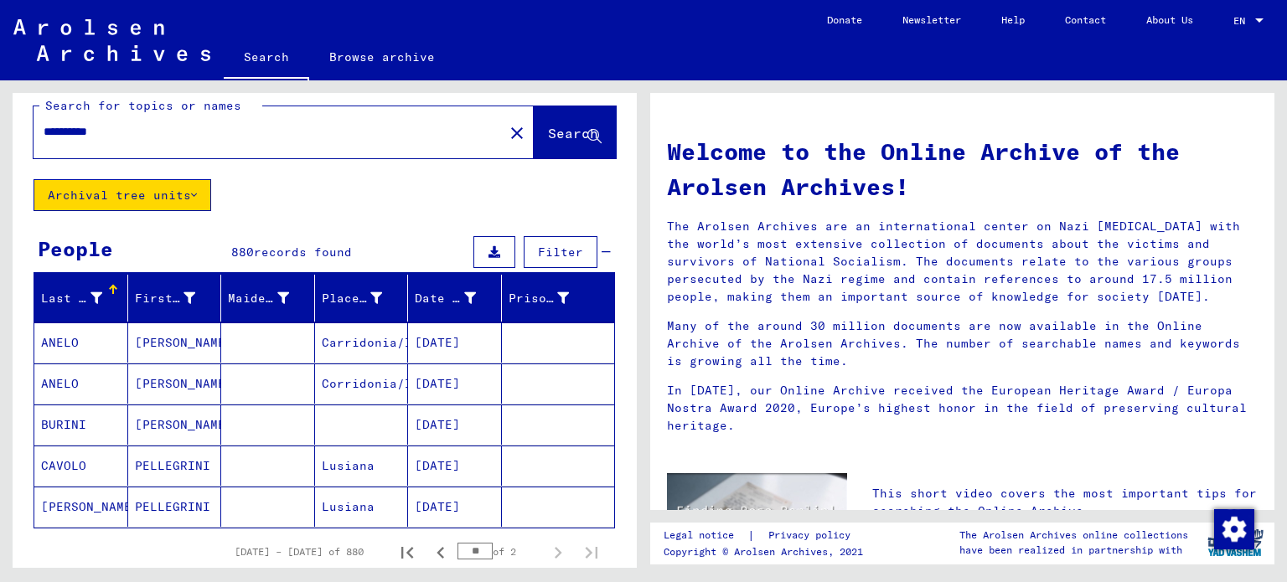
scroll to position [0, 0]
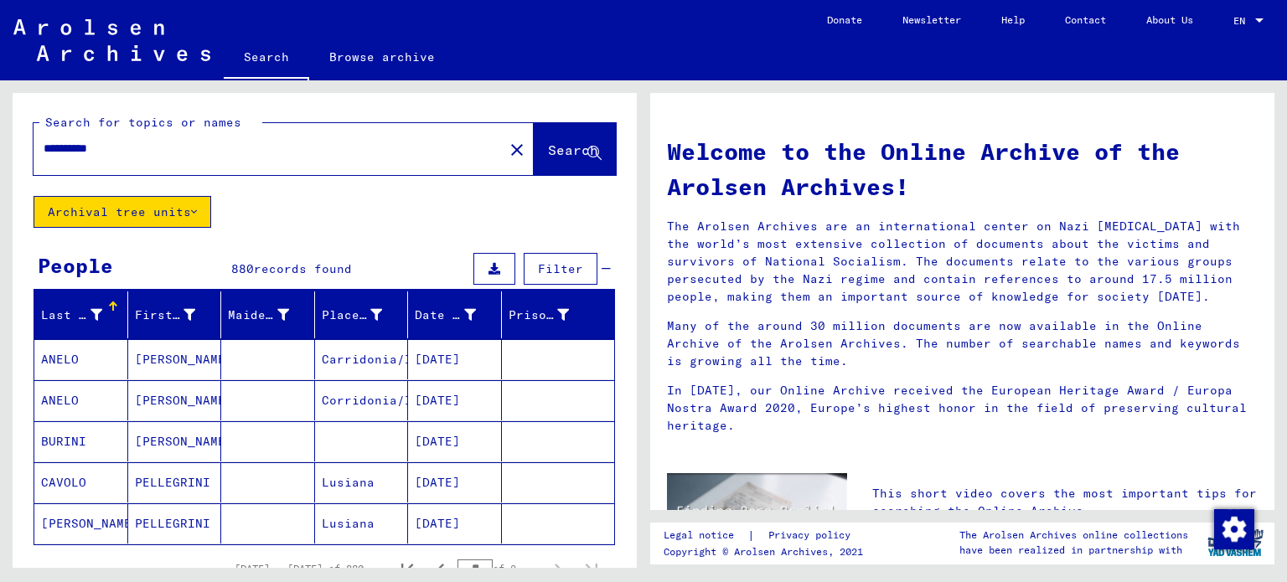
click at [194, 214] on icon at bounding box center [194, 212] width 6 height 12
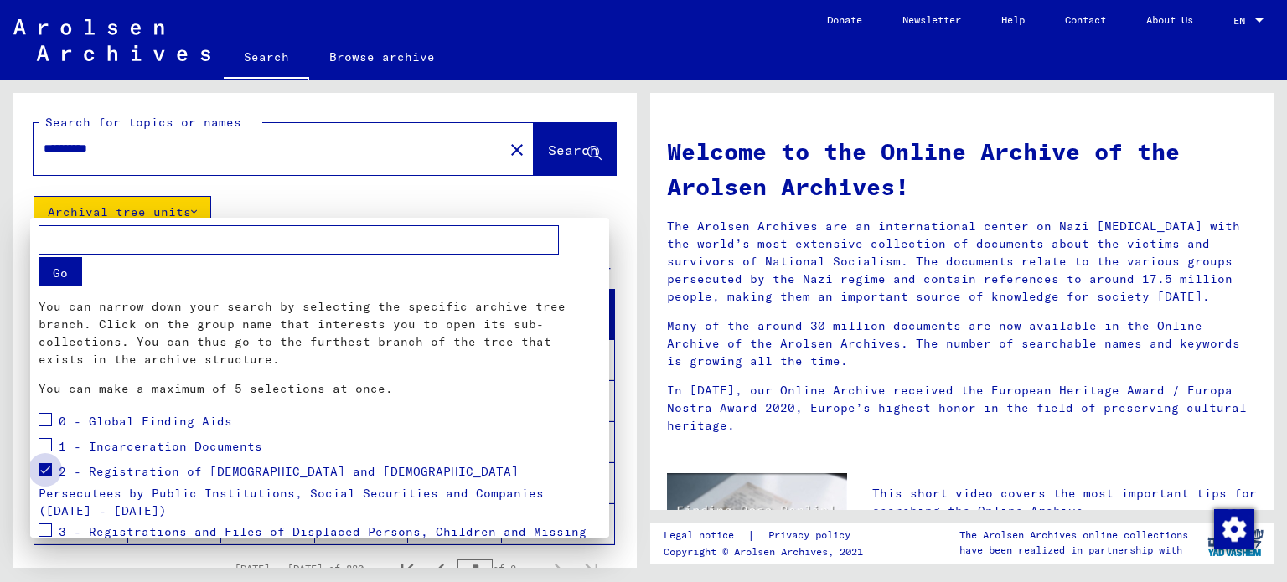
click at [47, 473] on span at bounding box center [45, 469] width 13 height 13
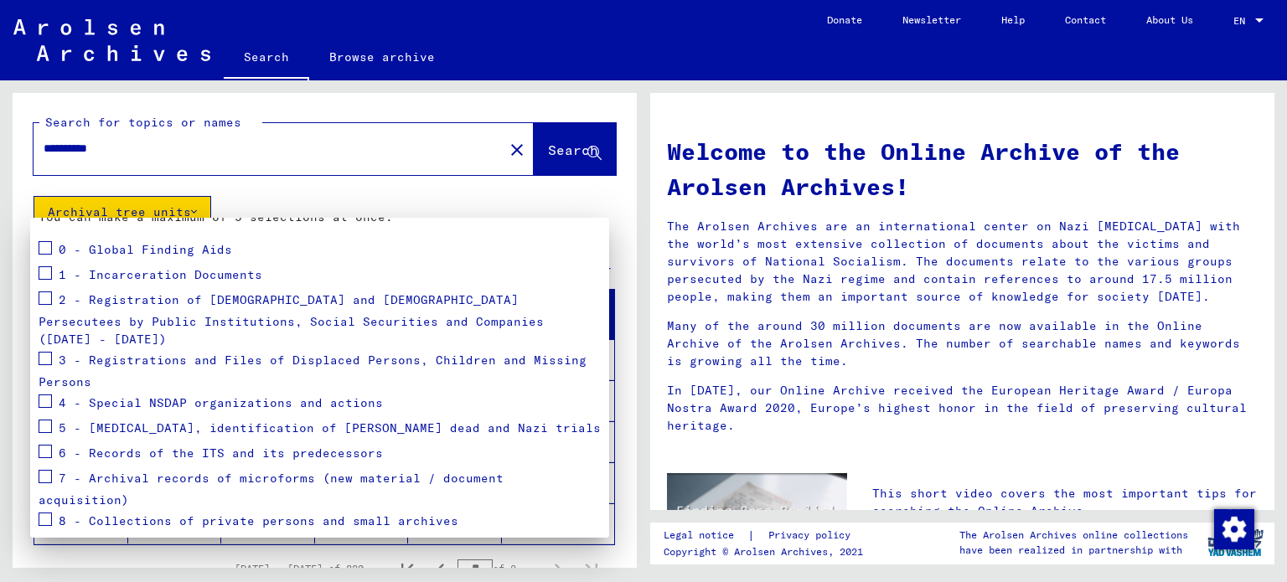
scroll to position [184, 0]
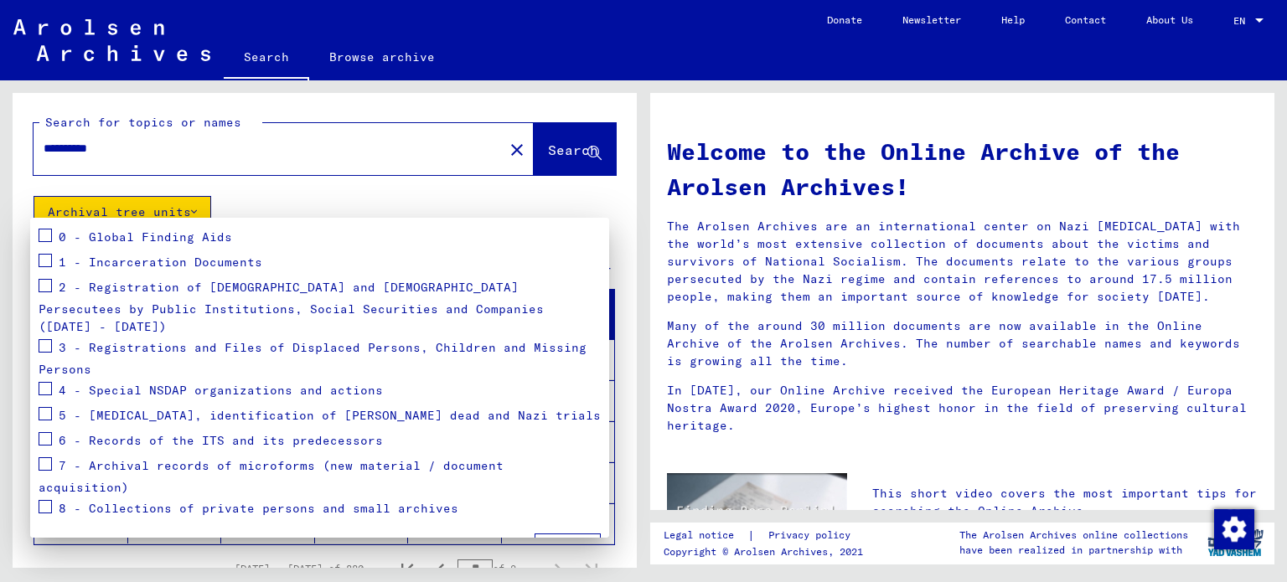
click at [468, 535] on button "Reset" at bounding box center [495, 550] width 65 height 30
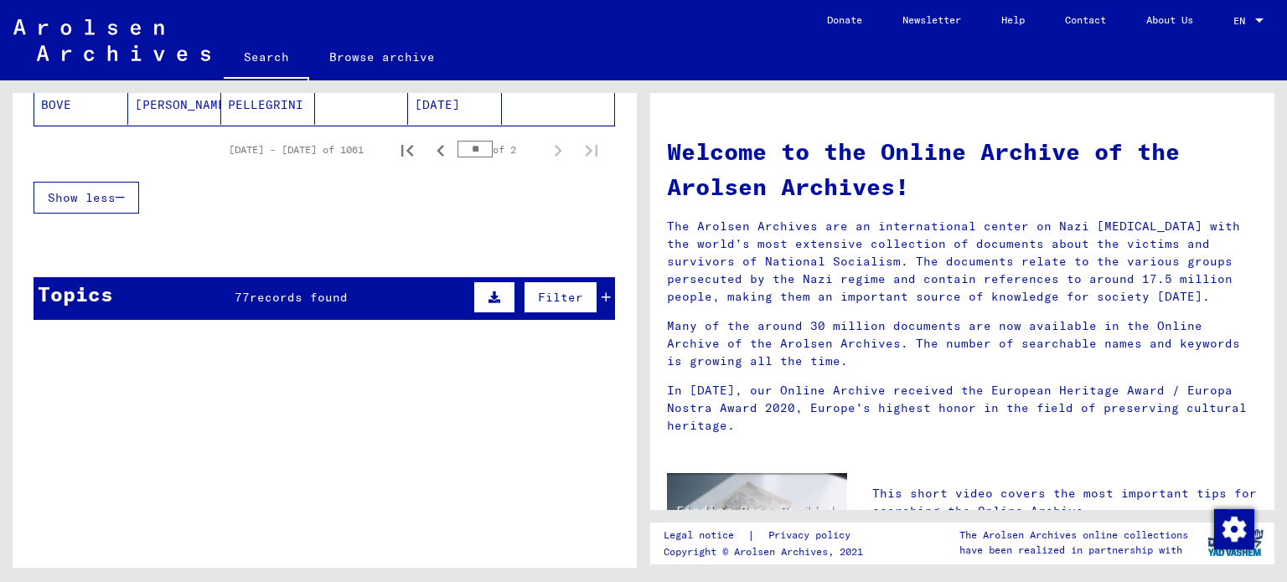
scroll to position [168, 0]
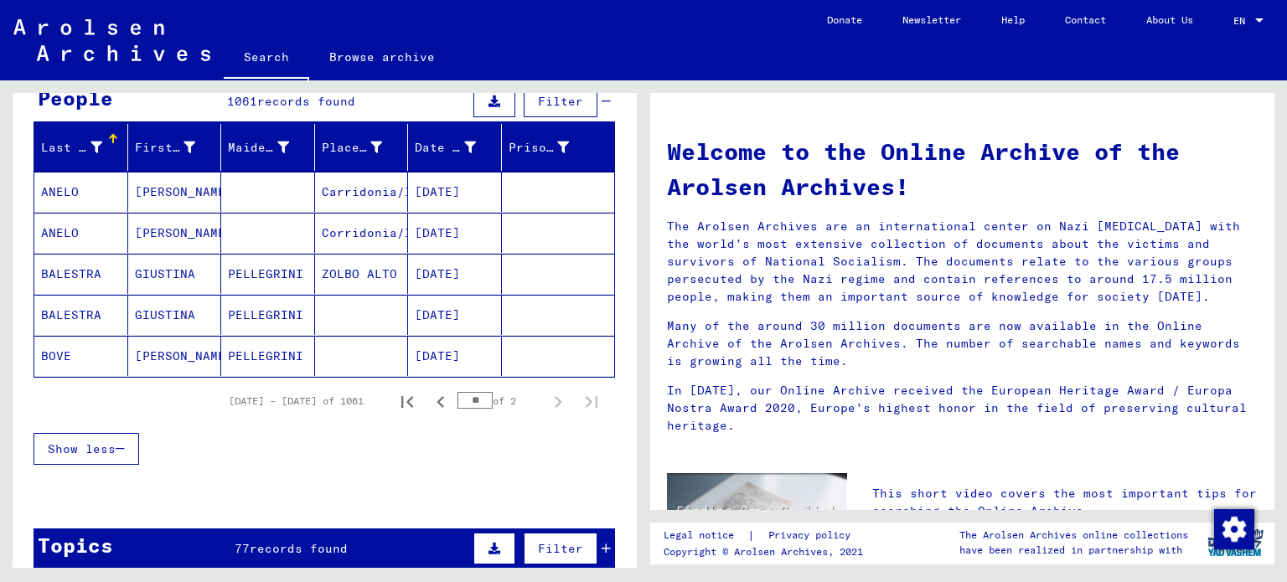
click at [60, 437] on button "Show less" at bounding box center [87, 449] width 106 height 32
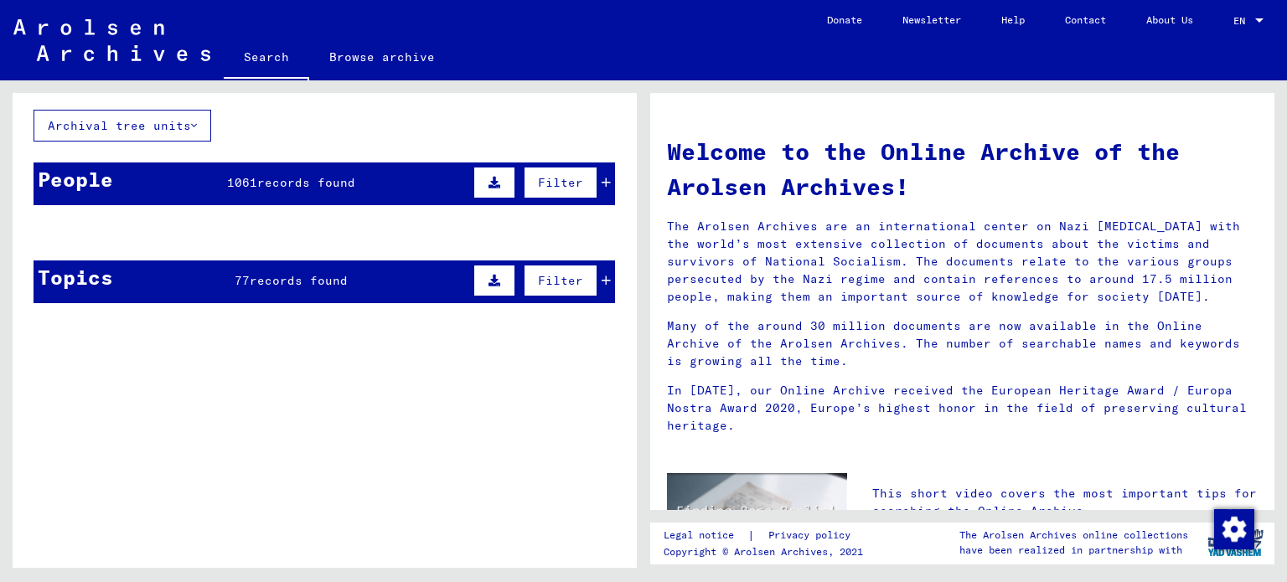
scroll to position [0, 0]
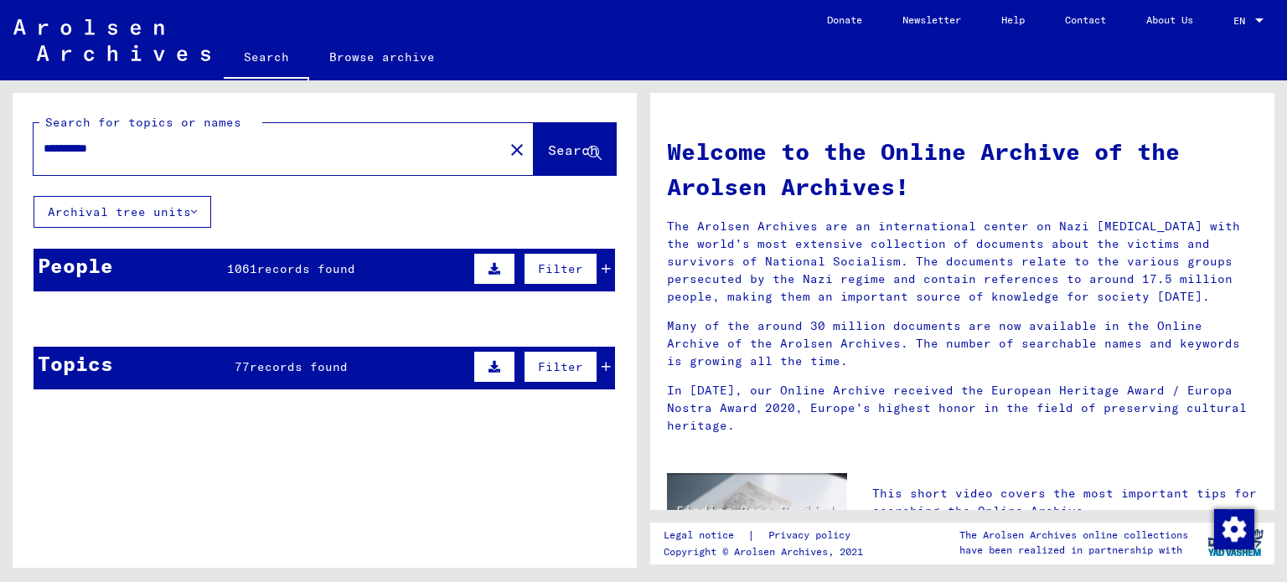
click at [602, 265] on icon at bounding box center [606, 269] width 9 height 12
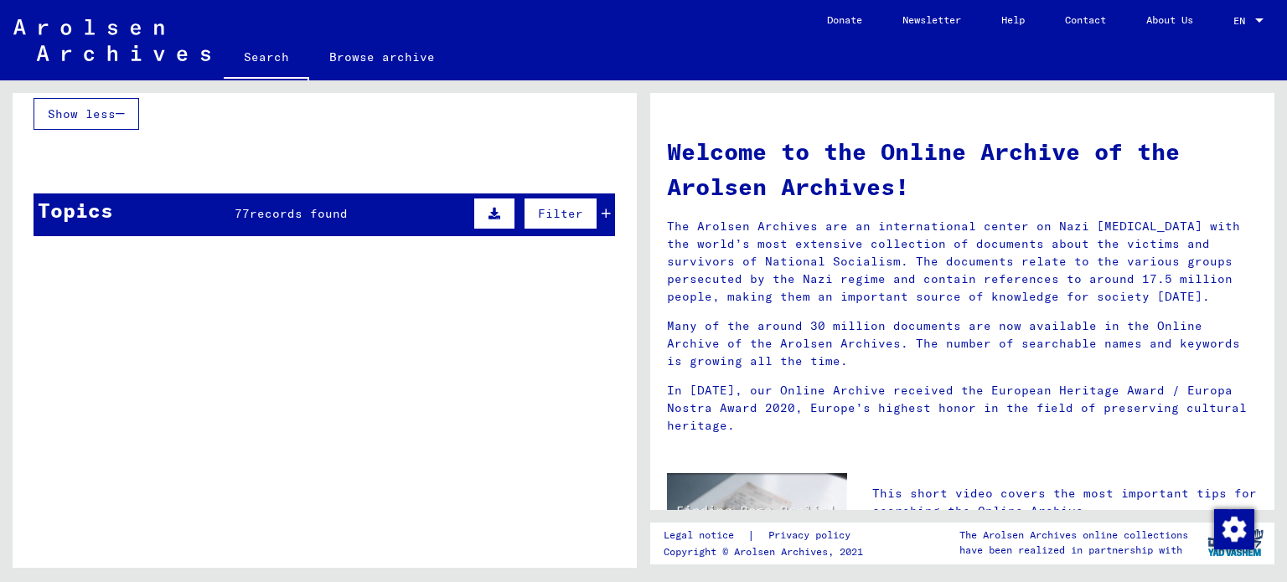
scroll to position [251, 0]
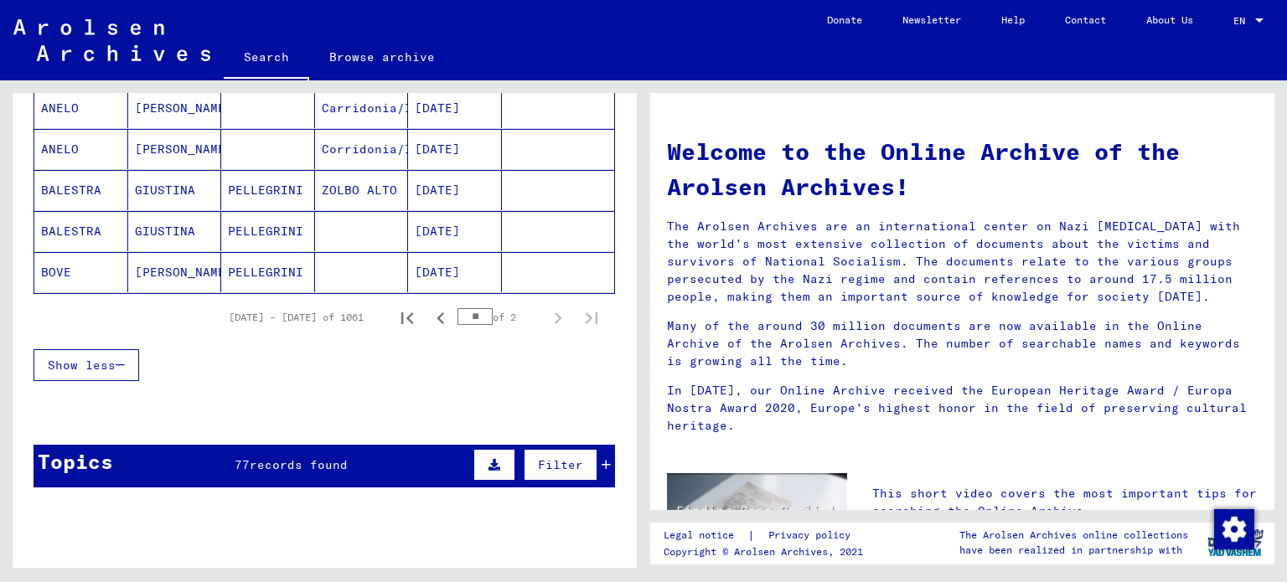
click at [469, 320] on input "**" at bounding box center [475, 316] width 35 height 17
type input "*"
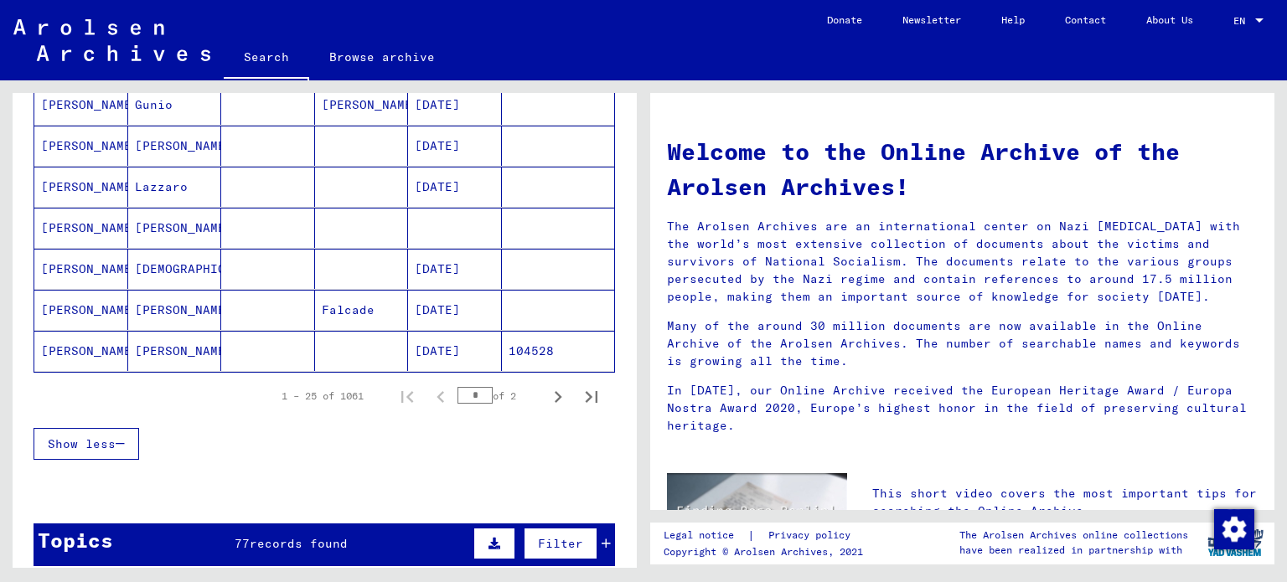
scroll to position [1006, 0]
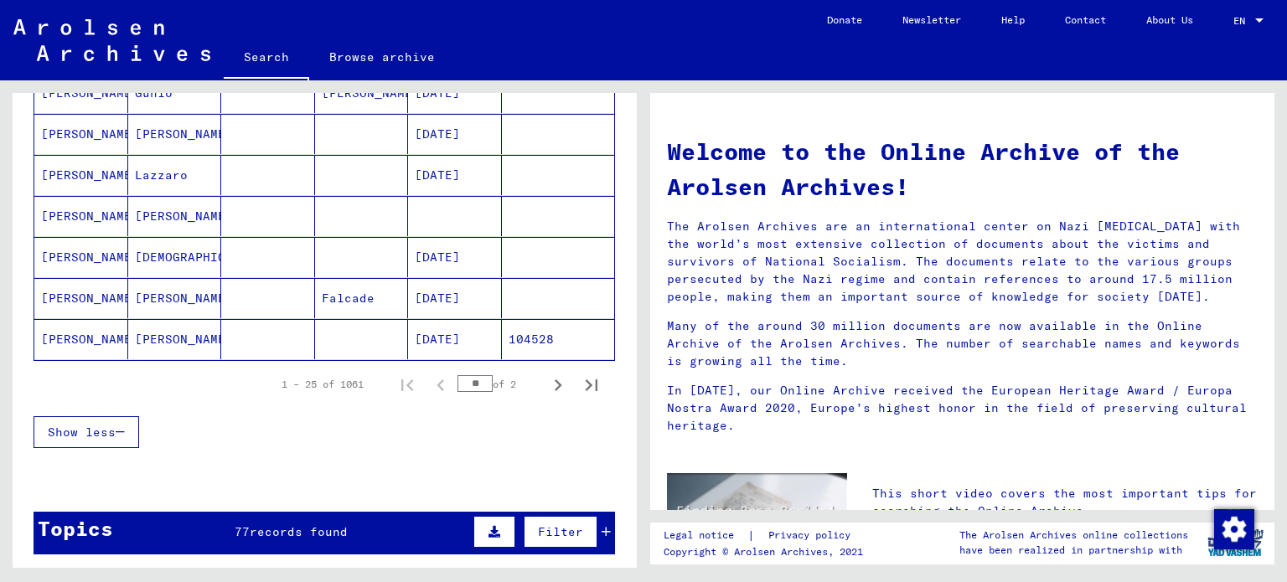
type input "**"
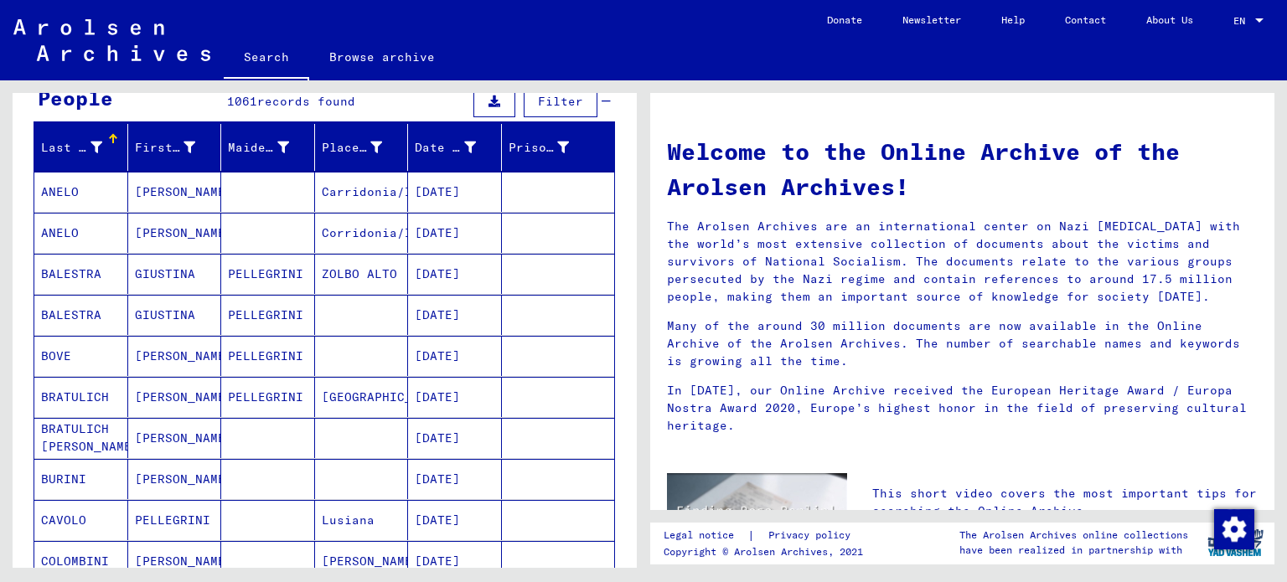
scroll to position [0, 0]
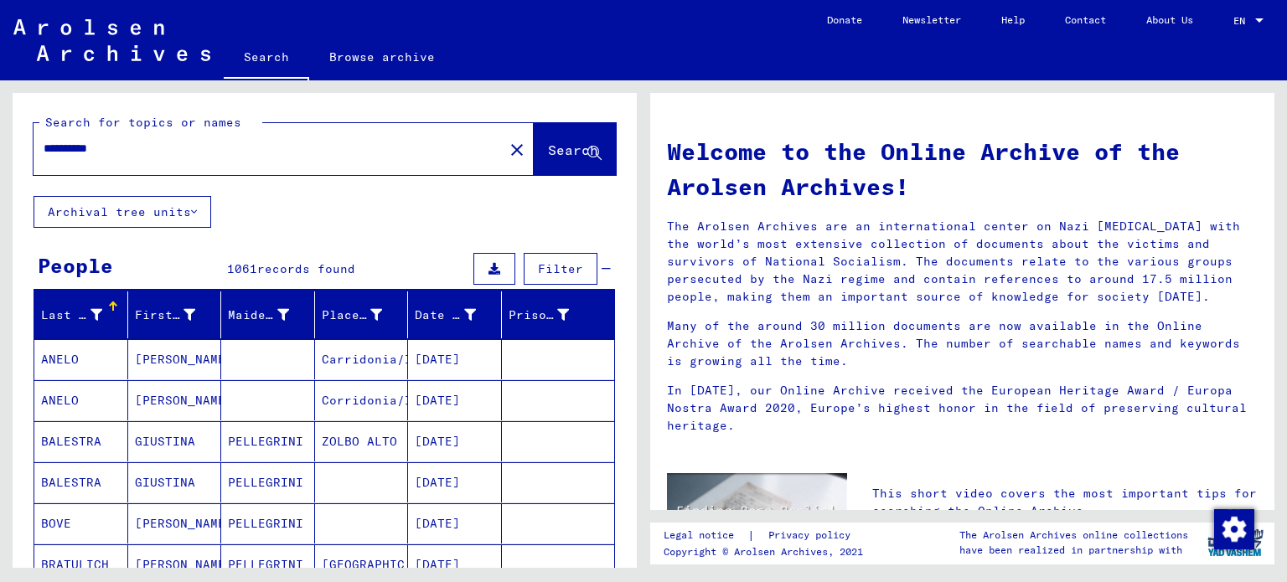
click at [108, 303] on div at bounding box center [113, 307] width 10 height 10
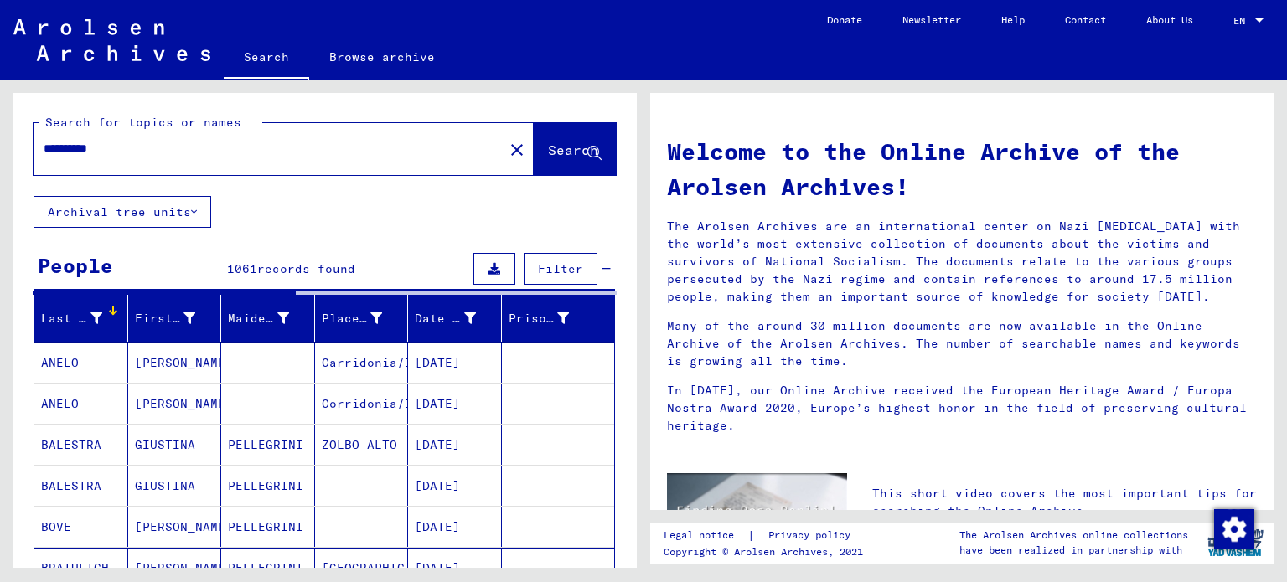
click at [99, 314] on div "Last Name" at bounding box center [73, 319] width 65 height 18
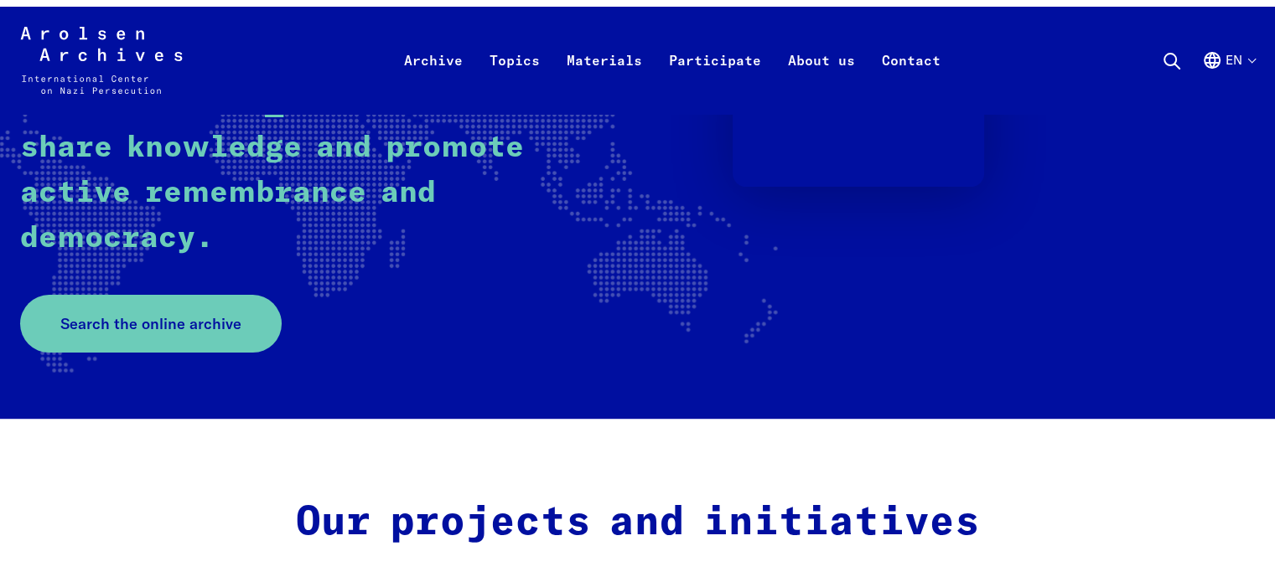
scroll to position [335, 0]
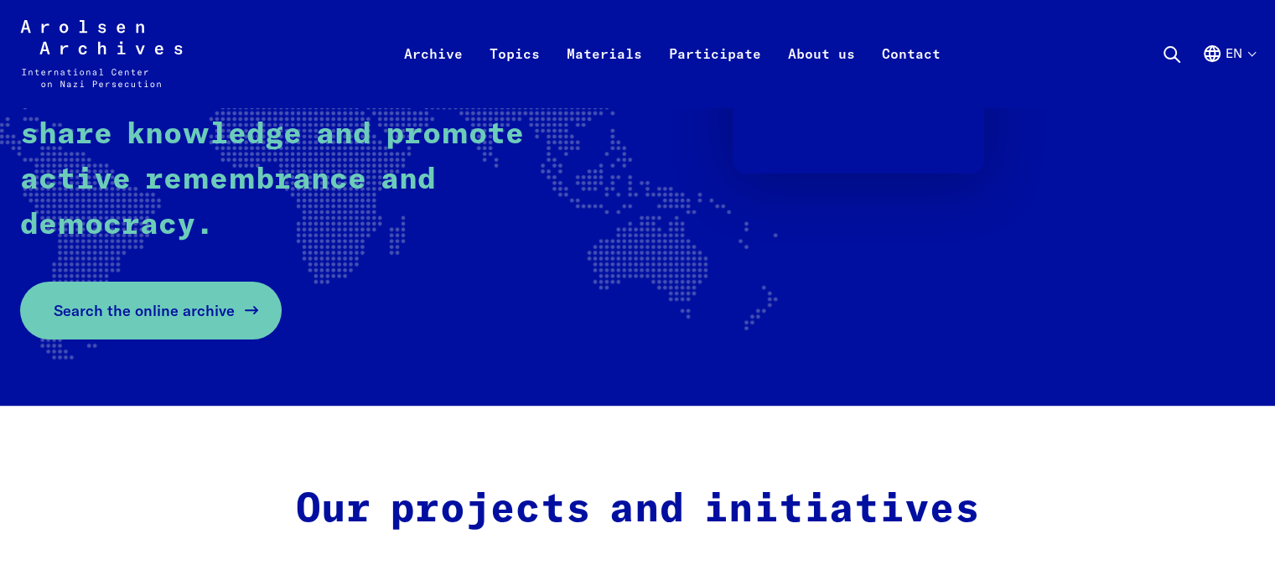
click at [181, 301] on span "Search the online archive" at bounding box center [144, 310] width 181 height 23
